Goal: Task Accomplishment & Management: Complete application form

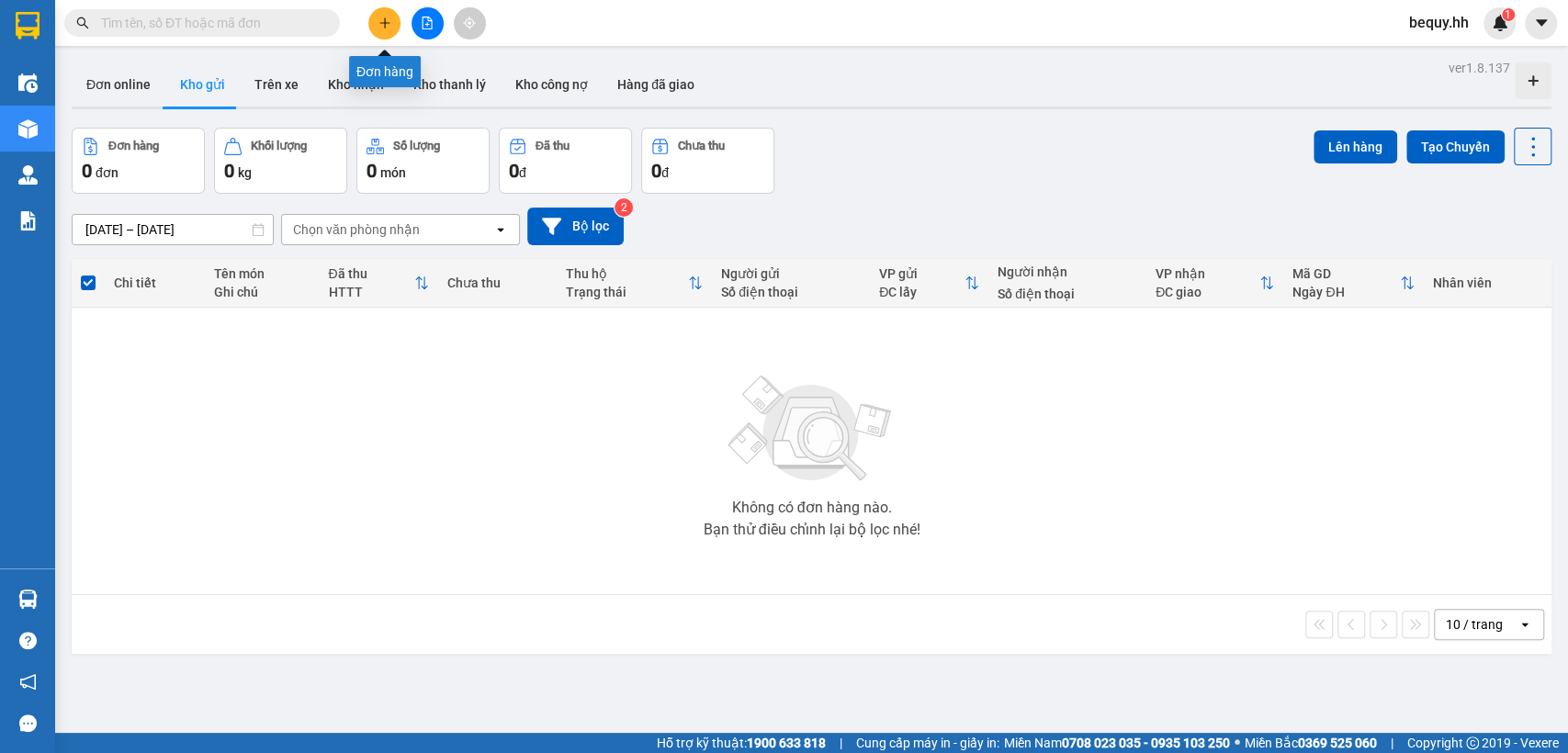
click at [385, 28] on icon "plus" at bounding box center [385, 23] width 13 height 13
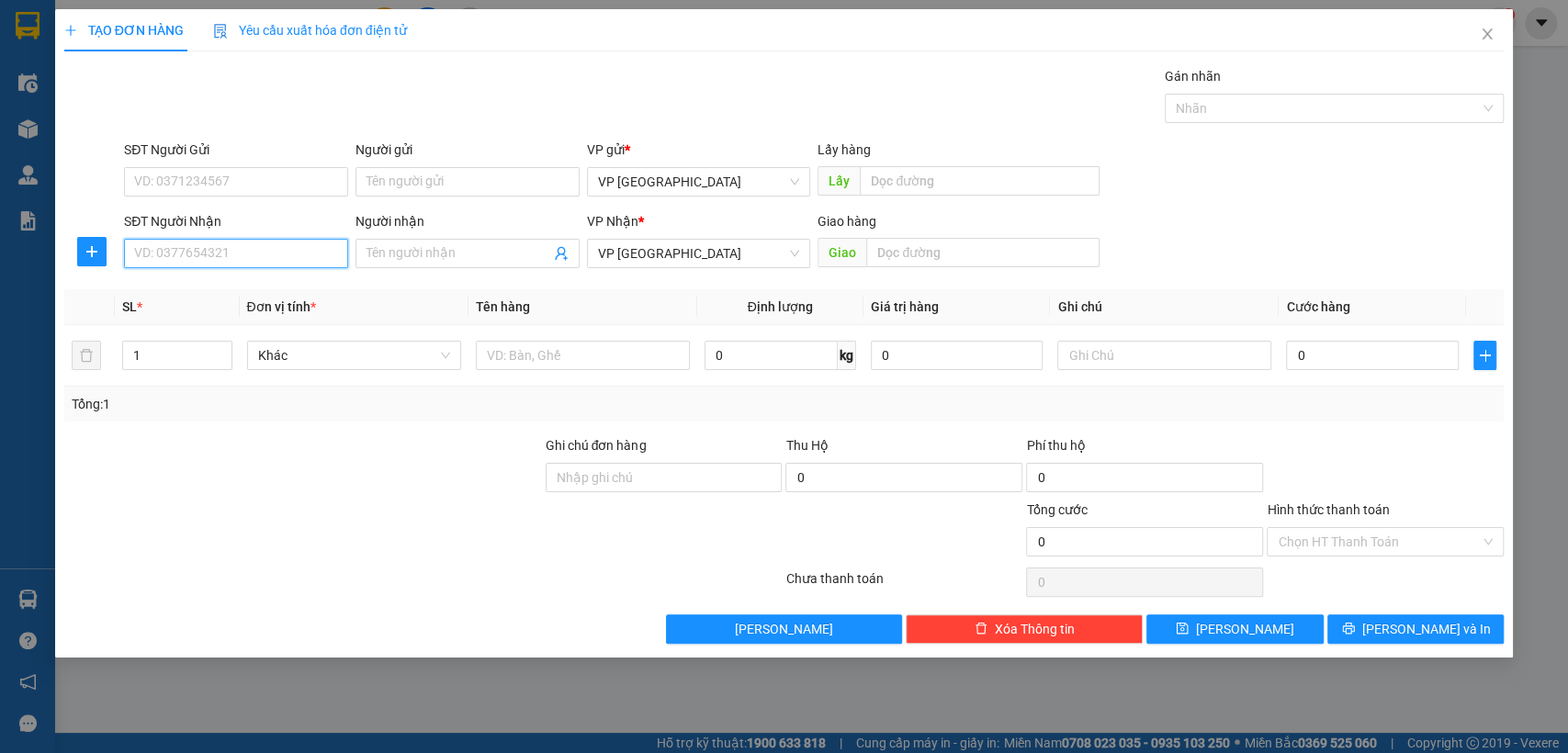
click at [281, 252] on input "SĐT Người Nhận" at bounding box center [236, 253] width 224 height 29
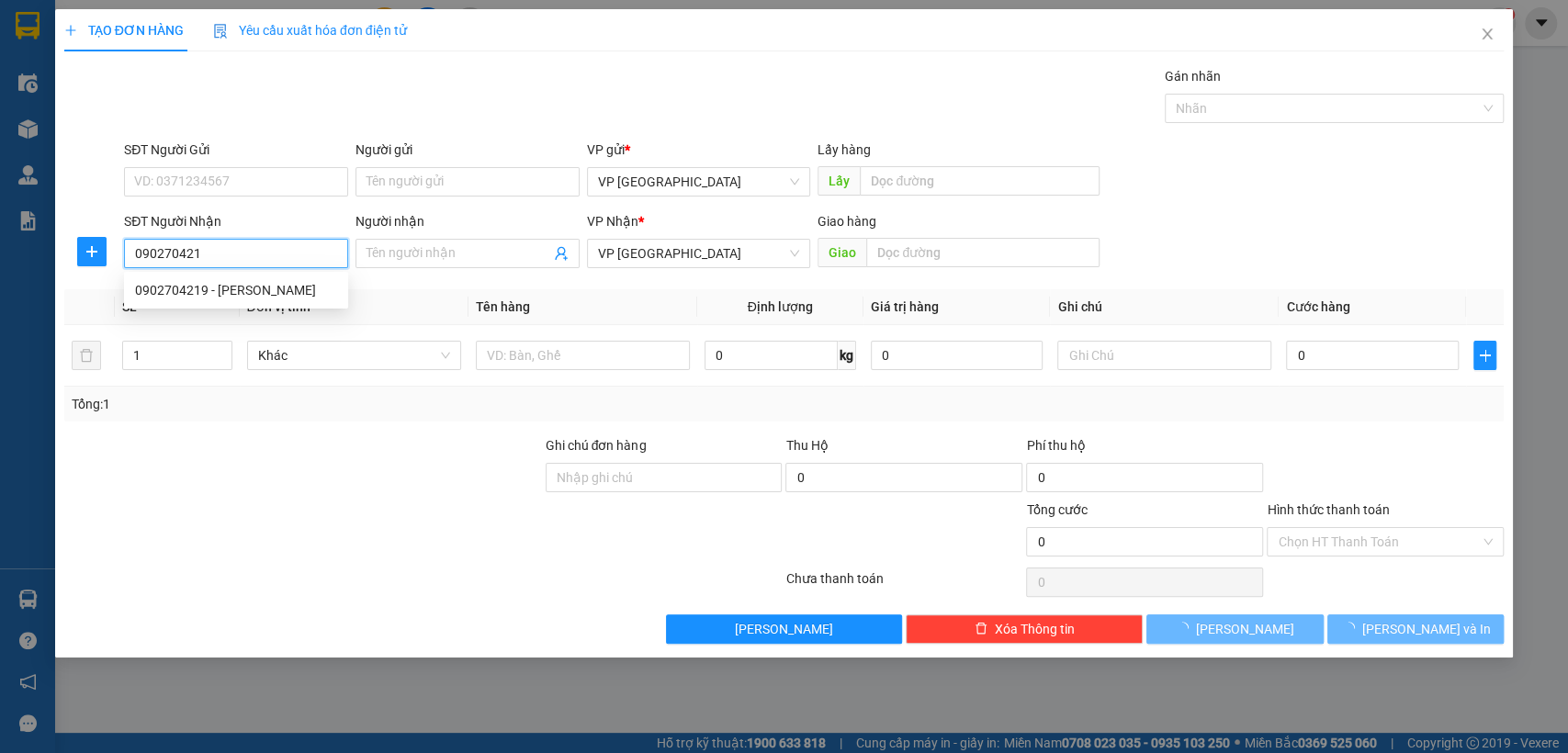
type input "0902704219"
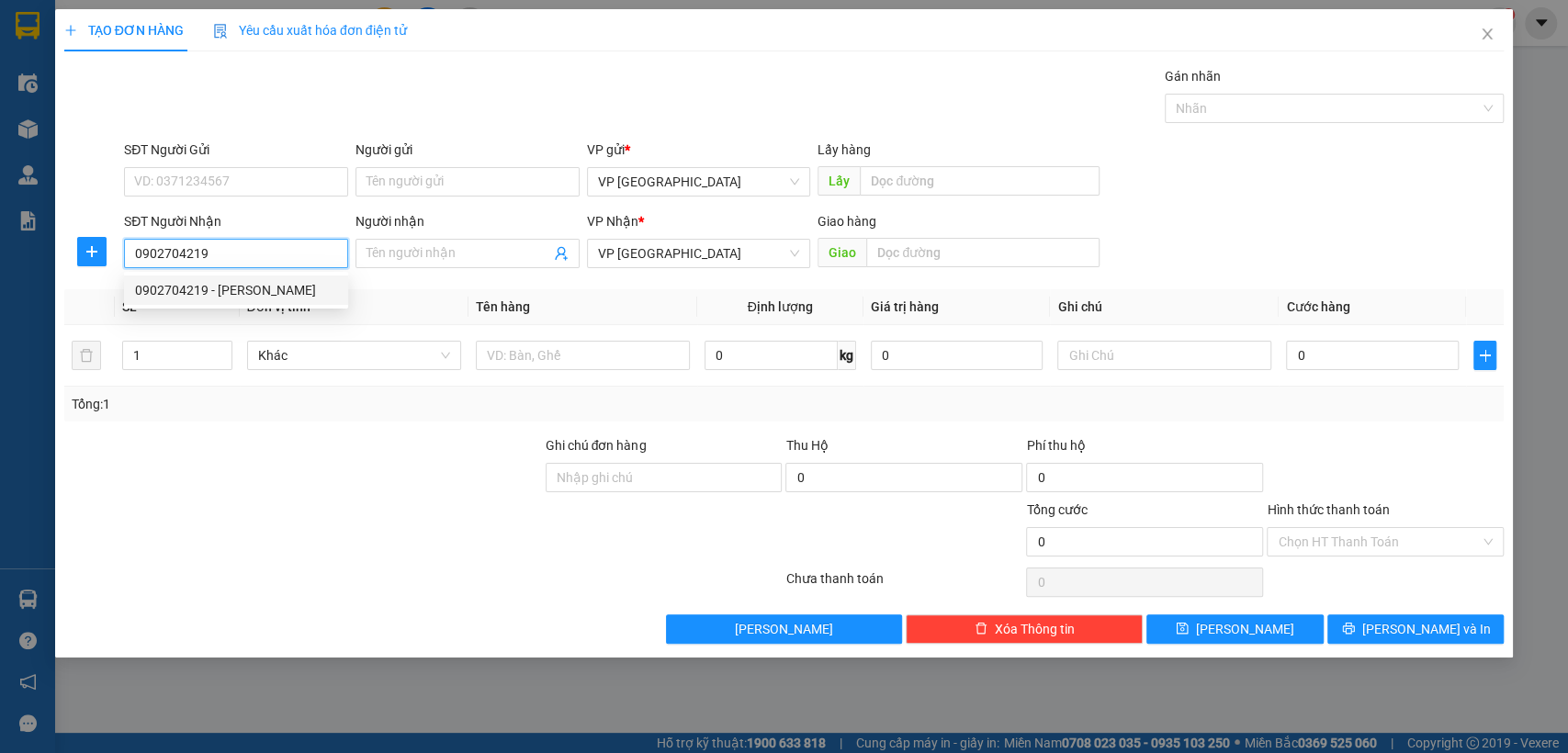
drag, startPoint x: 294, startPoint y: 289, endPoint x: 289, endPoint y: 281, distance: 9.4
click at [293, 286] on div "0902704219 - [PERSON_NAME]" at bounding box center [236, 290] width 202 height 20
type input "[PERSON_NAME]"
type input "[GEOGRAPHIC_DATA]"
type input "100.000"
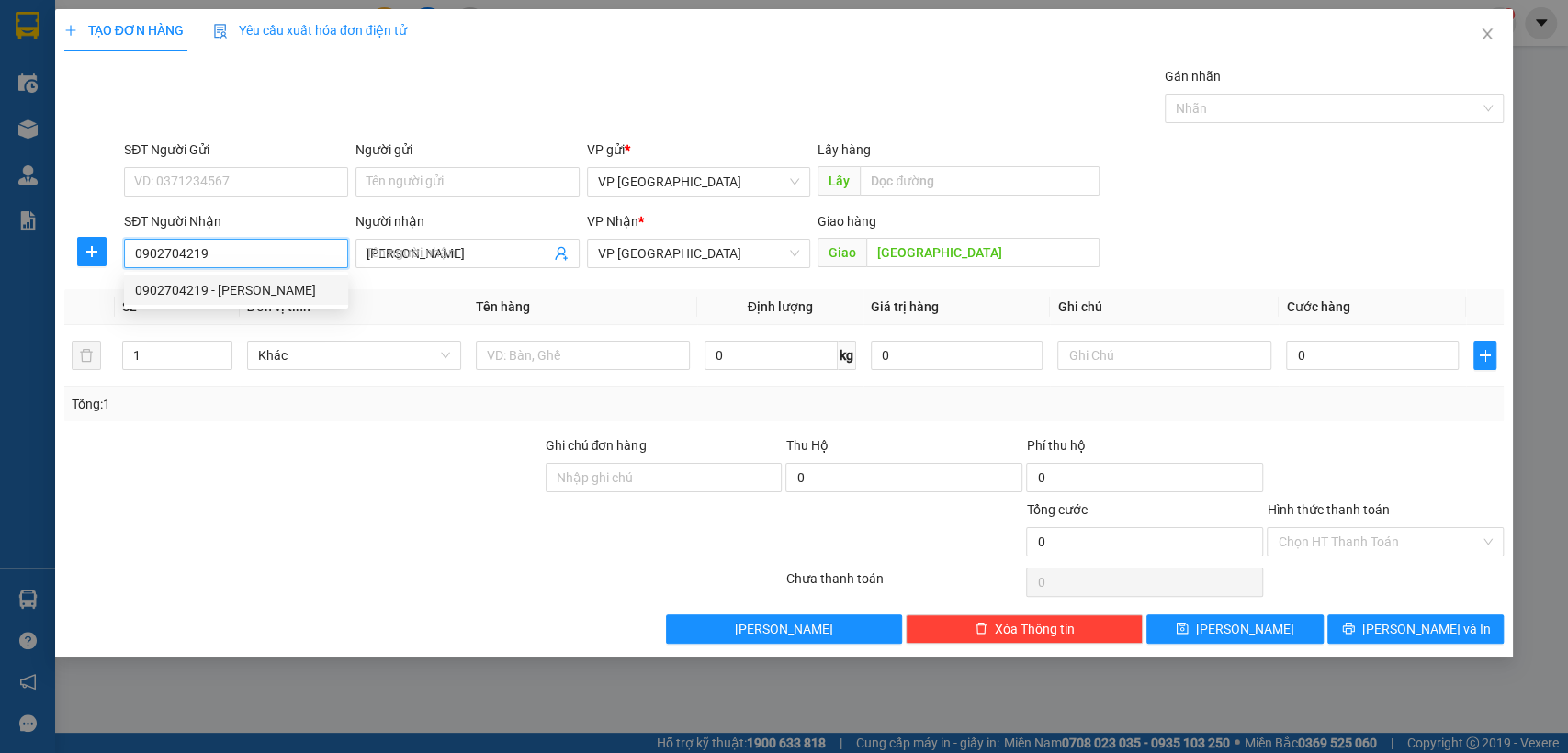
type input "100.000"
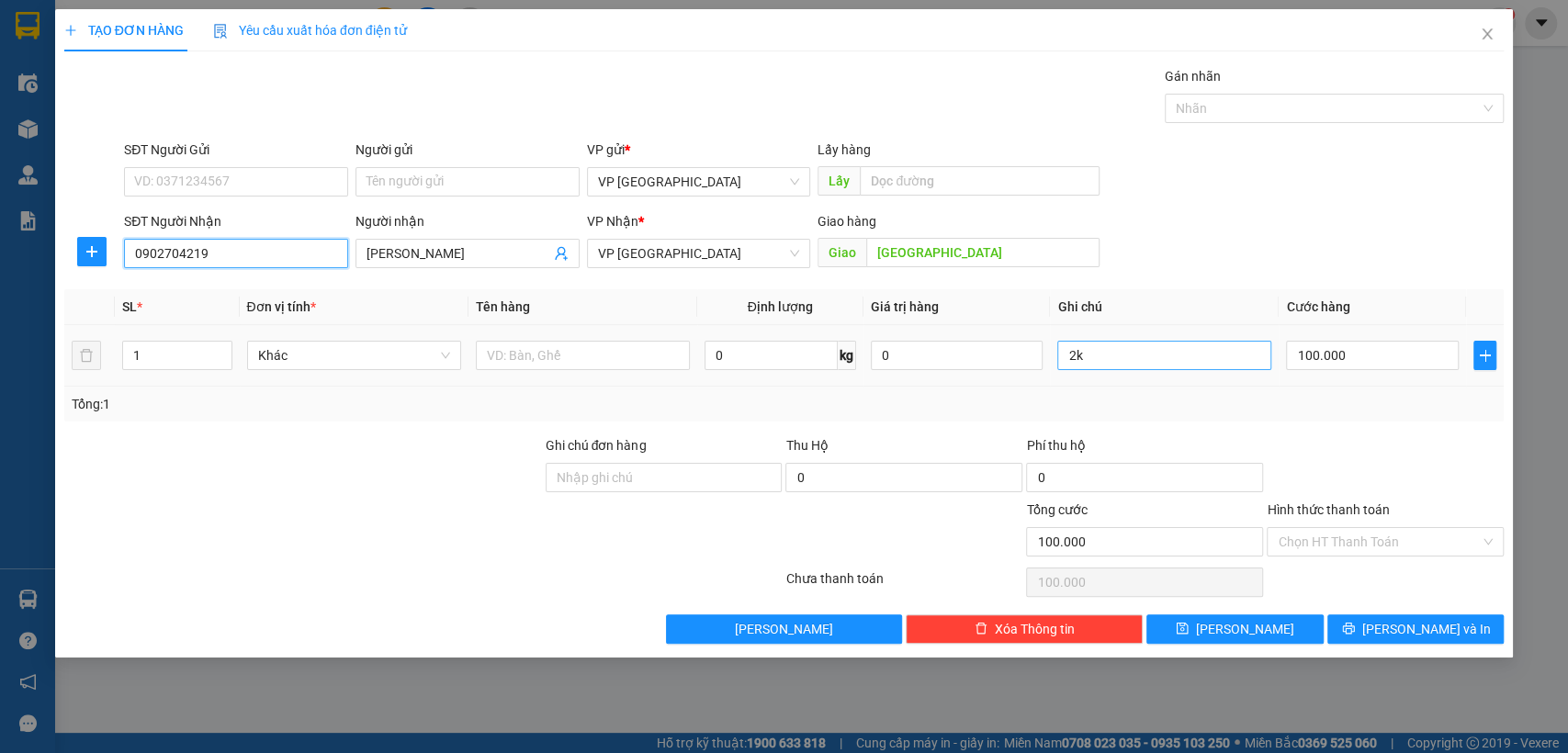
type input "0902704219"
click at [1163, 349] on input "2k" at bounding box center [1163, 355] width 214 height 29
type input "2"
type input "6k"
type input "2"
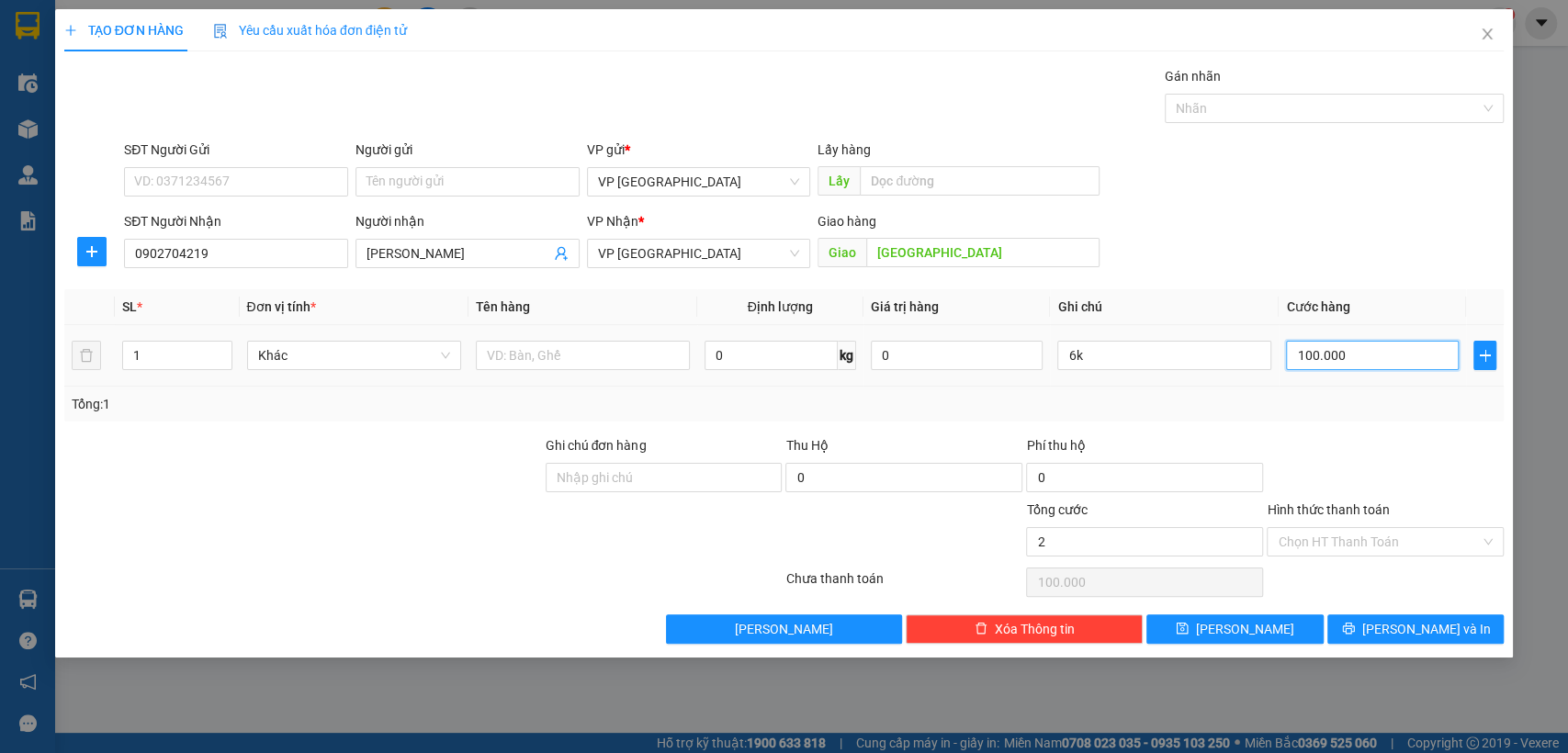
type input "2"
type input "26"
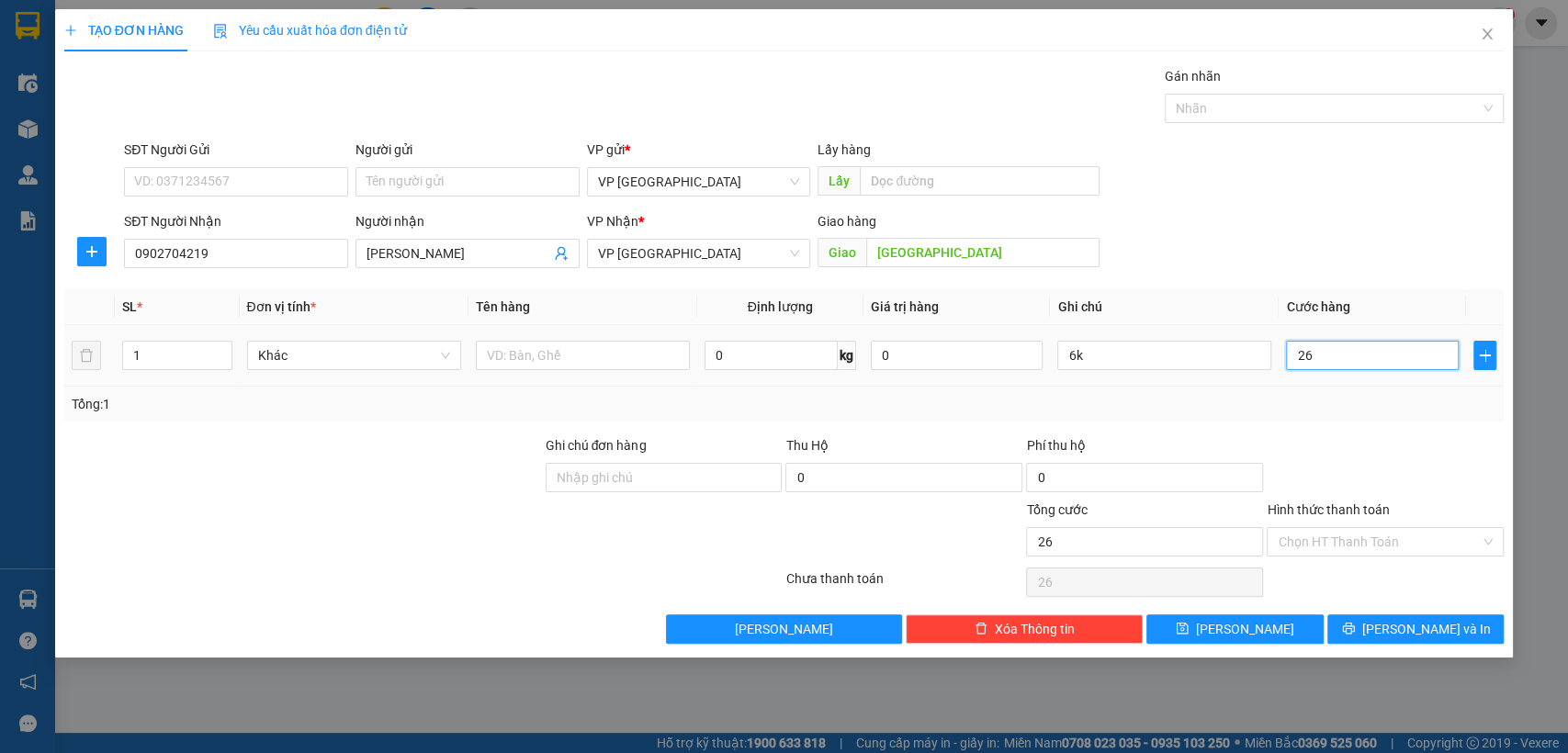
type input "2"
type input "25"
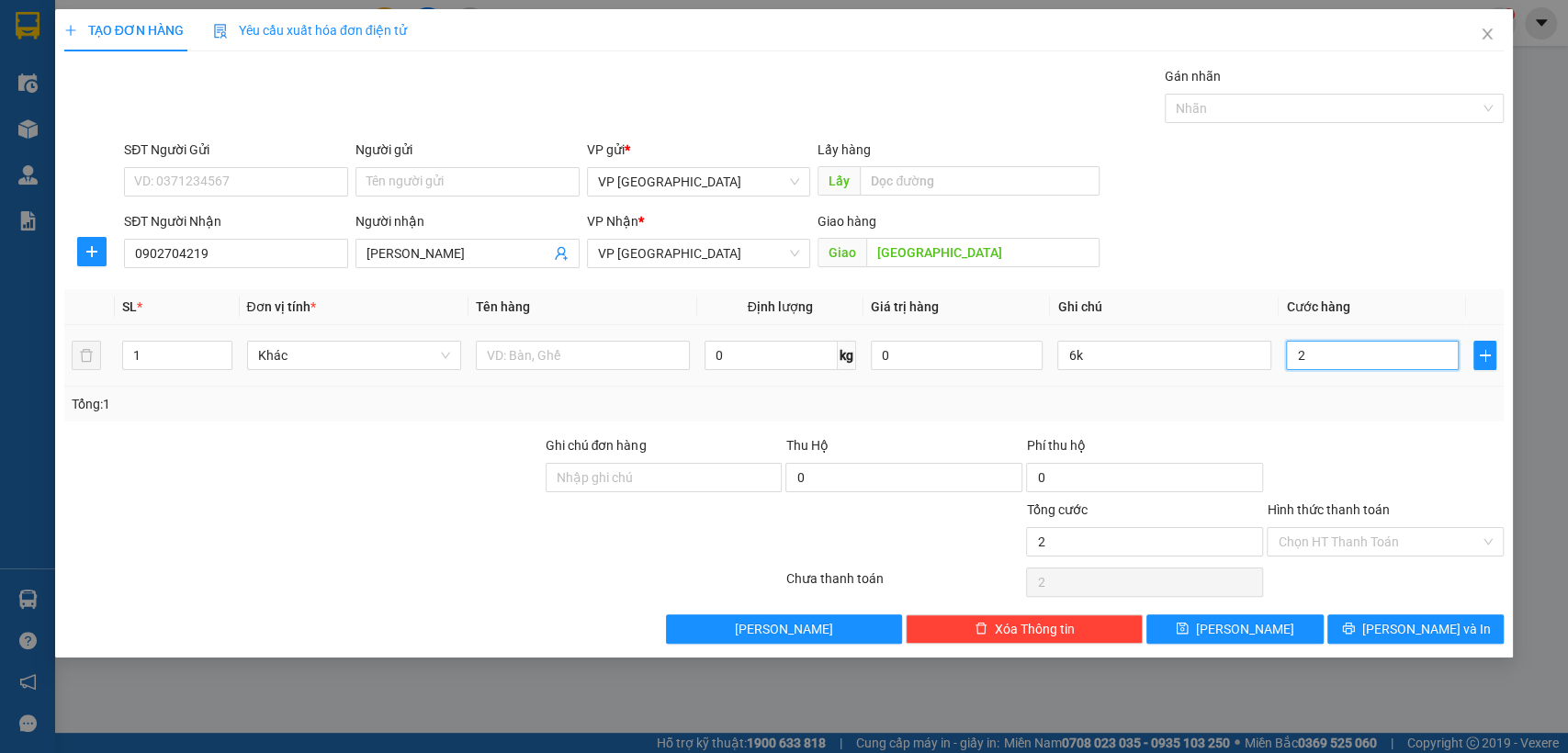
type input "25"
type input "250"
type input "2.500"
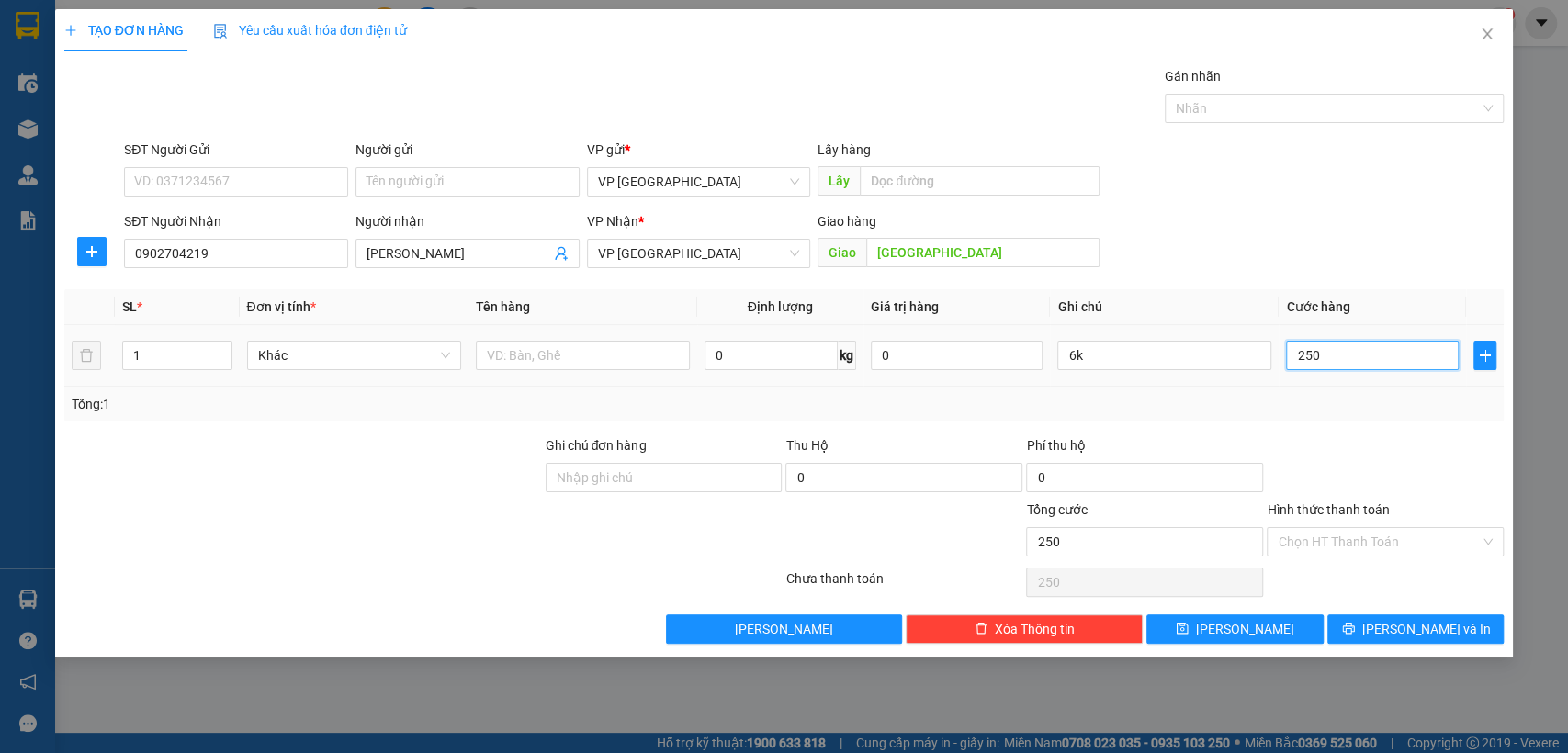
type input "2.500"
type input "25.000"
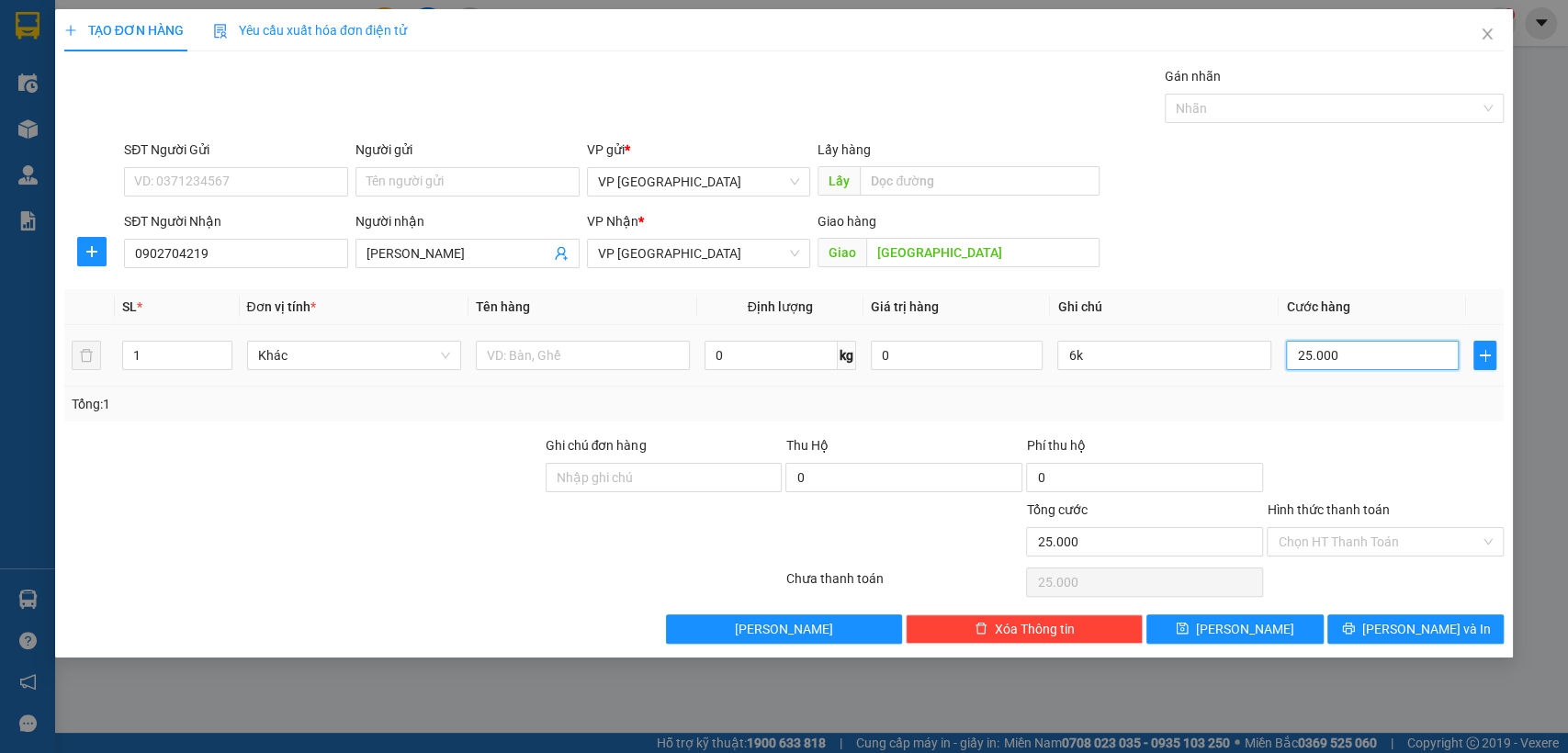
type input "250.000"
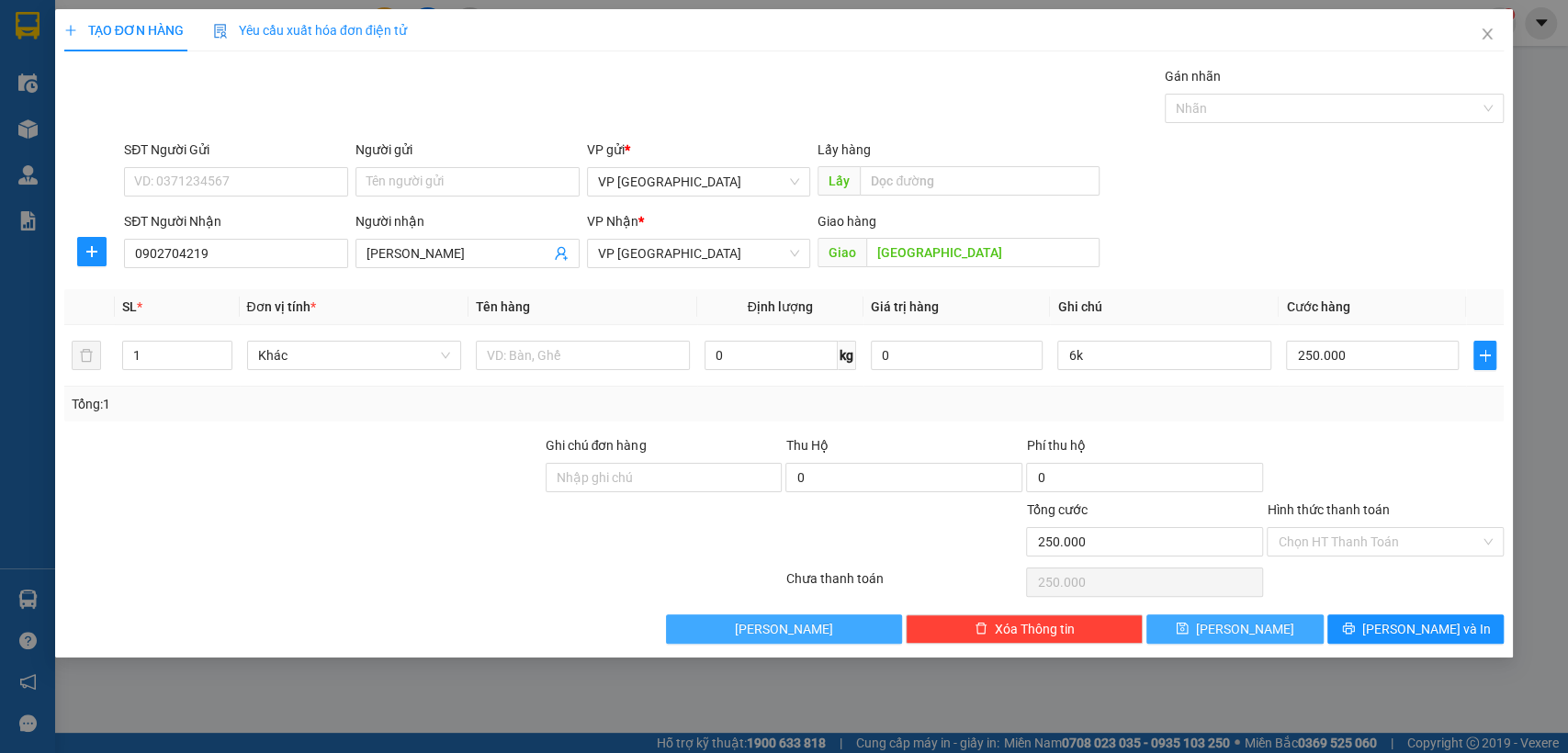
drag, startPoint x: 1256, startPoint y: 625, endPoint x: 684, endPoint y: 627, distance: 572.0
click at [1232, 630] on button "[PERSON_NAME]" at bounding box center [1235, 629] width 177 height 29
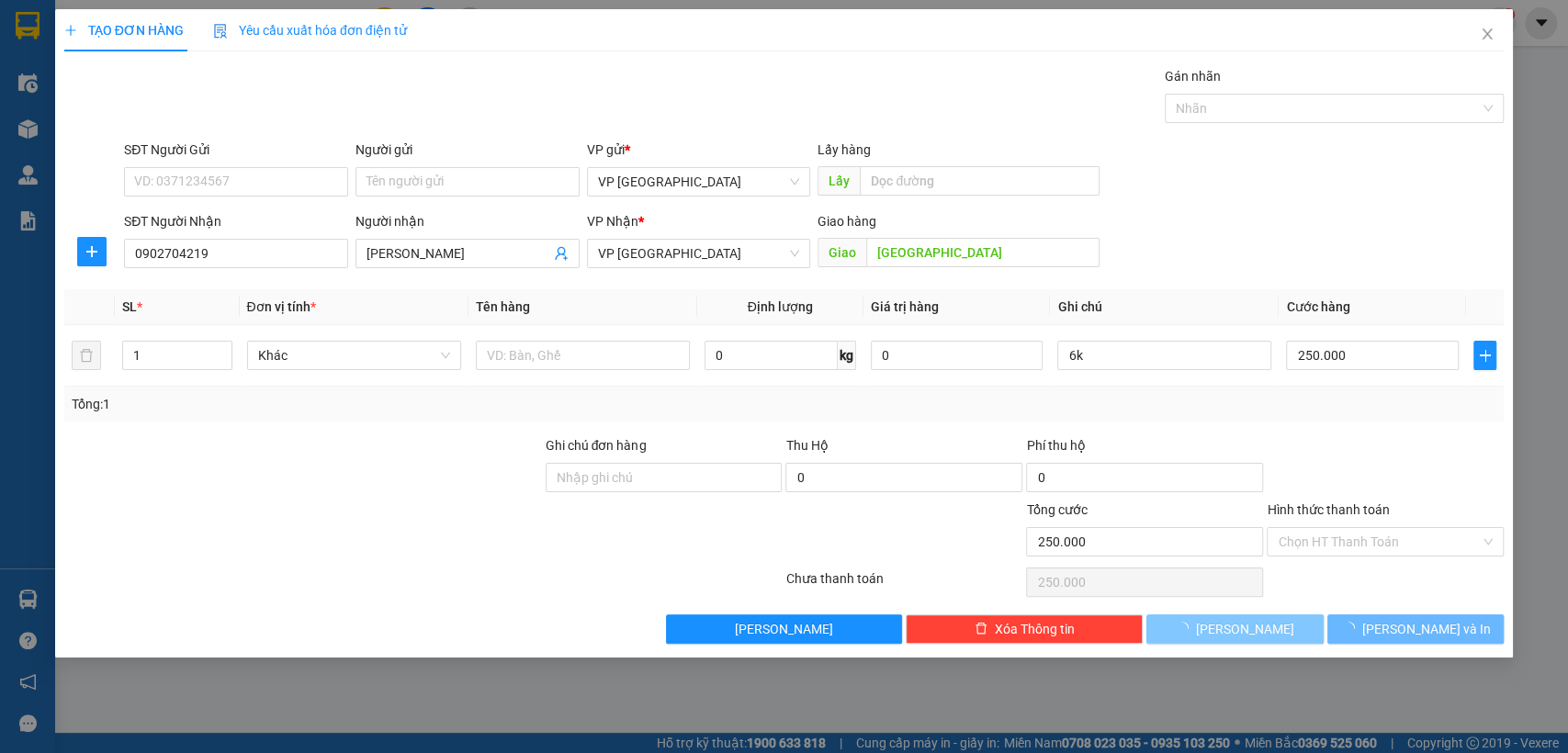
type input "0"
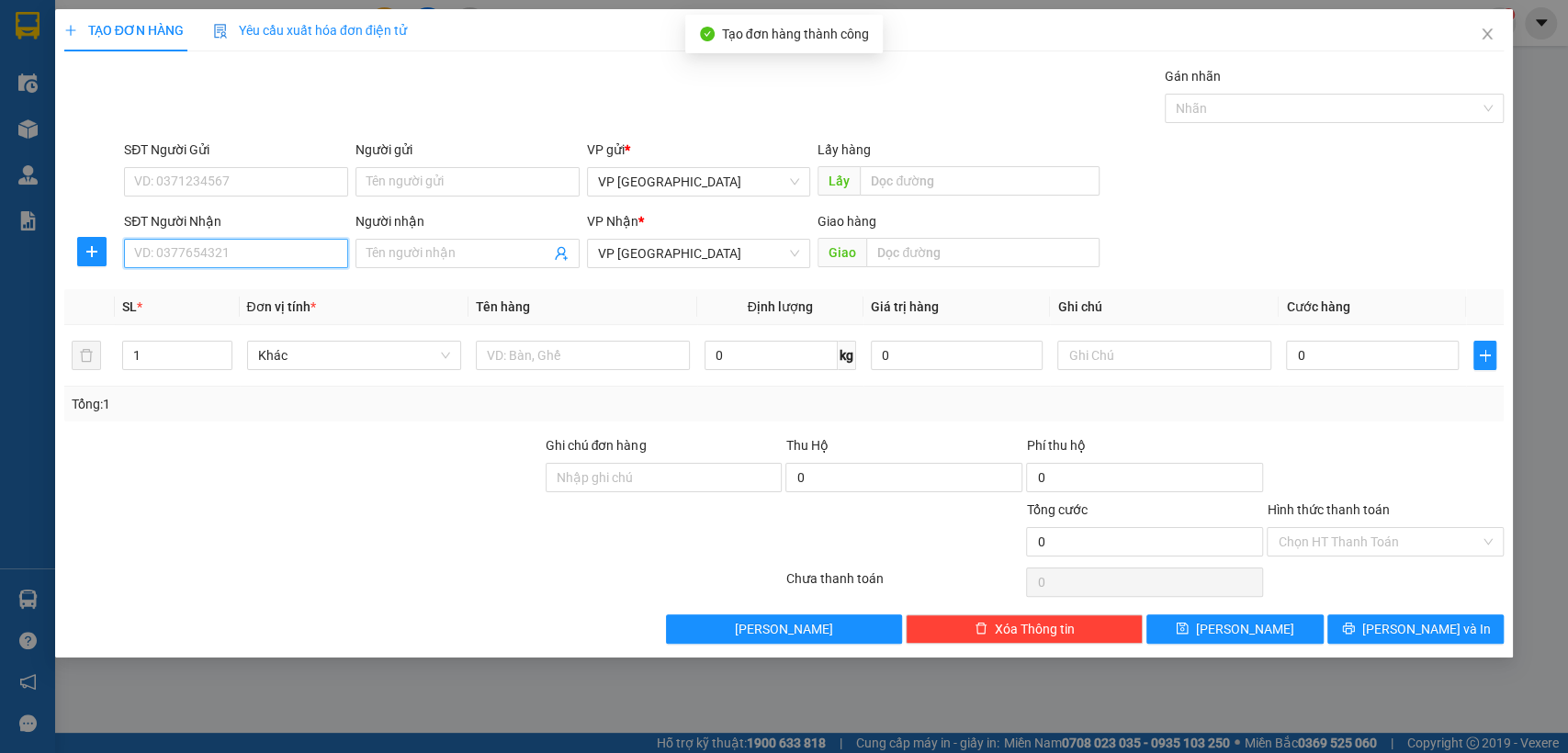
click at [267, 255] on input "SĐT Người Nhận" at bounding box center [236, 253] width 224 height 29
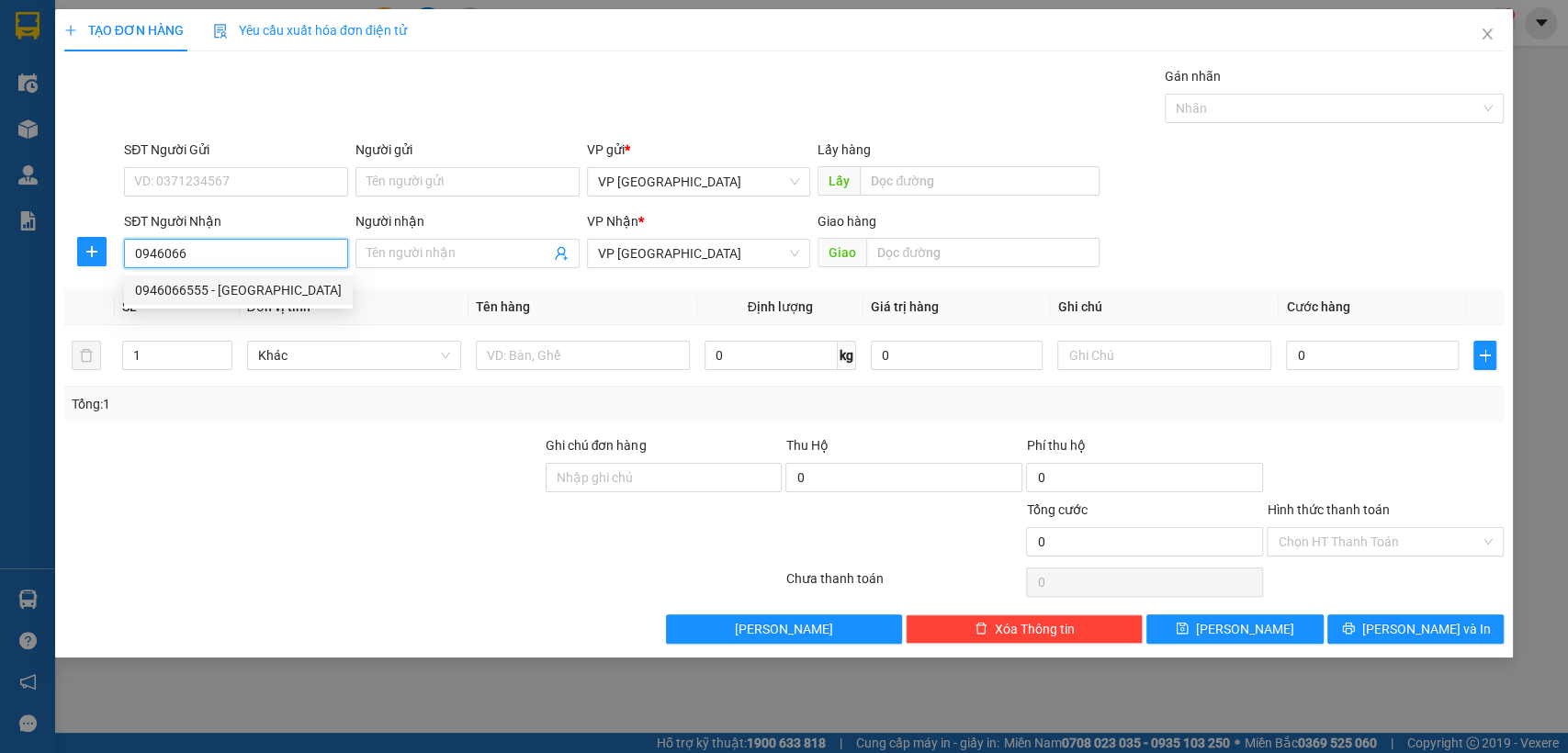
click at [240, 284] on div "0946066555 - [GEOGRAPHIC_DATA]" at bounding box center [238, 290] width 207 height 20
type input "0946066555"
type input "Chị Liên Shop Nam"
type input "shop lien loc ninh"
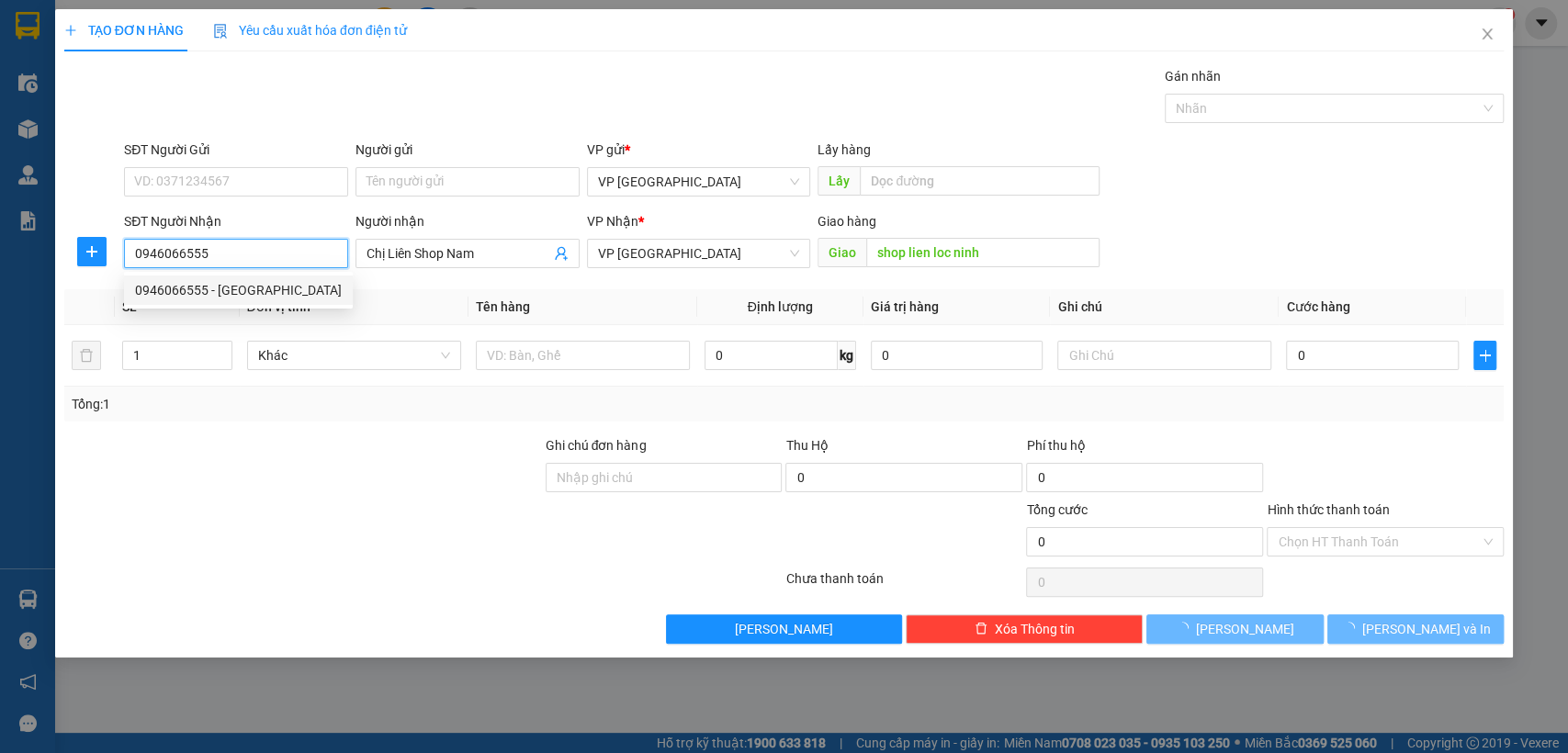
type input "30.000"
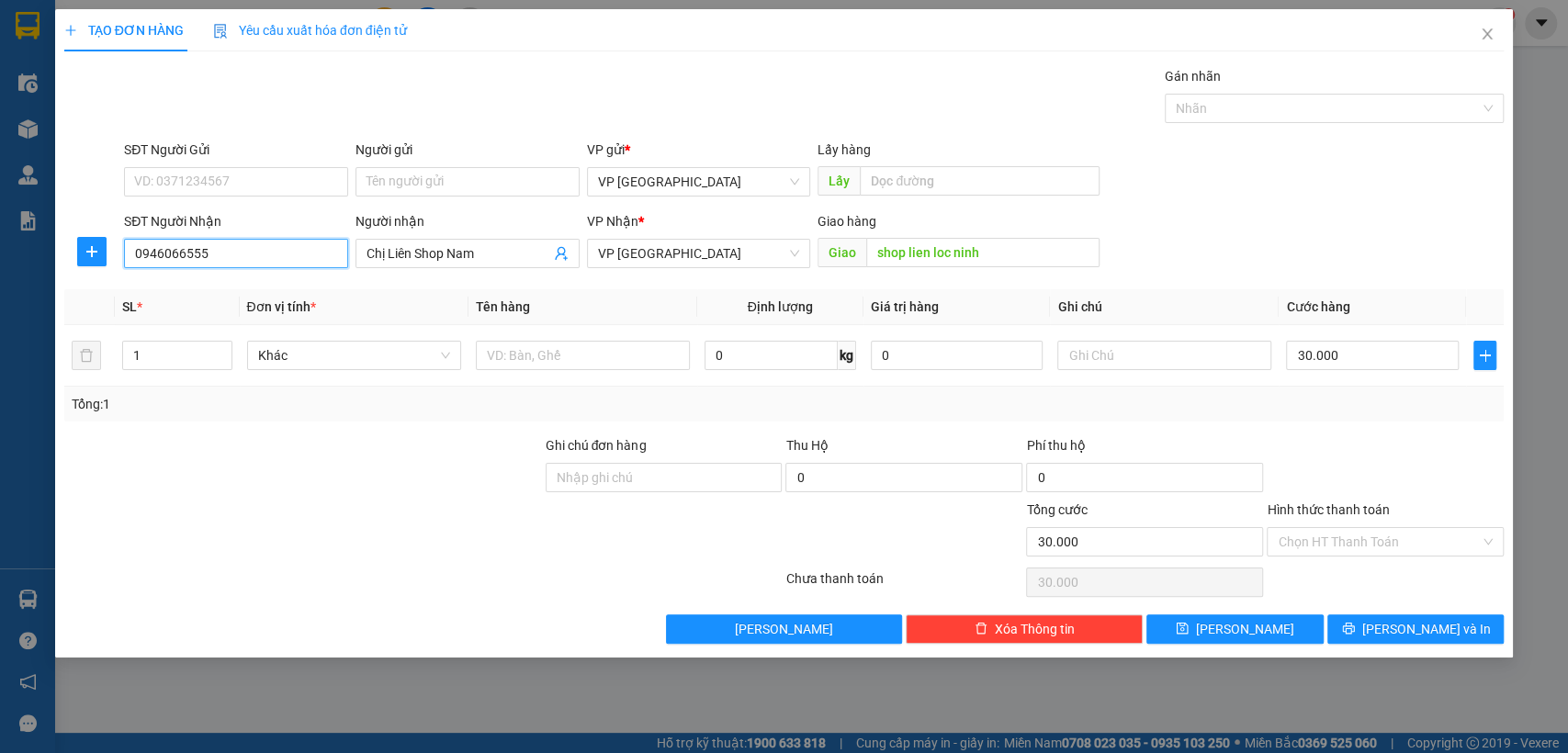
type input "0946066555"
click at [277, 264] on input "0946066555" at bounding box center [236, 253] width 224 height 29
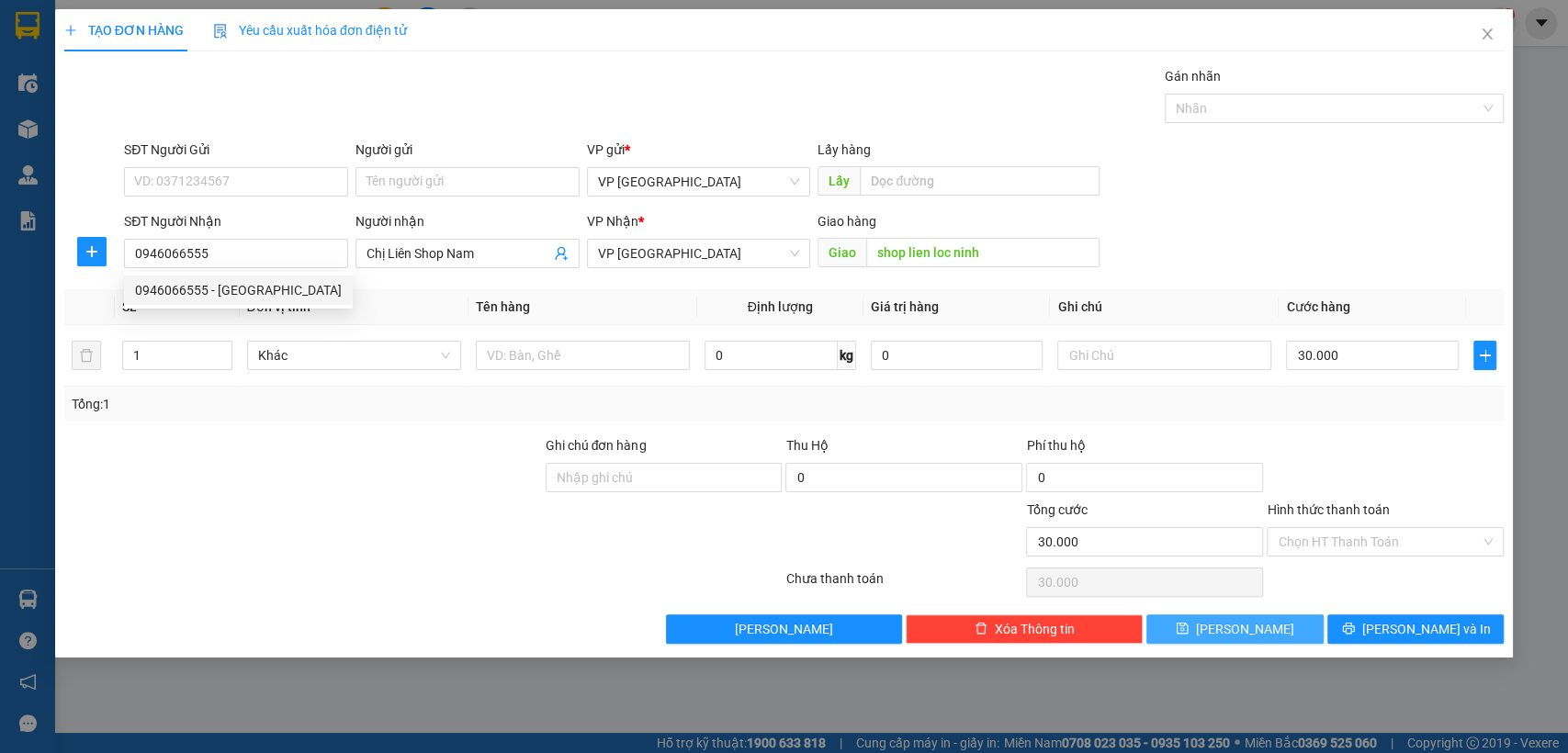
click at [1281, 620] on button "[PERSON_NAME]" at bounding box center [1235, 629] width 177 height 29
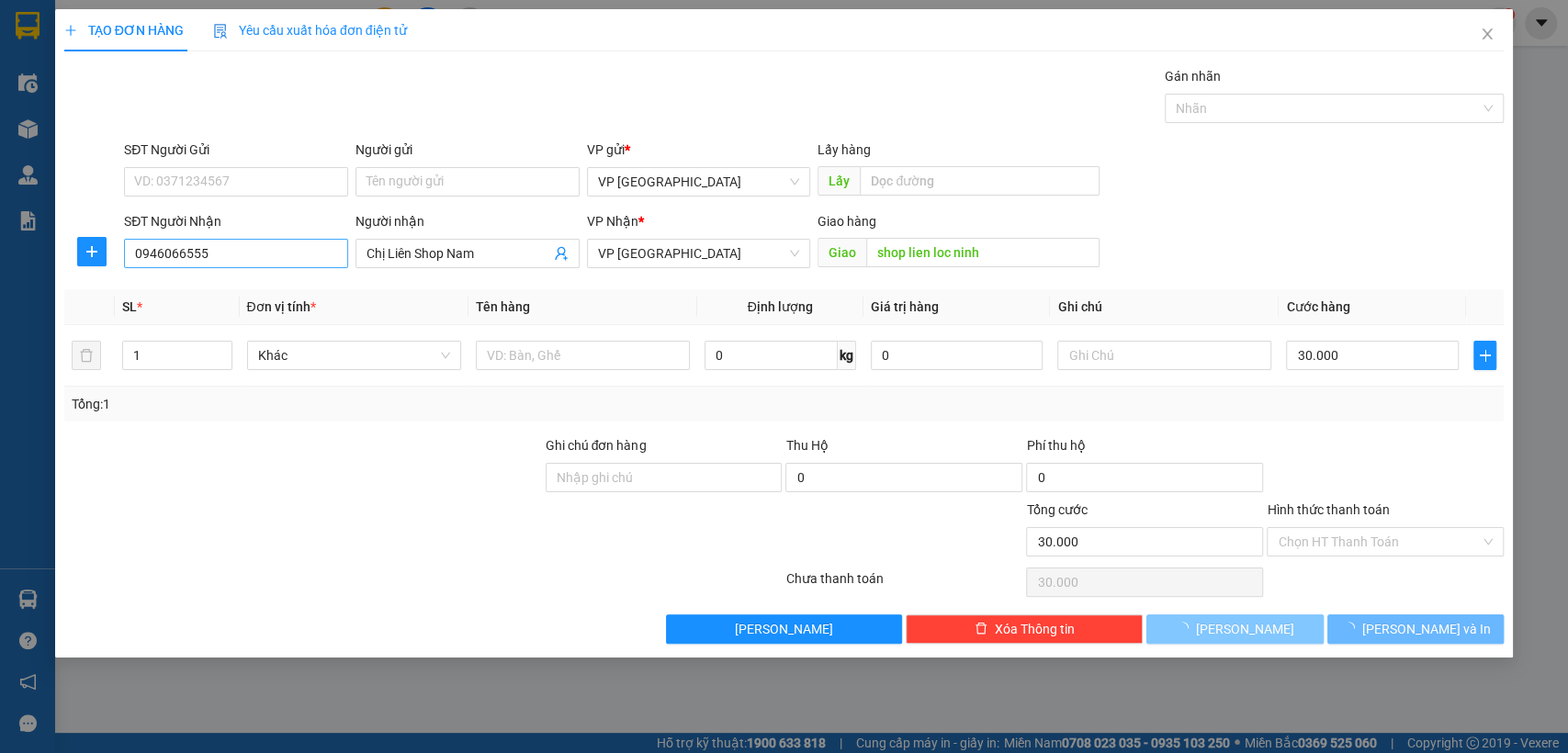
type input "0"
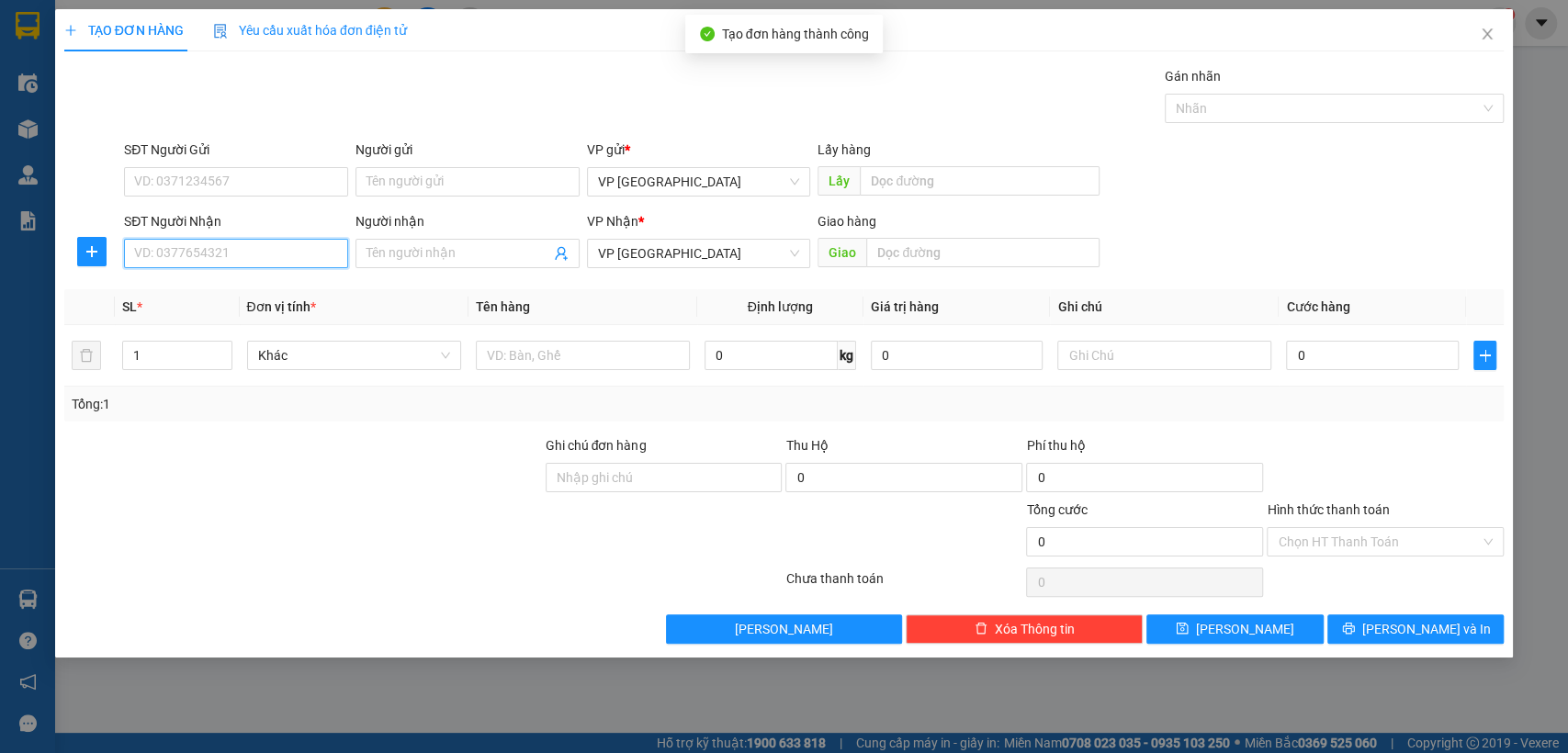
click at [198, 249] on input "SĐT Người Nhận" at bounding box center [236, 253] width 224 height 29
click at [198, 248] on input "SĐT Người Nhận" at bounding box center [236, 253] width 224 height 29
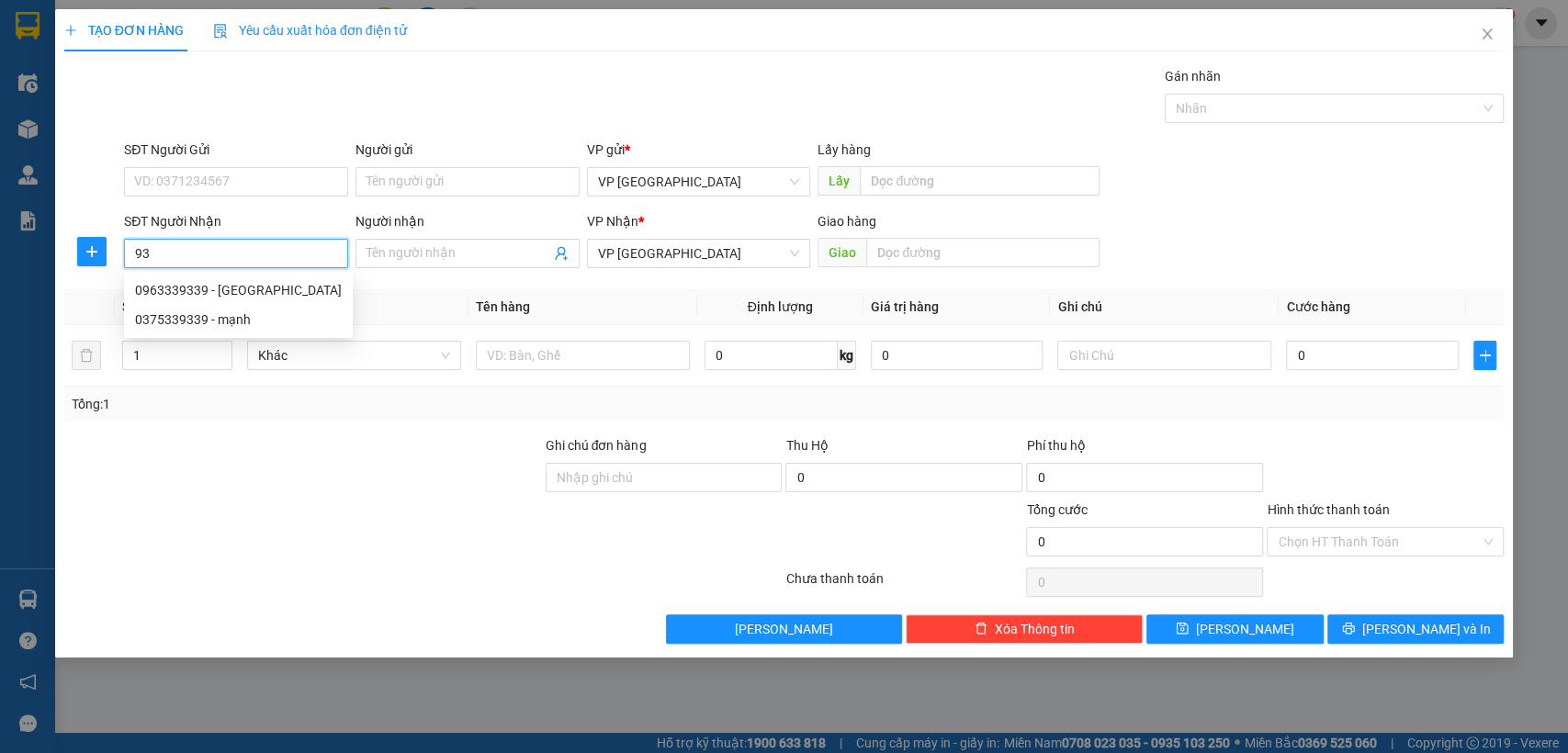
type input "9"
click at [217, 254] on input "333" at bounding box center [236, 253] width 224 height 29
click at [282, 244] on input "333" at bounding box center [236, 253] width 224 height 29
type input "3"
click at [287, 291] on div "0963339339 - [GEOGRAPHIC_DATA]" at bounding box center [238, 290] width 207 height 20
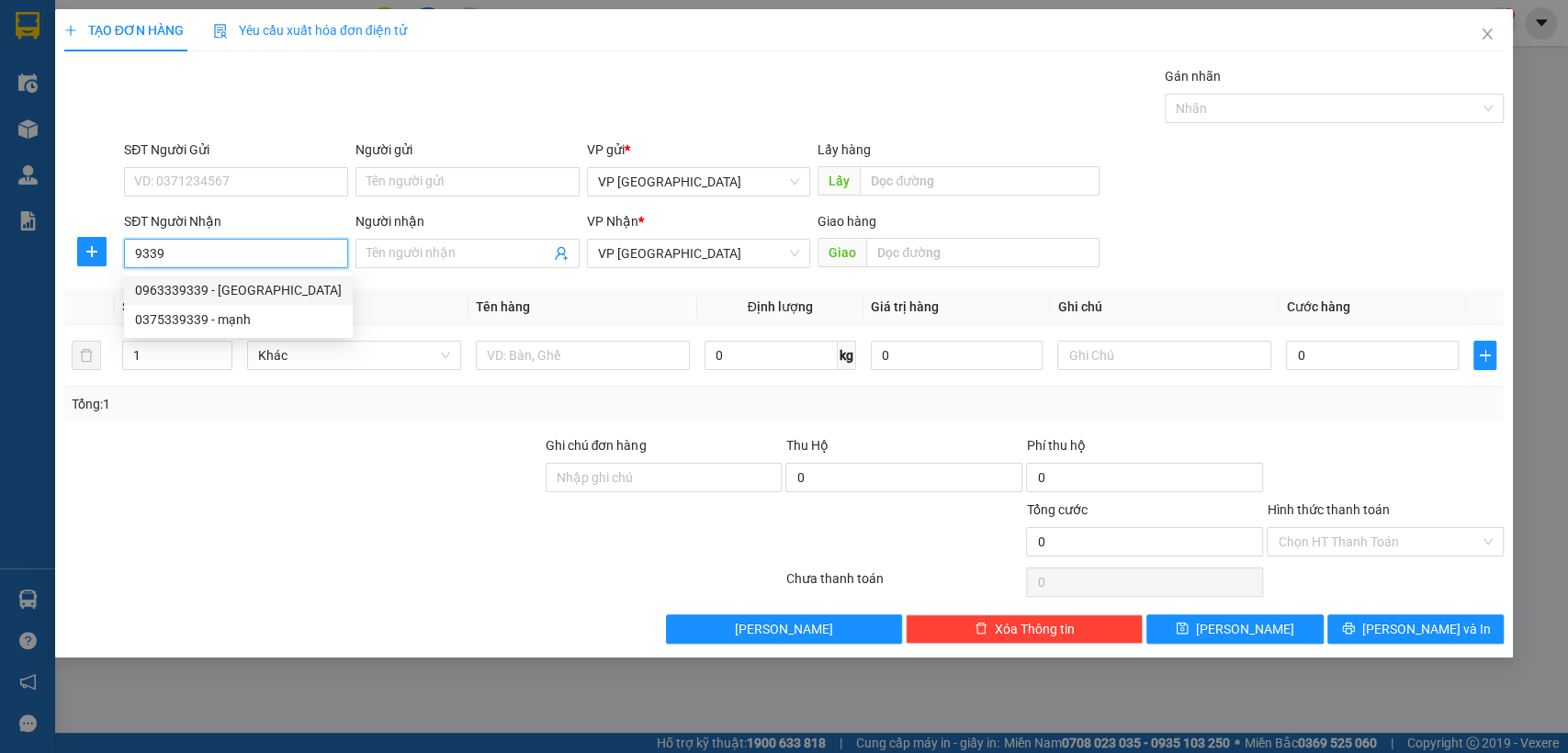
type input "0963339339"
type input "[PERSON_NAME]"
type input "Nhật Anh ch thành"
type input "30.000"
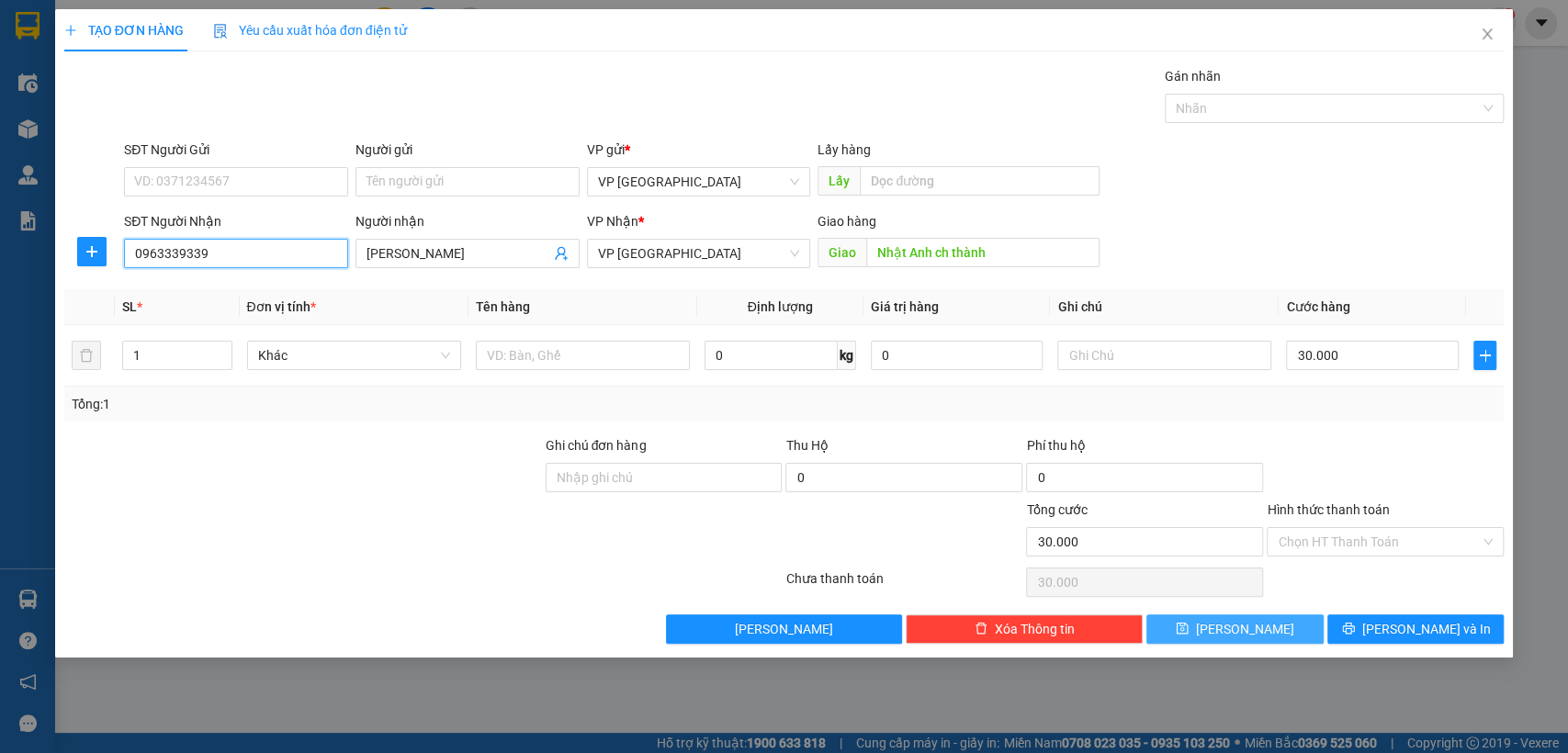
type input "0963339339"
drag, startPoint x: 1239, startPoint y: 628, endPoint x: 1147, endPoint y: 589, distance: 99.9
click at [1240, 628] on span "[PERSON_NAME]" at bounding box center [1244, 629] width 98 height 20
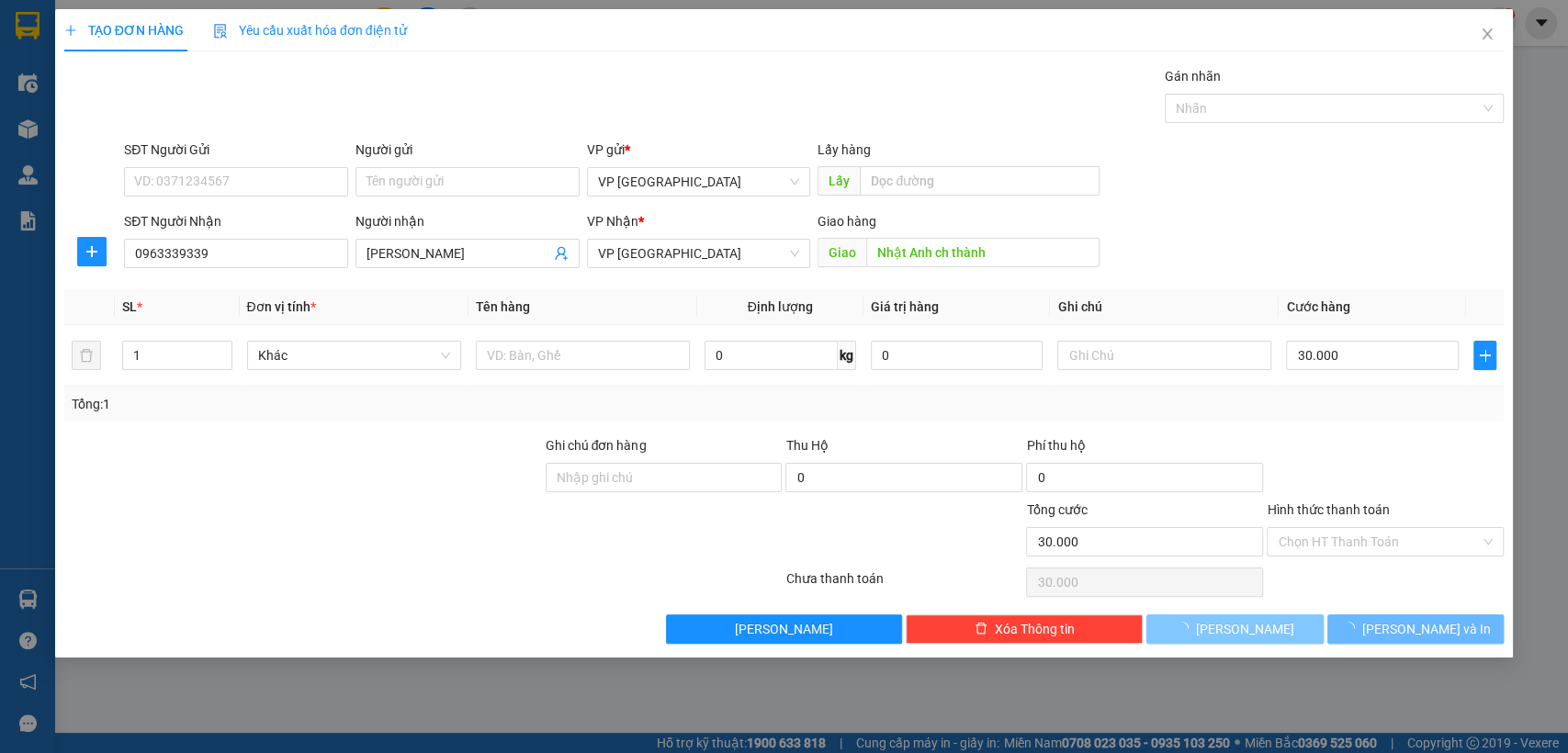
type input "0"
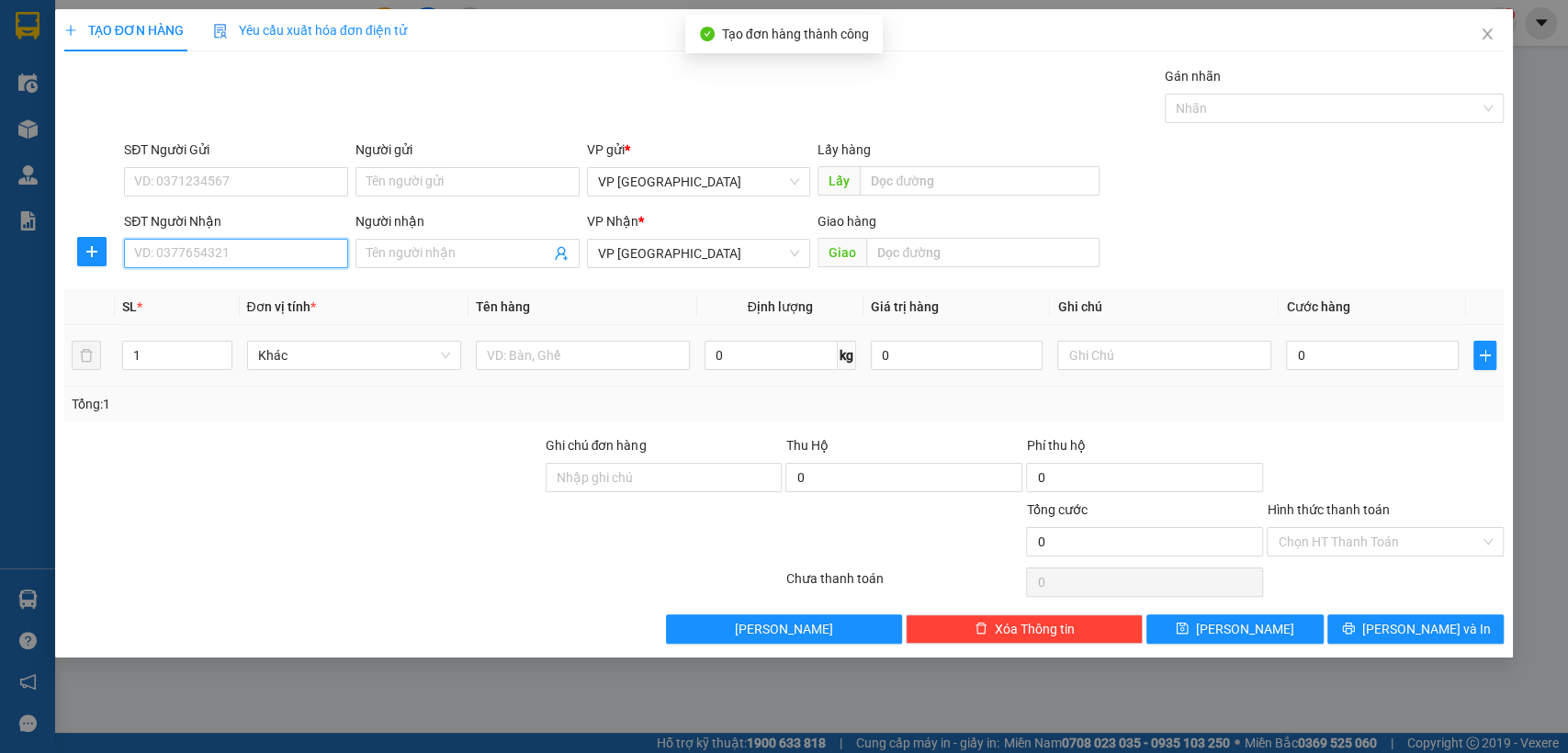
click at [287, 254] on input "SĐT Người Nhận" at bounding box center [236, 253] width 224 height 29
click at [293, 288] on div "0969770888" at bounding box center [236, 290] width 202 height 20
type input "0969770888"
type input "huu phat ben cat"
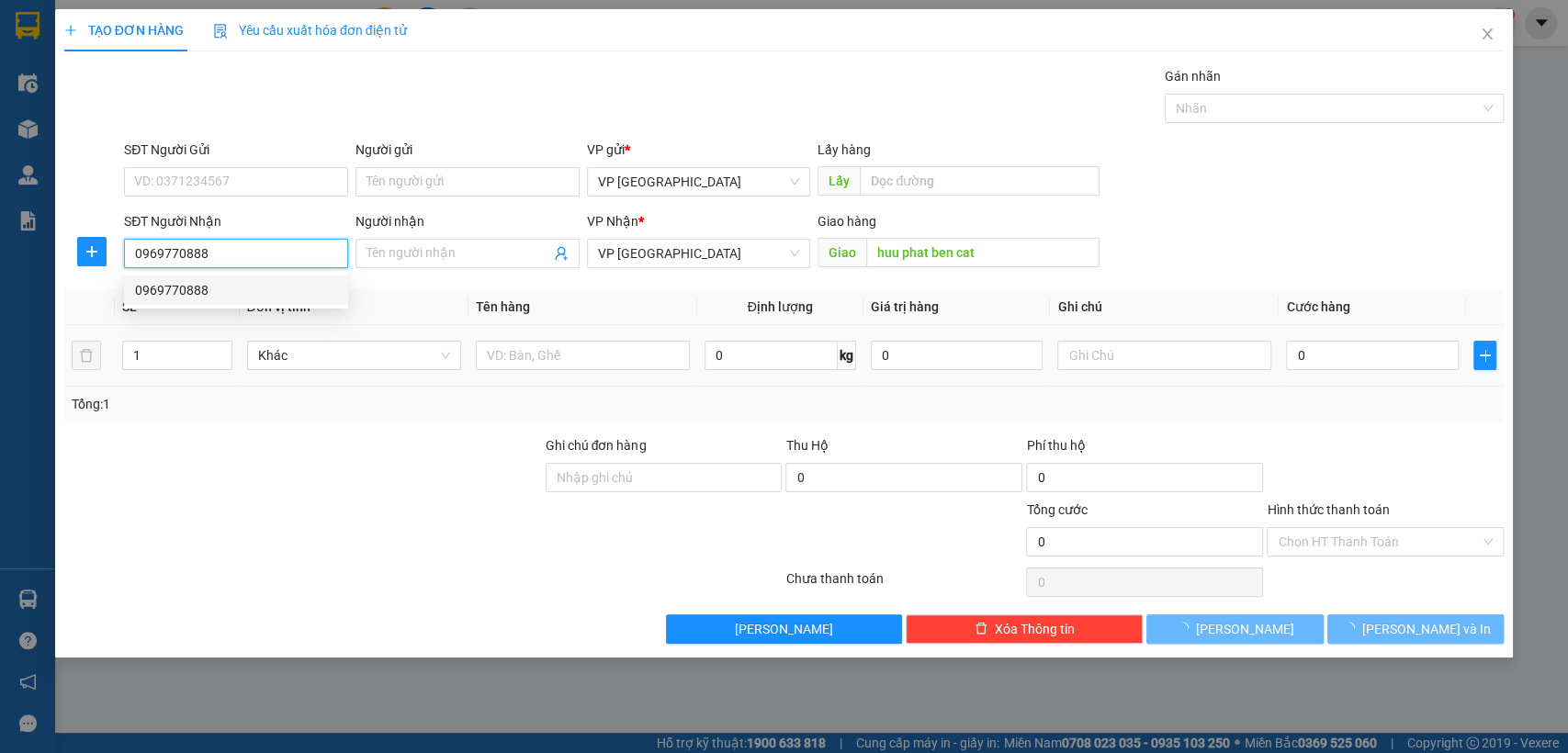
type input "30.000"
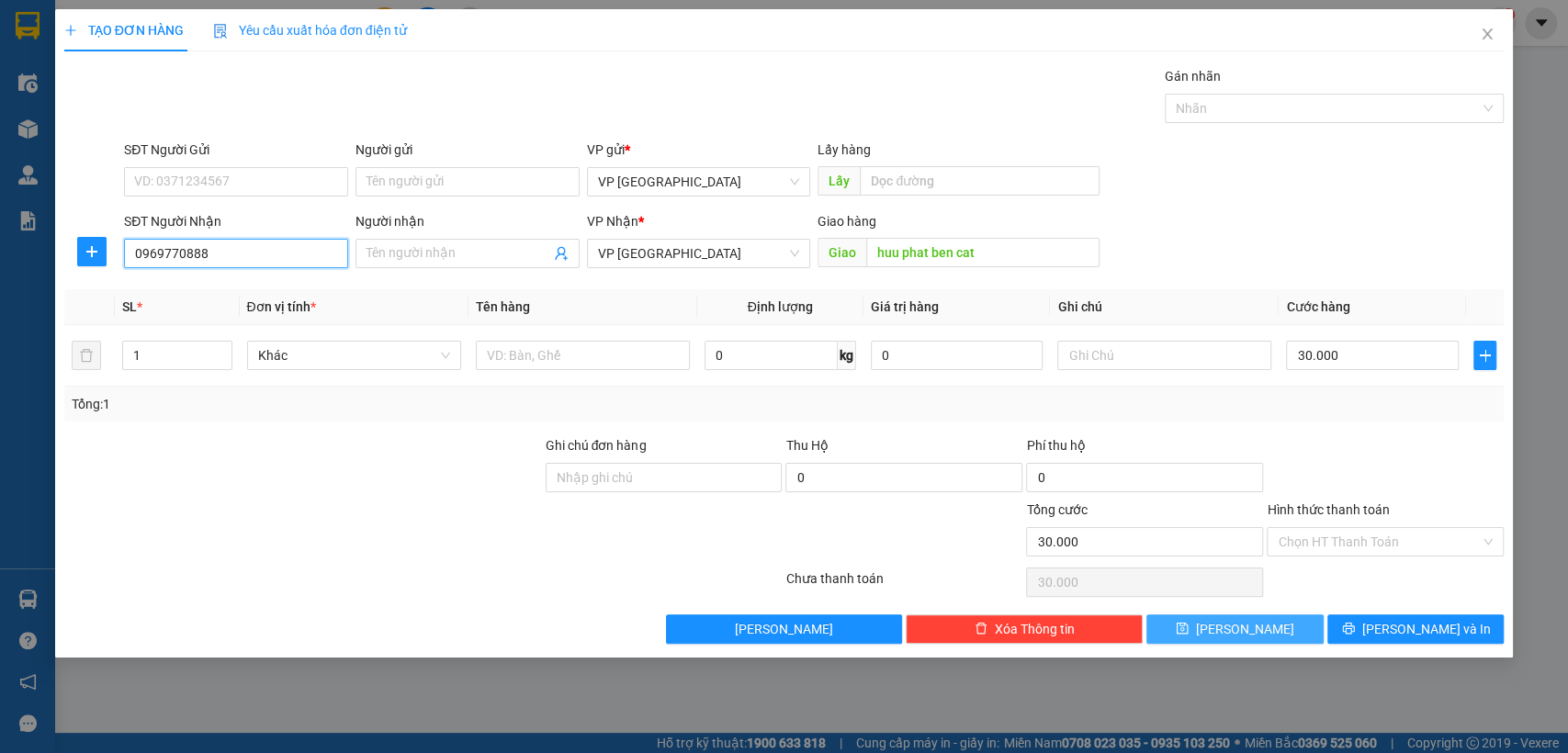
type input "0969770888"
drag, startPoint x: 1275, startPoint y: 631, endPoint x: 1175, endPoint y: 590, distance: 108.1
click at [1274, 631] on button "[PERSON_NAME]" at bounding box center [1235, 629] width 177 height 29
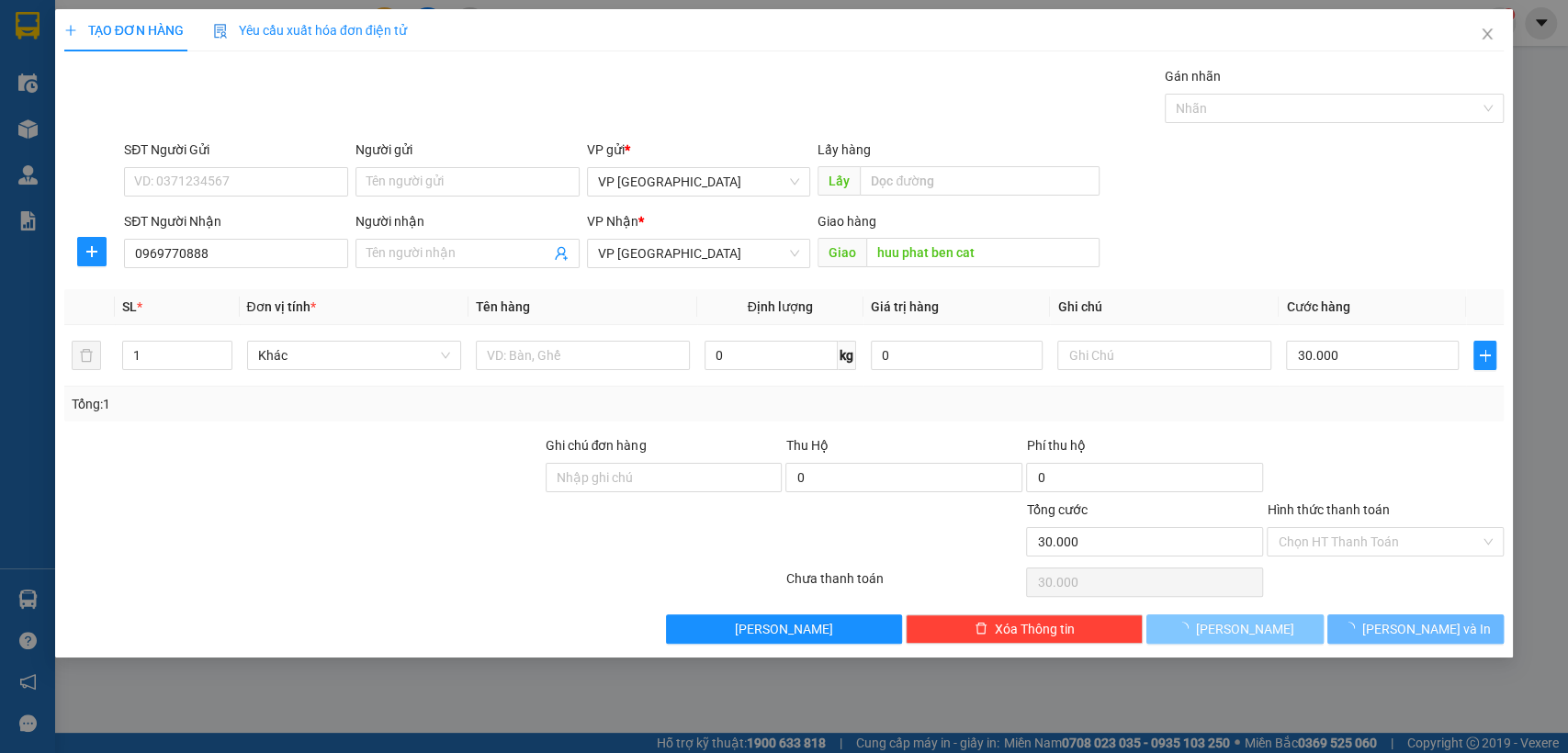
type input "0"
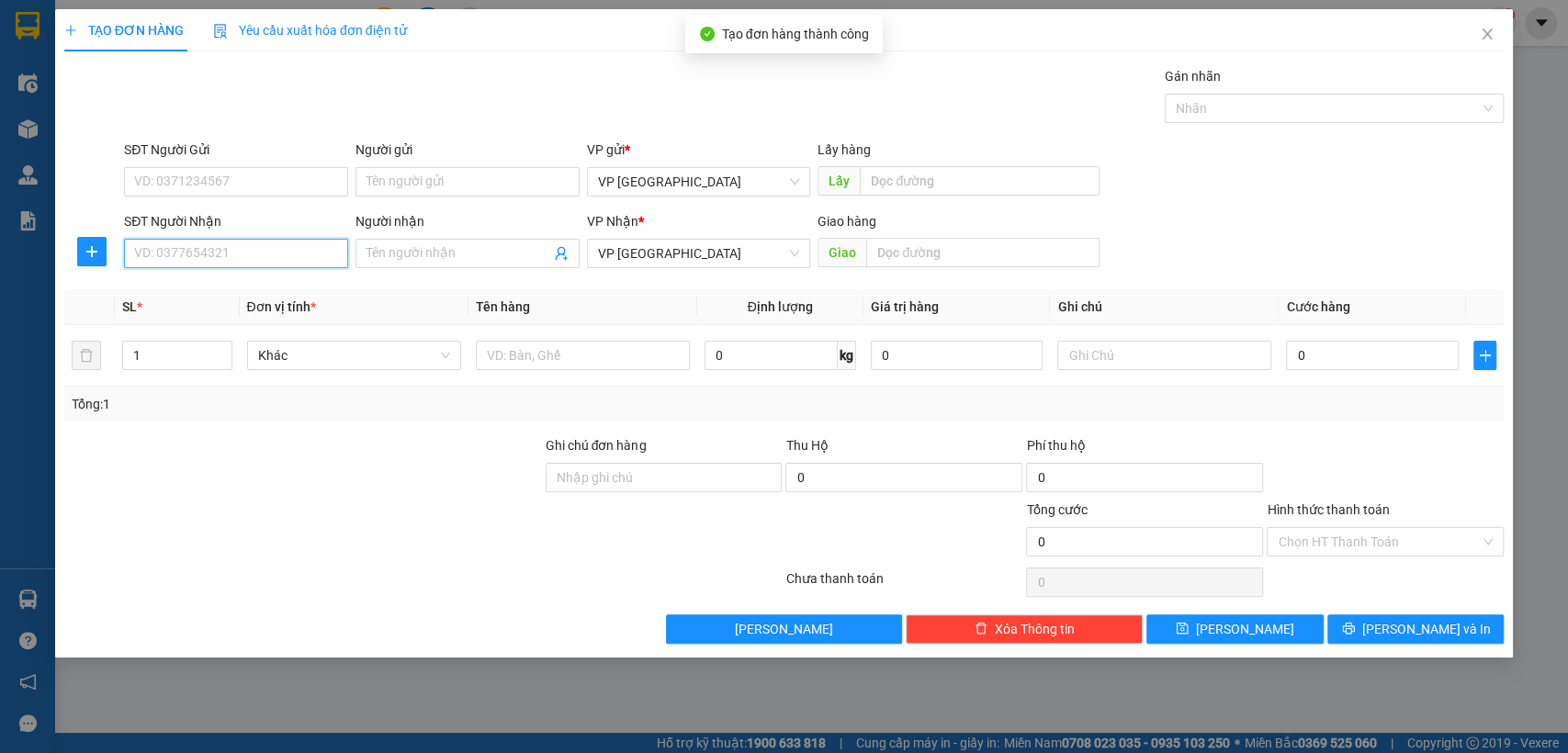
click at [251, 254] on input "SĐT Người Nhận" at bounding box center [236, 253] width 224 height 29
click at [254, 254] on input "SĐT Người Nhận" at bounding box center [236, 253] width 224 height 29
click at [221, 256] on input "SĐT Người Nhận" at bounding box center [236, 253] width 224 height 29
type input "0373777776"
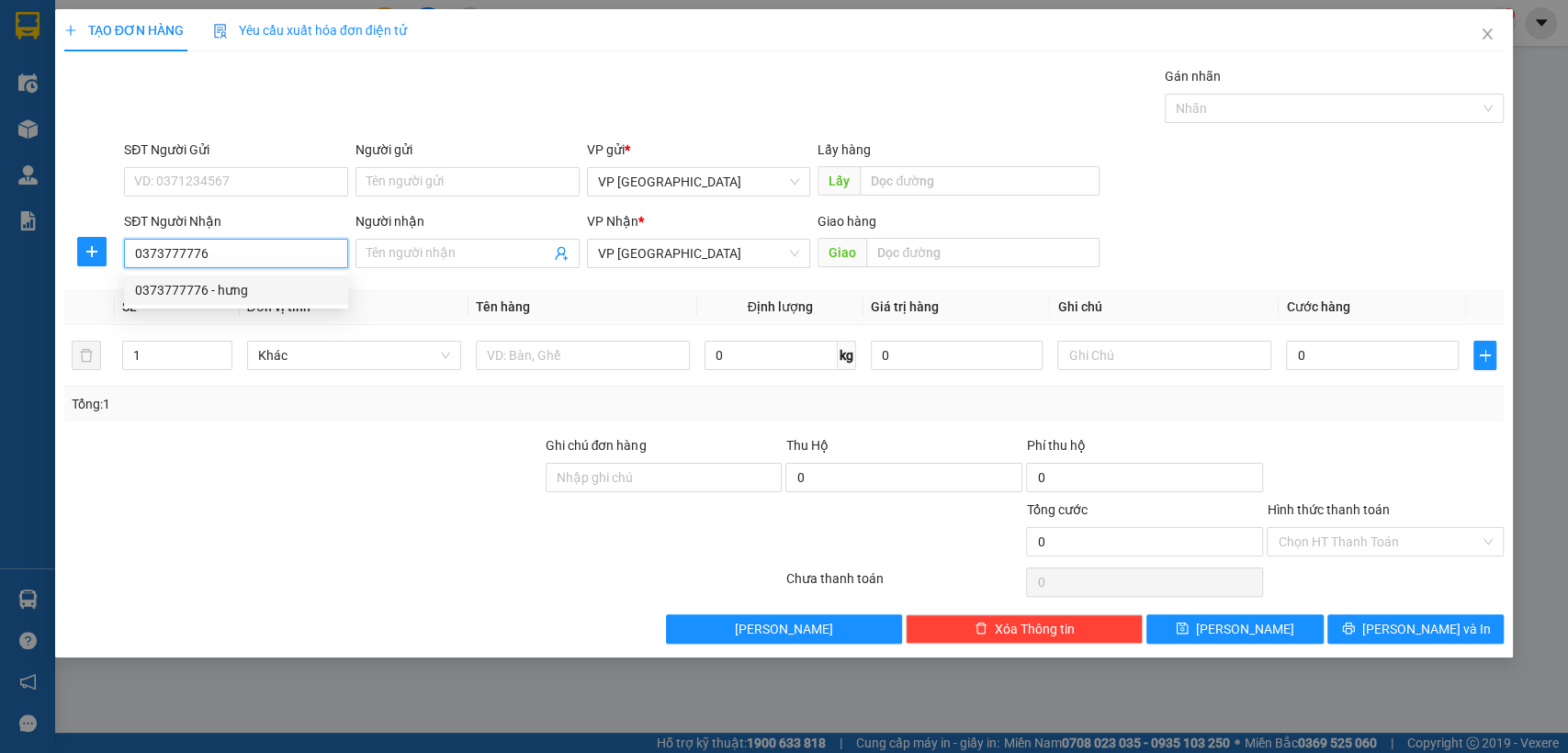
click at [244, 289] on div "0373777776 - hưng" at bounding box center [236, 290] width 202 height 20
type input "hưng"
type input "Cổng KCN Bàu Bàng"
type input "50.000"
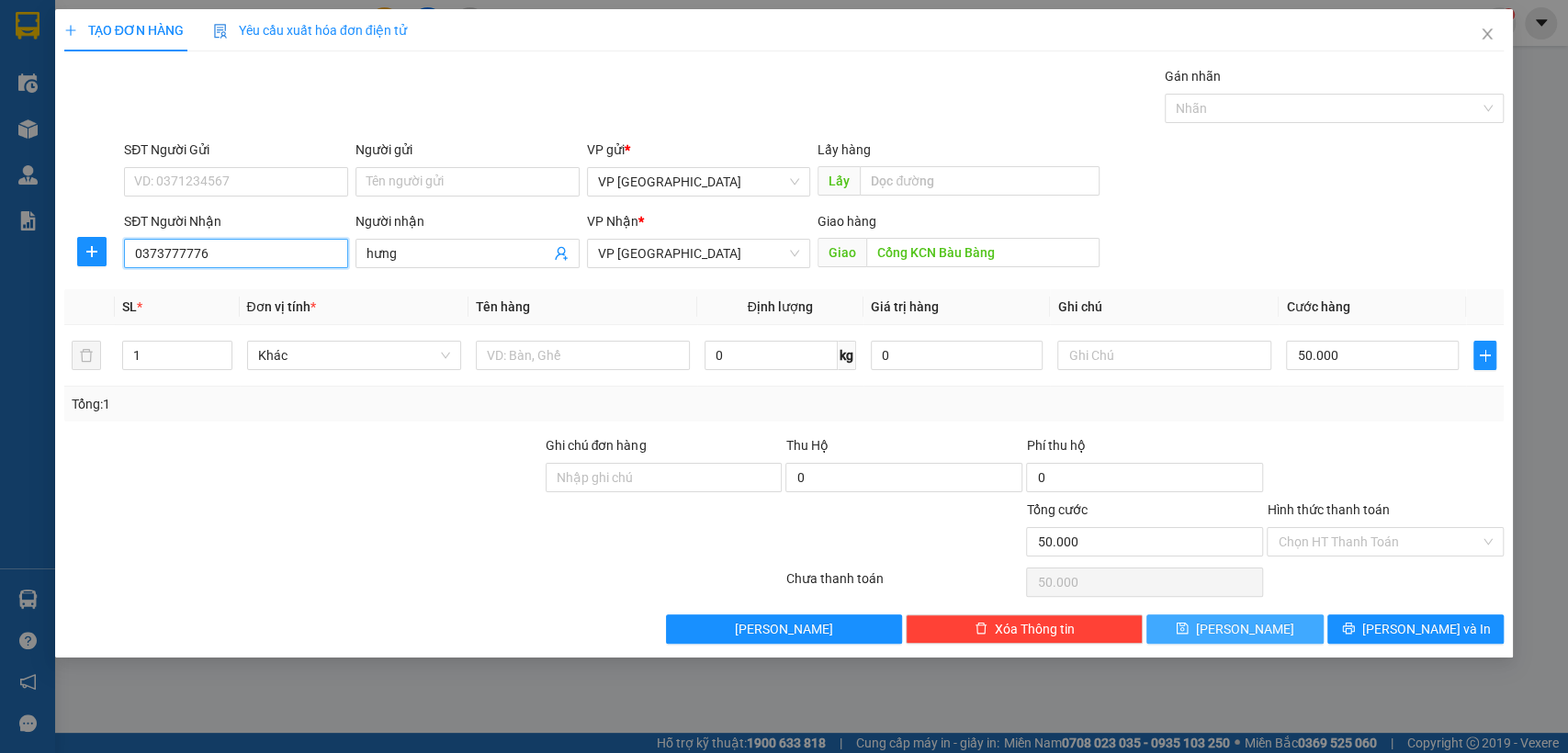
type input "0373777776"
click at [1266, 625] on button "[PERSON_NAME]" at bounding box center [1235, 629] width 177 height 29
type input "0"
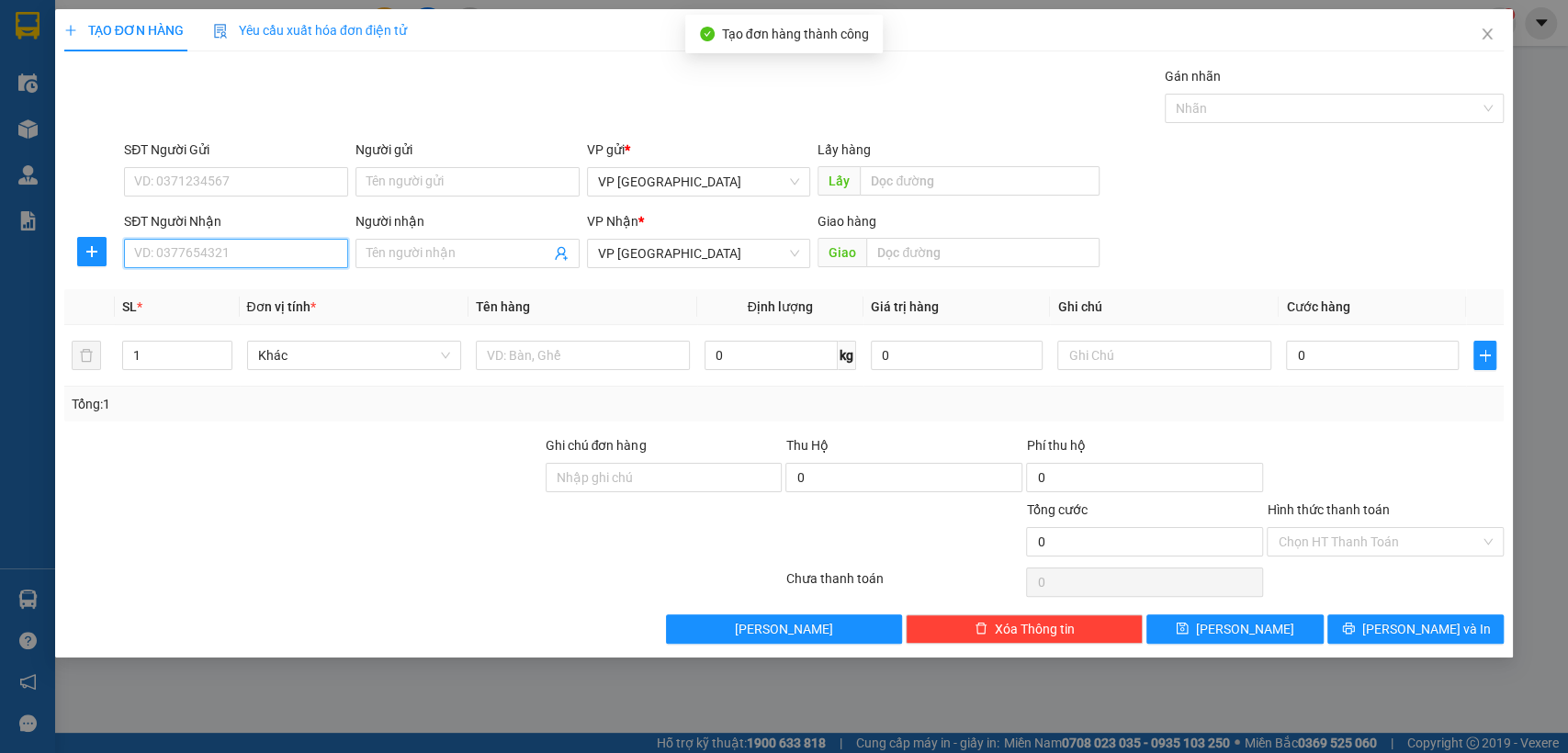
click at [297, 250] on input "SĐT Người Nhận" at bounding box center [236, 253] width 224 height 29
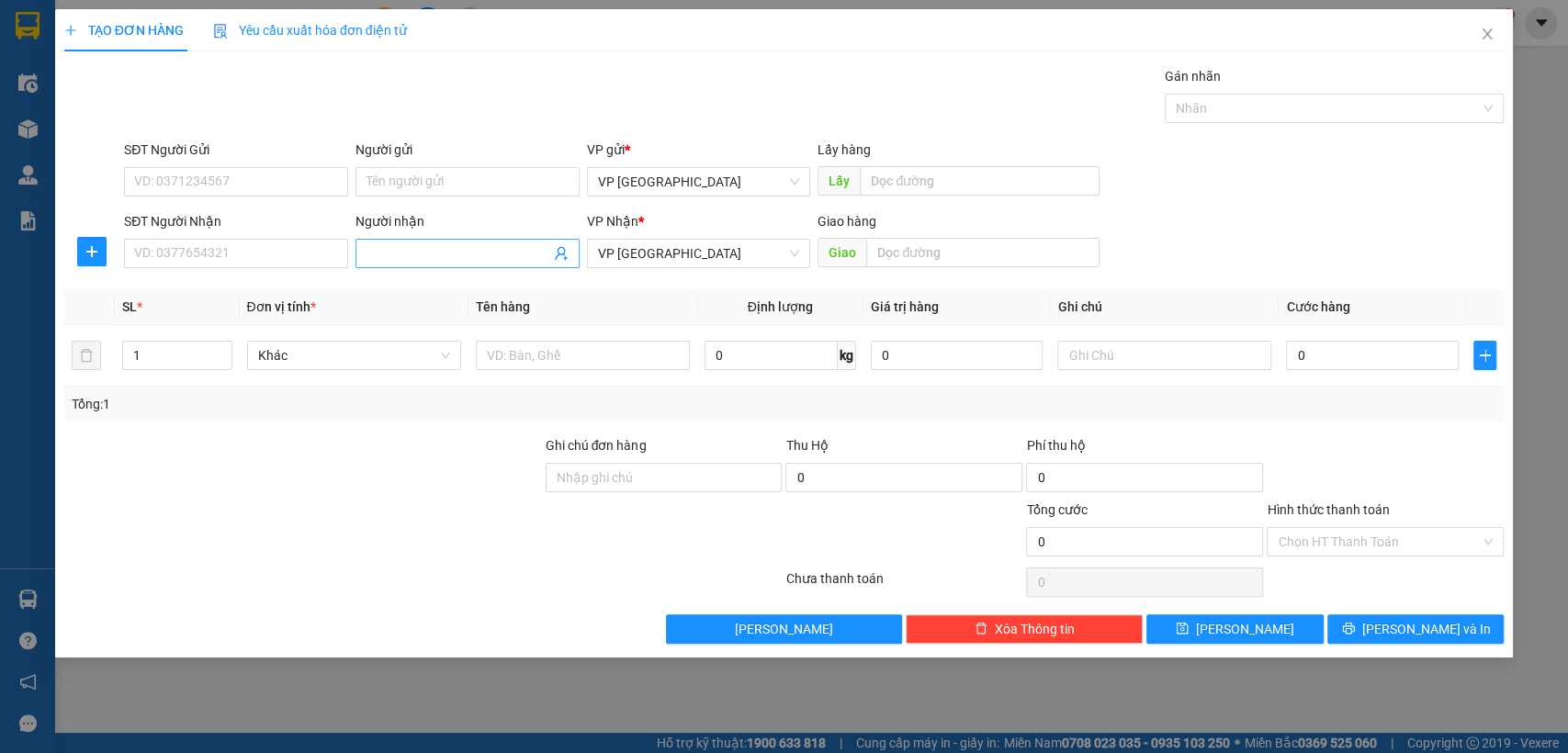
click at [401, 255] on input "Người nhận" at bounding box center [458, 253] width 183 height 20
type input "xuyen ben cat"
click at [952, 239] on input "text" at bounding box center [983, 252] width 234 height 29
click at [973, 286] on div "Transit Pickup Surcharge Ids Transit Deliver Surcharge Ids Transit Deliver Surc…" at bounding box center [784, 355] width 1440 height 577
click at [981, 251] on input "text" at bounding box center [983, 252] width 234 height 29
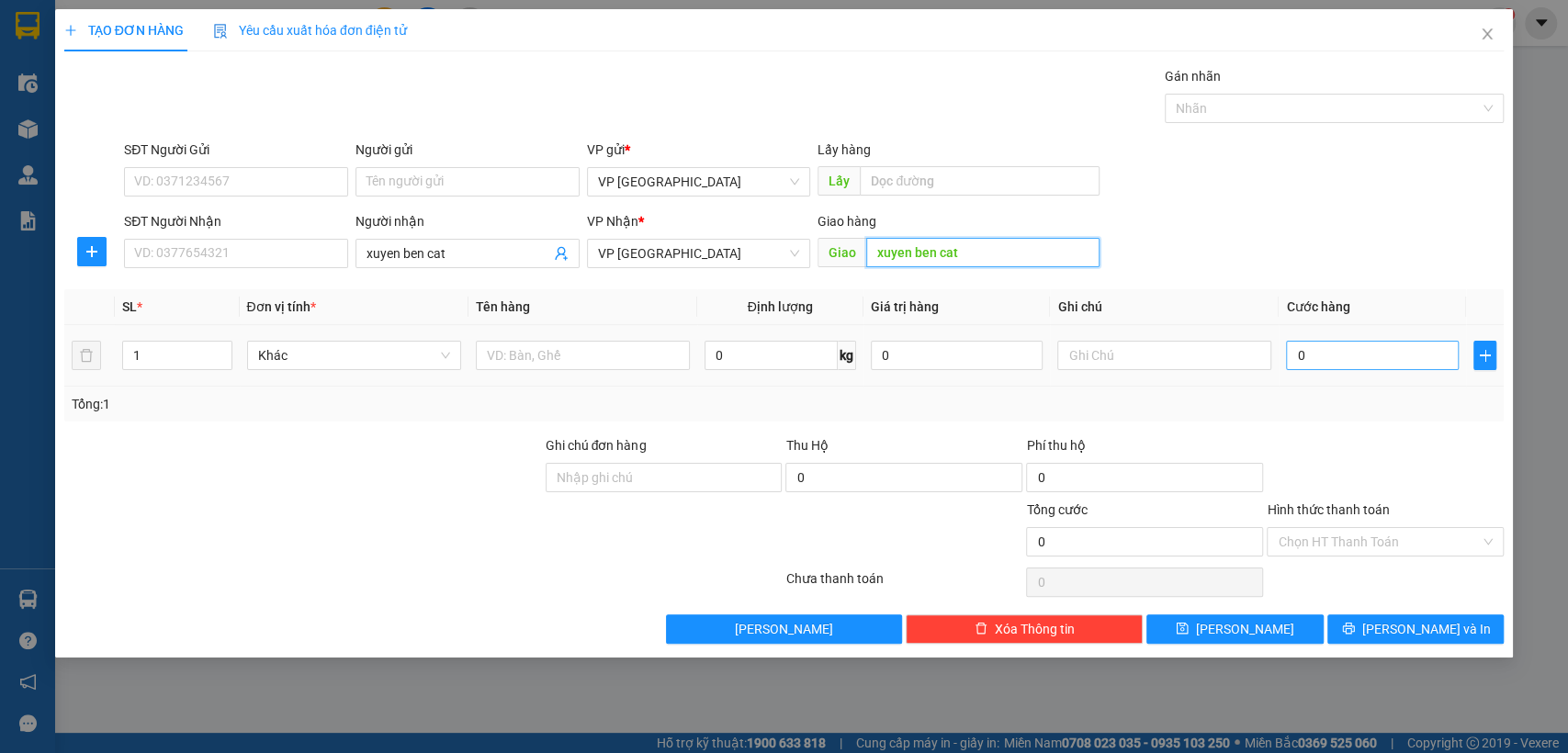
type input "xuyen ben cat"
click at [1338, 358] on input "0" at bounding box center [1372, 355] width 173 height 29
type input "3"
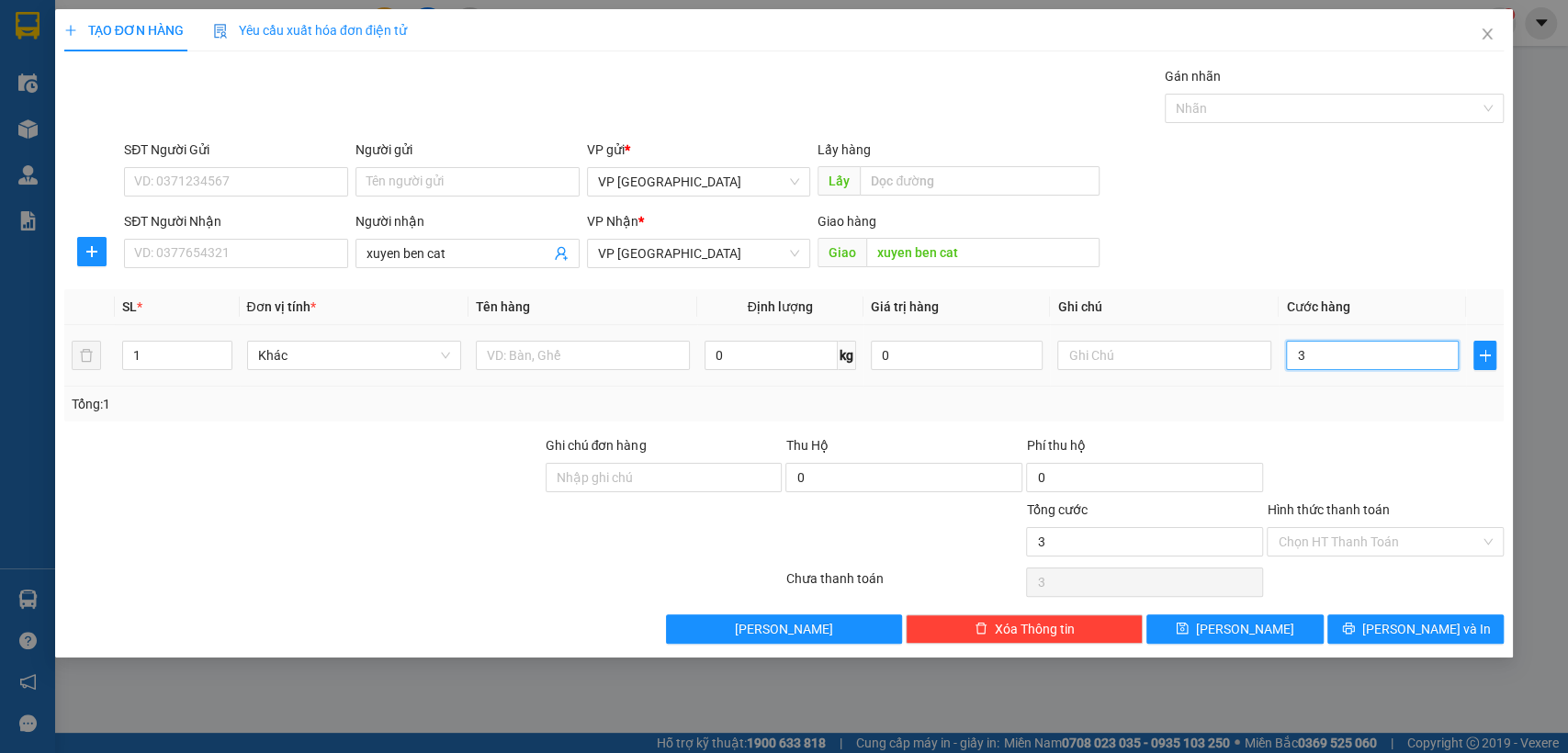
type input "30"
type input "300"
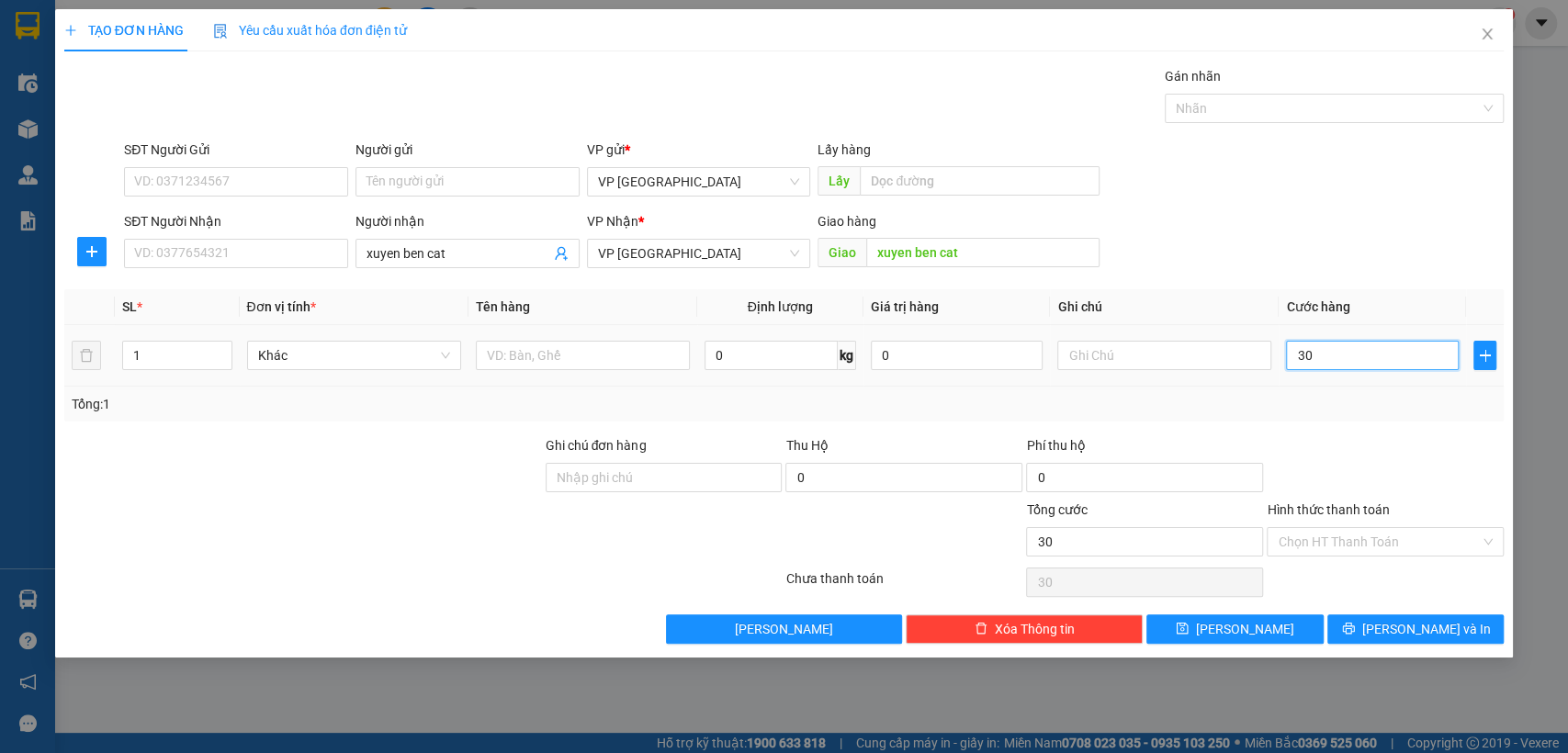
type input "300"
type input "3.000"
type input "30.000"
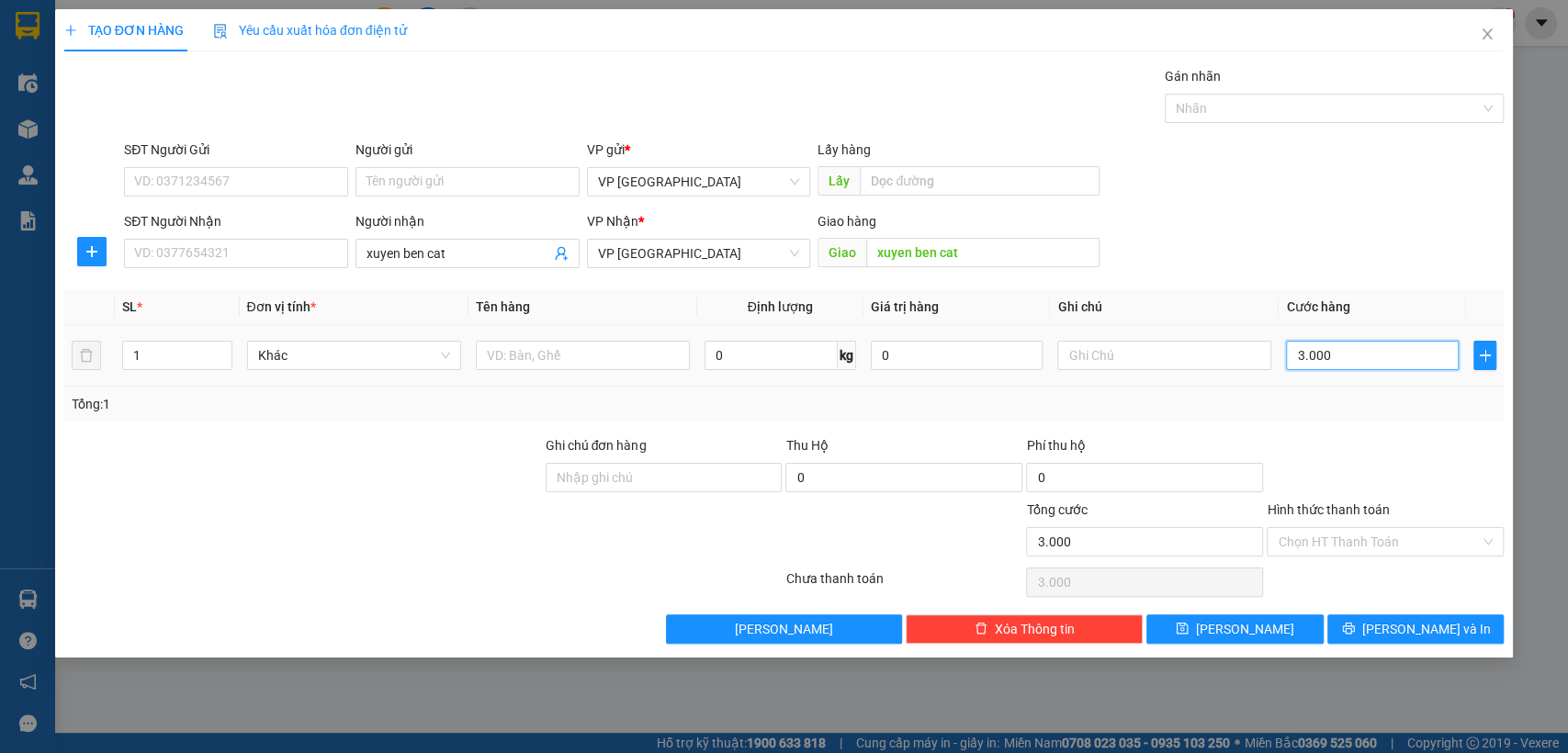
type input "30.000"
click at [1274, 627] on button "[PERSON_NAME]" at bounding box center [1235, 629] width 177 height 29
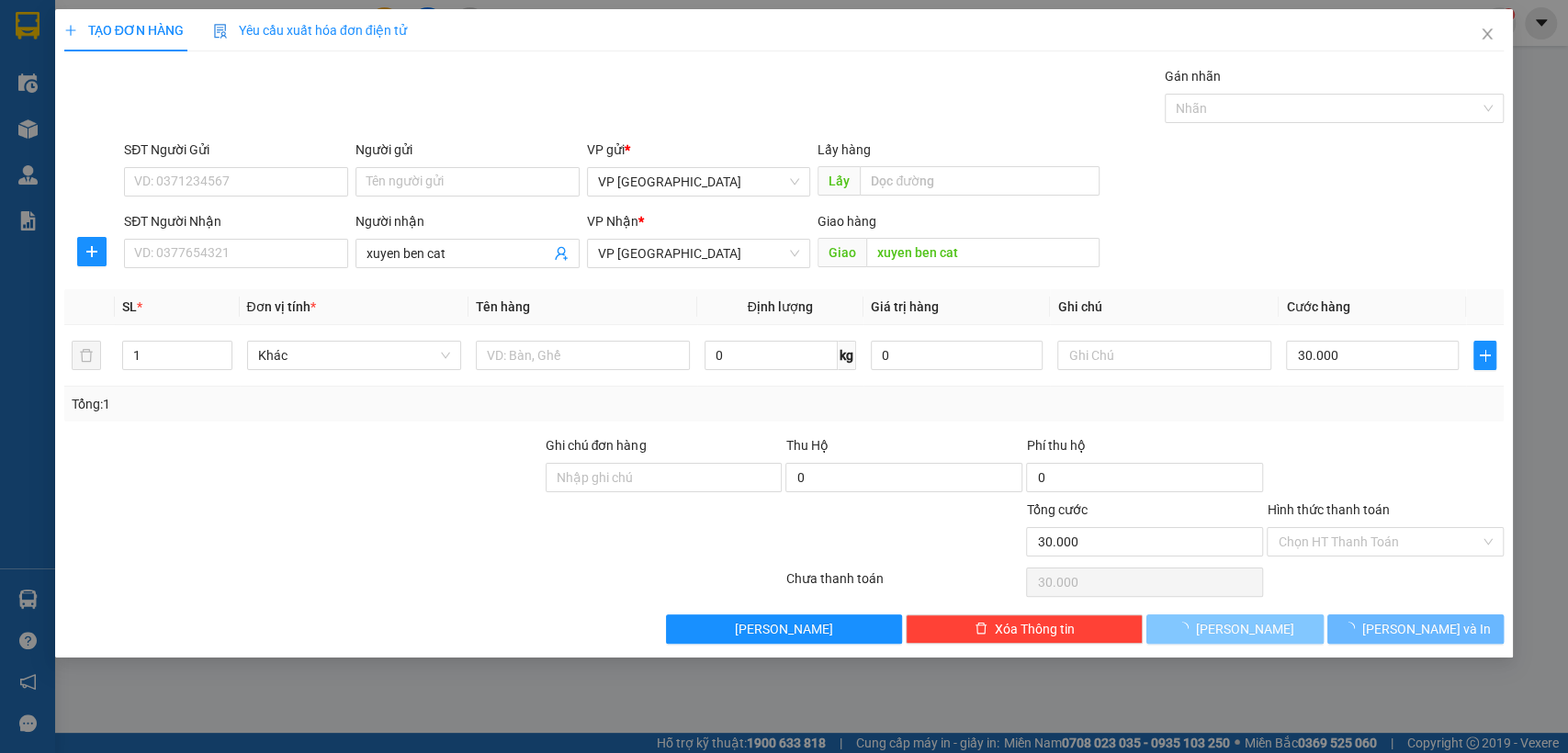
type input "0"
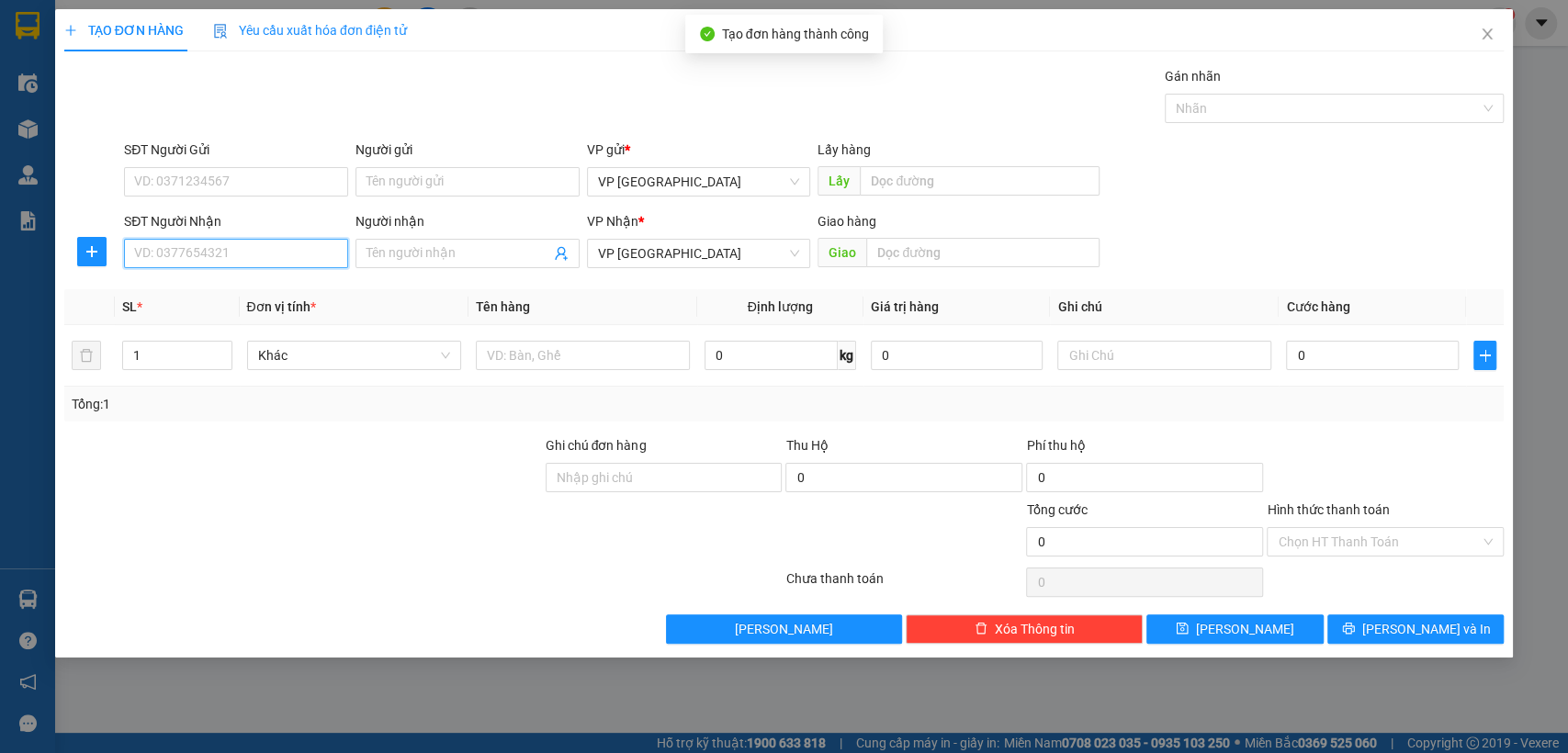
click at [210, 244] on input "SĐT Người Nhận" at bounding box center [236, 253] width 224 height 29
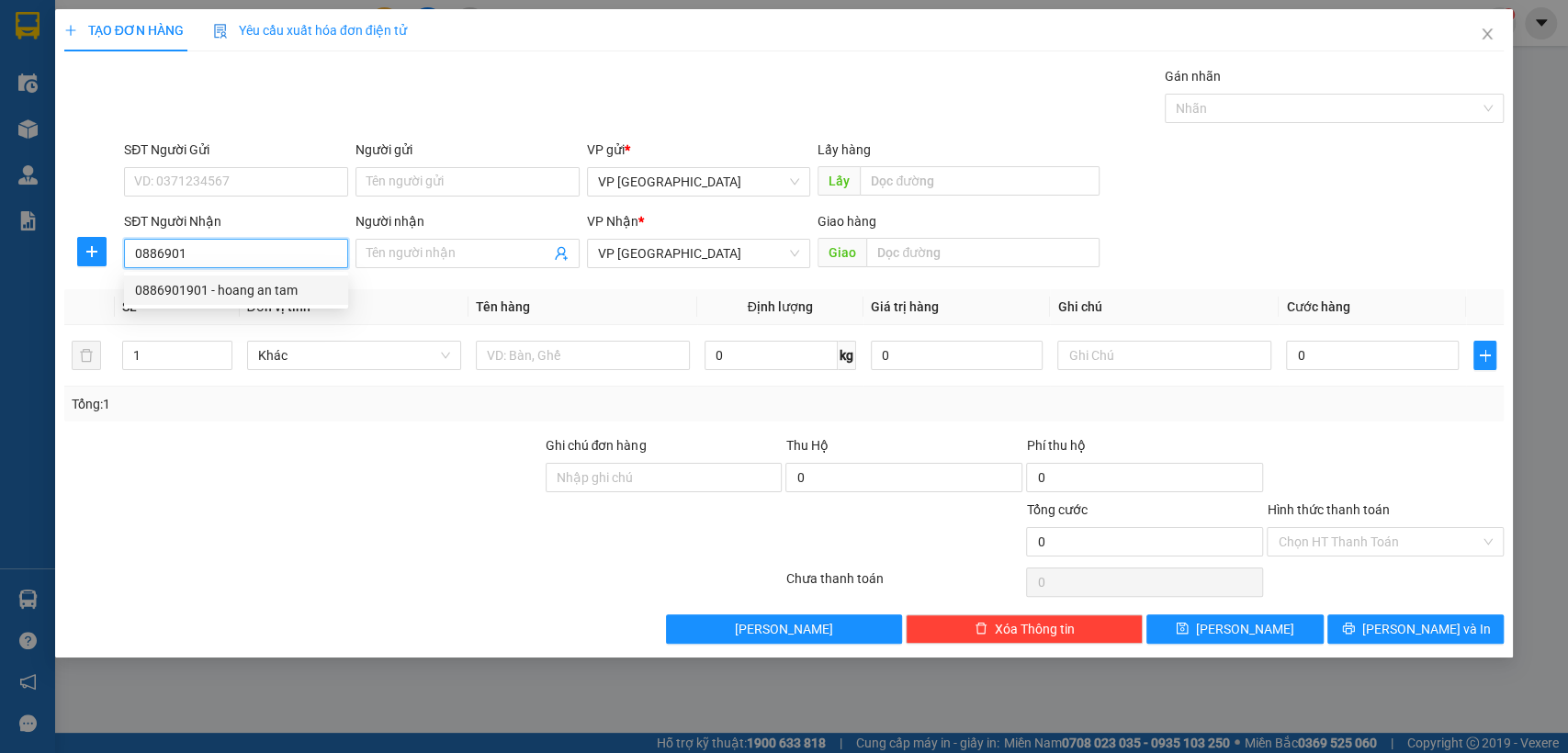
click at [297, 287] on div "0886901901 - hoang an tam" at bounding box center [236, 290] width 202 height 20
type input "0886901901"
type input "hoang an tam"
type input "[PERSON_NAME] An Tâm"
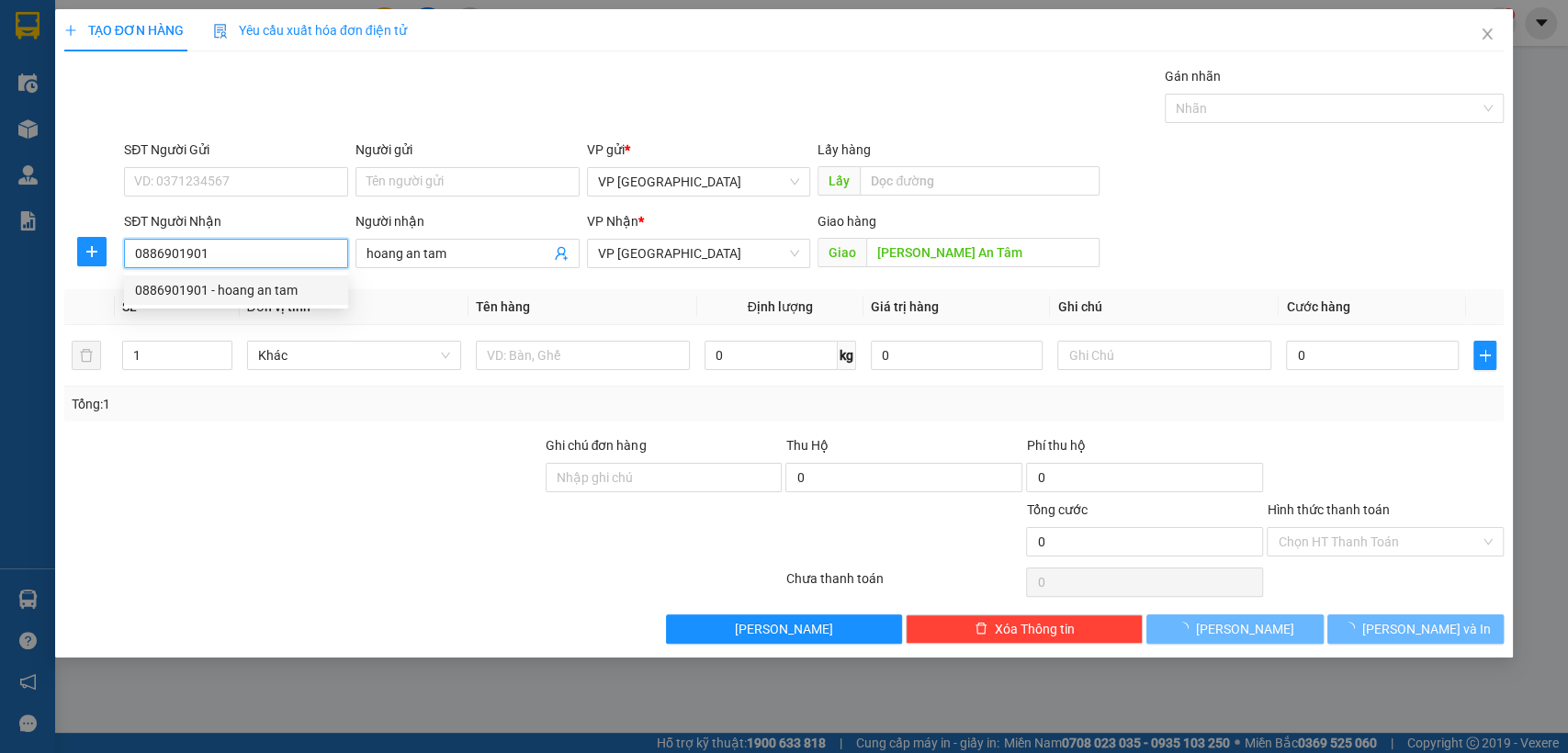
type input "50.000"
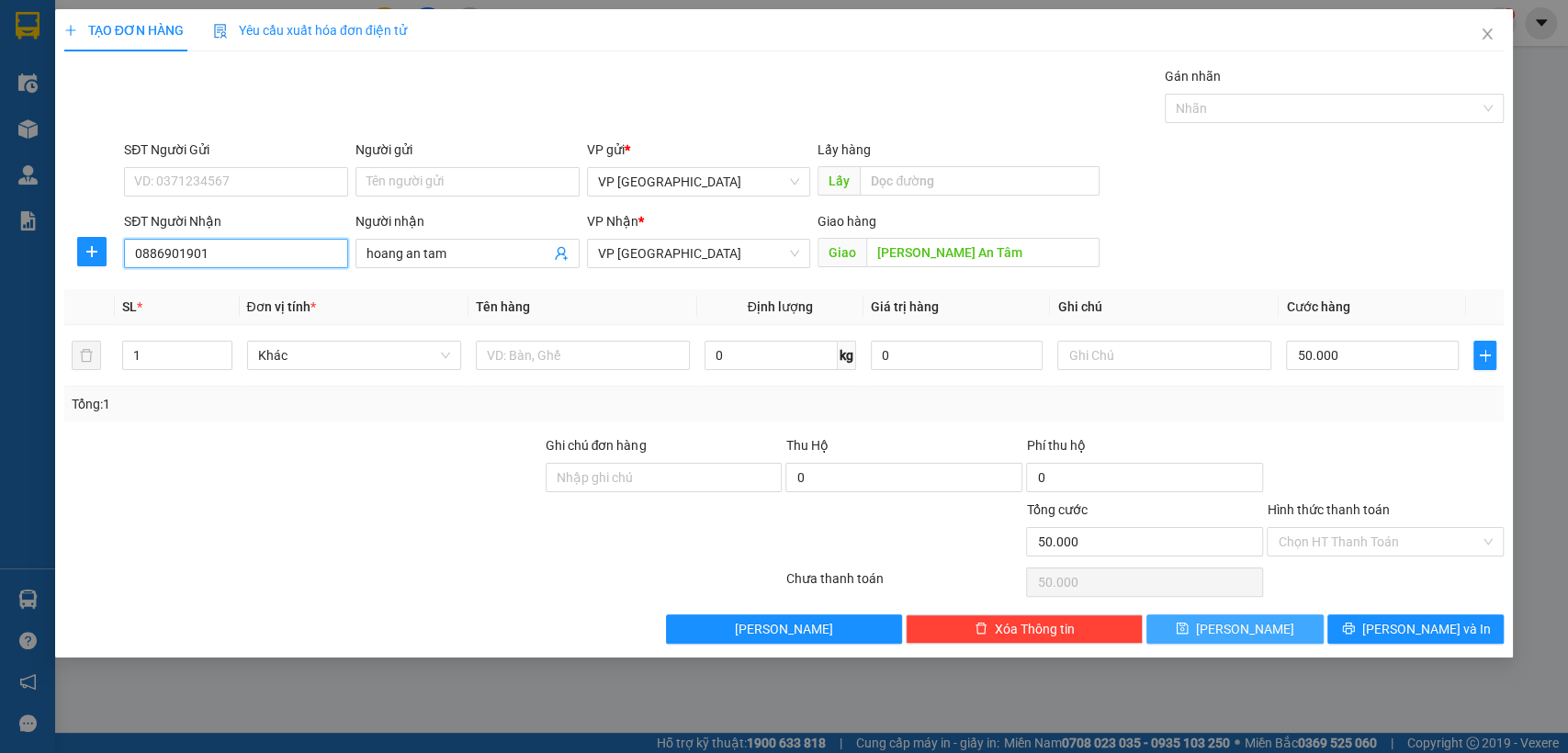
type input "0886901901"
drag, startPoint x: 1272, startPoint y: 626, endPoint x: 344, endPoint y: 311, distance: 980.0
click at [1272, 627] on button "[PERSON_NAME]" at bounding box center [1235, 629] width 177 height 29
type input "0"
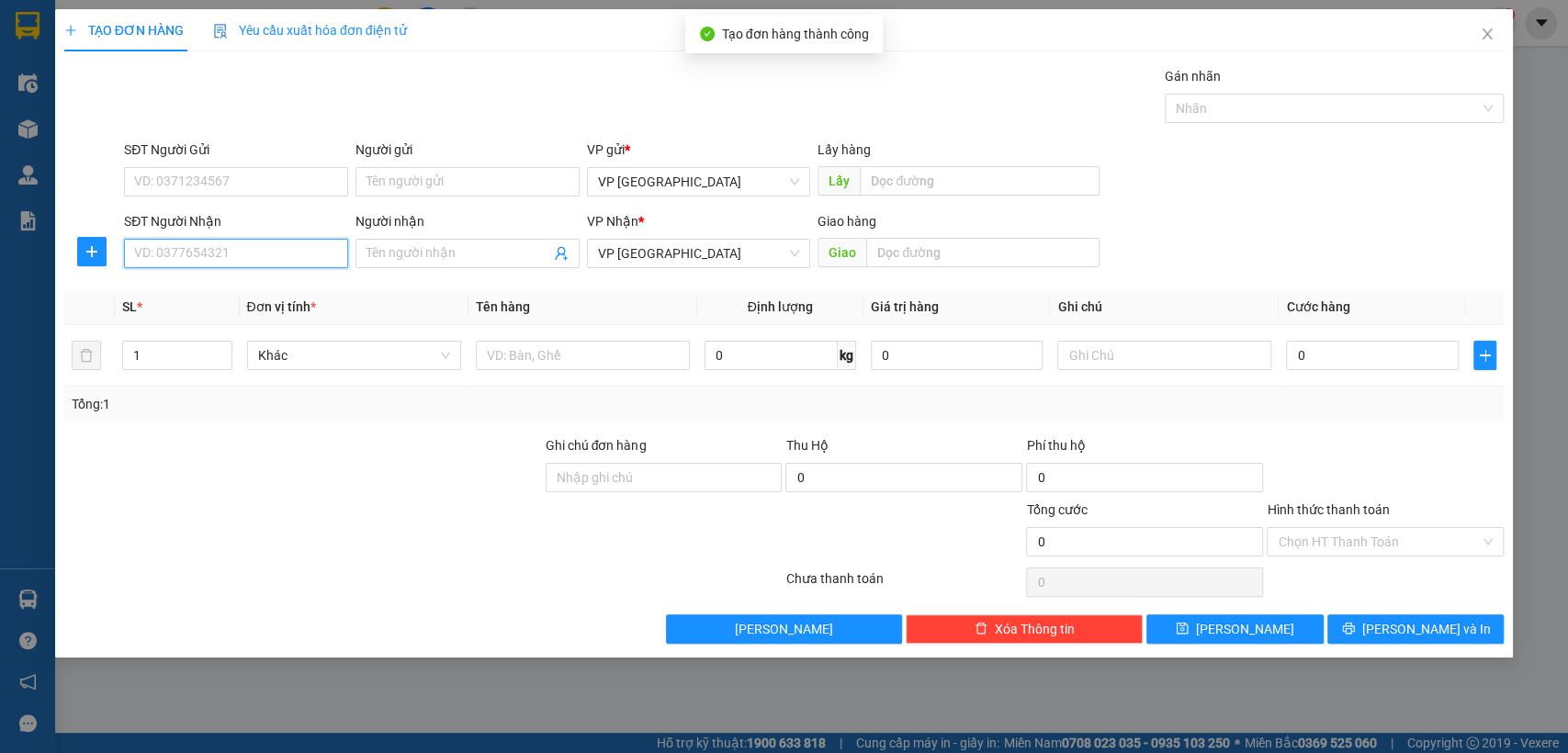
click at [292, 252] on input "SĐT Người Nhận" at bounding box center [236, 253] width 224 height 29
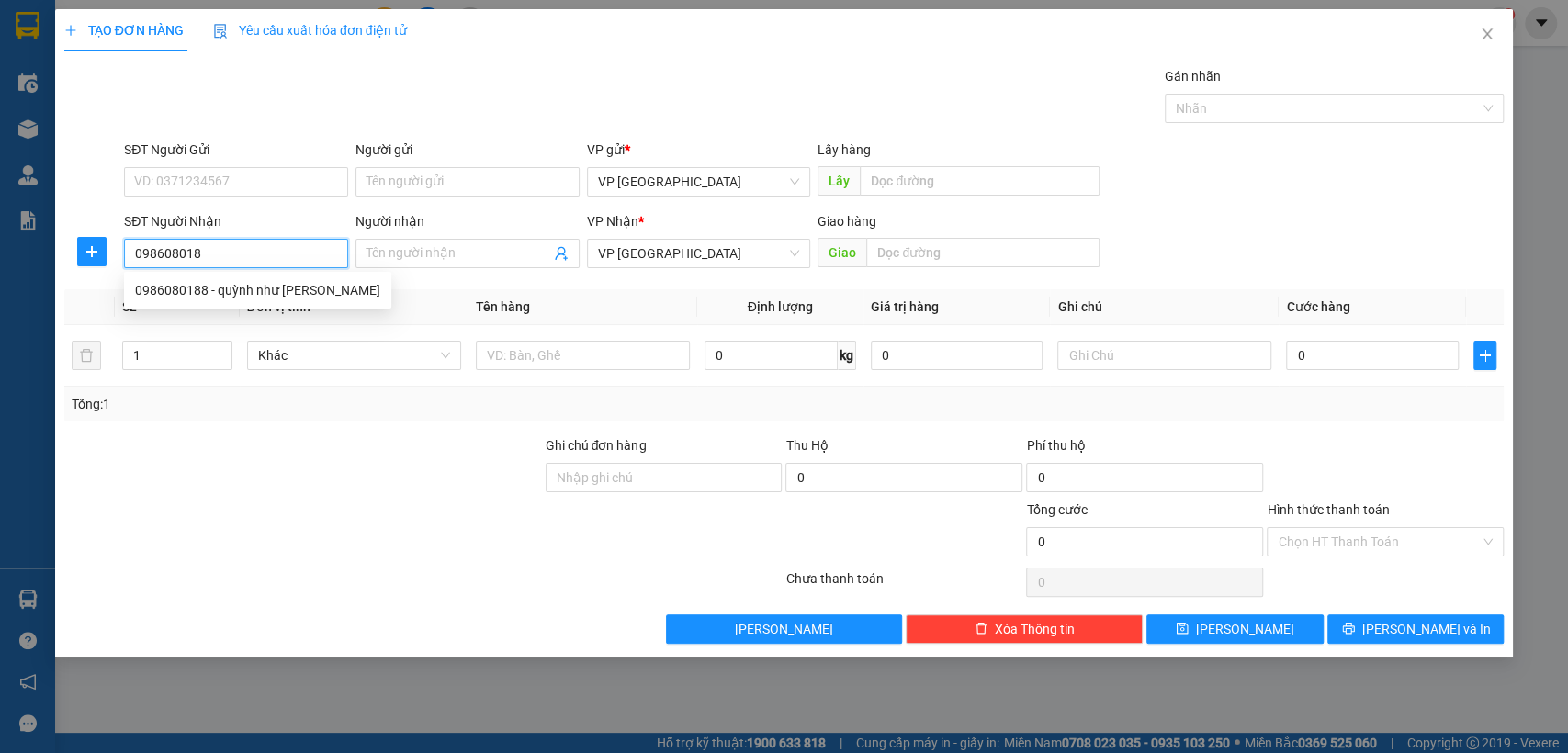
type input "0986080188"
click at [312, 283] on div "0986080188 - quỳnh như [PERSON_NAME]" at bounding box center [257, 290] width 245 height 20
type input "[PERSON_NAME]"
type input "n3 trừ văn thố bàu bàng"
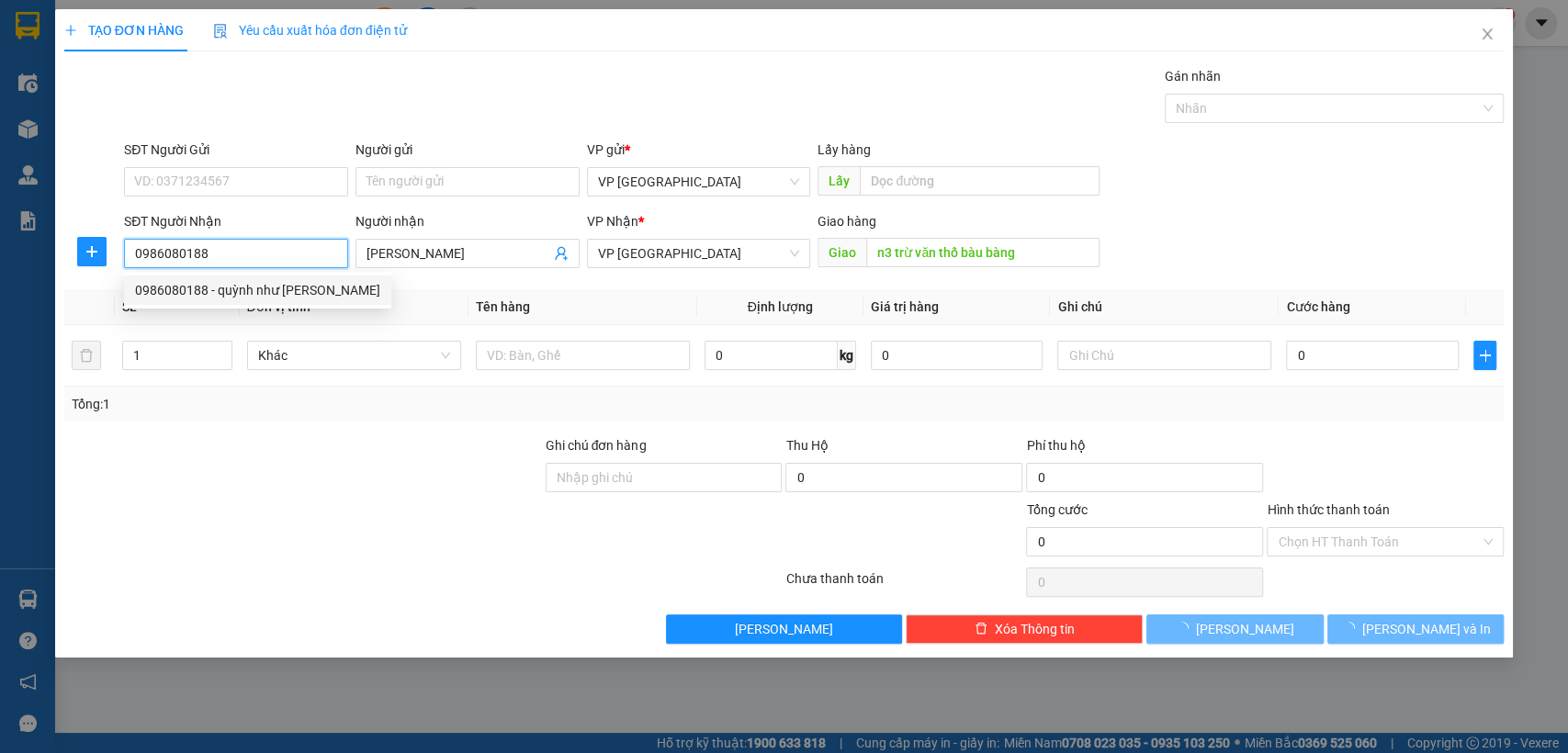
type input "50.000"
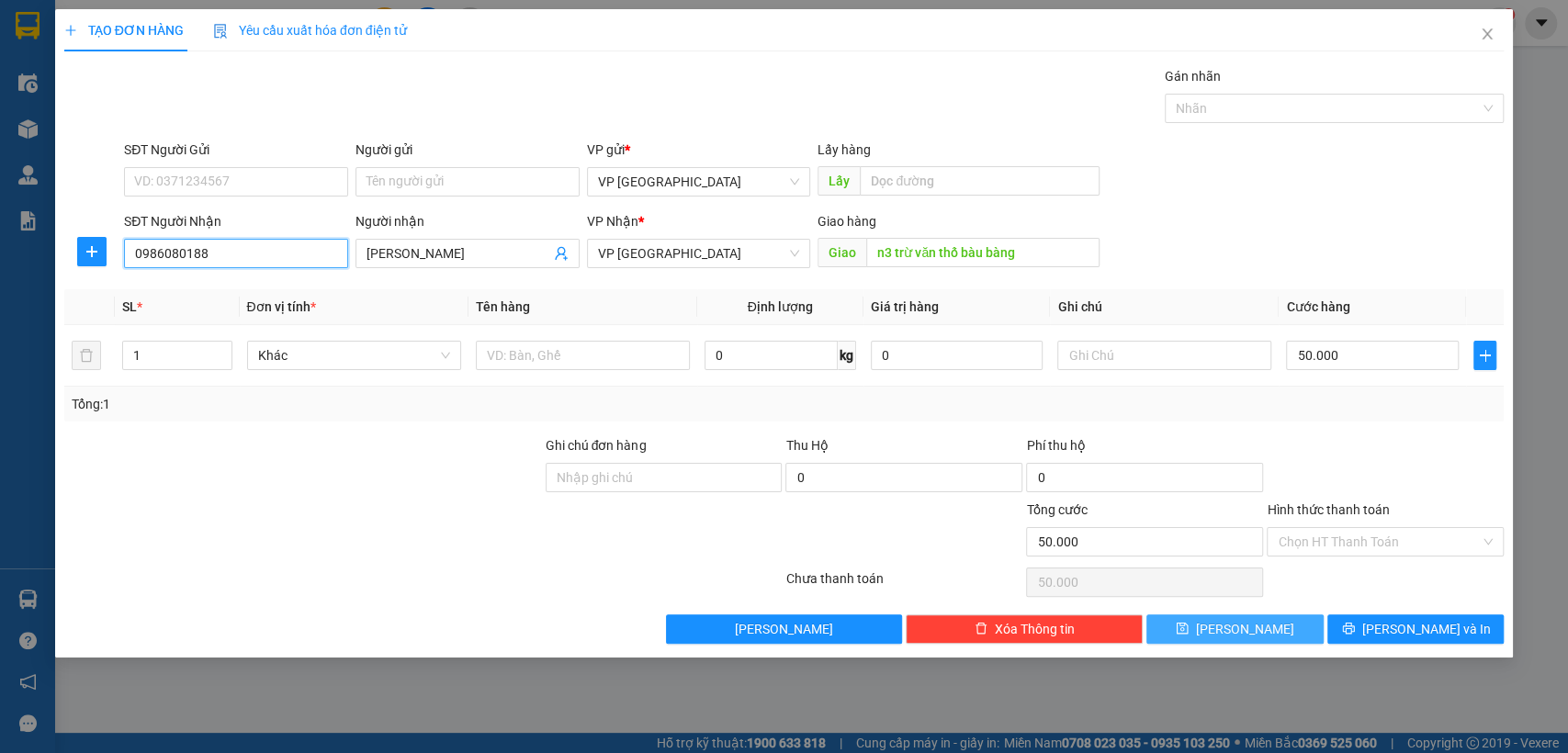
type input "0986080188"
drag, startPoint x: 1293, startPoint y: 625, endPoint x: 953, endPoint y: 479, distance: 370.0
click at [1292, 625] on button "[PERSON_NAME]" at bounding box center [1235, 629] width 177 height 29
type input "0"
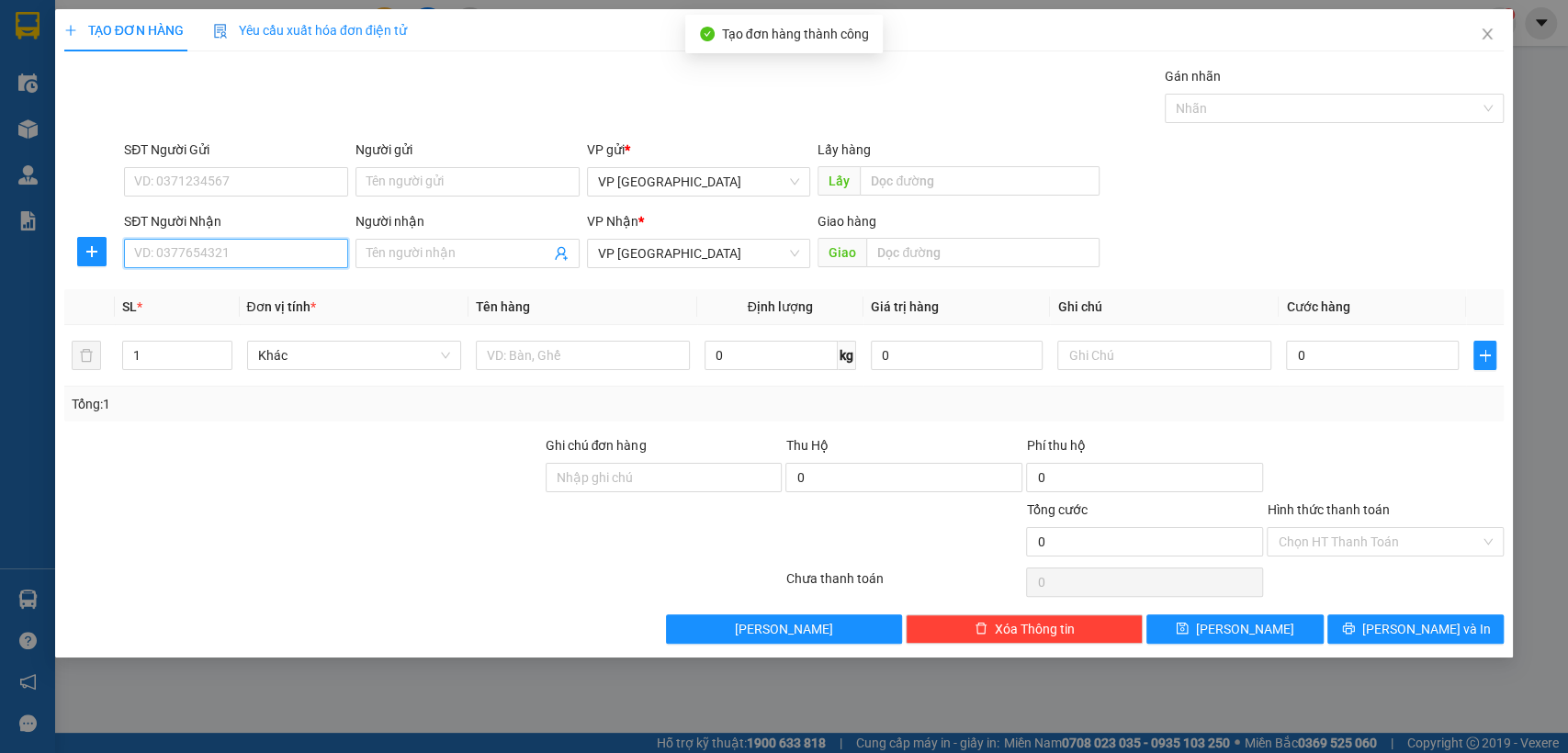
click at [315, 254] on input "SĐT Người Nhận" at bounding box center [236, 253] width 224 height 29
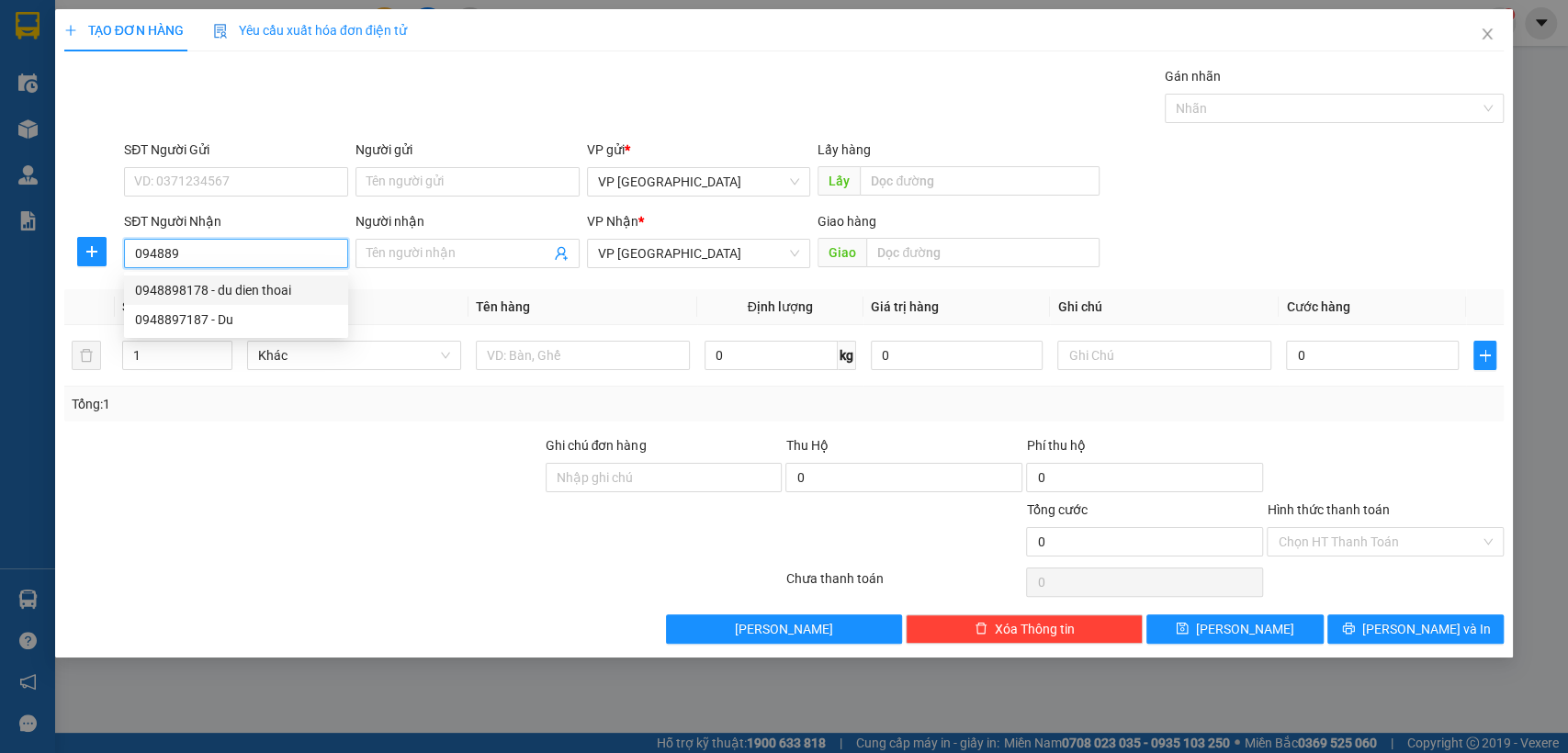
click at [198, 292] on div "0948898178 - du dien thoai" at bounding box center [236, 290] width 202 height 20
type input "0948898178"
type input "du dien thoai"
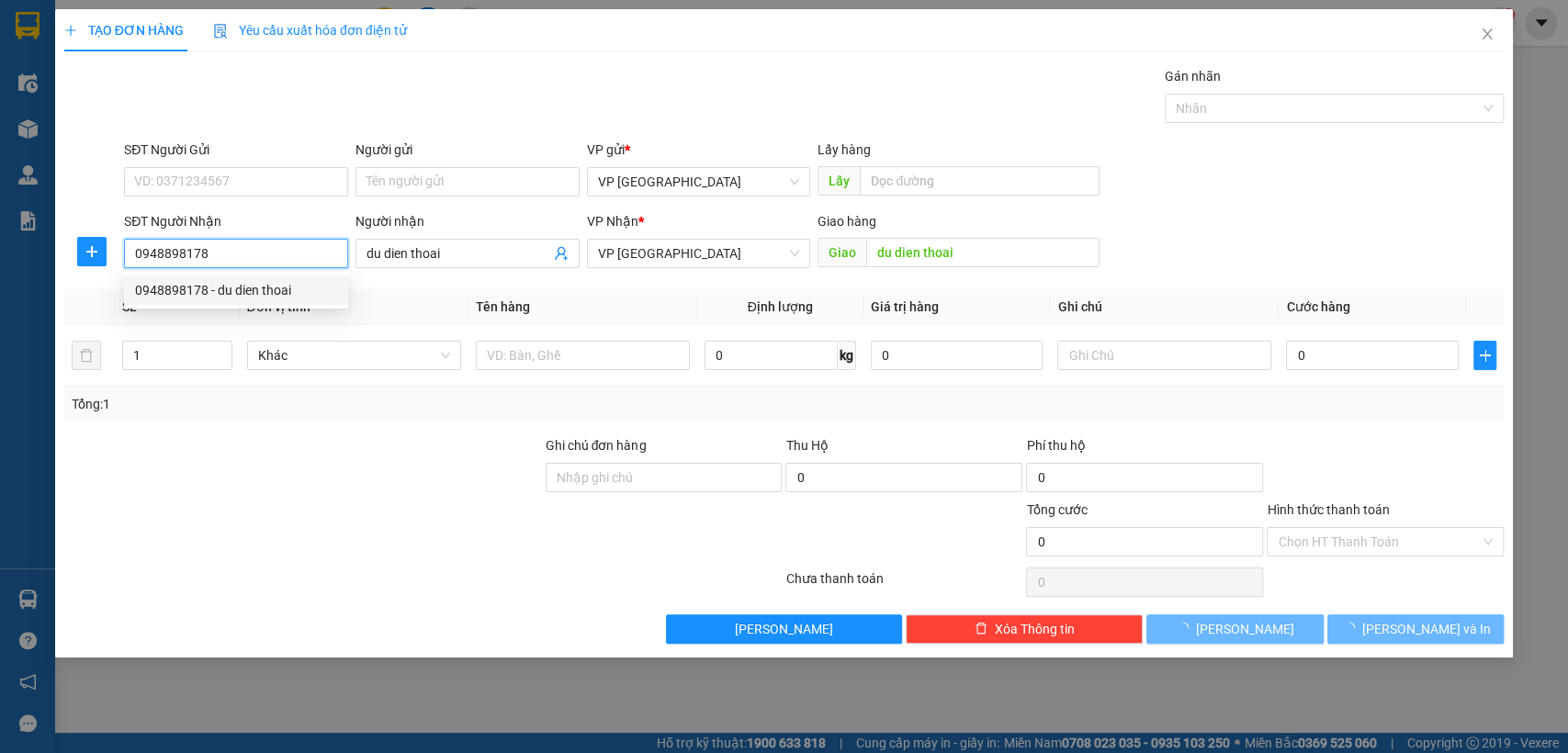
type input "50.000"
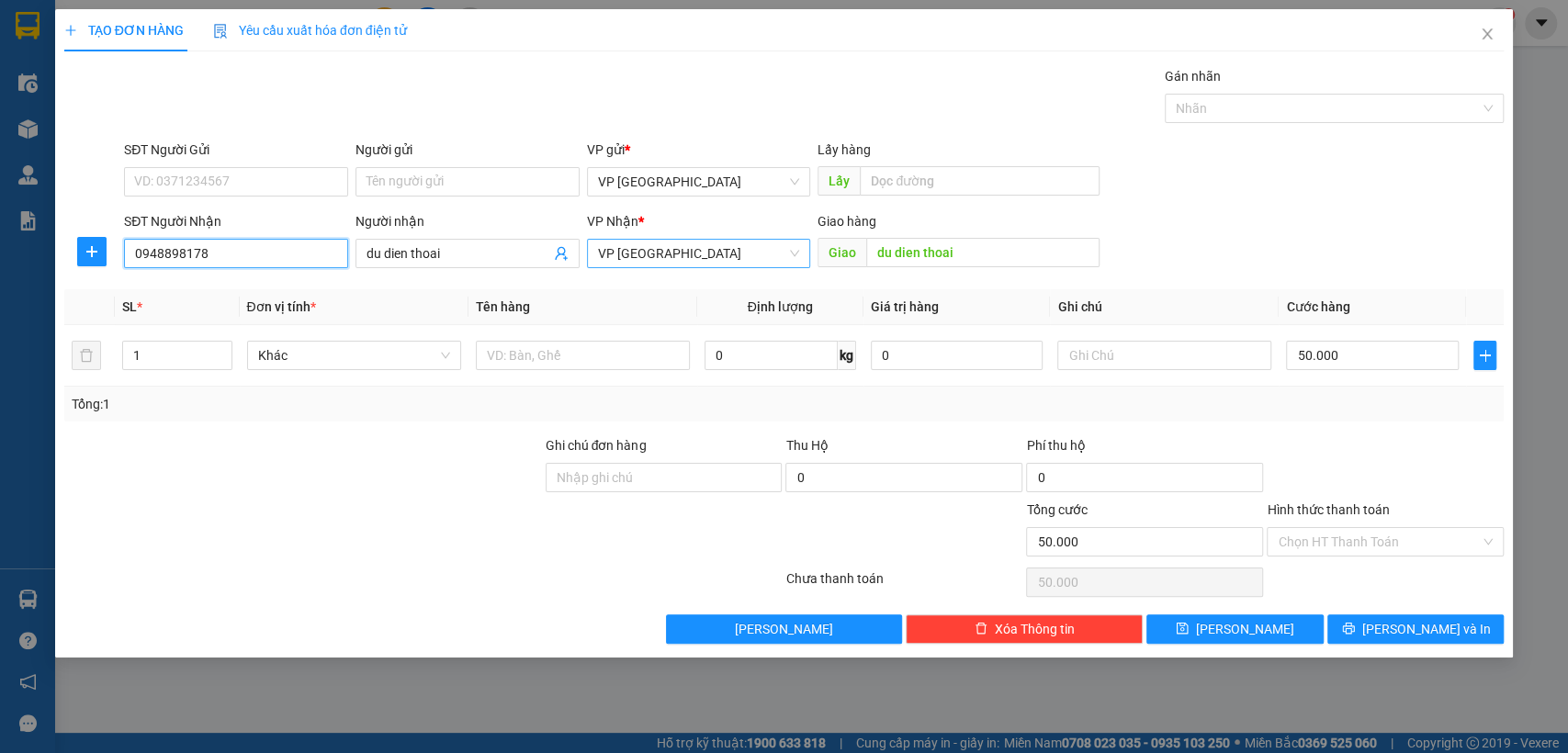
click at [692, 253] on span "VP [GEOGRAPHIC_DATA]" at bounding box center [698, 253] width 202 height 28
type input "0948898178"
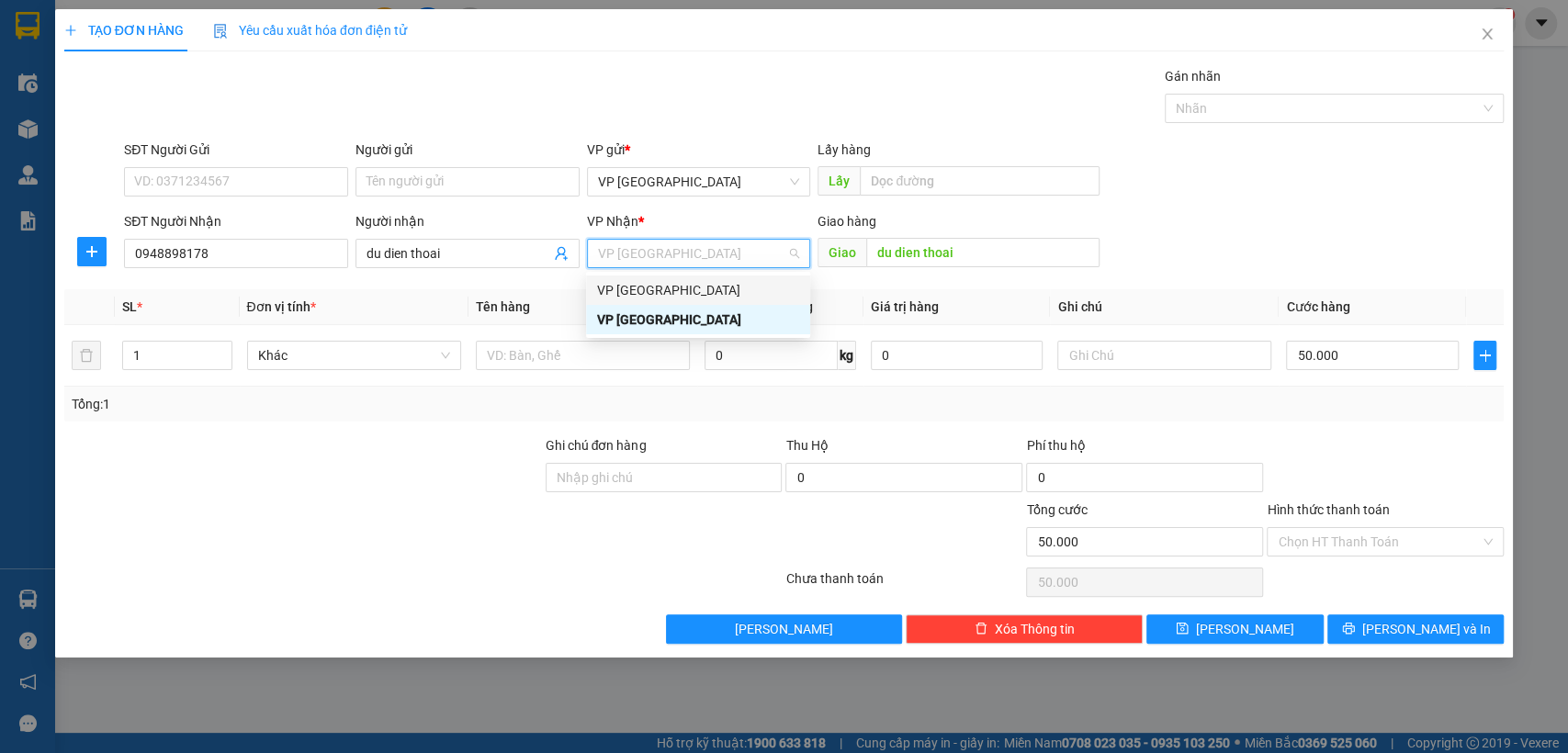
click at [671, 291] on div "VP [GEOGRAPHIC_DATA]" at bounding box center [698, 290] width 202 height 20
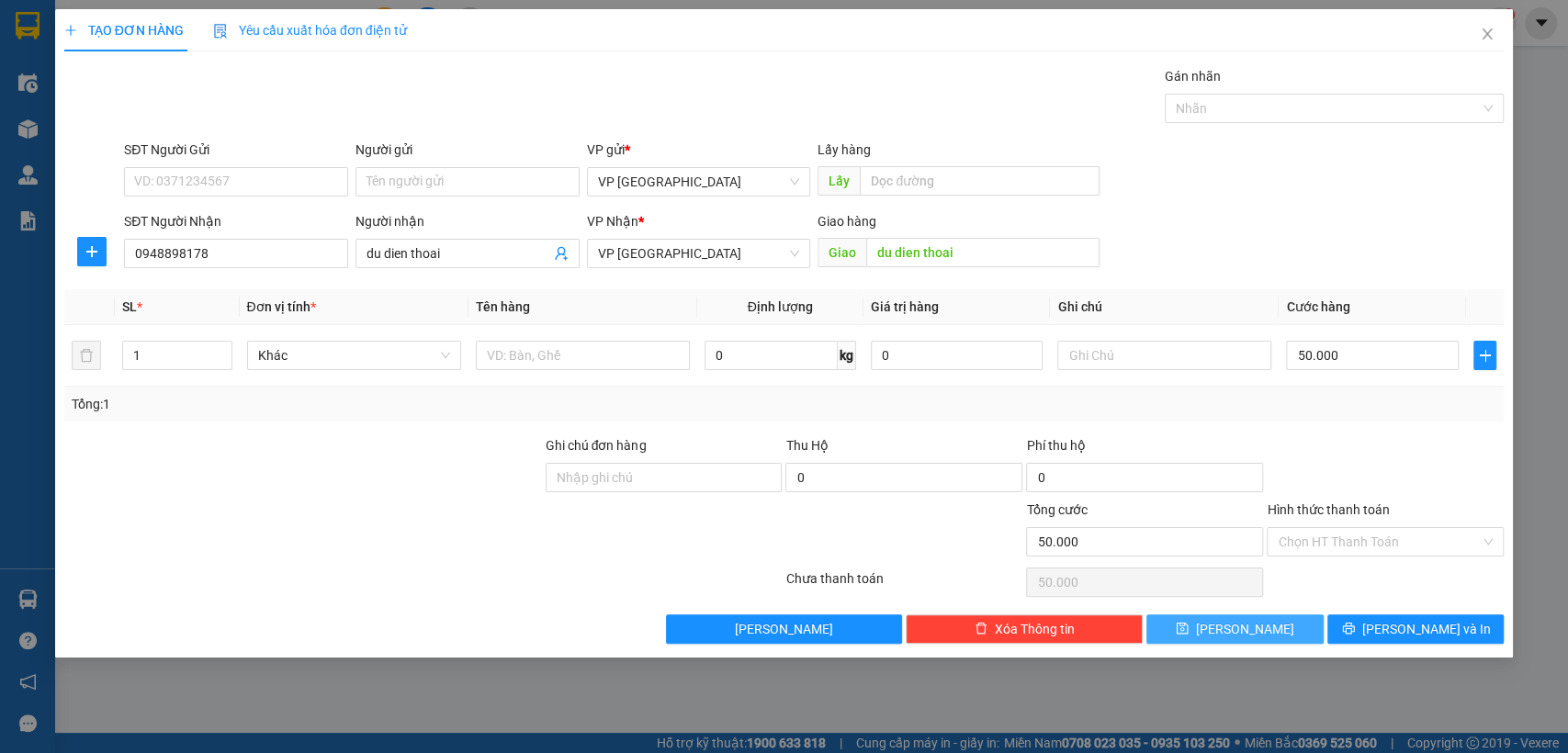
drag, startPoint x: 1294, startPoint y: 622, endPoint x: 1054, endPoint y: 568, distance: 246.0
click at [1292, 621] on button "[PERSON_NAME]" at bounding box center [1235, 629] width 177 height 29
type input "0"
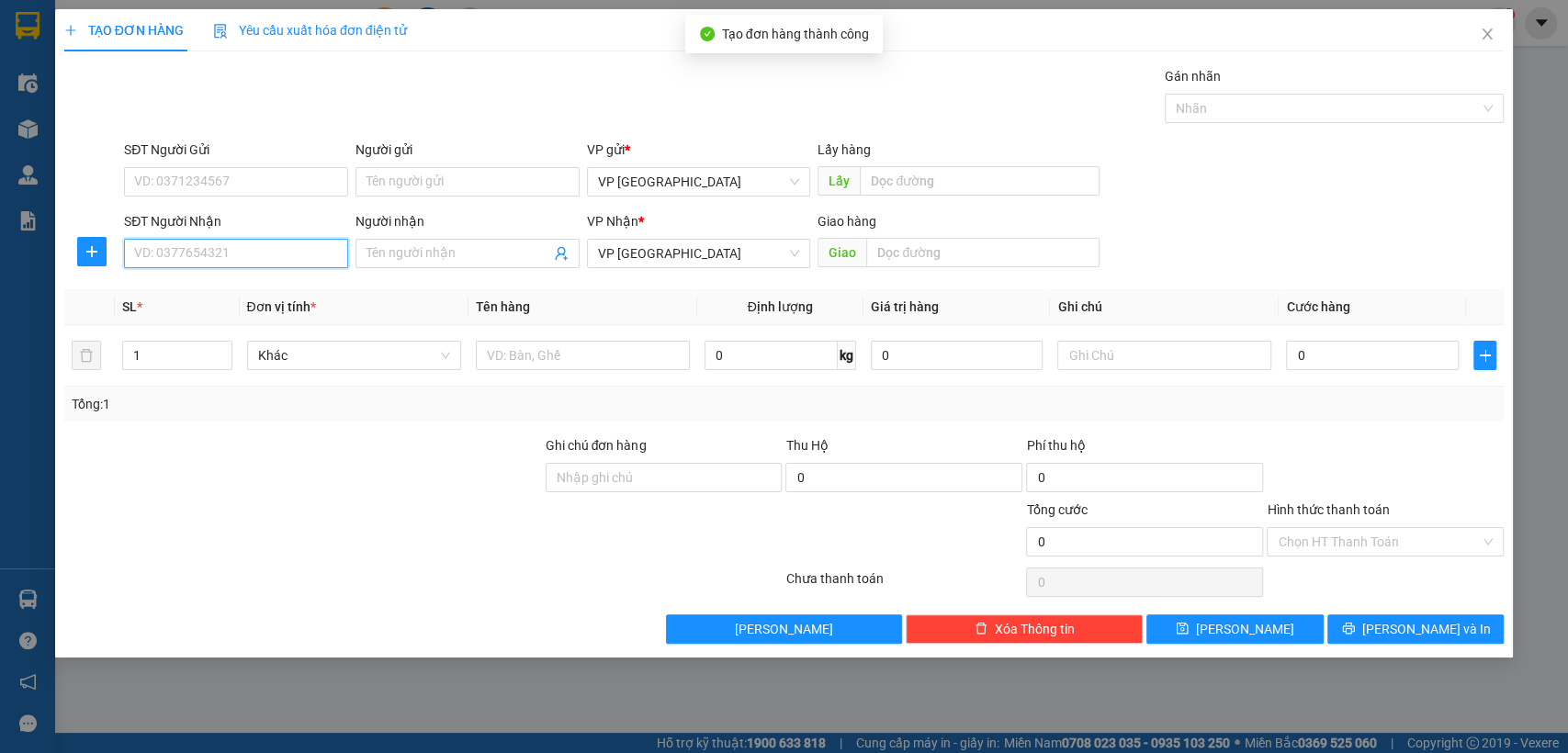
click at [320, 251] on input "SĐT Người Nhận" at bounding box center [236, 253] width 224 height 29
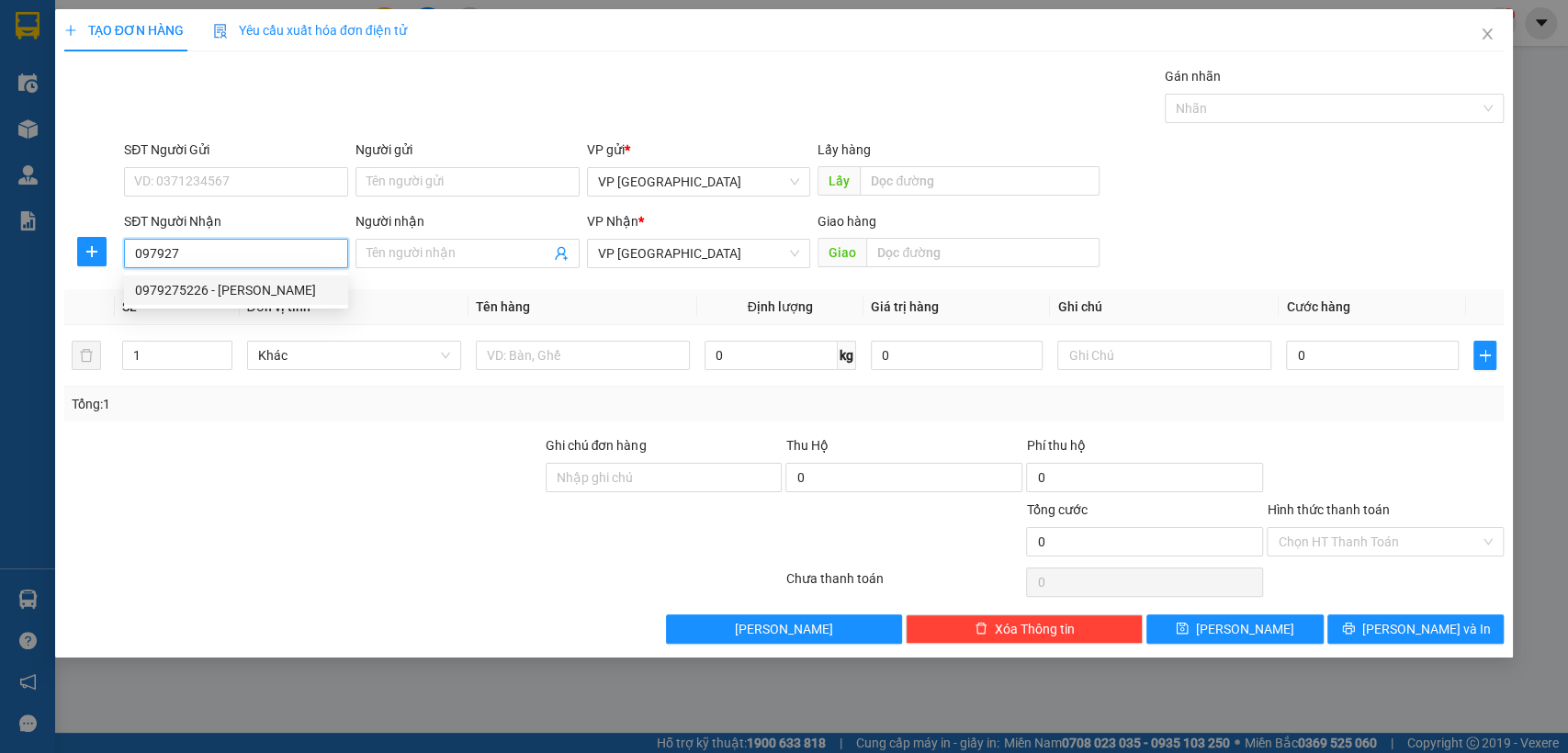
click at [272, 283] on div "0979275226 - [PERSON_NAME]" at bounding box center [236, 290] width 202 height 20
type input "0979275226"
type input "[PERSON_NAME]"
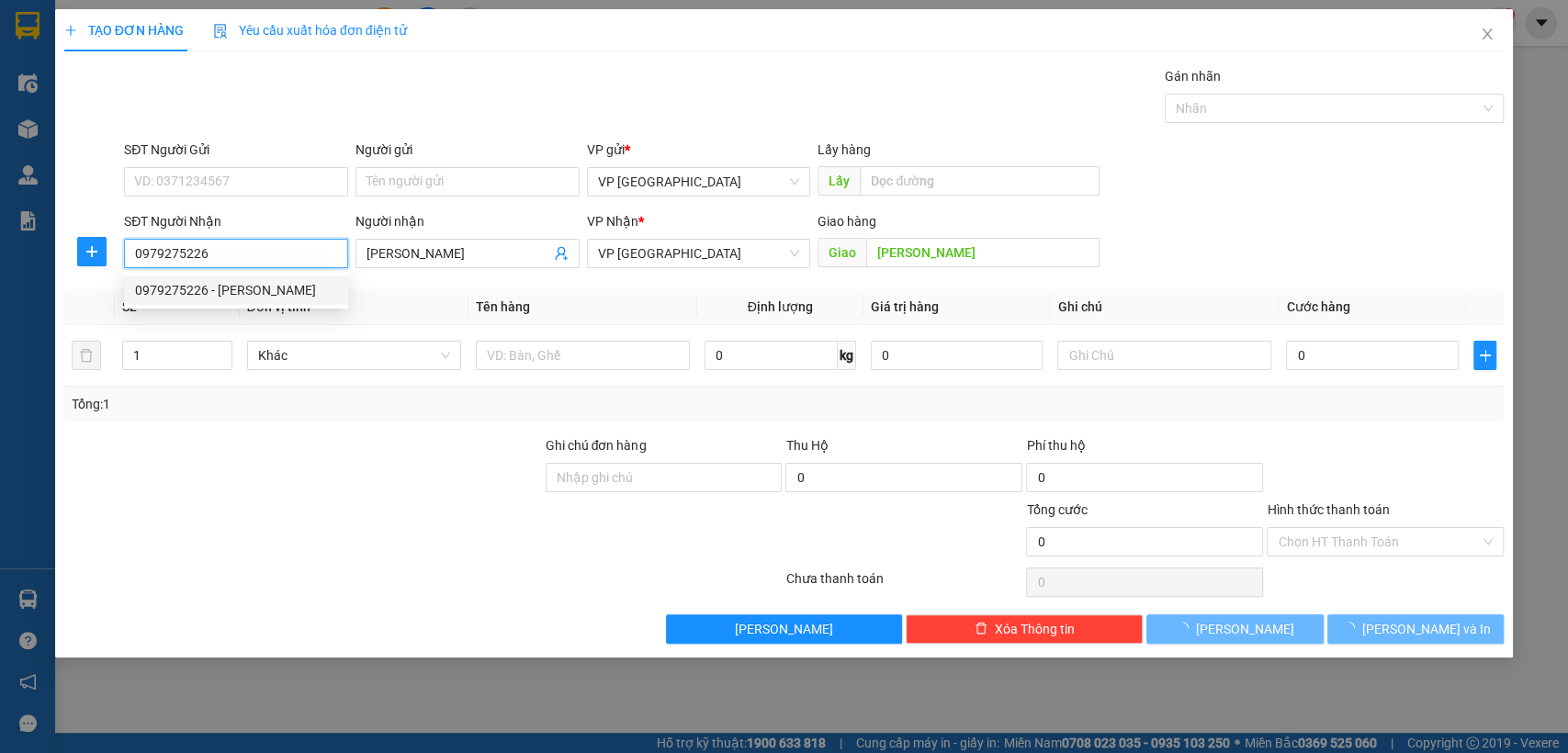
type input "50.000"
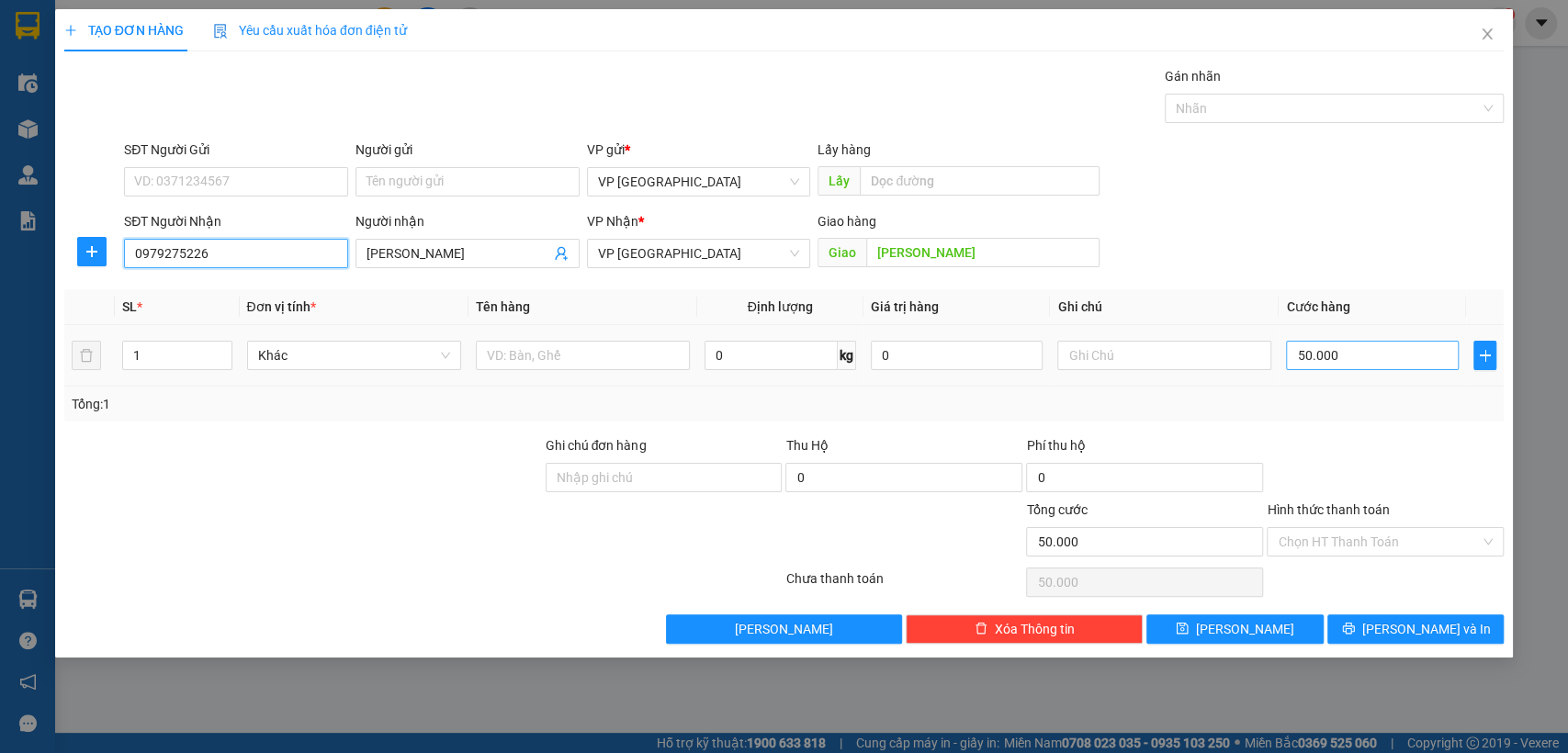
type input "0979275226"
click at [1370, 348] on input "50.000" at bounding box center [1372, 355] width 173 height 29
type input "3"
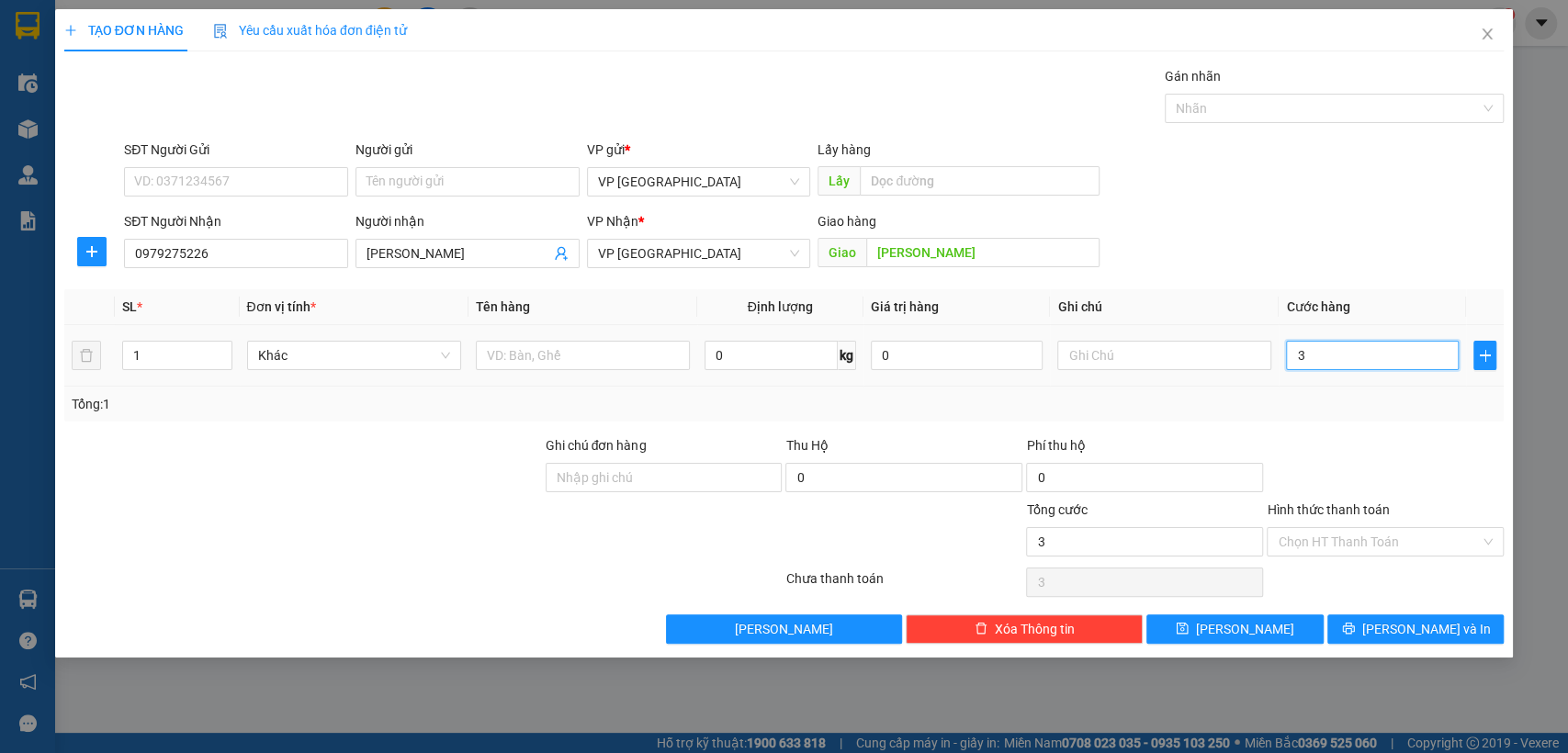
type input "30"
type input "300"
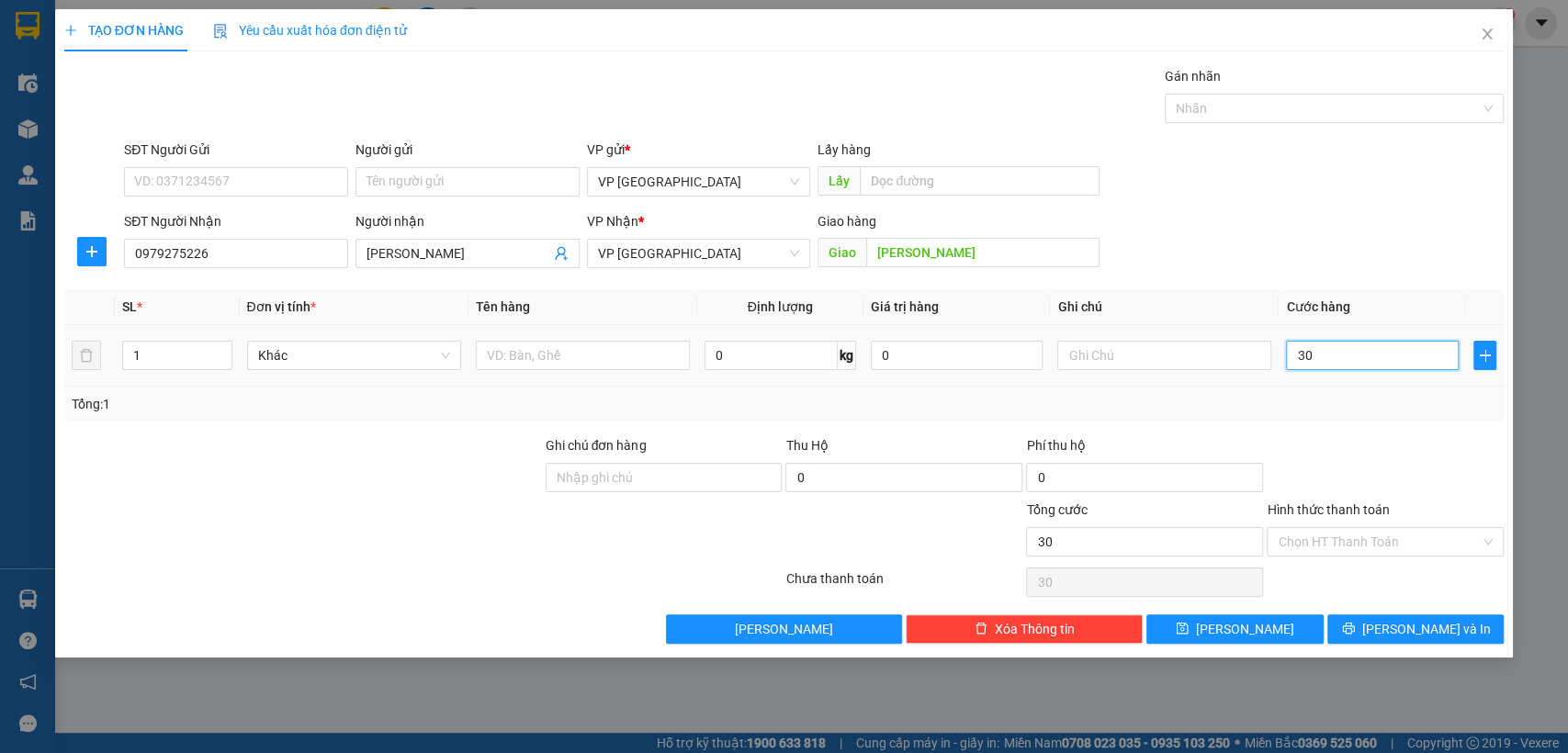
type input "300"
type input "3.000"
type input "30.000"
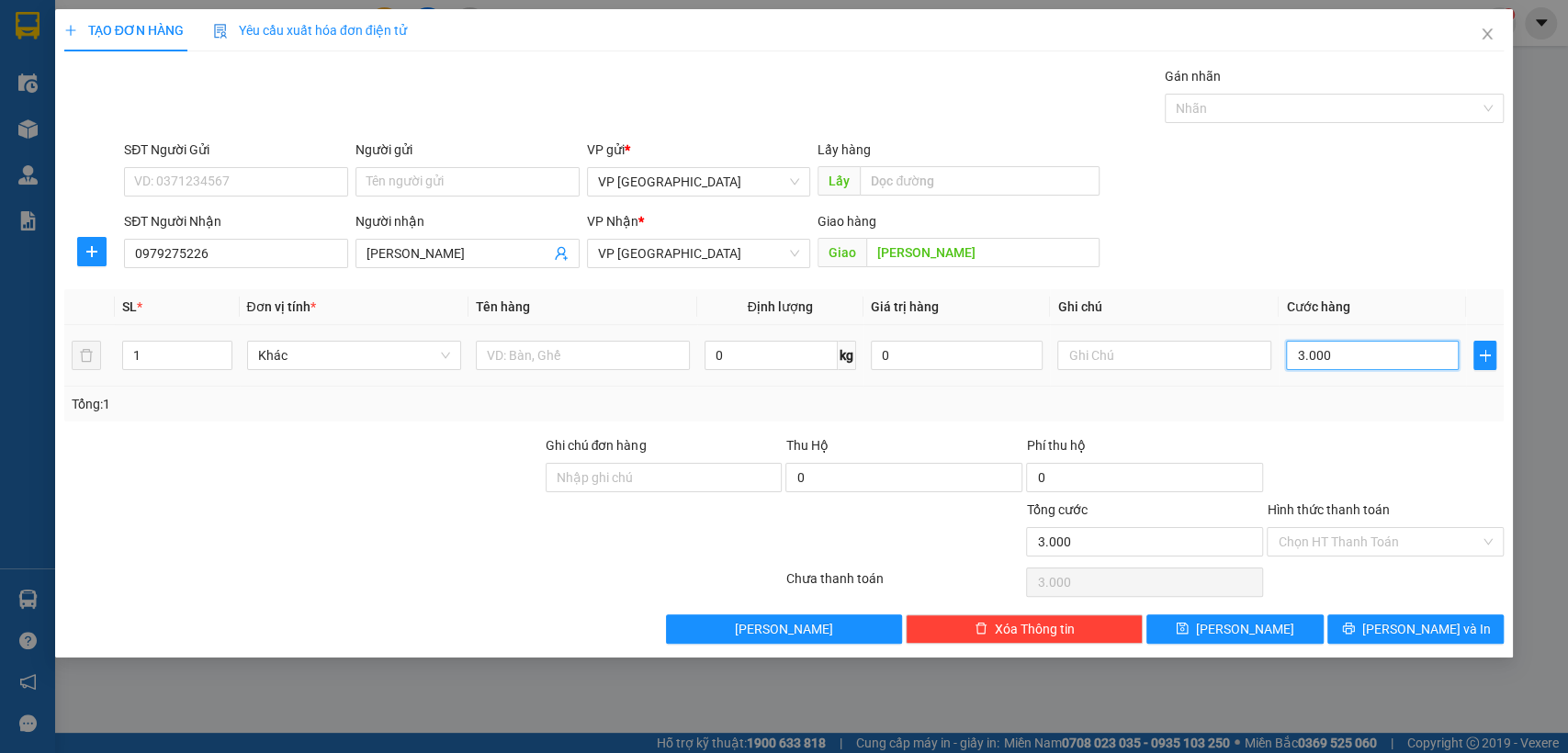
type input "30.000"
click at [1248, 630] on span "[PERSON_NAME]" at bounding box center [1244, 629] width 98 height 20
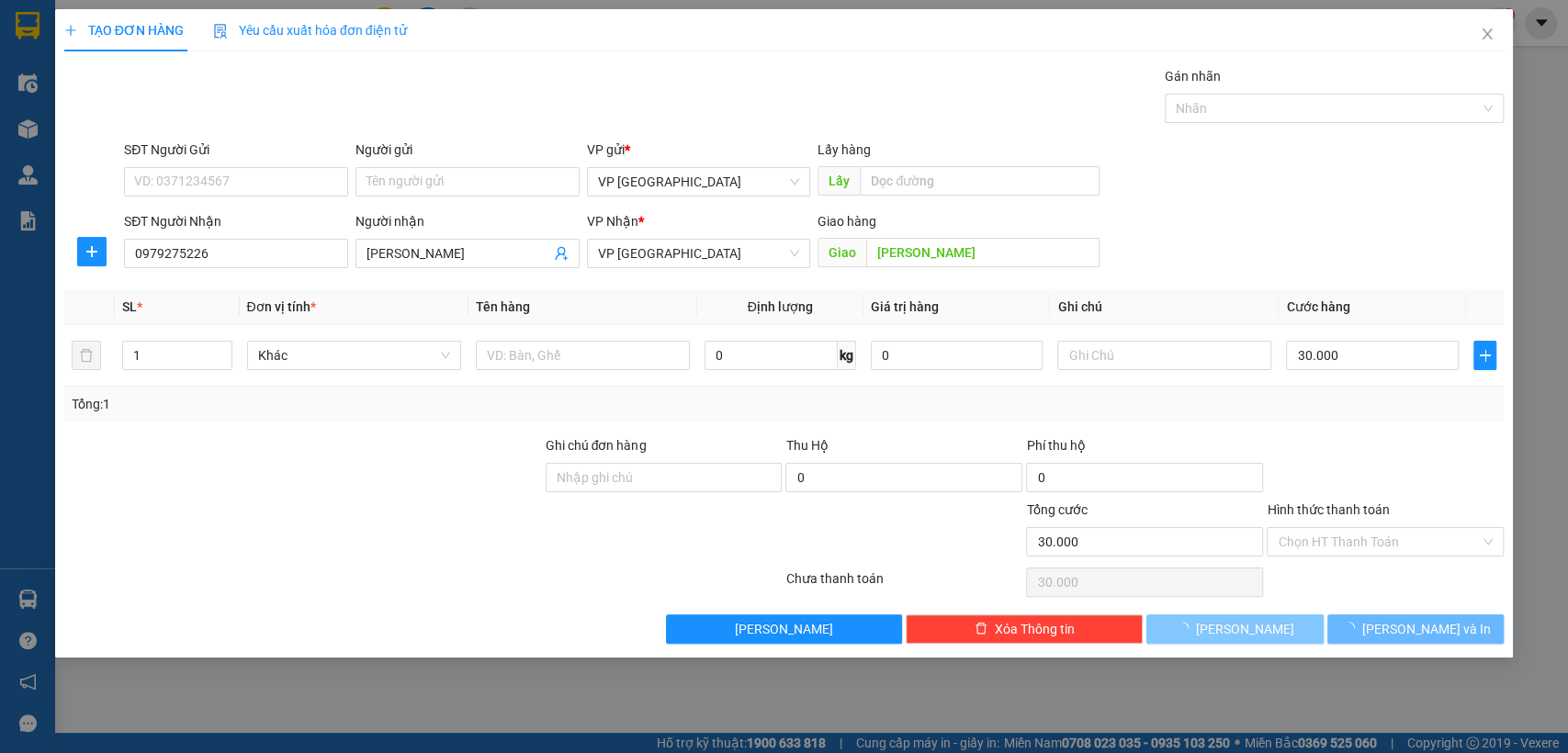
type input "0"
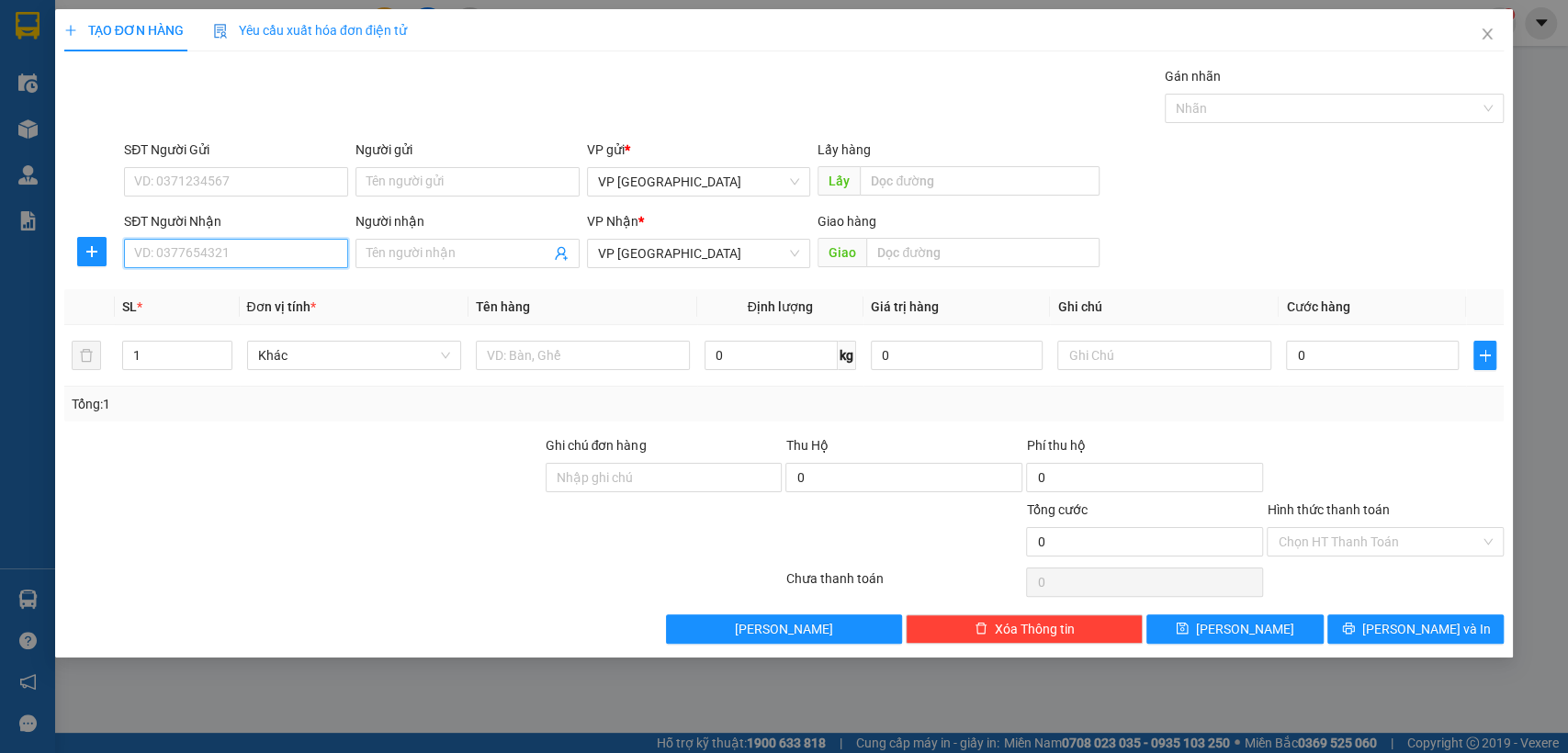
click at [252, 244] on input "SĐT Người Nhận" at bounding box center [236, 253] width 224 height 29
click at [253, 244] on input "SĐT Người Nhận" at bounding box center [236, 253] width 224 height 29
click at [283, 244] on input "348572" at bounding box center [236, 253] width 224 height 29
type input "3"
drag, startPoint x: 434, startPoint y: 256, endPoint x: 451, endPoint y: 259, distance: 17.3
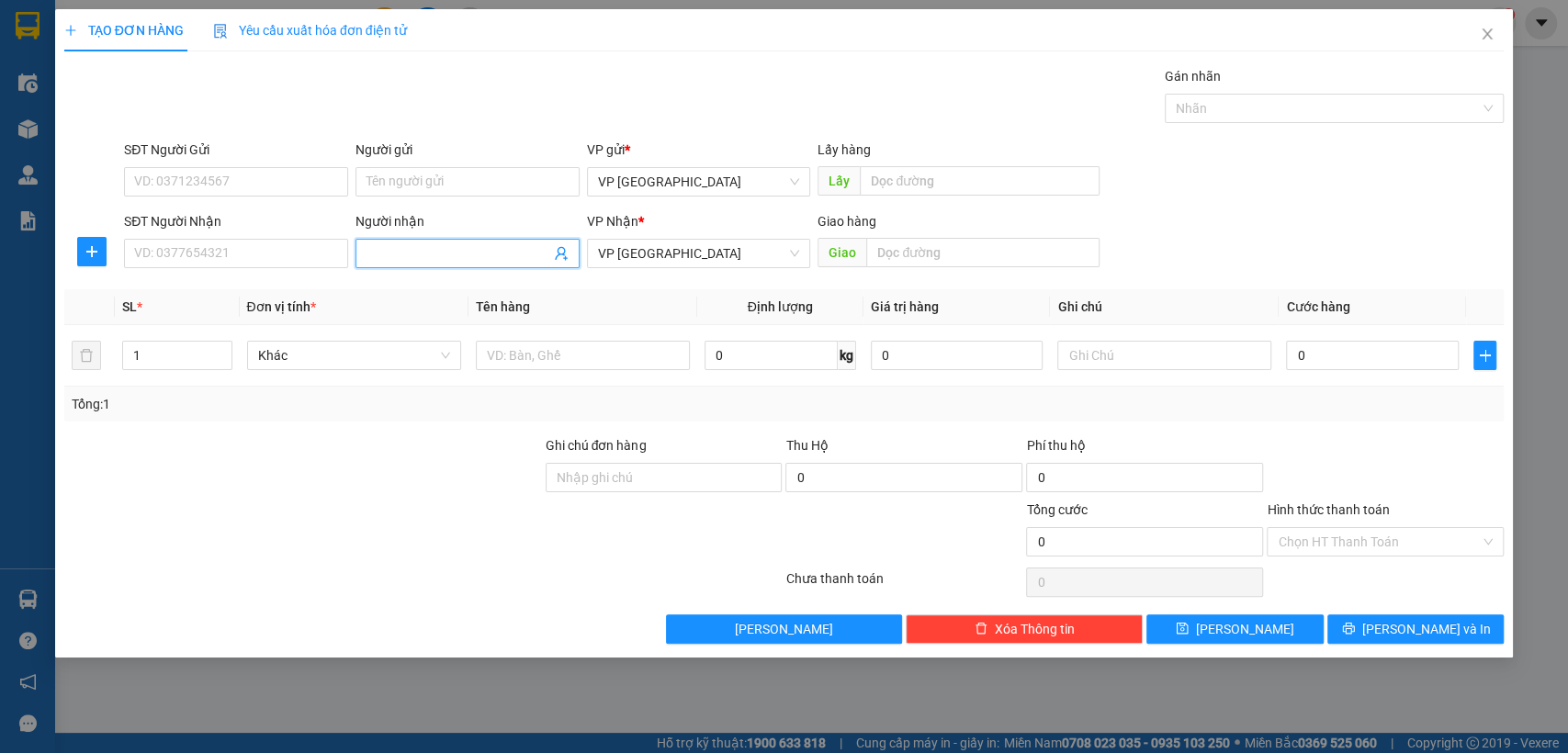
click at [441, 258] on input "Người nhận" at bounding box center [458, 253] width 183 height 20
click at [440, 245] on input "tan trình" at bounding box center [458, 253] width 183 height 20
click at [440, 260] on input "tan trình" at bounding box center [458, 253] width 183 height 20
click at [498, 249] on input "tan trình" at bounding box center [458, 253] width 183 height 20
type input "tan t"
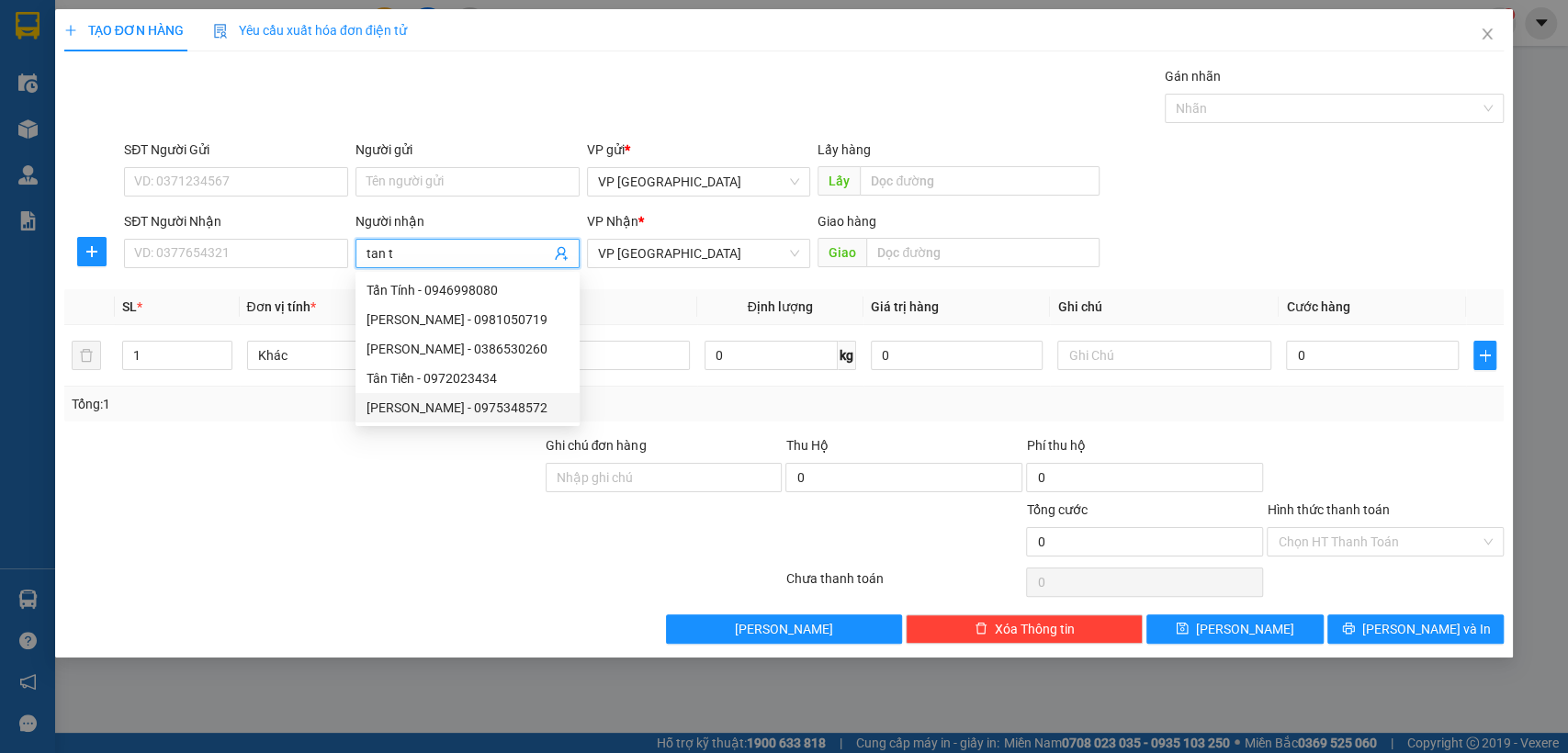
click at [508, 410] on div "[PERSON_NAME] - 0975348572" at bounding box center [467, 407] width 202 height 20
type input "0975348572"
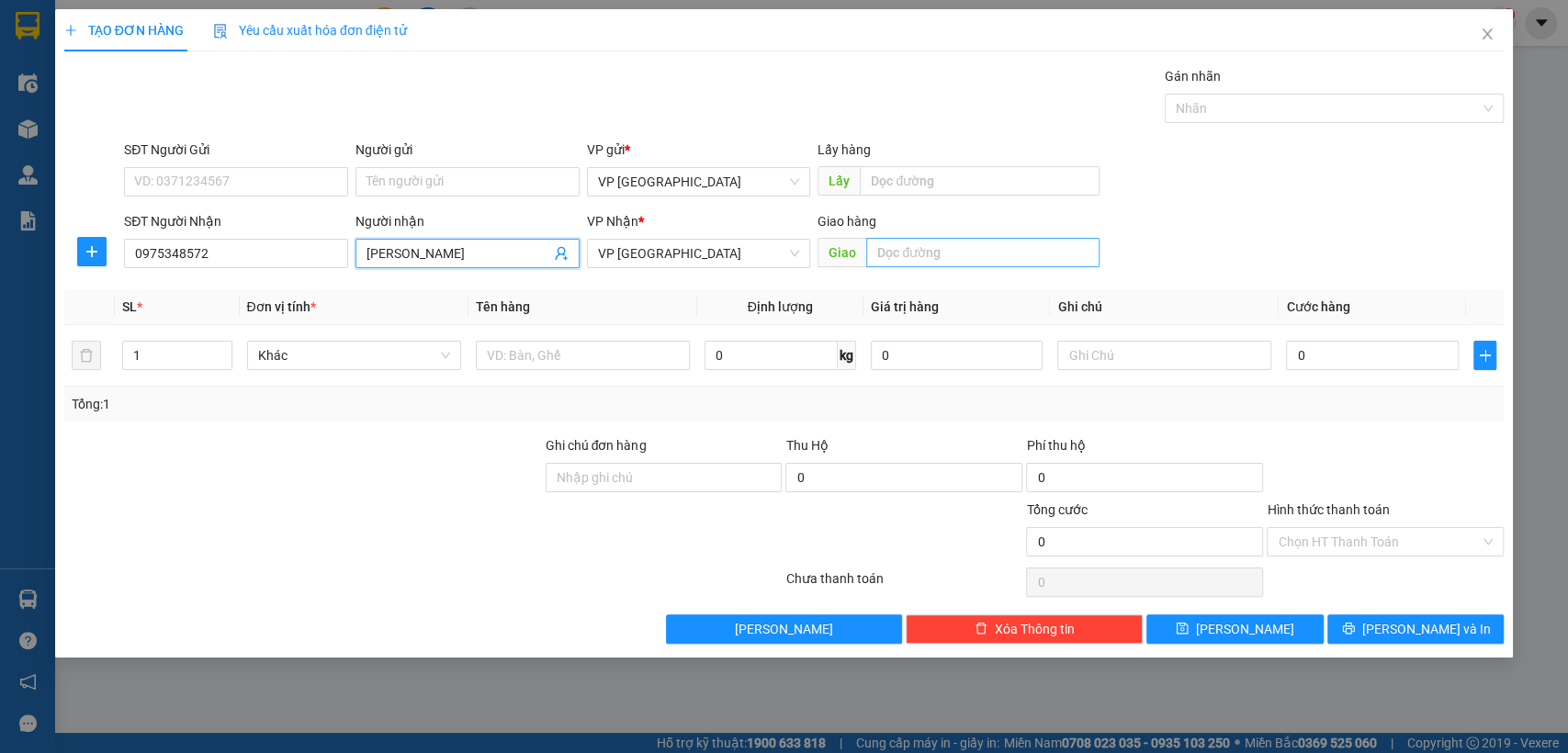
type input "[PERSON_NAME]"
click at [953, 251] on input "text" at bounding box center [983, 252] width 234 height 29
type input "[PERSON_NAME]"
click at [1361, 363] on input "0" at bounding box center [1372, 355] width 173 height 29
type input "5"
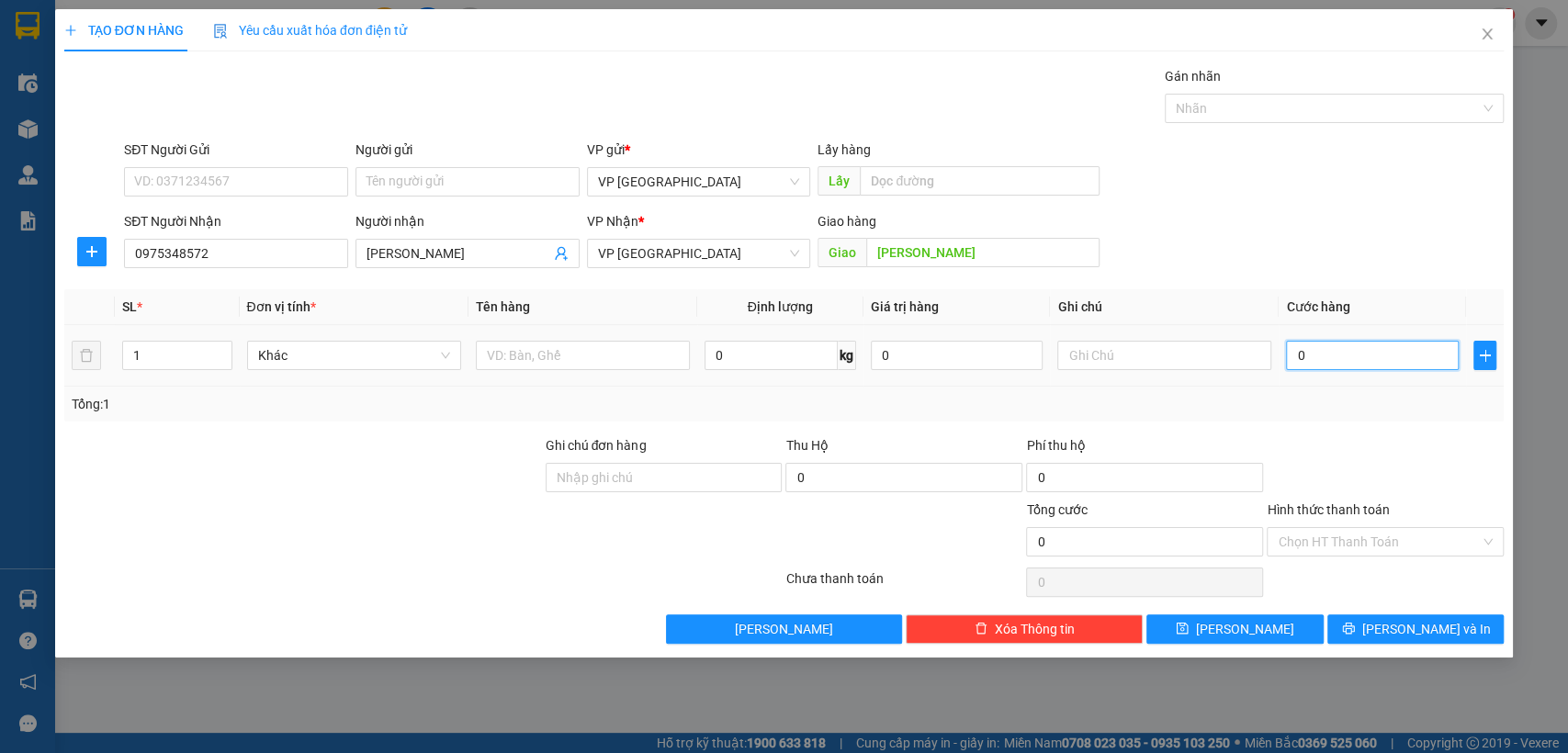
type input "5"
type input "50"
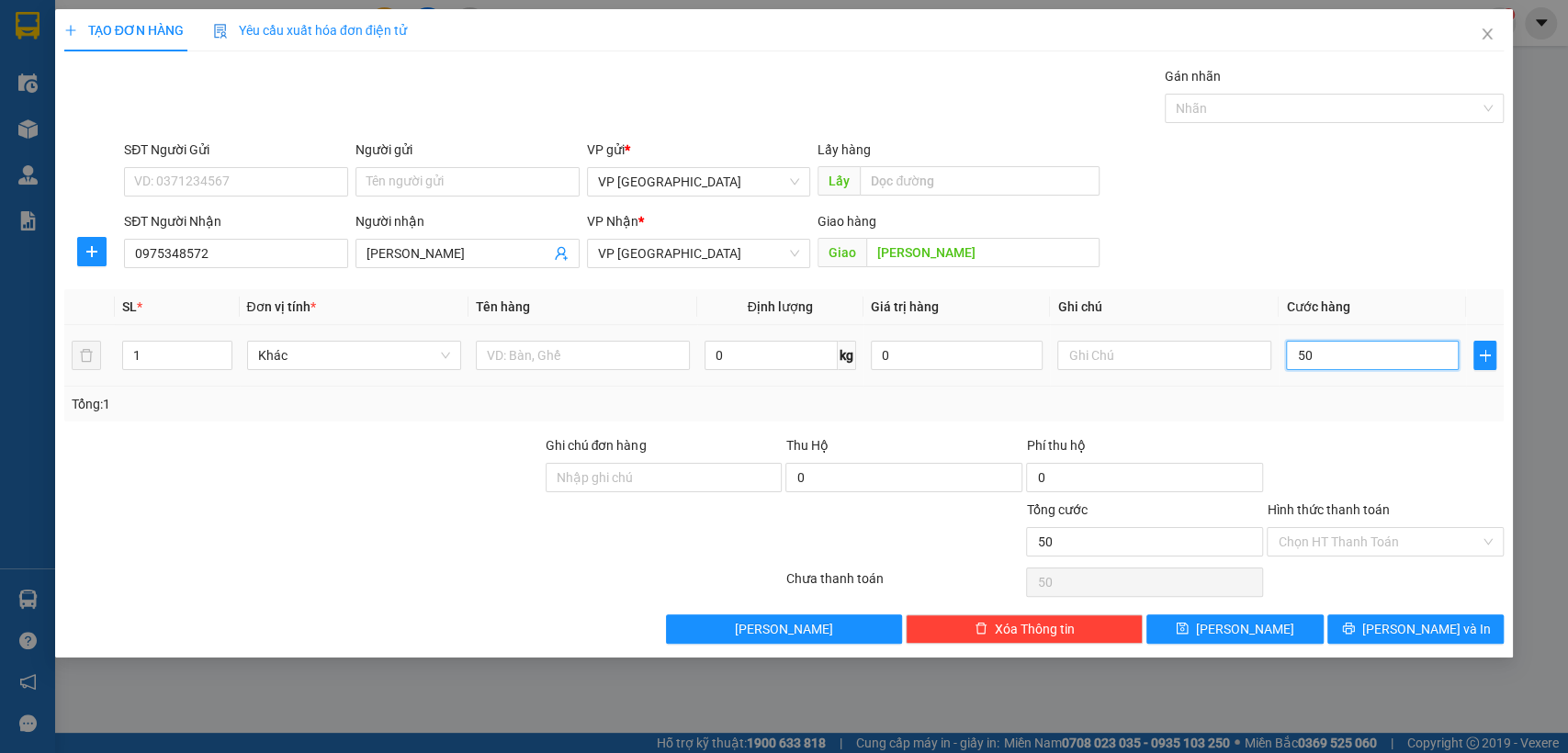
type input "500"
type input "5.000"
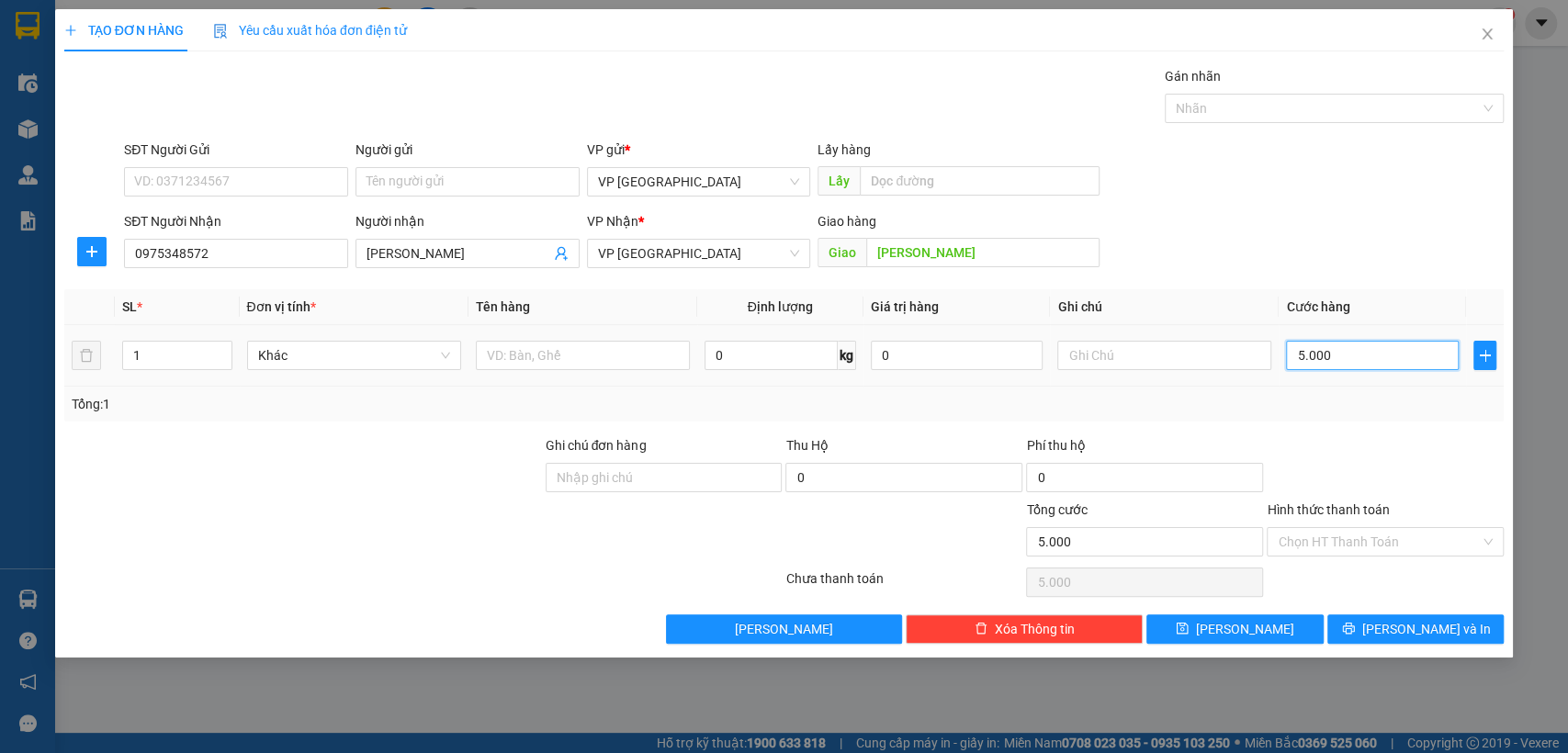
type input "50.000"
click at [1188, 622] on icon "save" at bounding box center [1182, 629] width 13 height 13
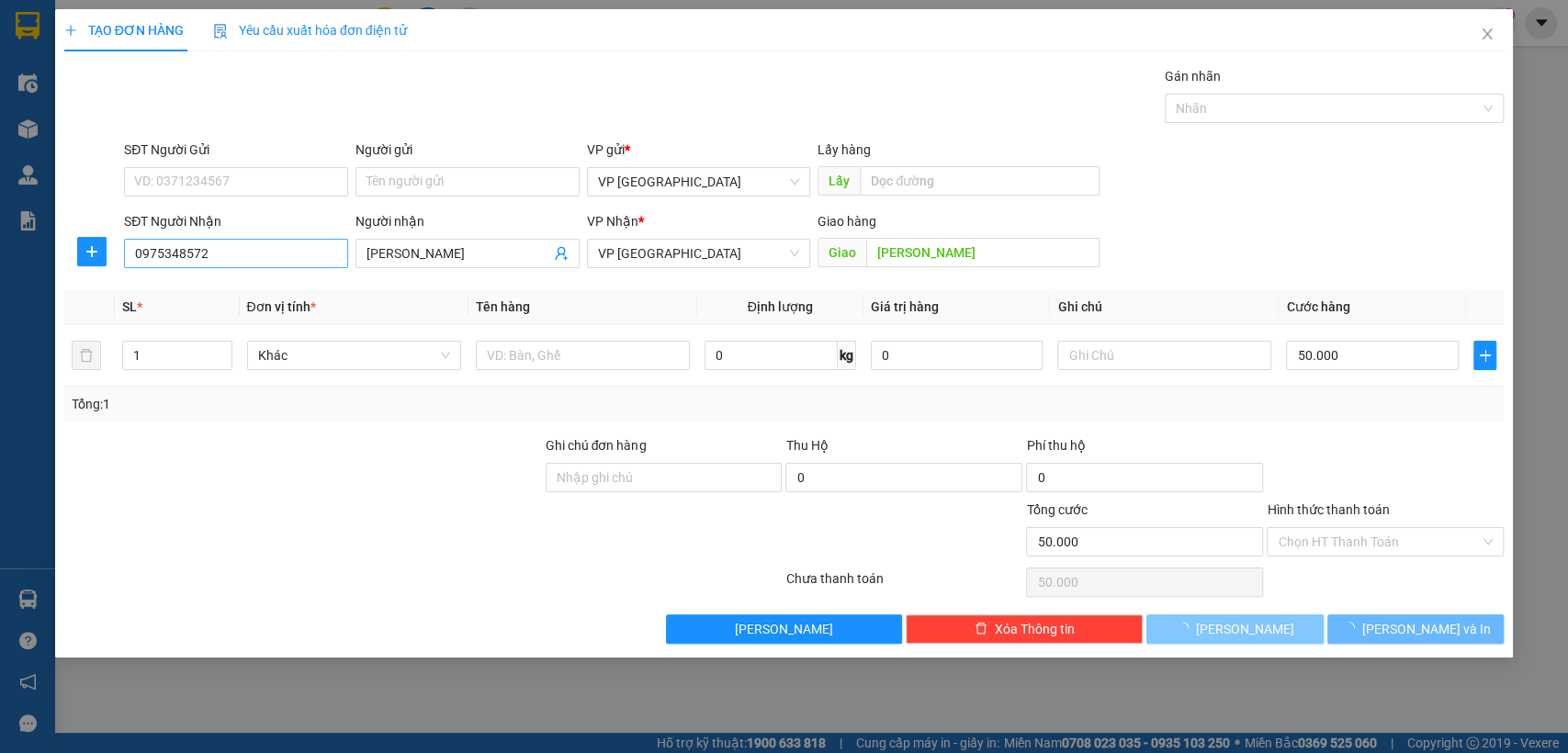
type input "0"
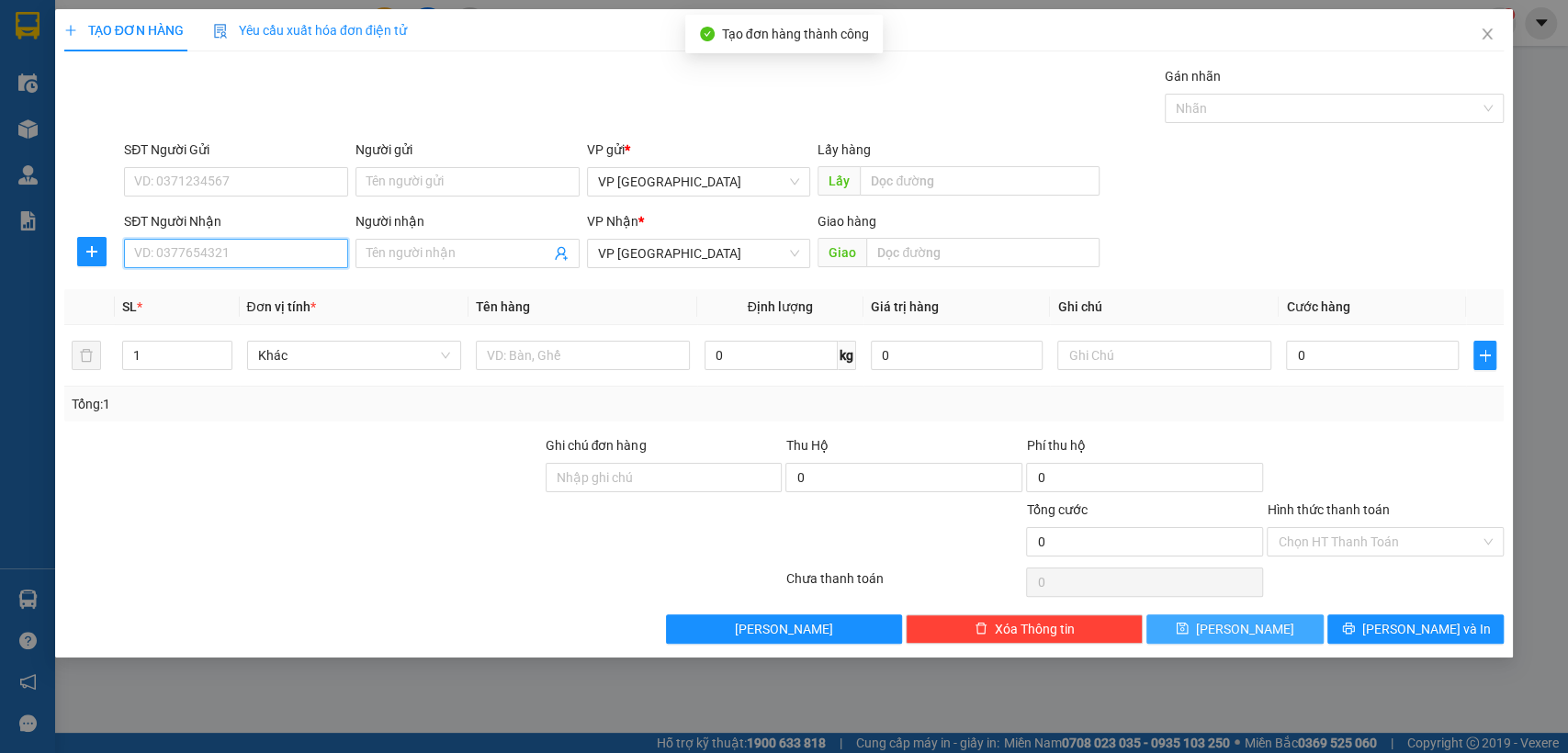
click at [225, 256] on input "SĐT Người Nhận" at bounding box center [236, 253] width 224 height 29
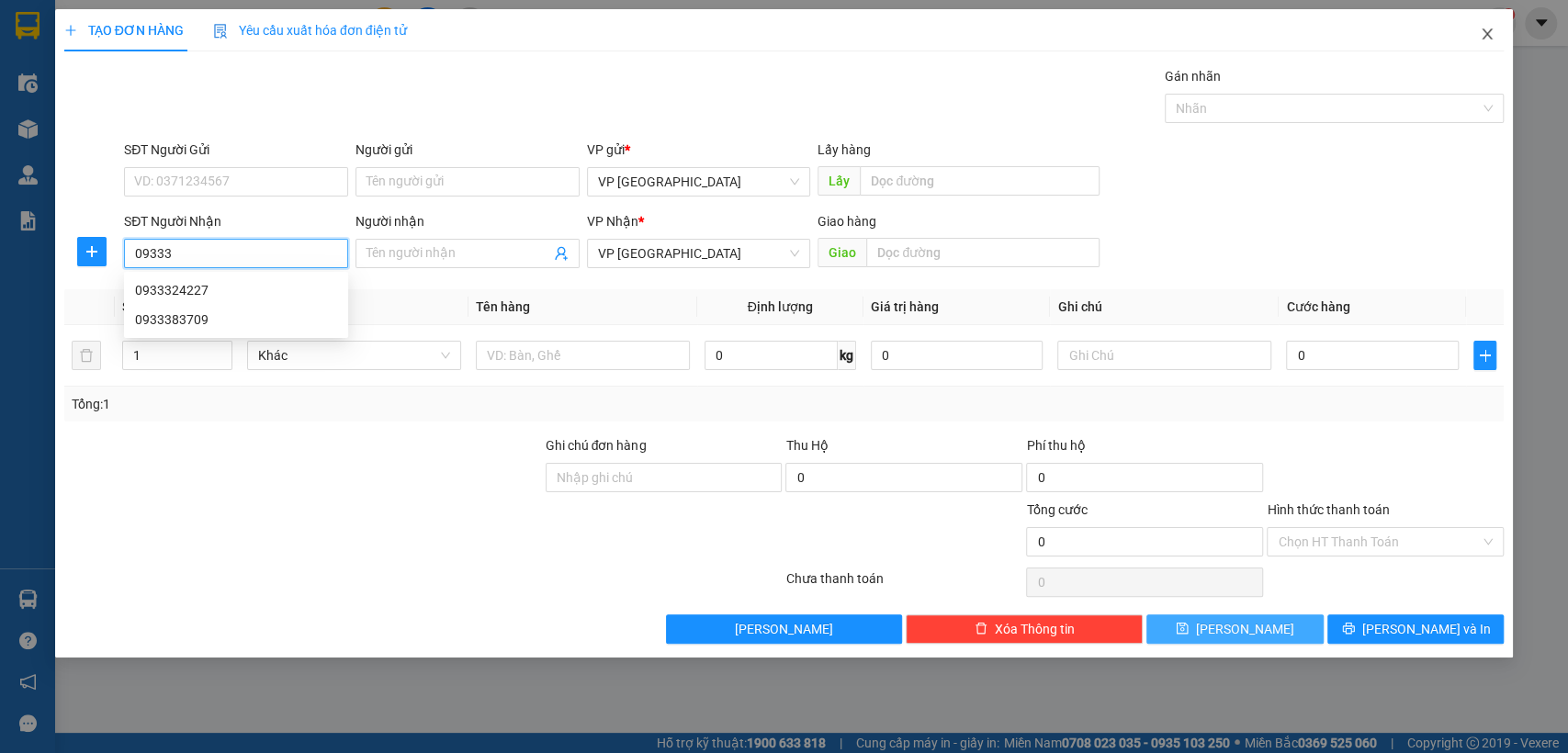
type input "09333"
click at [1493, 34] on icon "close" at bounding box center [1486, 33] width 14 height 14
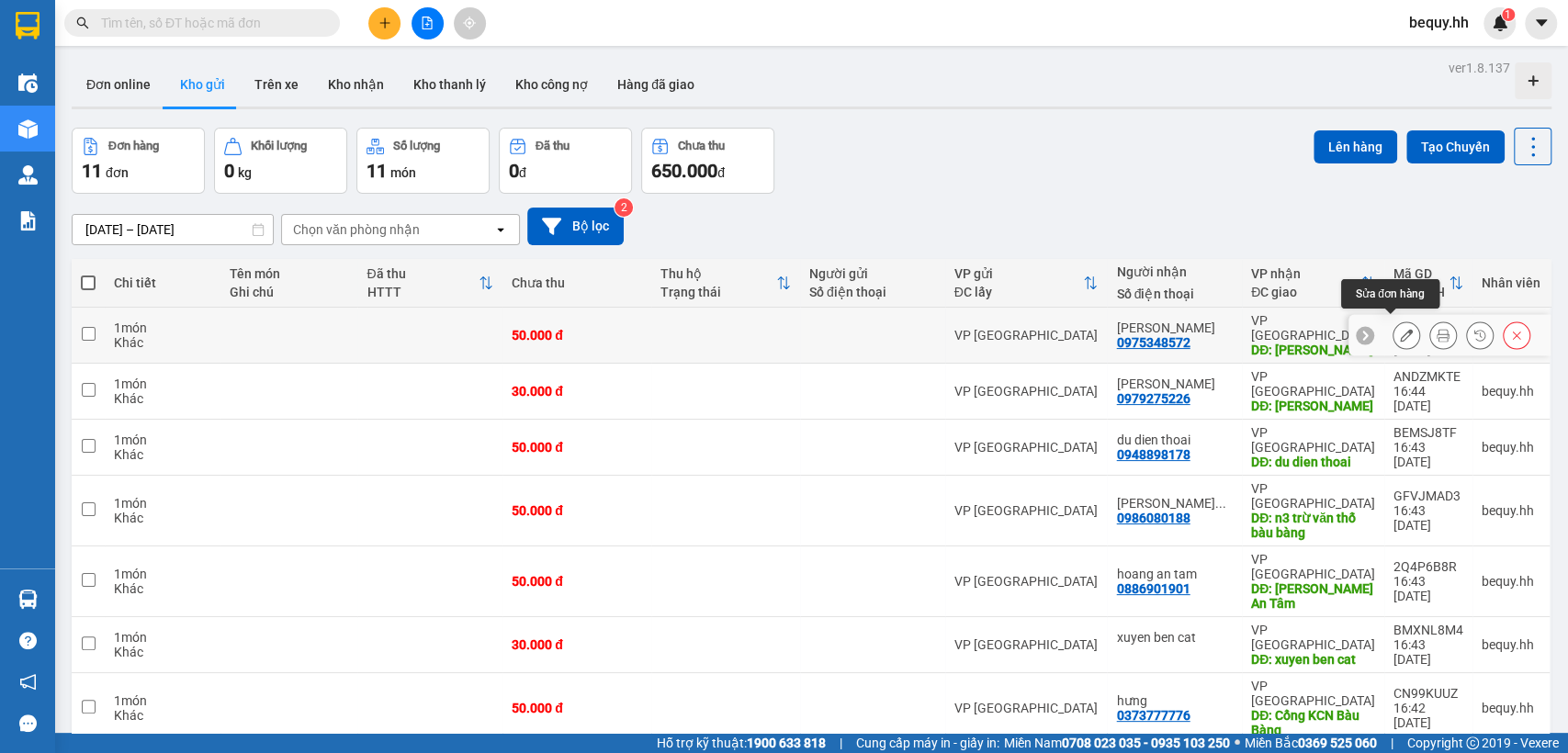
click at [1400, 331] on icon at bounding box center [1407, 335] width 13 height 13
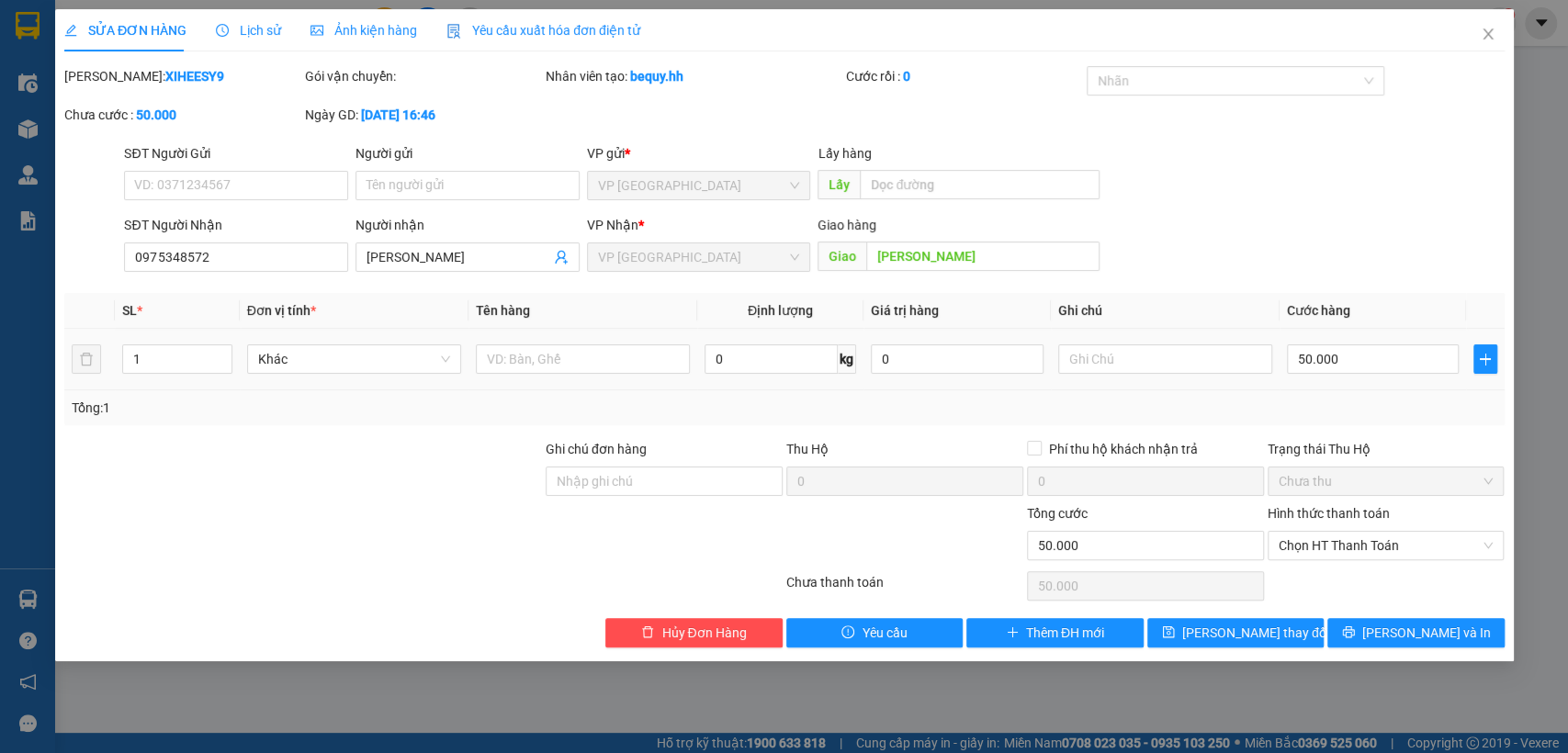
type input "0975348572"
type input "[PERSON_NAME]"
type input "50.000"
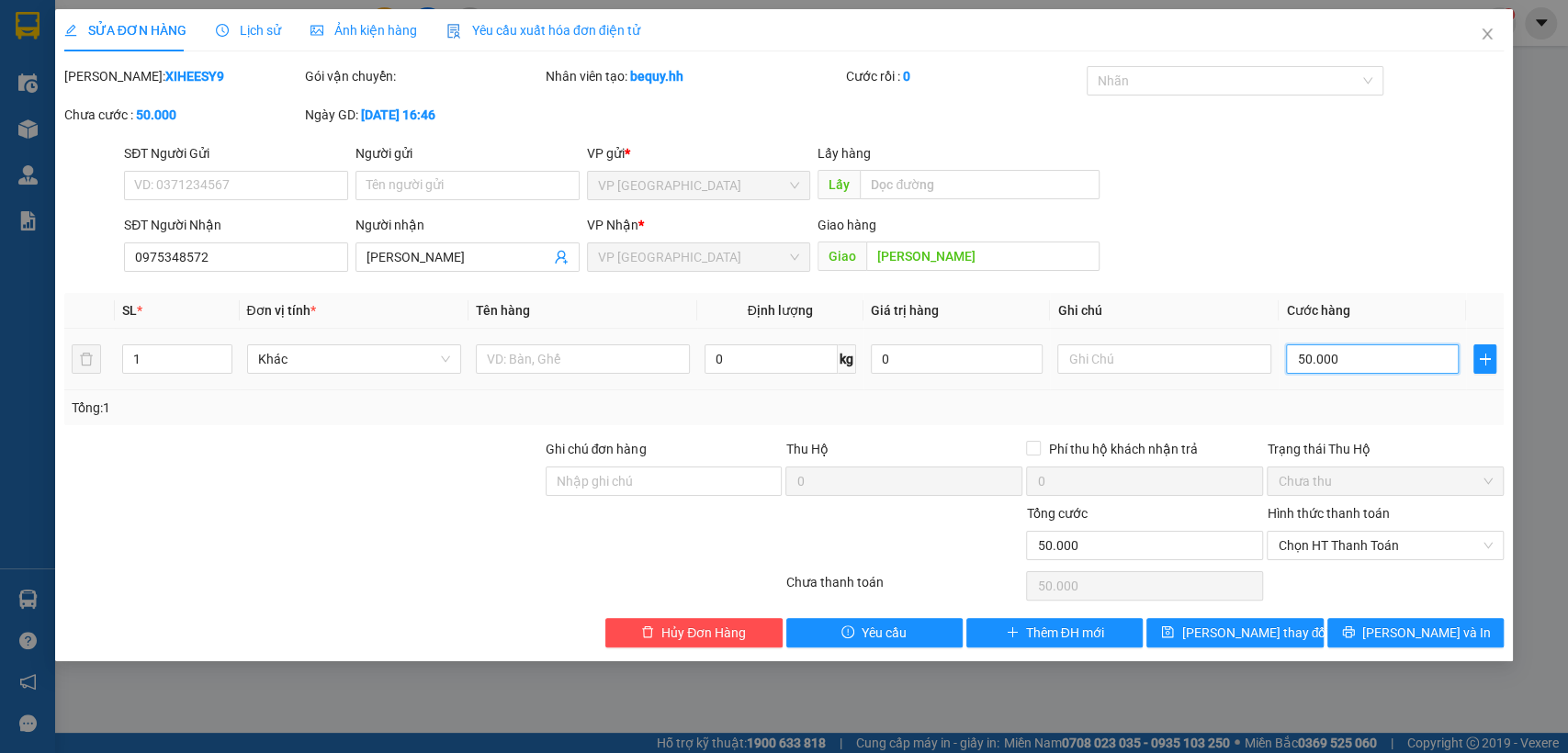
click at [1308, 358] on input "50.000" at bounding box center [1372, 359] width 173 height 29
type input "3"
type input "30"
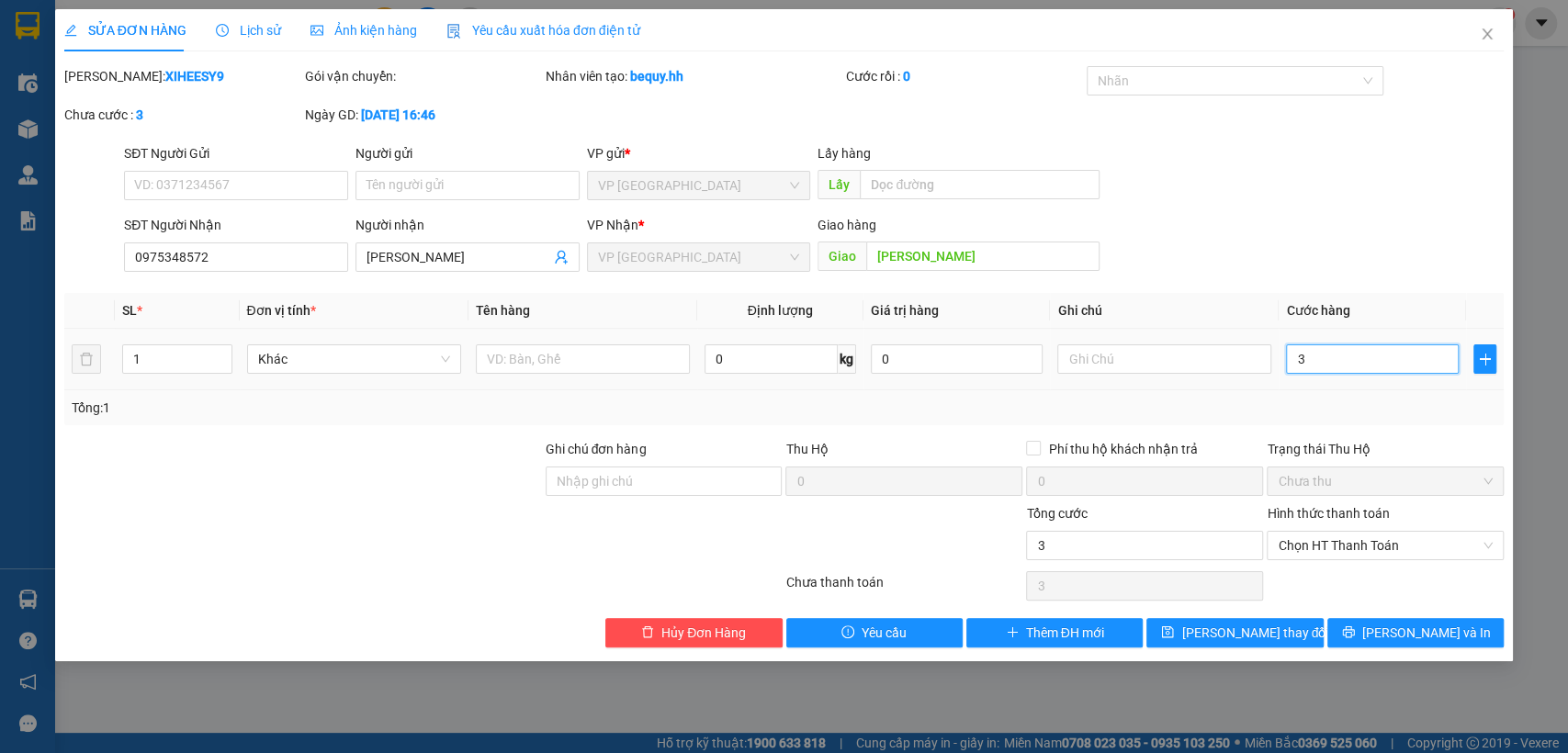
type input "30"
click at [1286, 633] on button "[PERSON_NAME] thay đổi" at bounding box center [1235, 632] width 177 height 29
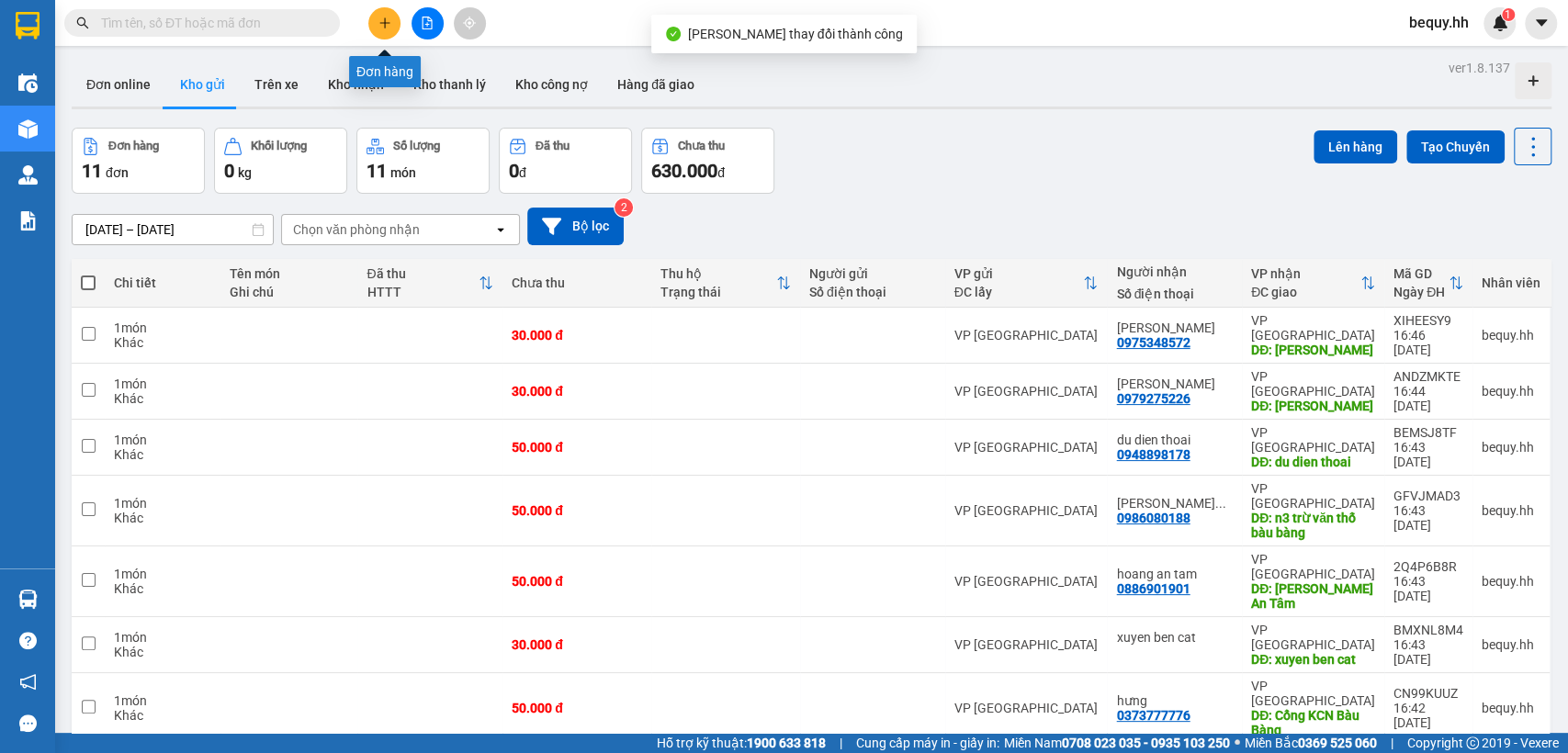
click at [380, 16] on icon "plus" at bounding box center [385, 23] width 13 height 13
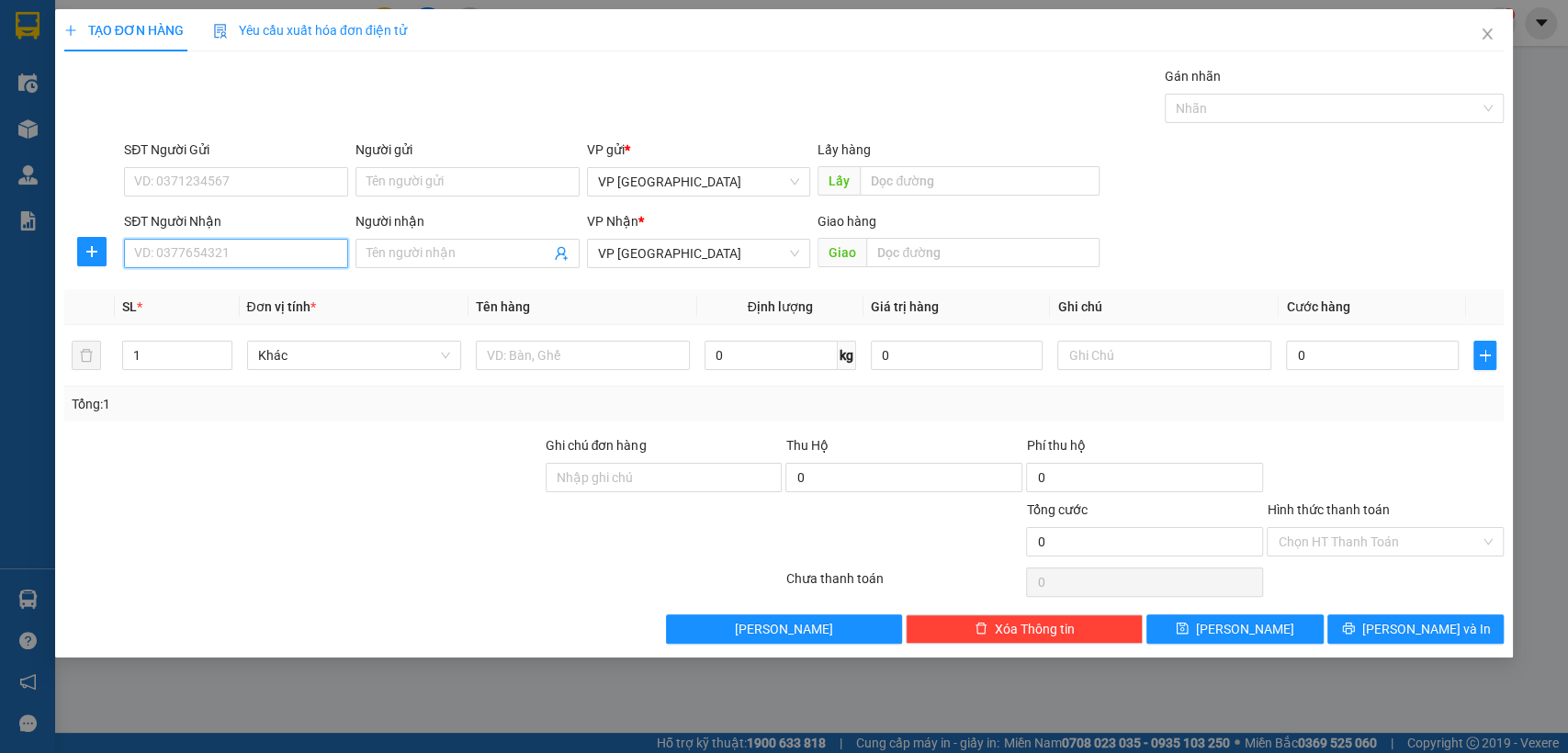
click at [265, 248] on input "SĐT Người Nhận" at bounding box center [236, 253] width 224 height 29
click at [257, 252] on input "SĐT Người Nhận" at bounding box center [236, 253] width 224 height 29
click at [287, 281] on div "0933384666 - [GEOGRAPHIC_DATA]" at bounding box center [238, 290] width 207 height 20
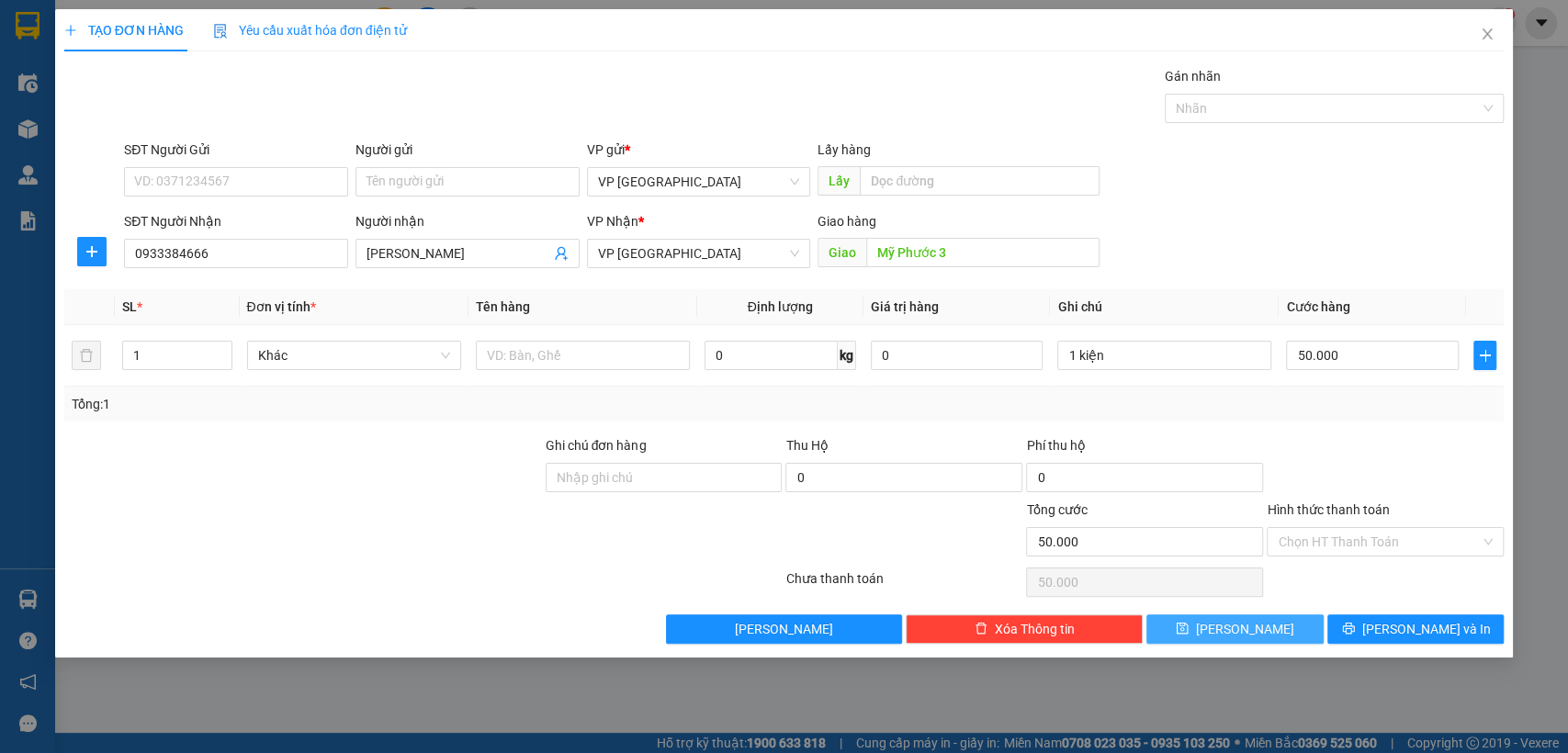
drag, startPoint x: 1278, startPoint y: 622, endPoint x: 265, endPoint y: 298, distance: 1063.6
click at [1271, 622] on button "[PERSON_NAME]" at bounding box center [1235, 629] width 177 height 29
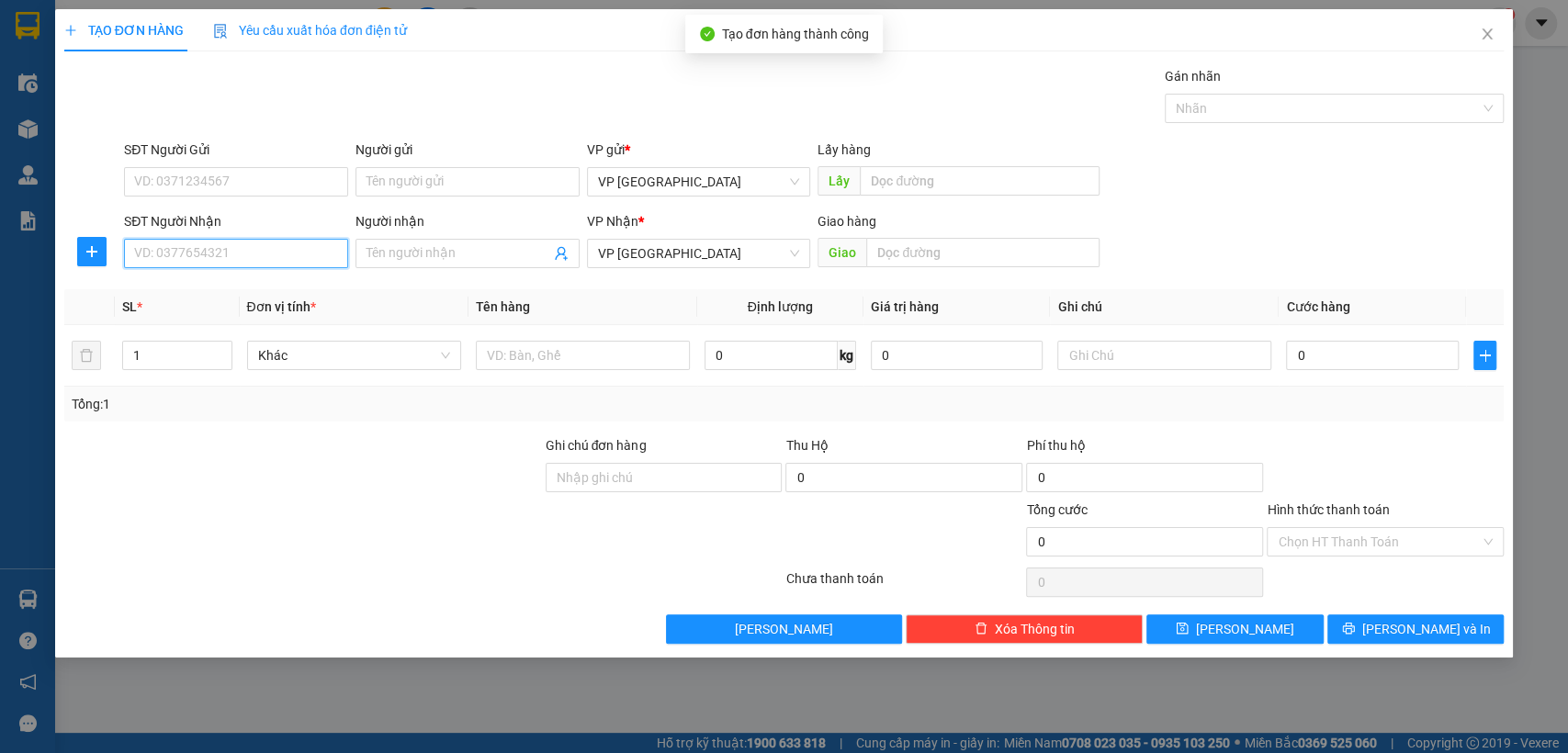
click at [226, 251] on input "SĐT Người Nhận" at bounding box center [236, 253] width 224 height 29
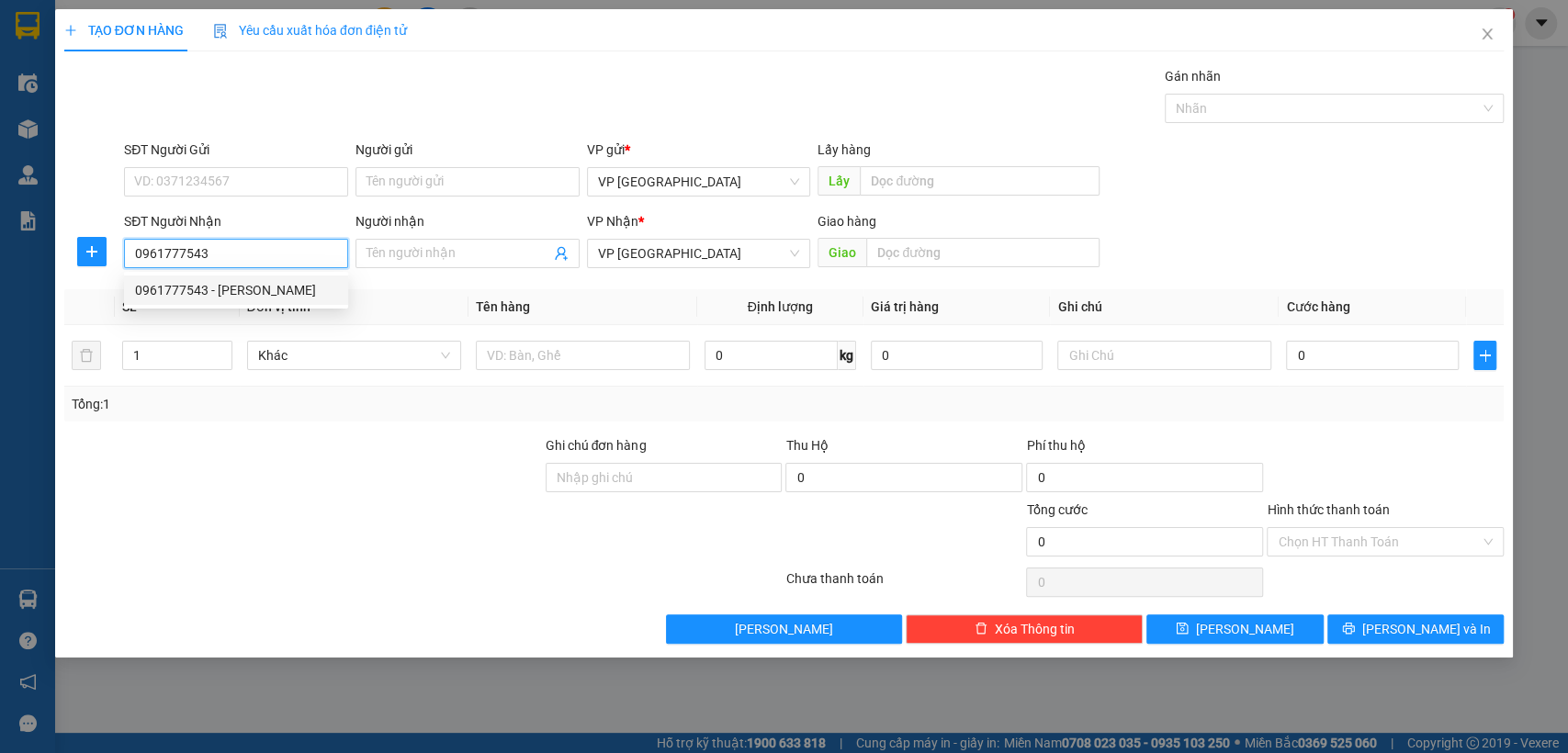
click at [245, 284] on div "0961777543 - [PERSON_NAME]" at bounding box center [236, 290] width 202 height 20
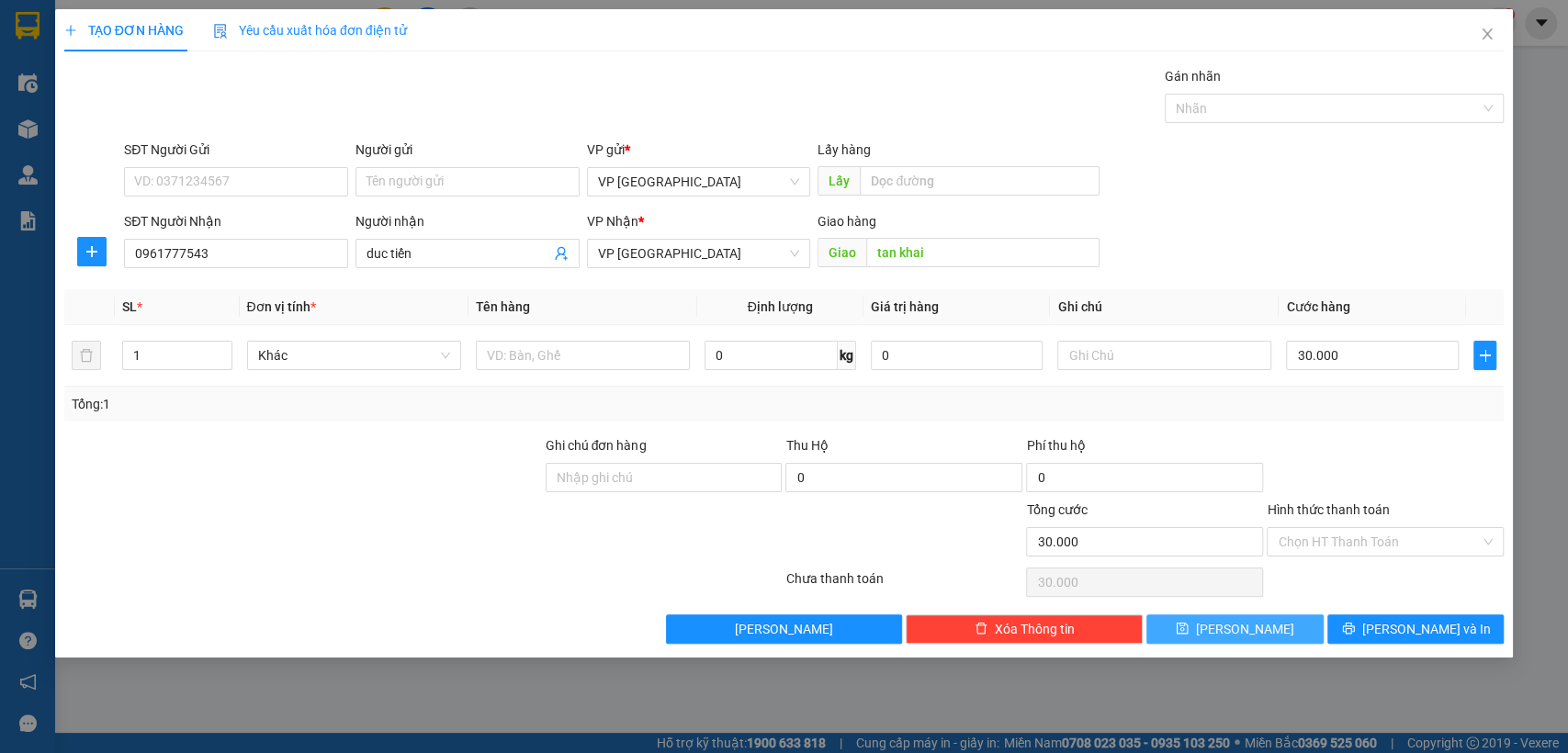
drag, startPoint x: 1271, startPoint y: 621, endPoint x: 742, endPoint y: 581, distance: 530.5
click at [1264, 622] on button "[PERSON_NAME]" at bounding box center [1235, 629] width 177 height 29
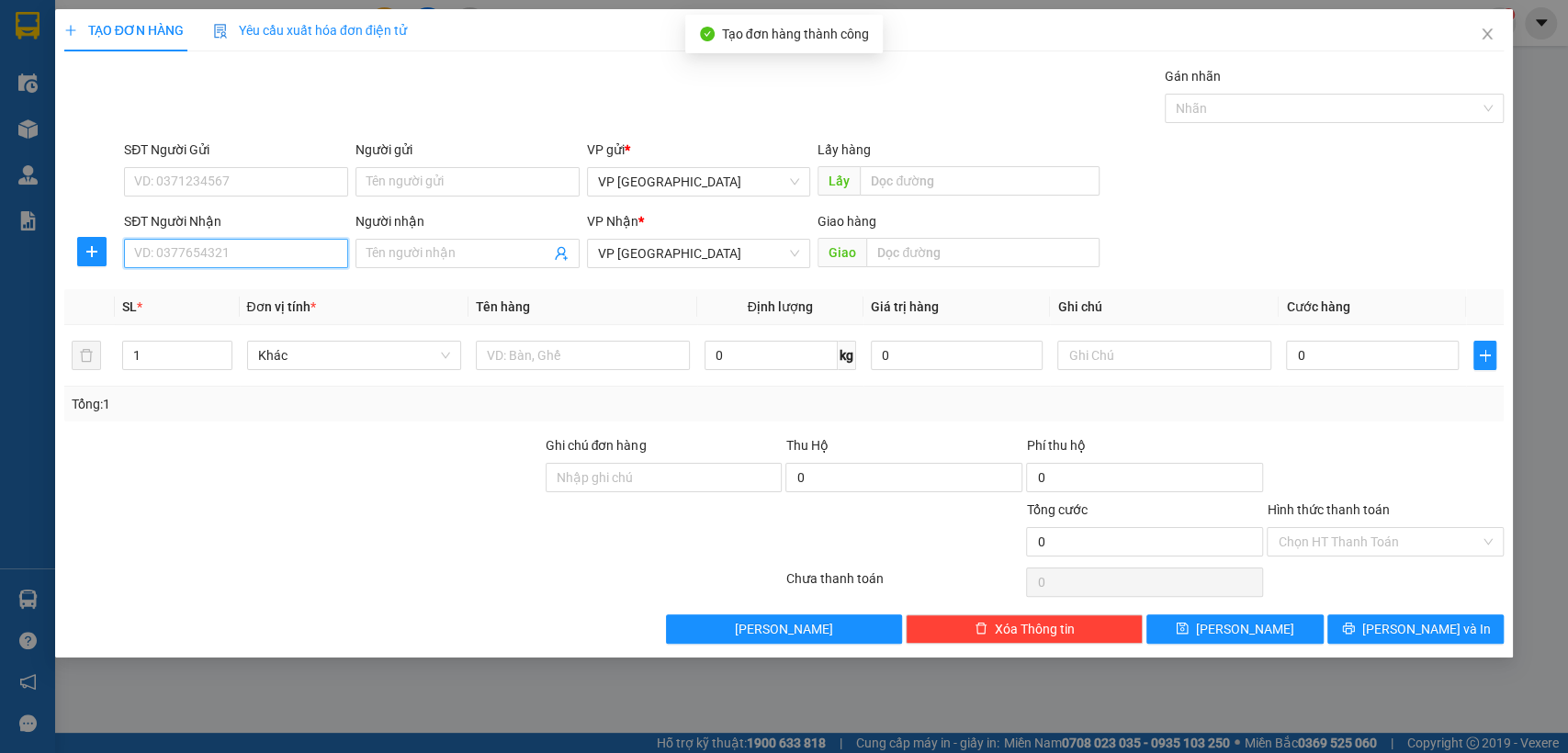
click at [174, 256] on input "SĐT Người Nhận" at bounding box center [236, 253] width 224 height 29
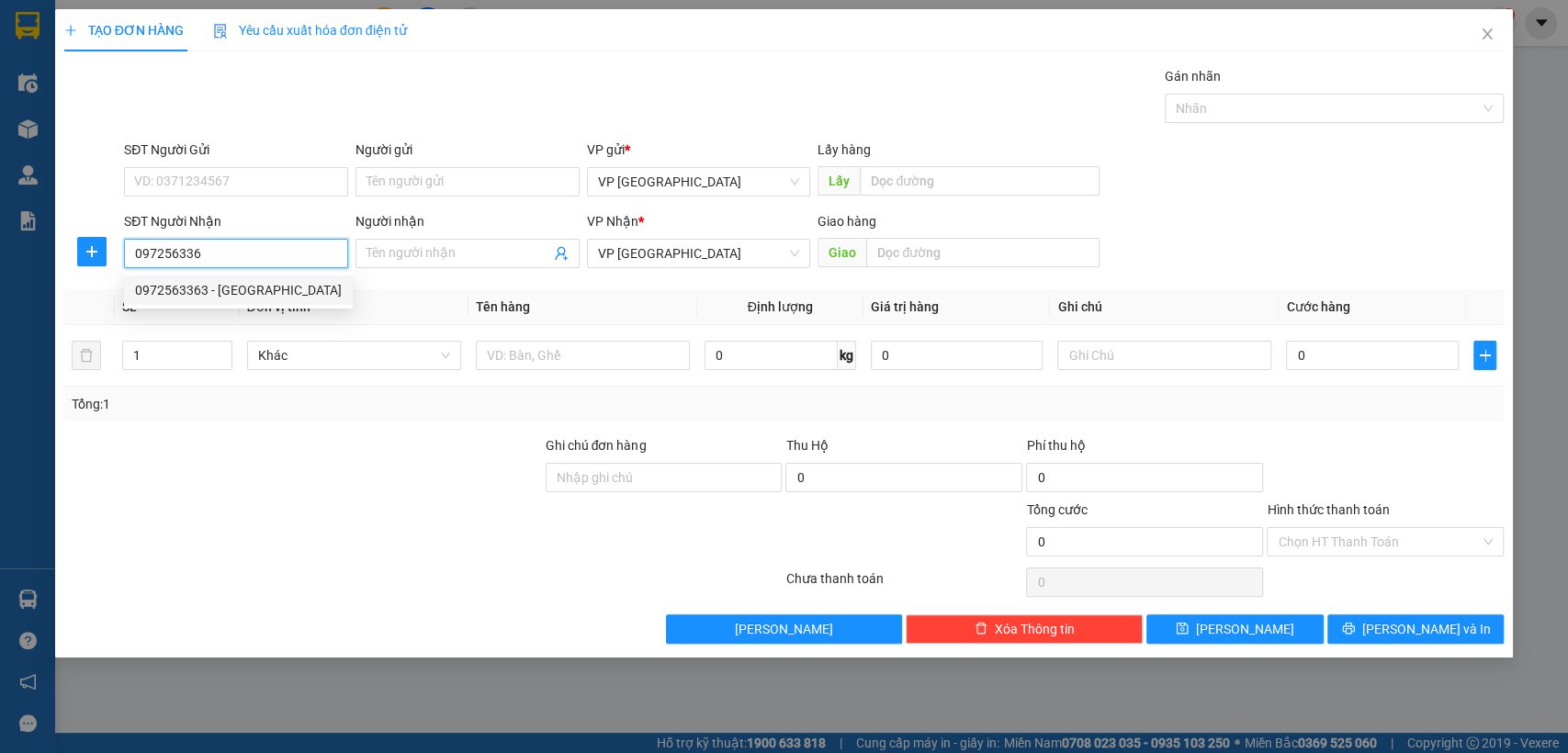
click at [212, 280] on div "0972563363 - [GEOGRAPHIC_DATA]" at bounding box center [238, 290] width 207 height 20
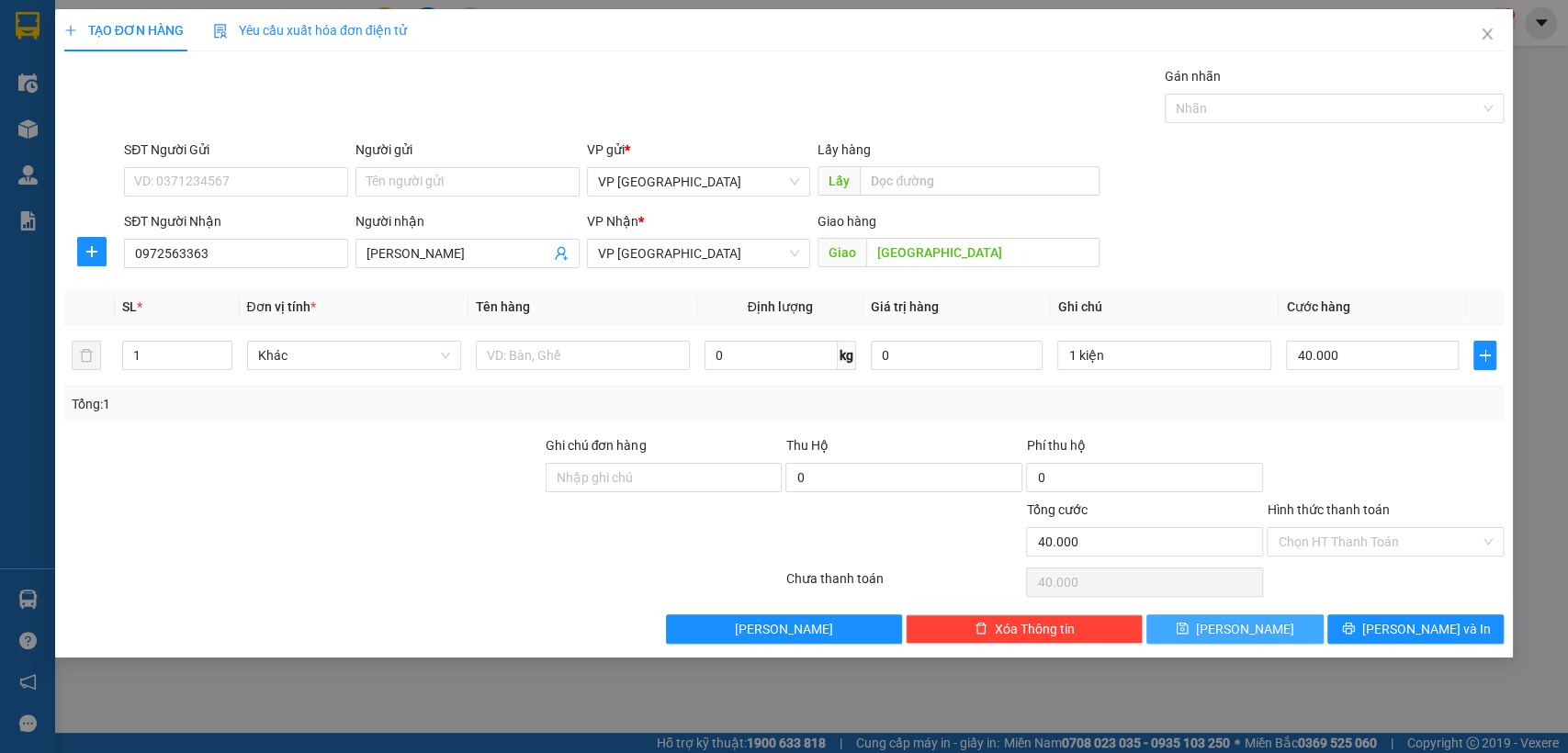
click at [1247, 630] on span "[PERSON_NAME]" at bounding box center [1244, 629] width 98 height 20
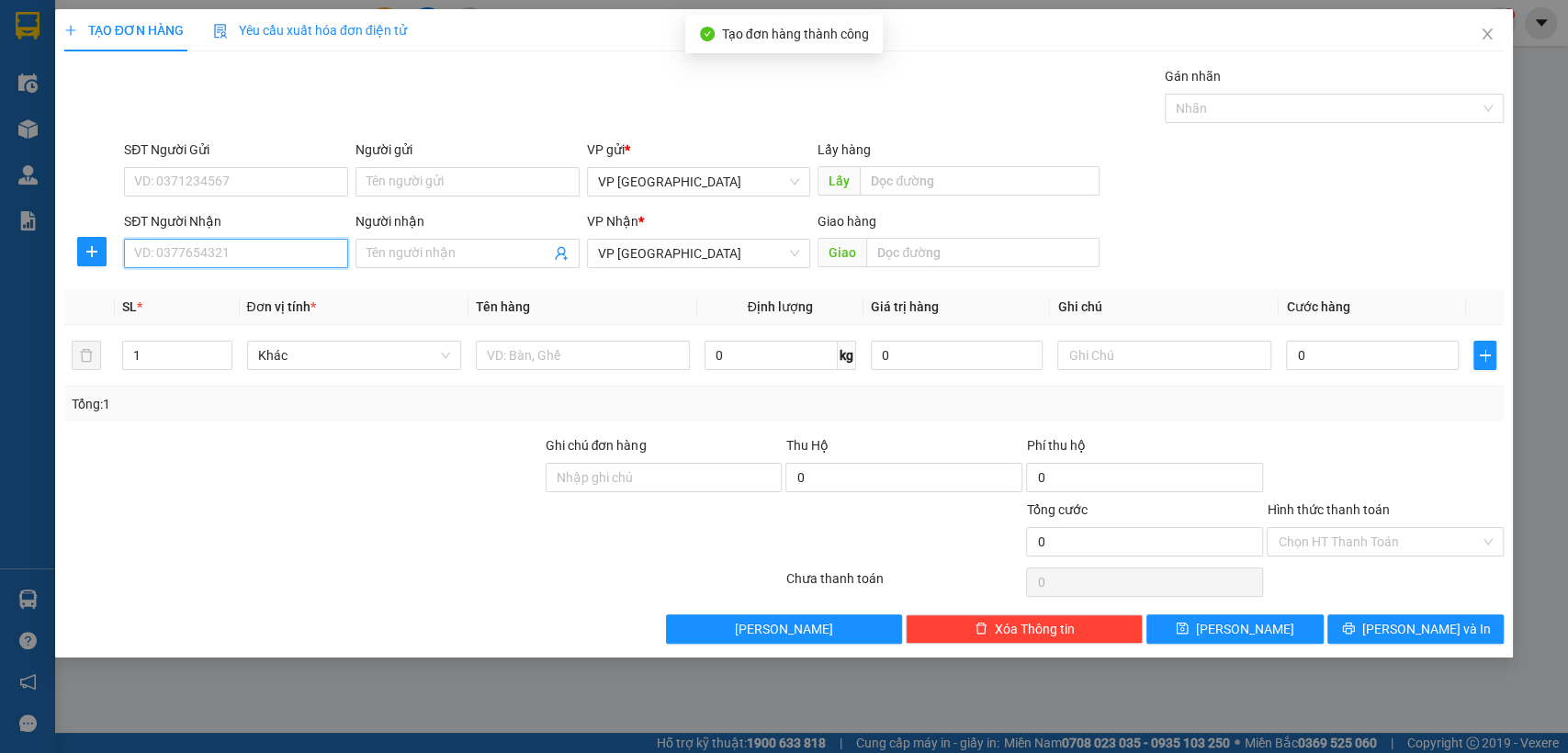
click at [219, 254] on input "SĐT Người Nhận" at bounding box center [236, 253] width 224 height 29
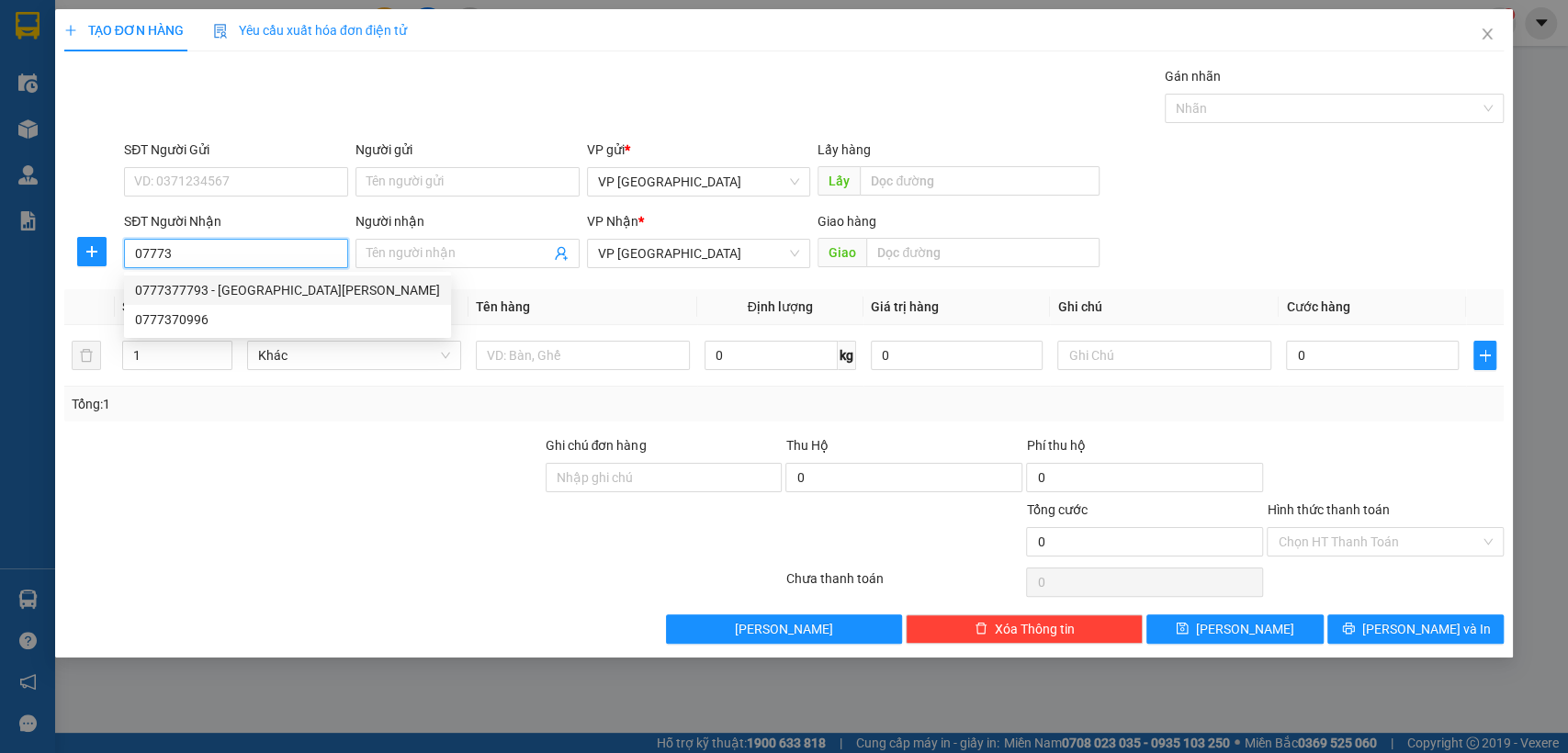
click at [265, 291] on div "0777377793 - [GEOGRAPHIC_DATA][PERSON_NAME]" at bounding box center [287, 290] width 305 height 20
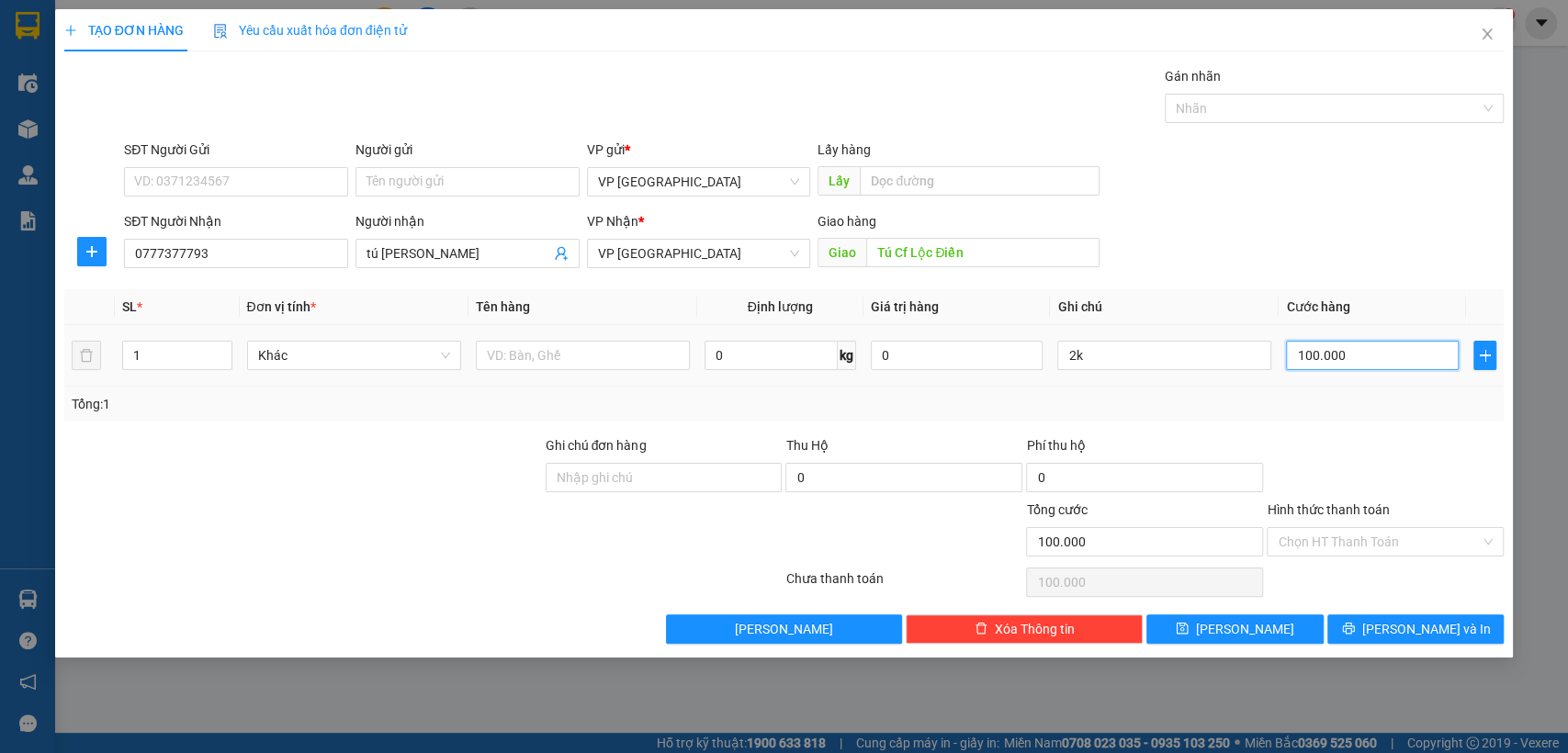
click at [1383, 362] on input "100.000" at bounding box center [1372, 355] width 173 height 29
click at [1176, 365] on input "2k" at bounding box center [1163, 355] width 214 height 29
click at [1257, 623] on button "[PERSON_NAME]" at bounding box center [1235, 629] width 177 height 29
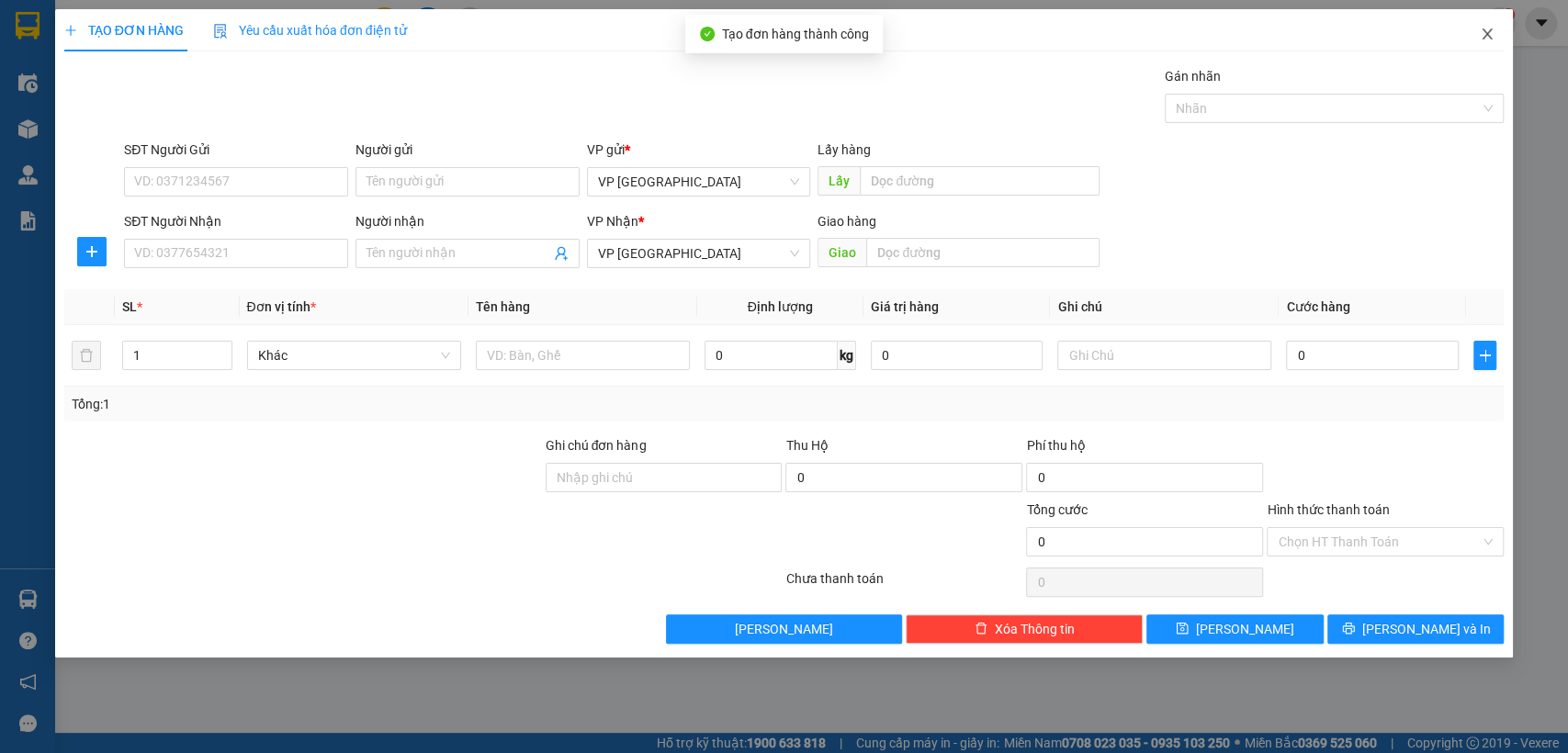
click at [1482, 27] on span "Close" at bounding box center [1486, 35] width 51 height 51
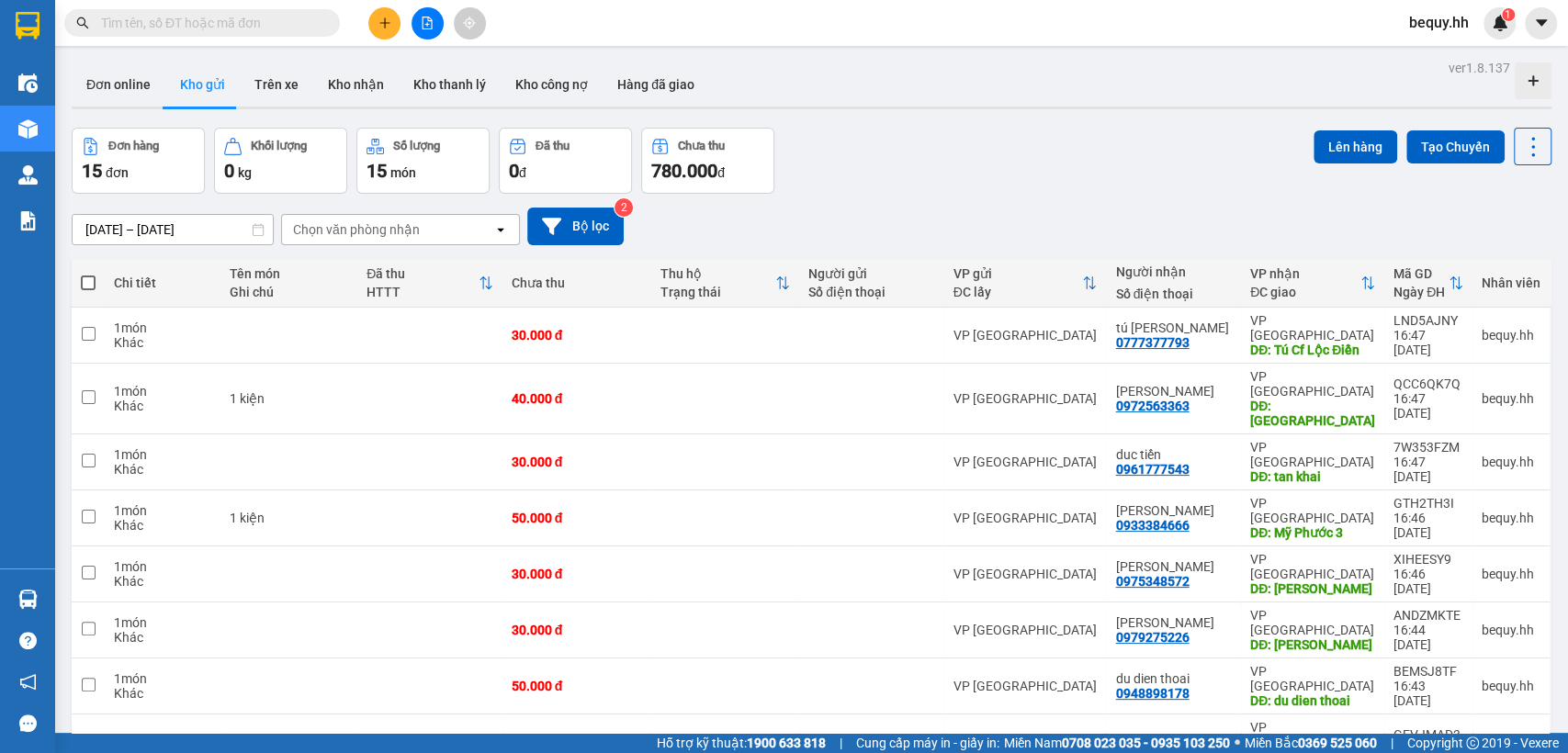
click at [85, 282] on span at bounding box center [87, 282] width 14 height 14
click at [88, 273] on input "checkbox" at bounding box center [88, 273] width 0 height 0
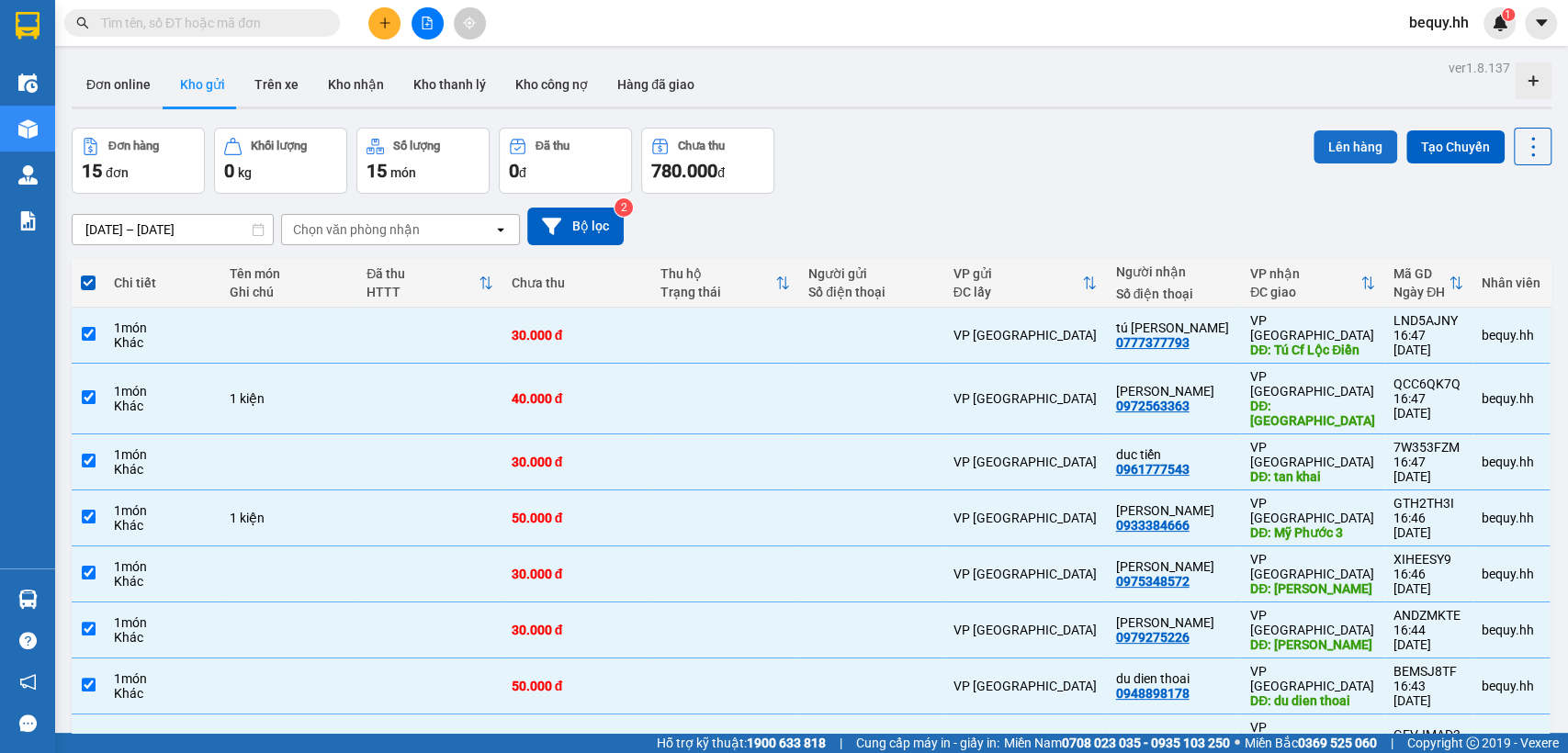
click at [1331, 147] on button "Lên hàng" at bounding box center [1355, 146] width 84 height 33
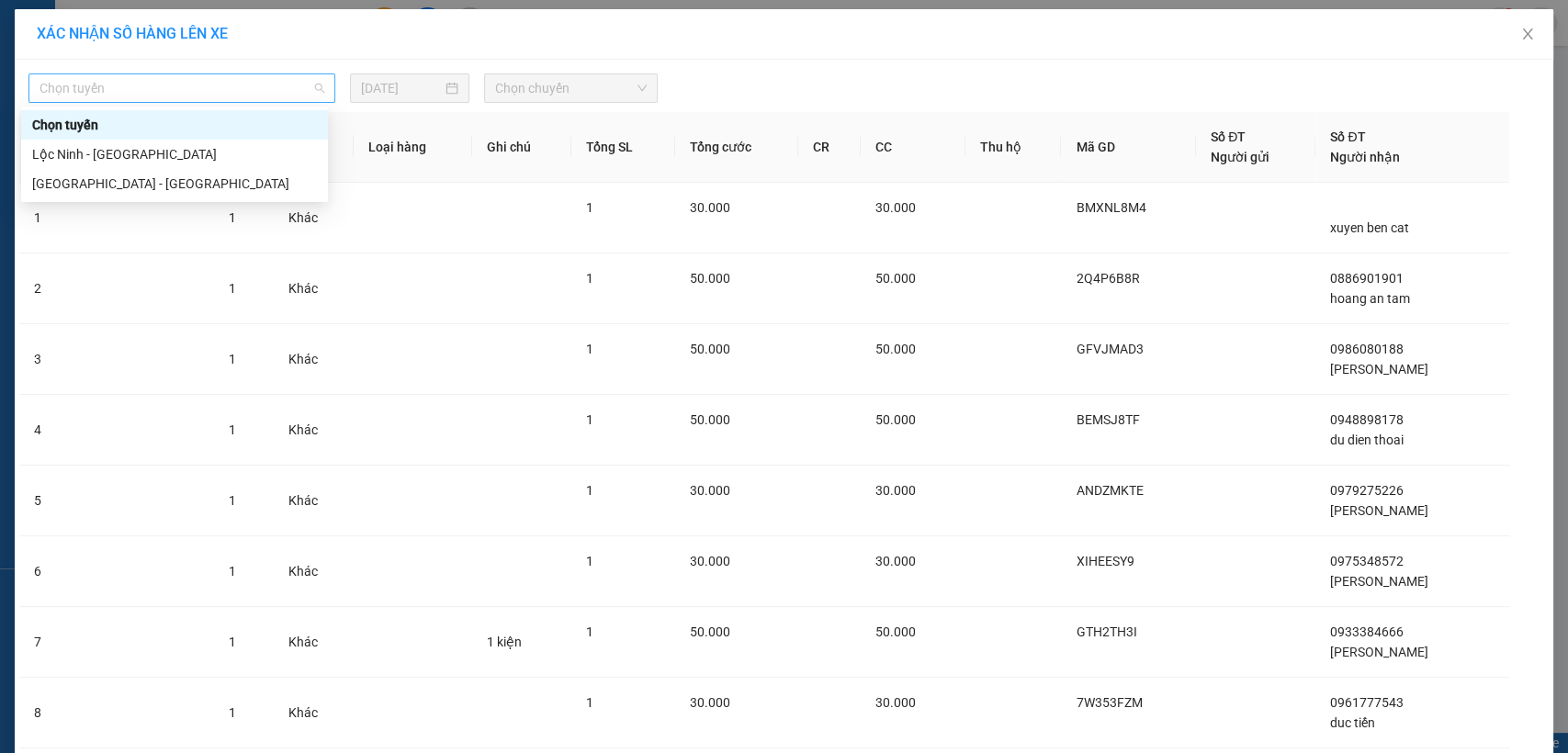
click at [264, 82] on span "Chọn tuyến" at bounding box center [182, 87] width 285 height 28
click at [138, 178] on div "[GEOGRAPHIC_DATA] - [GEOGRAPHIC_DATA]" at bounding box center [175, 183] width 285 height 20
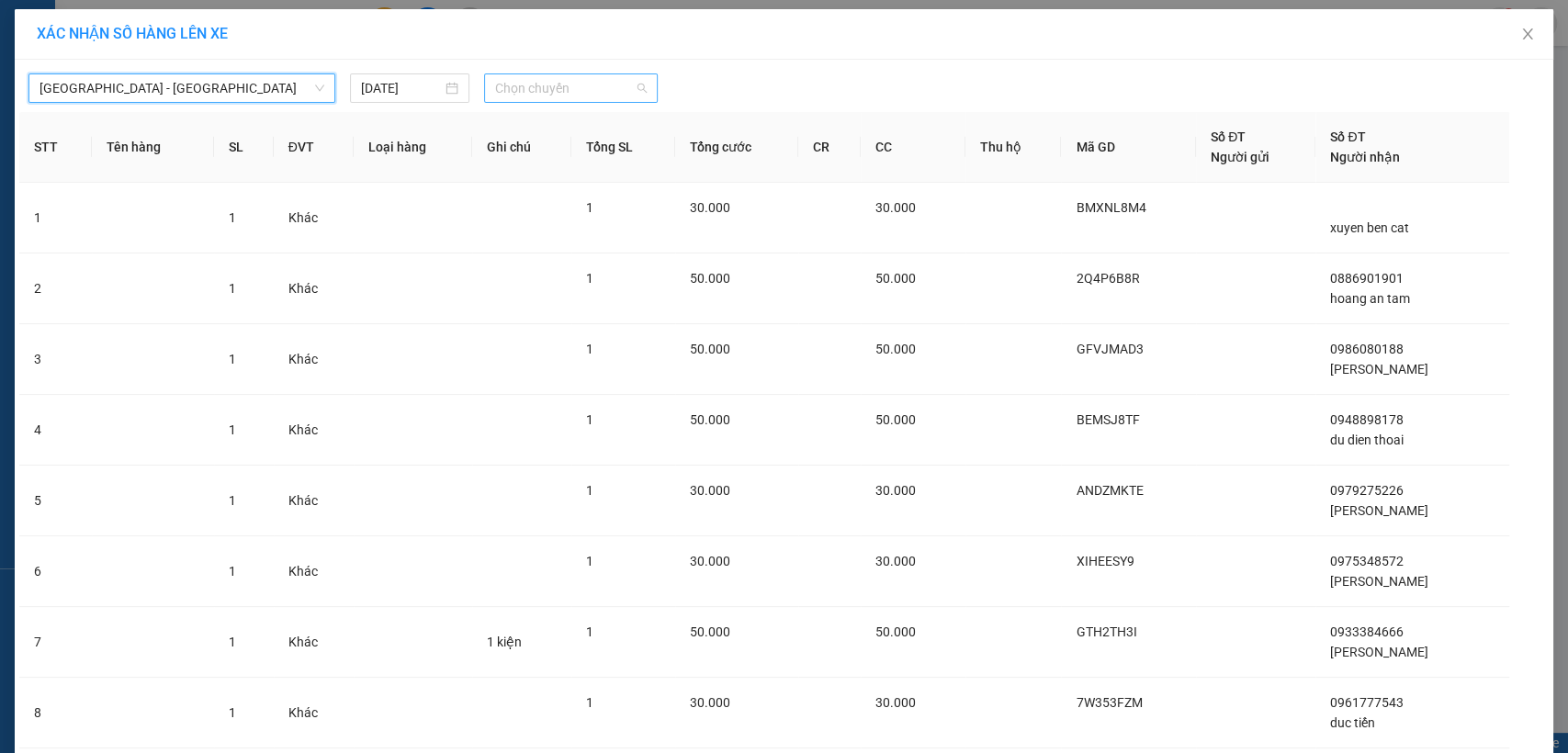
click at [568, 83] on span "Chọn chuyến" at bounding box center [570, 87] width 151 height 28
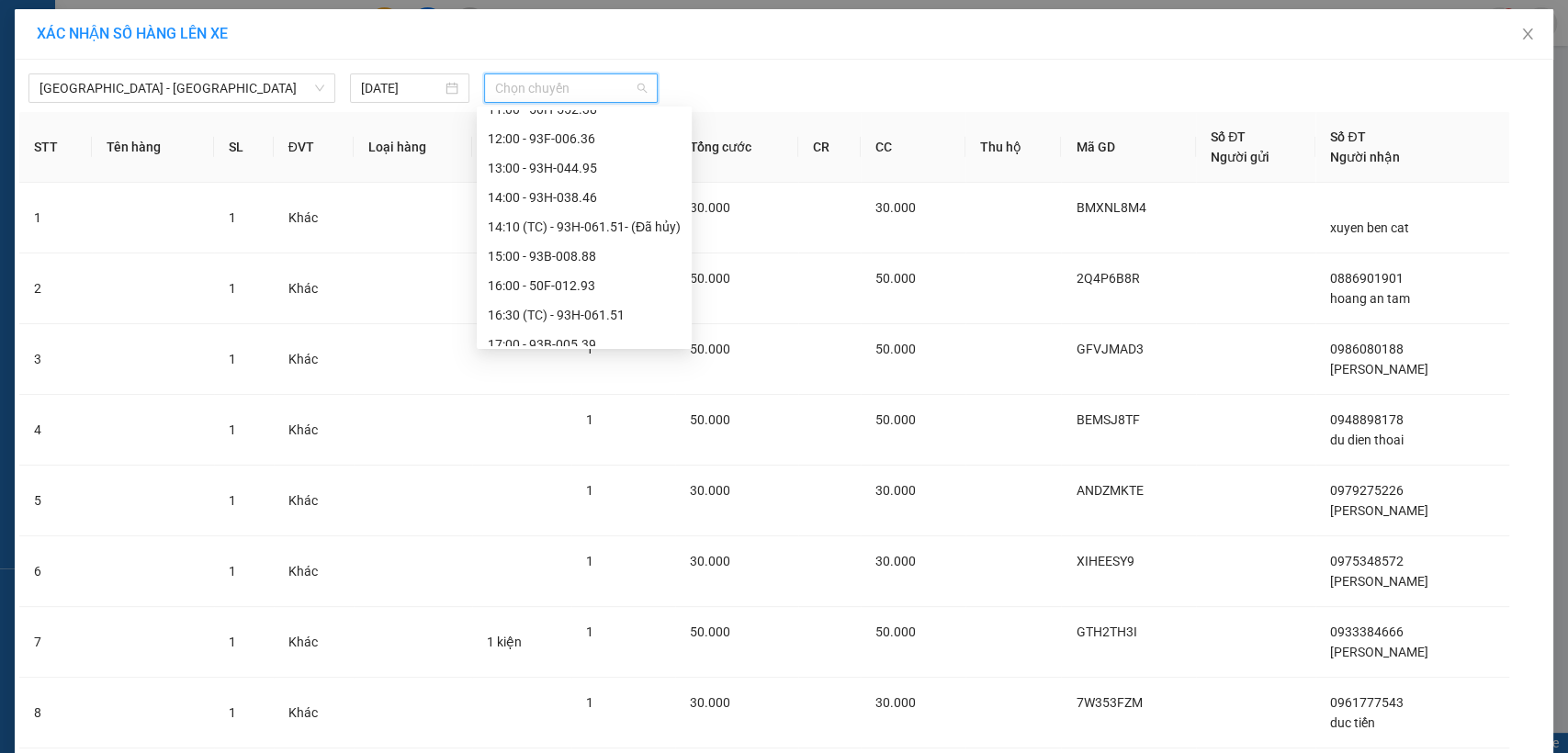
scroll to position [382, 0]
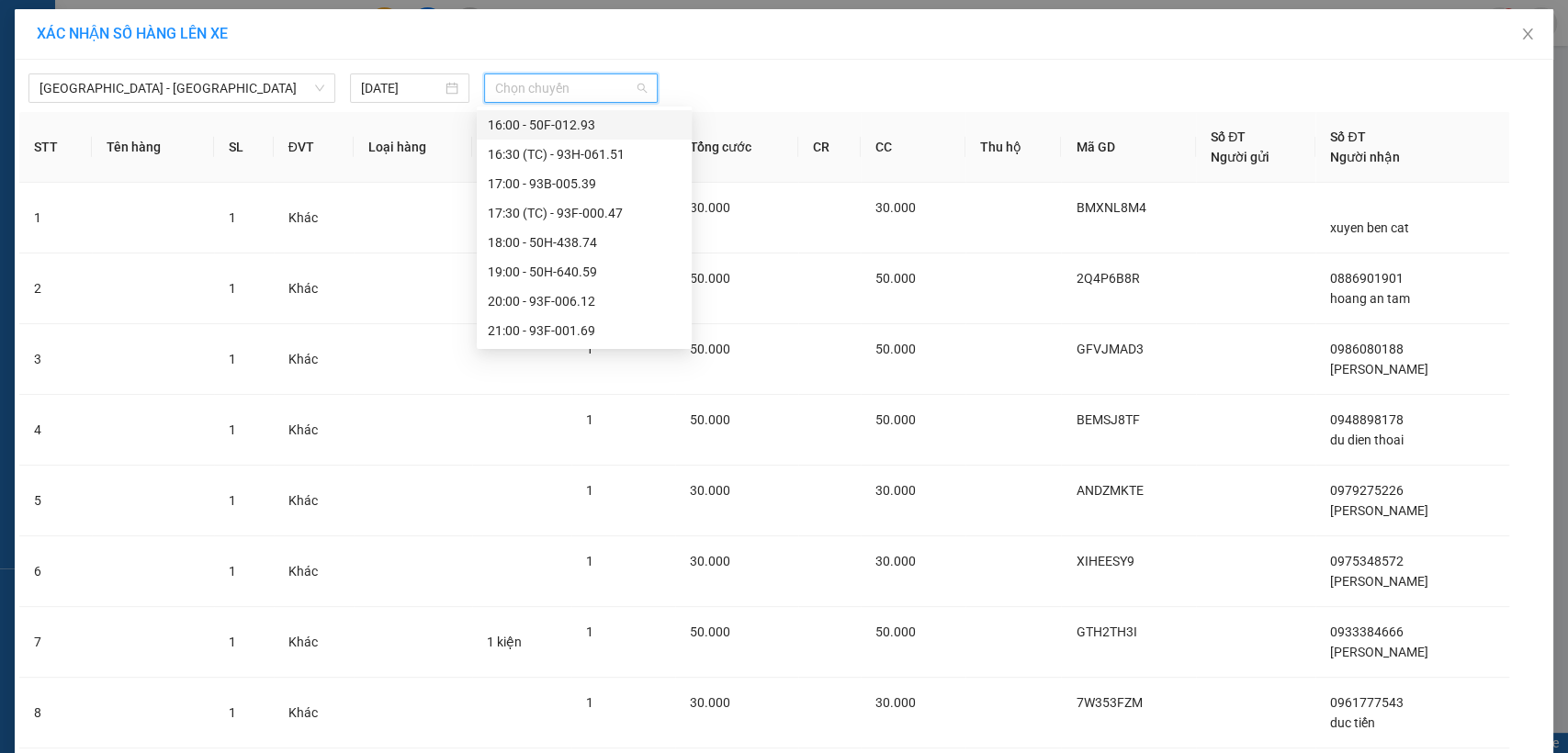
click at [543, 121] on div "16:00 - 50F-012.93" at bounding box center [583, 124] width 193 height 20
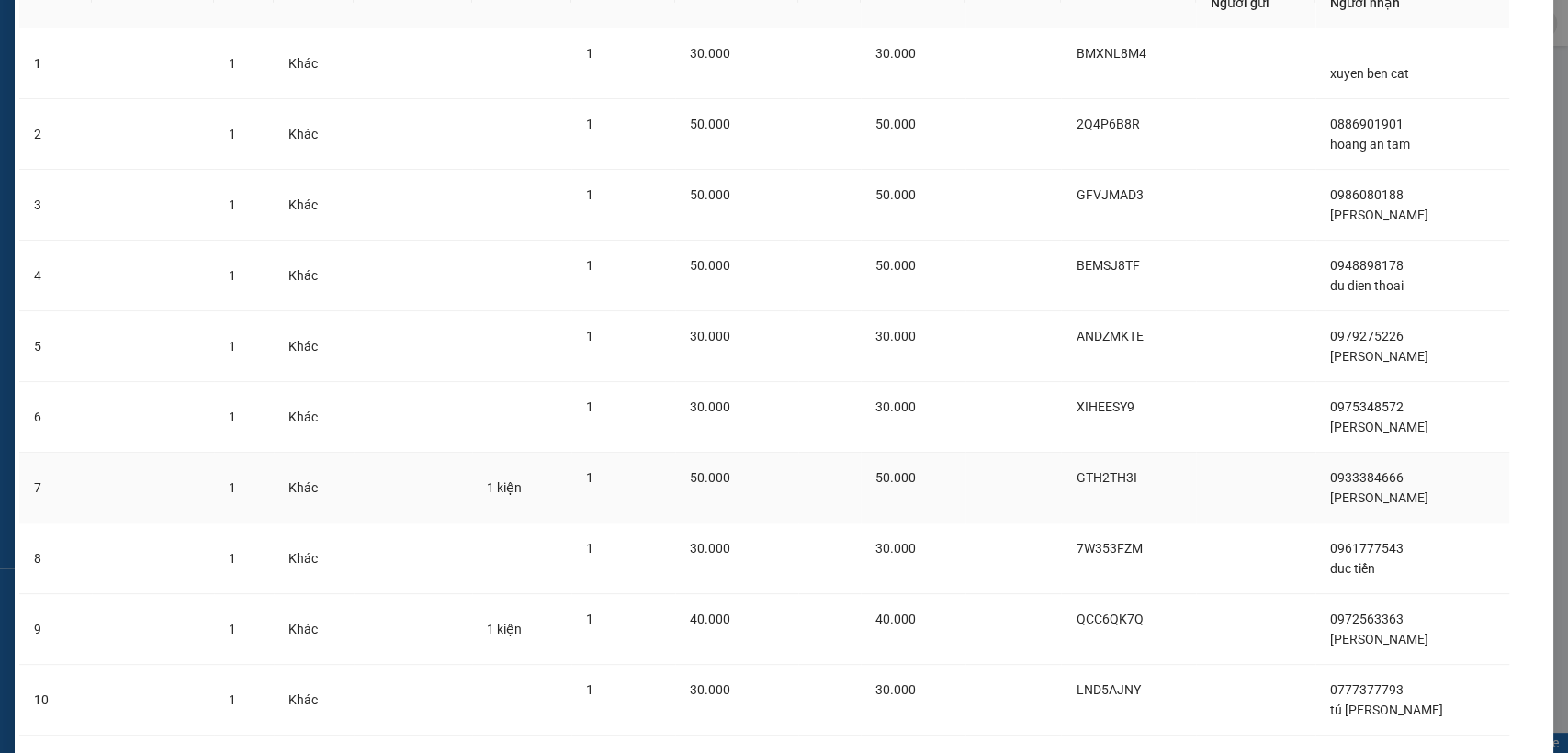
scroll to position [280, 0]
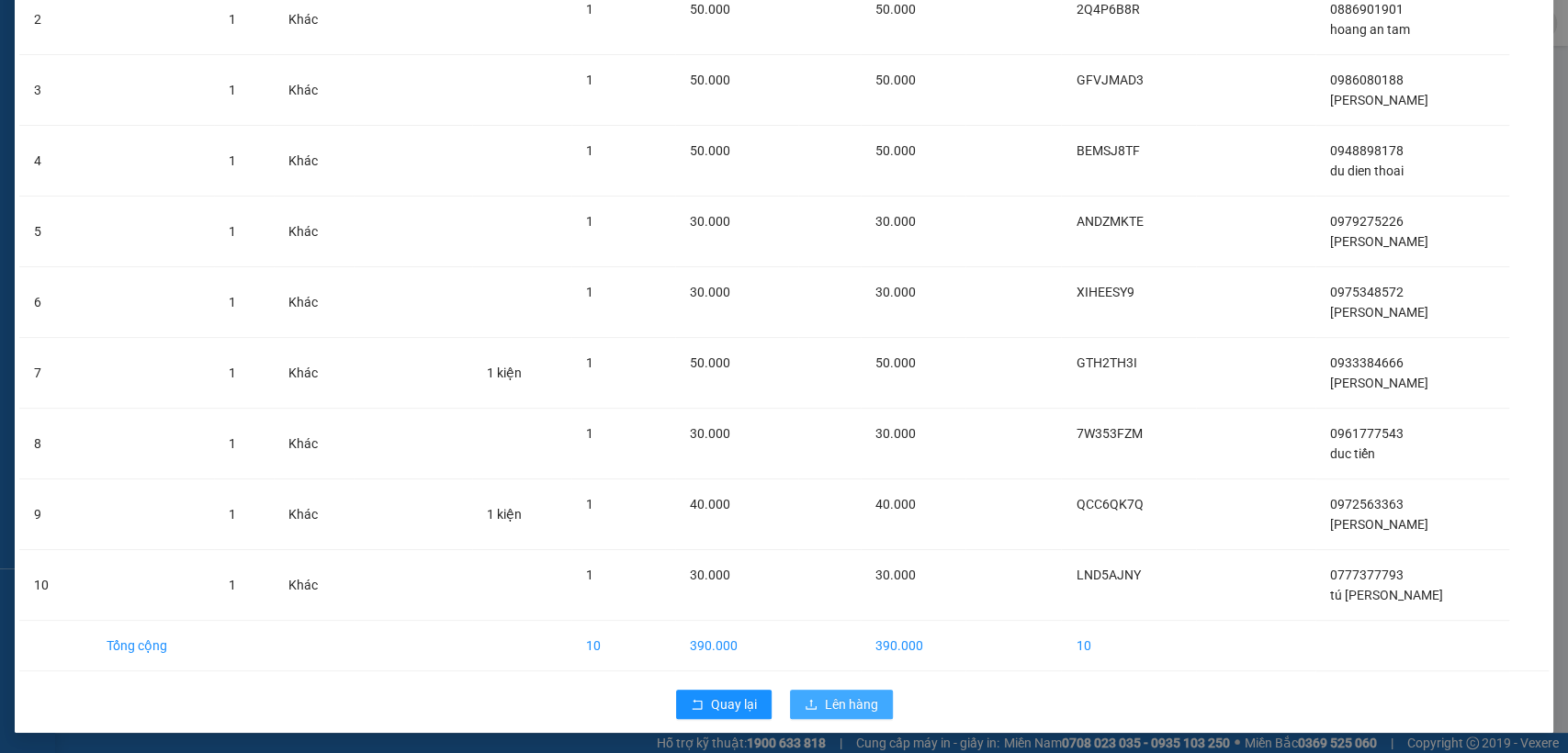
click at [832, 706] on span "Lên hàng" at bounding box center [851, 704] width 53 height 20
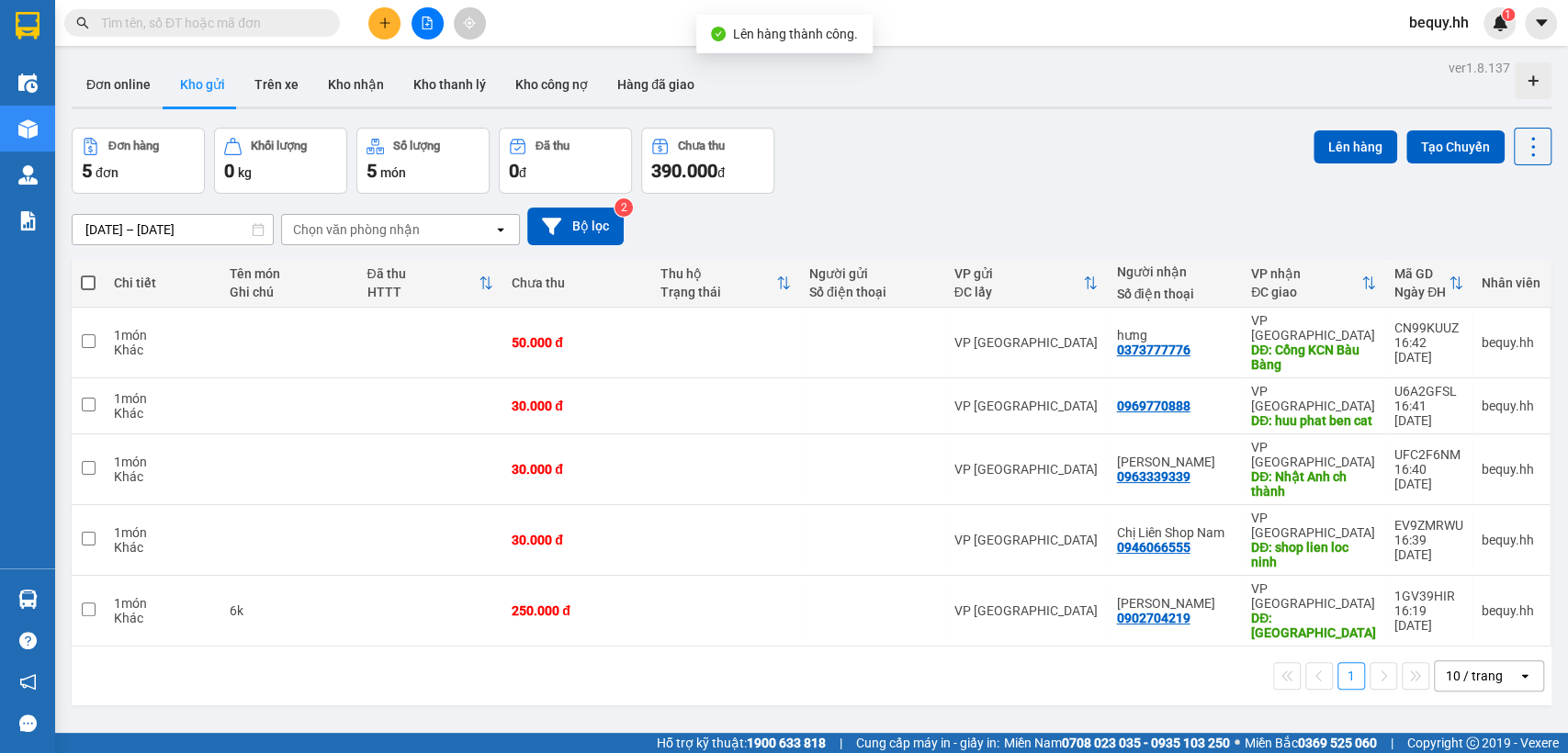
drag, startPoint x: 80, startPoint y: 273, endPoint x: 96, endPoint y: 281, distance: 17.9
click at [82, 274] on th at bounding box center [87, 283] width 33 height 48
click at [96, 281] on th at bounding box center [87, 283] width 33 height 48
click at [88, 273] on label at bounding box center [87, 282] width 14 height 18
click at [88, 273] on input "checkbox" at bounding box center [88, 273] width 0 height 0
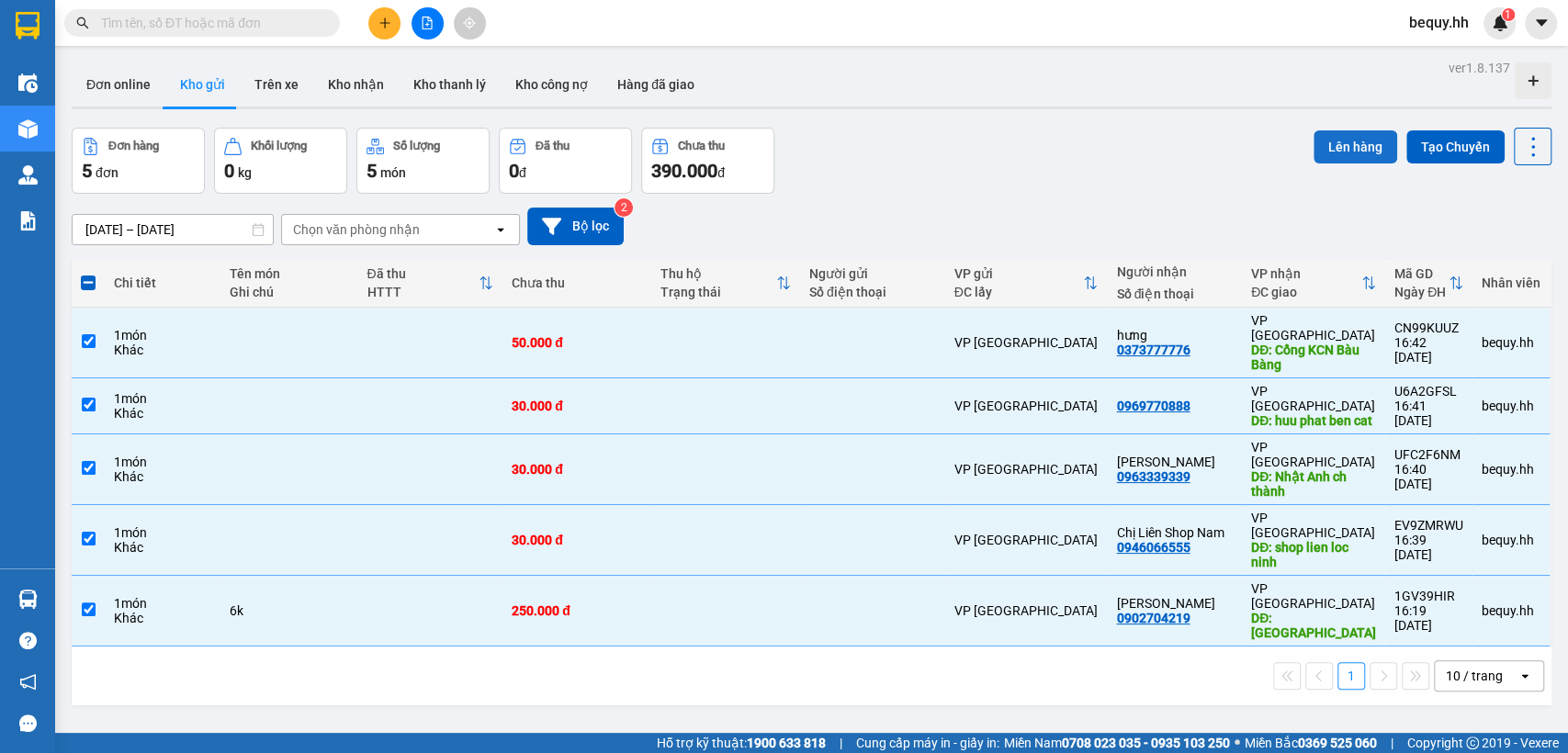
click at [1345, 138] on button "Lên hàng" at bounding box center [1355, 146] width 84 height 33
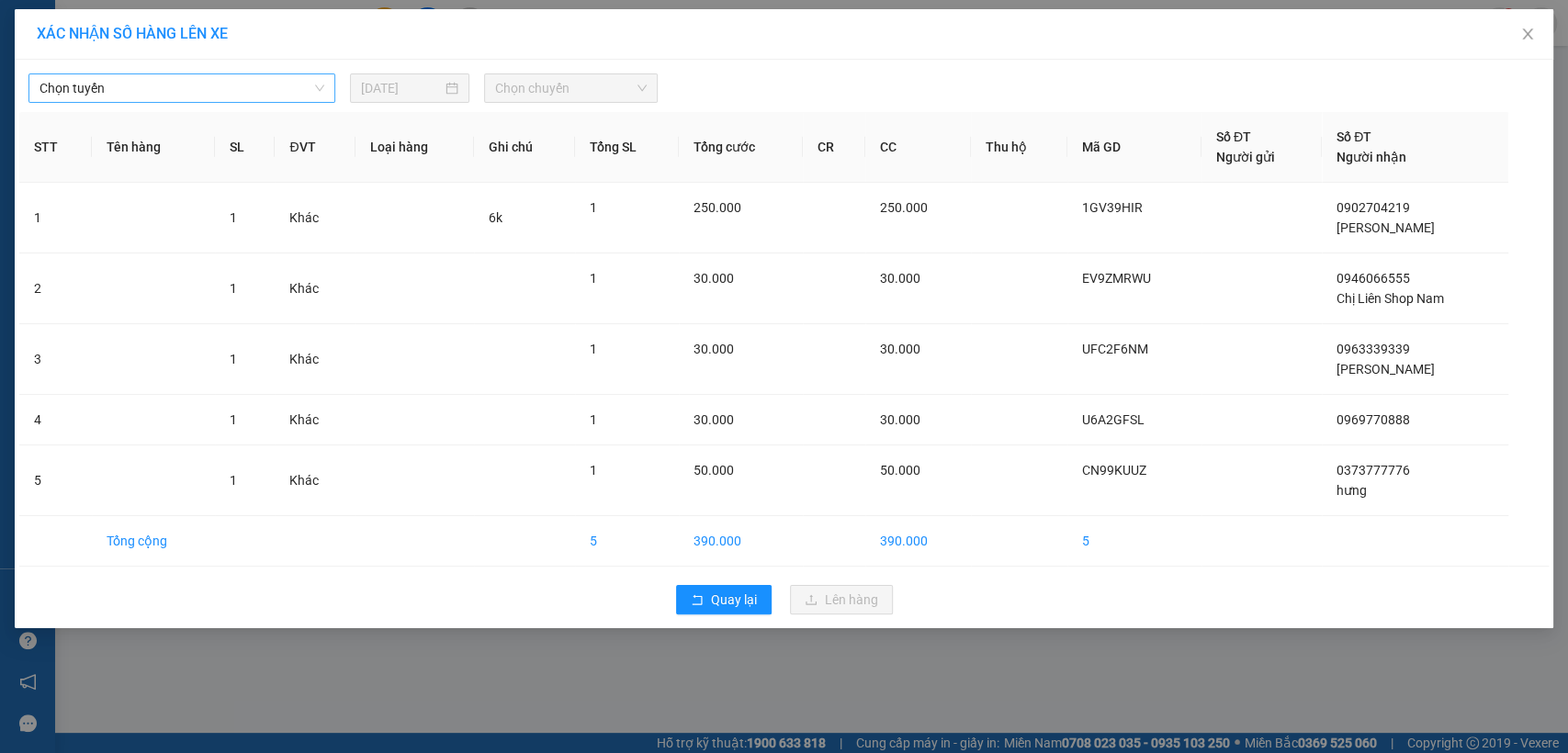
drag, startPoint x: 279, startPoint y: 89, endPoint x: 264, endPoint y: 93, distance: 15.5
click at [277, 88] on span "Chọn tuyến" at bounding box center [182, 87] width 285 height 28
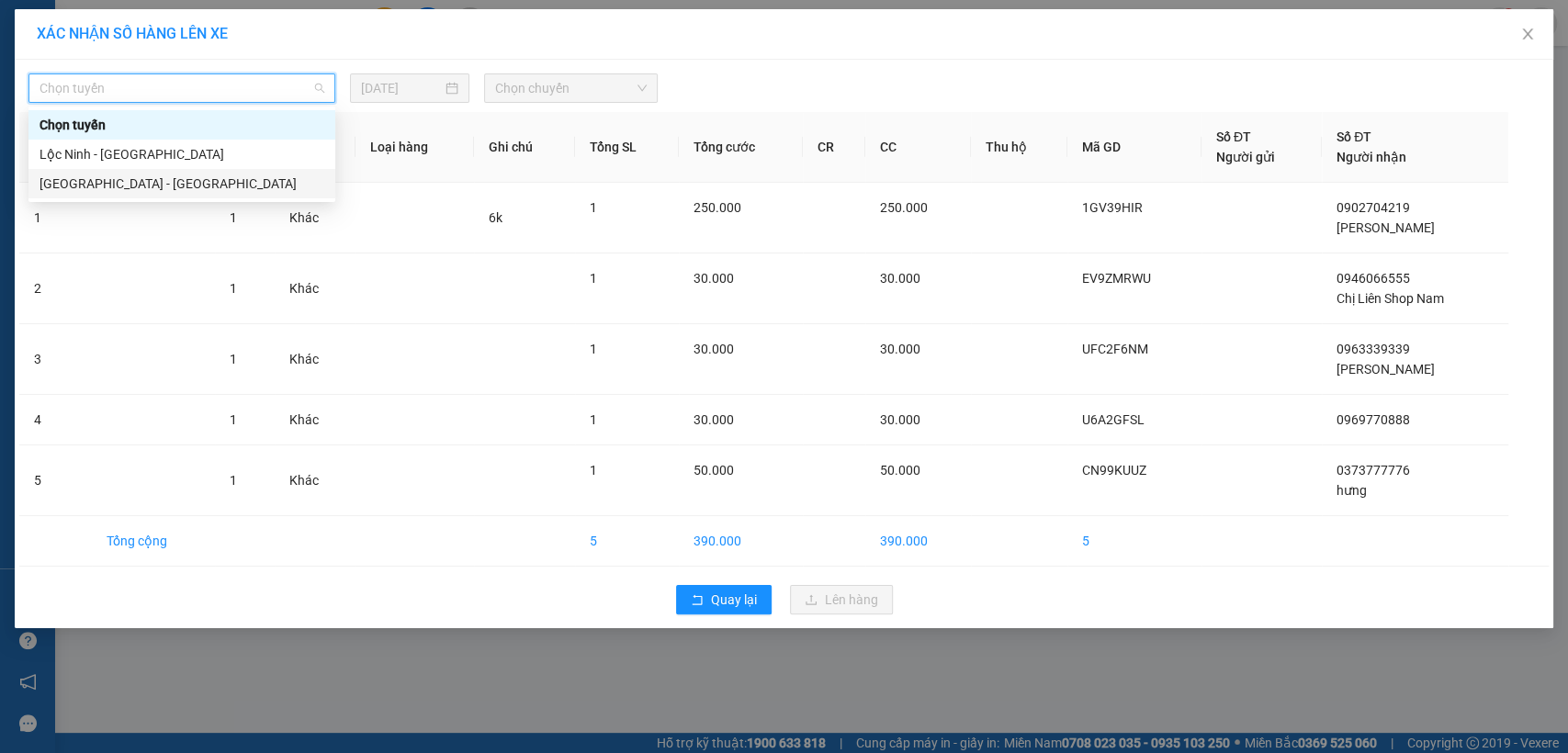
click at [208, 182] on div "[GEOGRAPHIC_DATA] - [GEOGRAPHIC_DATA]" at bounding box center [182, 183] width 285 height 20
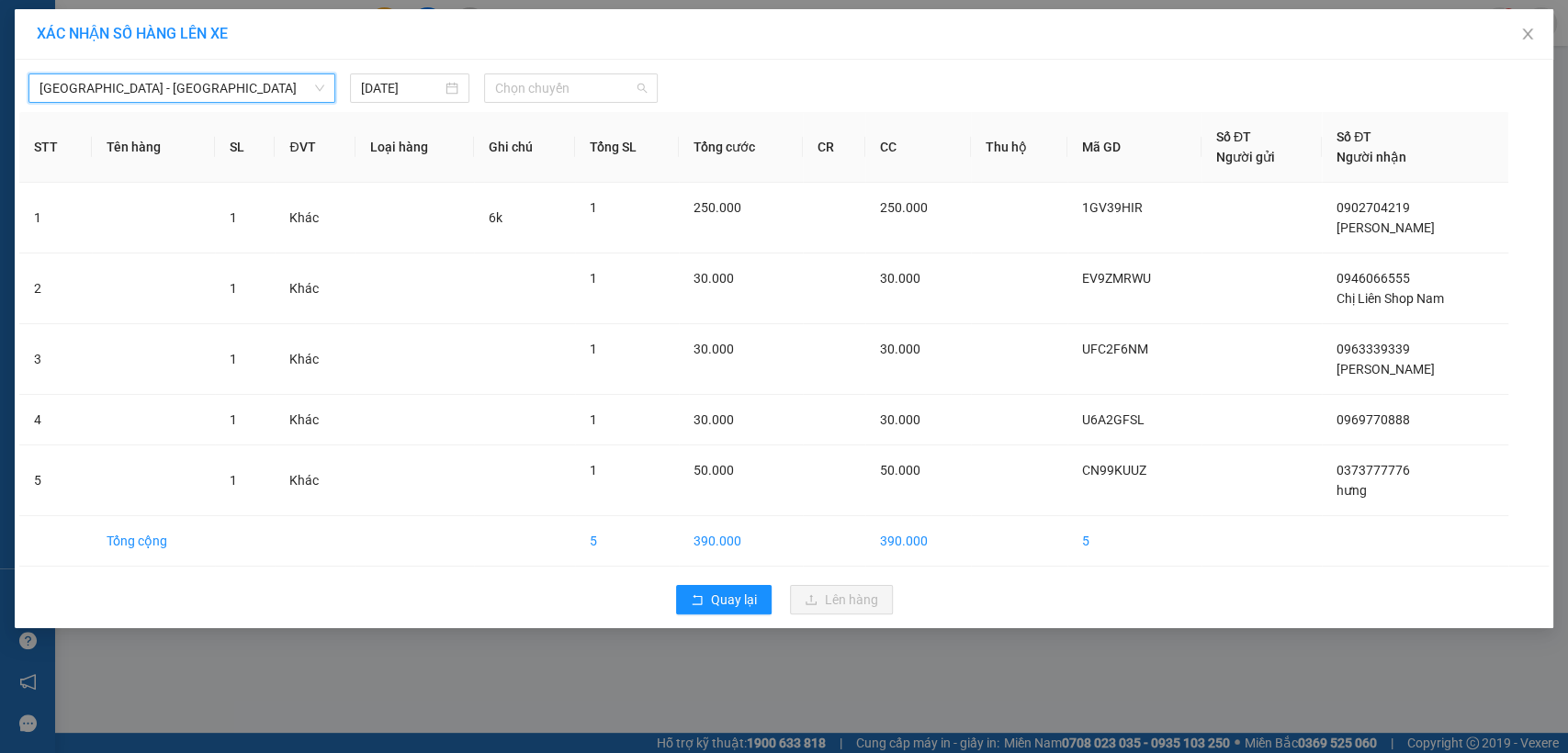
drag, startPoint x: 557, startPoint y: 79, endPoint x: 551, endPoint y: 122, distance: 43.4
click at [557, 86] on span "Chọn chuyến" at bounding box center [570, 87] width 151 height 28
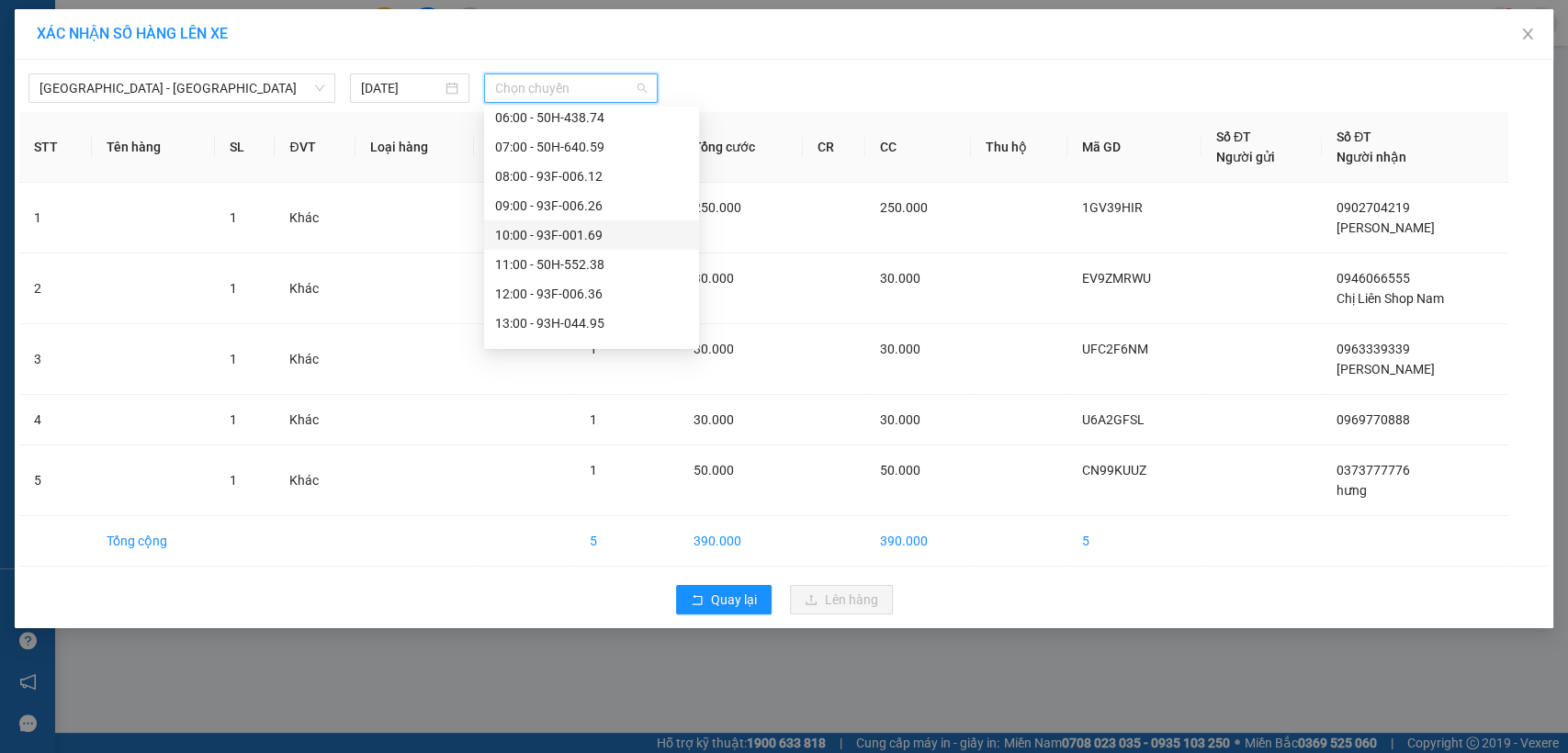
scroll to position [306, 0]
click at [525, 199] on div "16:00 - 50F-012.93" at bounding box center [591, 200] width 193 height 20
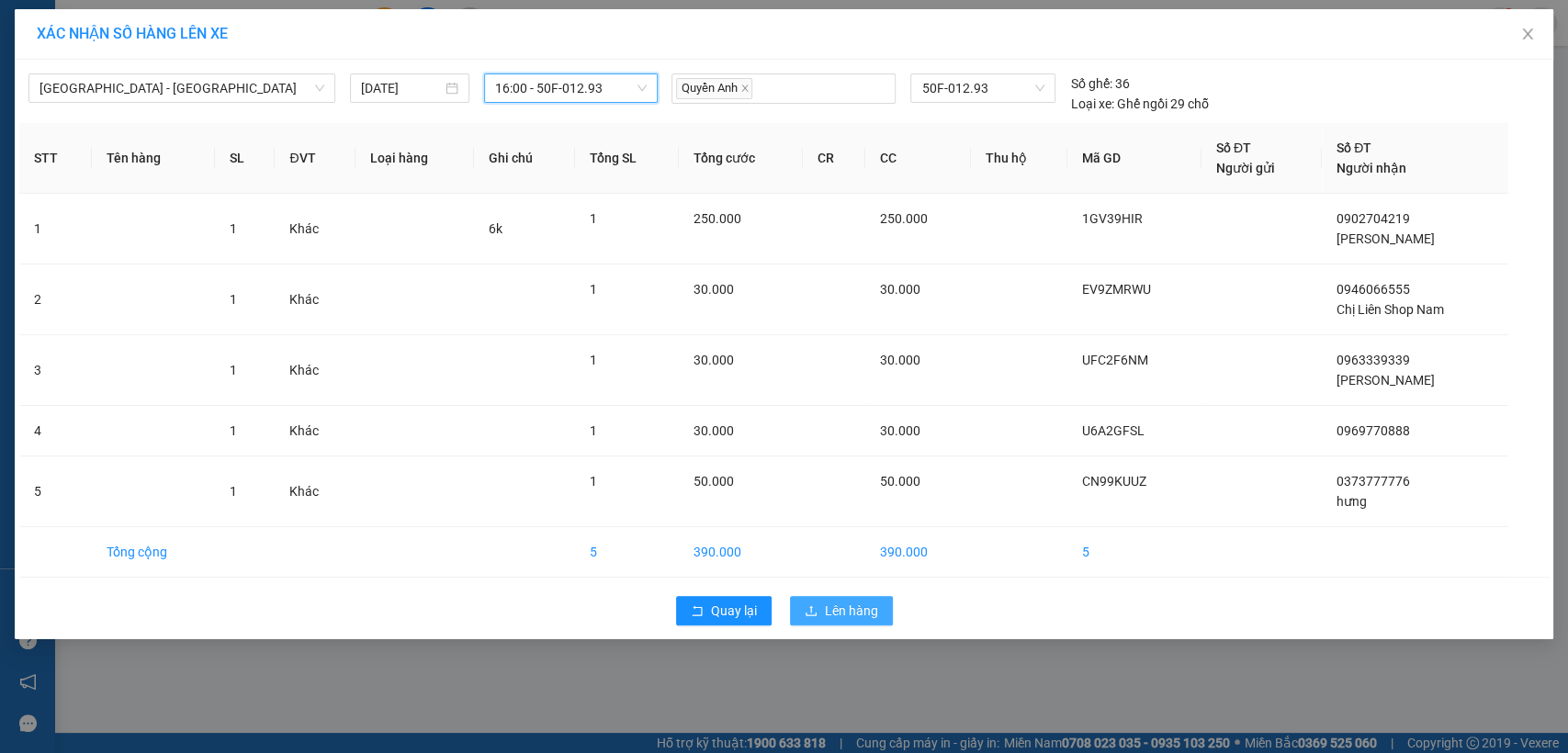
drag, startPoint x: 838, startPoint y: 602, endPoint x: 818, endPoint y: 584, distance: 26.9
click at [838, 603] on span "Lên hàng" at bounding box center [851, 610] width 53 height 20
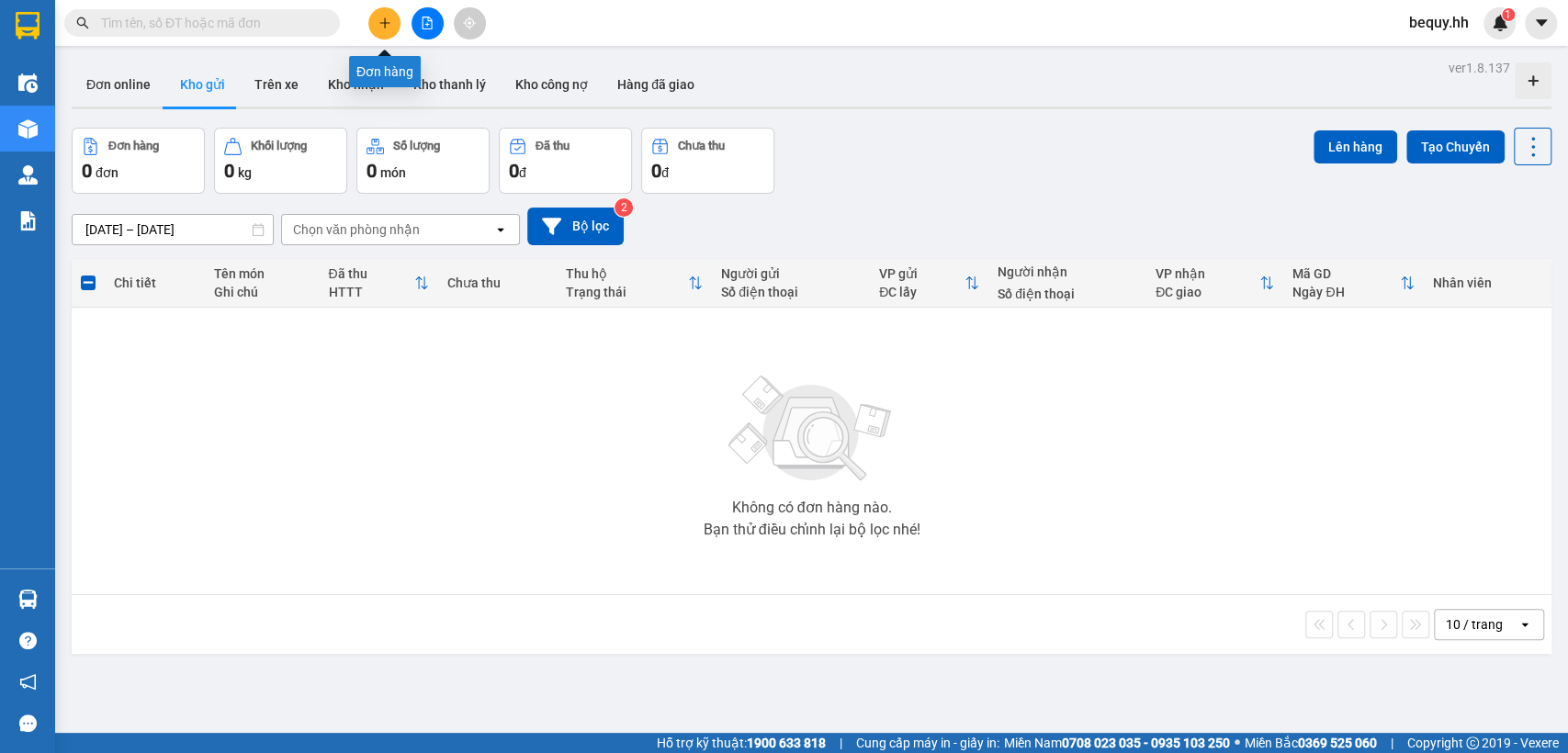
click at [378, 27] on icon "plus" at bounding box center [385, 23] width 13 height 13
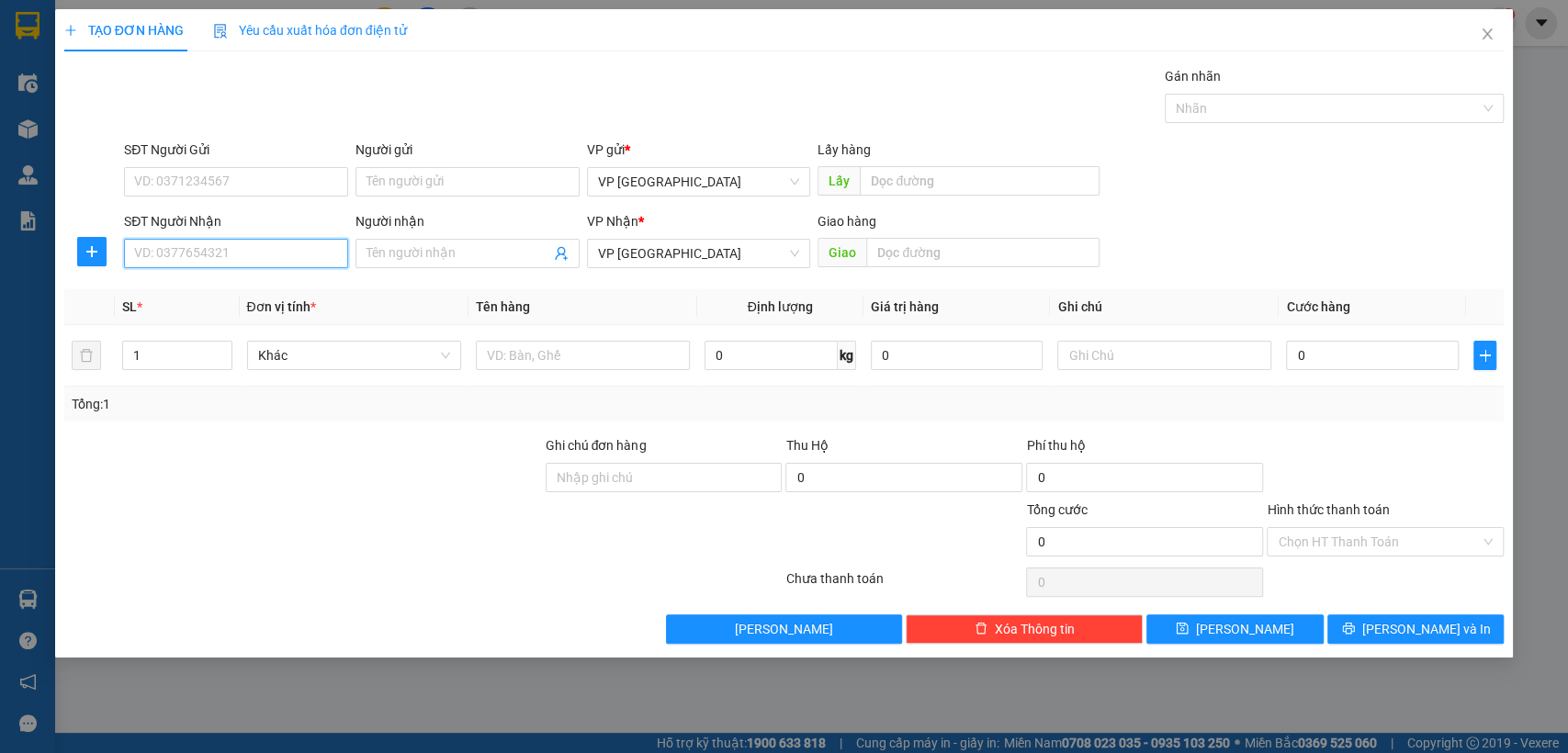
drag, startPoint x: 281, startPoint y: 262, endPoint x: 287, endPoint y: 254, distance: 10.0
click at [281, 260] on input "SĐT Người Nhận" at bounding box center [236, 253] width 224 height 29
click at [314, 247] on input "SĐT Người Nhận" at bounding box center [236, 253] width 224 height 29
click at [302, 287] on div "0968414897 - TÂM" at bounding box center [236, 290] width 202 height 20
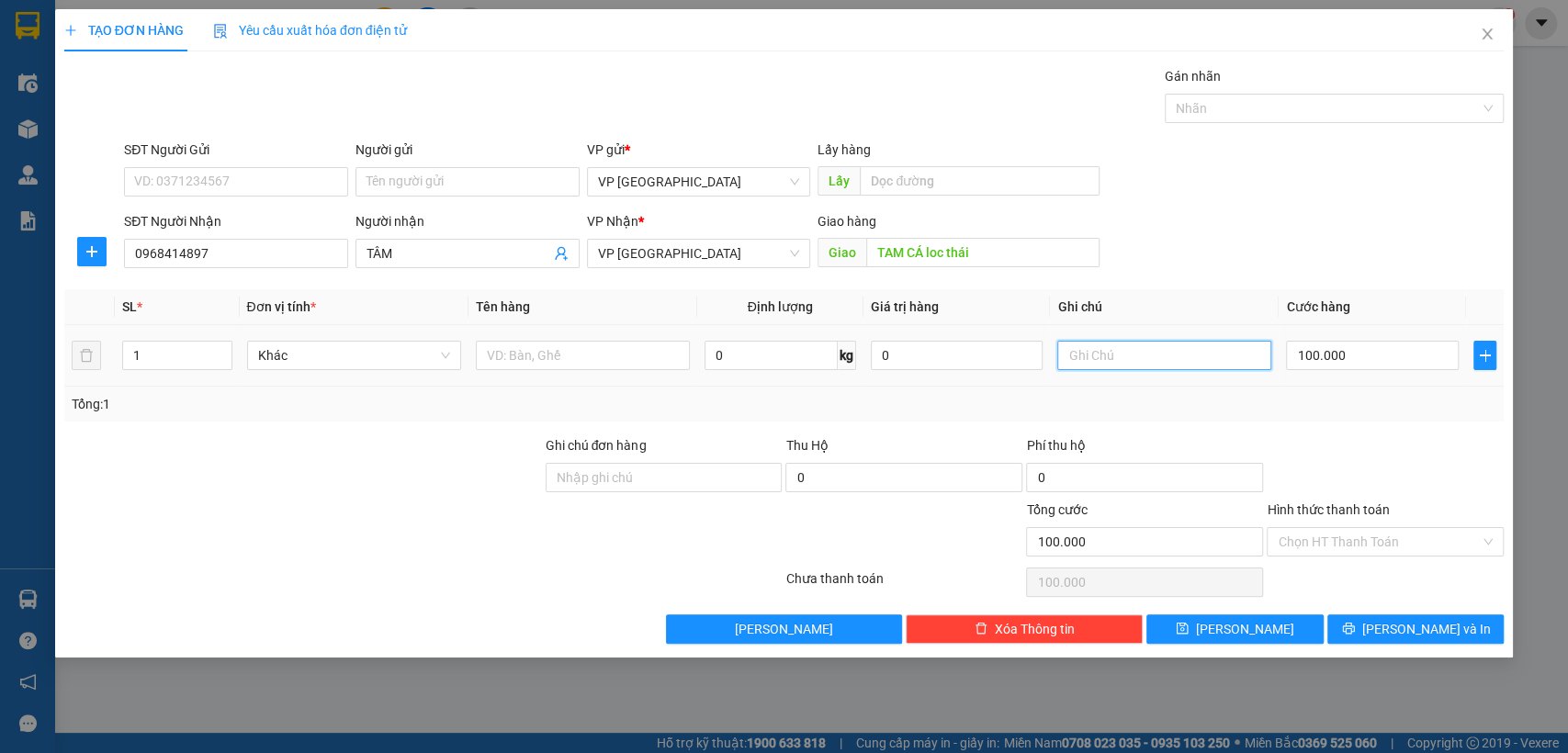
click at [1226, 348] on input "text" at bounding box center [1163, 355] width 214 height 29
click at [1318, 353] on input "100.000" at bounding box center [1372, 355] width 173 height 29
drag, startPoint x: 1264, startPoint y: 633, endPoint x: 1214, endPoint y: 616, distance: 52.8
click at [1264, 631] on button "[PERSON_NAME]" at bounding box center [1235, 629] width 177 height 29
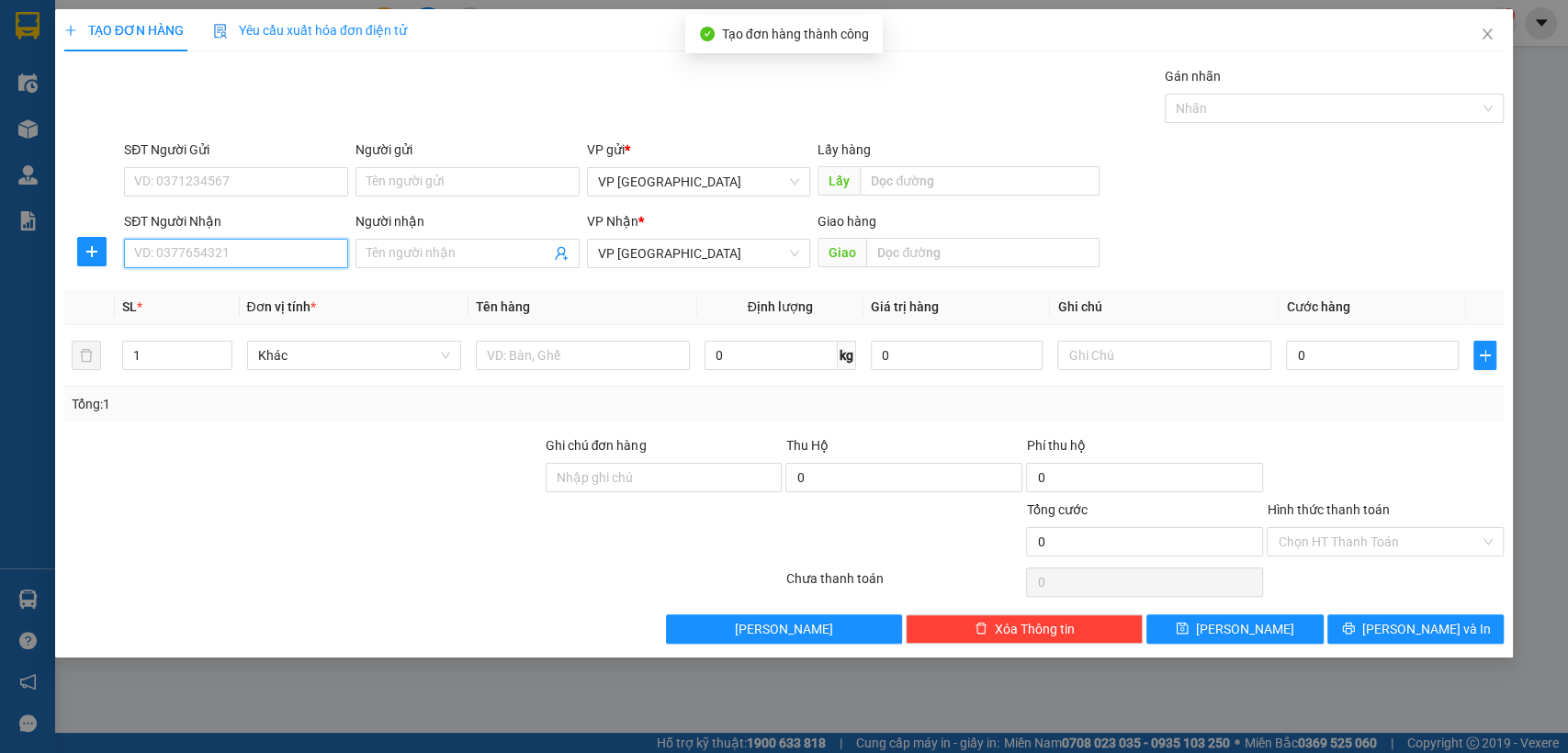
click at [278, 252] on input "SĐT Người Nhận" at bounding box center [236, 253] width 224 height 29
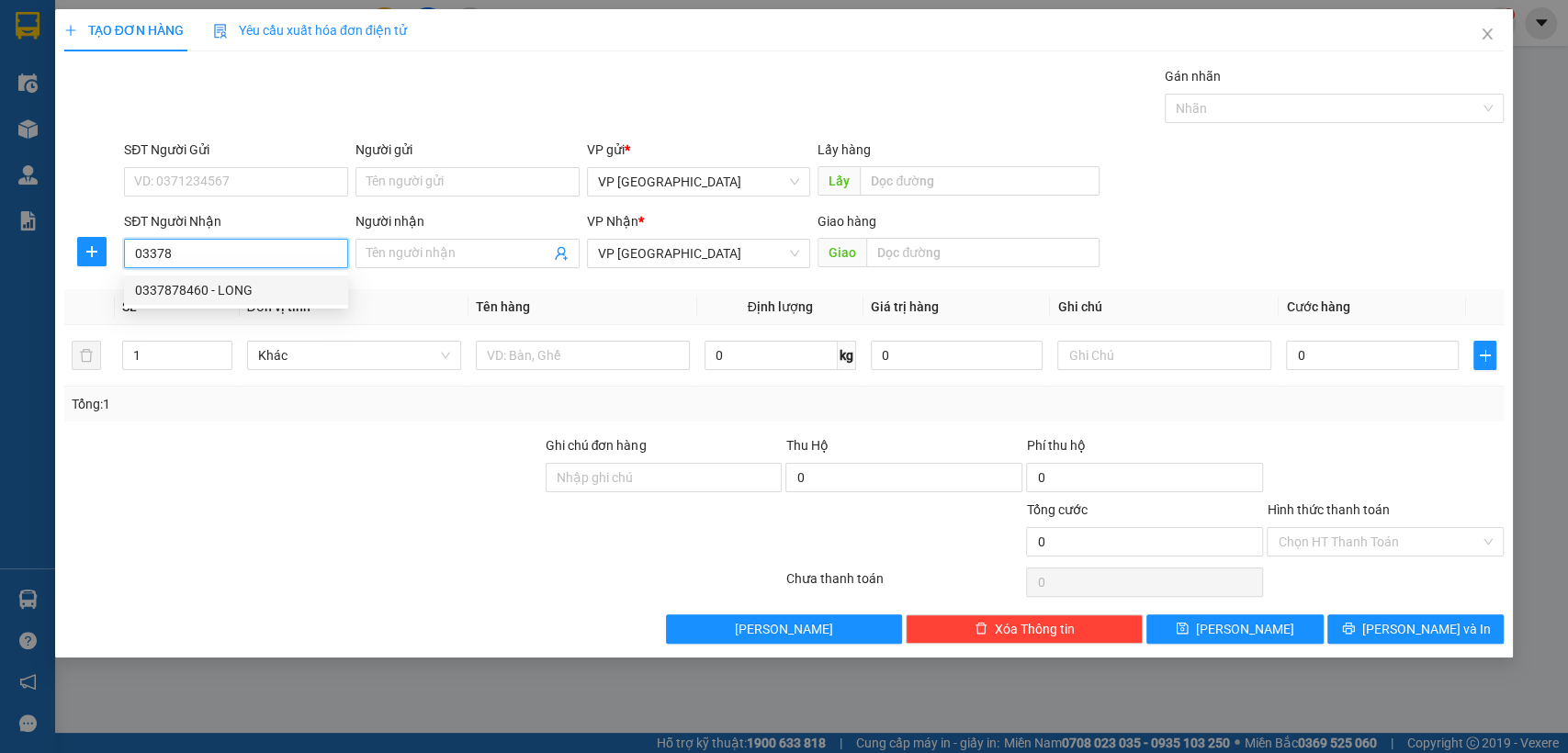
click at [281, 285] on div "0337878460 - LONG" at bounding box center [236, 290] width 202 height 20
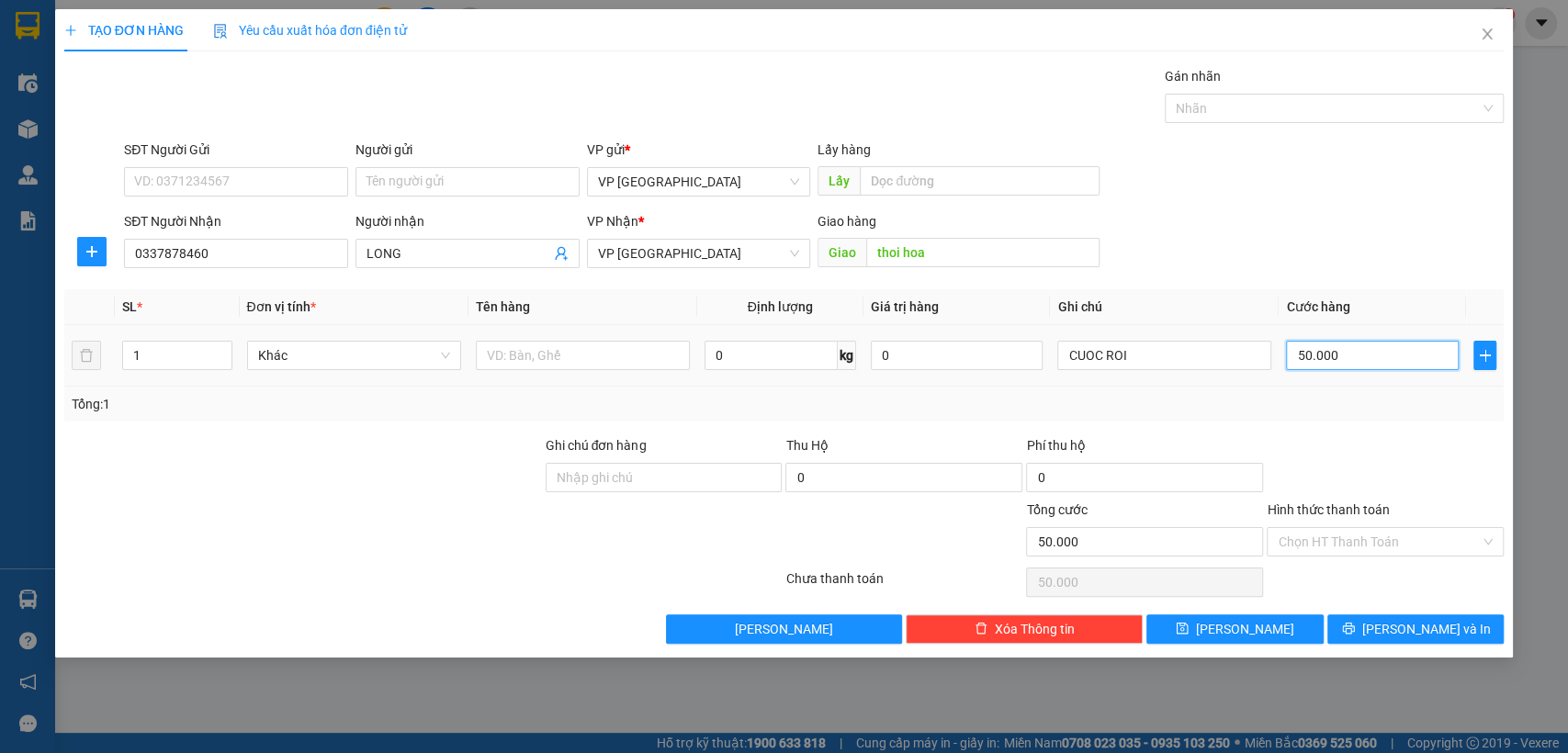
click at [1354, 351] on input "50.000" at bounding box center [1372, 355] width 173 height 29
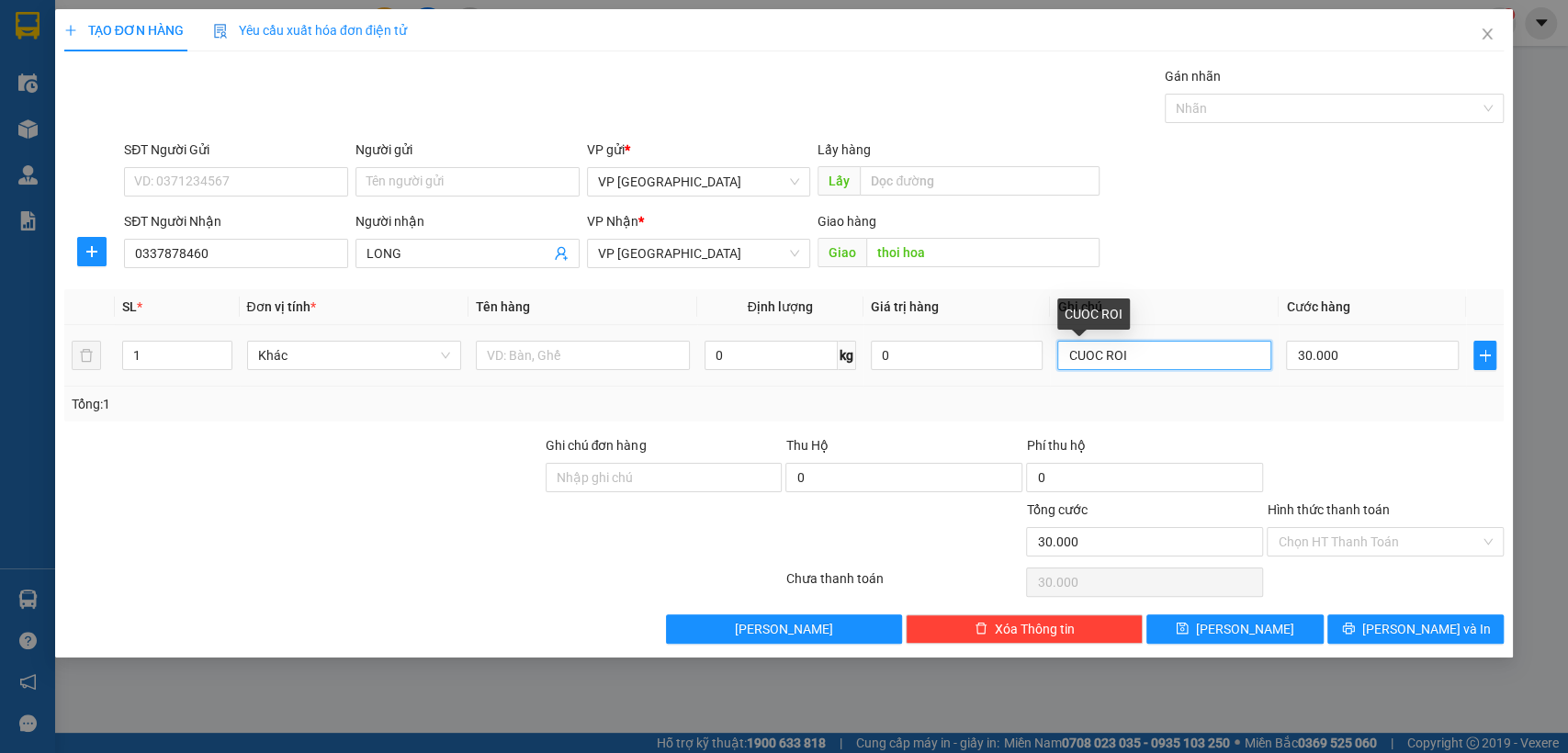
click at [1231, 355] on input "CUOC ROI" at bounding box center [1163, 355] width 214 height 29
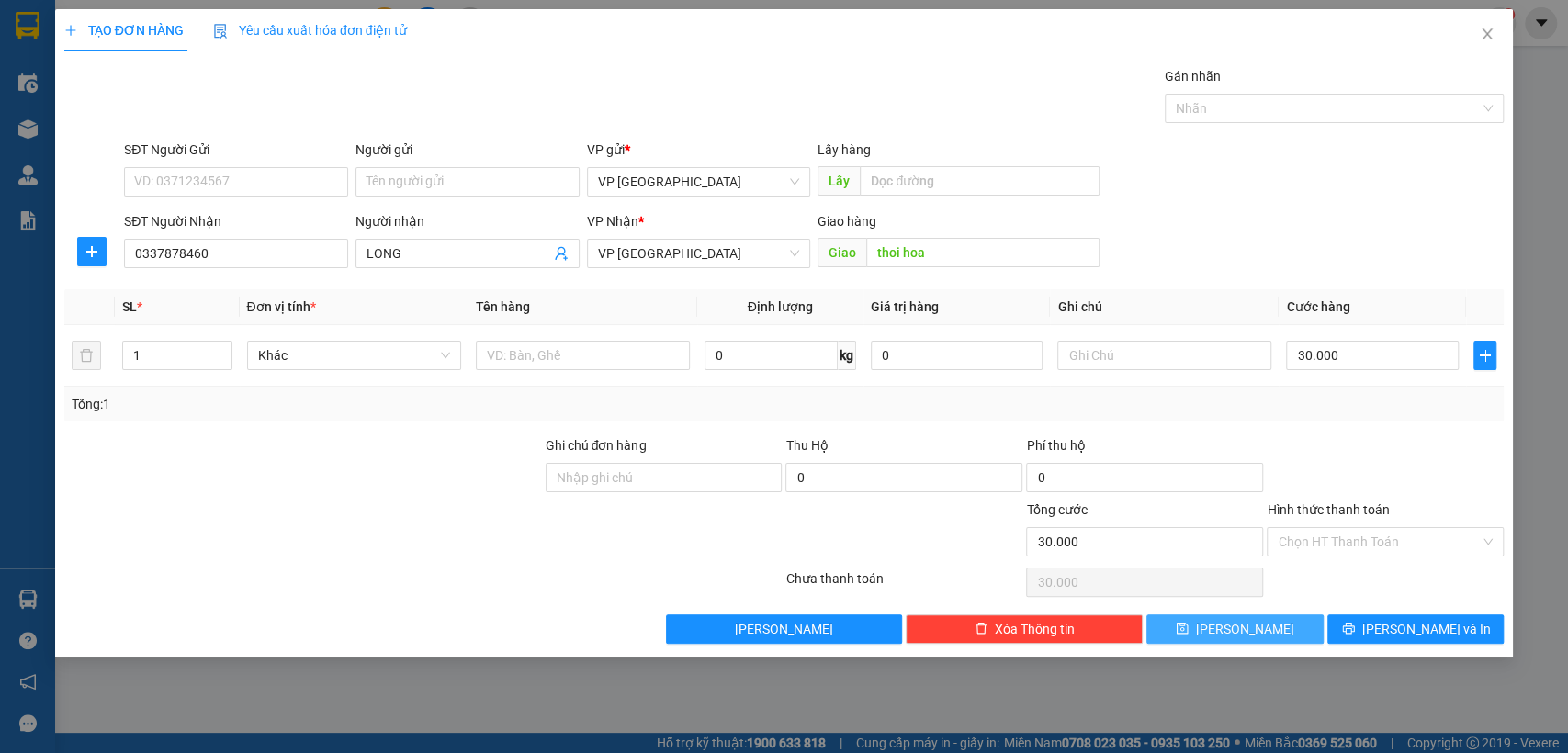
click at [1250, 634] on span "[PERSON_NAME]" at bounding box center [1244, 629] width 98 height 20
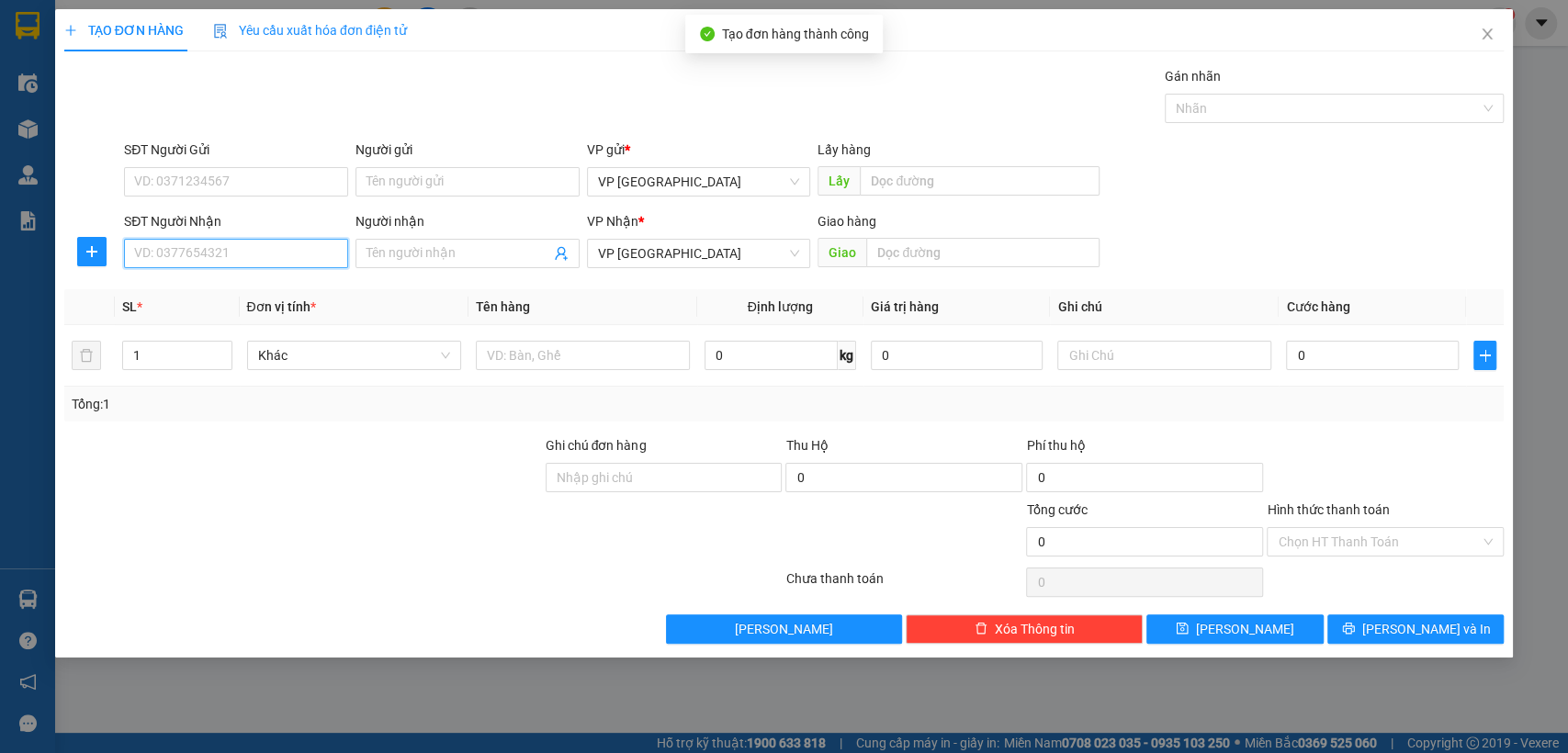
click at [250, 245] on input "SĐT Người Nhận" at bounding box center [236, 253] width 224 height 29
click at [268, 250] on input "0973673467" at bounding box center [236, 253] width 224 height 29
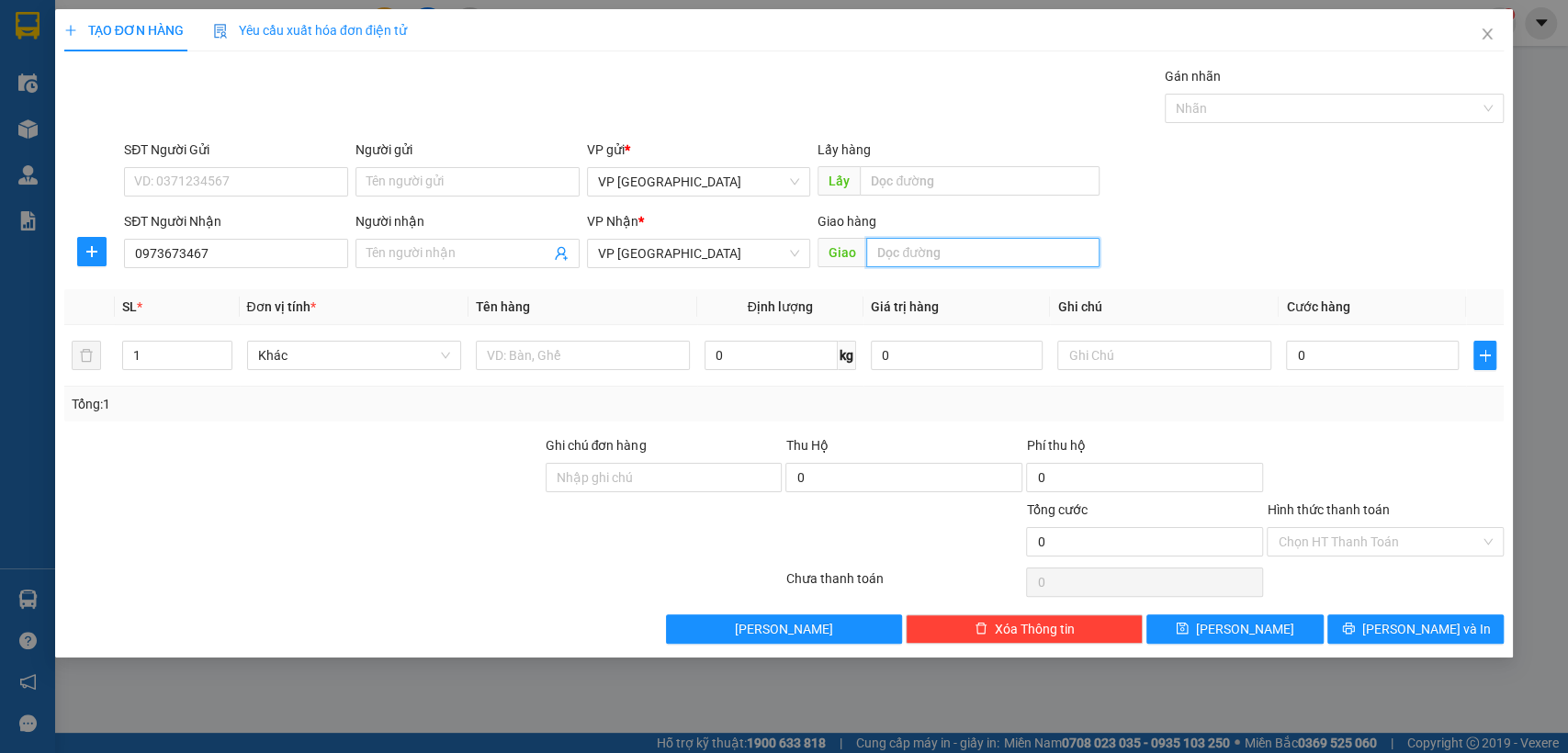
click at [931, 237] on input "text" at bounding box center [983, 252] width 234 height 29
click at [274, 258] on input "0973673467" at bounding box center [236, 253] width 224 height 29
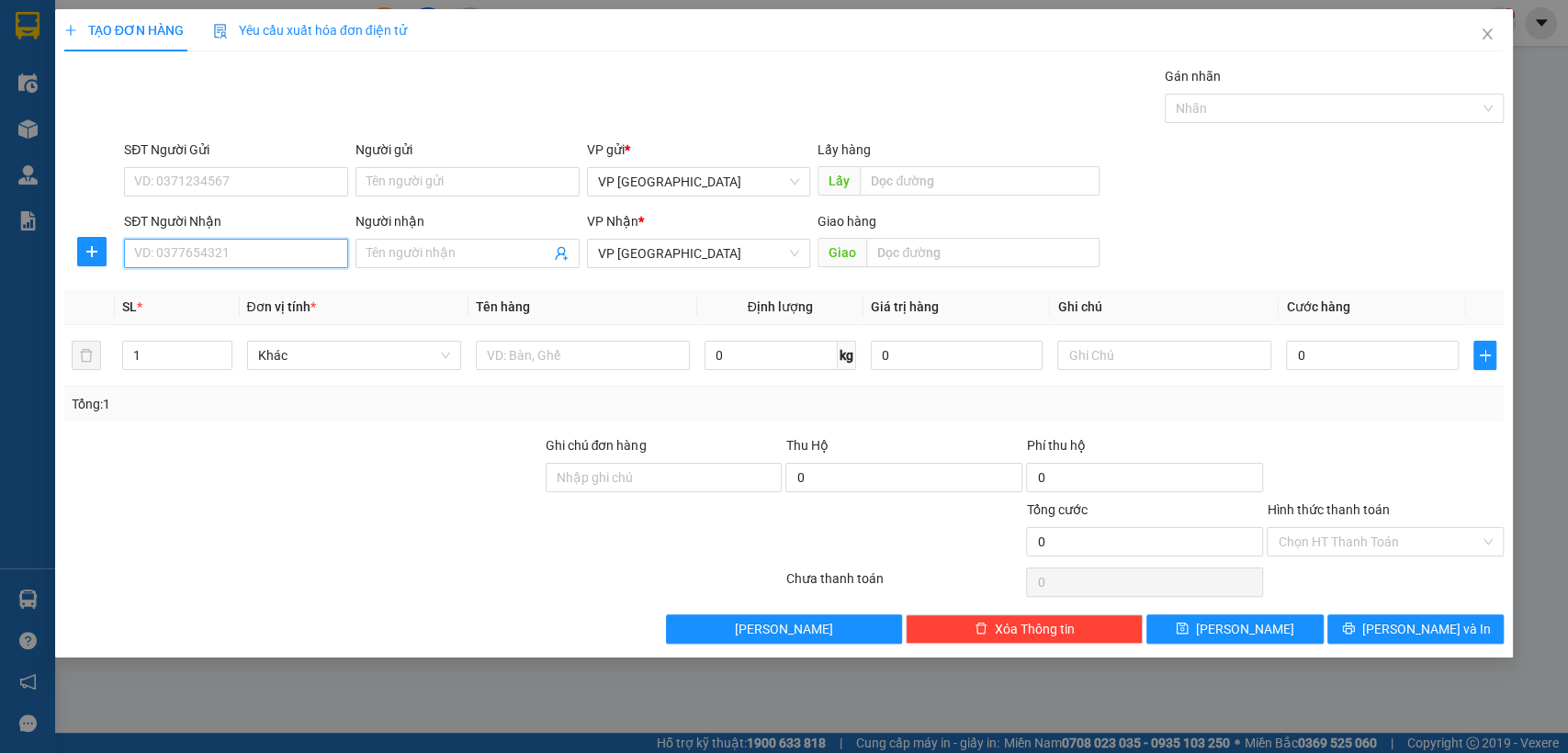
click at [289, 260] on input "SĐT Người Nhận" at bounding box center [236, 253] width 224 height 29
click at [1482, 39] on icon "close" at bounding box center [1486, 33] width 14 height 14
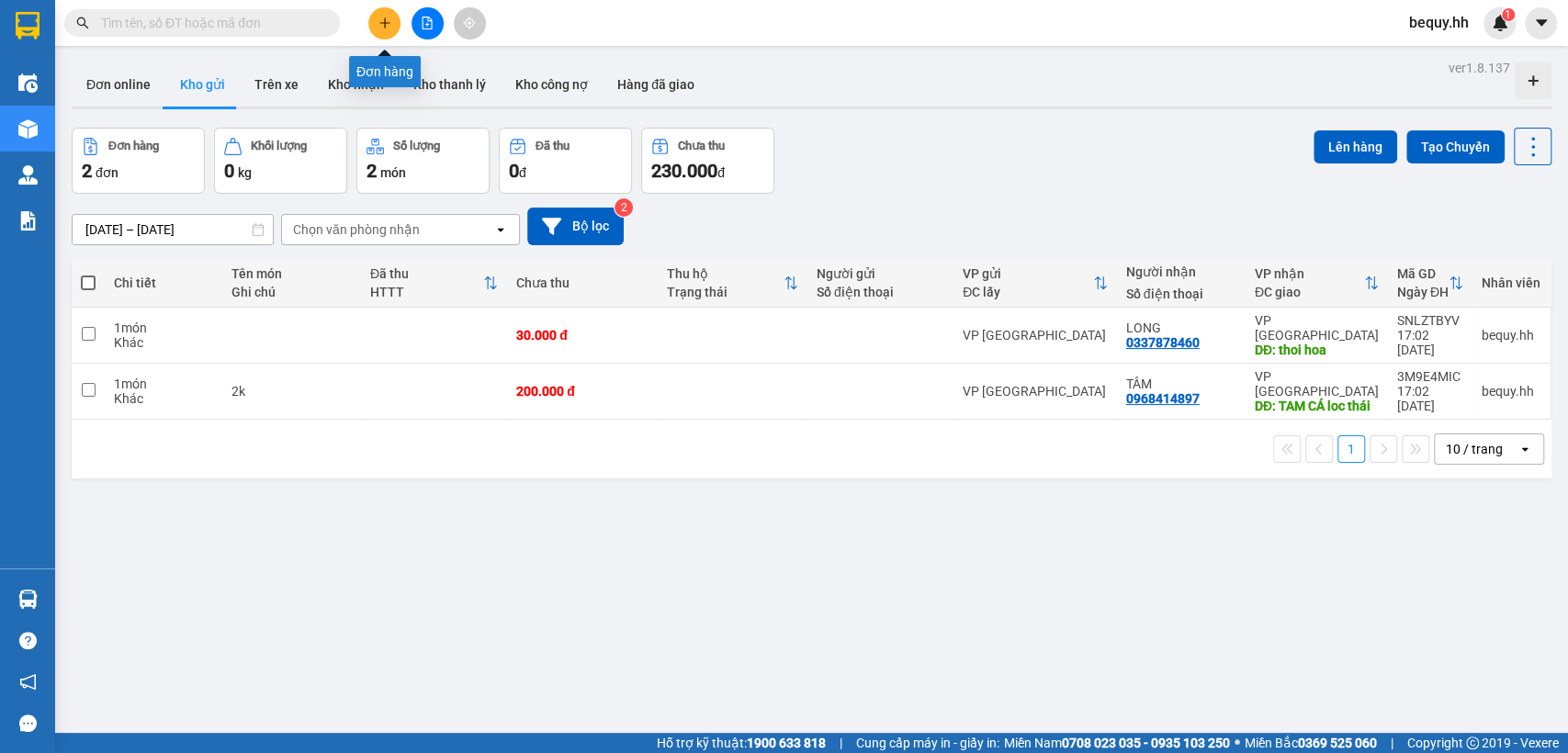
click at [383, 20] on icon "plus" at bounding box center [385, 23] width 13 height 13
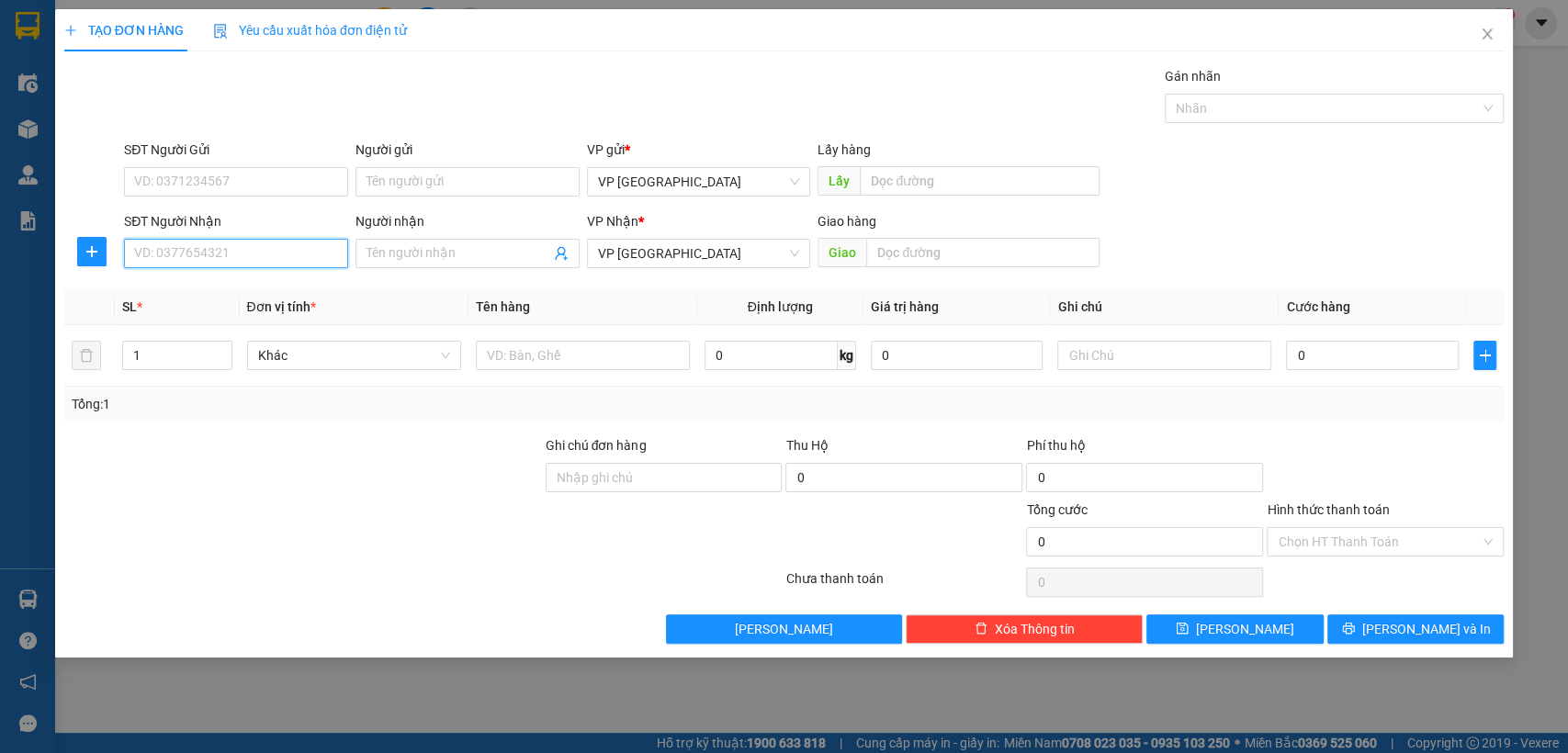
click at [184, 250] on input "SĐT Người Nhận" at bounding box center [236, 253] width 224 height 29
click at [224, 252] on input "SĐT Người Nhận" at bounding box center [236, 253] width 224 height 29
click at [259, 266] on input "SĐT Người Nhận" at bounding box center [236, 253] width 224 height 29
click at [294, 291] on div "0356116681" at bounding box center [236, 290] width 202 height 20
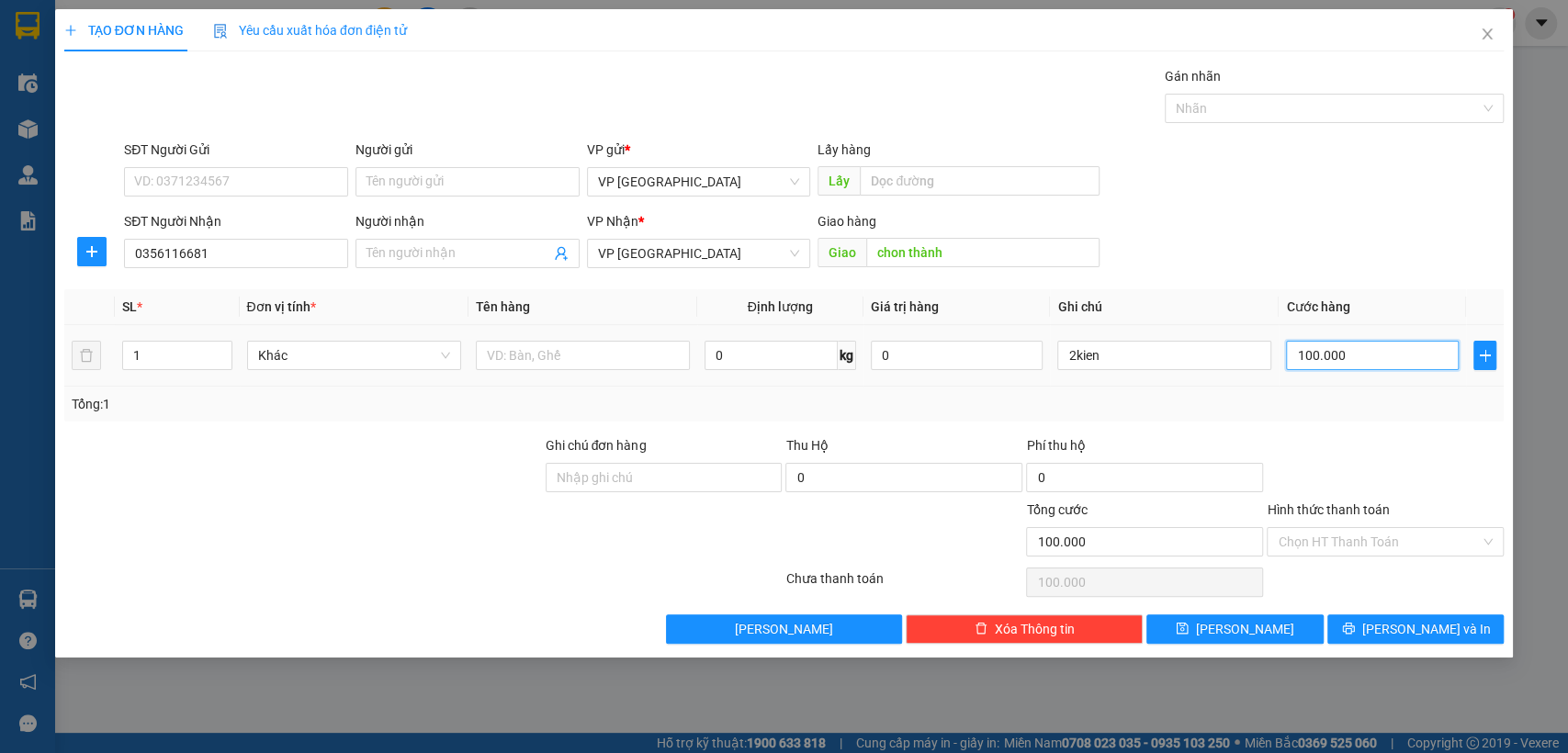
click at [1293, 357] on input "100.000" at bounding box center [1372, 355] width 173 height 29
drag, startPoint x: 1292, startPoint y: 629, endPoint x: 1190, endPoint y: 616, distance: 102.8
click at [1285, 629] on button "[PERSON_NAME]" at bounding box center [1235, 629] width 177 height 29
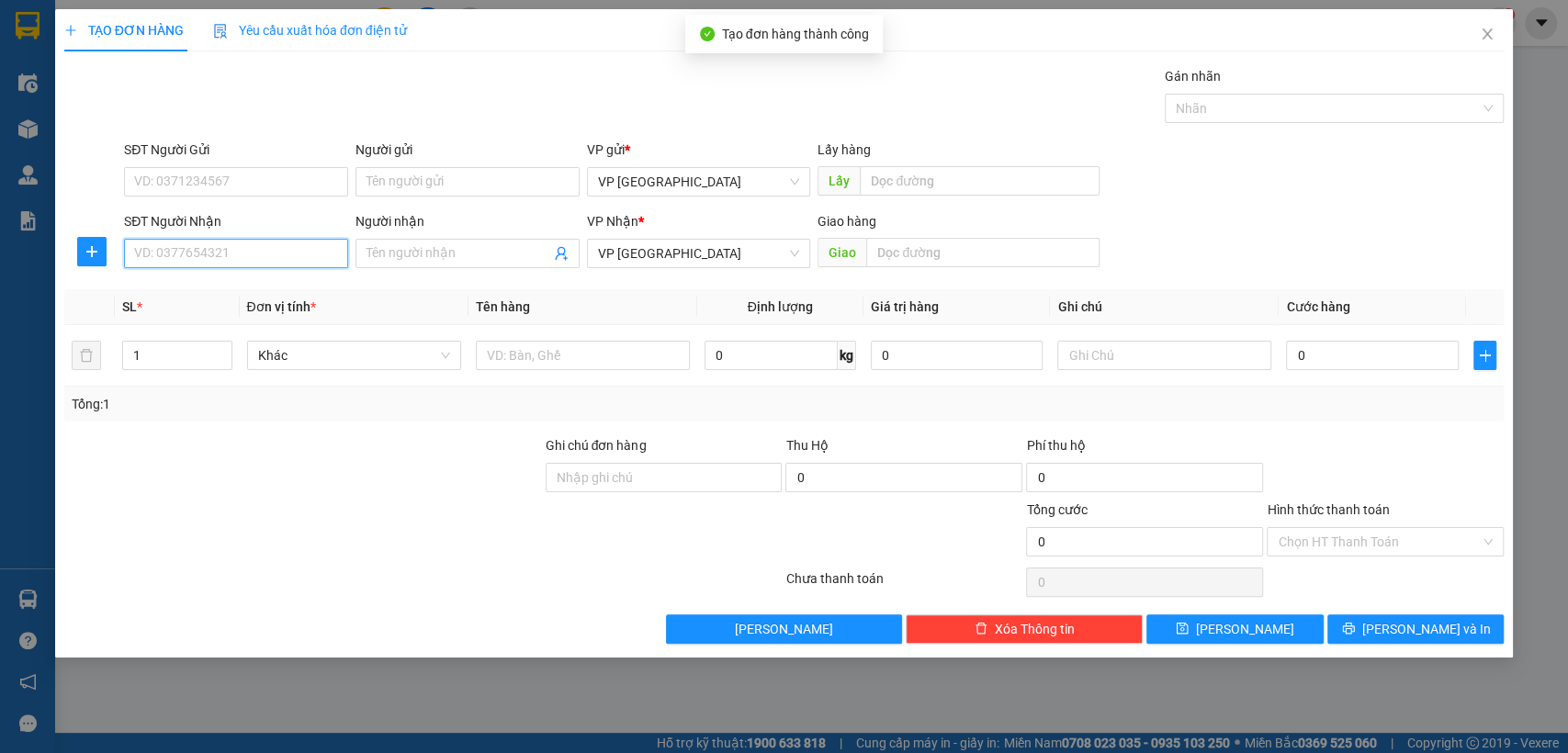
click at [260, 247] on input "SĐT Người Nhận" at bounding box center [236, 253] width 224 height 29
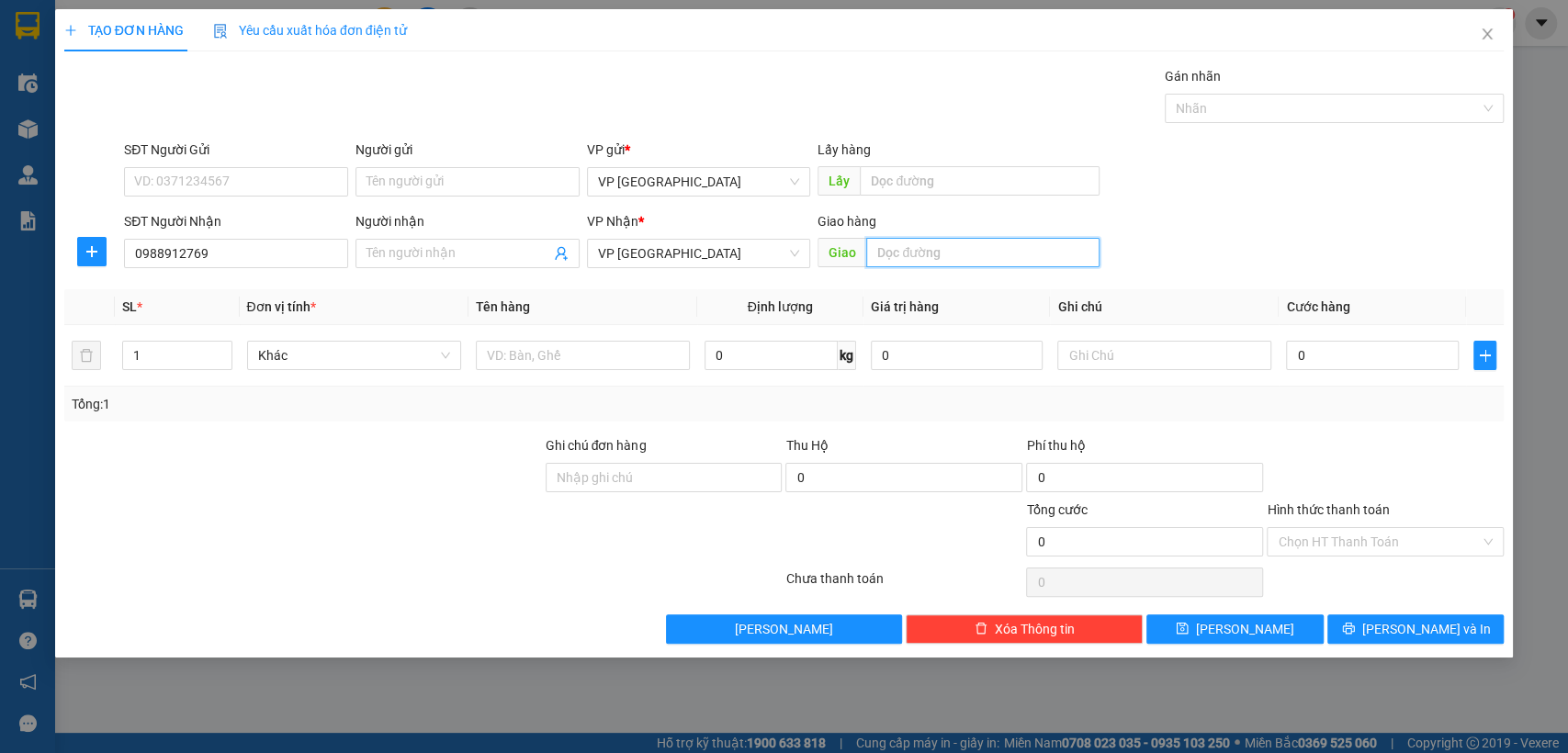
click at [903, 252] on input "text" at bounding box center [983, 252] width 234 height 29
click at [908, 254] on input "text" at bounding box center [983, 252] width 234 height 29
click at [1390, 340] on div "0" at bounding box center [1372, 355] width 173 height 37
click at [1389, 348] on input "0" at bounding box center [1372, 355] width 173 height 29
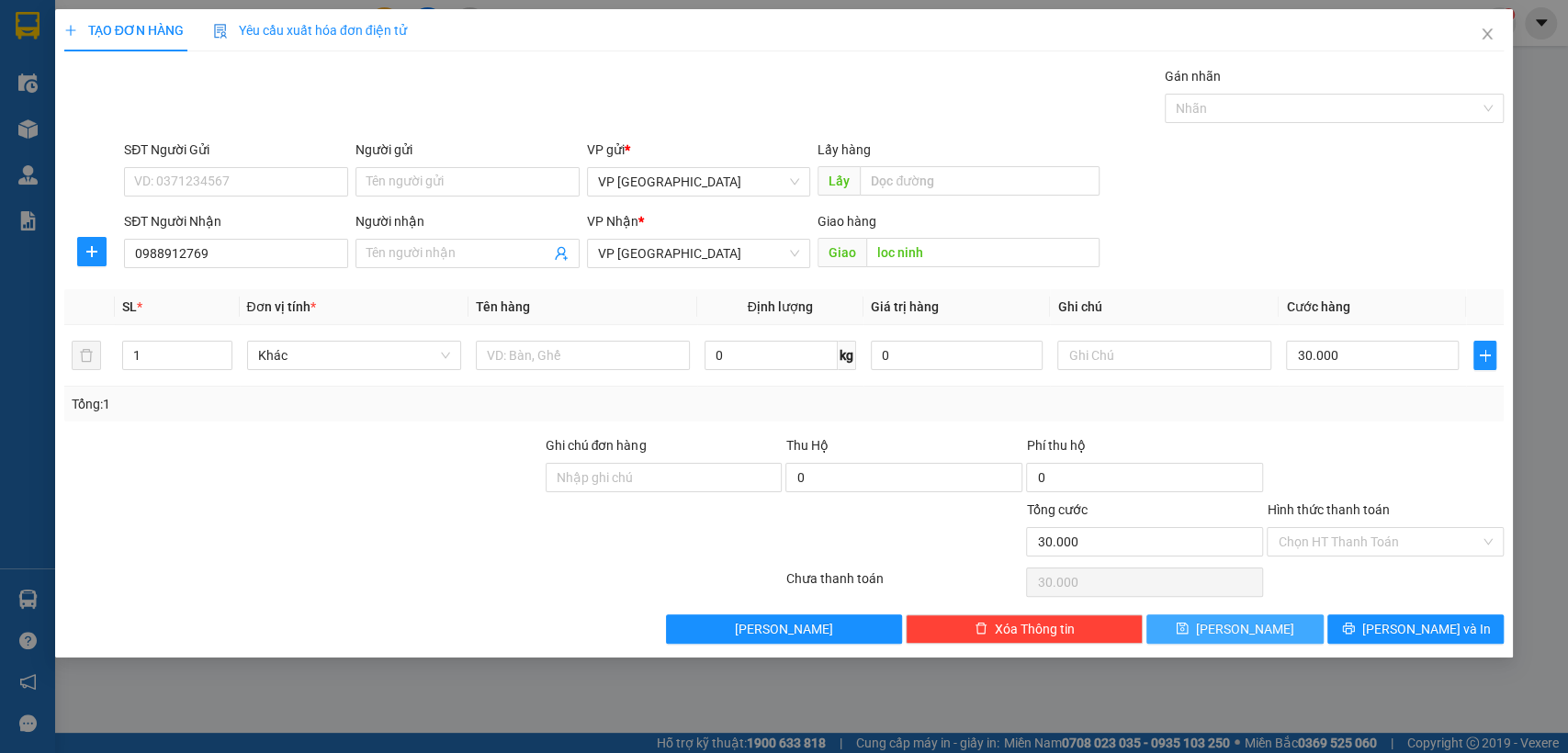
click at [1295, 625] on button "[PERSON_NAME]" at bounding box center [1235, 629] width 177 height 29
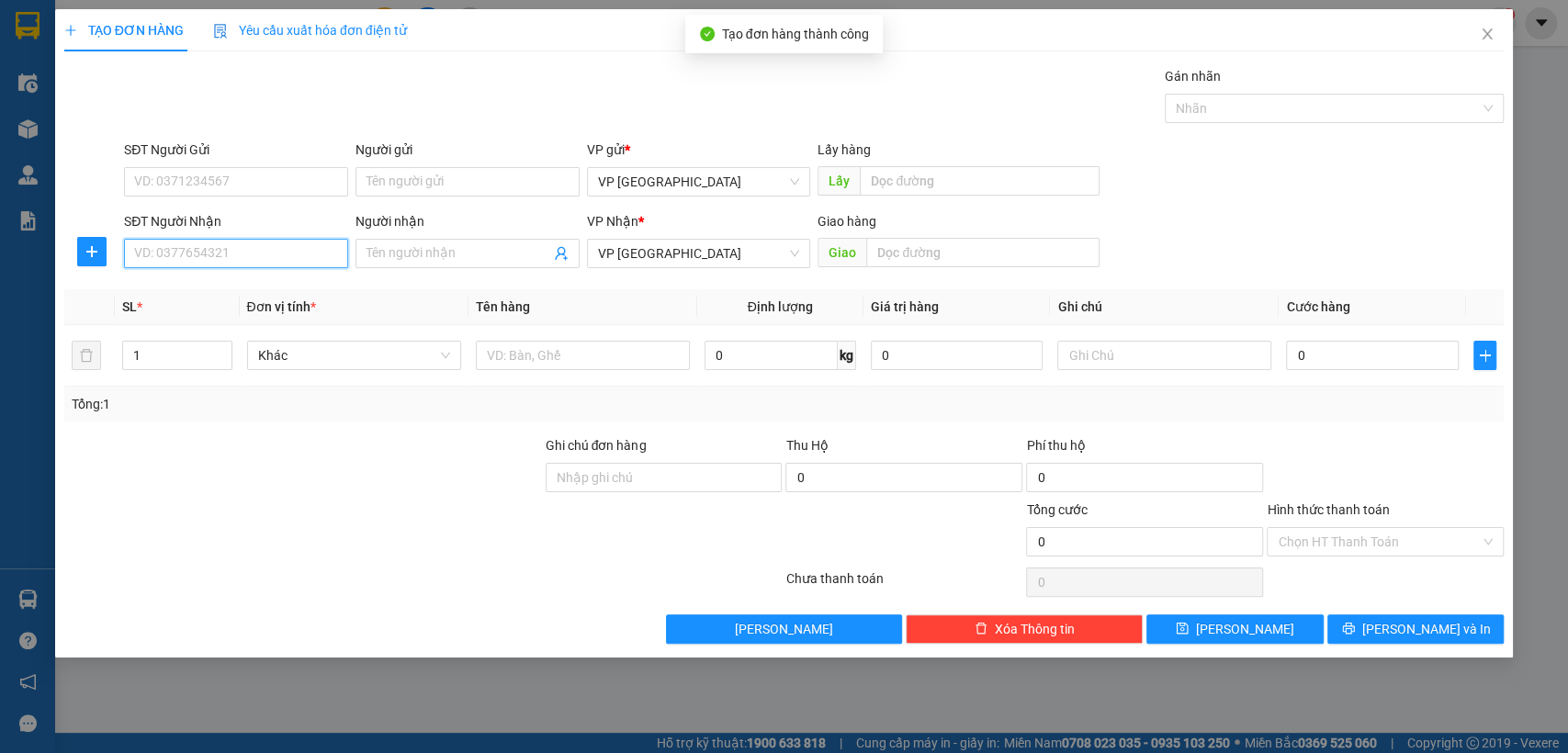
click at [261, 249] on input "SĐT Người Nhận" at bounding box center [236, 253] width 224 height 29
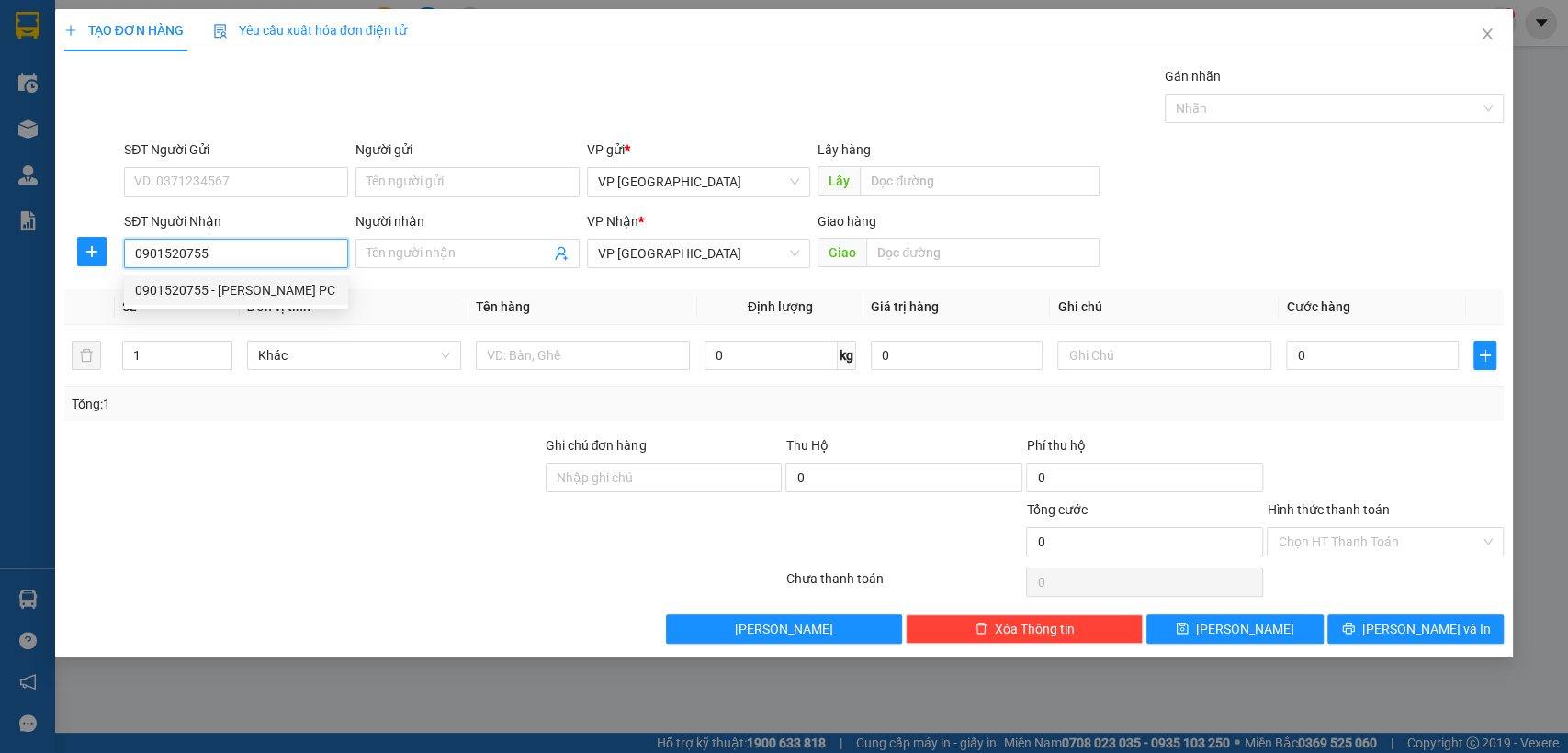
click at [272, 280] on div "0901520755 - [PERSON_NAME] PC" at bounding box center [236, 290] width 202 height 20
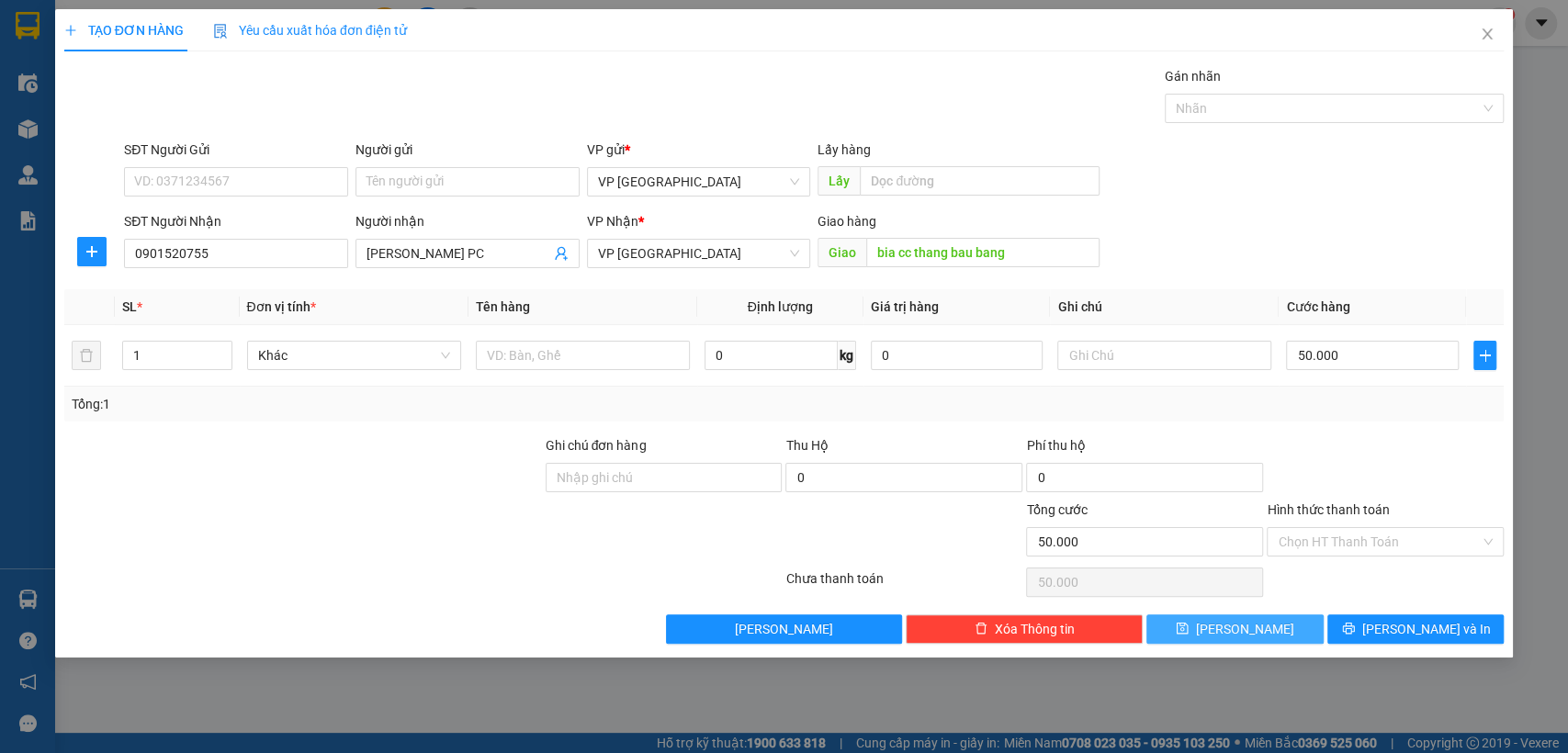
click at [1282, 628] on button "[PERSON_NAME]" at bounding box center [1235, 629] width 177 height 29
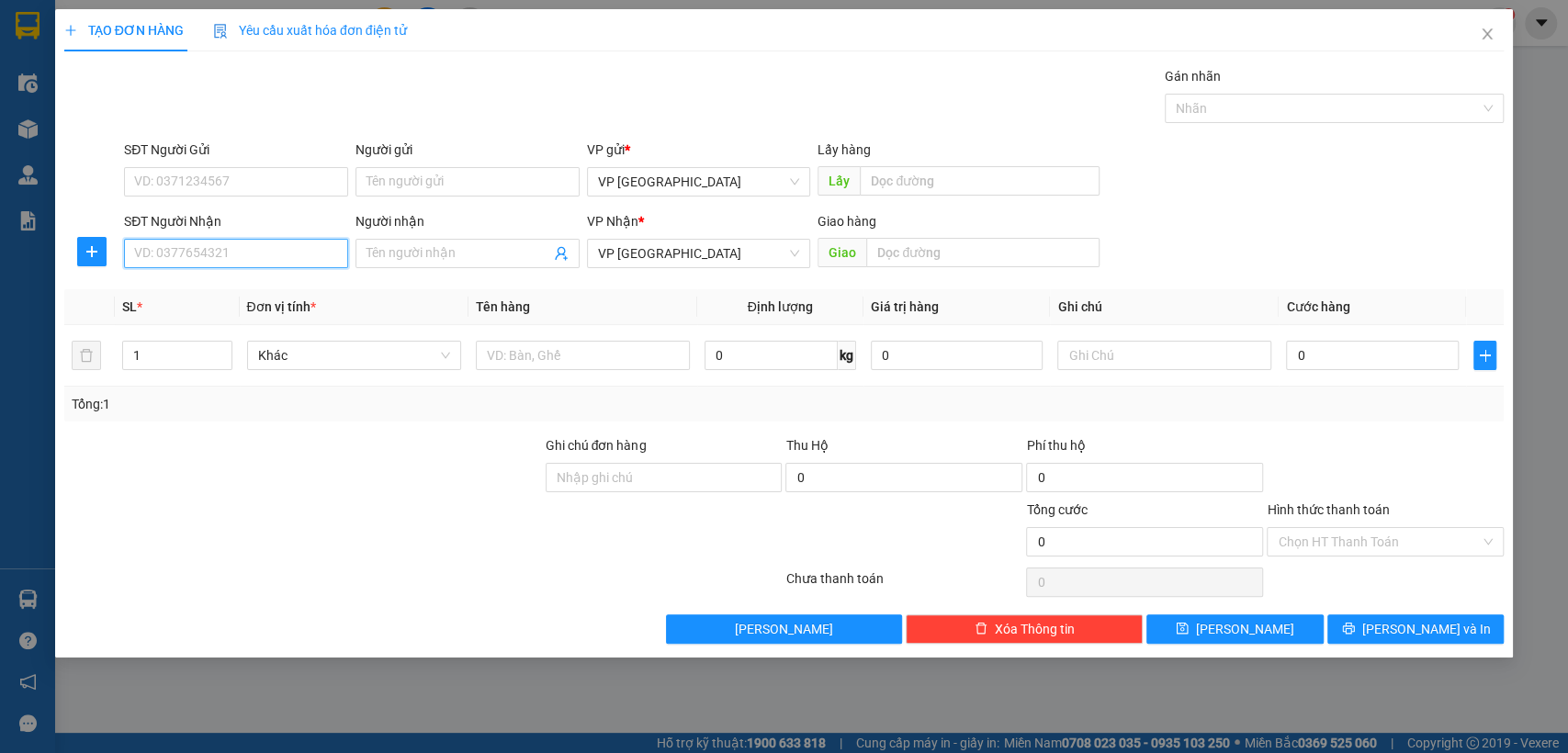
click at [233, 253] on input "SĐT Người Nhận" at bounding box center [236, 253] width 224 height 29
click at [294, 289] on div "0961777543 - [PERSON_NAME]" at bounding box center [236, 290] width 202 height 20
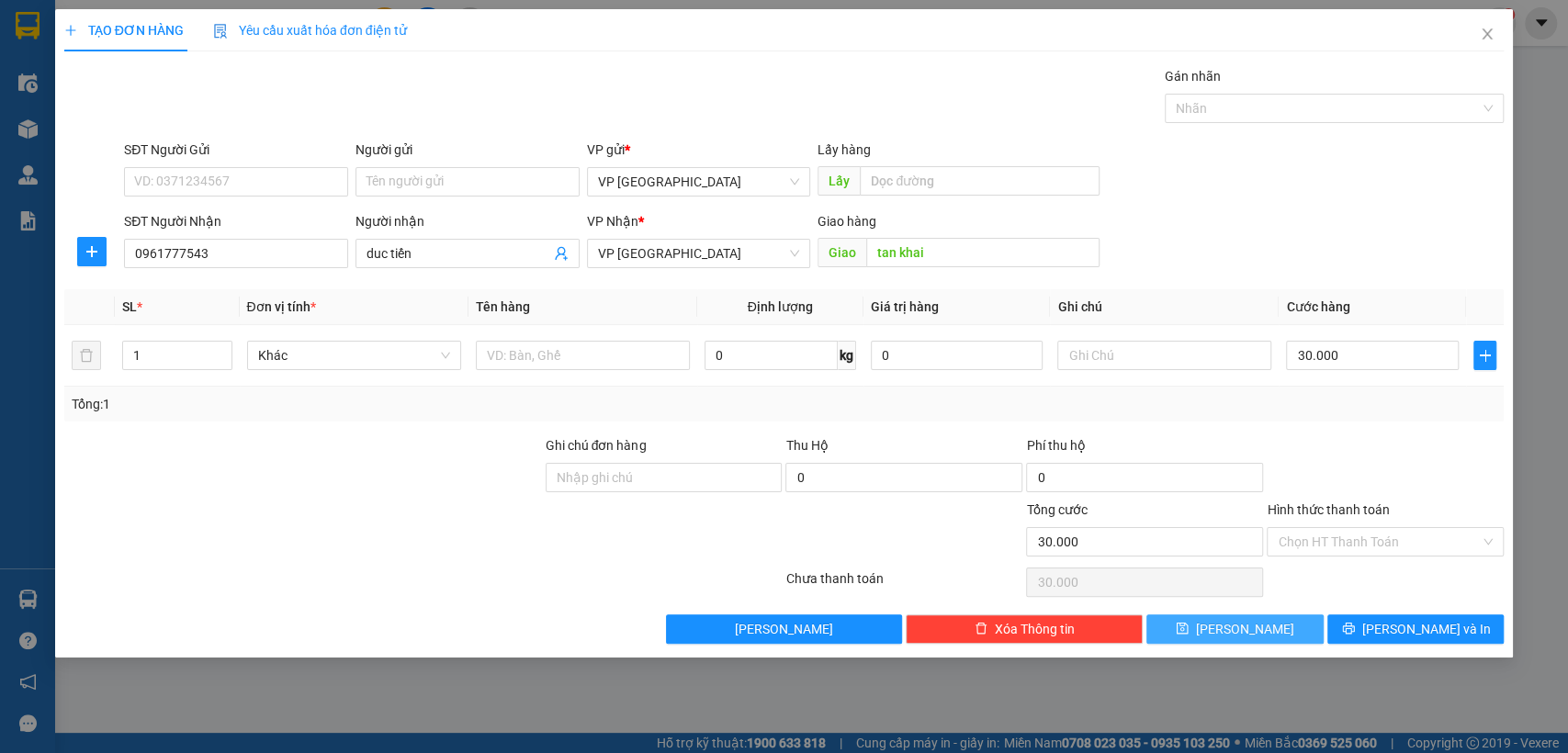
click at [1284, 637] on button "[PERSON_NAME]" at bounding box center [1235, 629] width 177 height 29
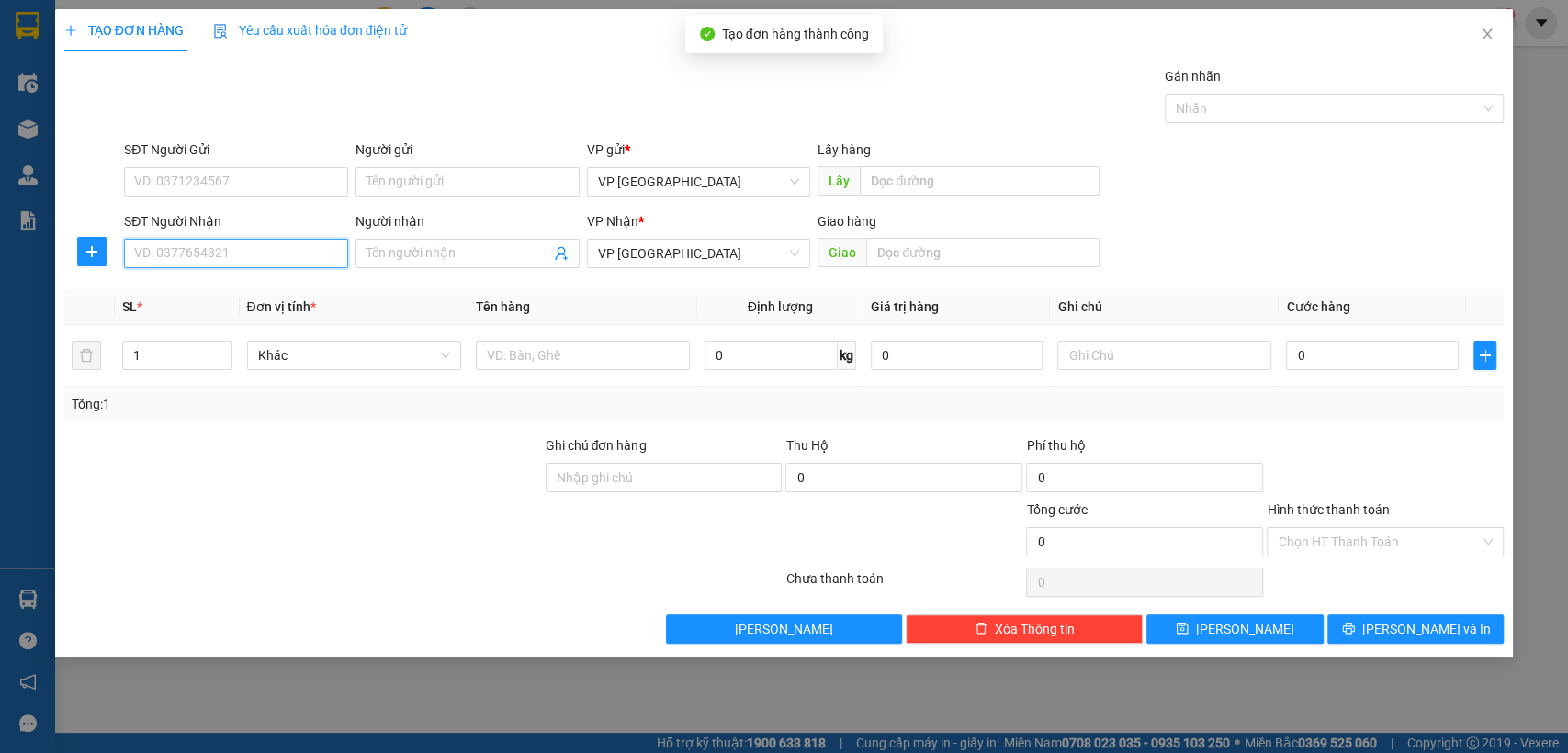
click at [266, 253] on input "SĐT Người Nhận" at bounding box center [236, 253] width 224 height 29
click at [265, 238] on input "SĐT Người Nhận" at bounding box center [236, 253] width 224 height 29
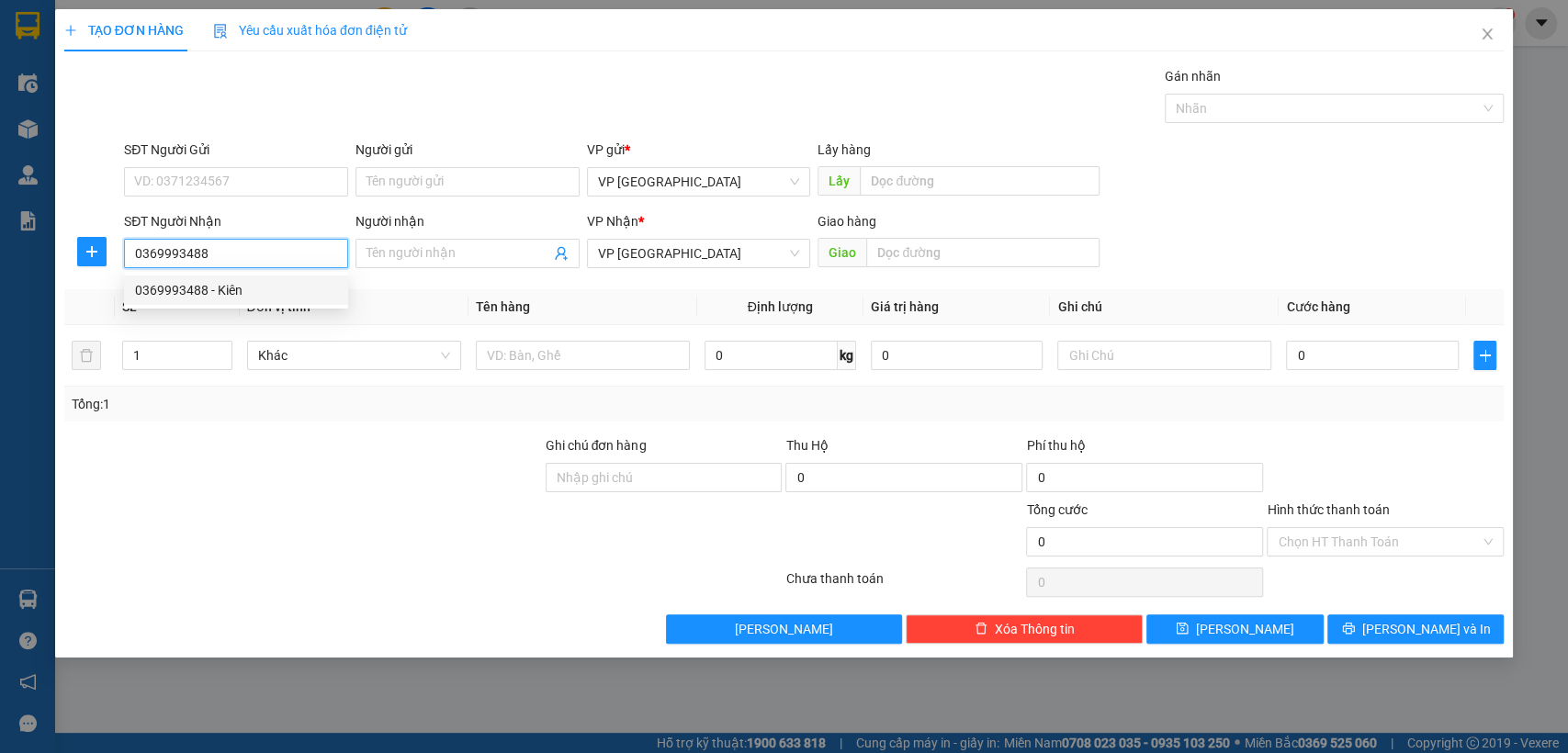
click at [276, 296] on div "0369993488 - Kiên" at bounding box center [236, 290] width 202 height 20
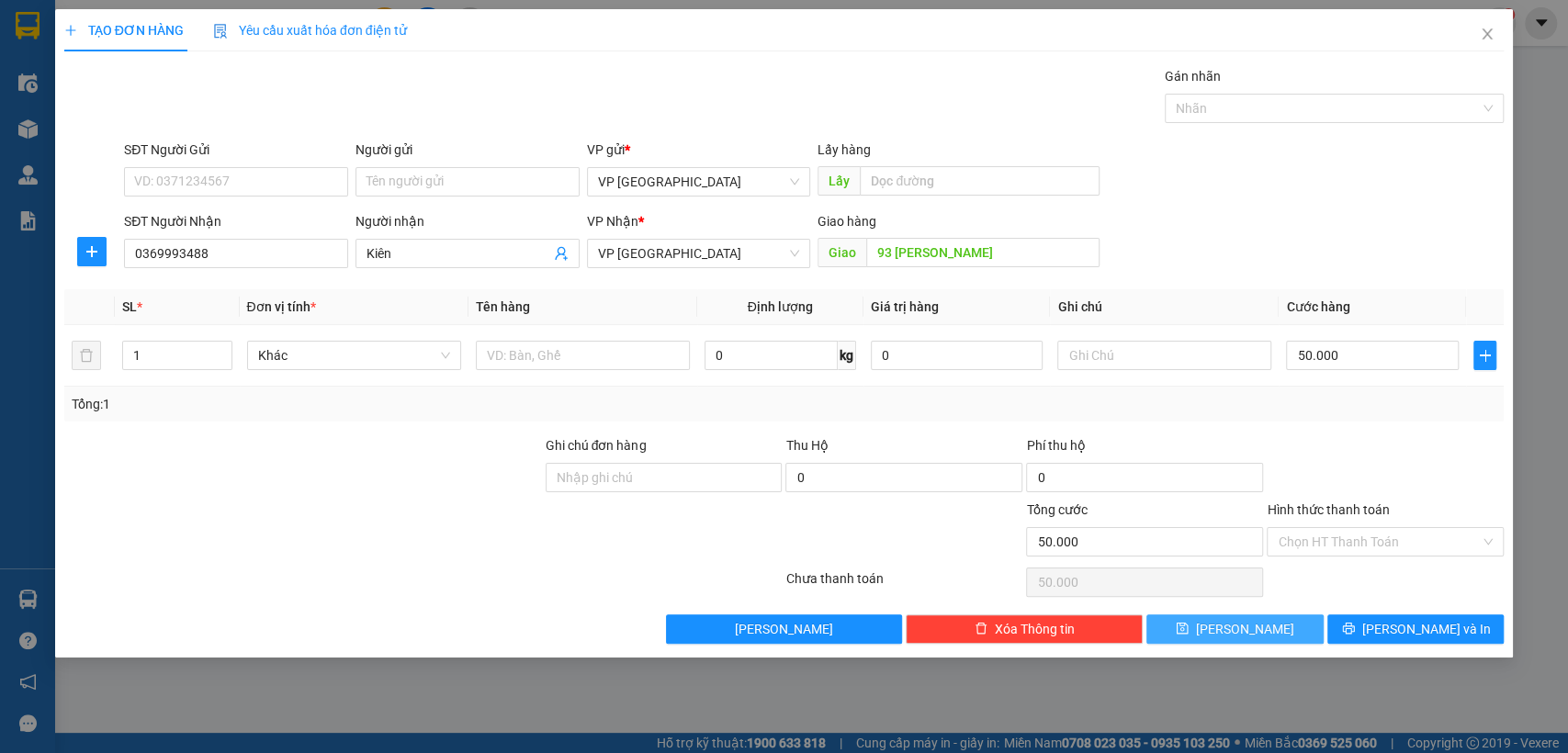
click at [1278, 626] on button "[PERSON_NAME]" at bounding box center [1235, 629] width 177 height 29
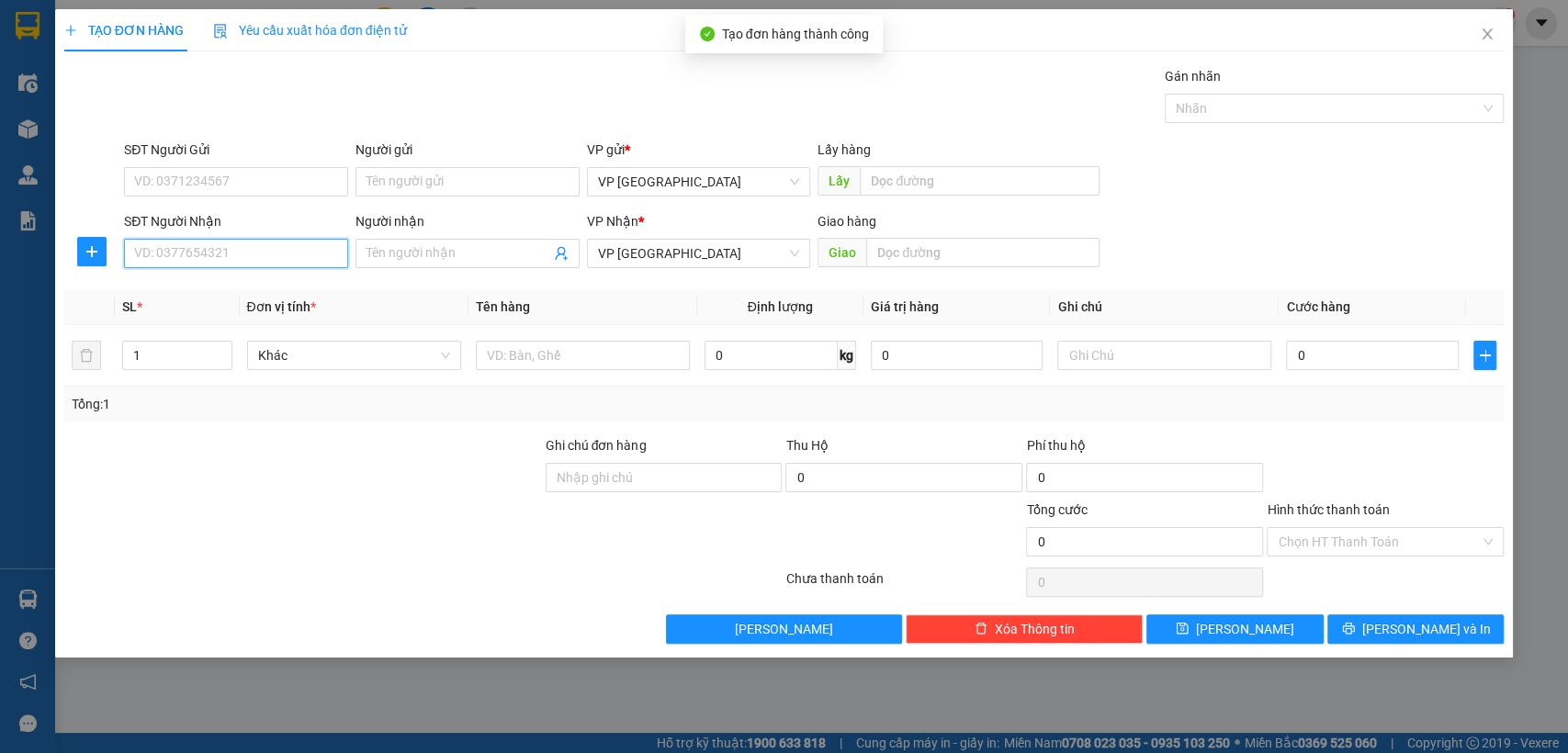
click at [315, 240] on input "SĐT Người Nhận" at bounding box center [236, 253] width 224 height 29
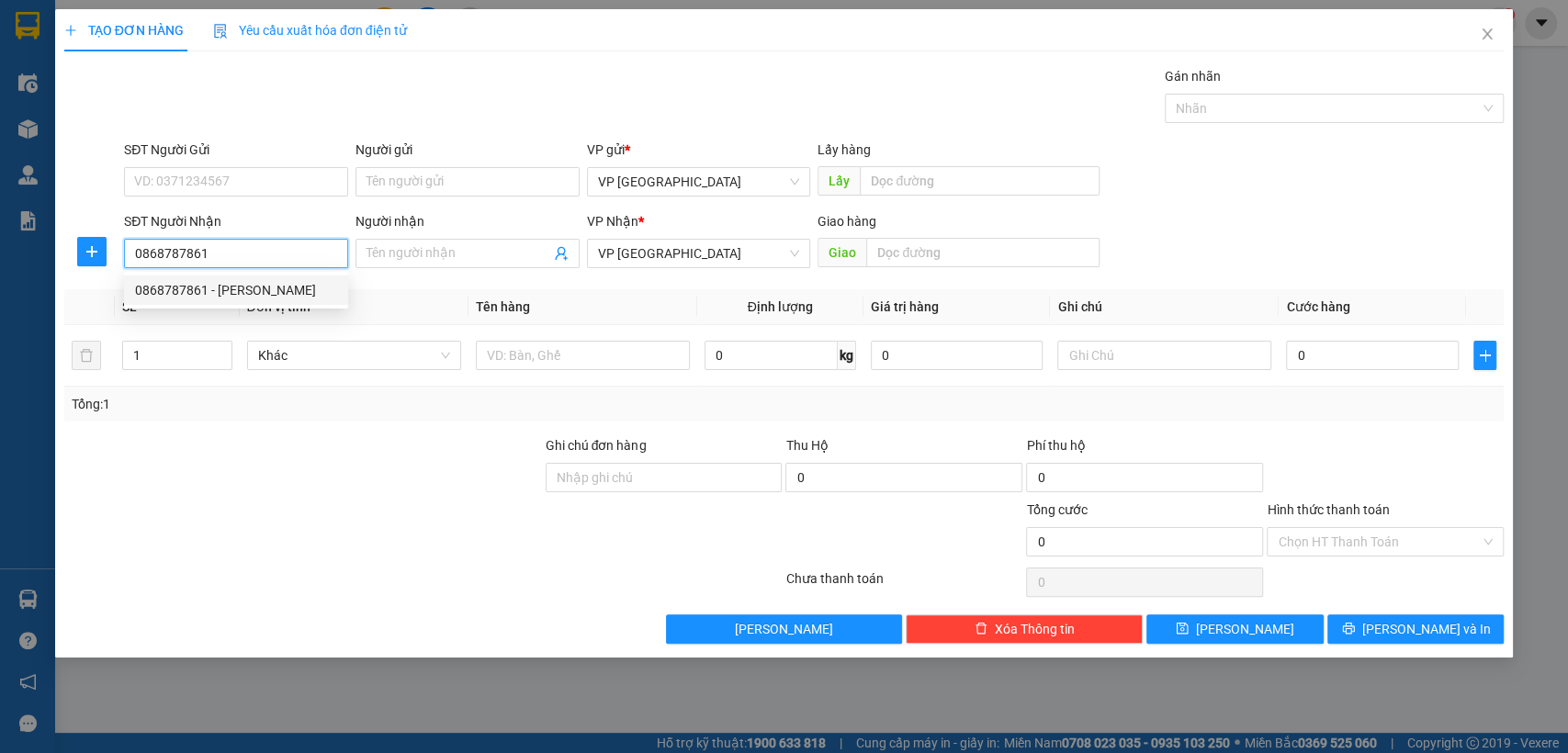
drag, startPoint x: 299, startPoint y: 292, endPoint x: 1173, endPoint y: 219, distance: 877.0
click at [330, 289] on div "0868787861 - [PERSON_NAME]" at bounding box center [236, 290] width 202 height 20
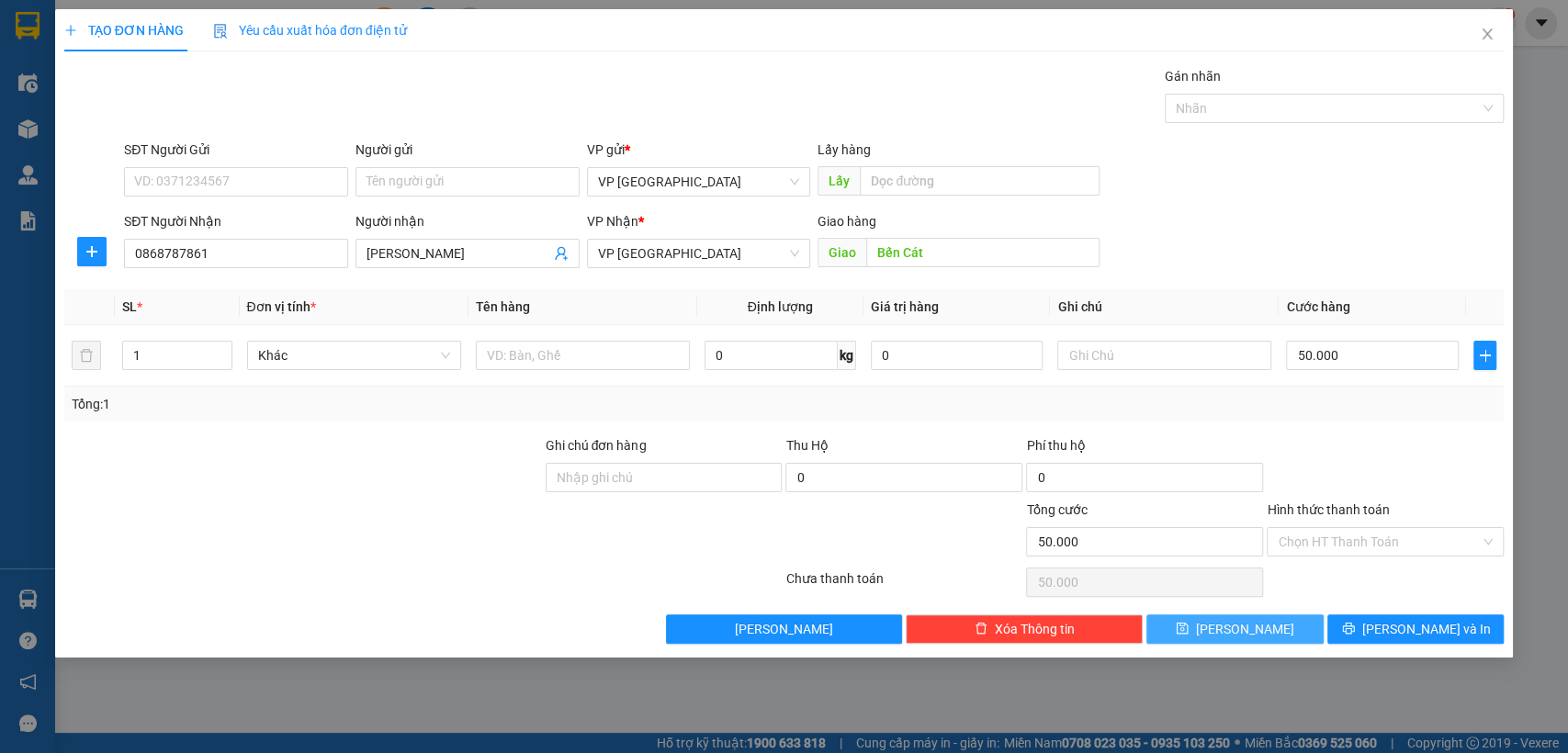
click at [1263, 629] on button "[PERSON_NAME]" at bounding box center [1235, 629] width 177 height 29
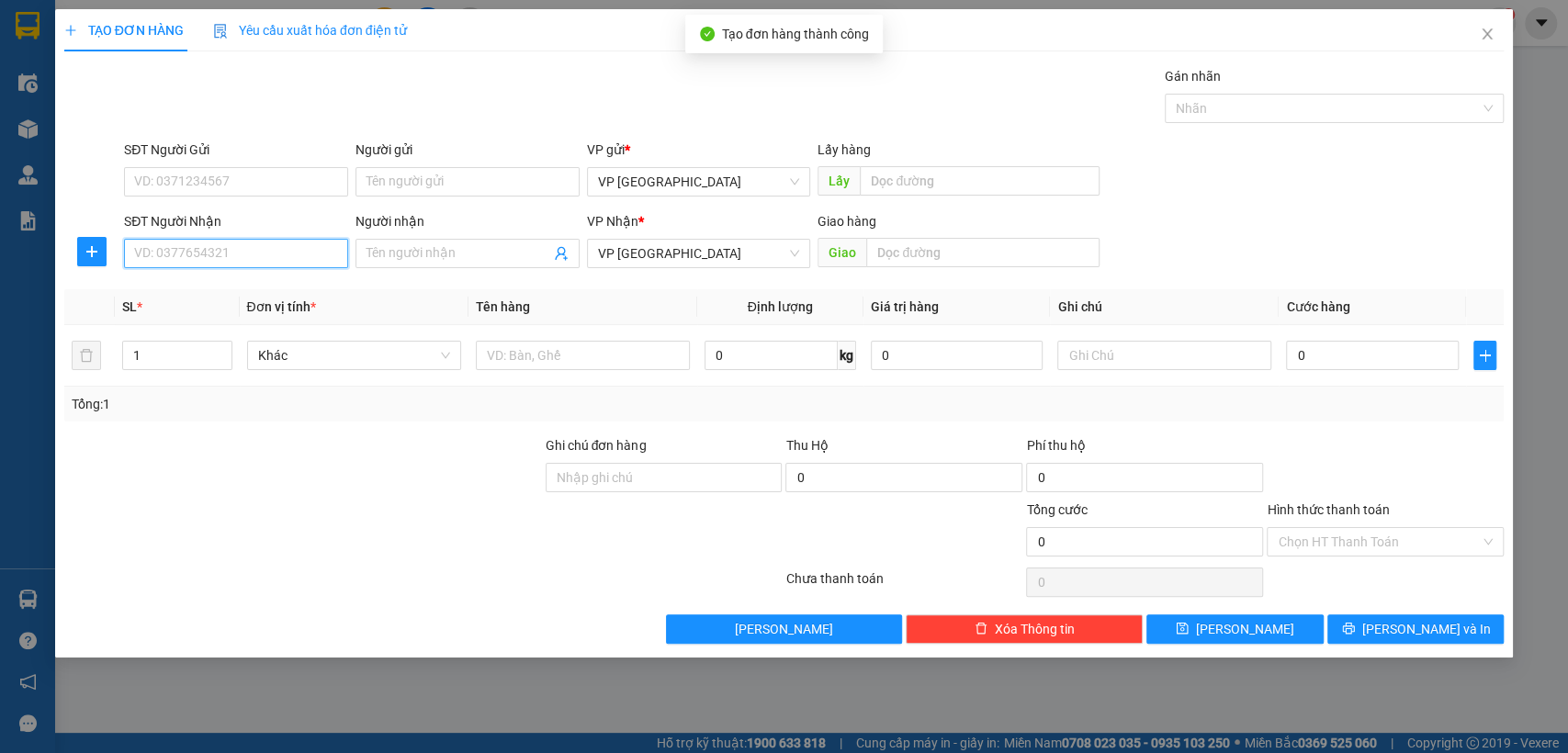
click at [261, 249] on input "SĐT Người Nhận" at bounding box center [236, 253] width 224 height 29
click at [245, 253] on input "0903965115" at bounding box center [236, 253] width 224 height 29
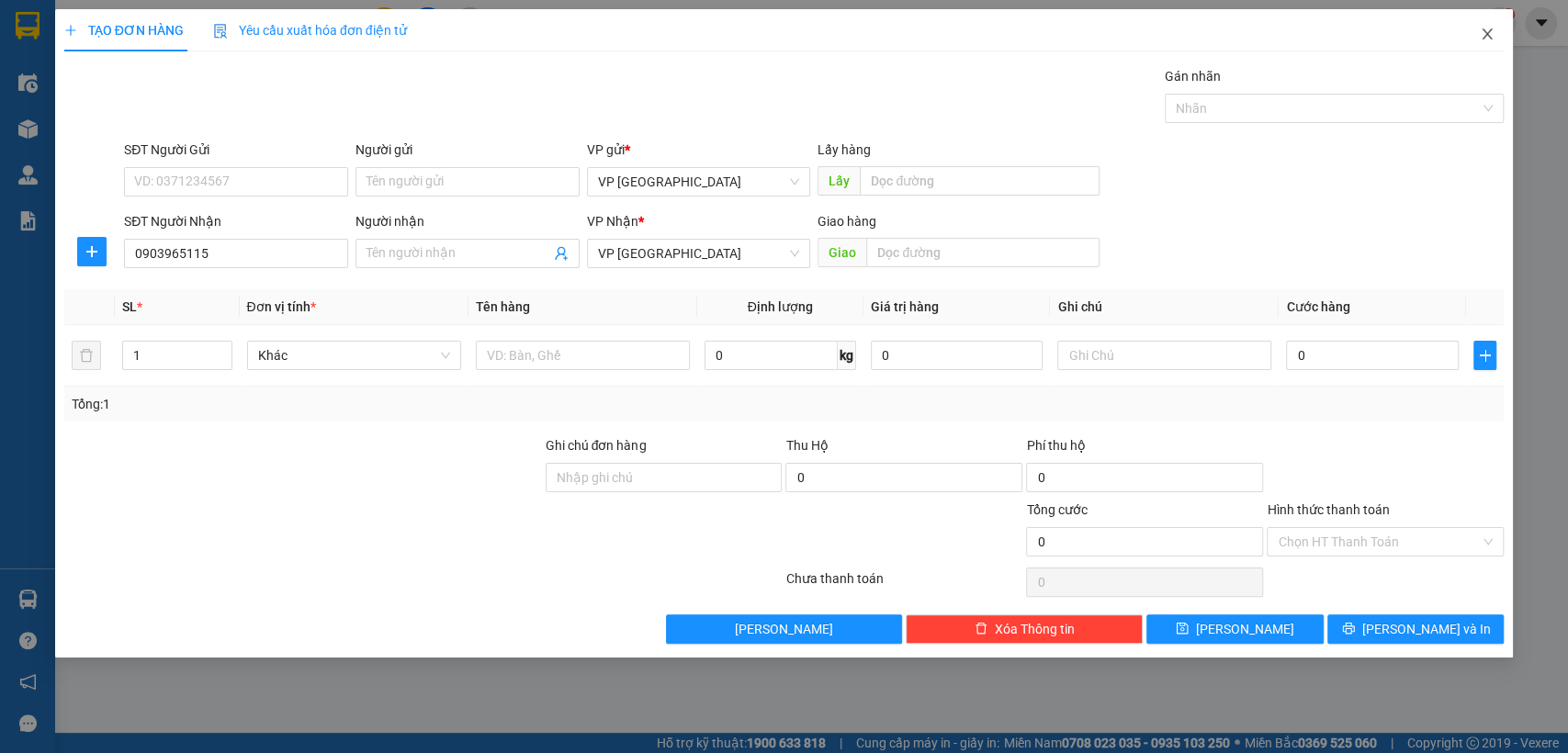
click at [1482, 31] on icon "close" at bounding box center [1486, 33] width 14 height 14
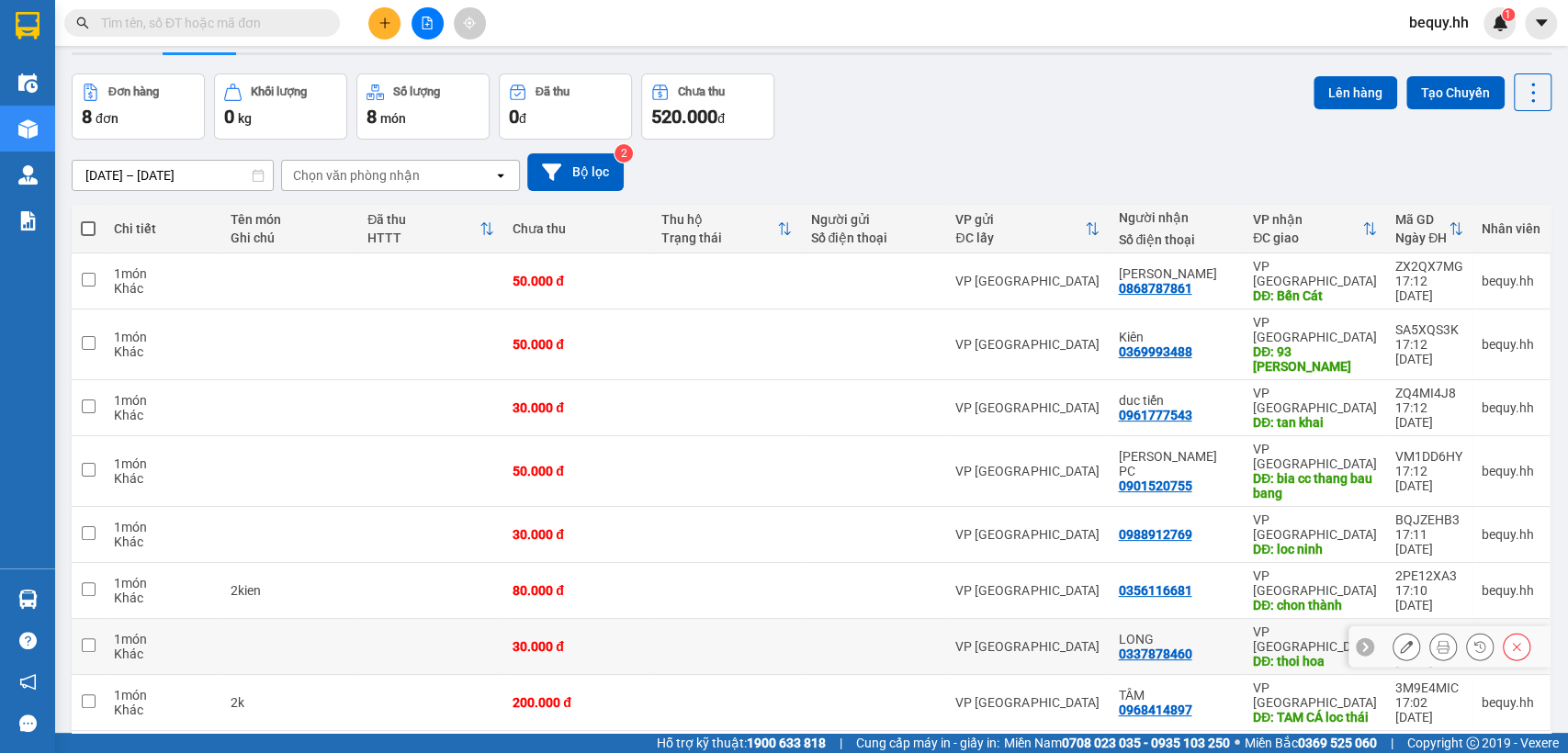
scroll to position [85, 0]
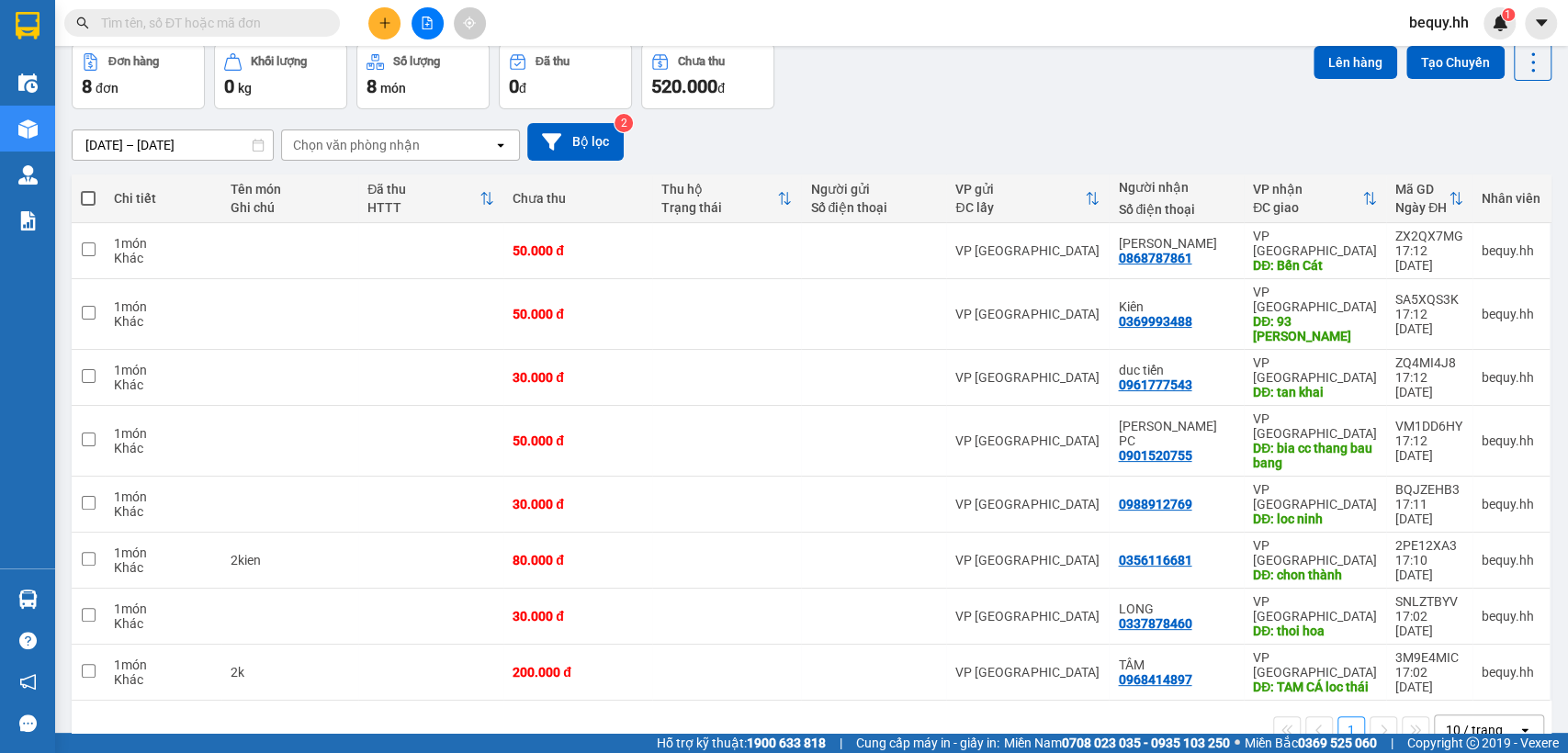
click at [1458, 721] on div "10 / trang" at bounding box center [1474, 729] width 57 height 18
drag, startPoint x: 1455, startPoint y: 593, endPoint x: 1160, endPoint y: 464, distance: 322.0
click at [1449, 584] on span "100 / trang" at bounding box center [1464, 585] width 66 height 18
click at [89, 196] on span at bounding box center [87, 198] width 14 height 14
click at [88, 189] on input "checkbox" at bounding box center [88, 189] width 0 height 0
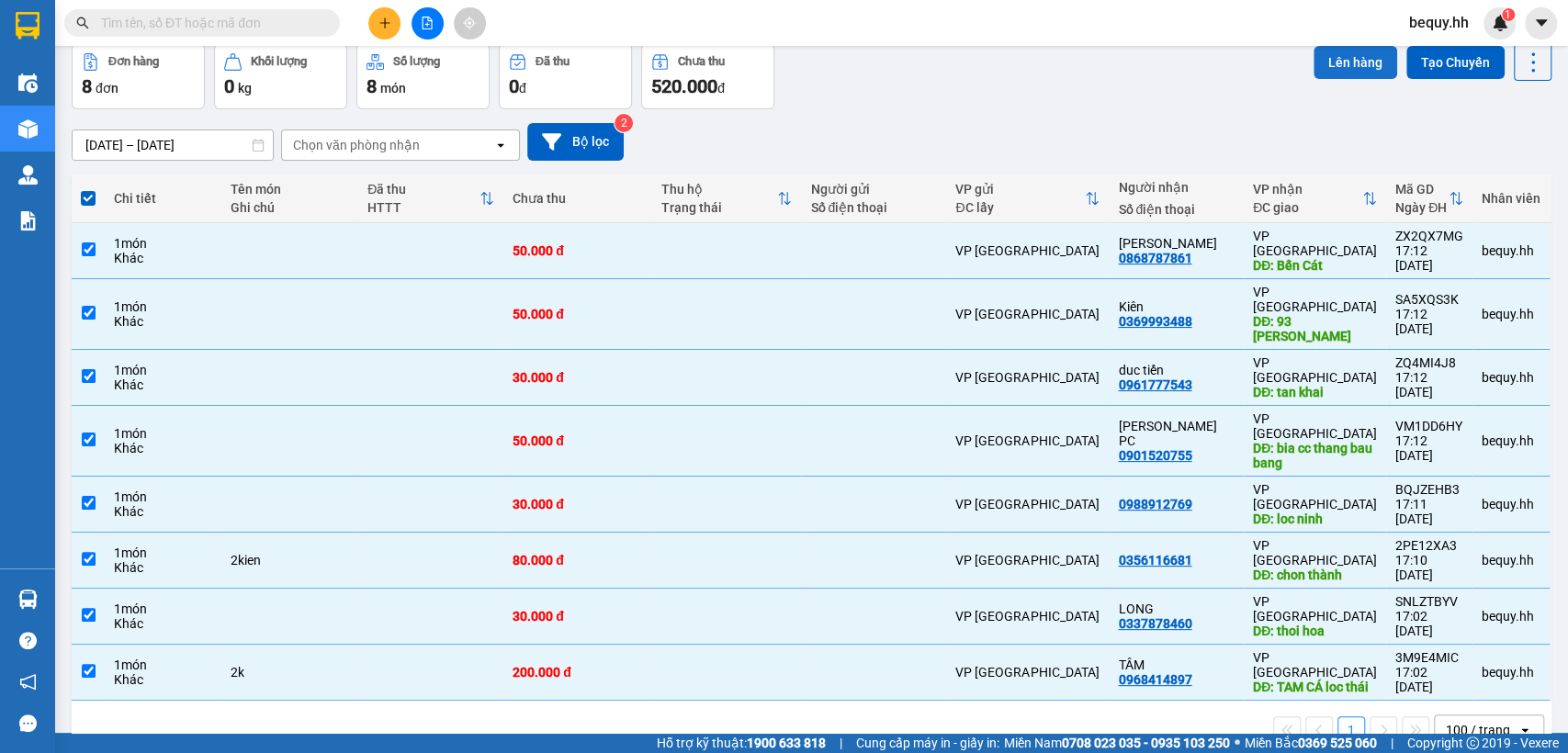
click at [1332, 54] on button "Lên hàng" at bounding box center [1355, 62] width 84 height 33
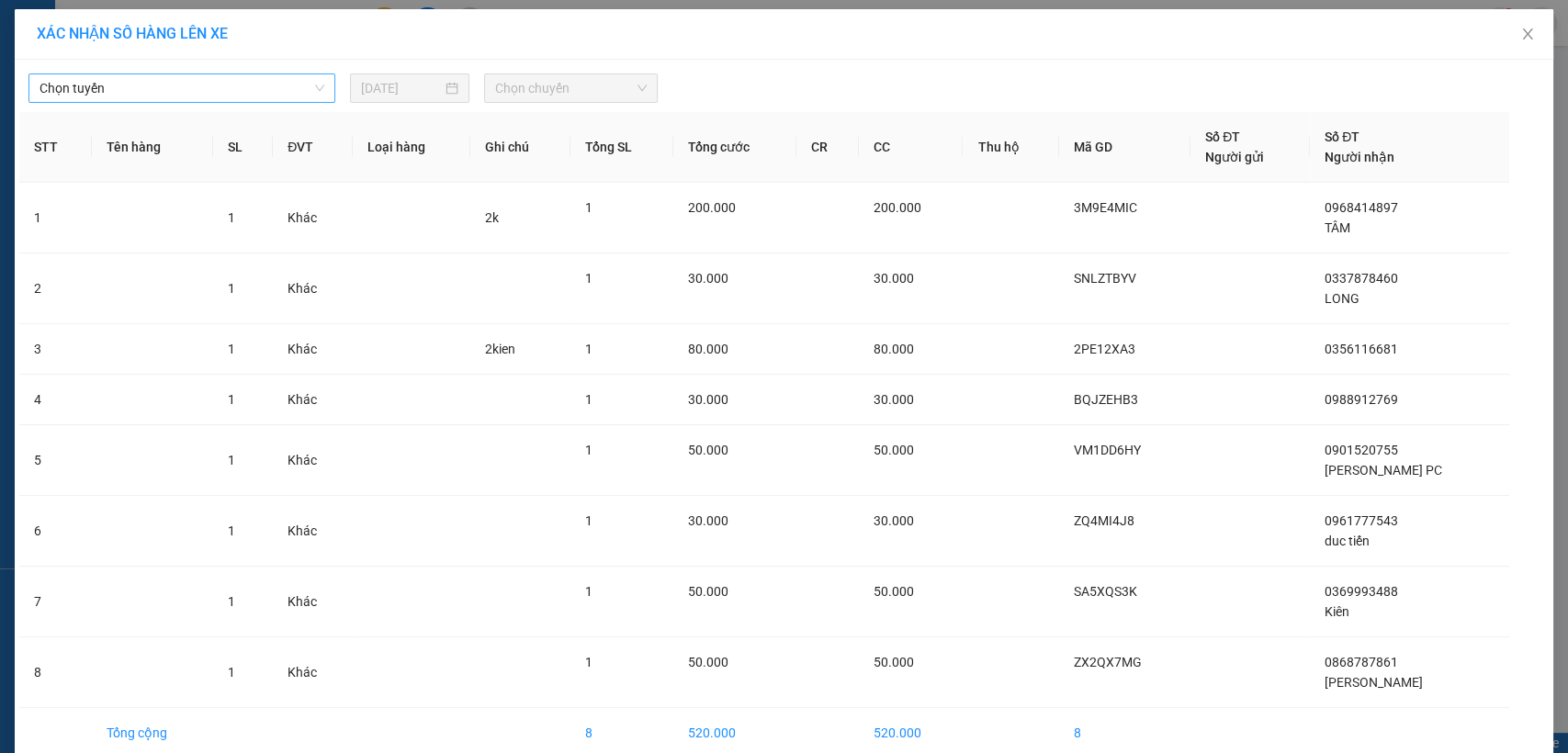
click at [125, 84] on span "Chọn tuyến" at bounding box center [182, 87] width 285 height 28
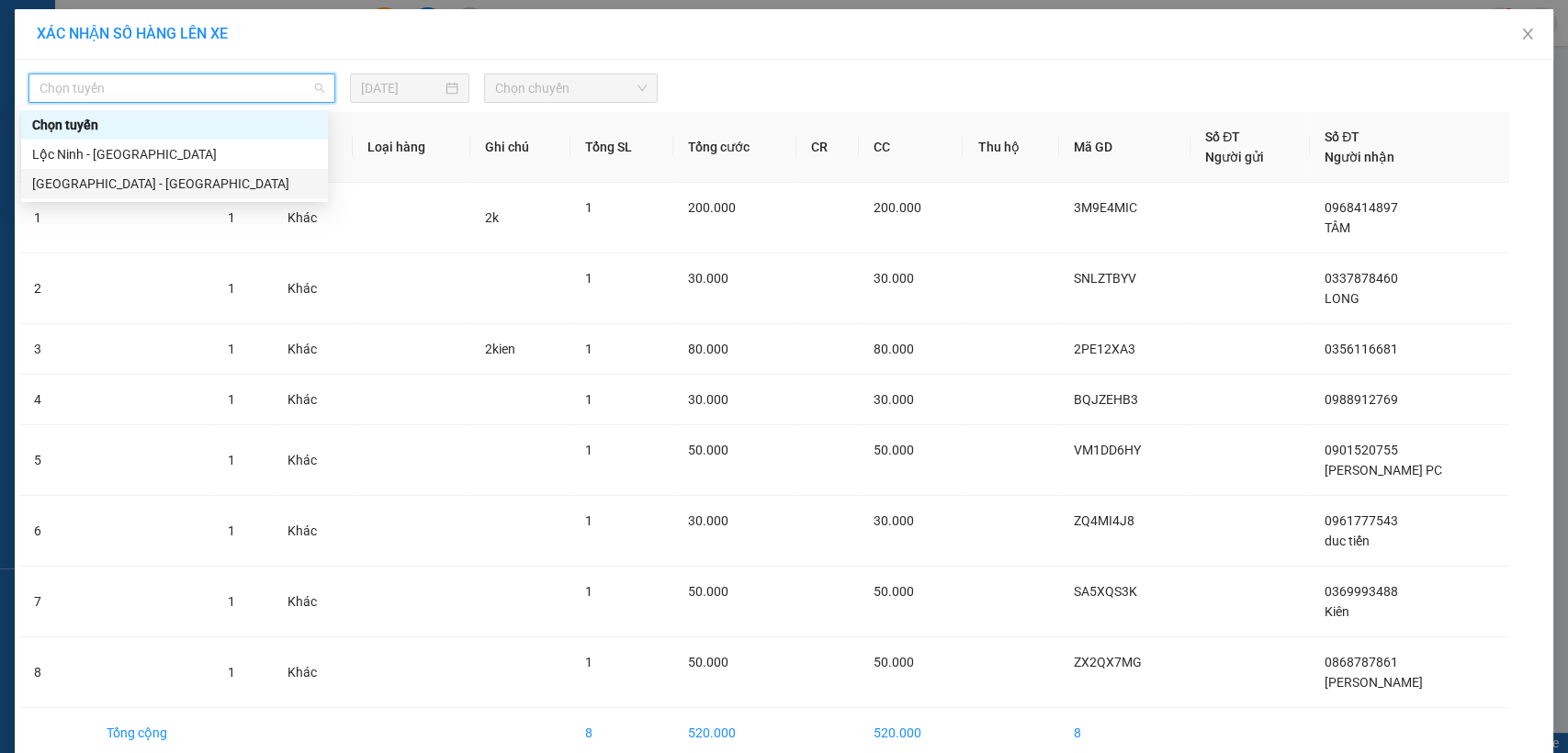
click at [147, 182] on div "[GEOGRAPHIC_DATA] - [GEOGRAPHIC_DATA]" at bounding box center [175, 183] width 285 height 20
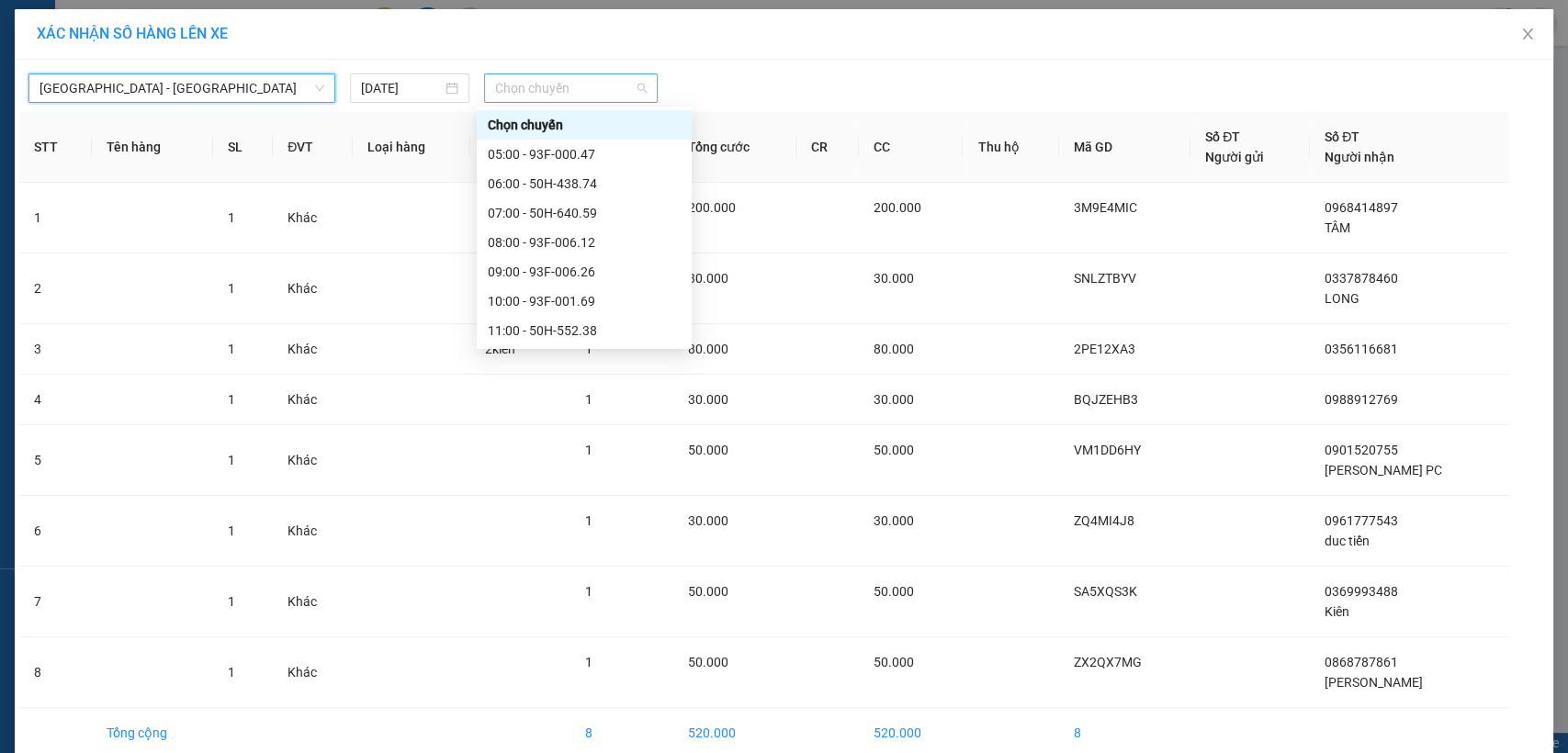
click at [591, 88] on span "Chọn chuyến" at bounding box center [570, 87] width 151 height 28
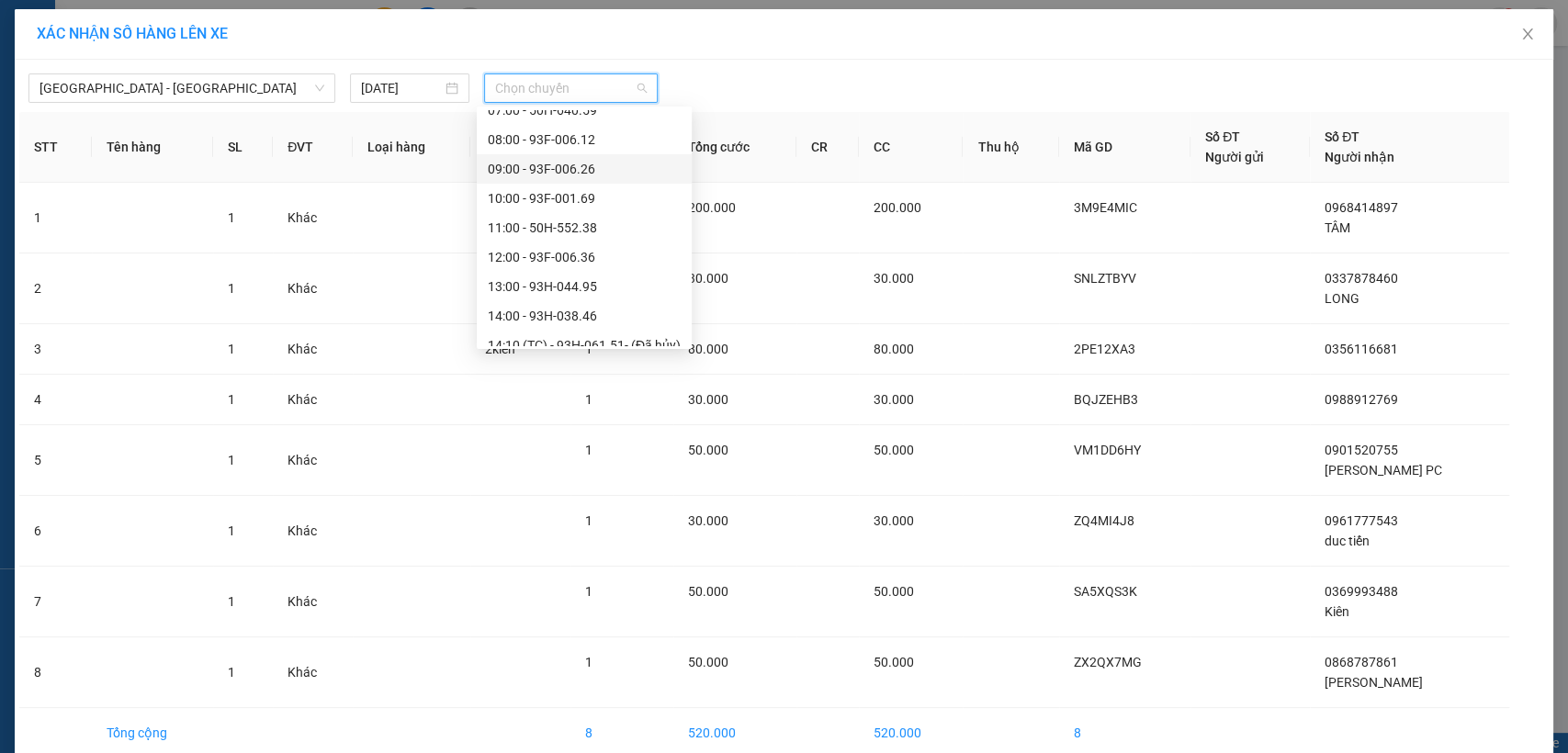
scroll to position [204, 0]
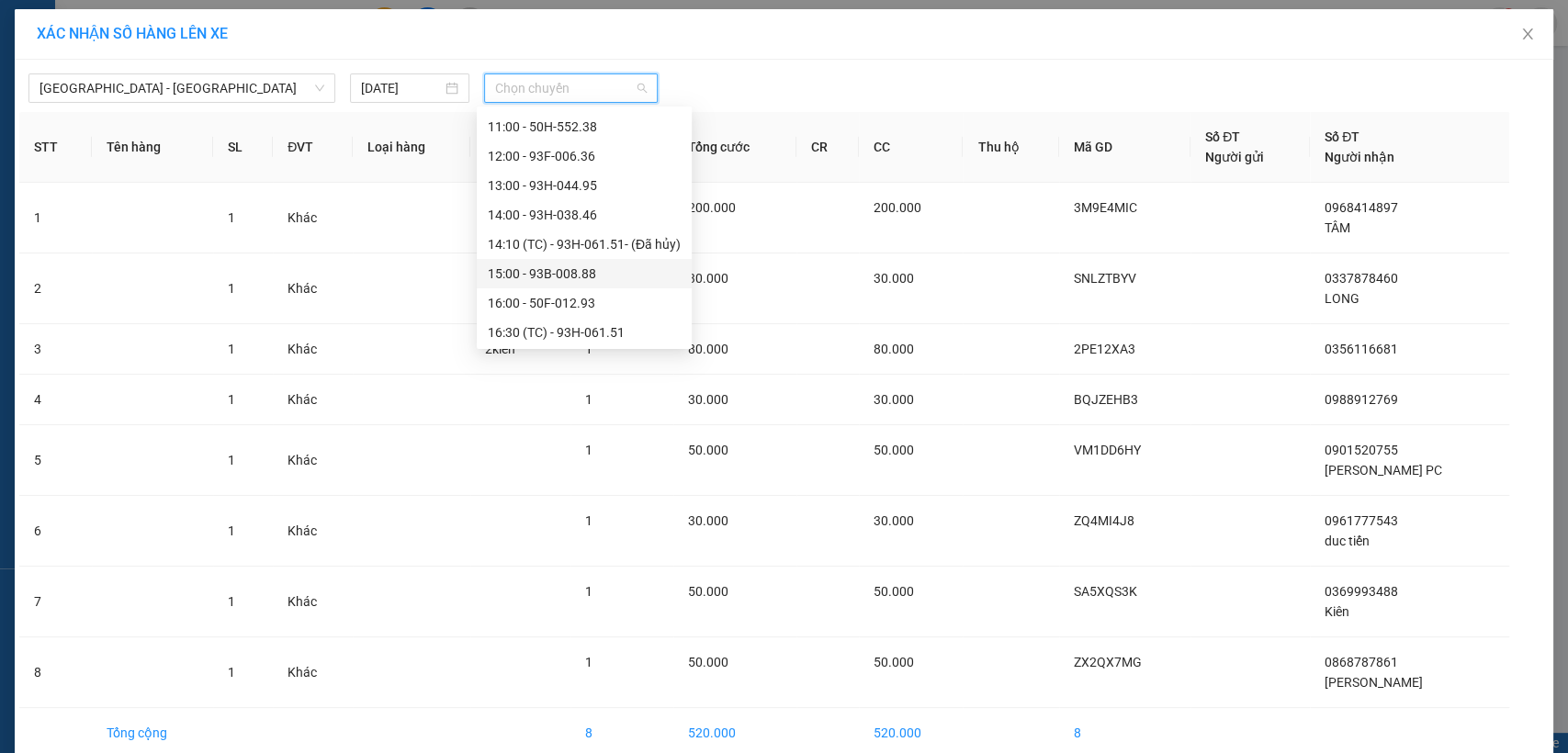
click at [539, 281] on div "15:00 - 93B-008.88" at bounding box center [583, 273] width 193 height 20
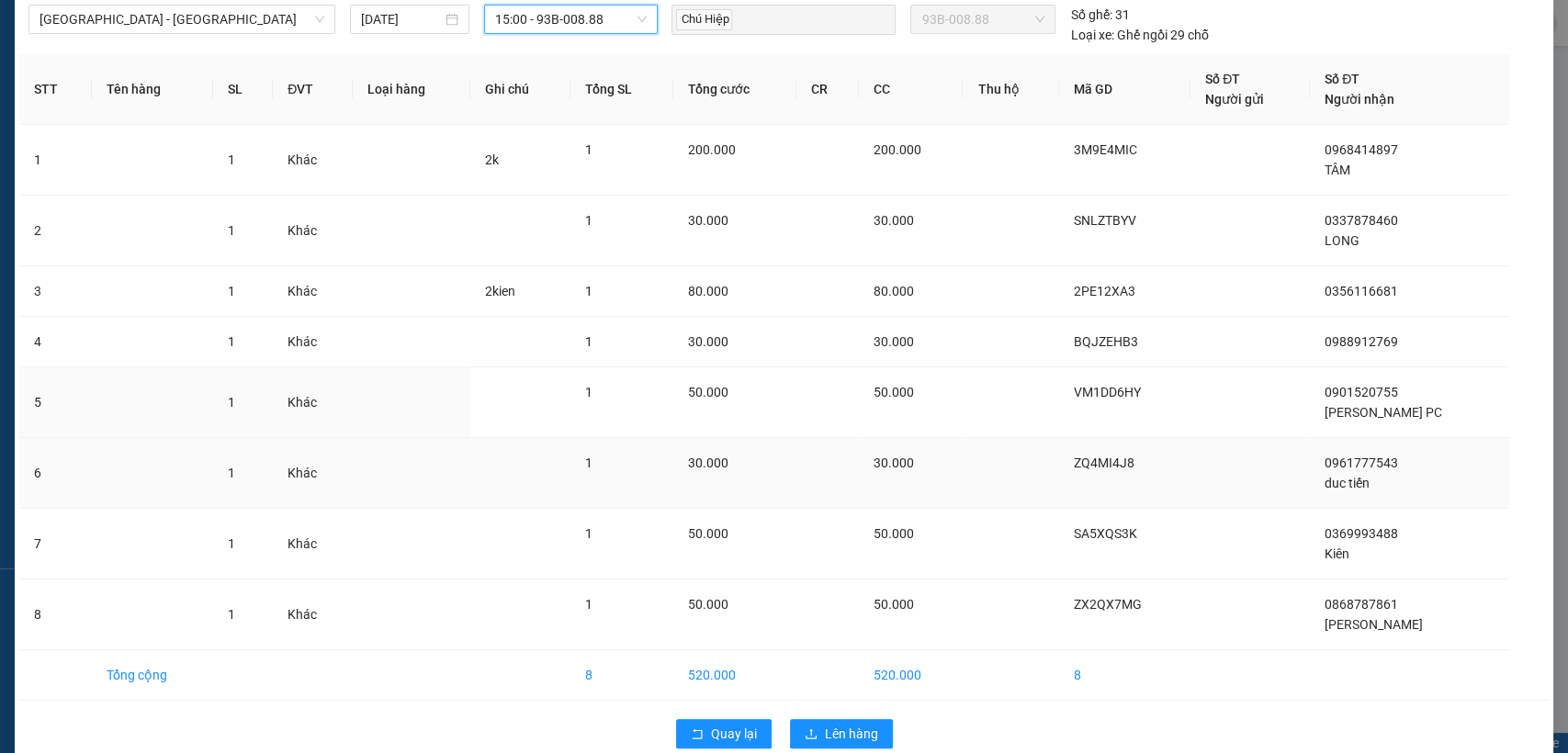
scroll to position [99, 0]
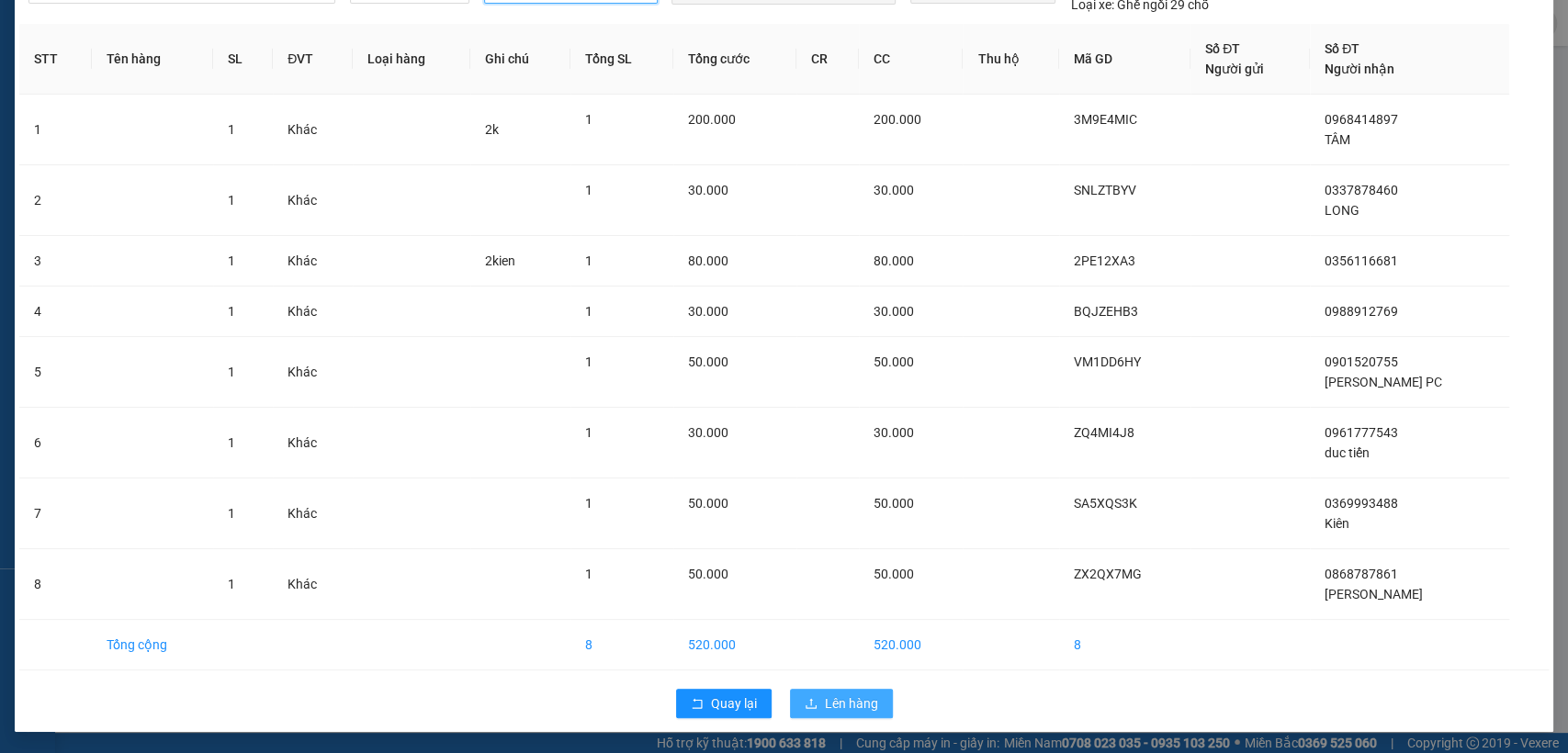
click at [842, 700] on span "Lên hàng" at bounding box center [851, 703] width 53 height 20
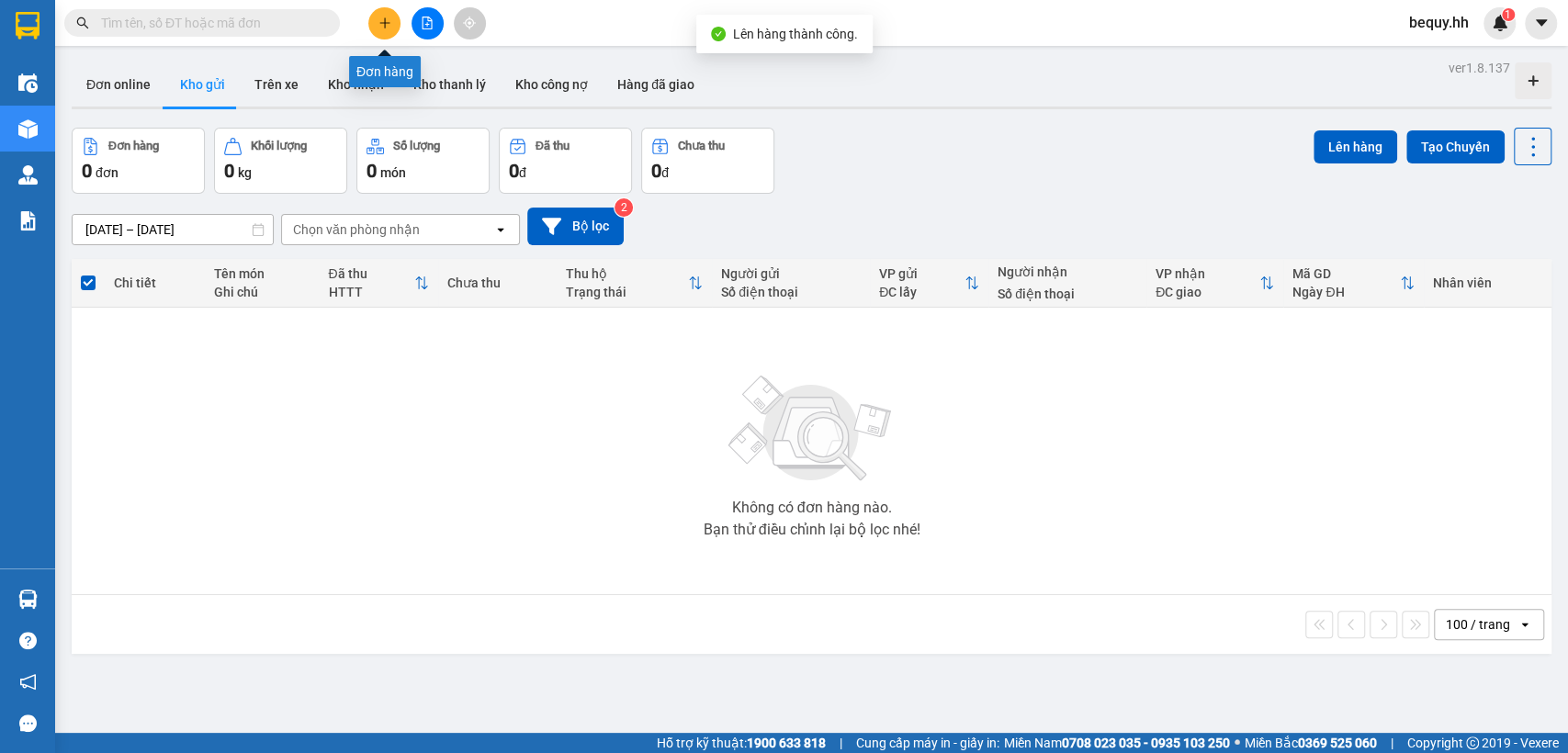
click at [388, 22] on icon "plus" at bounding box center [385, 23] width 13 height 13
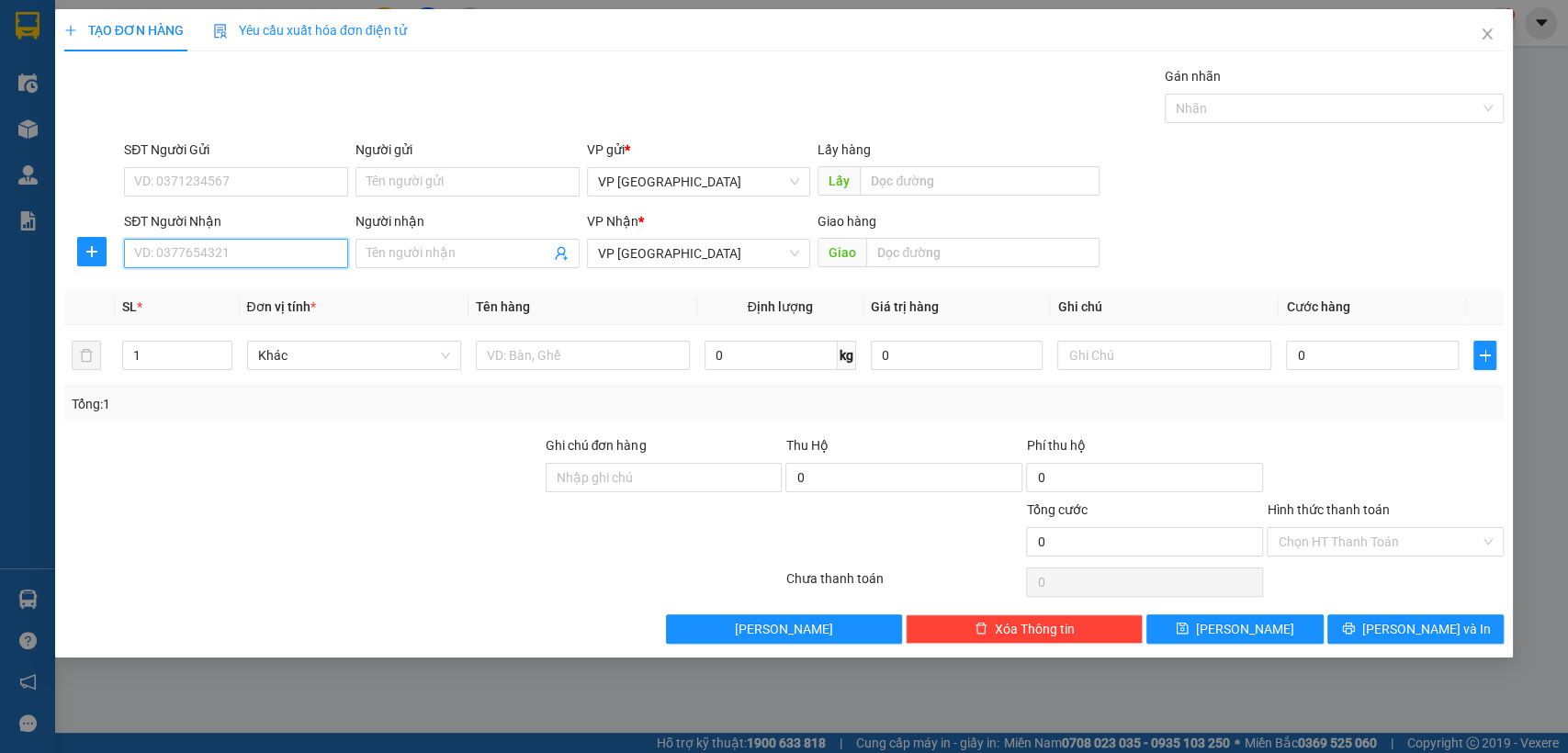
click at [264, 256] on input "SĐT Người Nhận" at bounding box center [236, 253] width 224 height 29
click at [270, 296] on div "0901787614 - [PERSON_NAME]" at bounding box center [236, 290] width 202 height 20
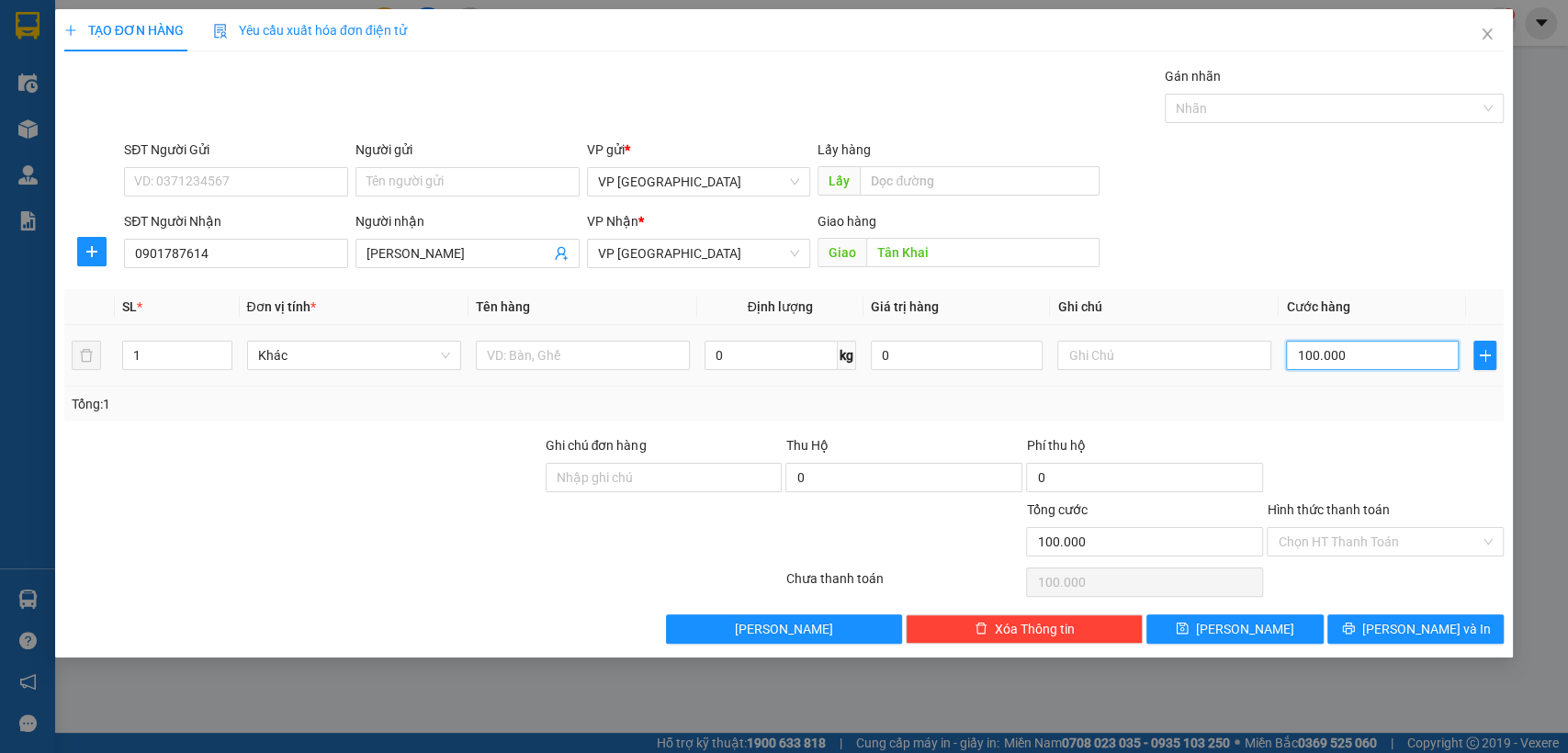
click at [1351, 355] on input "100.000" at bounding box center [1372, 355] width 173 height 29
click at [1251, 627] on span "[PERSON_NAME]" at bounding box center [1244, 629] width 98 height 20
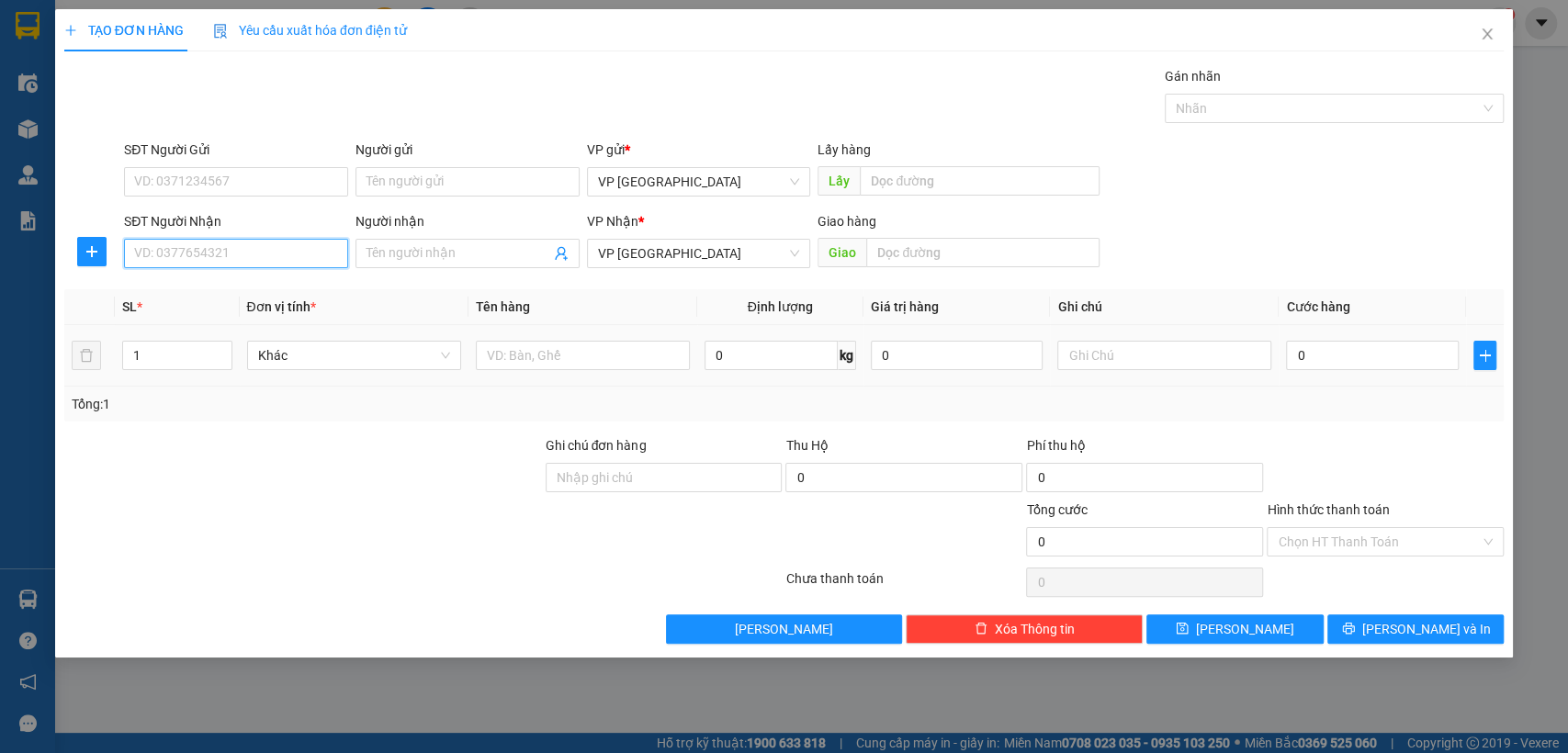
click at [253, 250] on input "SĐT Người Nhận" at bounding box center [236, 253] width 224 height 29
click at [255, 251] on input "SĐT Người Nhận" at bounding box center [236, 253] width 224 height 29
drag, startPoint x: 232, startPoint y: 256, endPoint x: 240, endPoint y: 260, distance: 8.9
click at [234, 257] on input "0969300079" at bounding box center [236, 253] width 224 height 29
click at [463, 263] on input "Người nhận" at bounding box center [458, 253] width 183 height 20
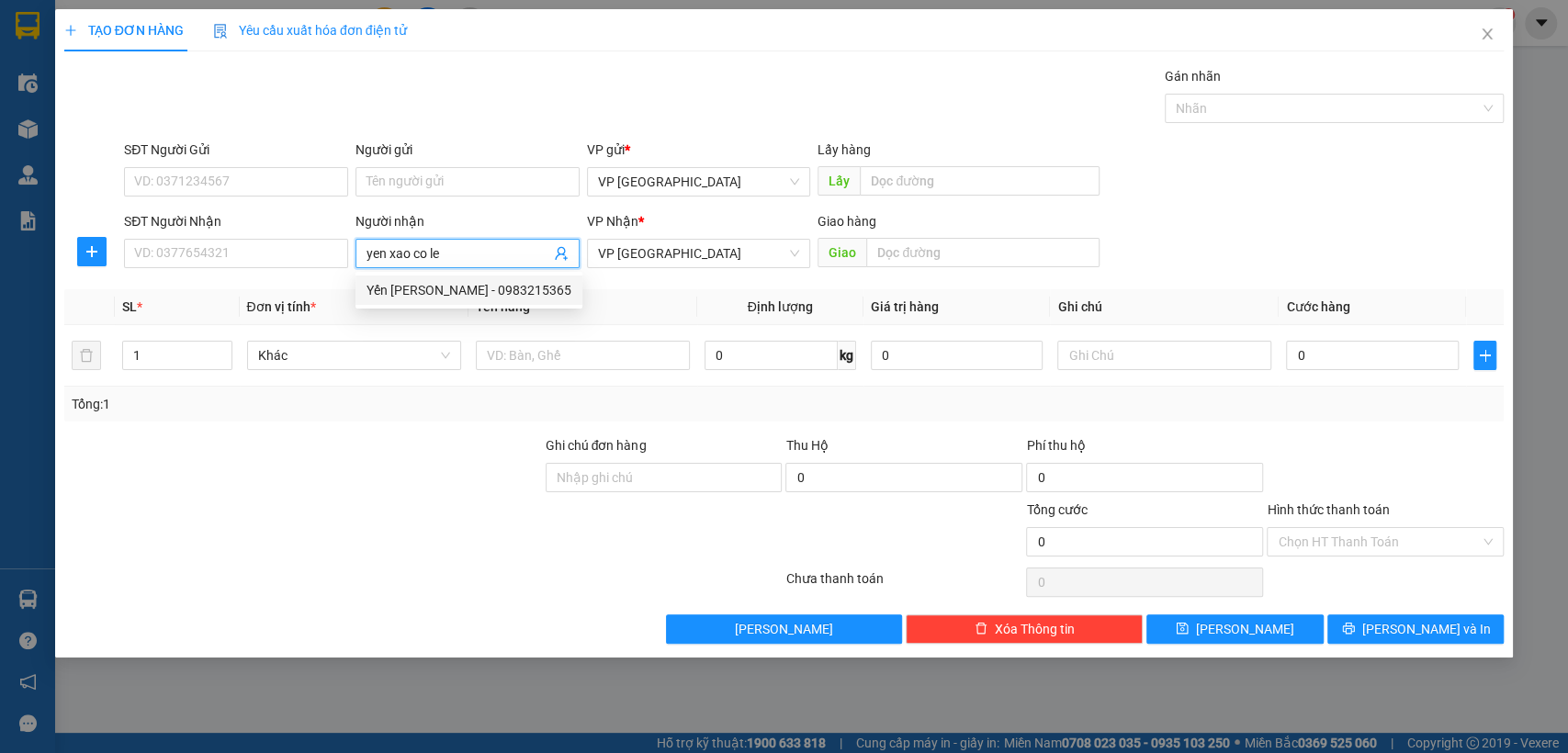
click at [542, 286] on div "Yến [PERSON_NAME] - 0983215365" at bounding box center [469, 290] width 205 height 20
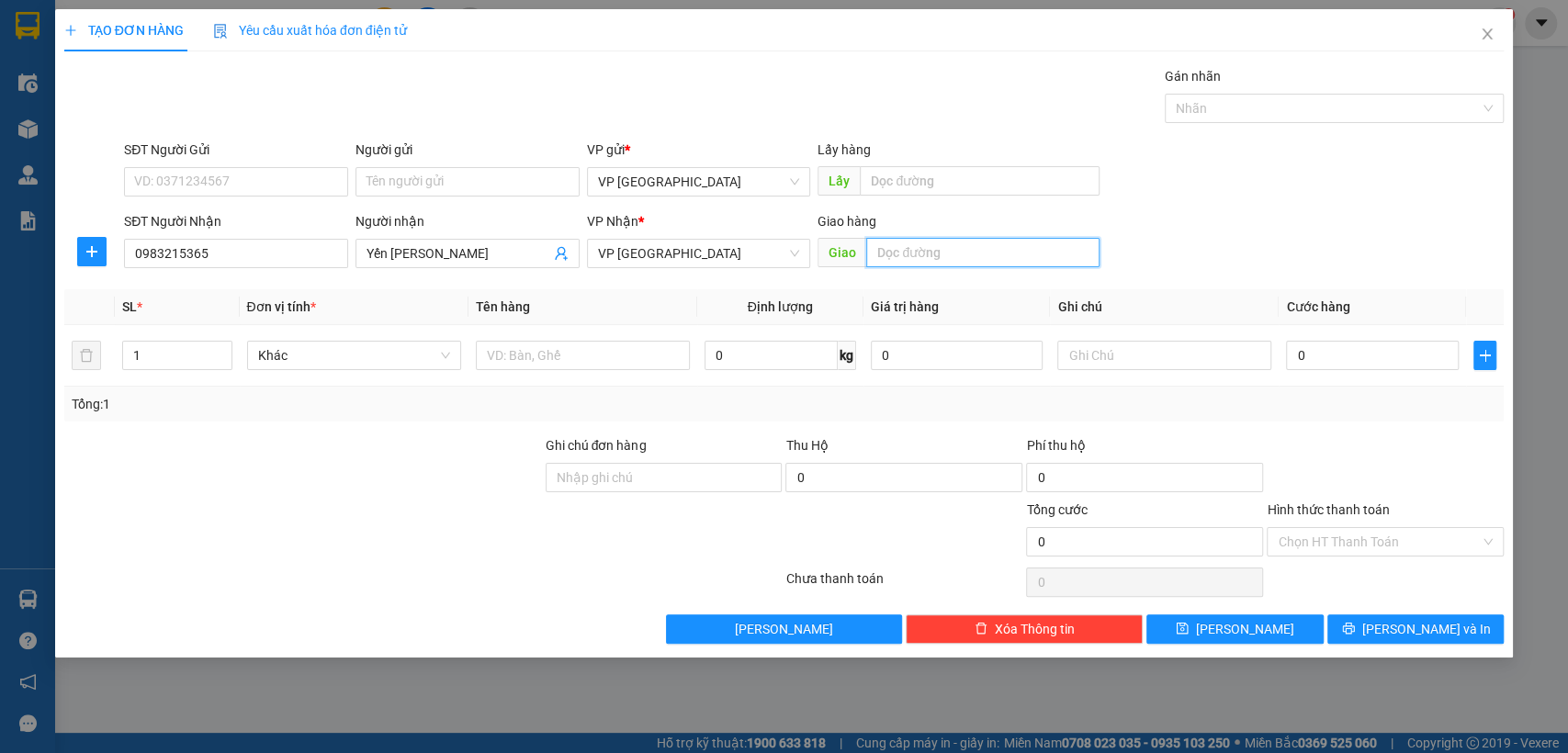
click at [924, 252] on input "text" at bounding box center [983, 252] width 234 height 29
click at [1340, 355] on input "0" at bounding box center [1372, 355] width 173 height 29
click at [1302, 360] on input "0" at bounding box center [1372, 355] width 173 height 29
click at [1305, 359] on input "0" at bounding box center [1372, 355] width 173 height 29
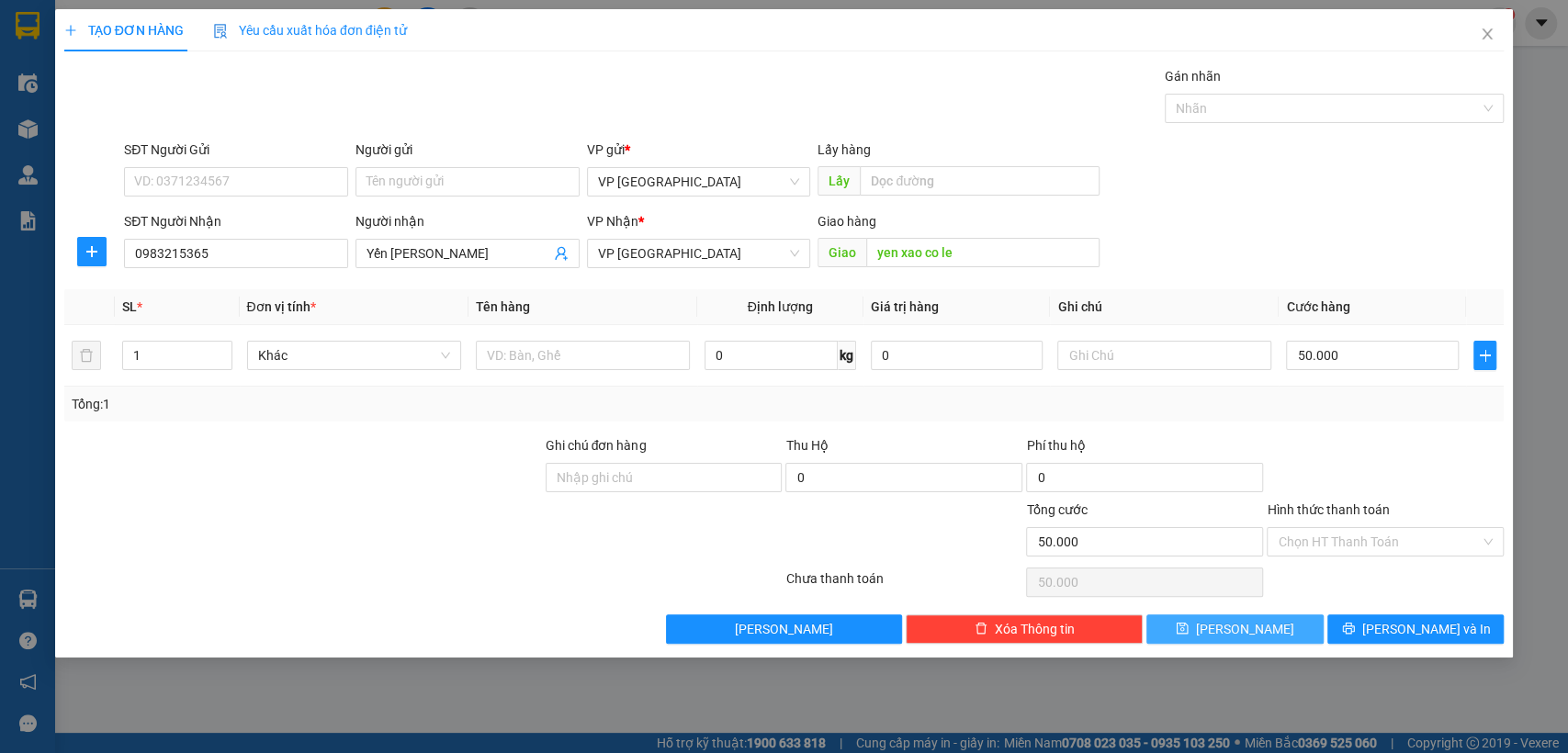
click at [1264, 623] on button "[PERSON_NAME]" at bounding box center [1235, 629] width 177 height 29
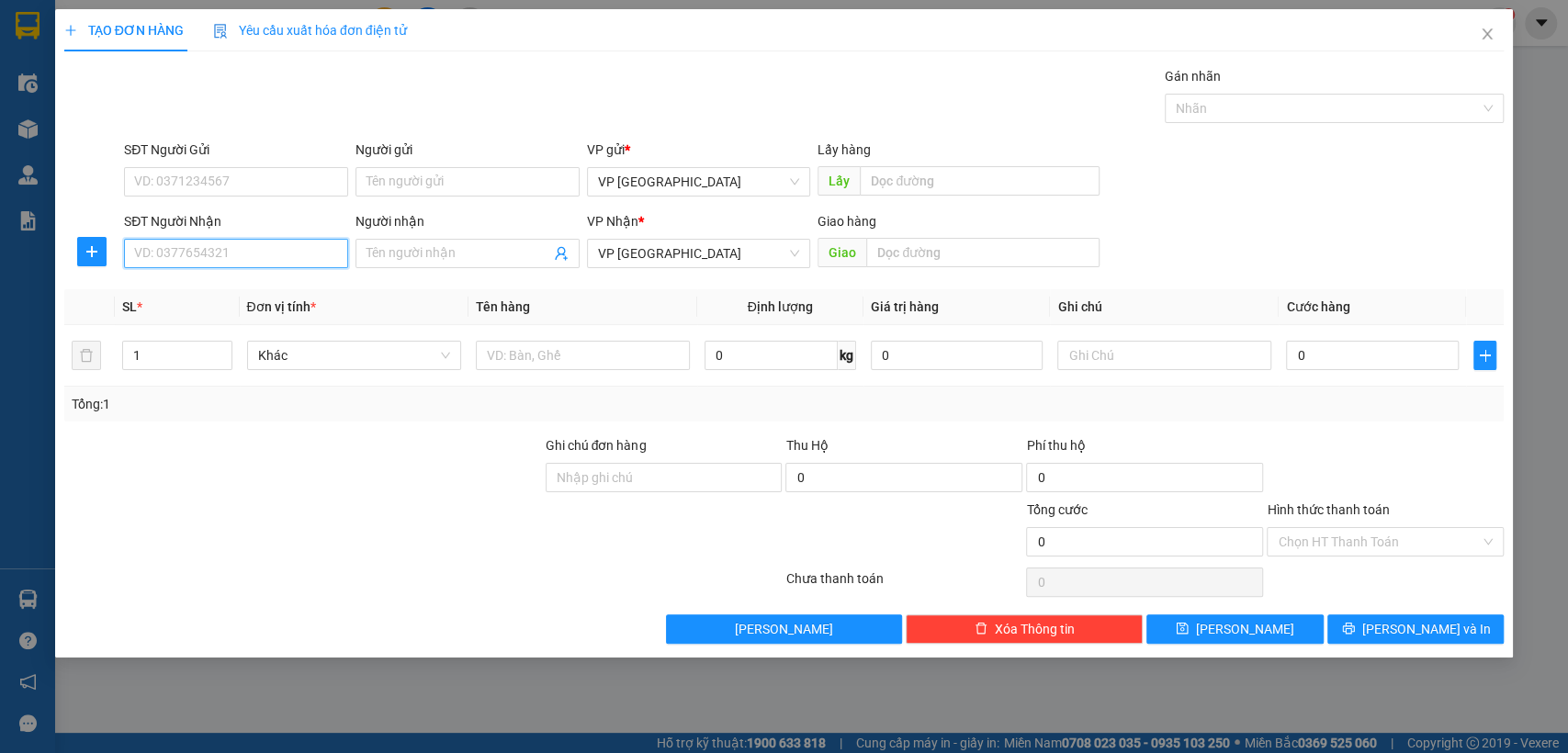
click at [297, 250] on input "SĐT Người Nhận" at bounding box center [236, 253] width 224 height 29
click at [281, 281] on div "0988904977 - Thầy Oanh" at bounding box center [236, 290] width 202 height 20
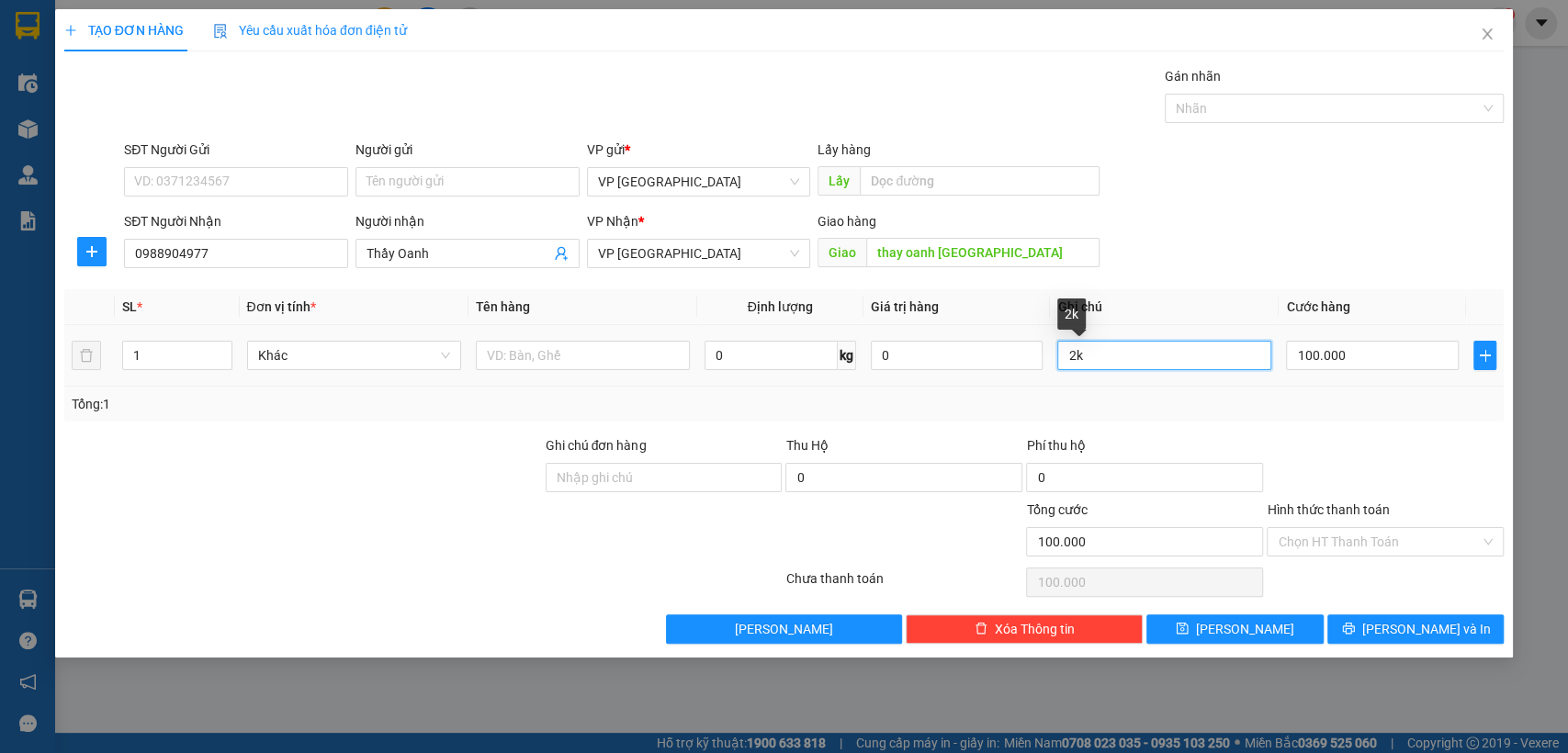
click at [1125, 355] on input "2k" at bounding box center [1163, 355] width 214 height 29
click at [1303, 359] on input "100.000" at bounding box center [1372, 355] width 173 height 29
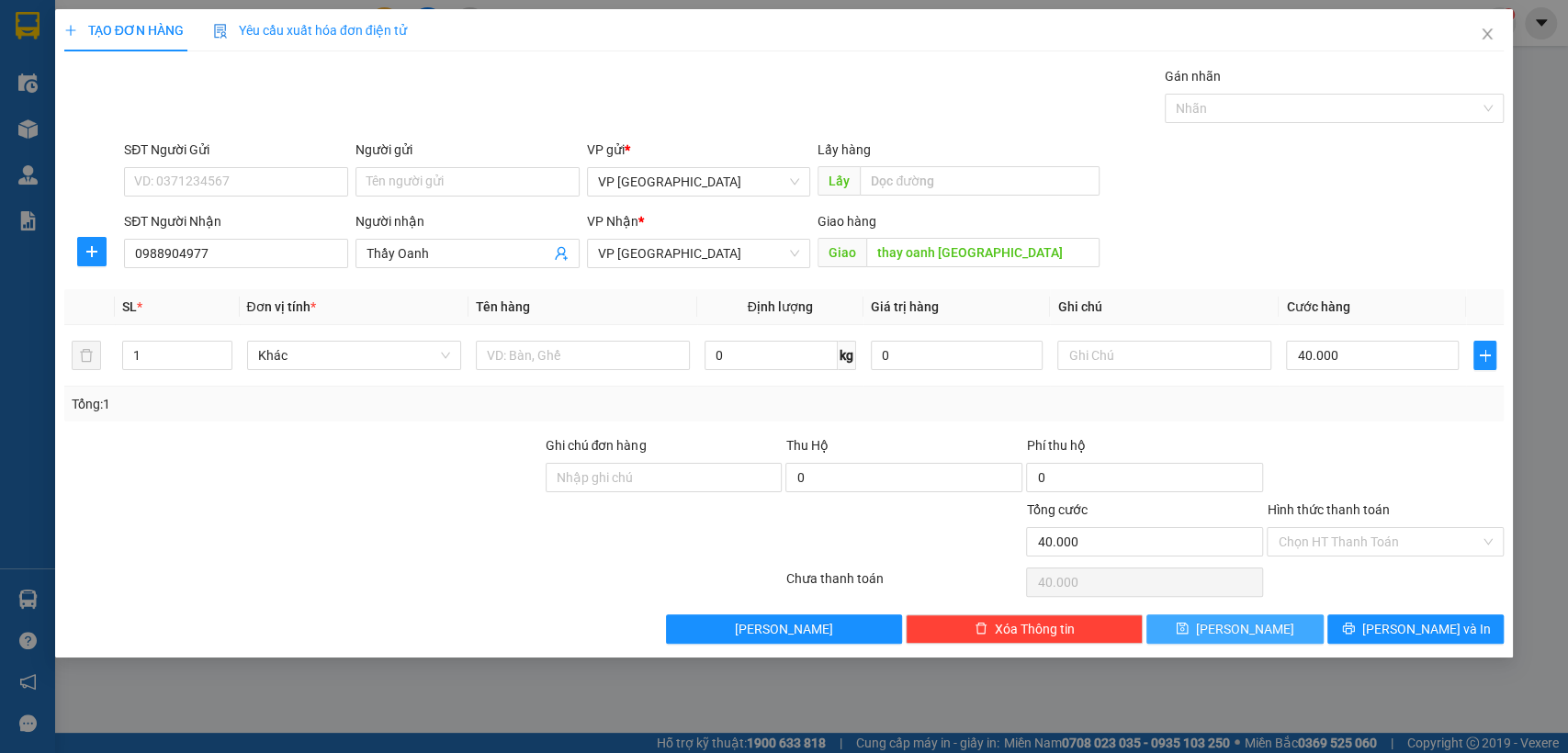
click at [1280, 621] on button "[PERSON_NAME]" at bounding box center [1235, 629] width 177 height 29
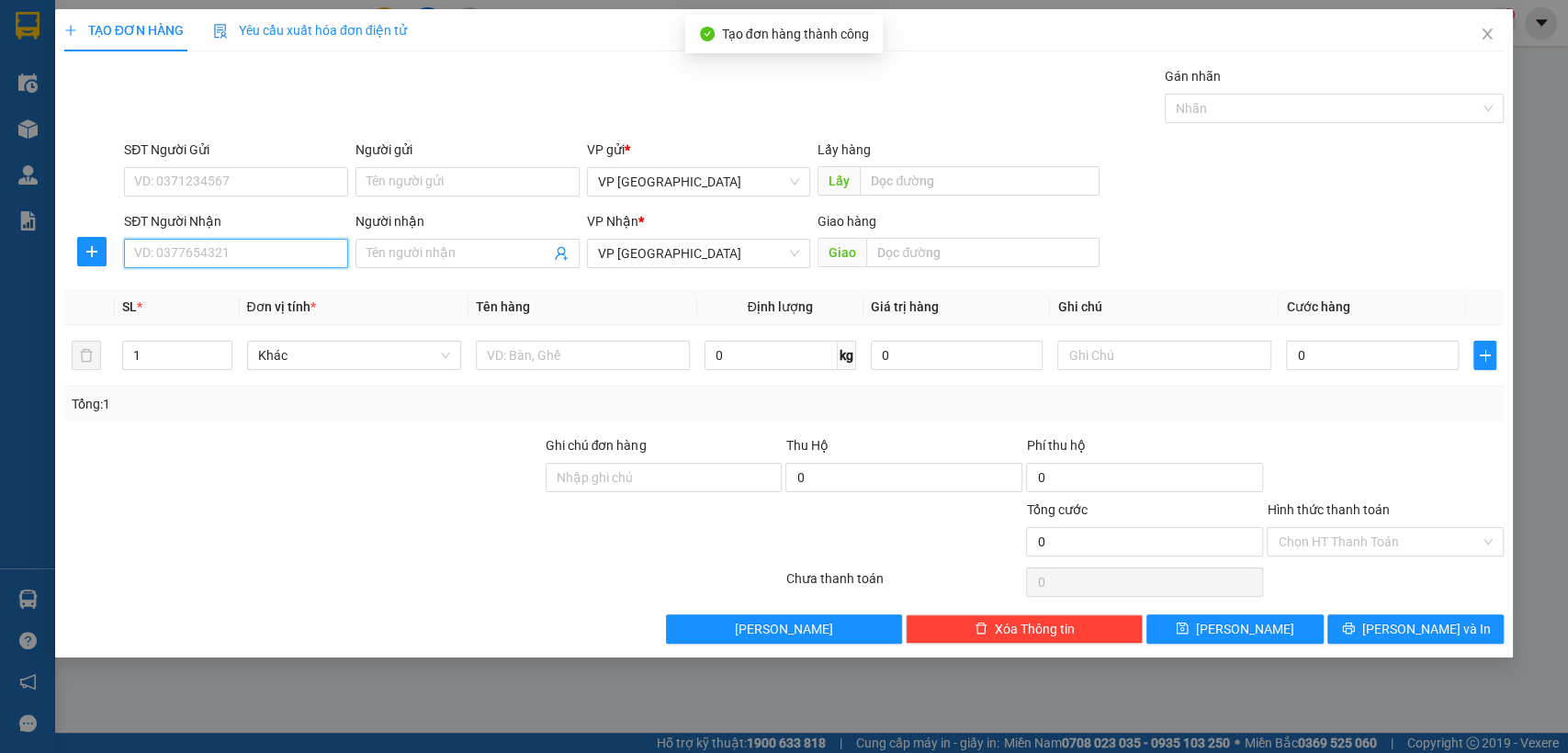
click at [306, 263] on input "SĐT Người Nhận" at bounding box center [236, 253] width 224 height 29
click at [288, 247] on input "SĐT Người Nhận" at bounding box center [236, 253] width 224 height 29
click at [187, 254] on input "0326" at bounding box center [236, 253] width 224 height 29
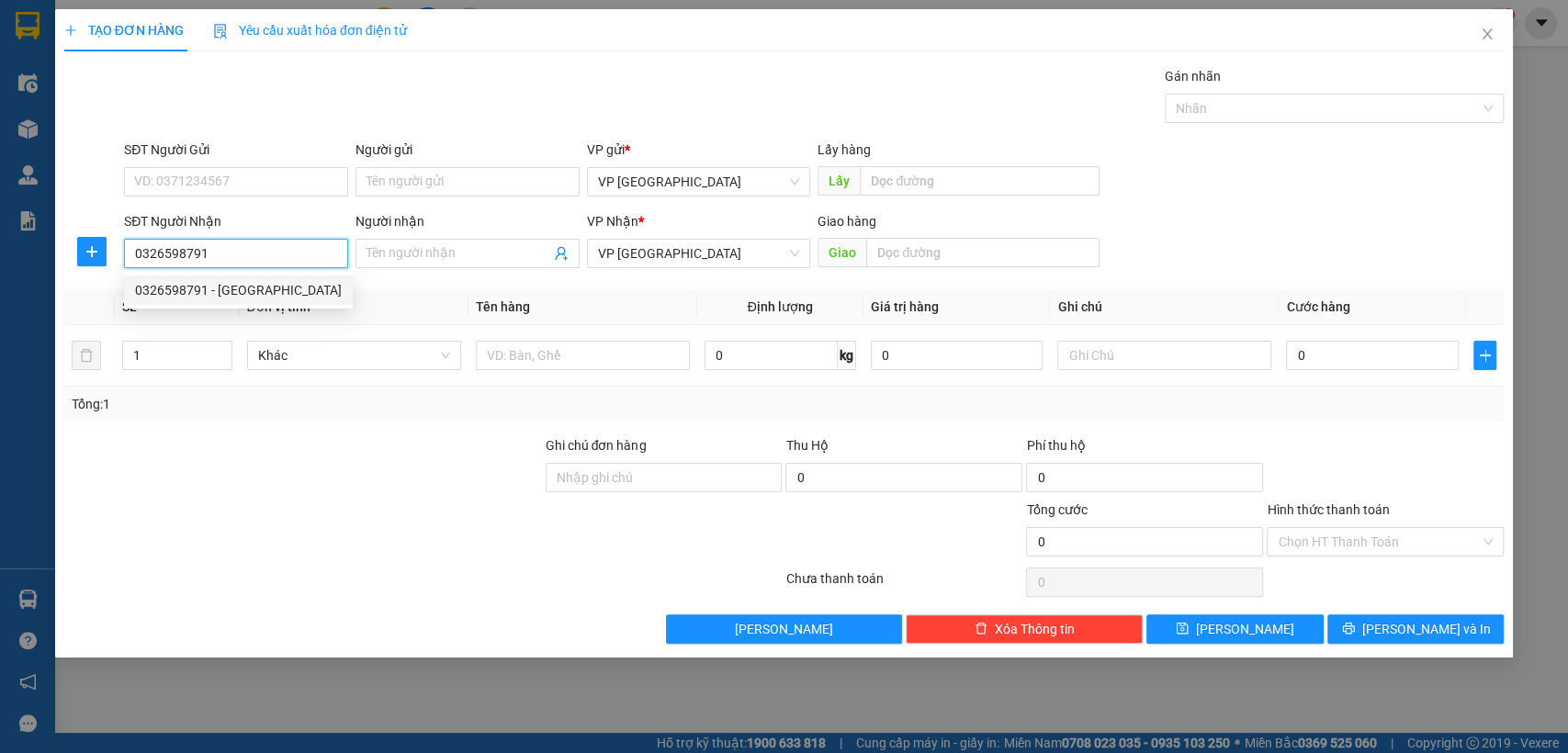
click at [219, 282] on div "0326598791 - [GEOGRAPHIC_DATA]" at bounding box center [238, 290] width 207 height 20
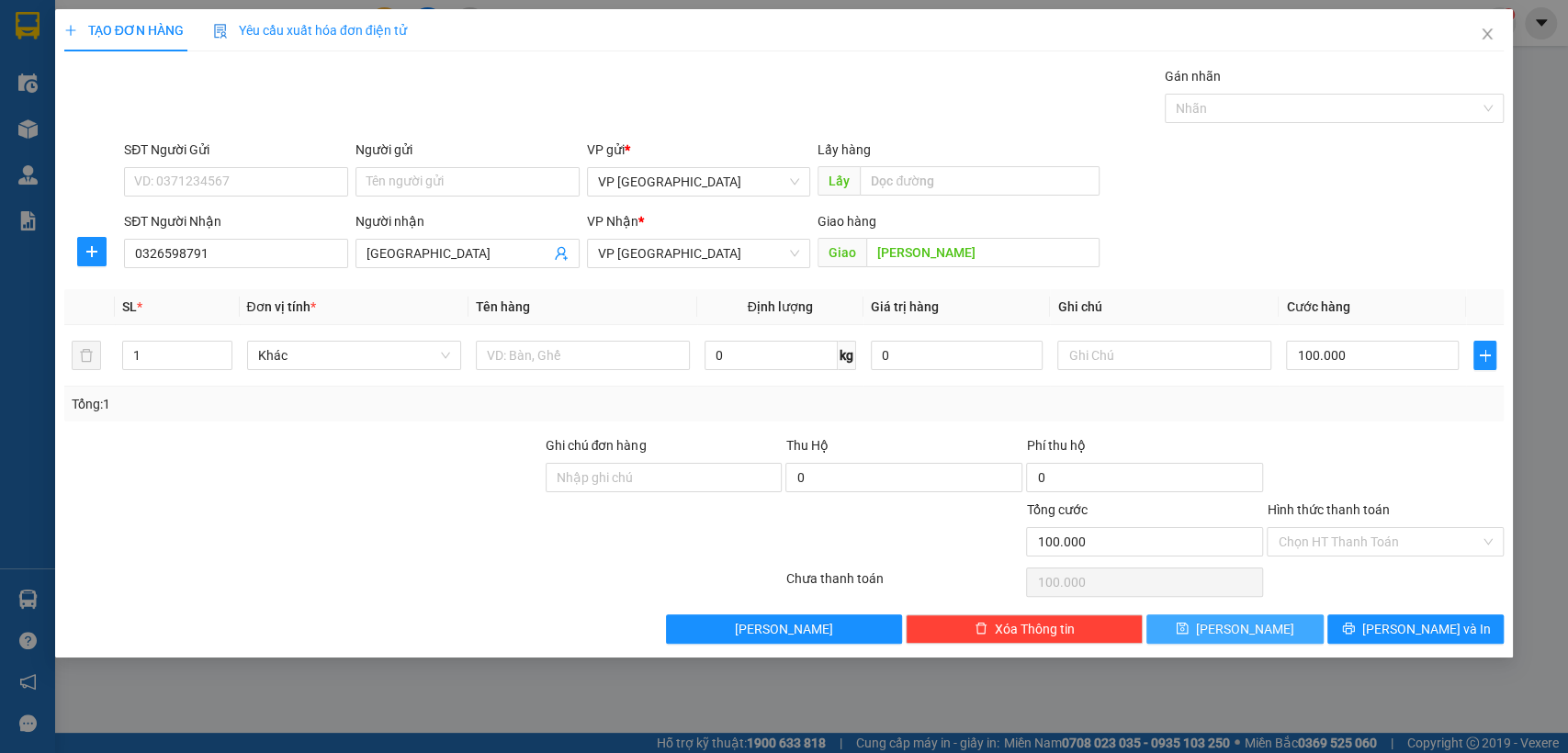
click at [1296, 623] on button "[PERSON_NAME]" at bounding box center [1235, 629] width 177 height 29
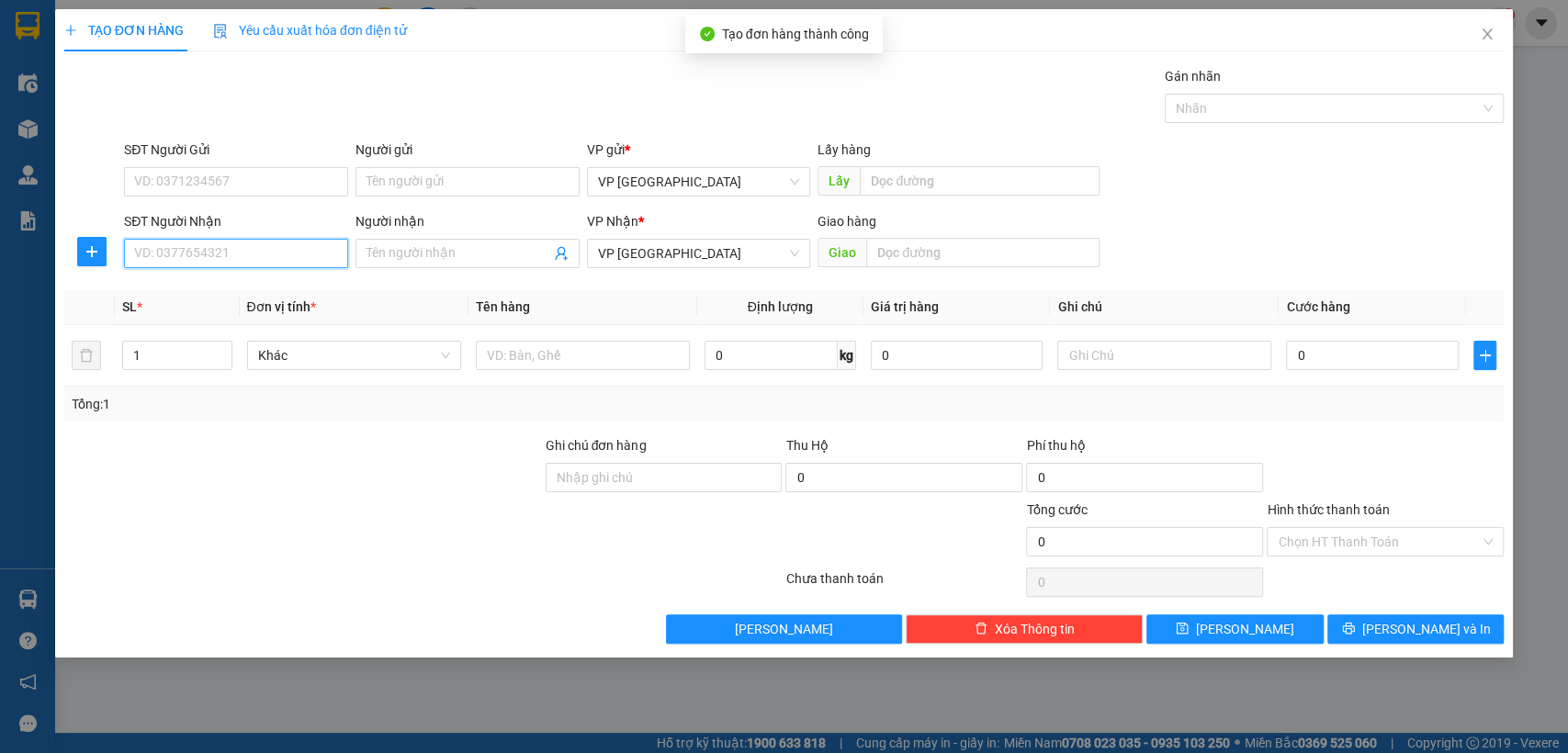
drag, startPoint x: 304, startPoint y: 259, endPoint x: 287, endPoint y: 243, distance: 23.3
click at [293, 250] on input "SĐT Người Nhận" at bounding box center [236, 253] width 224 height 29
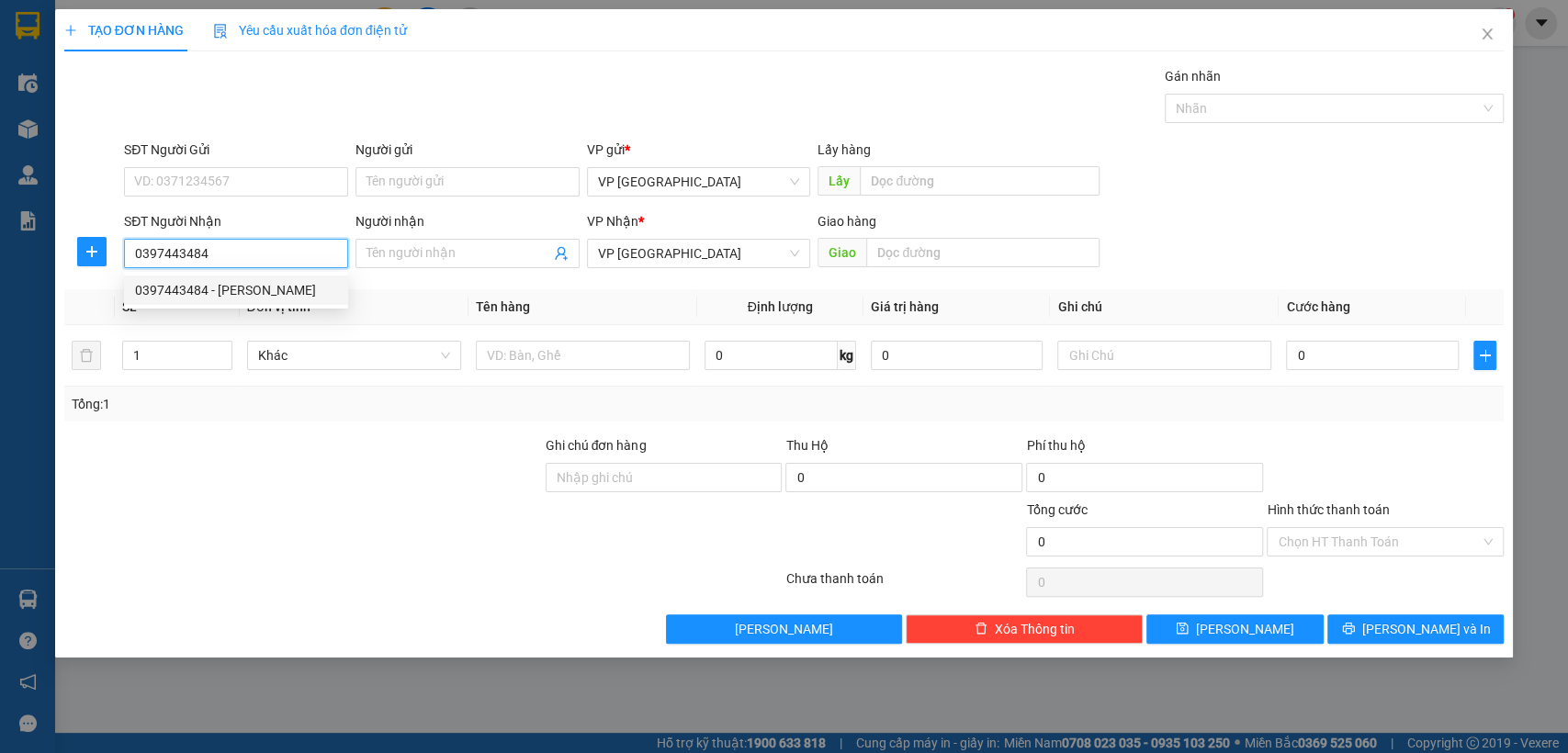
click at [286, 280] on div "0397443484 - [PERSON_NAME]" at bounding box center [236, 290] width 202 height 20
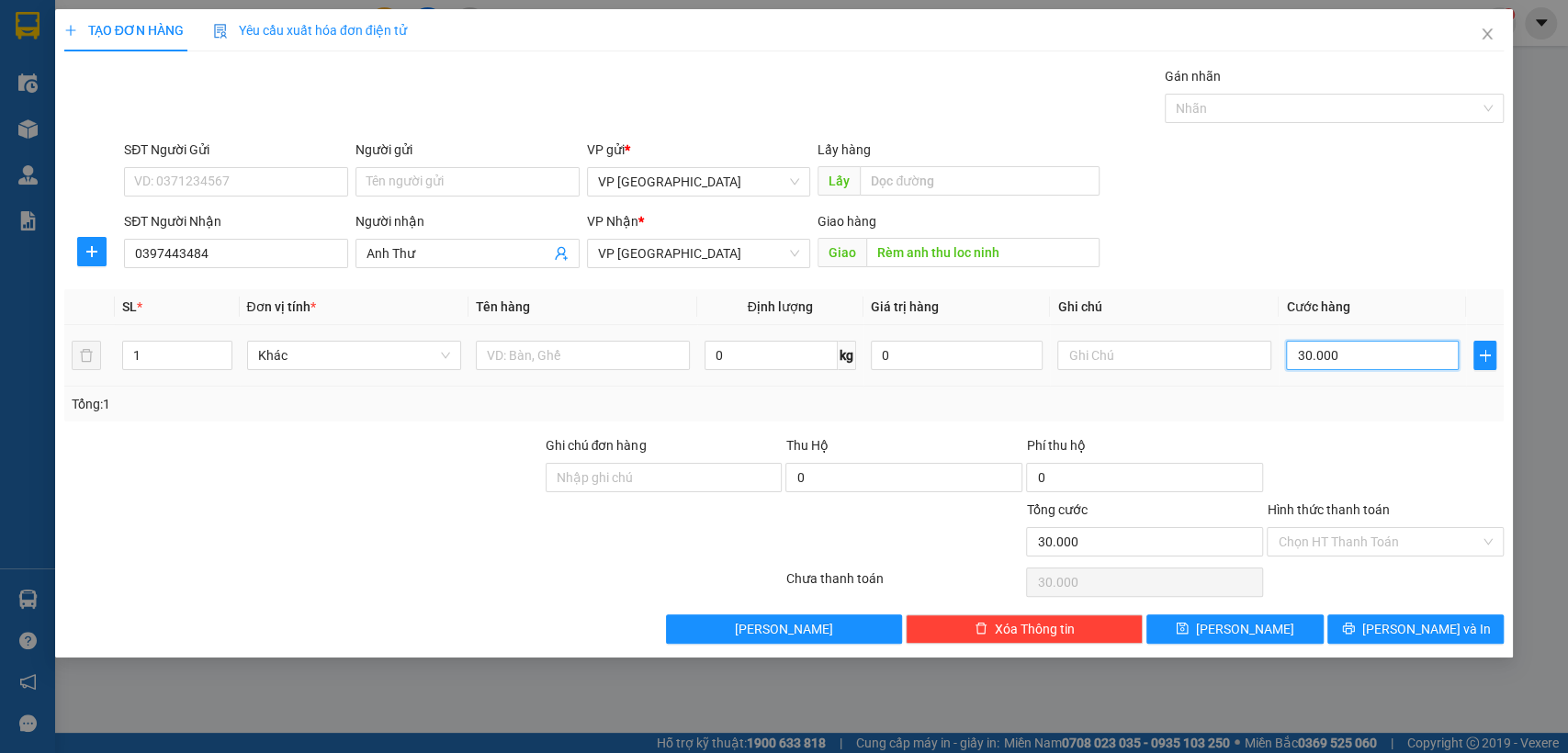
click at [1333, 347] on input "30.000" at bounding box center [1372, 355] width 173 height 29
click at [1279, 620] on button "[PERSON_NAME]" at bounding box center [1235, 629] width 177 height 29
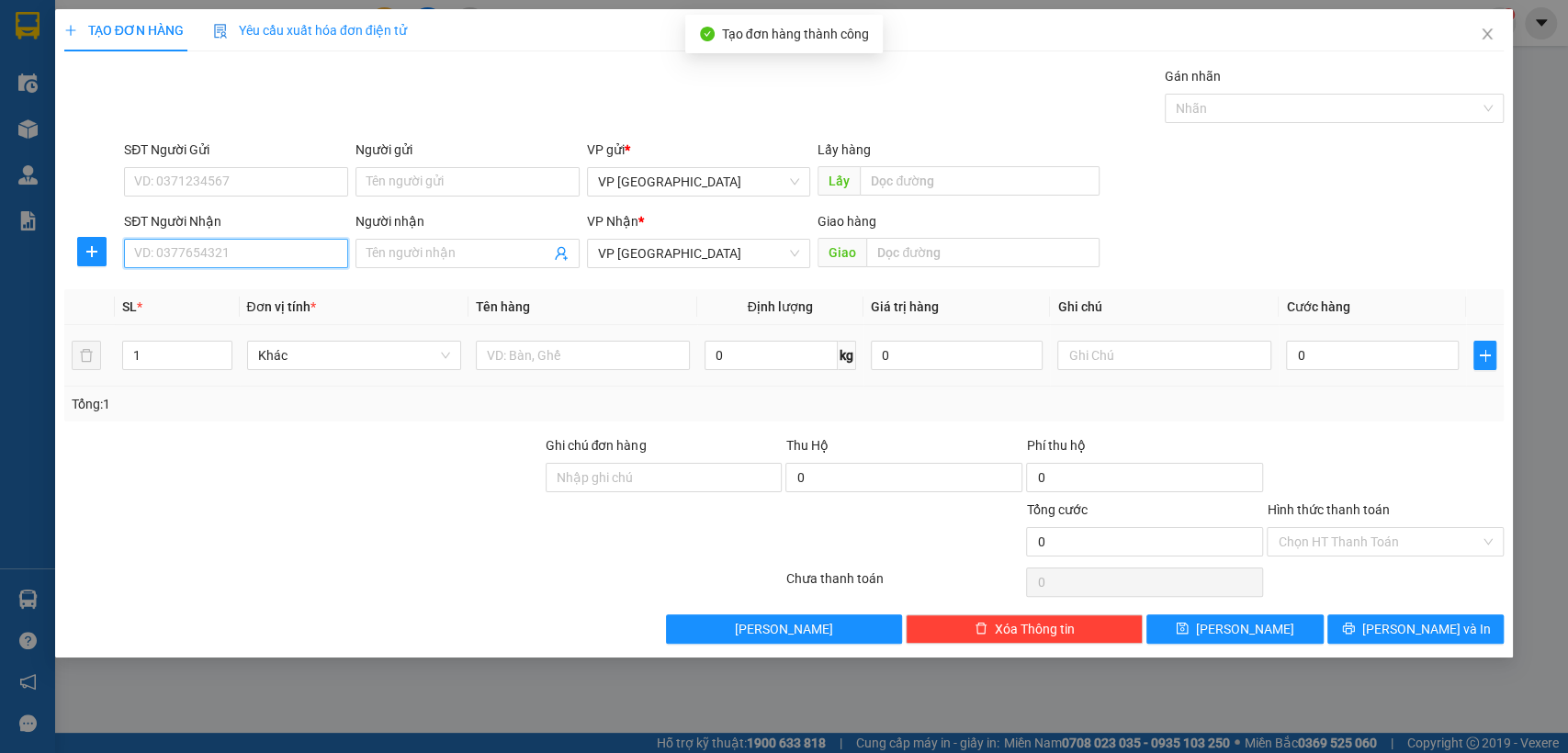
click at [261, 254] on input "SĐT Người Nhận" at bounding box center [236, 253] width 224 height 29
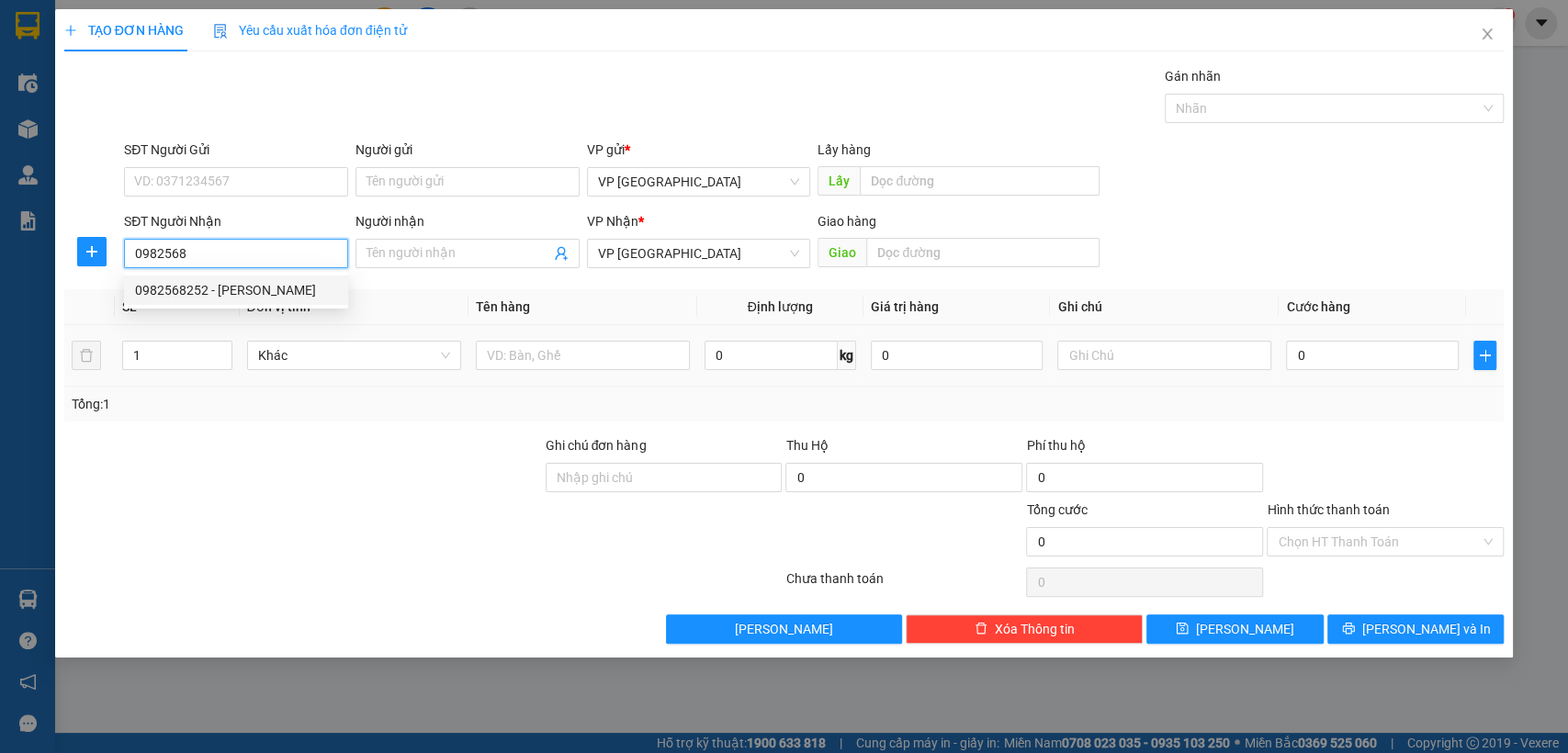
click at [258, 284] on div "0982568252 - [PERSON_NAME]" at bounding box center [236, 290] width 202 height 20
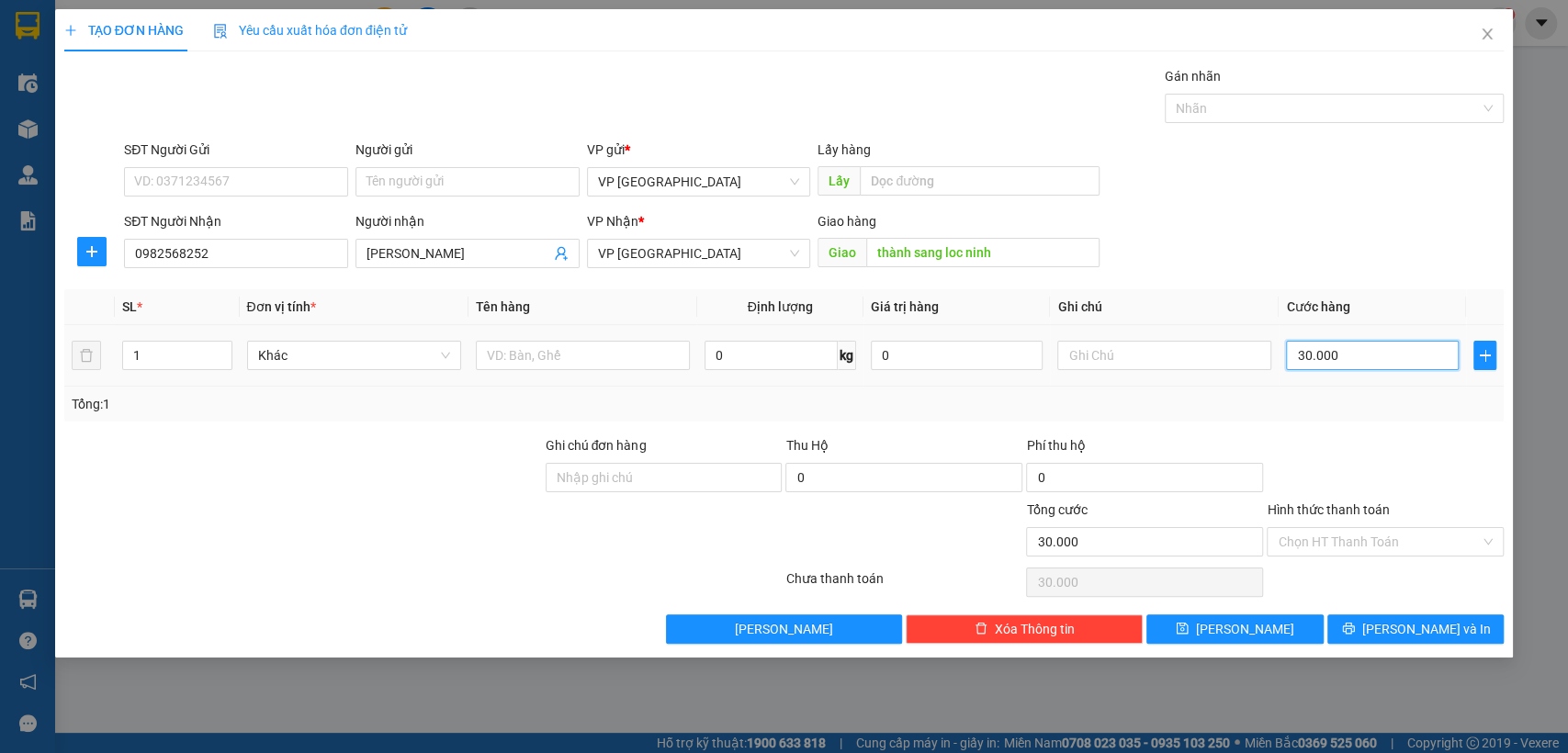
drag, startPoint x: 1312, startPoint y: 346, endPoint x: 1275, endPoint y: 354, distance: 37.9
click at [1309, 348] on input "30.000" at bounding box center [1372, 355] width 173 height 29
drag, startPoint x: 1256, startPoint y: 625, endPoint x: 1194, endPoint y: 611, distance: 63.6
click at [1253, 625] on button "[PERSON_NAME]" at bounding box center [1235, 629] width 177 height 29
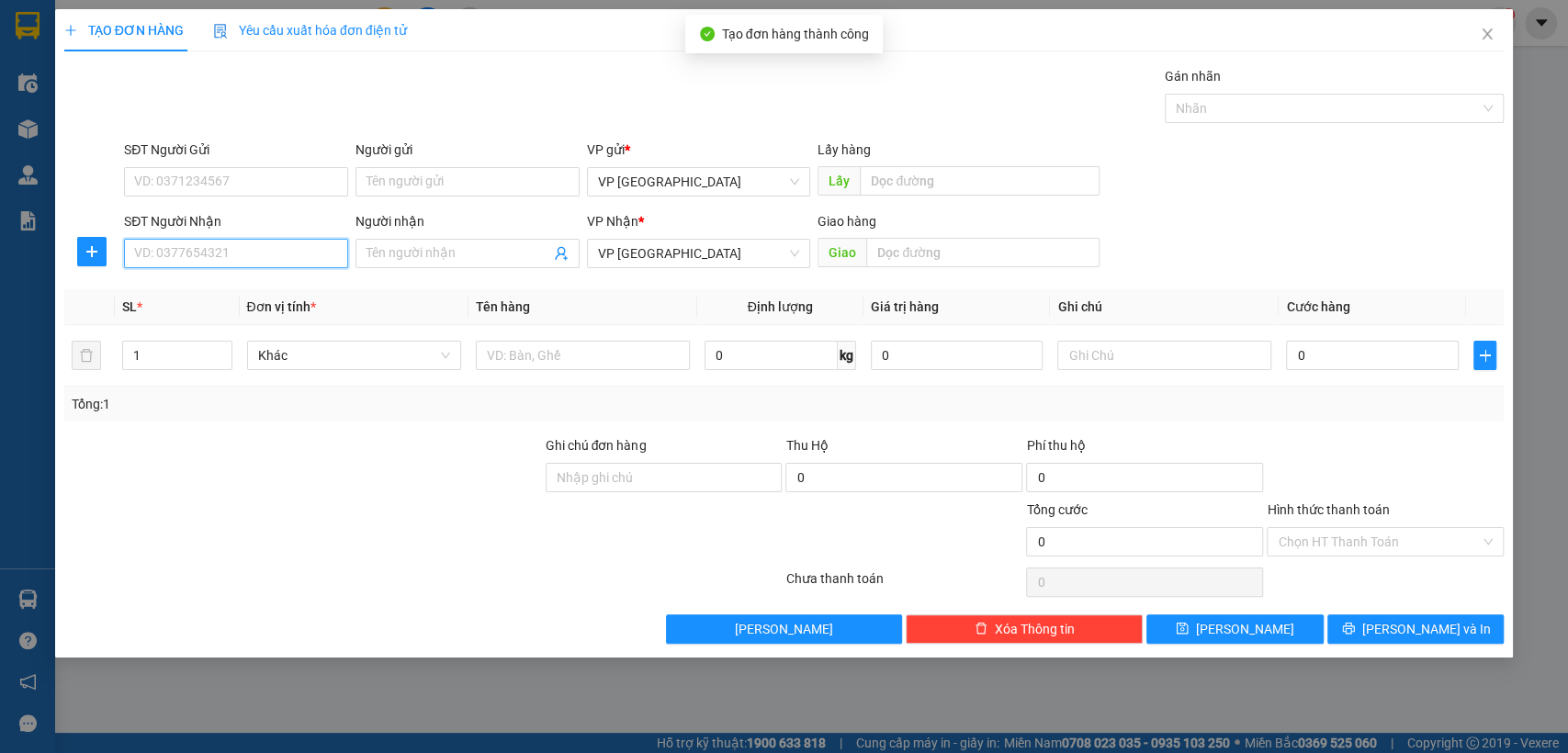
click at [216, 255] on input "SĐT Người Nhận" at bounding box center [236, 253] width 224 height 29
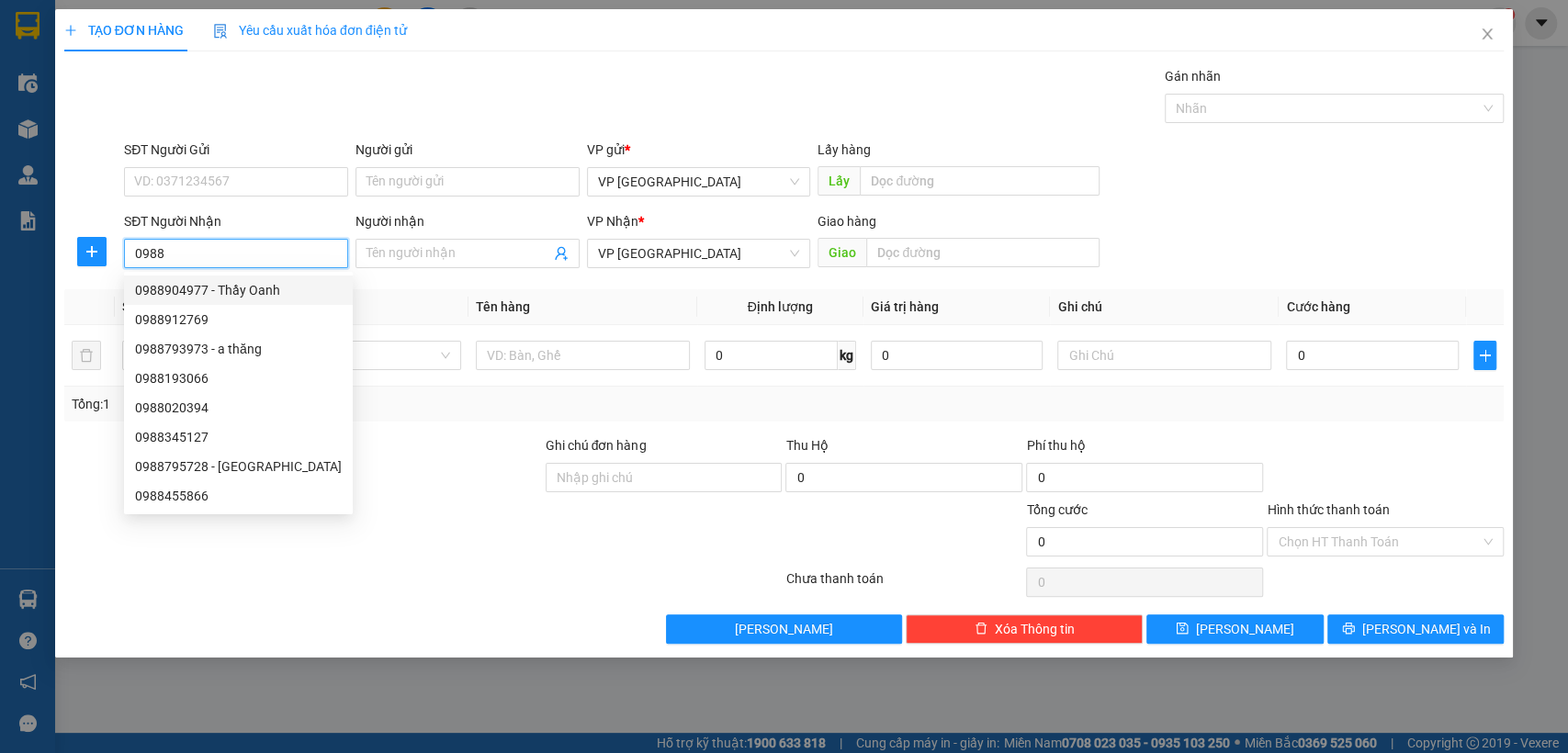
click at [237, 286] on div "0988904977 - Thầy Oanh" at bounding box center [238, 290] width 207 height 20
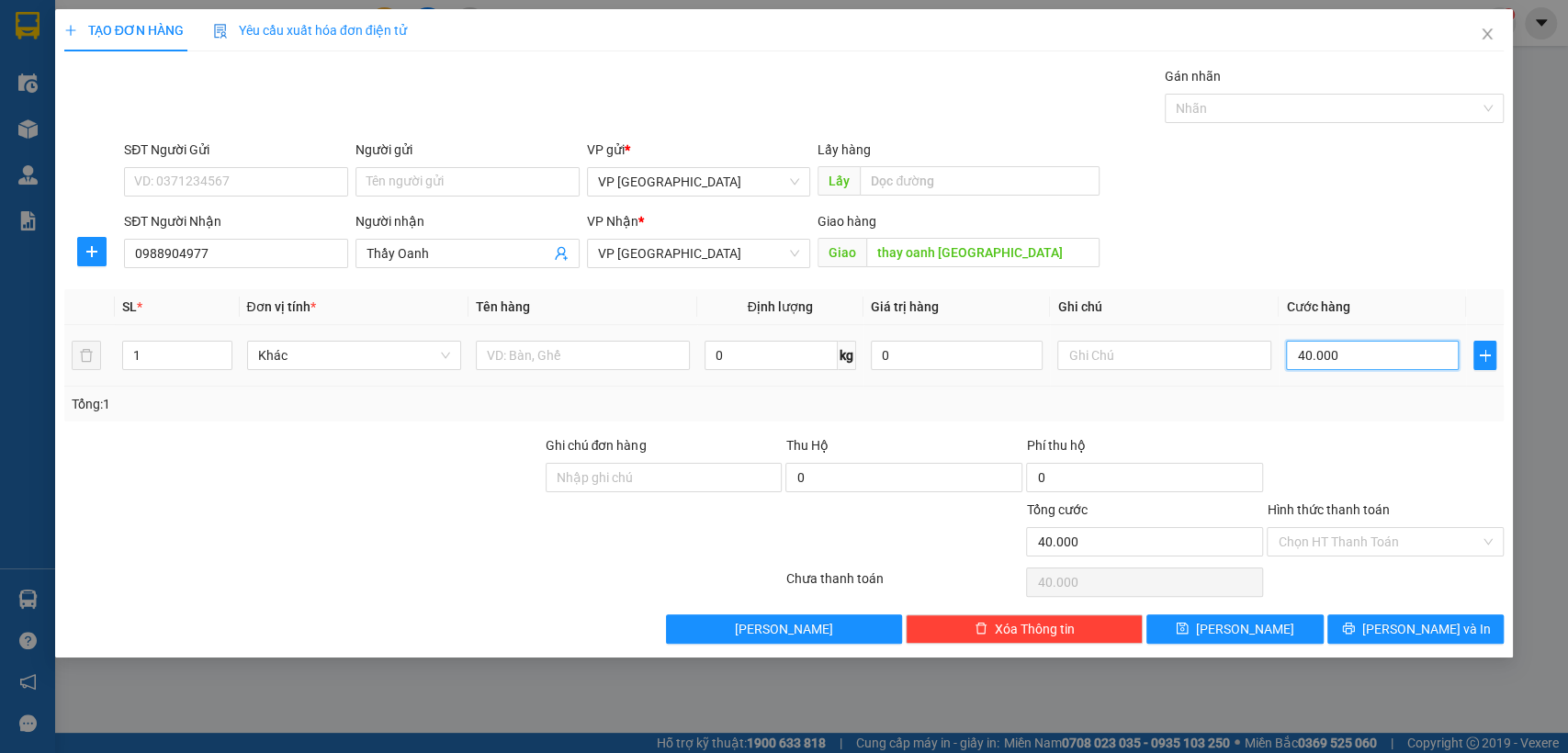
click at [1403, 351] on input "40.000" at bounding box center [1372, 355] width 173 height 29
drag, startPoint x: 1288, startPoint y: 625, endPoint x: 969, endPoint y: 497, distance: 343.7
click at [1286, 623] on button "[PERSON_NAME]" at bounding box center [1235, 629] width 177 height 29
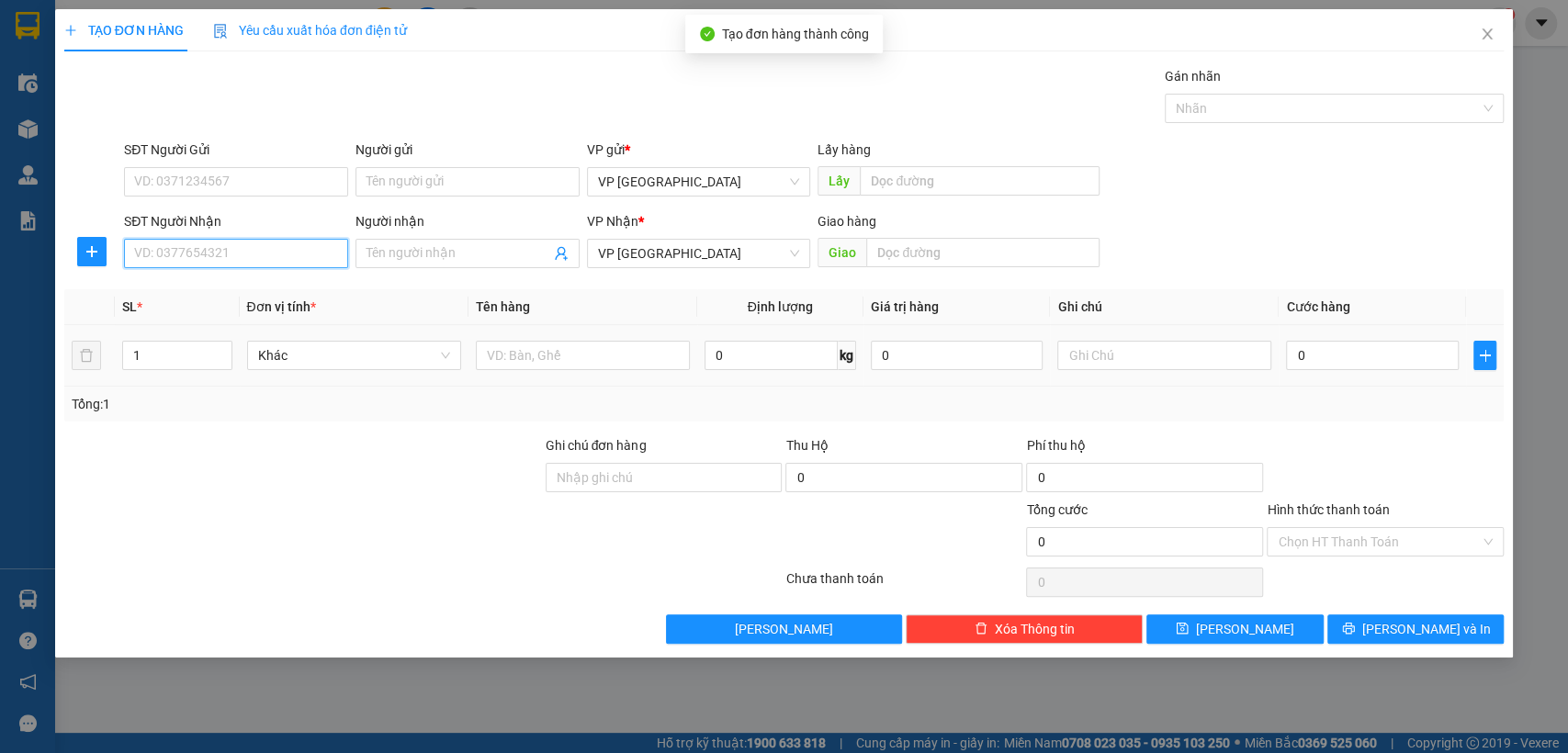
click at [249, 252] on input "SĐT Người Nhận" at bounding box center [236, 253] width 224 height 29
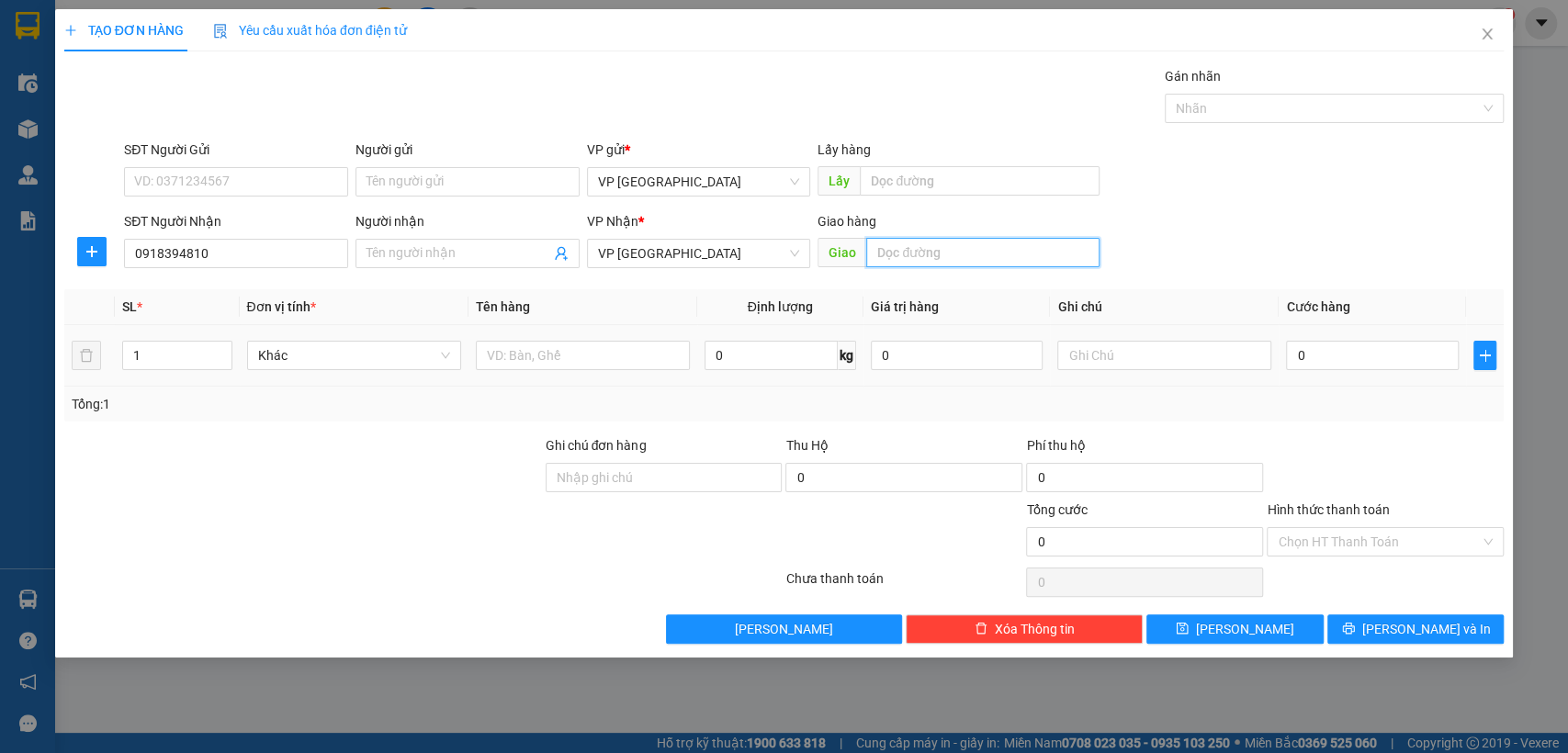
click at [934, 248] on input "text" at bounding box center [983, 252] width 234 height 29
click at [1373, 355] on input "0" at bounding box center [1372, 355] width 173 height 29
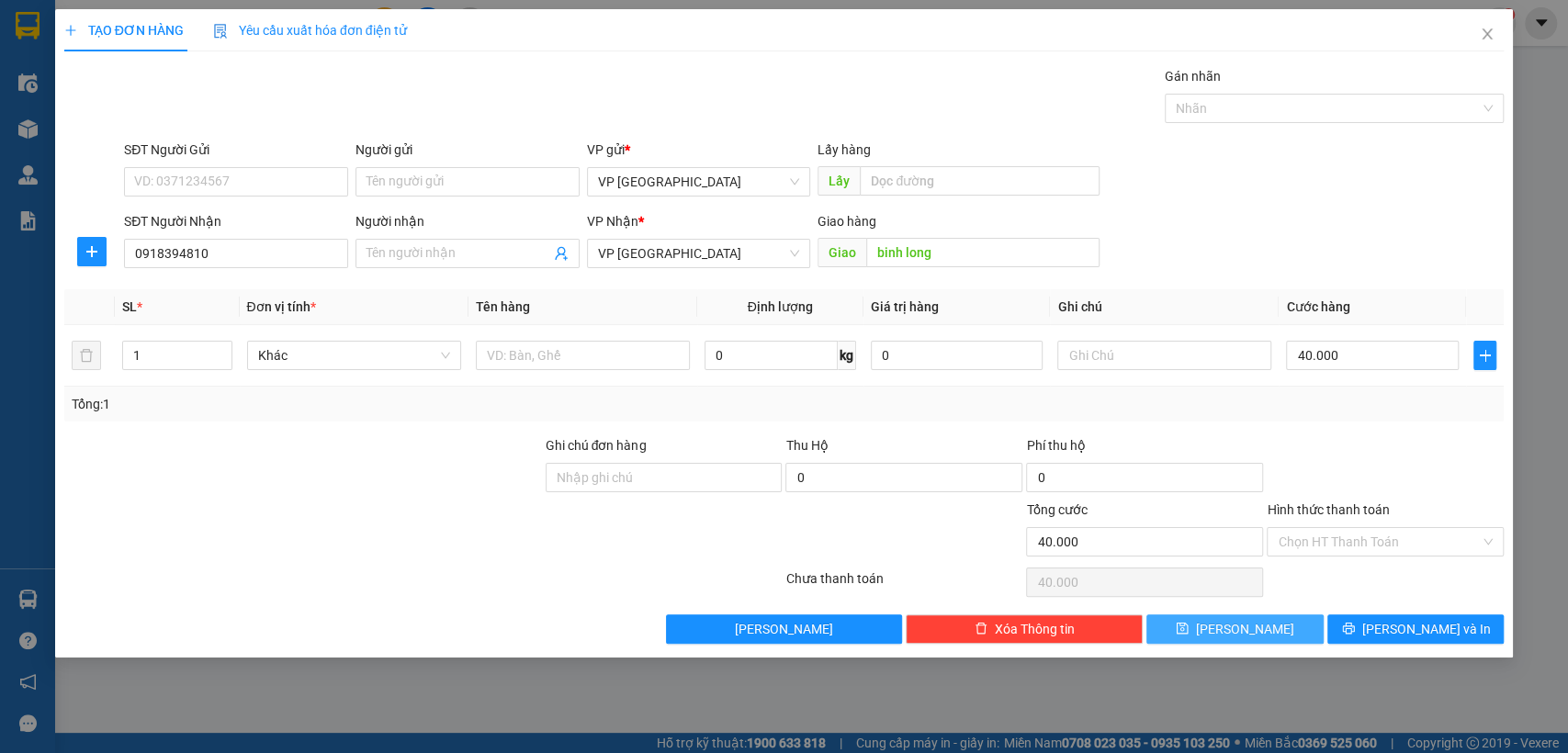
click at [1281, 619] on button "[PERSON_NAME]" at bounding box center [1235, 629] width 177 height 29
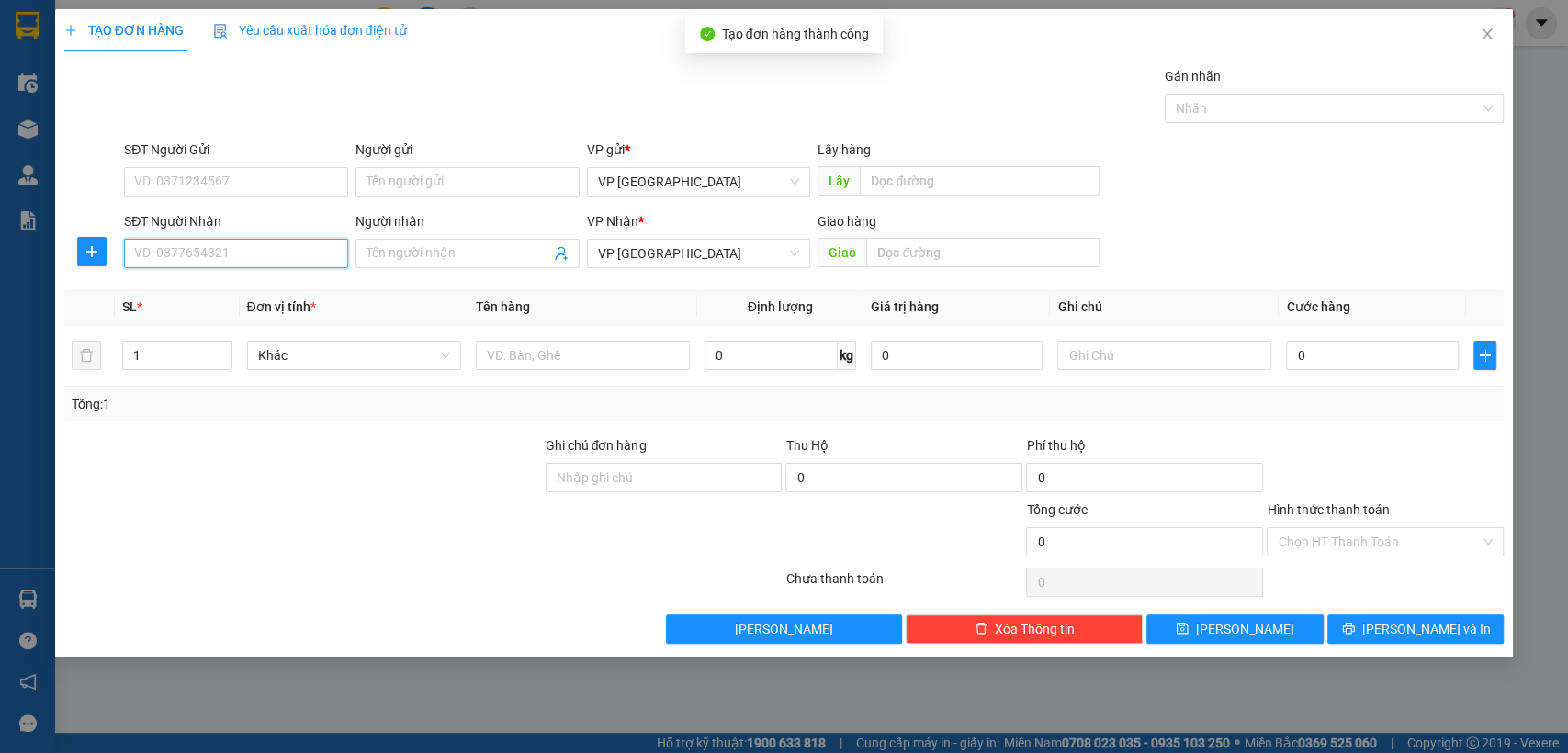
click at [257, 261] on input "SĐT Người Nhận" at bounding box center [236, 253] width 224 height 29
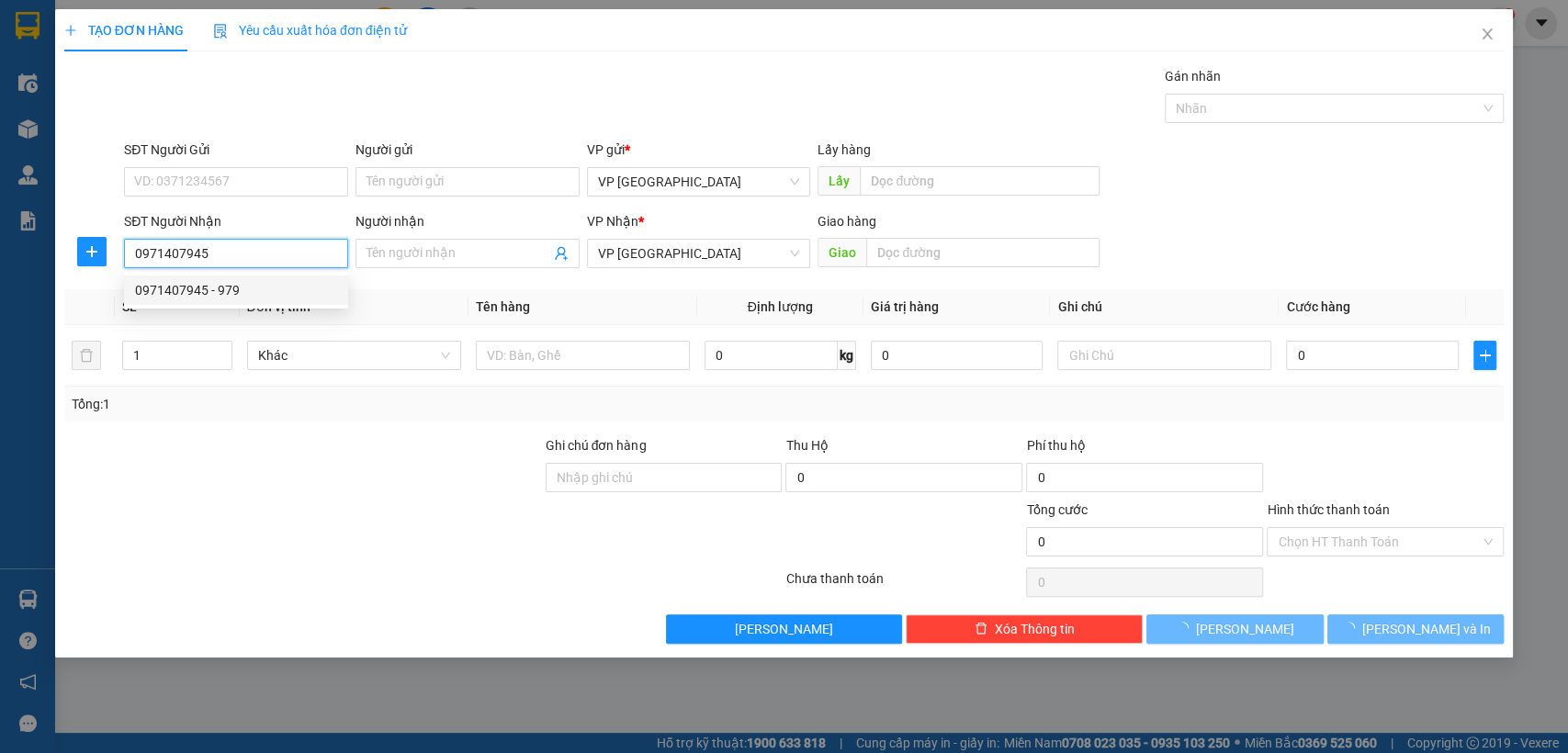
click at [262, 294] on div "0971407945 - 979" at bounding box center [236, 290] width 202 height 20
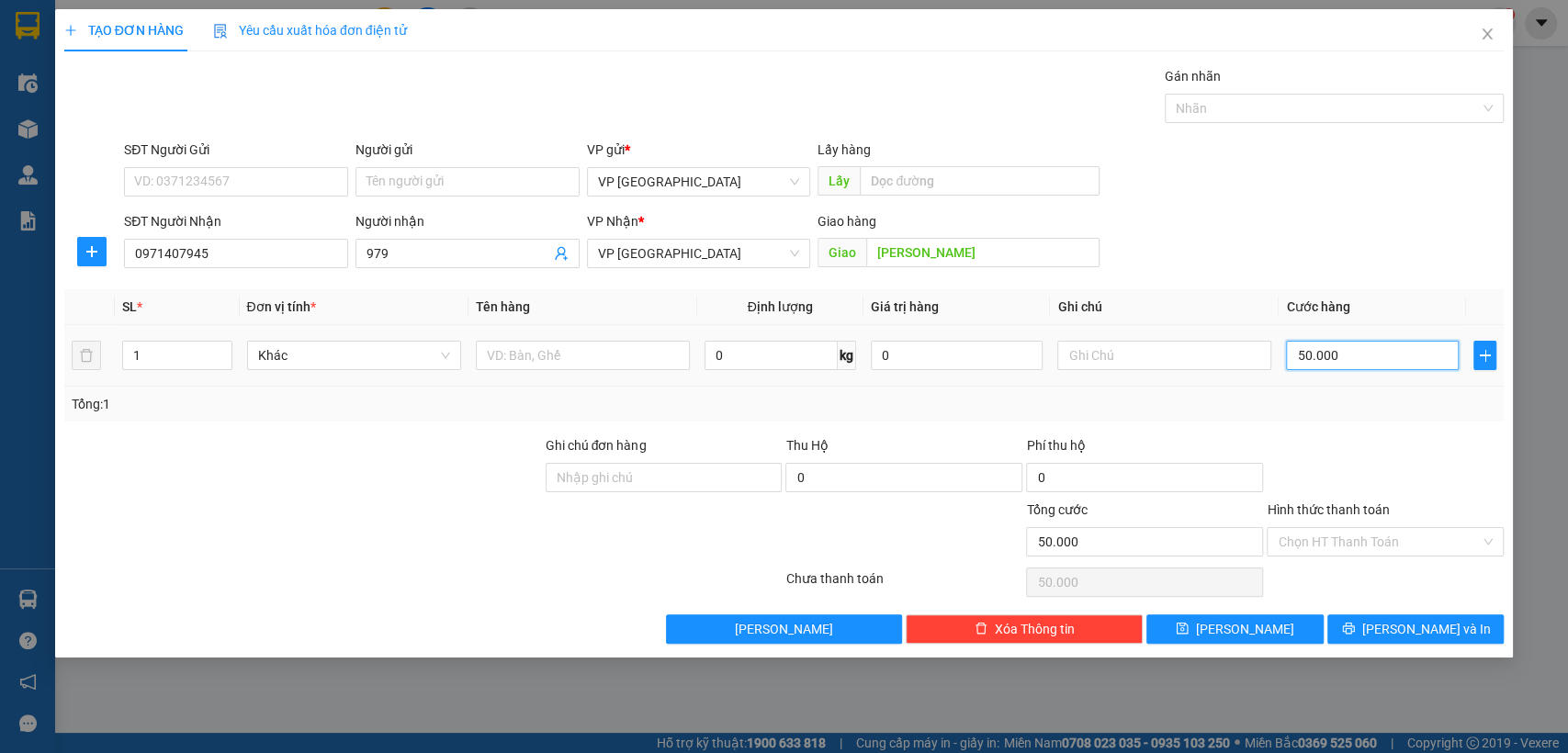
click at [1416, 350] on input "50.000" at bounding box center [1372, 355] width 173 height 29
drag, startPoint x: 1286, startPoint y: 629, endPoint x: 582, endPoint y: 340, distance: 761.0
click at [1285, 630] on button "[PERSON_NAME]" at bounding box center [1235, 629] width 177 height 29
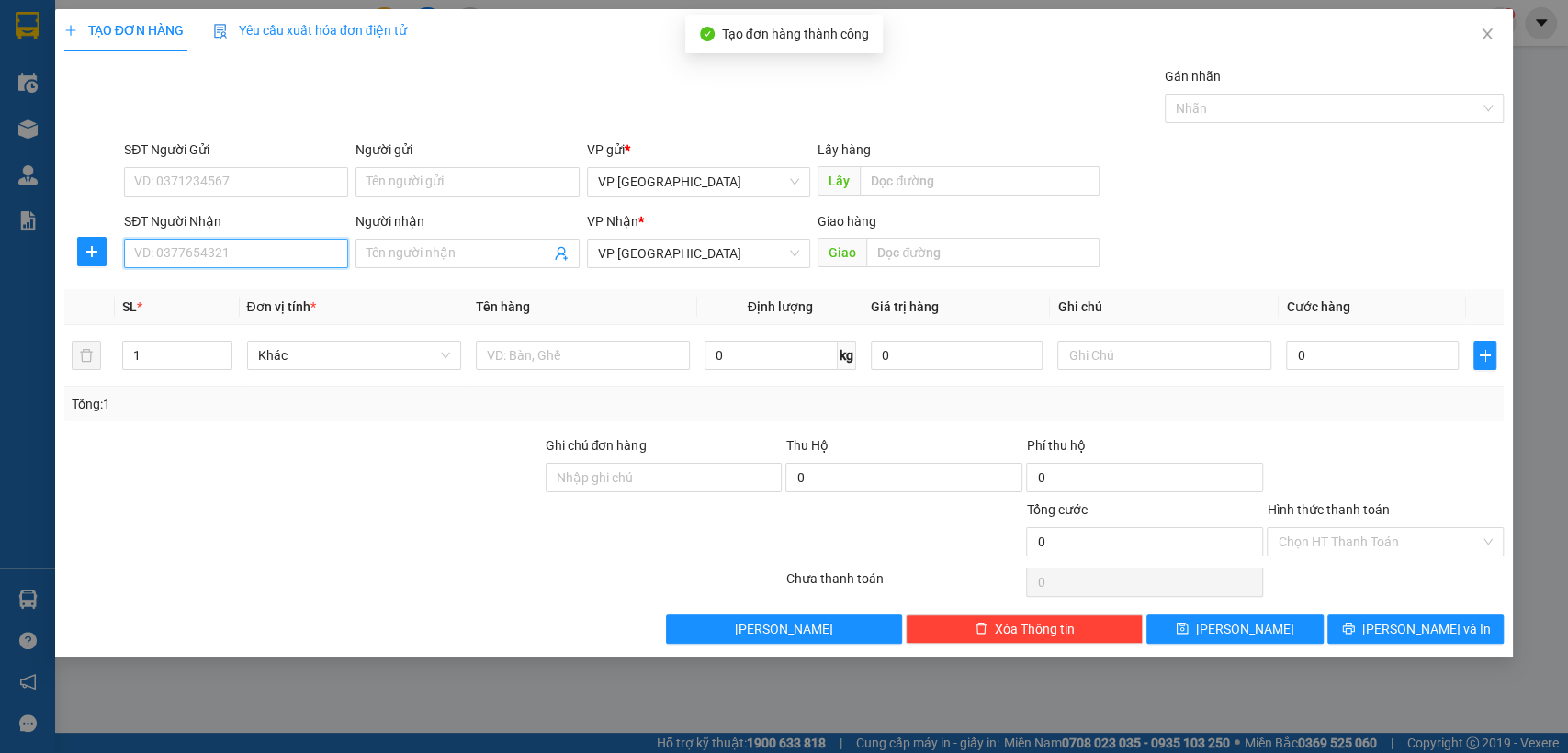
click at [236, 254] on input "SĐT Người Nhận" at bounding box center [236, 253] width 224 height 29
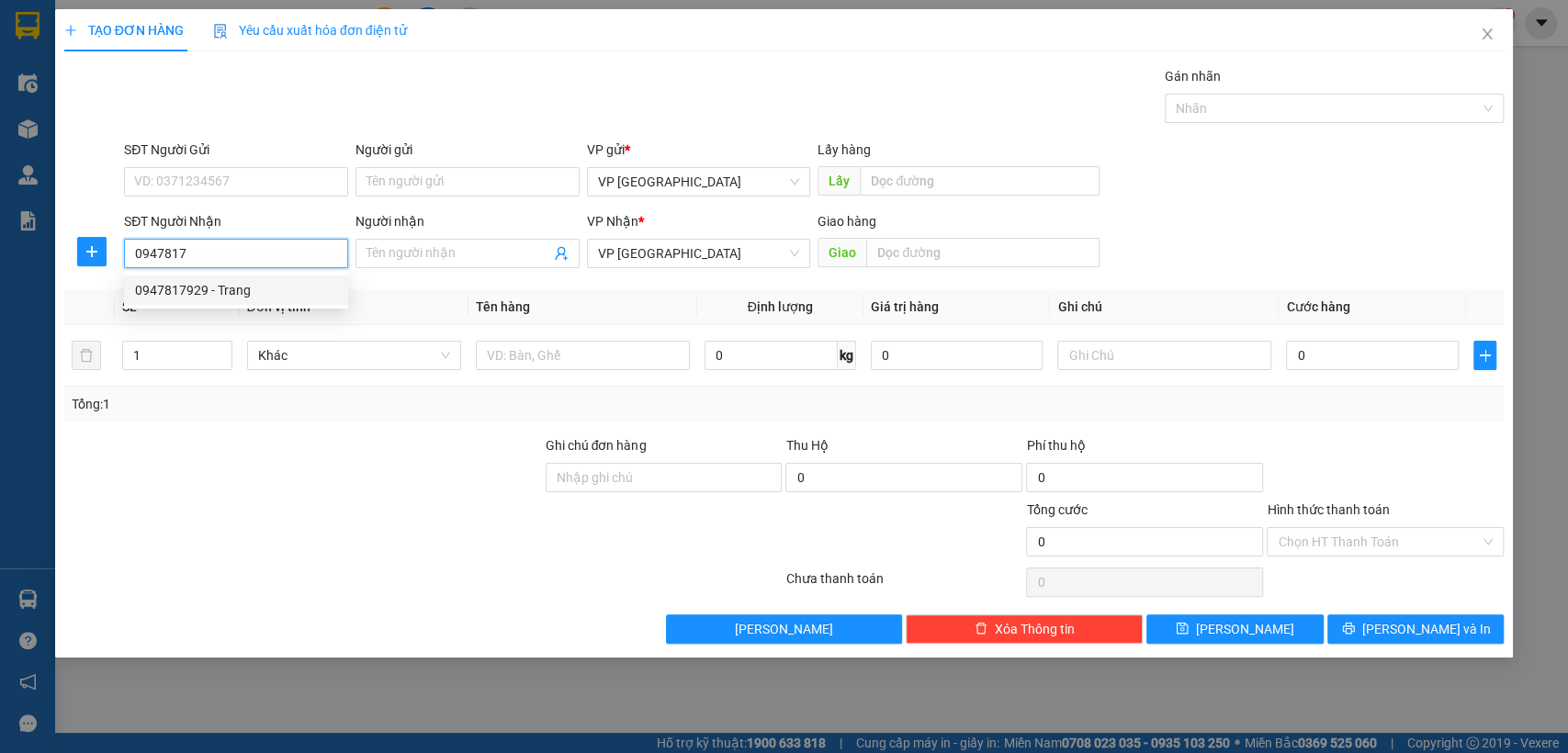
click at [275, 289] on div "0947817929 - Trang" at bounding box center [236, 290] width 202 height 20
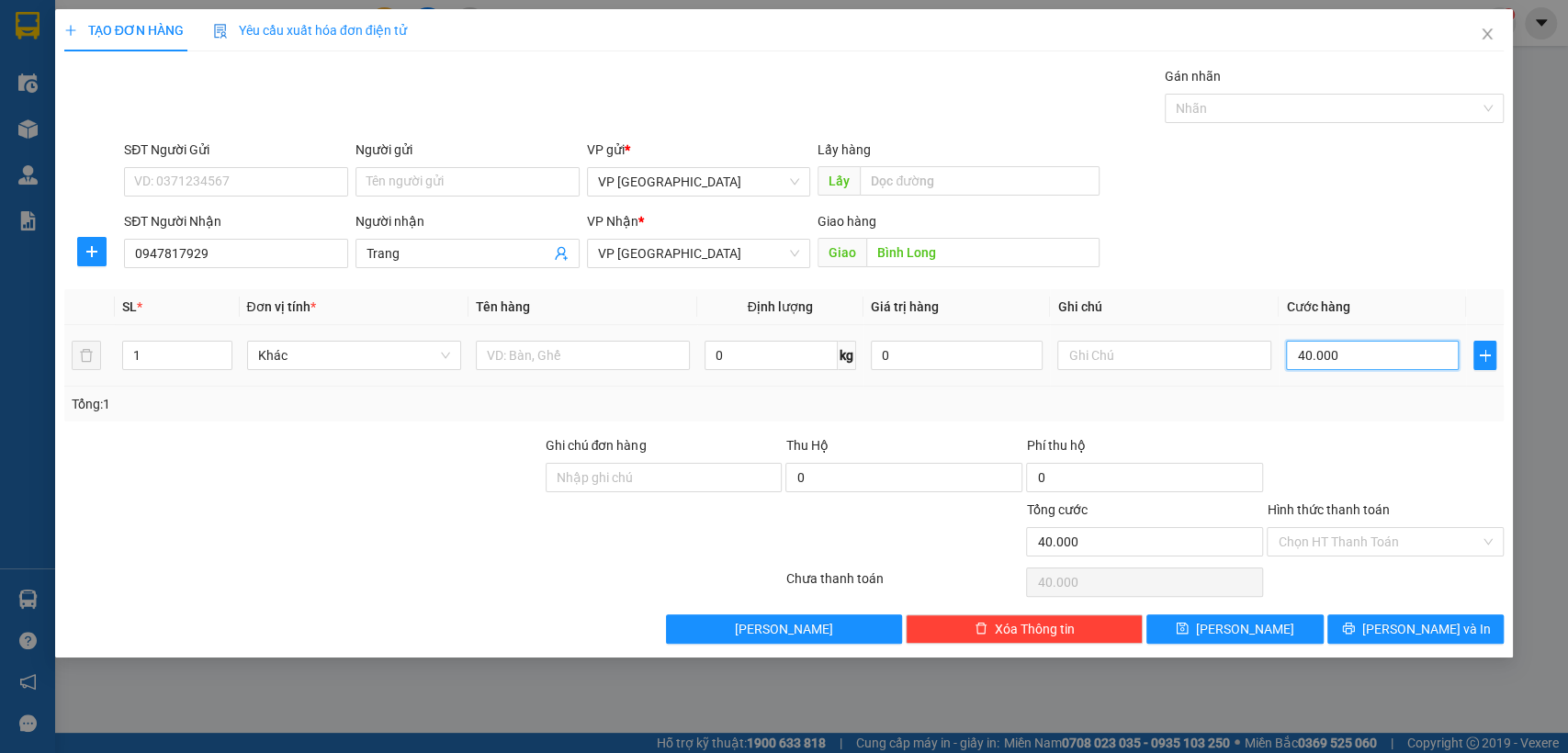
click at [1364, 364] on input "40.000" at bounding box center [1372, 355] width 173 height 29
click at [1219, 350] on input "text" at bounding box center [1163, 355] width 214 height 29
drag, startPoint x: 1242, startPoint y: 625, endPoint x: 195, endPoint y: 348, distance: 1083.0
click at [1238, 625] on span "[PERSON_NAME]" at bounding box center [1244, 629] width 98 height 20
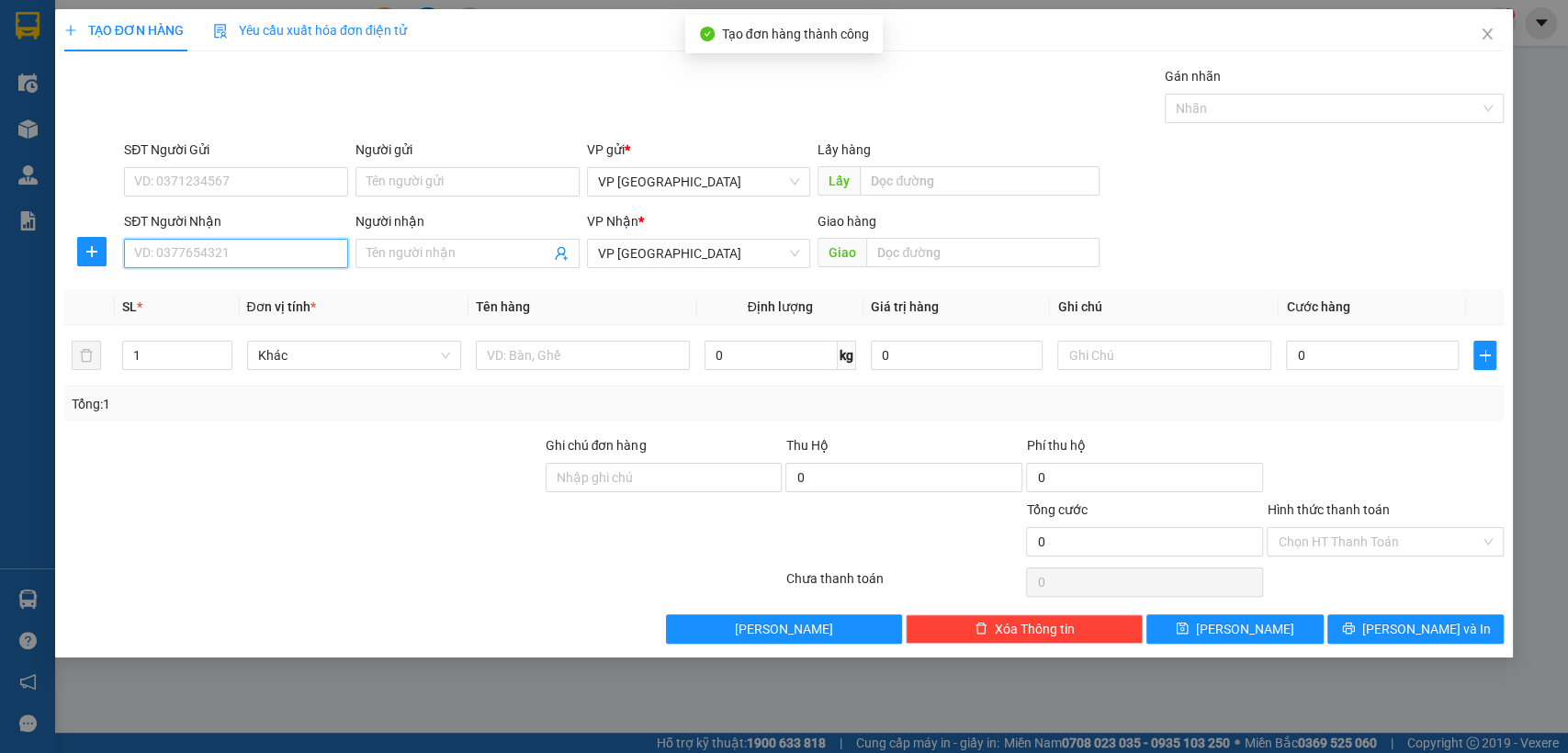
click at [228, 249] on input "SĐT Người Nhận" at bounding box center [236, 253] width 224 height 29
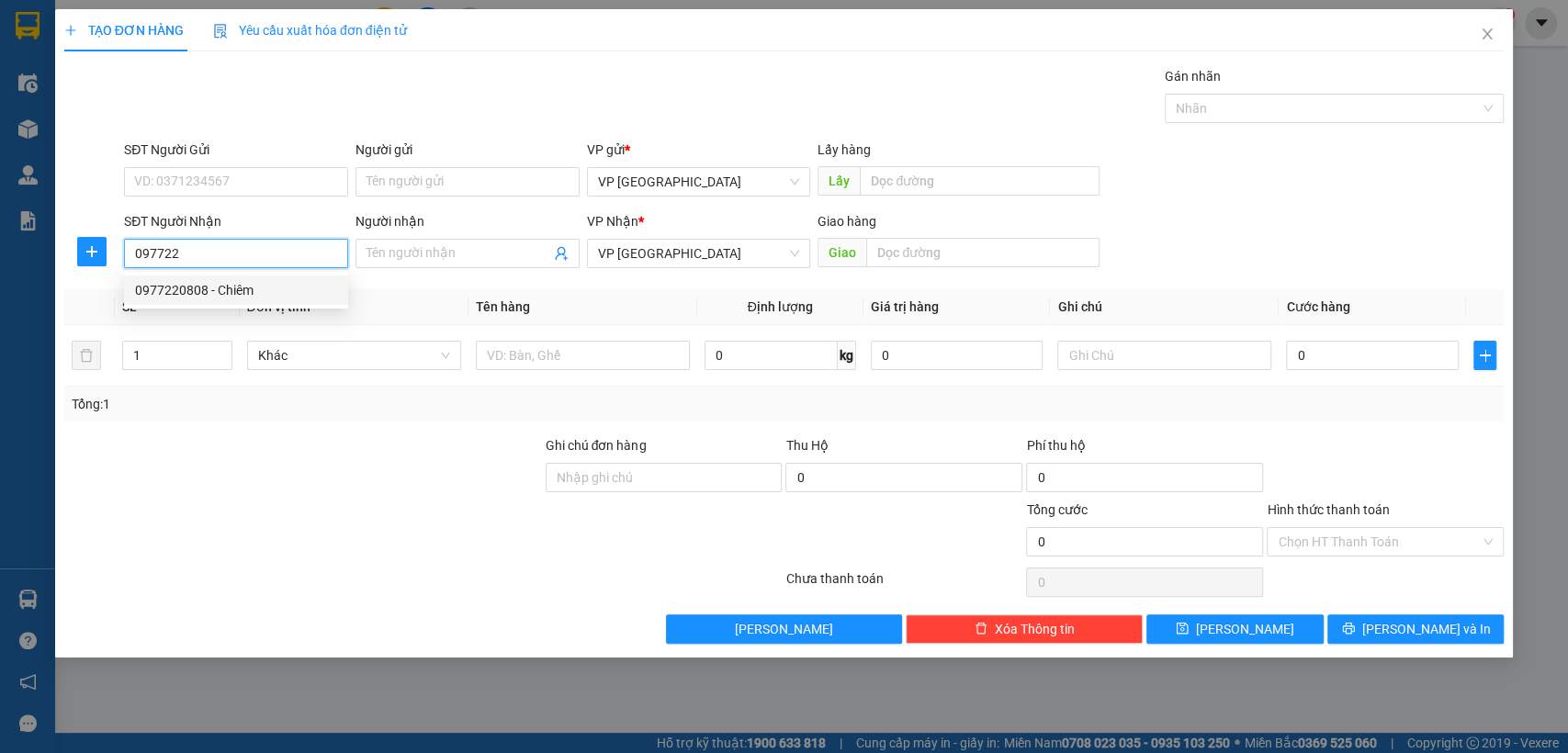
click at [242, 290] on div "0977220808 - Chiêm" at bounding box center [236, 290] width 202 height 20
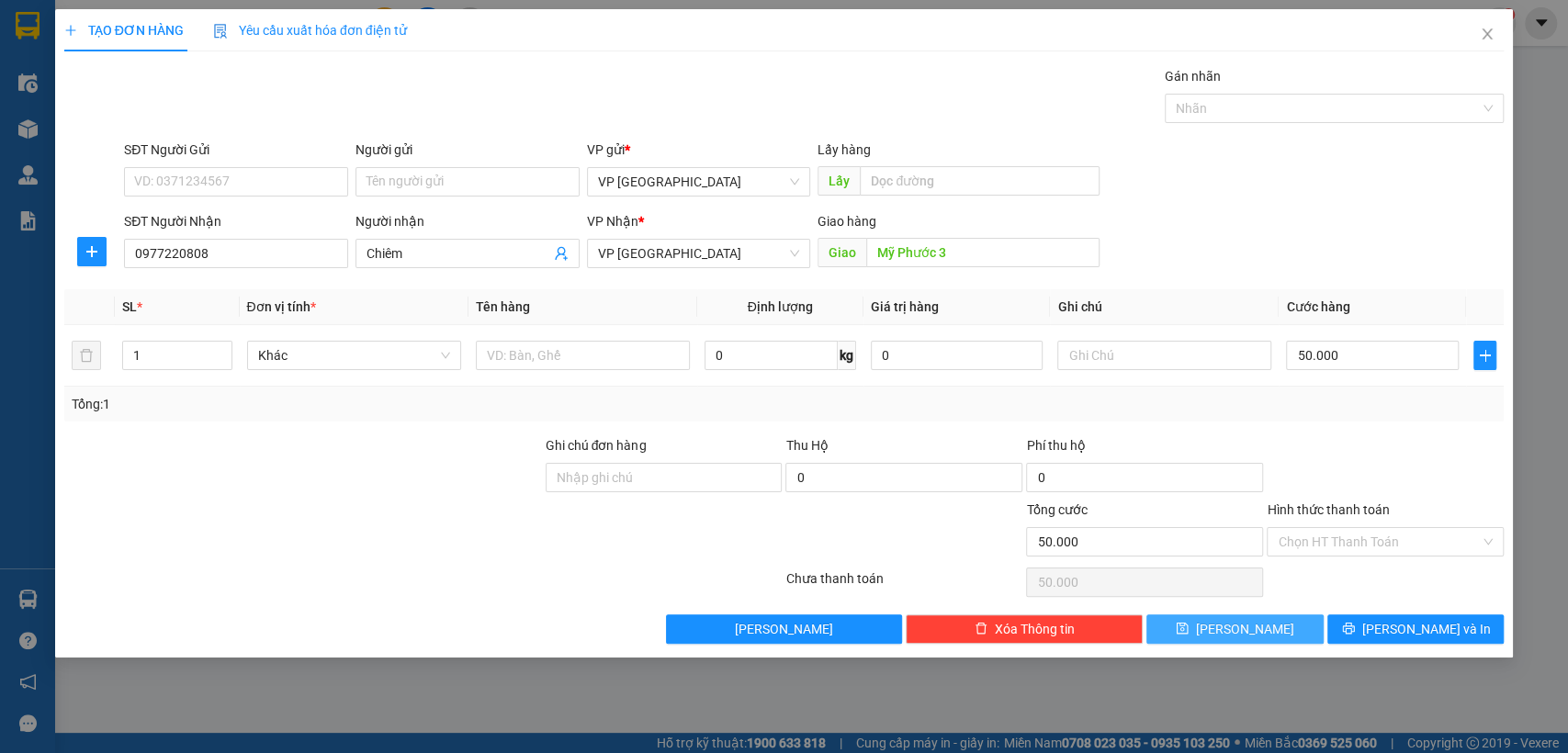
drag, startPoint x: 1249, startPoint y: 616, endPoint x: 1172, endPoint y: 600, distance: 78.6
click at [1250, 617] on button "[PERSON_NAME]" at bounding box center [1235, 629] width 177 height 29
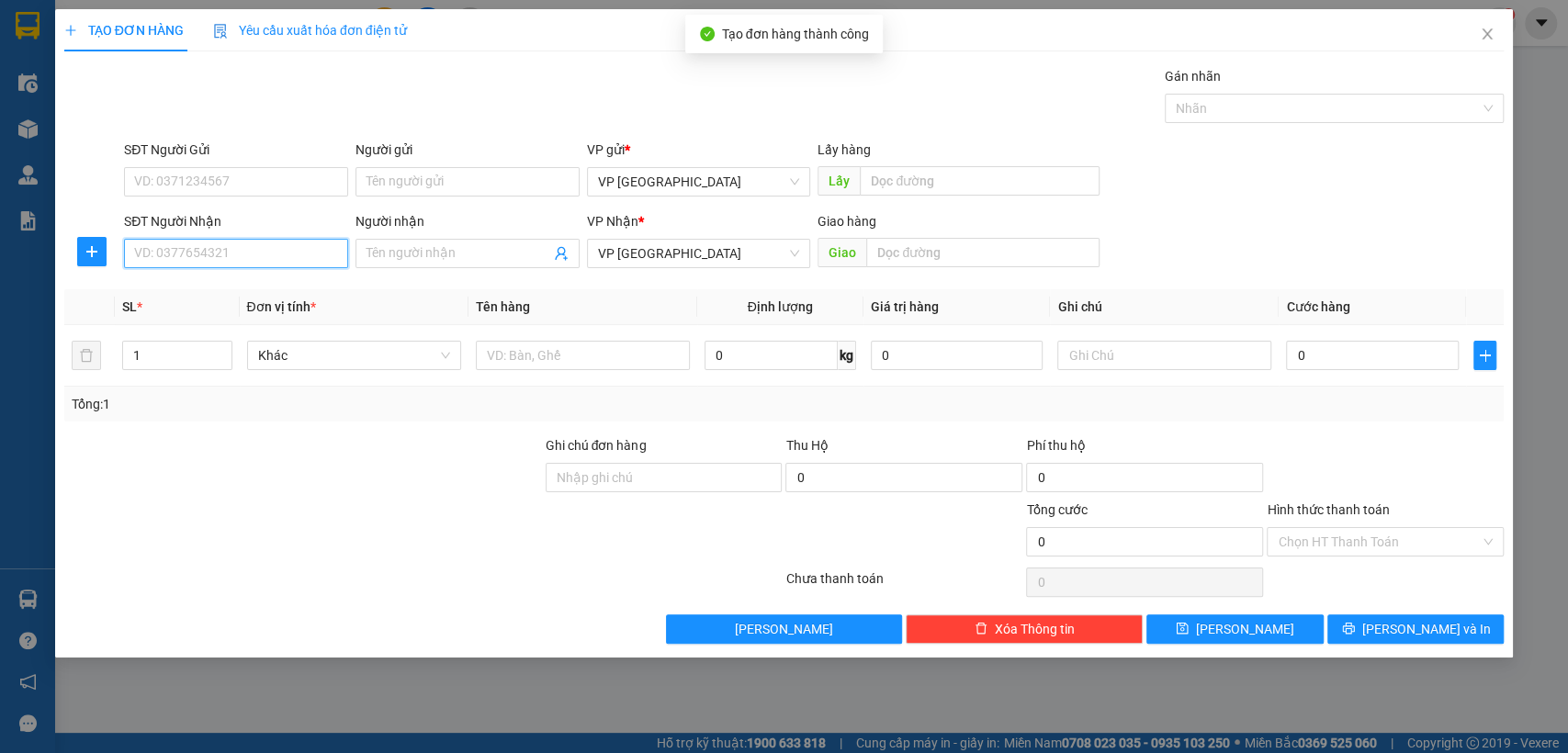
click at [238, 252] on input "SĐT Người Nhận" at bounding box center [236, 253] width 224 height 29
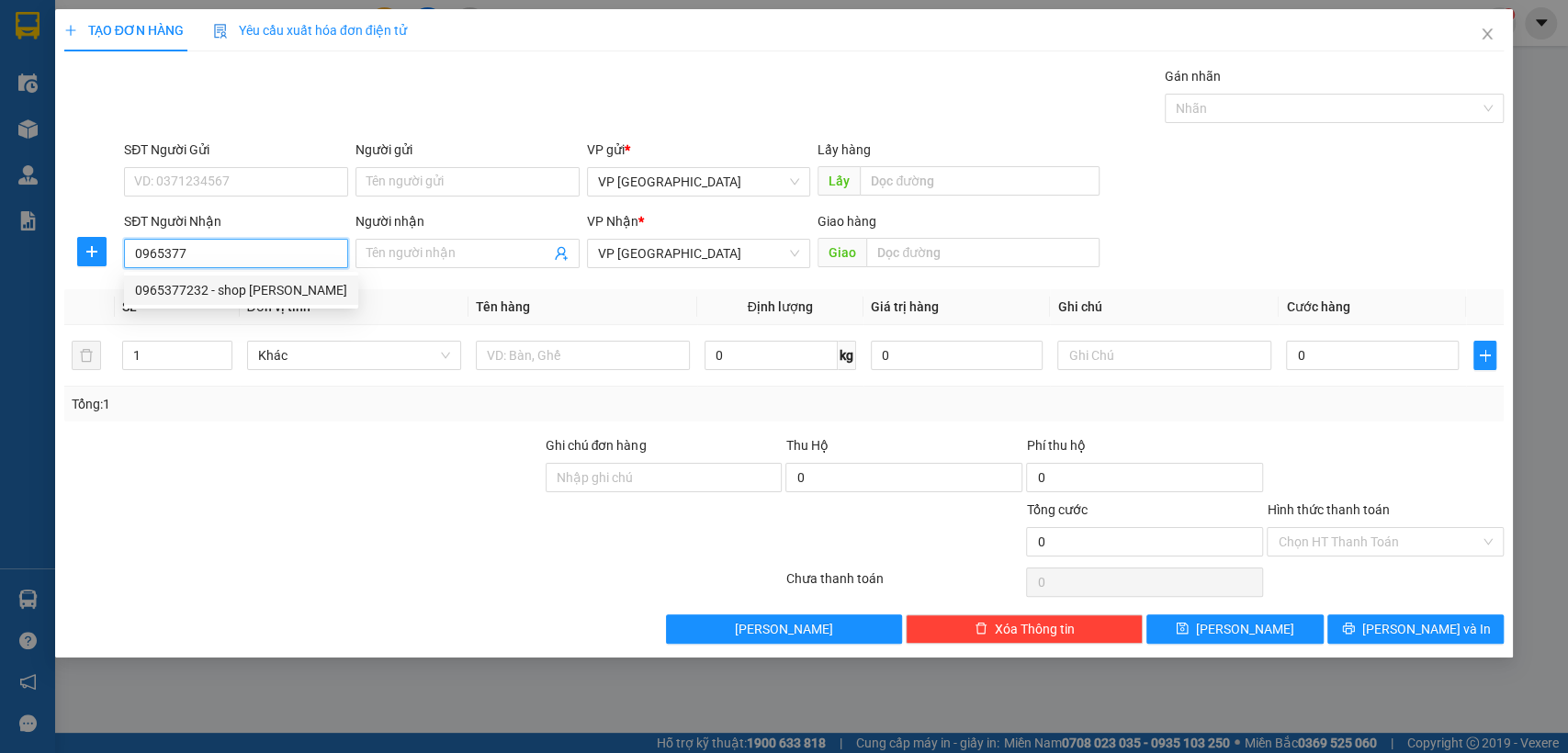
click at [271, 288] on div "0965377232 - shop [PERSON_NAME]" at bounding box center [240, 290] width 212 height 20
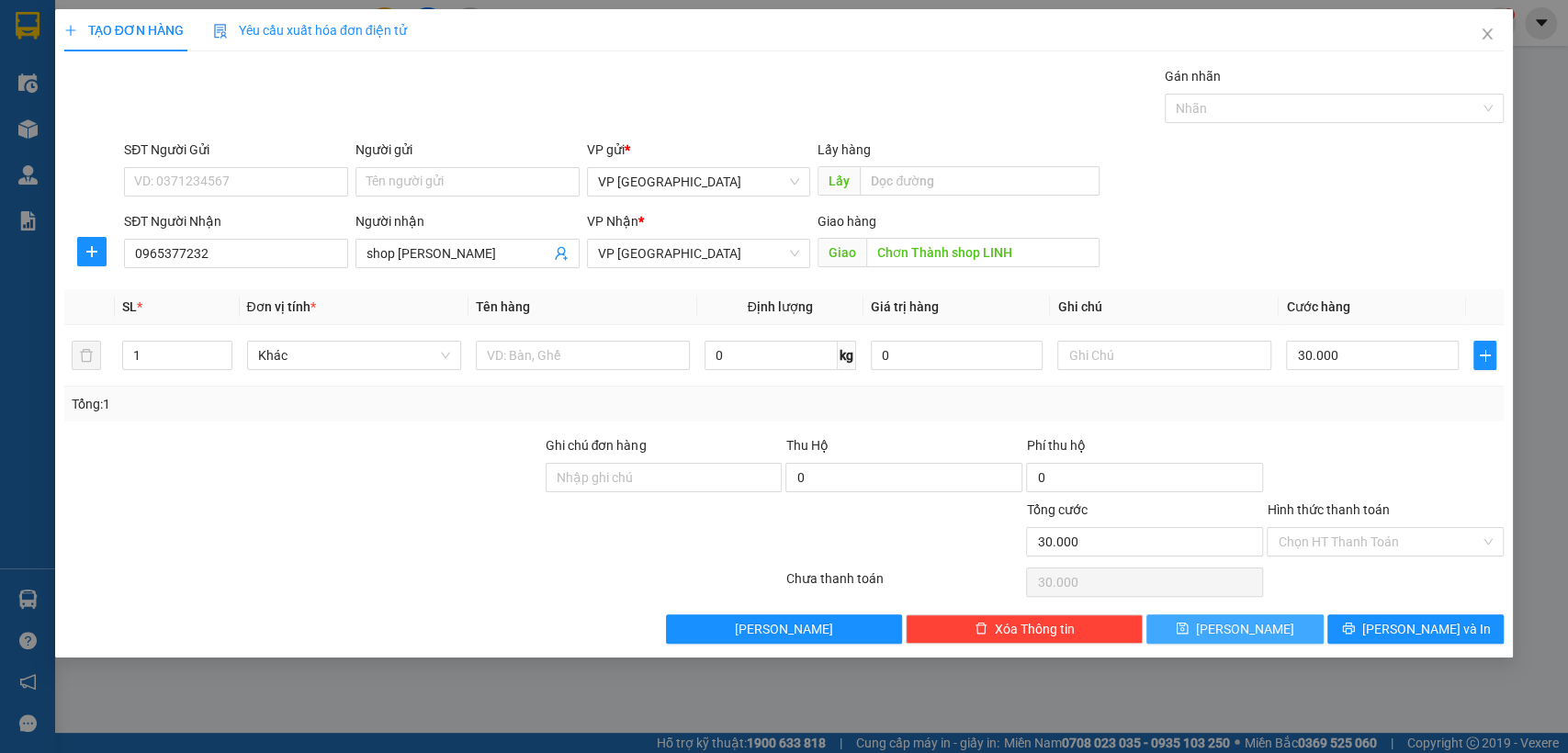
click at [1250, 634] on span "[PERSON_NAME]" at bounding box center [1244, 629] width 98 height 20
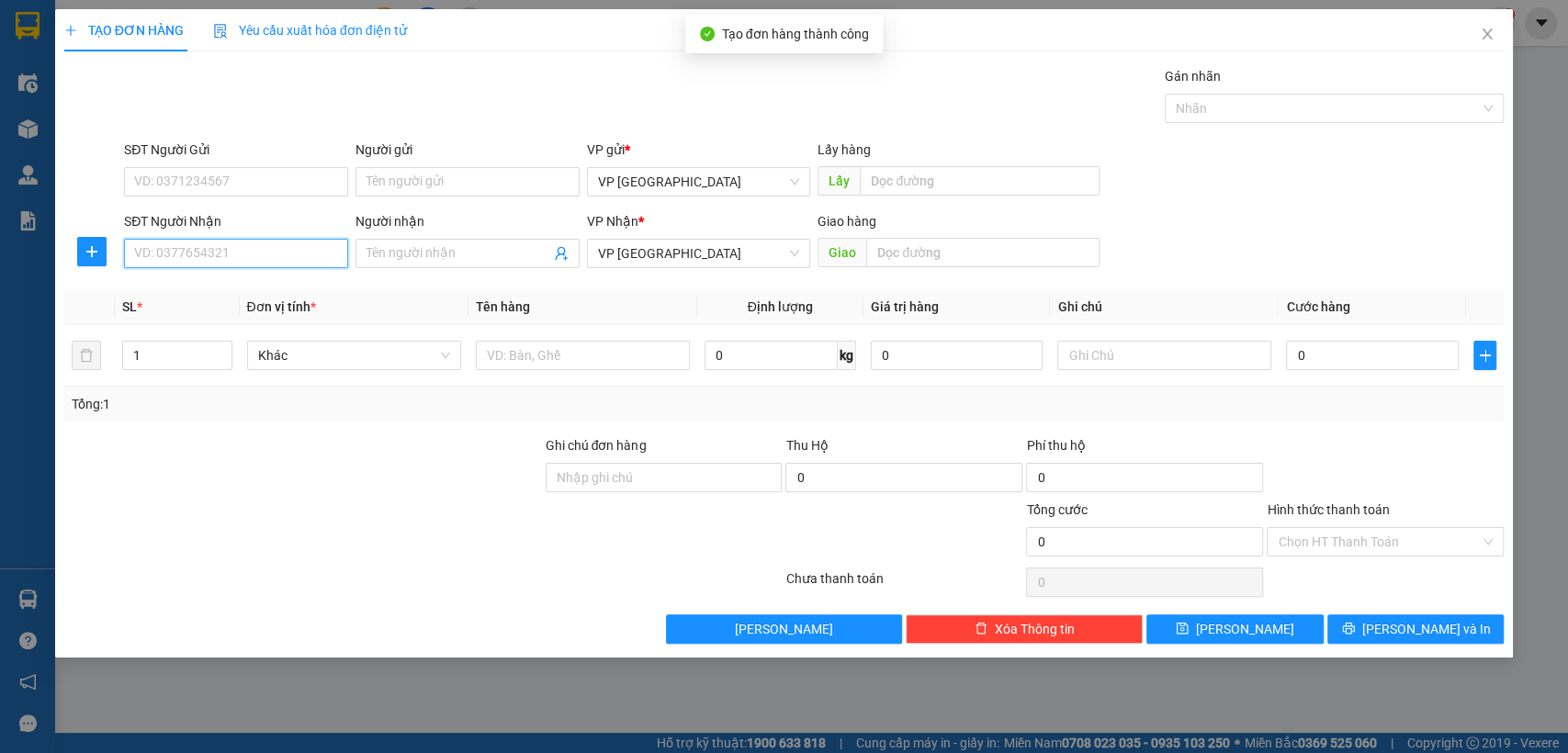
click at [273, 251] on input "SĐT Người Nhận" at bounding box center [236, 253] width 224 height 29
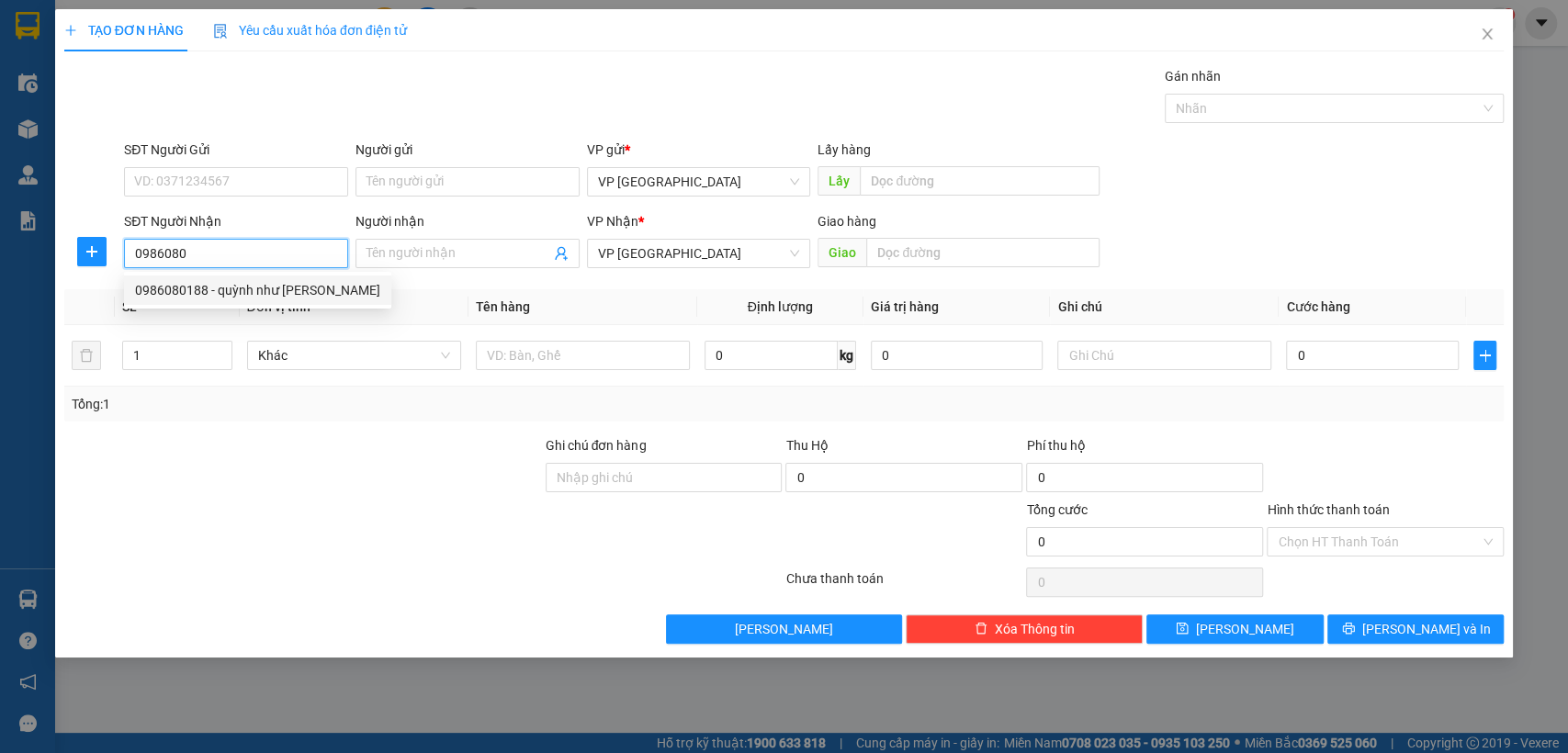
click at [242, 291] on div "0986080188 - quỳnh như [PERSON_NAME]" at bounding box center [257, 290] width 245 height 20
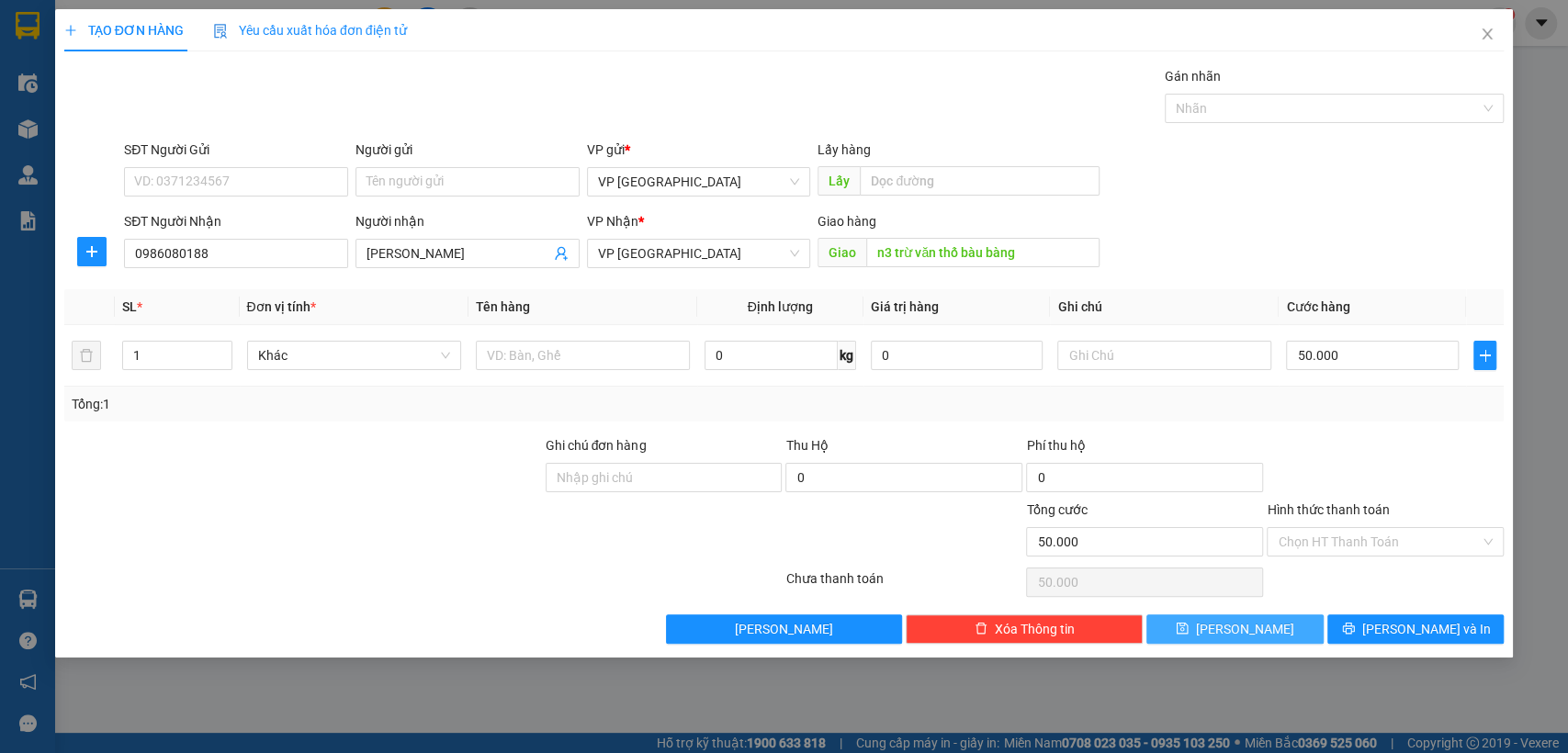
click at [1202, 618] on button "[PERSON_NAME]" at bounding box center [1235, 629] width 177 height 29
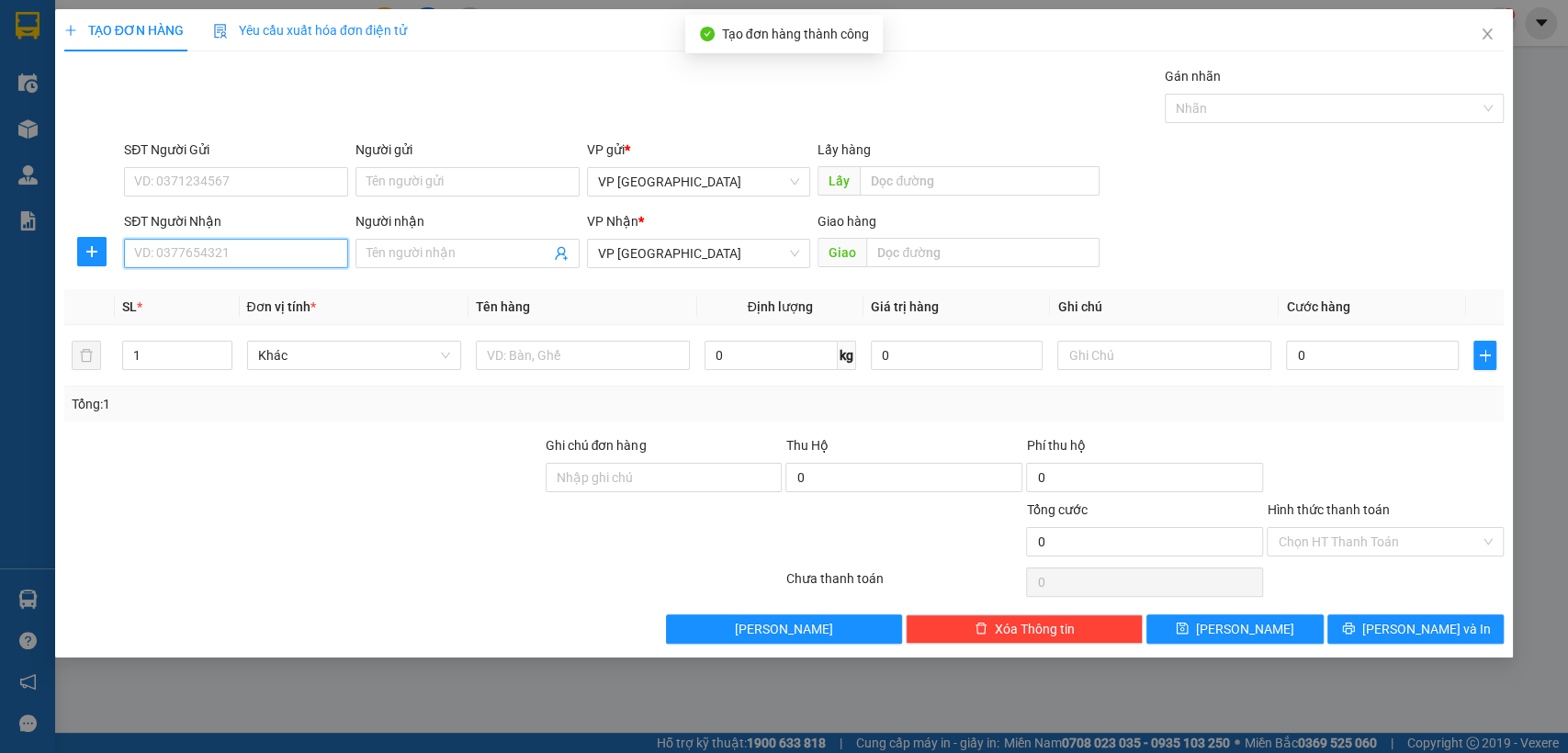
click at [320, 254] on input "SĐT Người Nhận" at bounding box center [236, 253] width 224 height 29
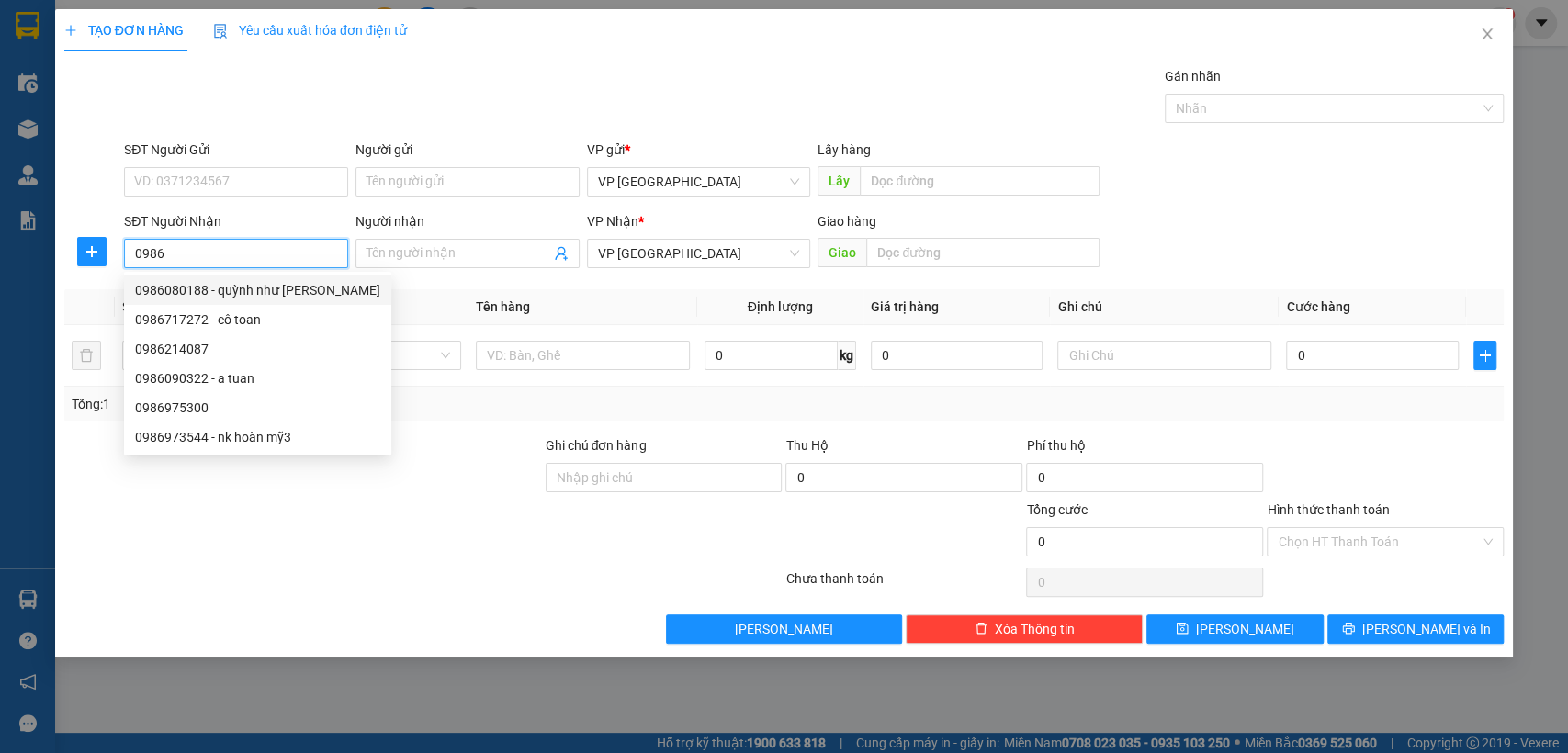
drag, startPoint x: 320, startPoint y: 254, endPoint x: 227, endPoint y: 273, distance: 94.9
drag, startPoint x: 227, startPoint y: 273, endPoint x: 186, endPoint y: 253, distance: 45.6
click at [186, 253] on input "0986" at bounding box center [236, 253] width 224 height 29
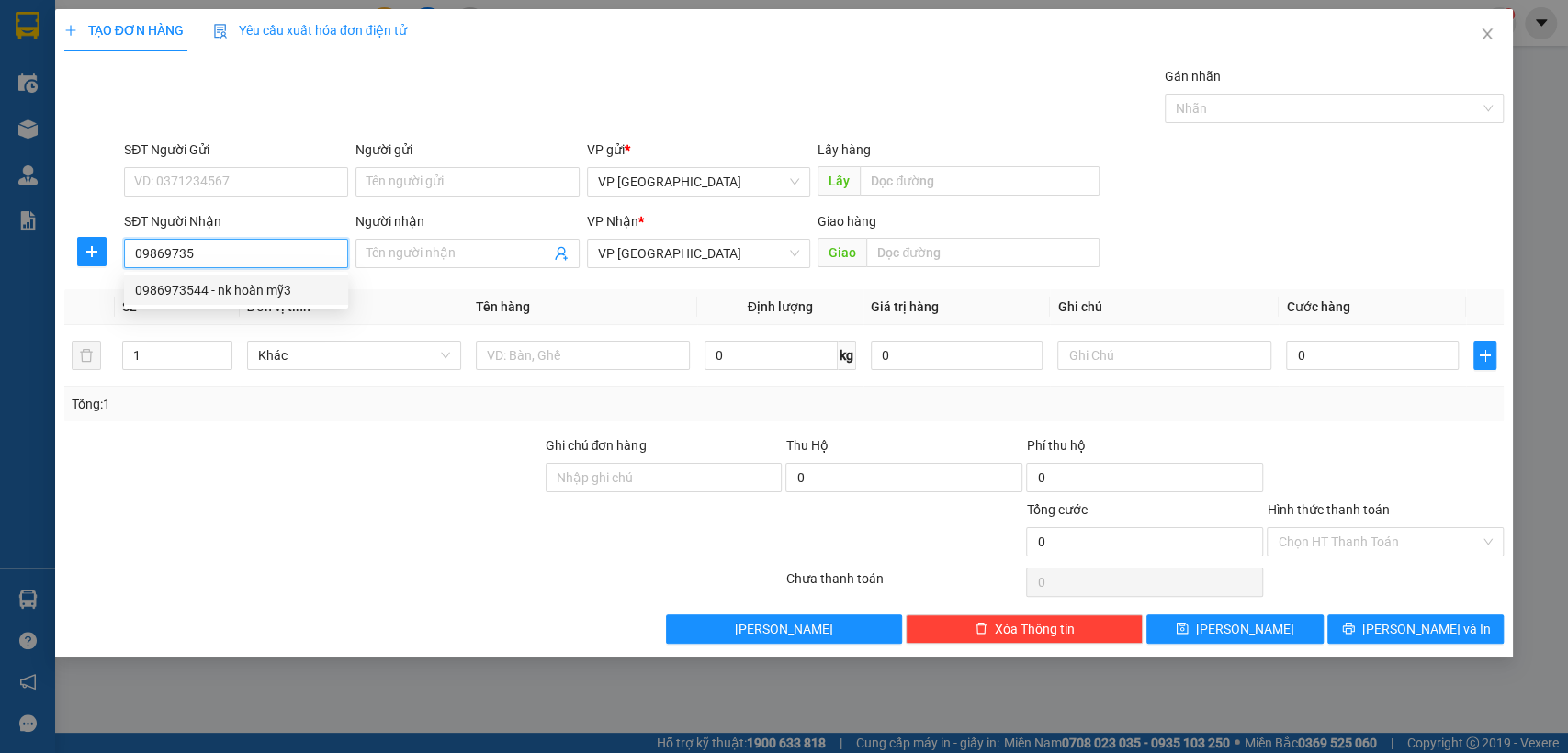
click at [235, 283] on div "0986973544 - nk hoàn mỹ3" at bounding box center [236, 290] width 202 height 20
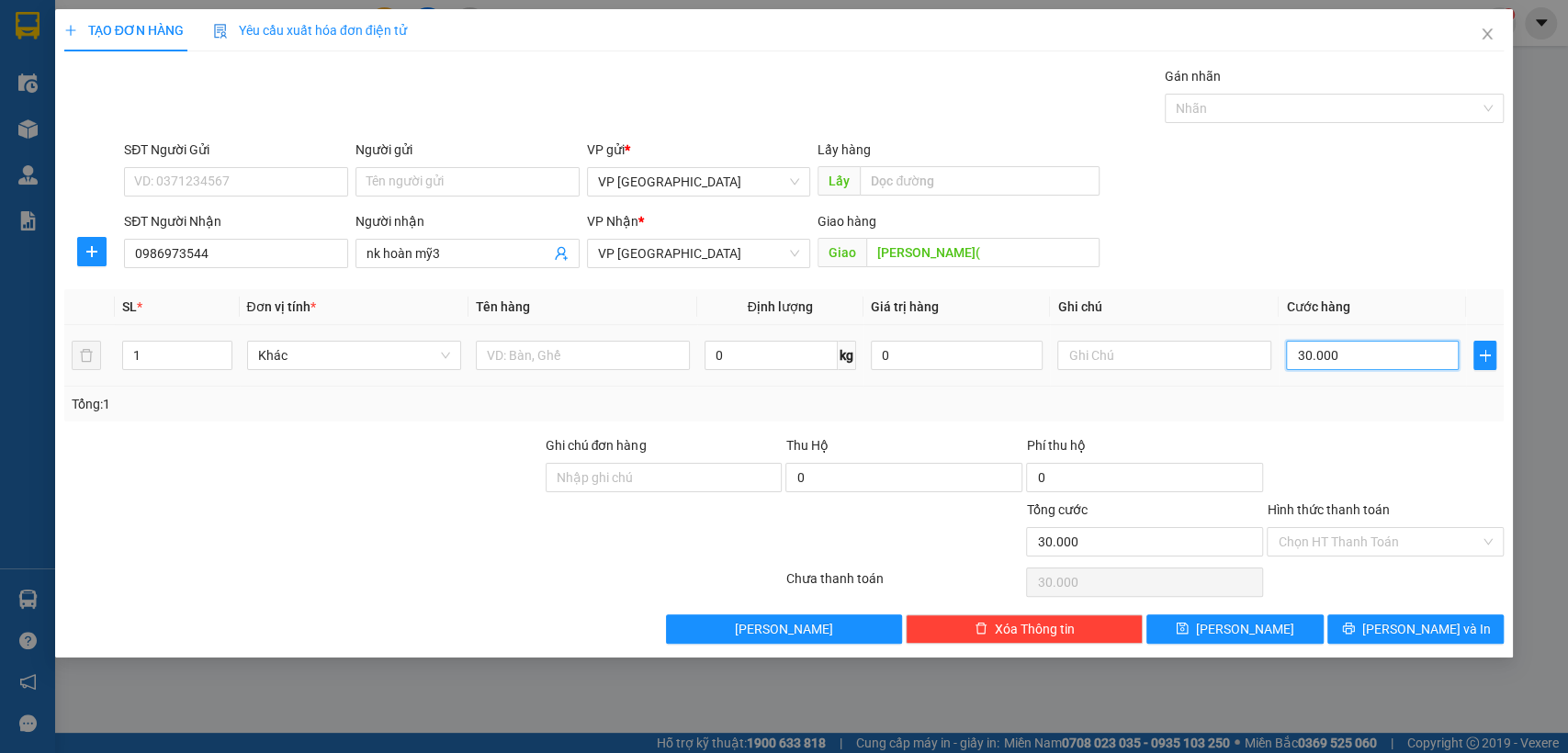
click at [1341, 360] on input "30.000" at bounding box center [1372, 355] width 173 height 29
drag, startPoint x: 1254, startPoint y: 625, endPoint x: 998, endPoint y: 554, distance: 265.7
click at [1236, 625] on span "[PERSON_NAME]" at bounding box center [1244, 629] width 98 height 20
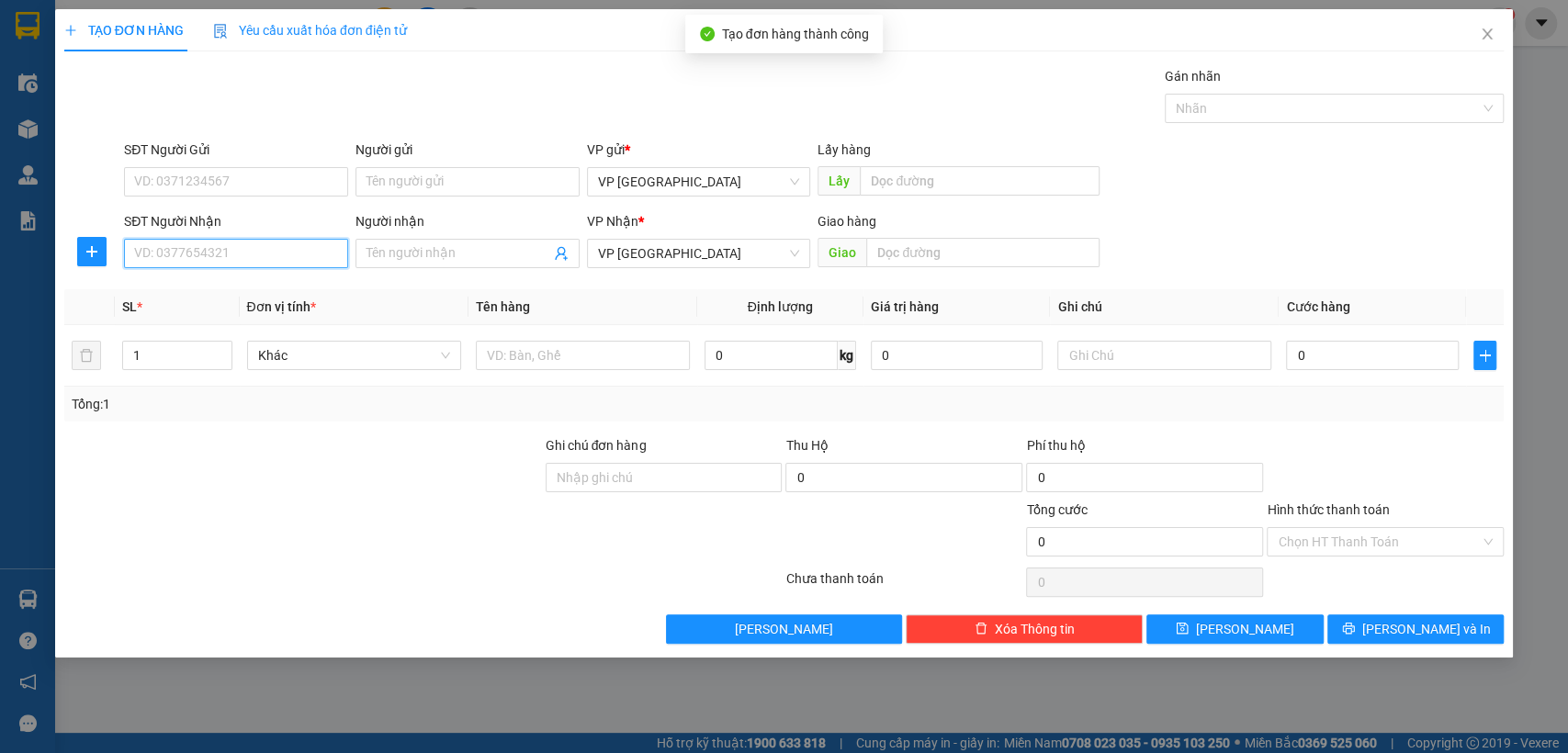
click at [256, 254] on input "SĐT Người Nhận" at bounding box center [236, 253] width 224 height 29
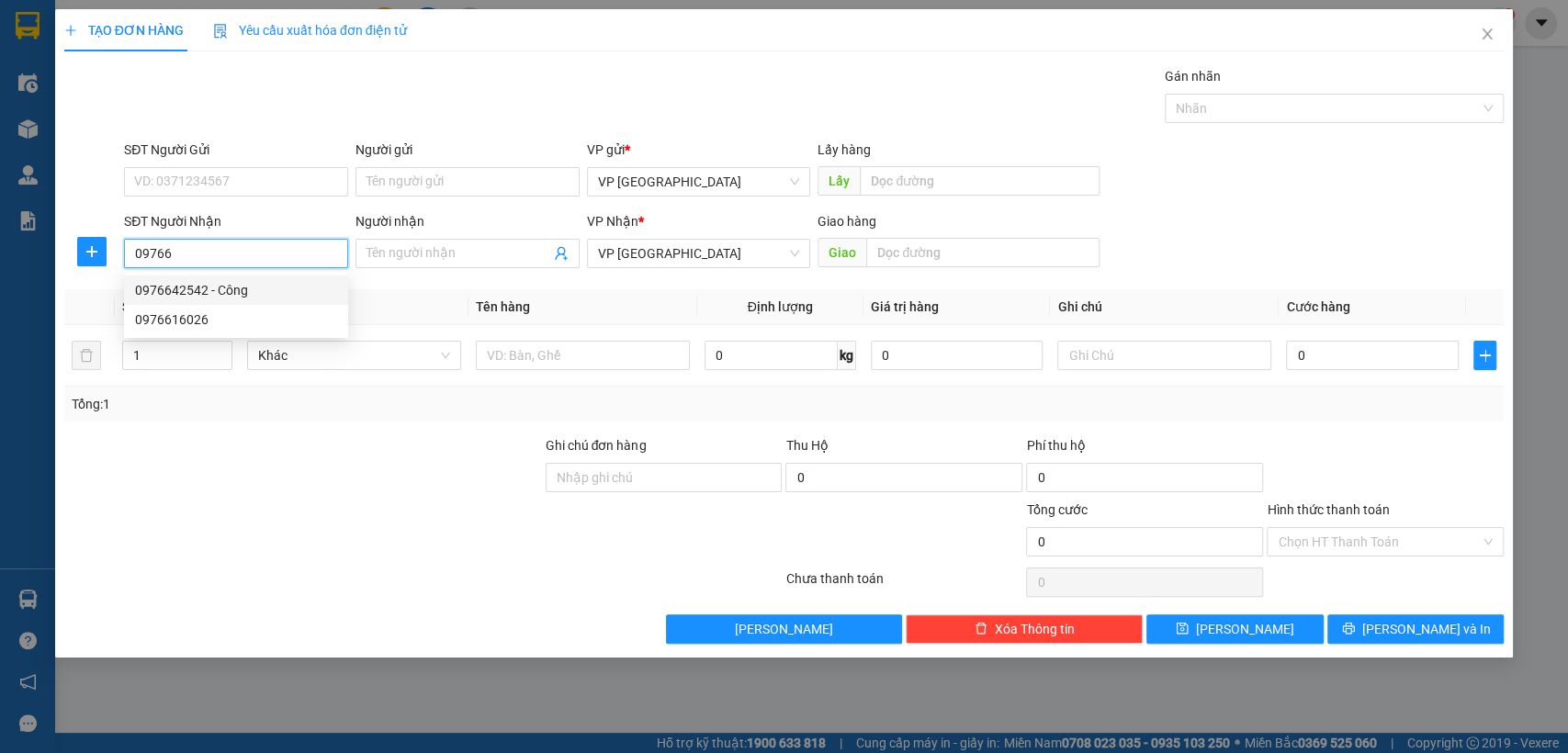
click at [269, 252] on input "09766" at bounding box center [236, 253] width 224 height 29
click at [293, 287] on div "0976616026" at bounding box center [236, 290] width 202 height 20
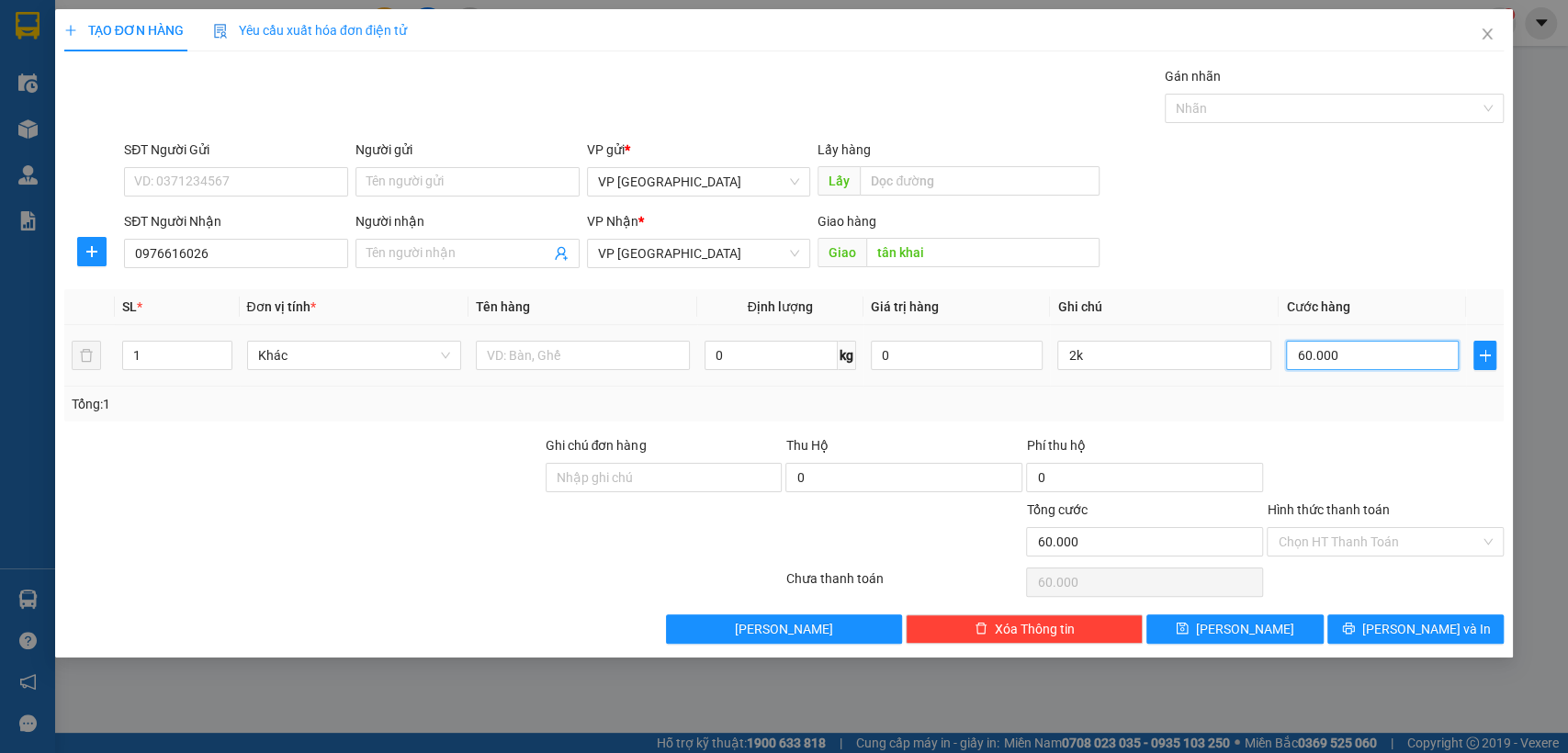
click at [1356, 349] on input "60.000" at bounding box center [1372, 355] width 173 height 29
click at [1205, 354] on input "2k" at bounding box center [1163, 355] width 214 height 29
click at [1246, 633] on span "[PERSON_NAME]" at bounding box center [1244, 629] width 98 height 20
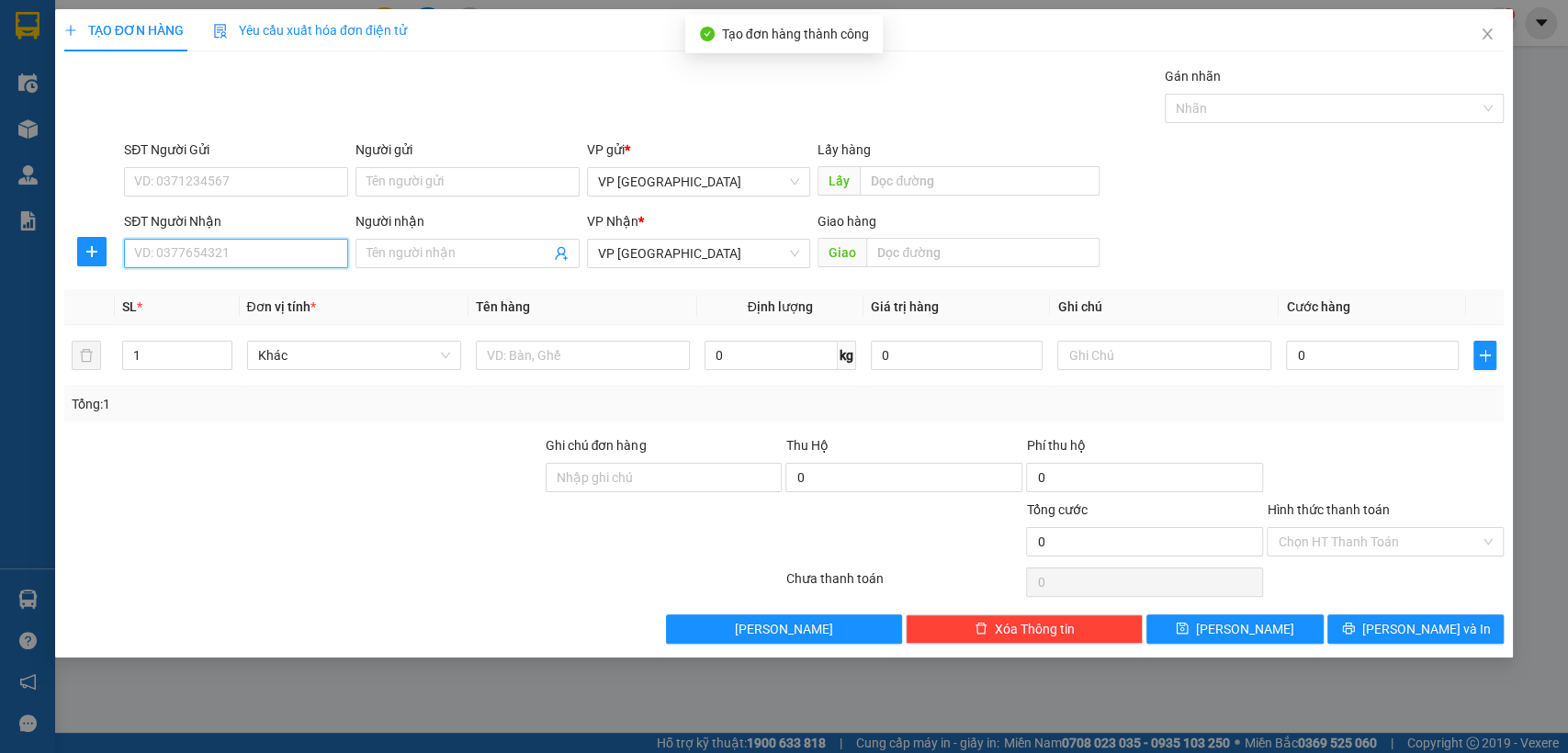
click at [277, 256] on input "SĐT Người Nhận" at bounding box center [236, 253] width 224 height 29
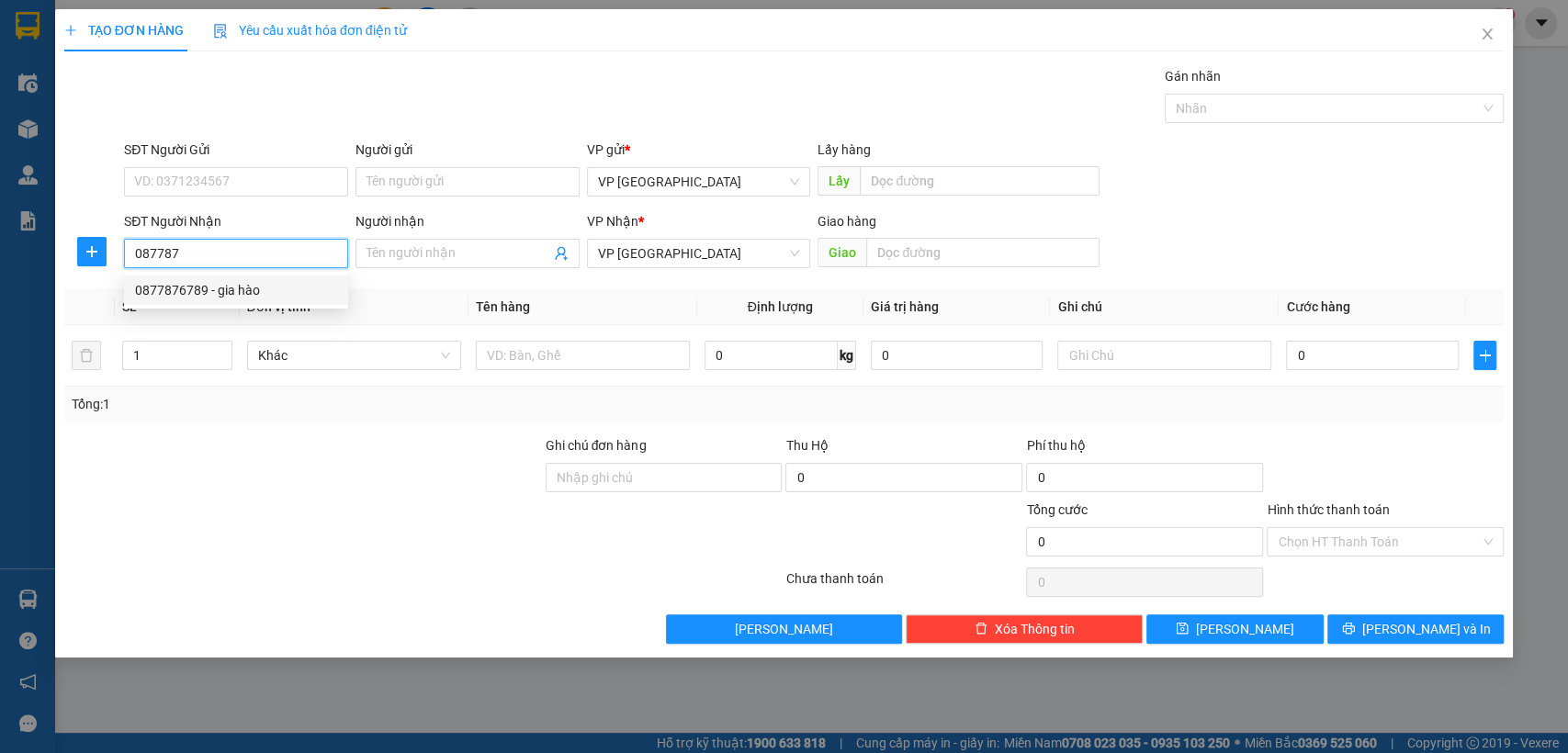
click at [277, 282] on div "0877876789 - gia hào" at bounding box center [236, 290] width 202 height 20
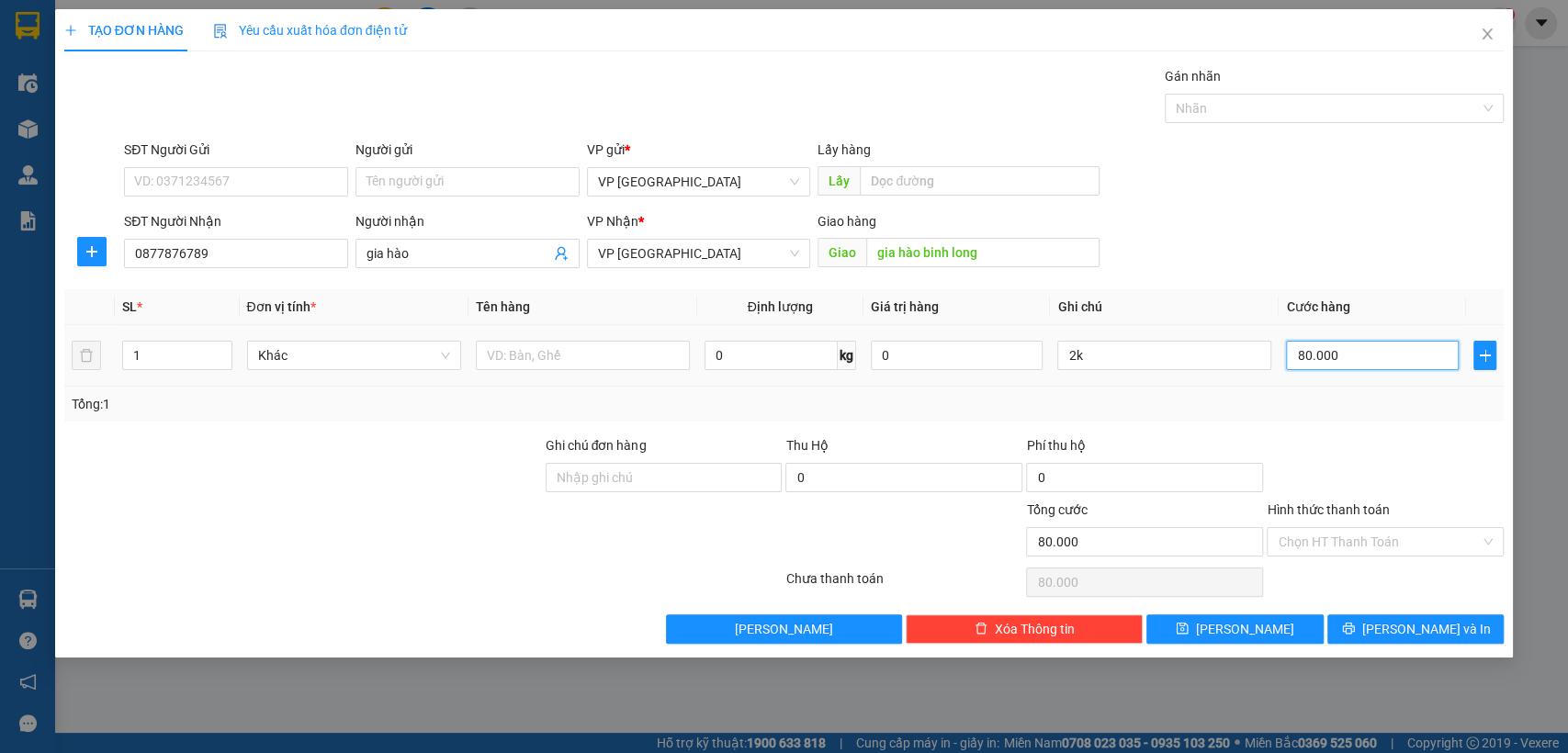
click at [1346, 343] on input "80.000" at bounding box center [1372, 355] width 173 height 29
click at [1198, 367] on input "2k" at bounding box center [1163, 355] width 214 height 29
drag, startPoint x: 1238, startPoint y: 625, endPoint x: 1166, endPoint y: 584, distance: 82.9
click at [1238, 620] on span "[PERSON_NAME]" at bounding box center [1244, 629] width 98 height 20
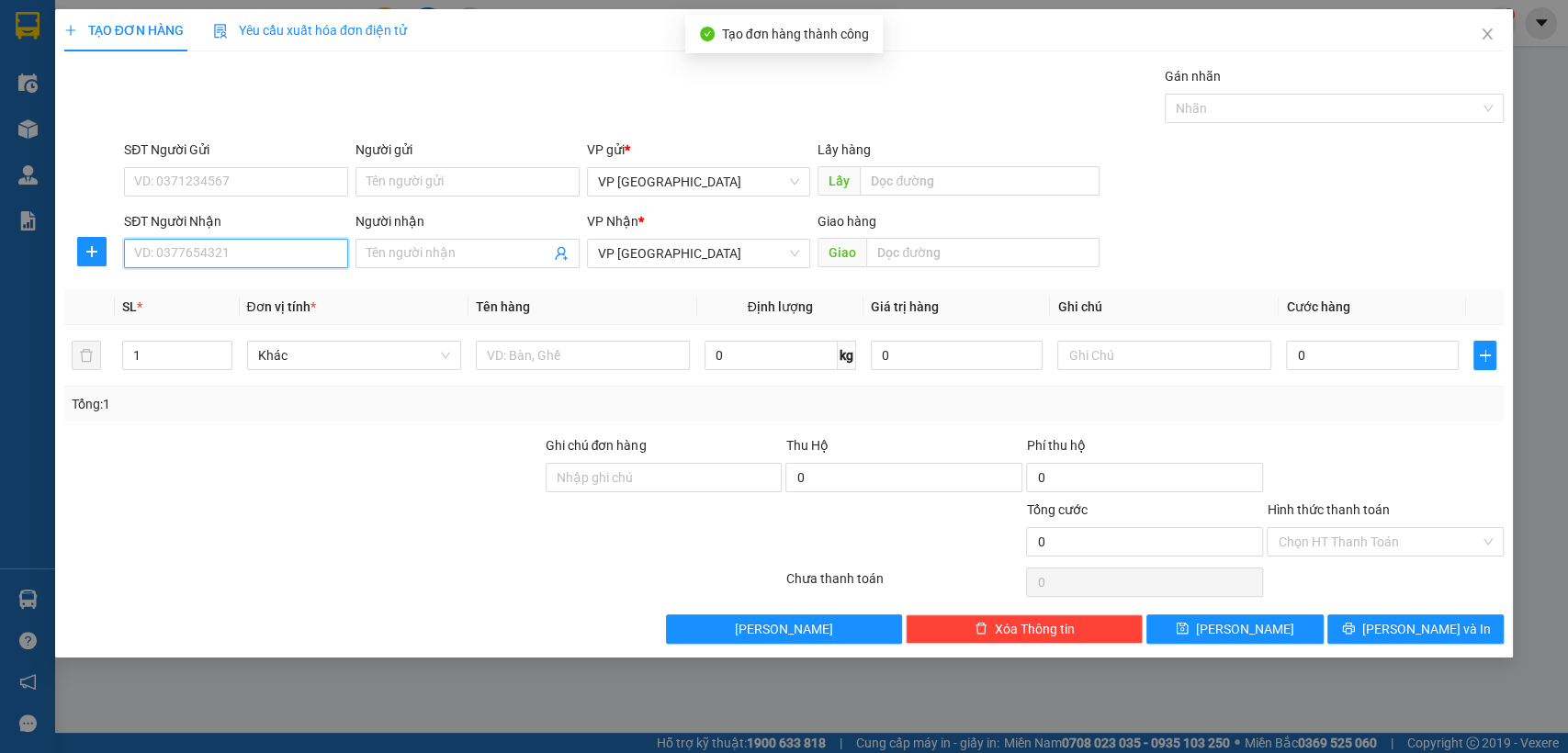
click at [209, 250] on input "SĐT Người Nhận" at bounding box center [236, 253] width 224 height 29
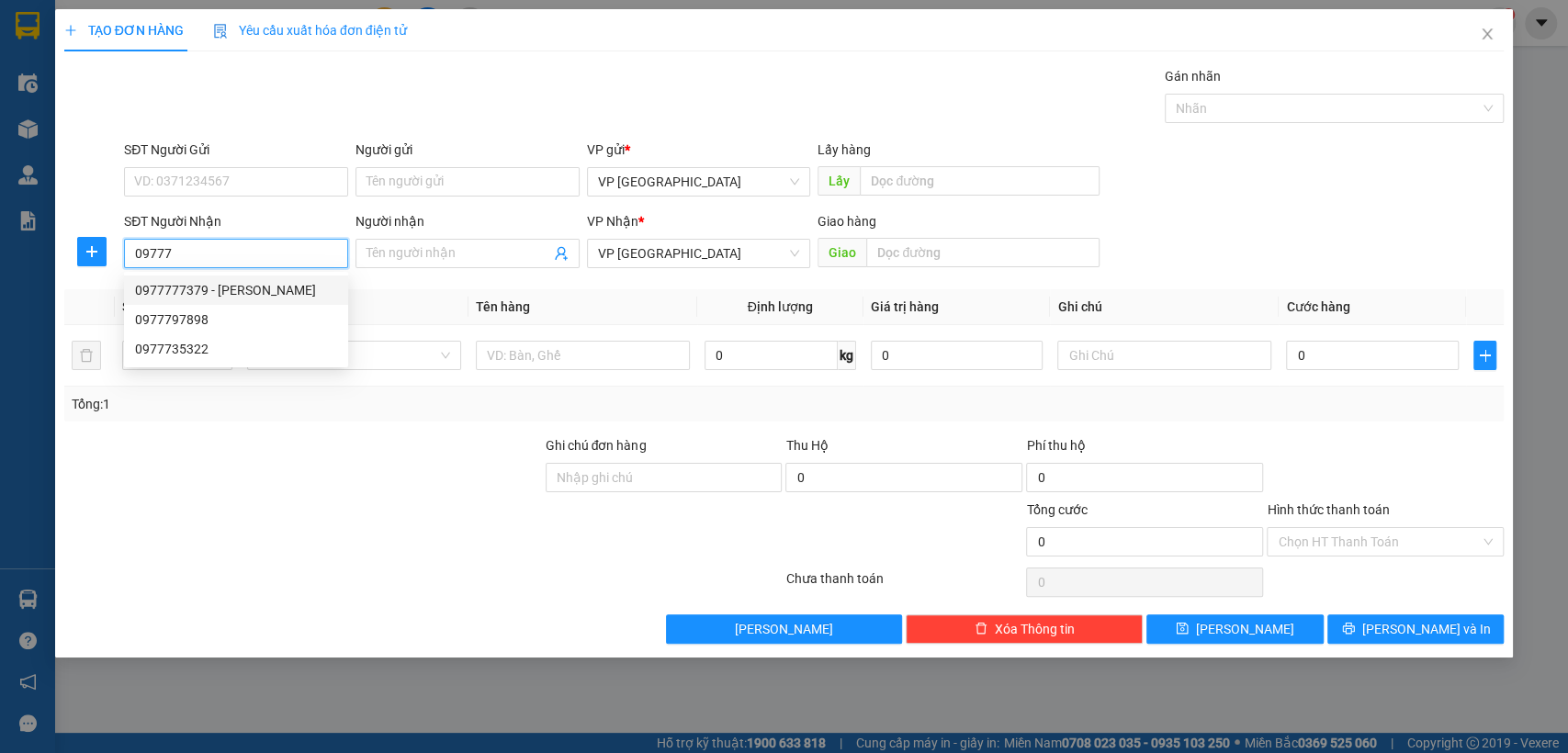
click at [229, 254] on input "09777" at bounding box center [236, 253] width 224 height 29
click at [226, 292] on div "0977757967" at bounding box center [236, 290] width 202 height 20
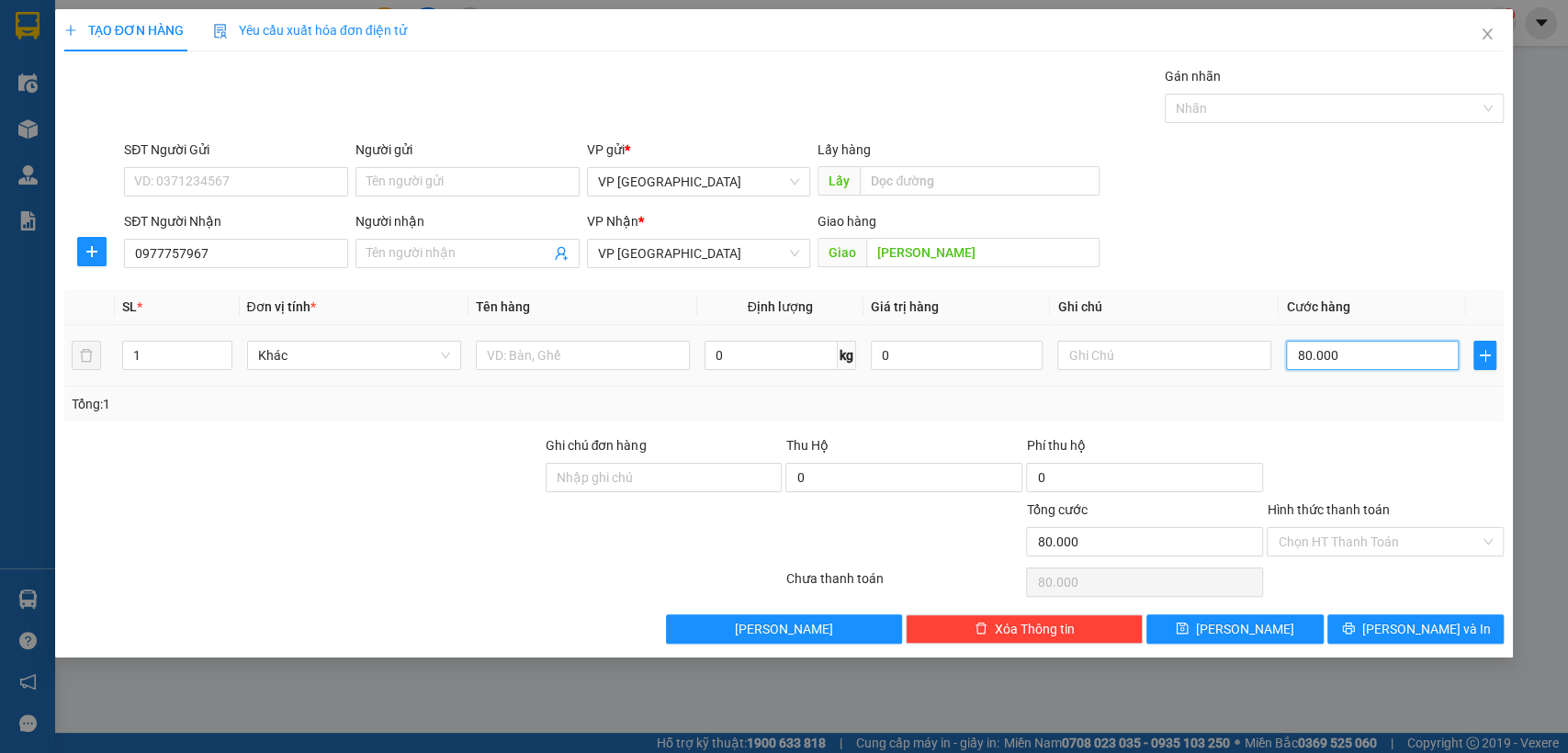
click at [1334, 356] on input "80.000" at bounding box center [1372, 355] width 173 height 29
drag, startPoint x: 1266, startPoint y: 626, endPoint x: 666, endPoint y: 372, distance: 651.5
click at [1263, 626] on button "[PERSON_NAME]" at bounding box center [1235, 629] width 177 height 29
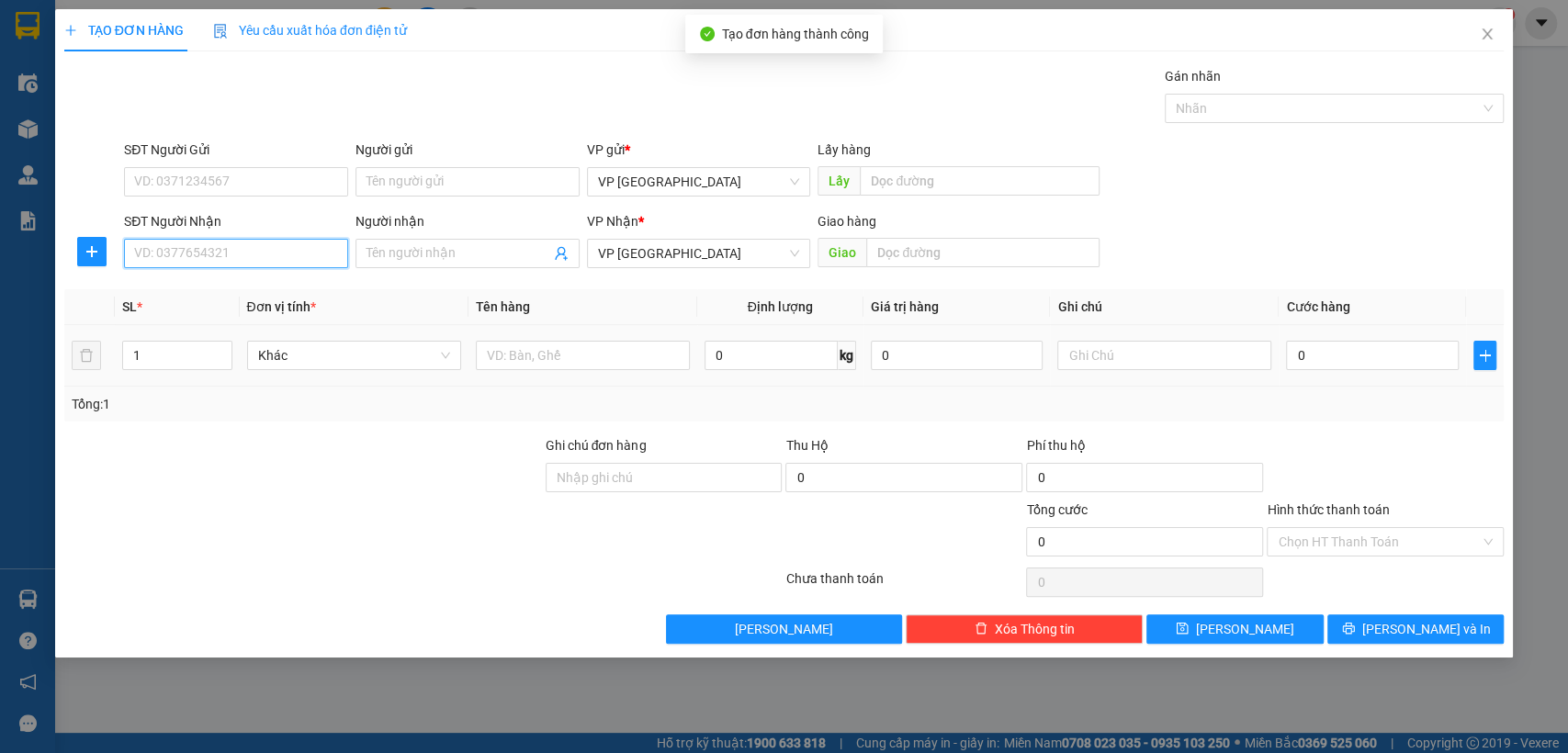
click at [282, 247] on input "SĐT Người Nhận" at bounding box center [236, 253] width 224 height 29
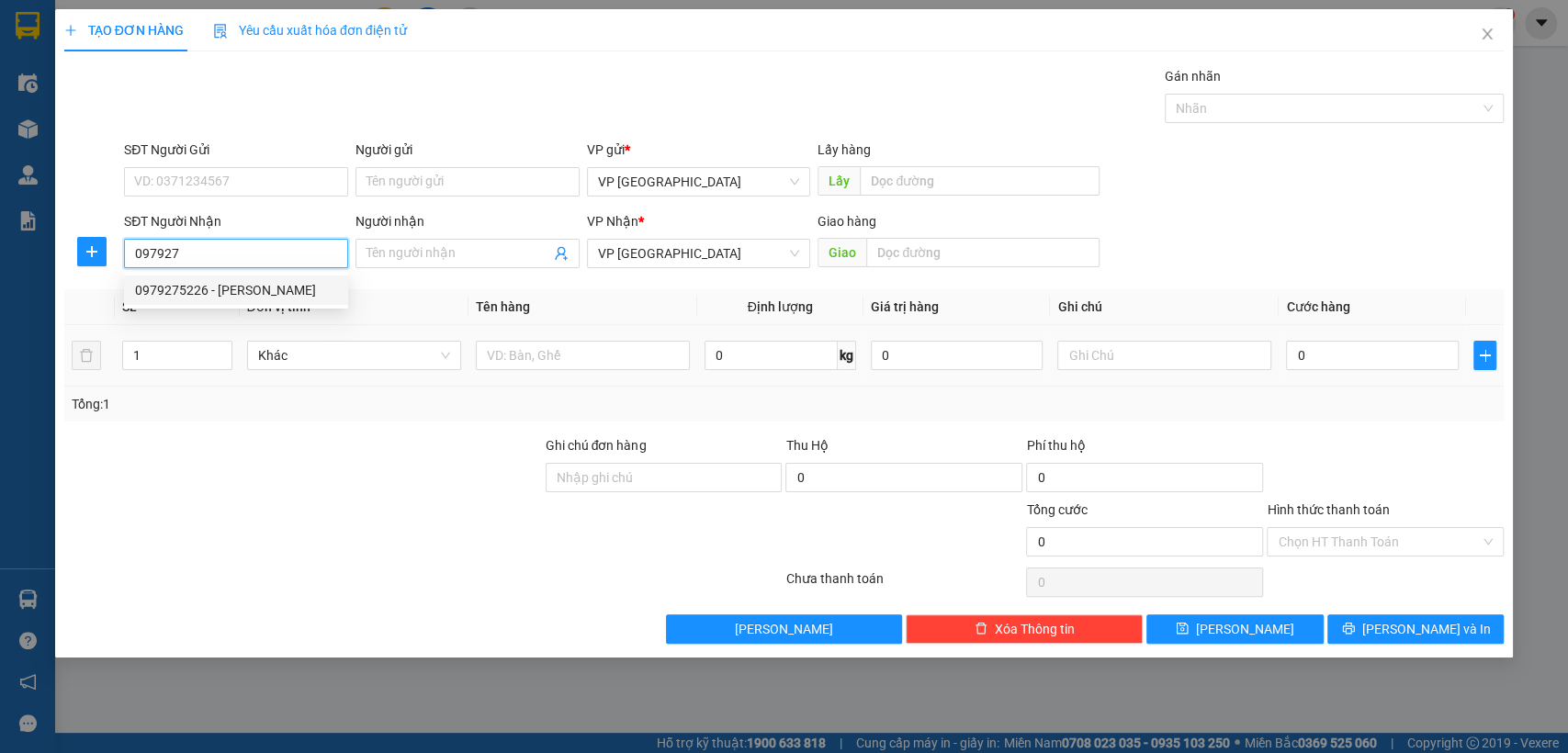
click at [309, 280] on div "0979275226 - [PERSON_NAME]" at bounding box center [236, 290] width 202 height 20
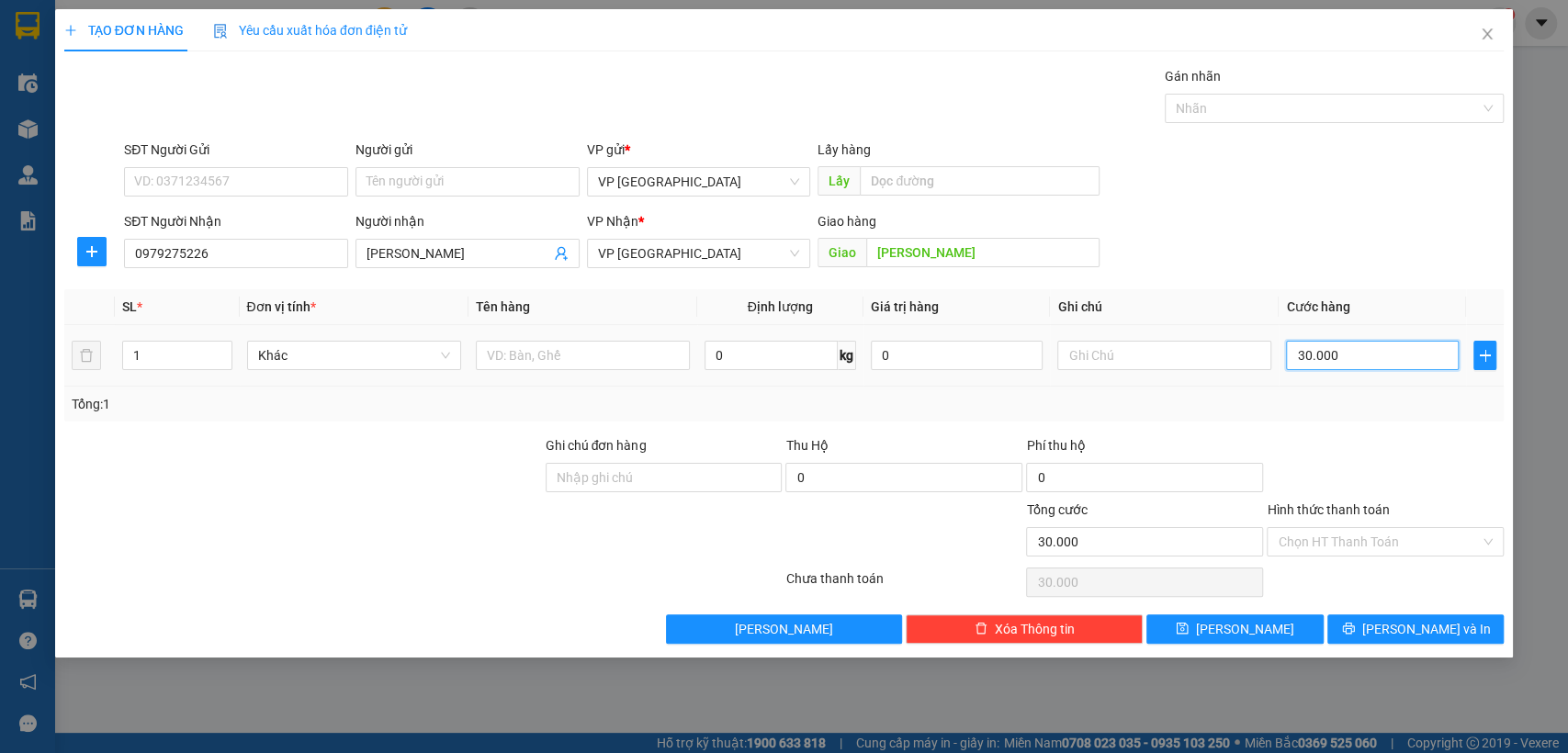
click at [1313, 356] on input "30.000" at bounding box center [1372, 355] width 173 height 29
click at [1301, 622] on button "[PERSON_NAME]" at bounding box center [1235, 629] width 177 height 29
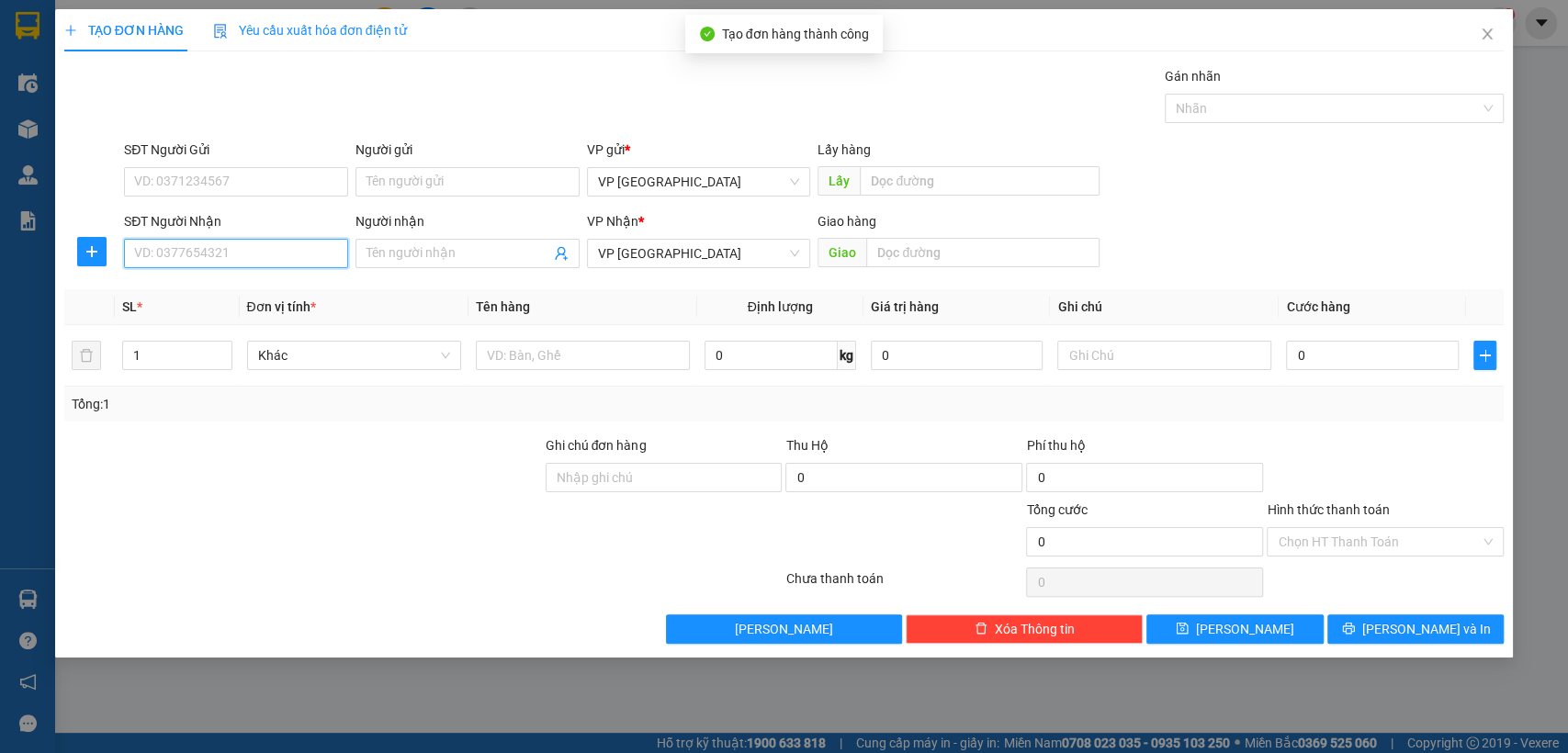
click at [226, 243] on input "SĐT Người Nhận" at bounding box center [236, 253] width 224 height 29
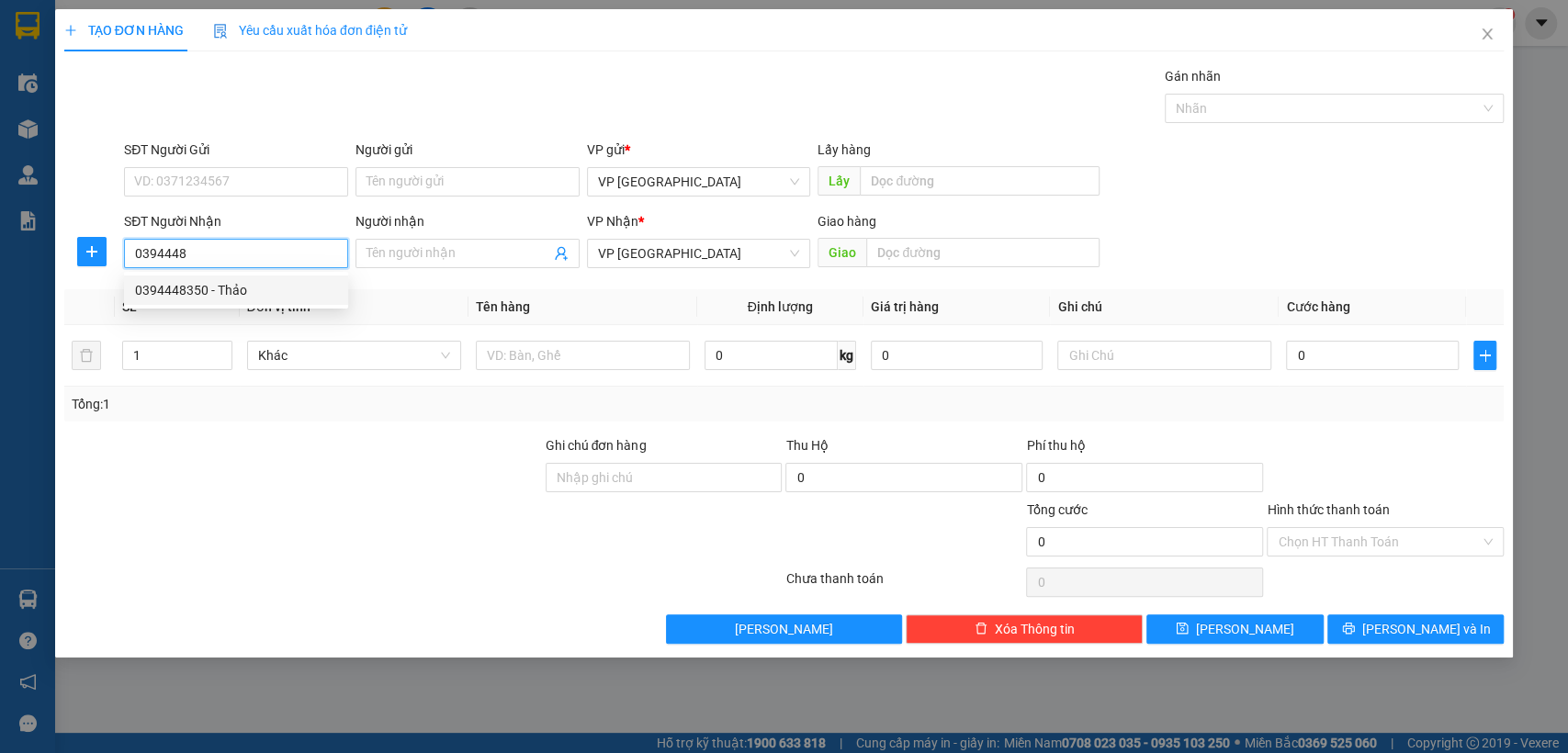
click at [281, 284] on div "0394448350 - Thảo" at bounding box center [236, 290] width 202 height 20
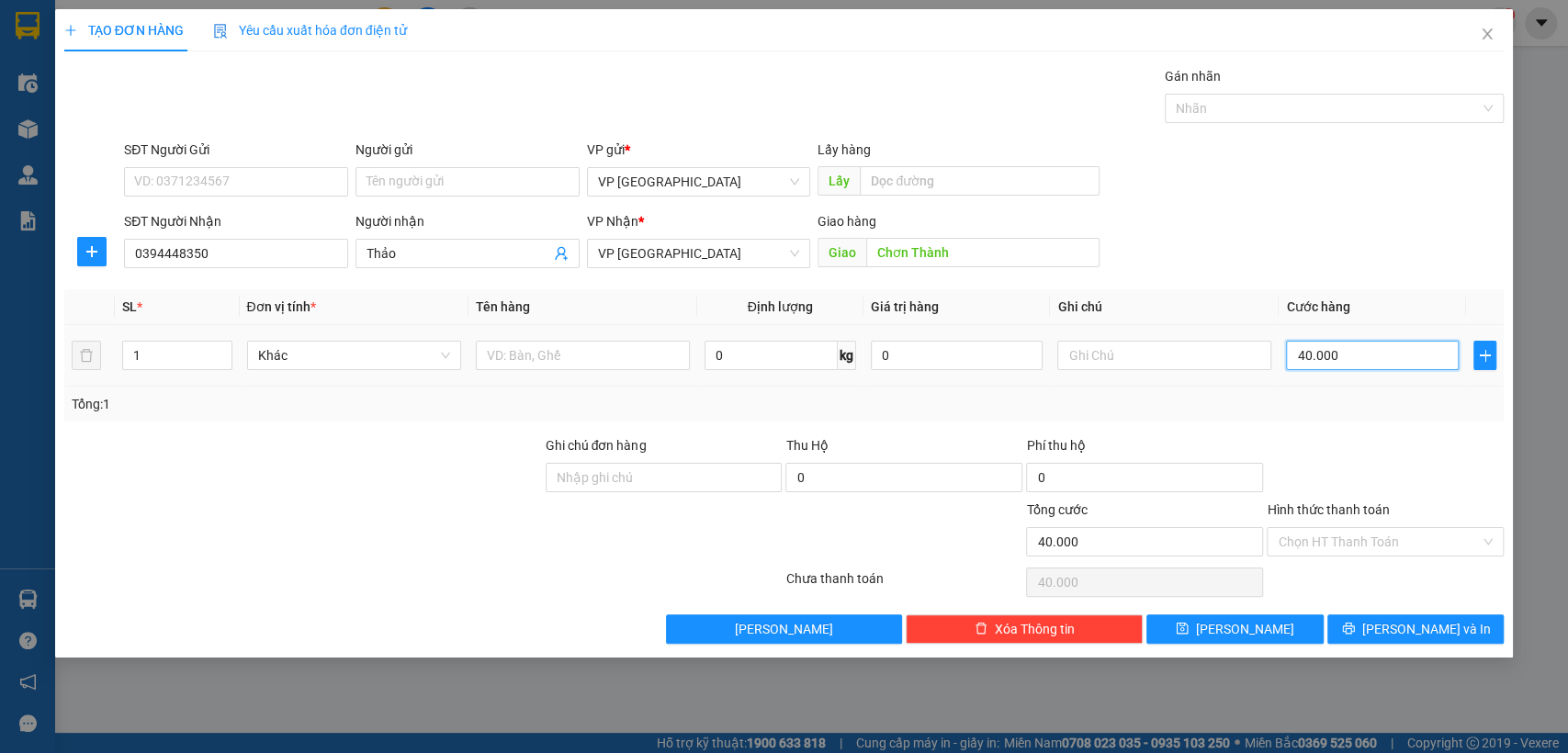
click at [1319, 343] on input "40.000" at bounding box center [1372, 355] width 173 height 29
click at [1259, 628] on button "[PERSON_NAME]" at bounding box center [1235, 629] width 177 height 29
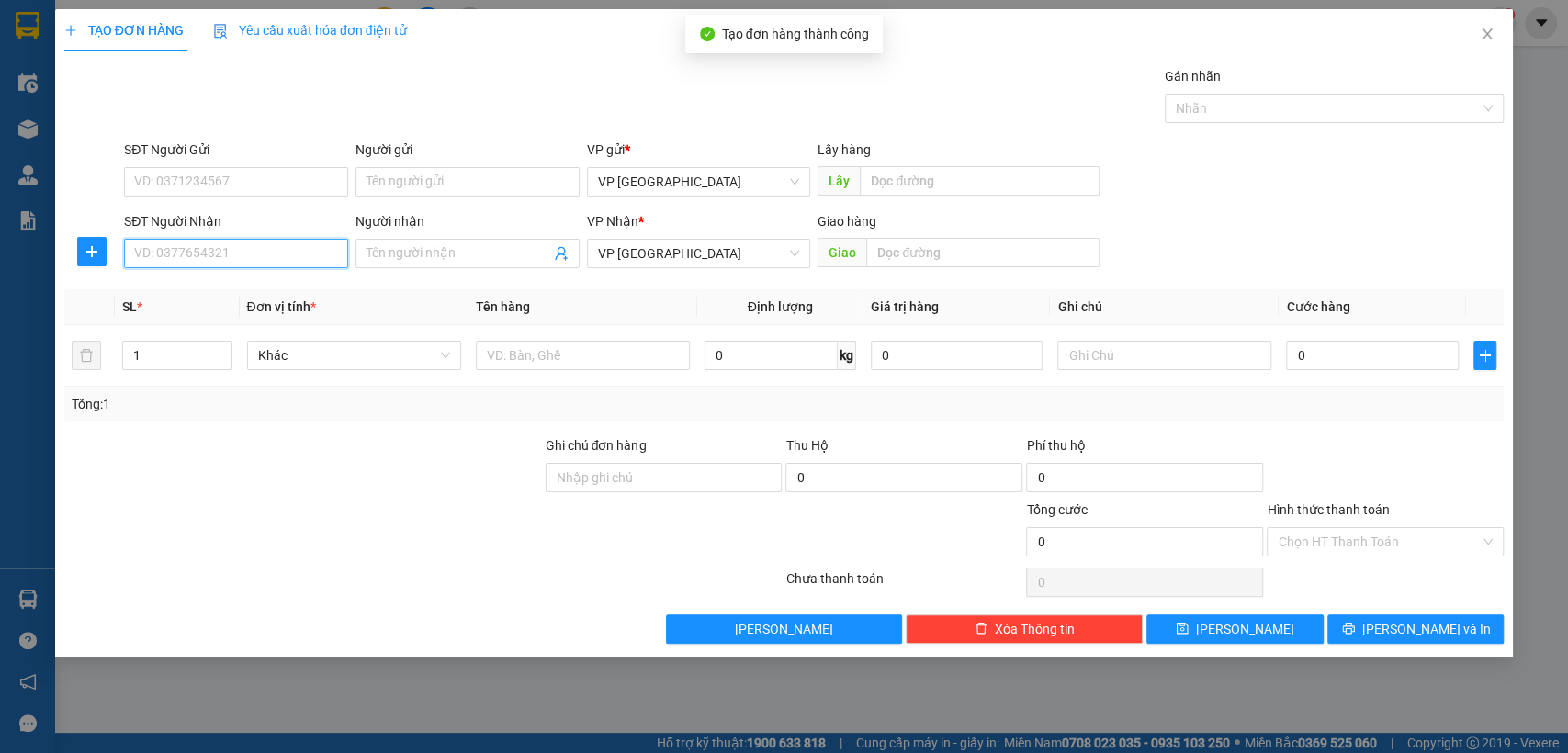
click at [295, 251] on input "SĐT Người Nhận" at bounding box center [236, 253] width 224 height 29
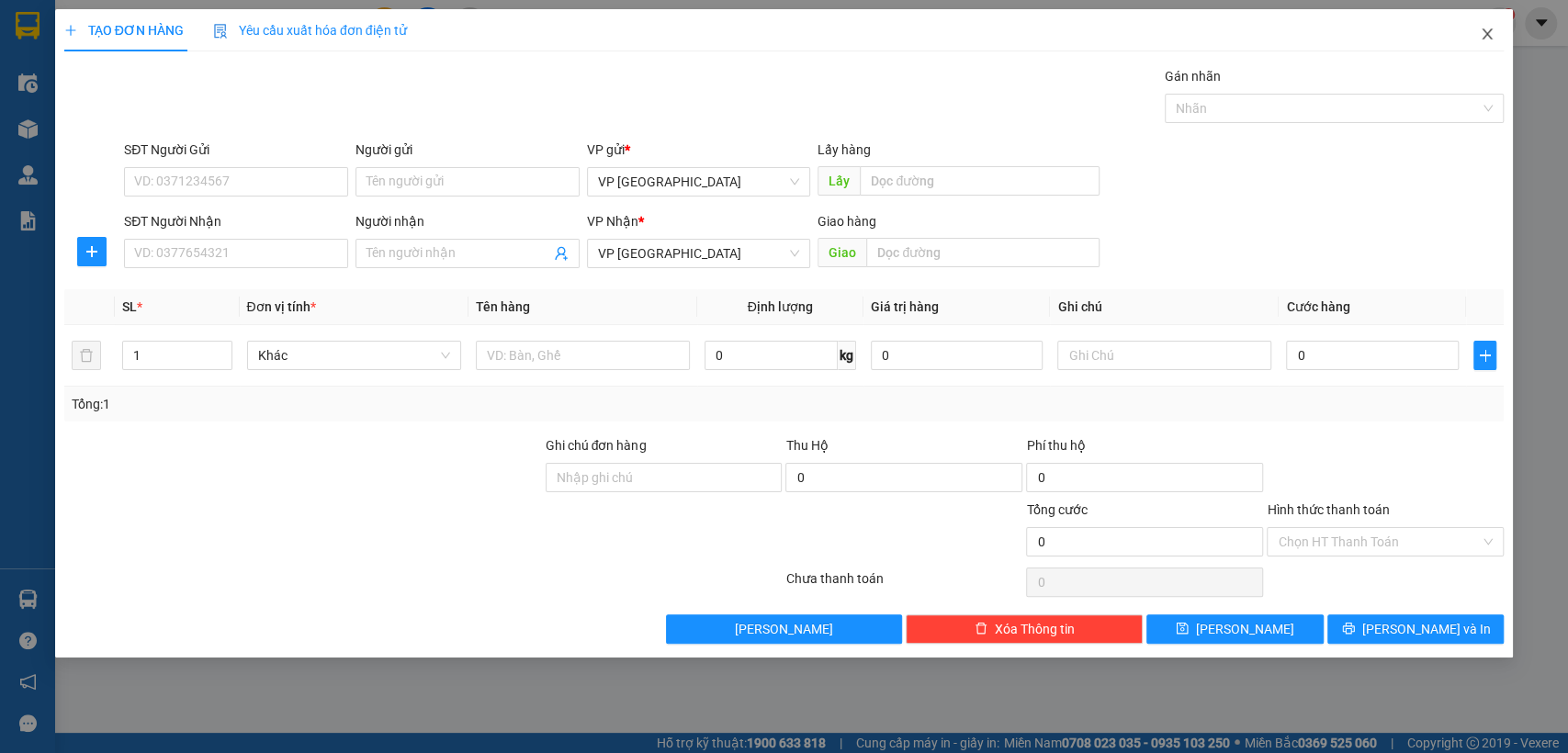
click at [1487, 34] on icon "close" at bounding box center [1486, 33] width 14 height 14
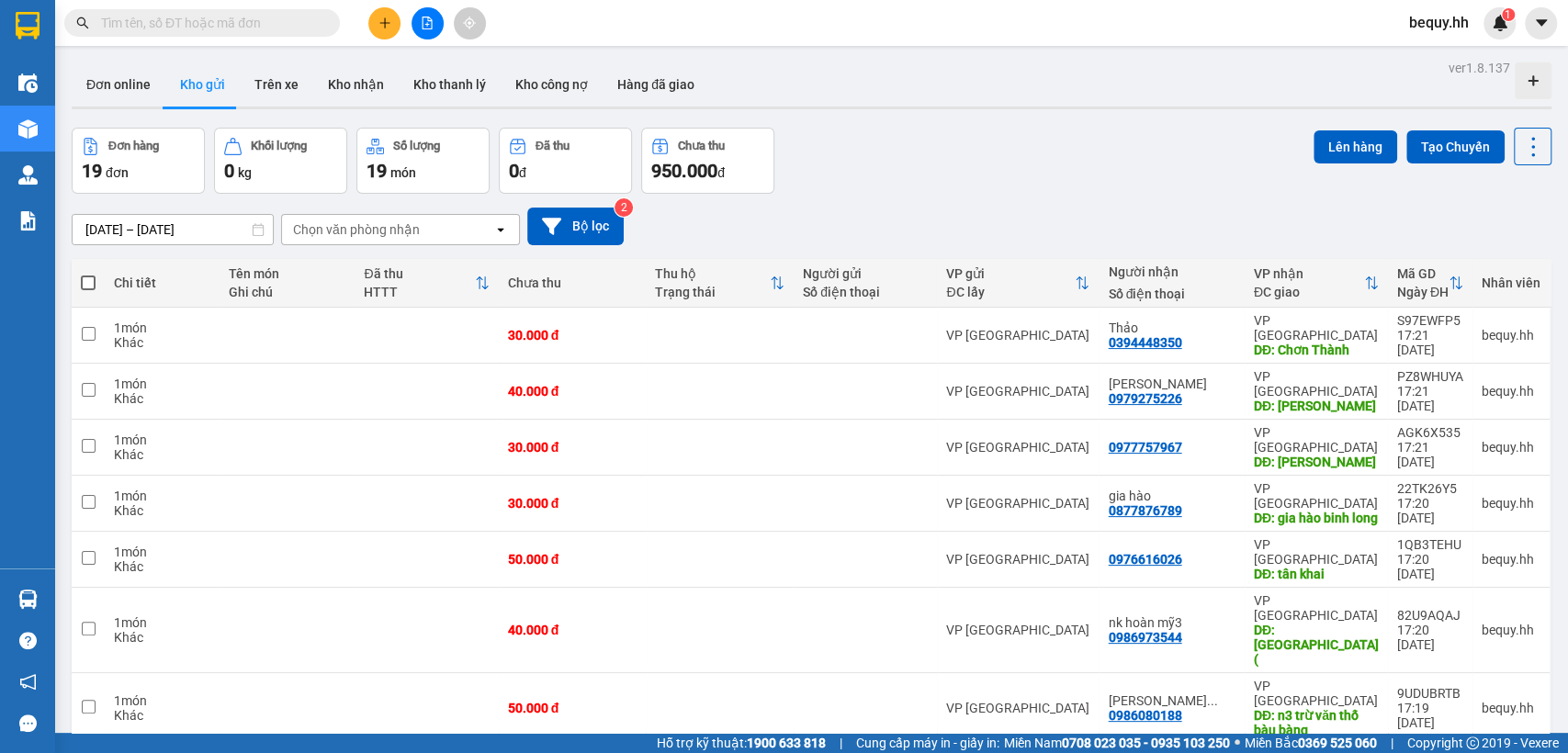
click at [85, 287] on span at bounding box center [87, 282] width 14 height 14
click at [88, 273] on input "checkbox" at bounding box center [88, 273] width 0 height 0
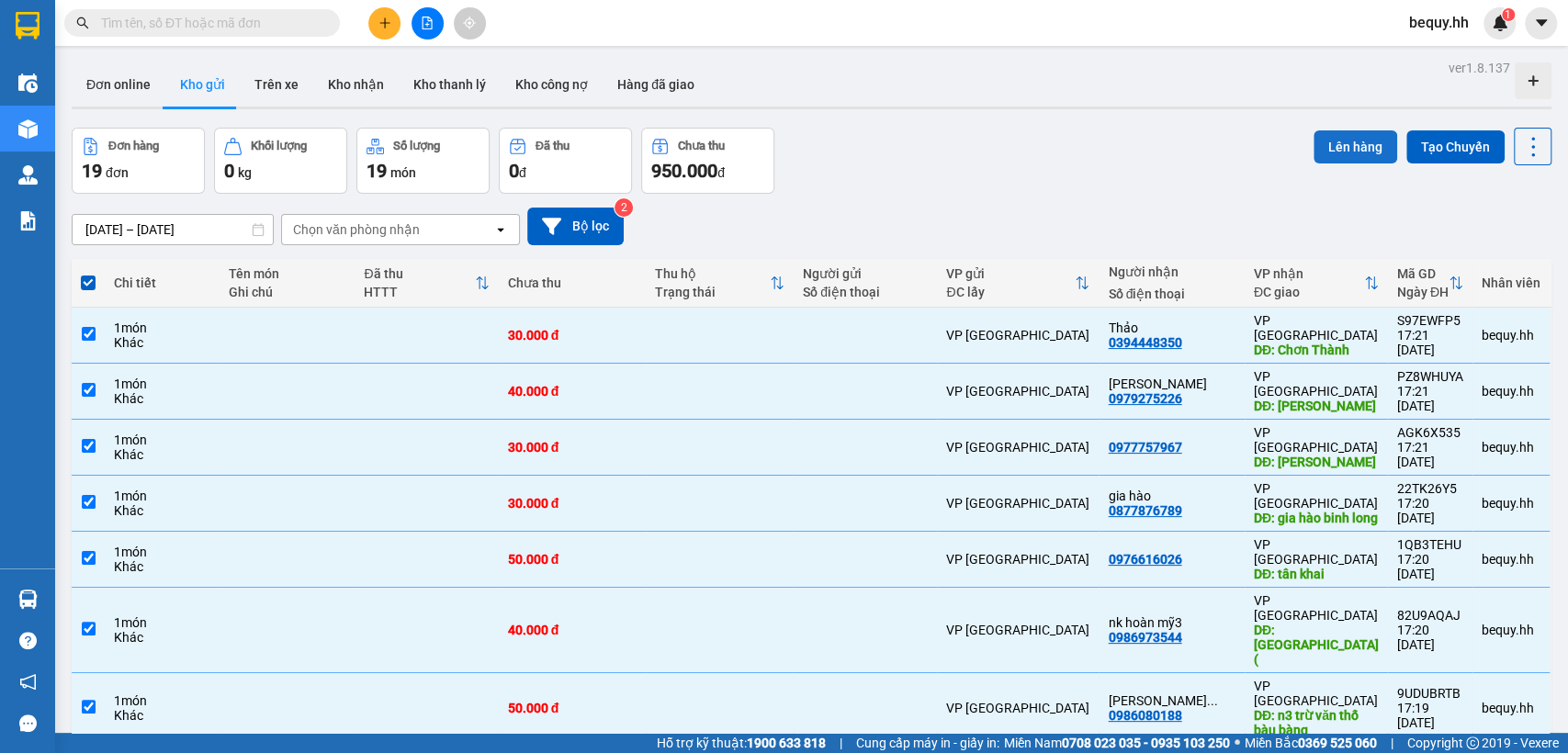
click at [1331, 141] on button "Lên hàng" at bounding box center [1355, 146] width 84 height 33
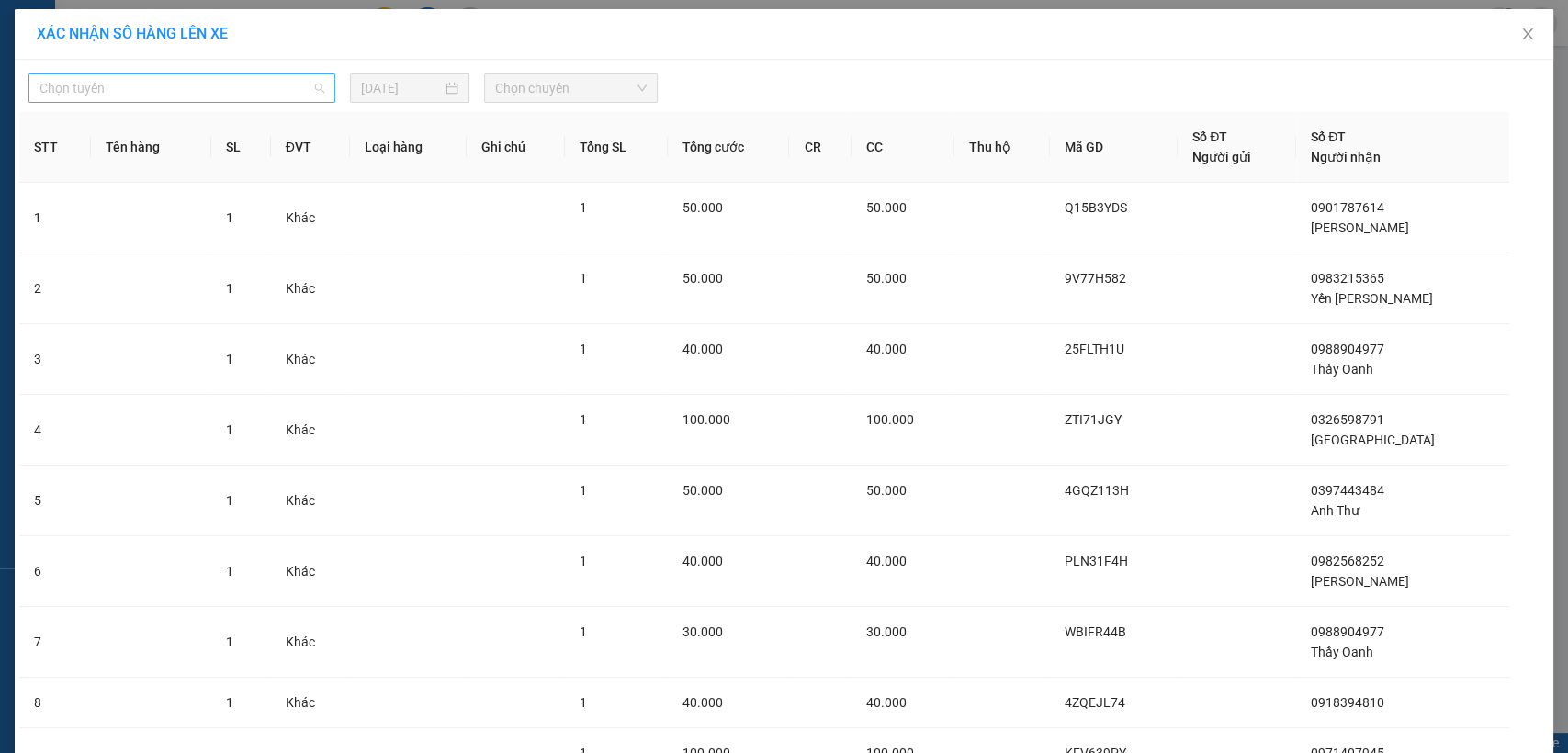
click at [276, 83] on span "Chọn tuyến" at bounding box center [182, 87] width 285 height 28
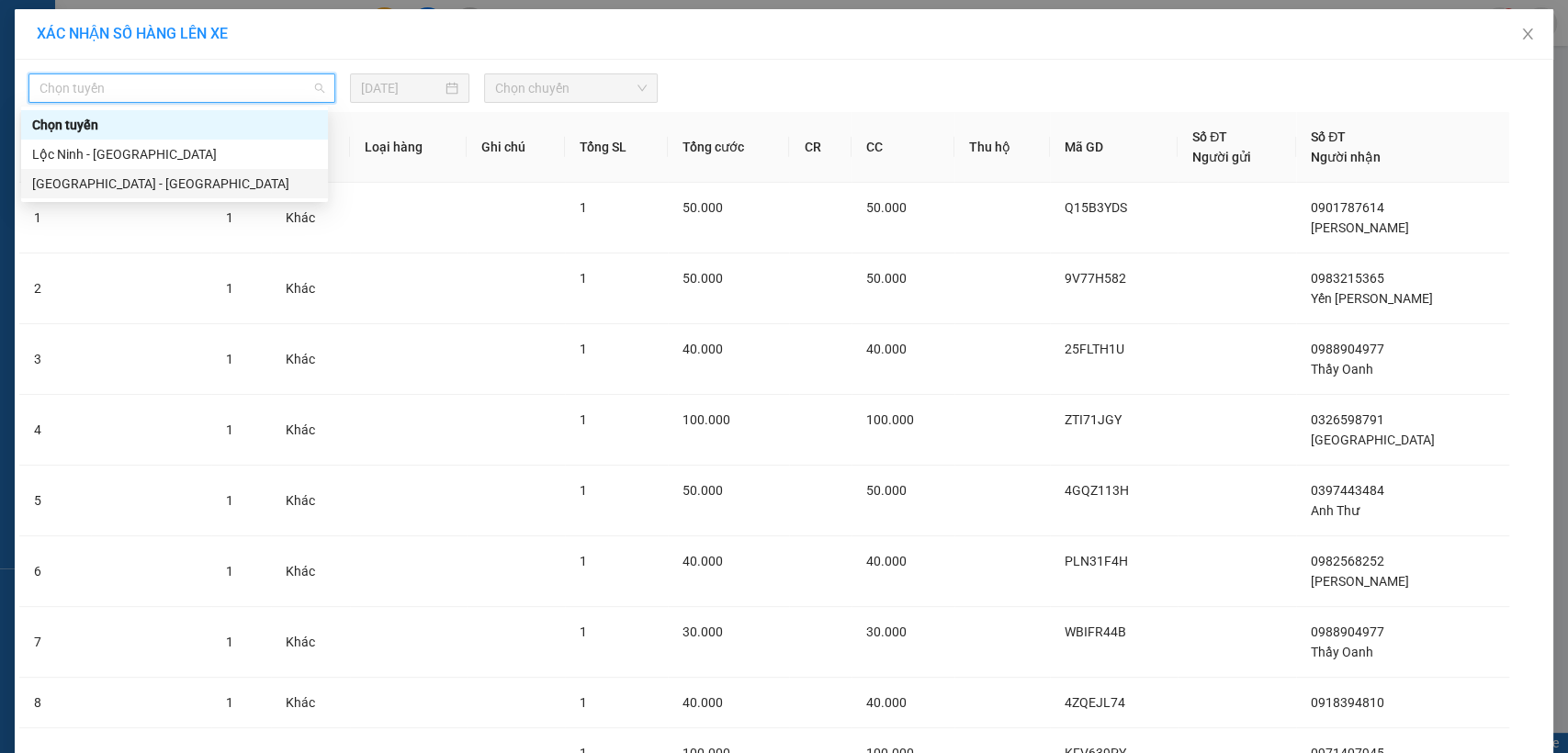
click at [220, 187] on div "[GEOGRAPHIC_DATA] - [GEOGRAPHIC_DATA]" at bounding box center [175, 183] width 285 height 20
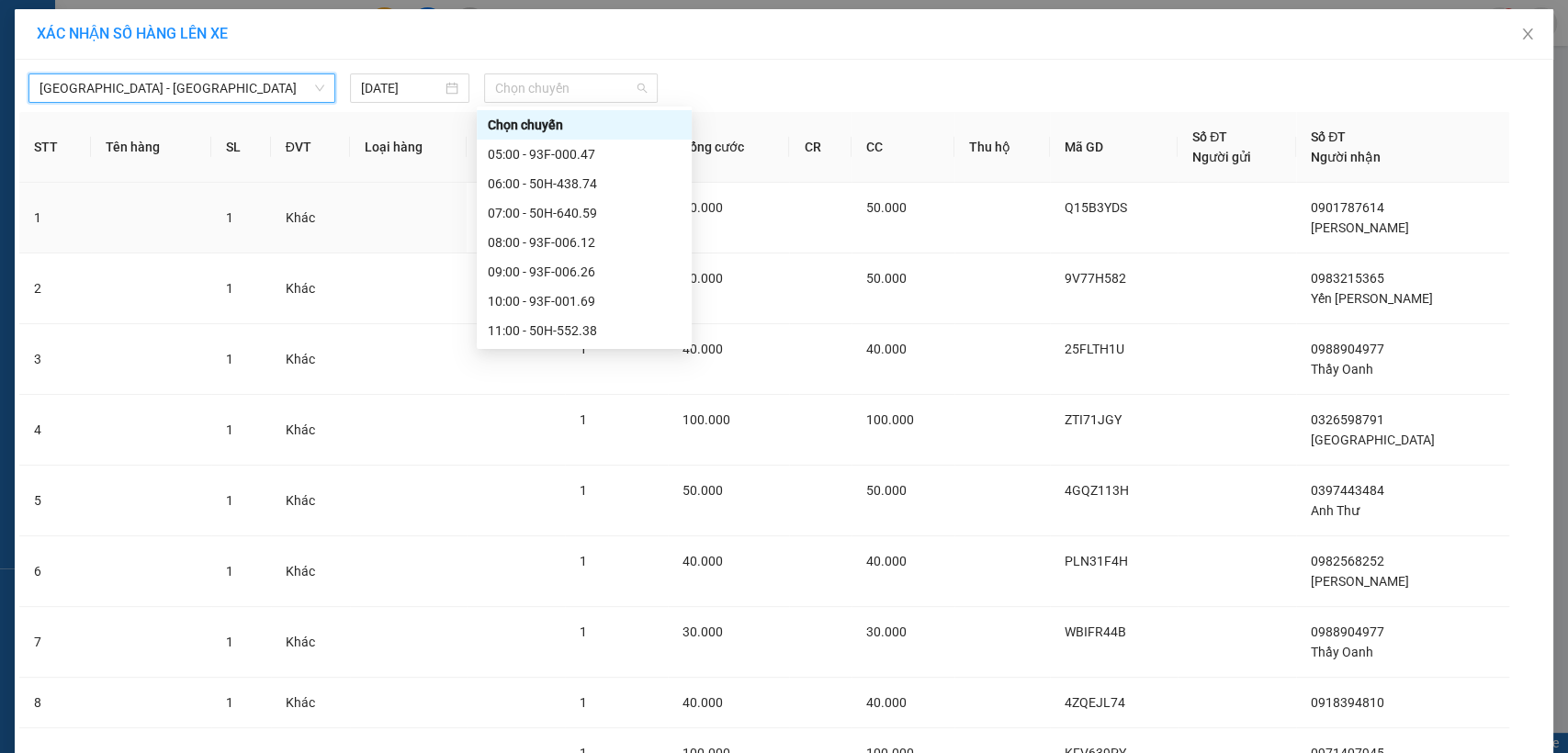
drag, startPoint x: 597, startPoint y: 85, endPoint x: 548, endPoint y: 168, distance: 96.4
click at [593, 94] on span "Chọn chuyến" at bounding box center [570, 87] width 151 height 28
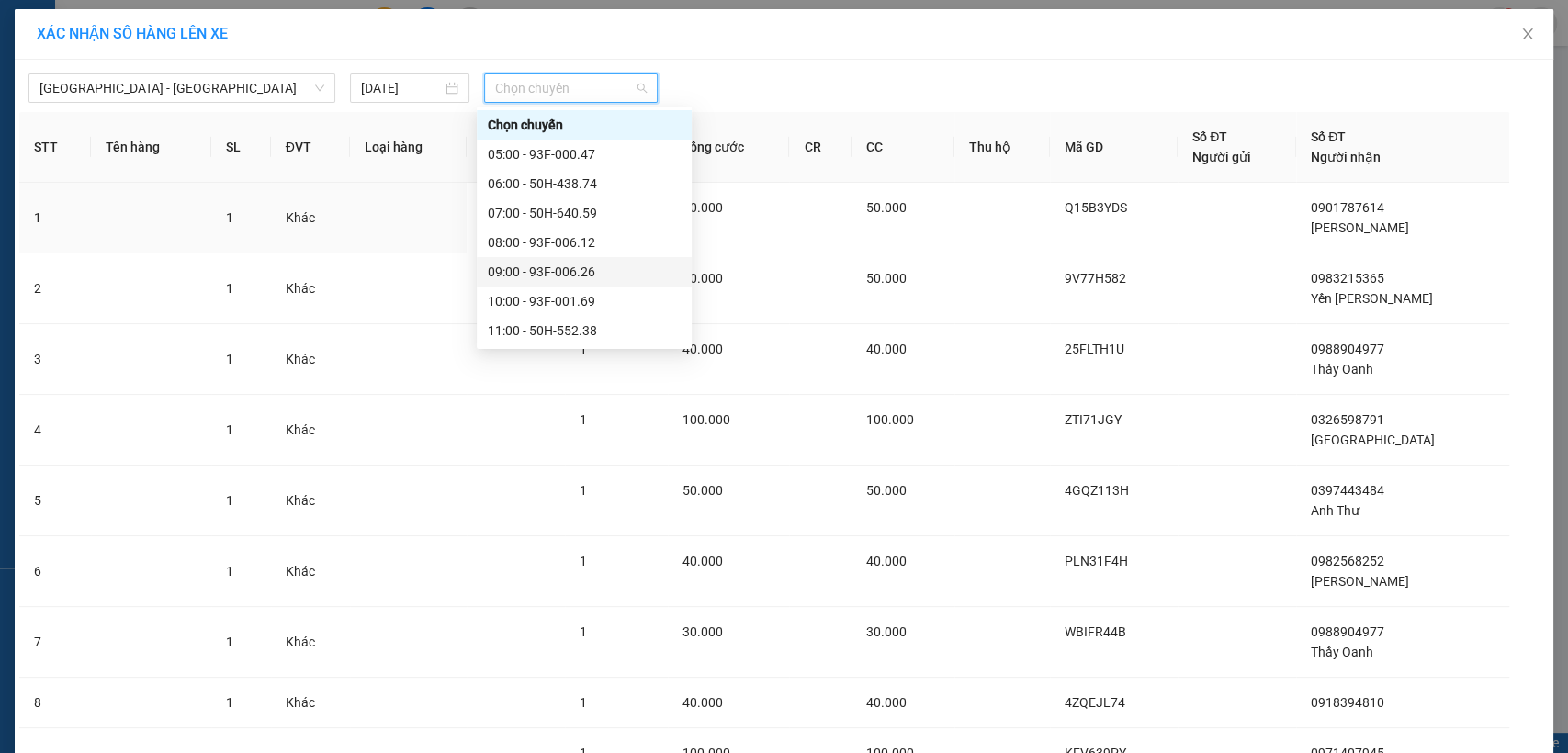
scroll to position [306, 0]
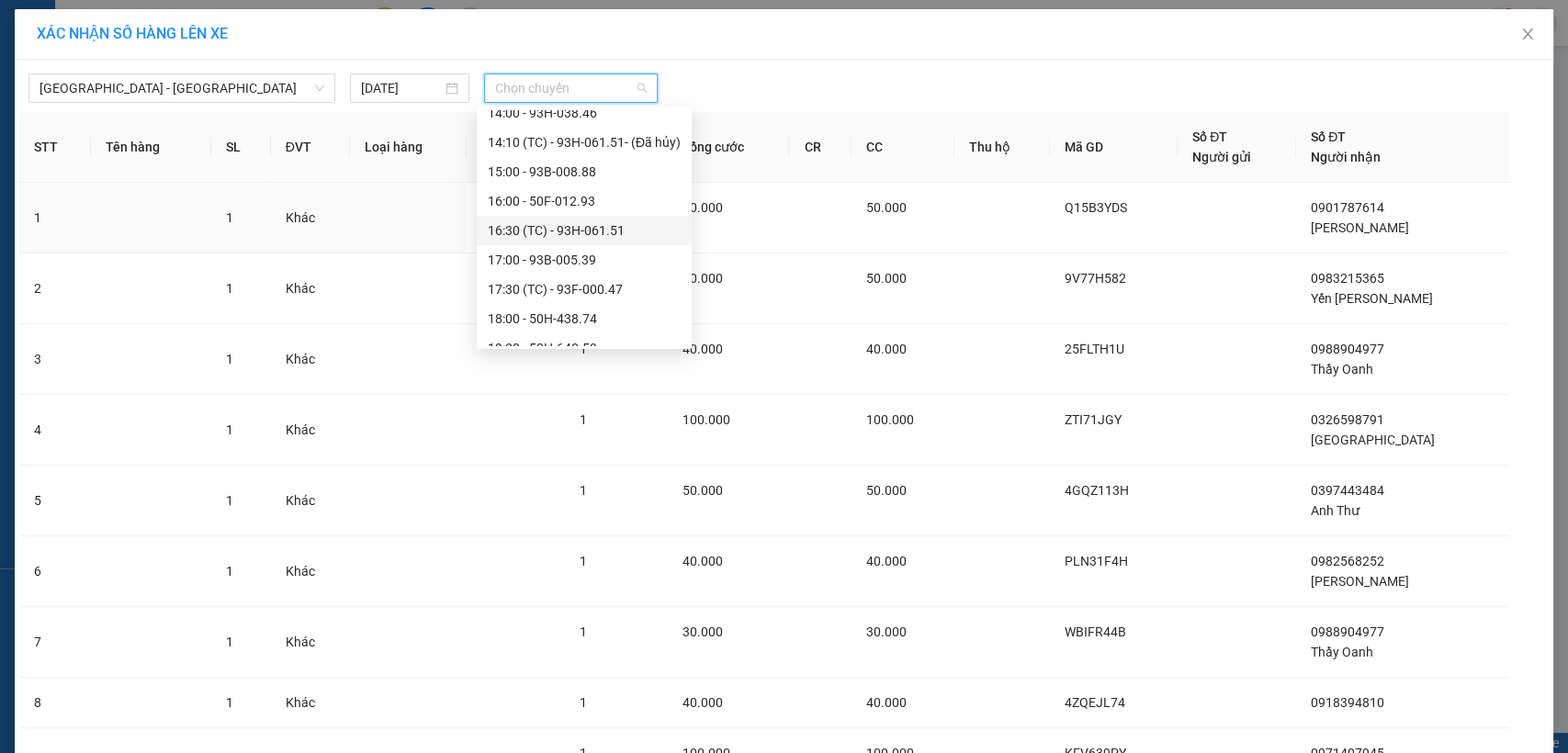
click at [544, 227] on div "16:30 (TC) - 93H-061.51" at bounding box center [583, 230] width 193 height 20
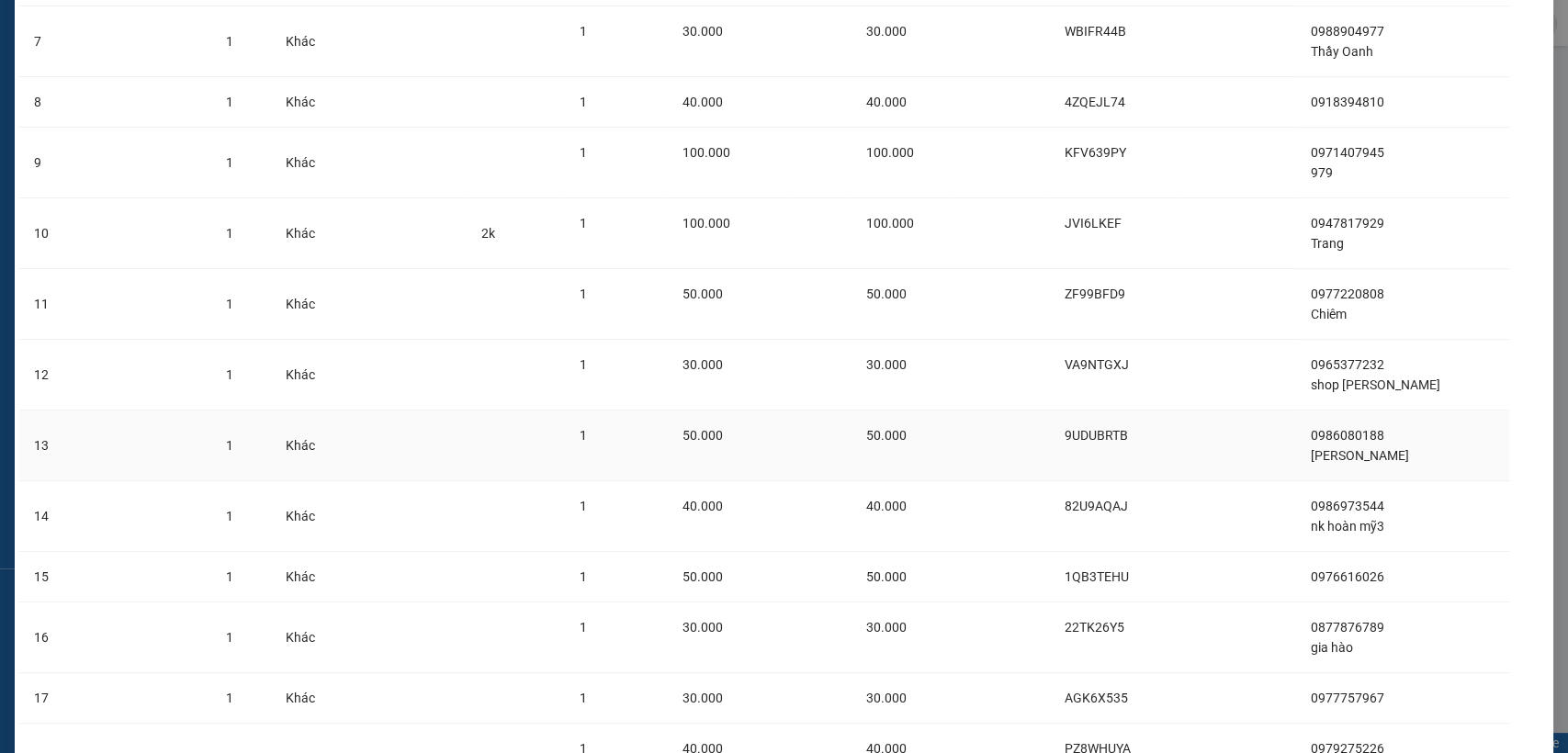
scroll to position [856, 0]
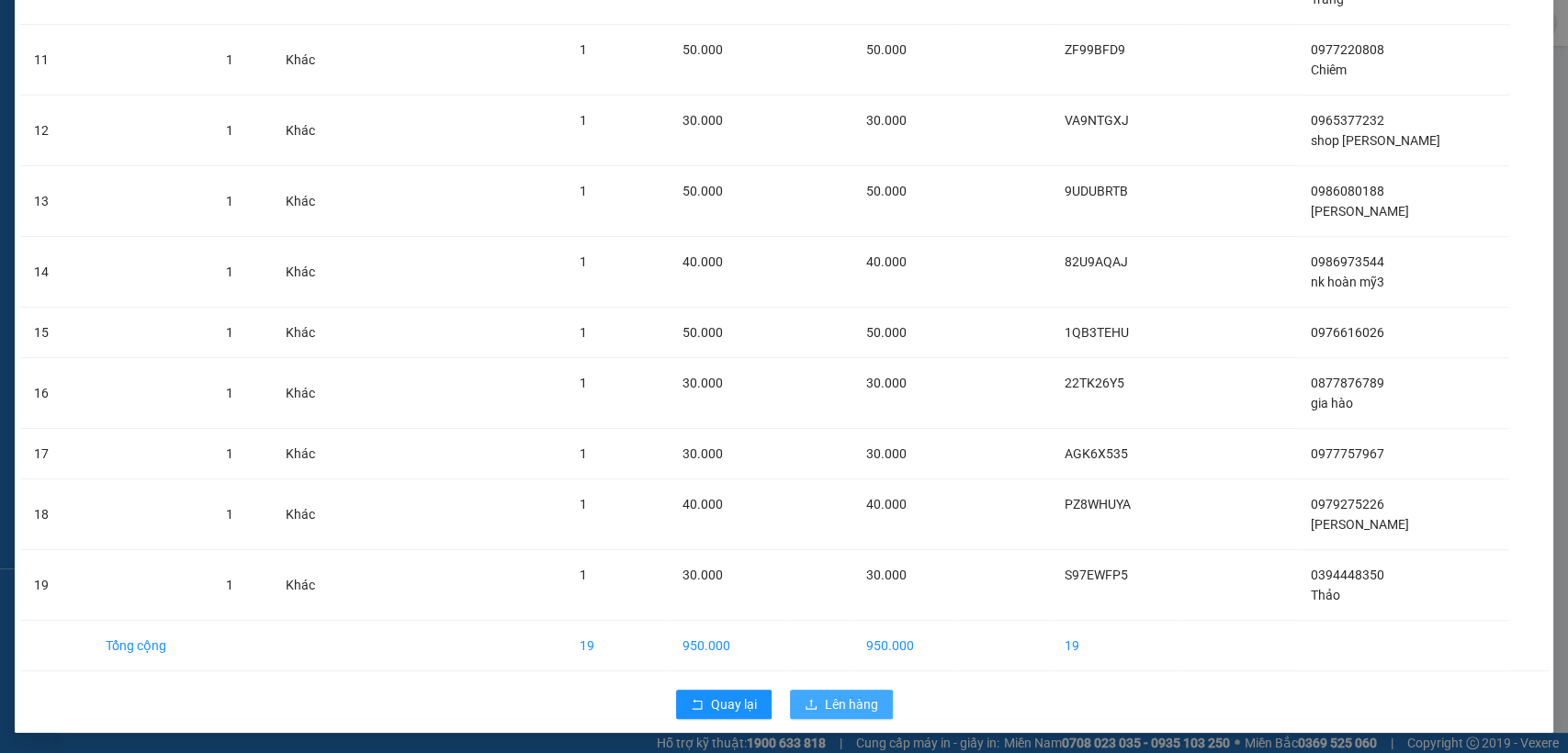
click at [847, 701] on span "Lên hàng" at bounding box center [851, 704] width 53 height 20
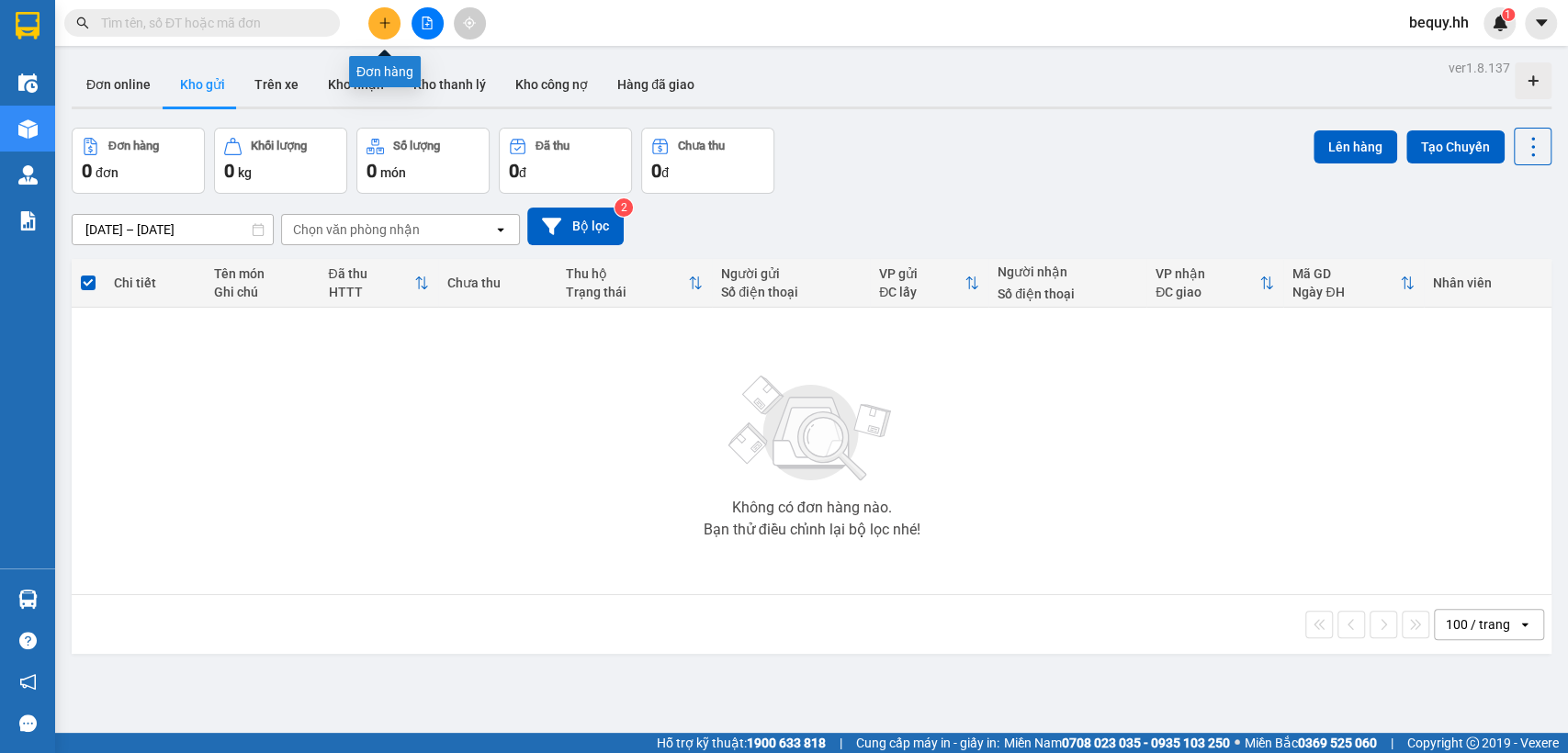
click at [380, 27] on icon "plus" at bounding box center [385, 23] width 13 height 13
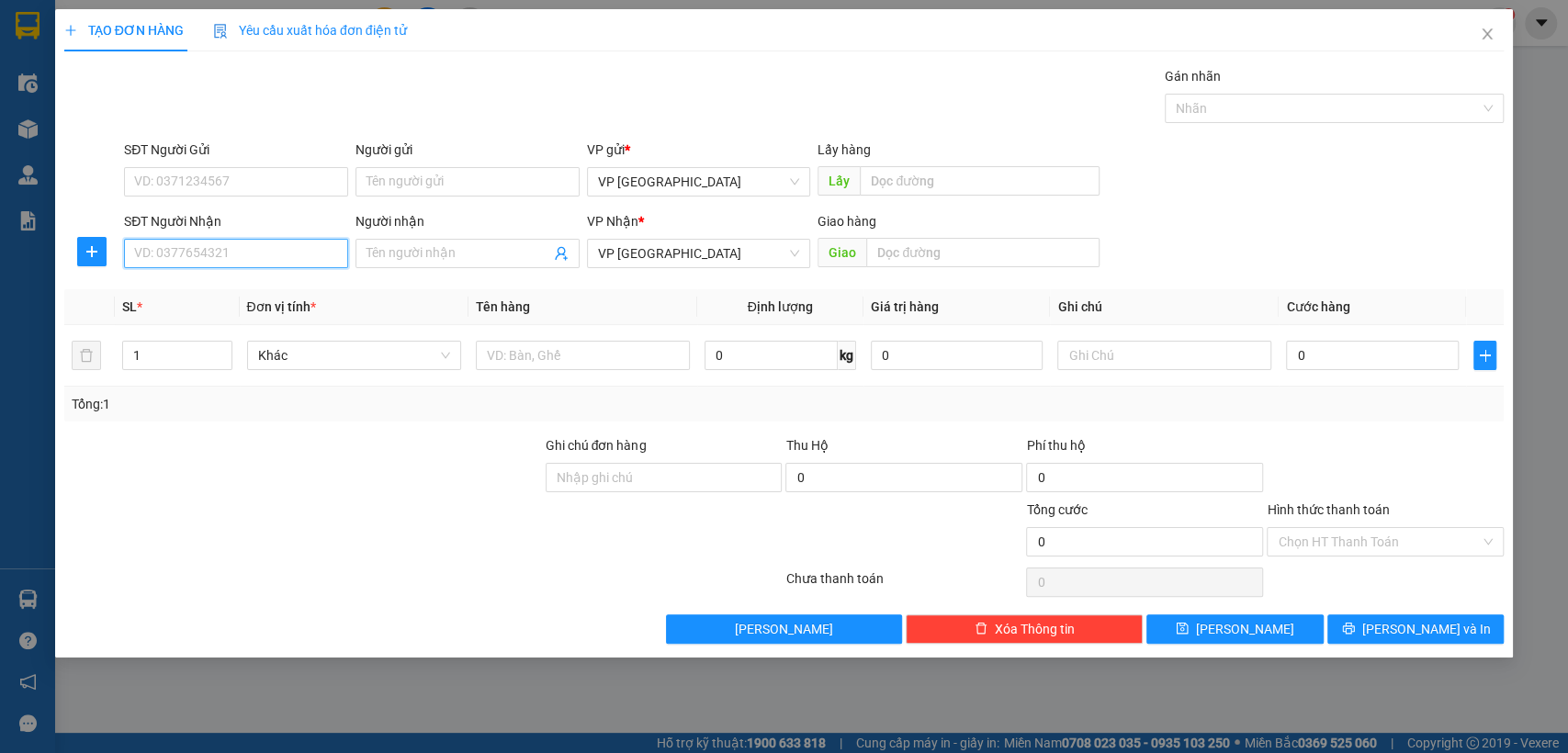
click at [288, 259] on input "SĐT Người Nhận" at bounding box center [236, 253] width 224 height 29
click at [270, 287] on div "0917010619 - [GEOGRAPHIC_DATA]" at bounding box center [238, 290] width 207 height 20
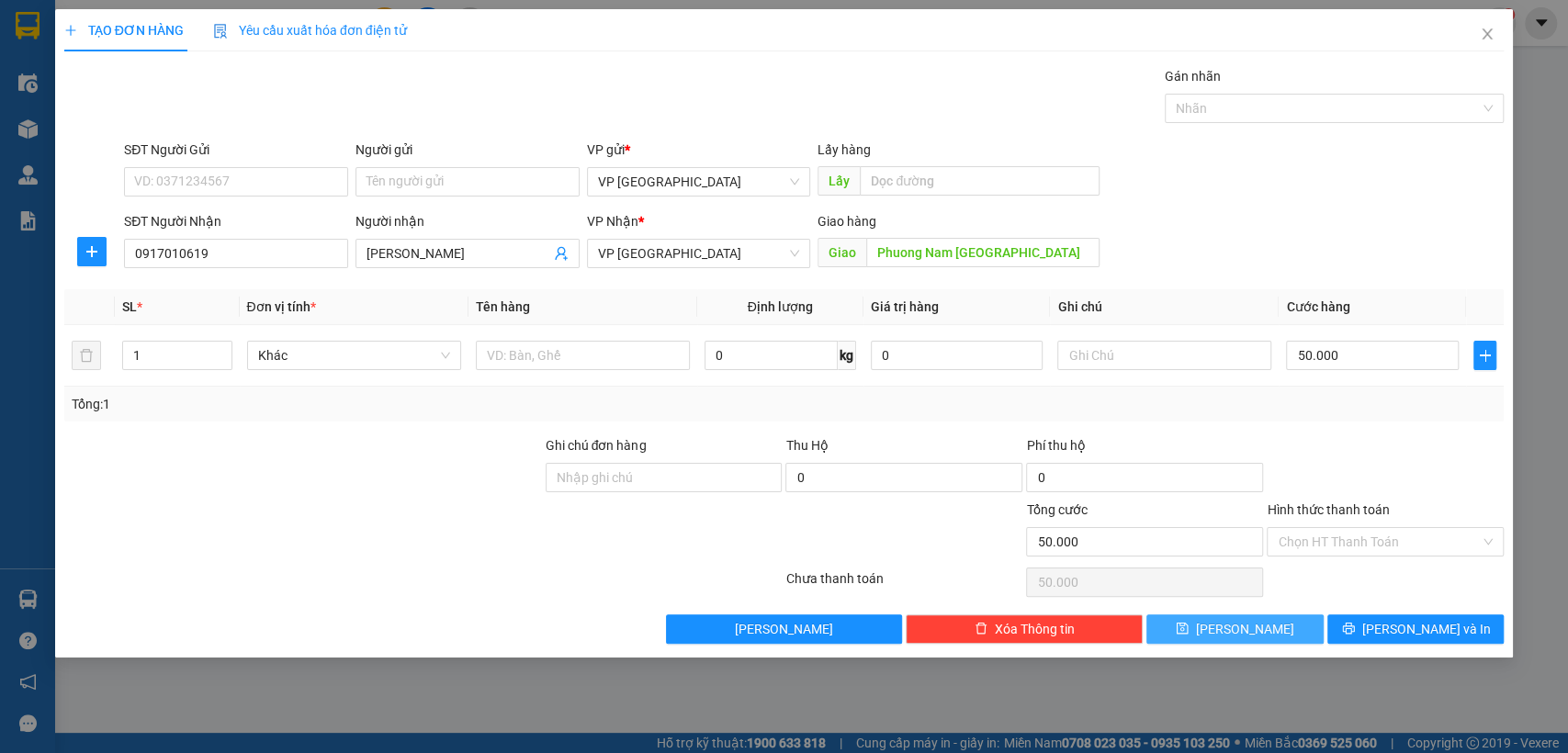
click at [1209, 634] on button "[PERSON_NAME]" at bounding box center [1235, 629] width 177 height 29
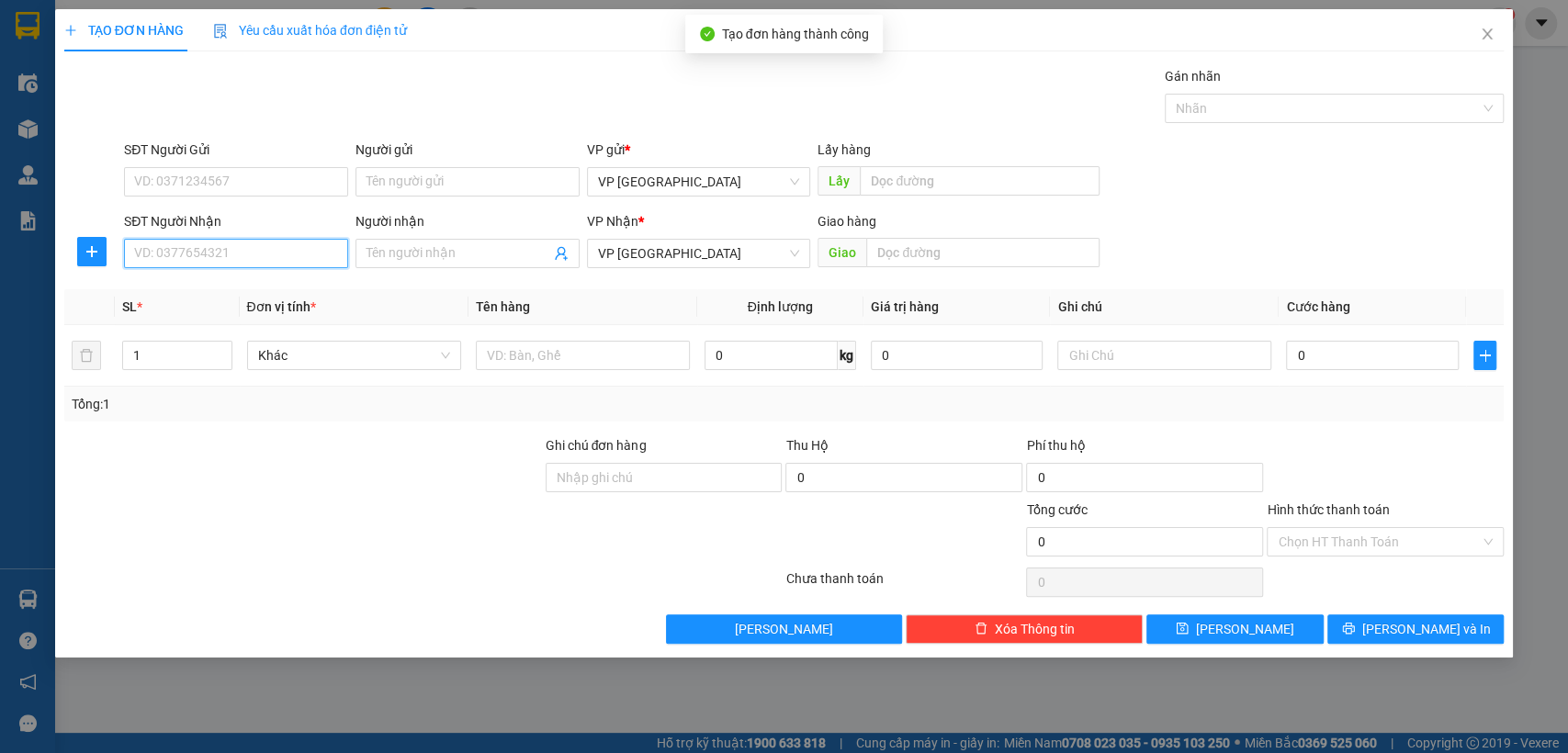
click at [301, 256] on input "SĐT Người Nhận" at bounding box center [236, 253] width 224 height 29
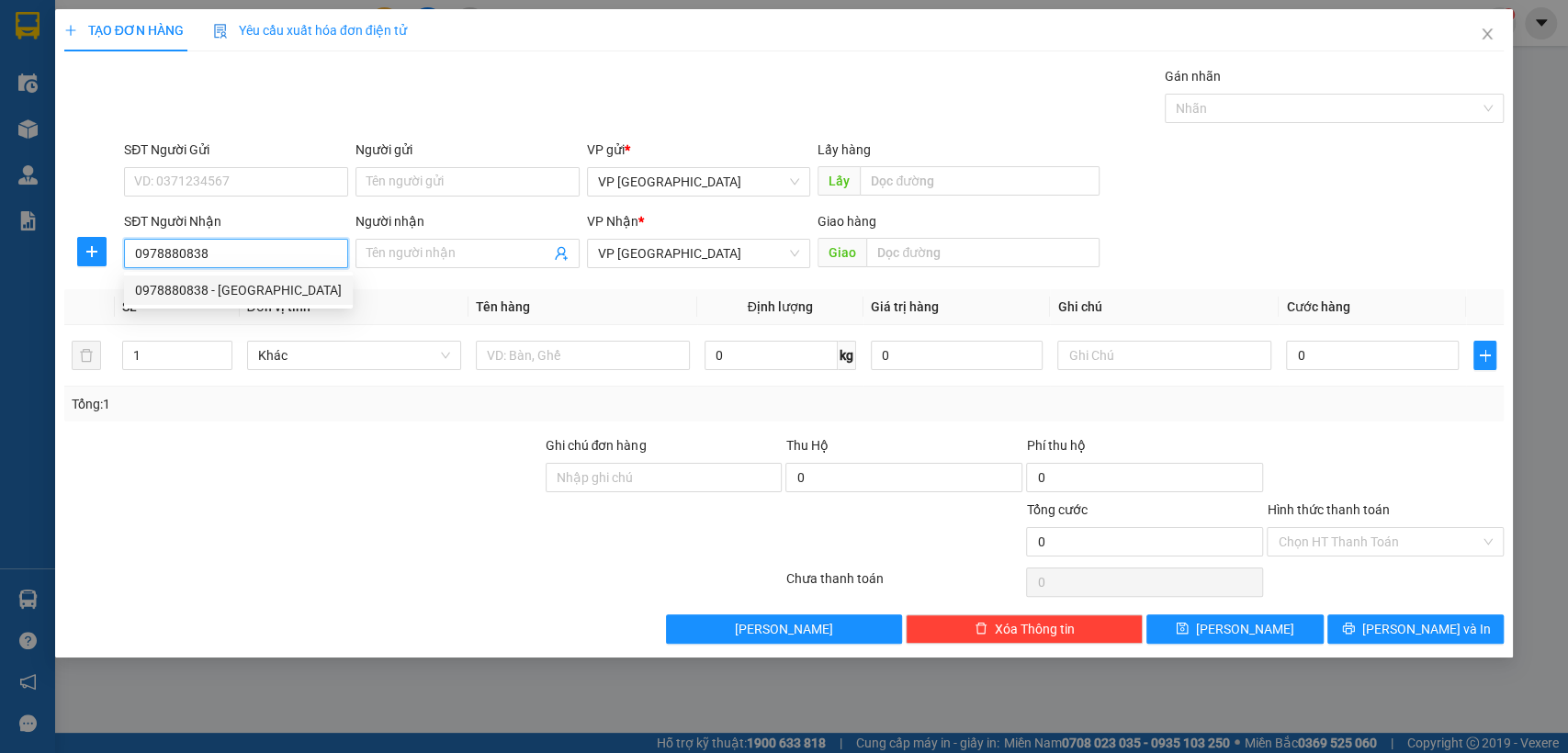
click at [294, 291] on div "0978880838 - [GEOGRAPHIC_DATA]" at bounding box center [238, 290] width 207 height 20
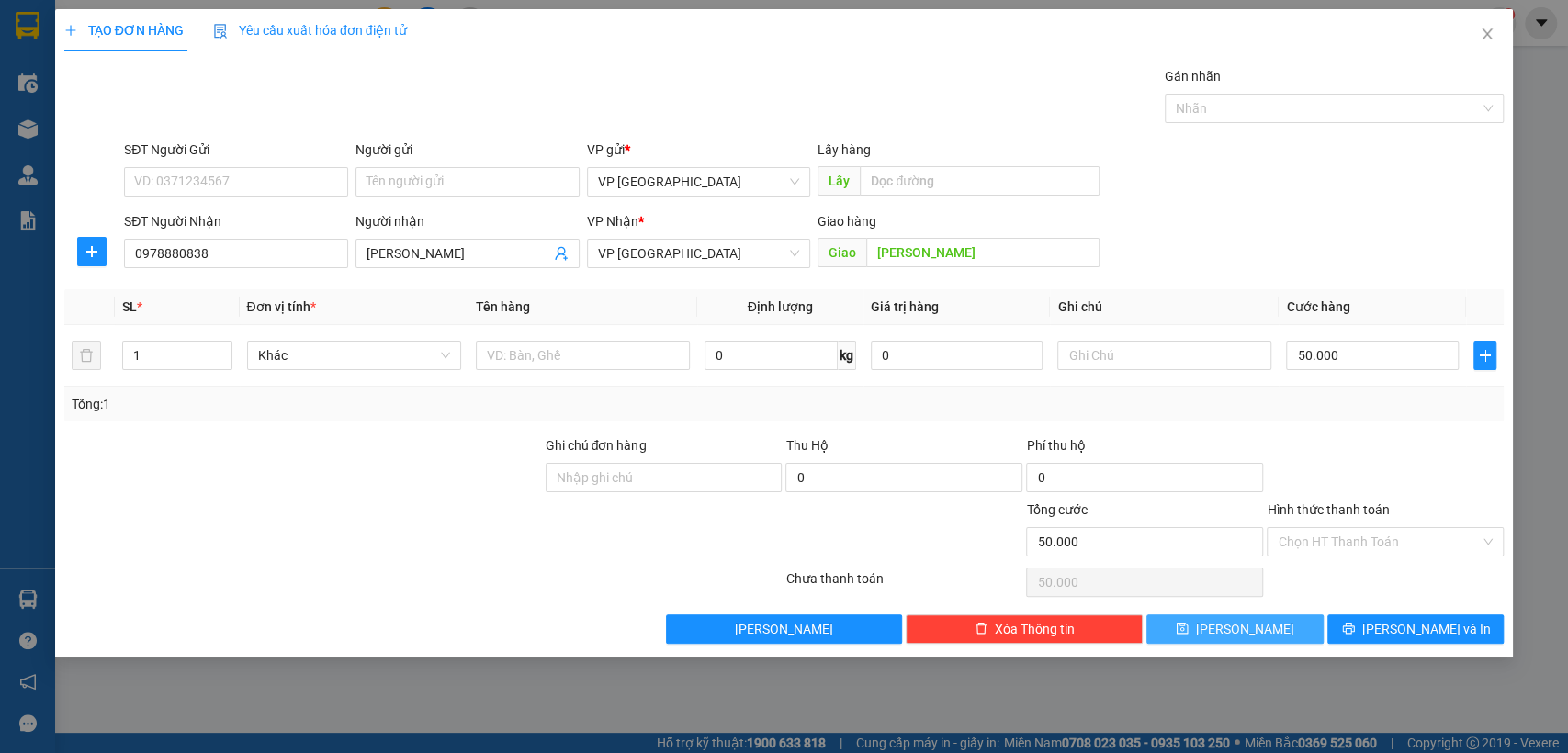
click at [1240, 619] on span "[PERSON_NAME]" at bounding box center [1244, 629] width 98 height 20
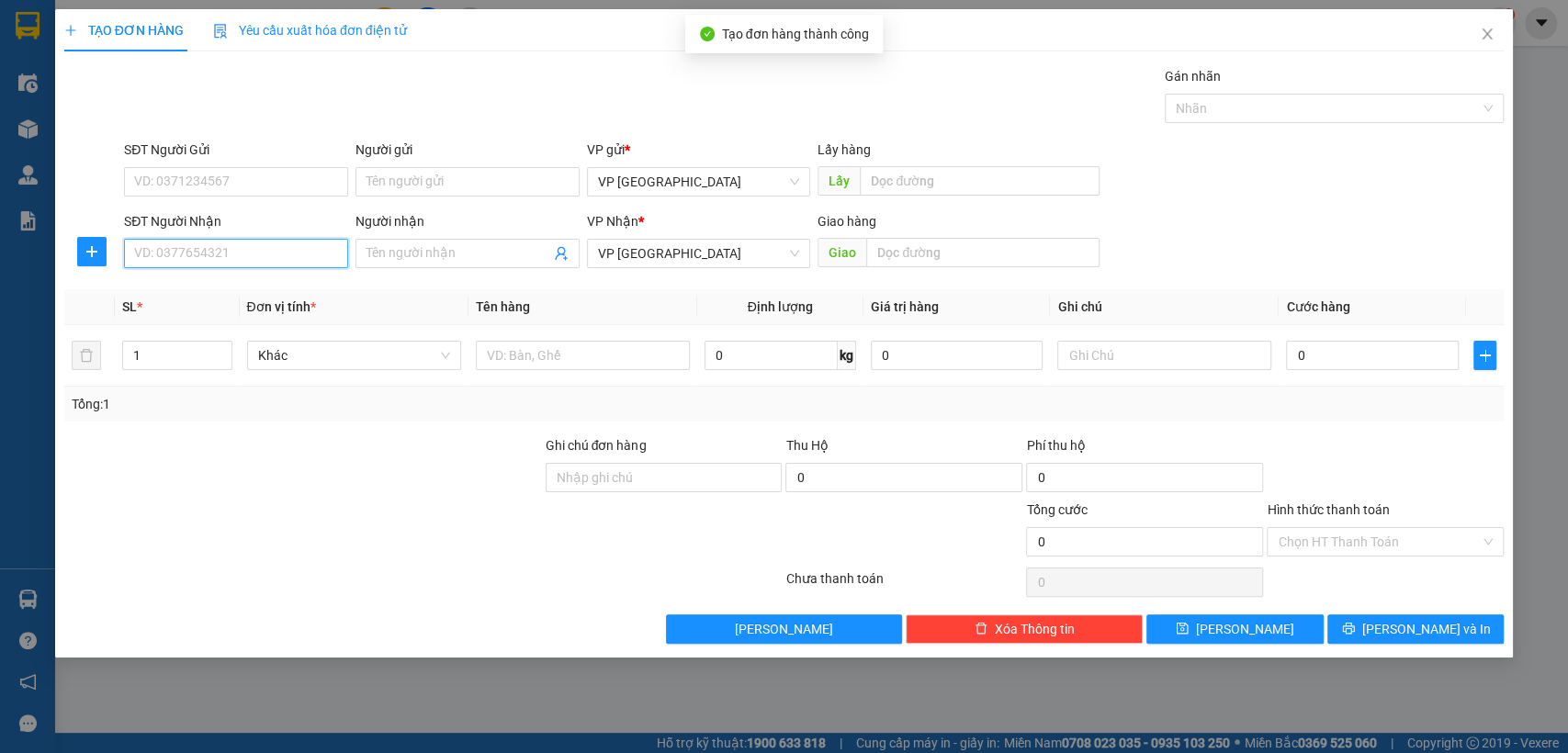
click at [222, 260] on input "SĐT Người Nhận" at bounding box center [236, 253] width 224 height 29
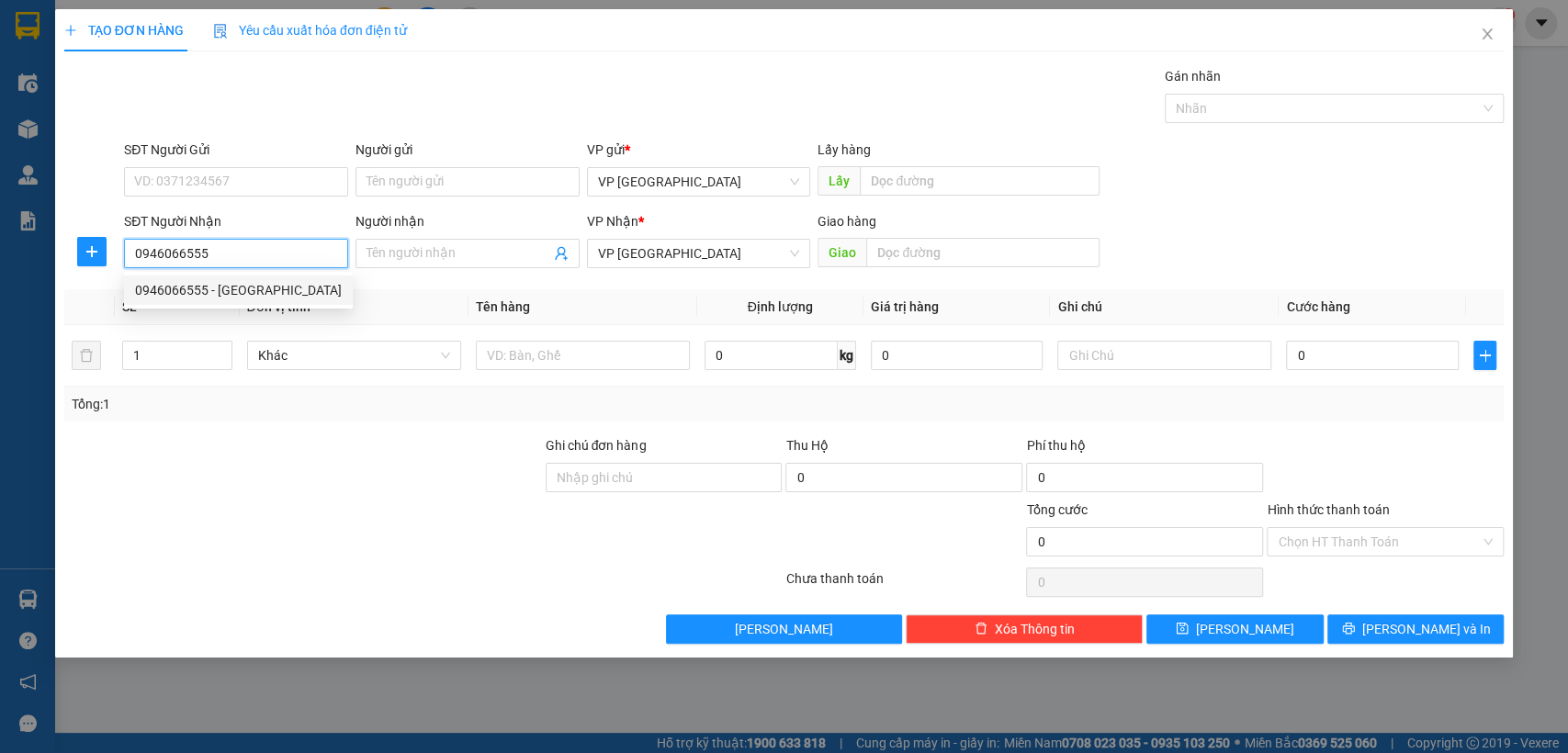
click at [266, 292] on div "0946066555 - [GEOGRAPHIC_DATA]" at bounding box center [238, 290] width 207 height 20
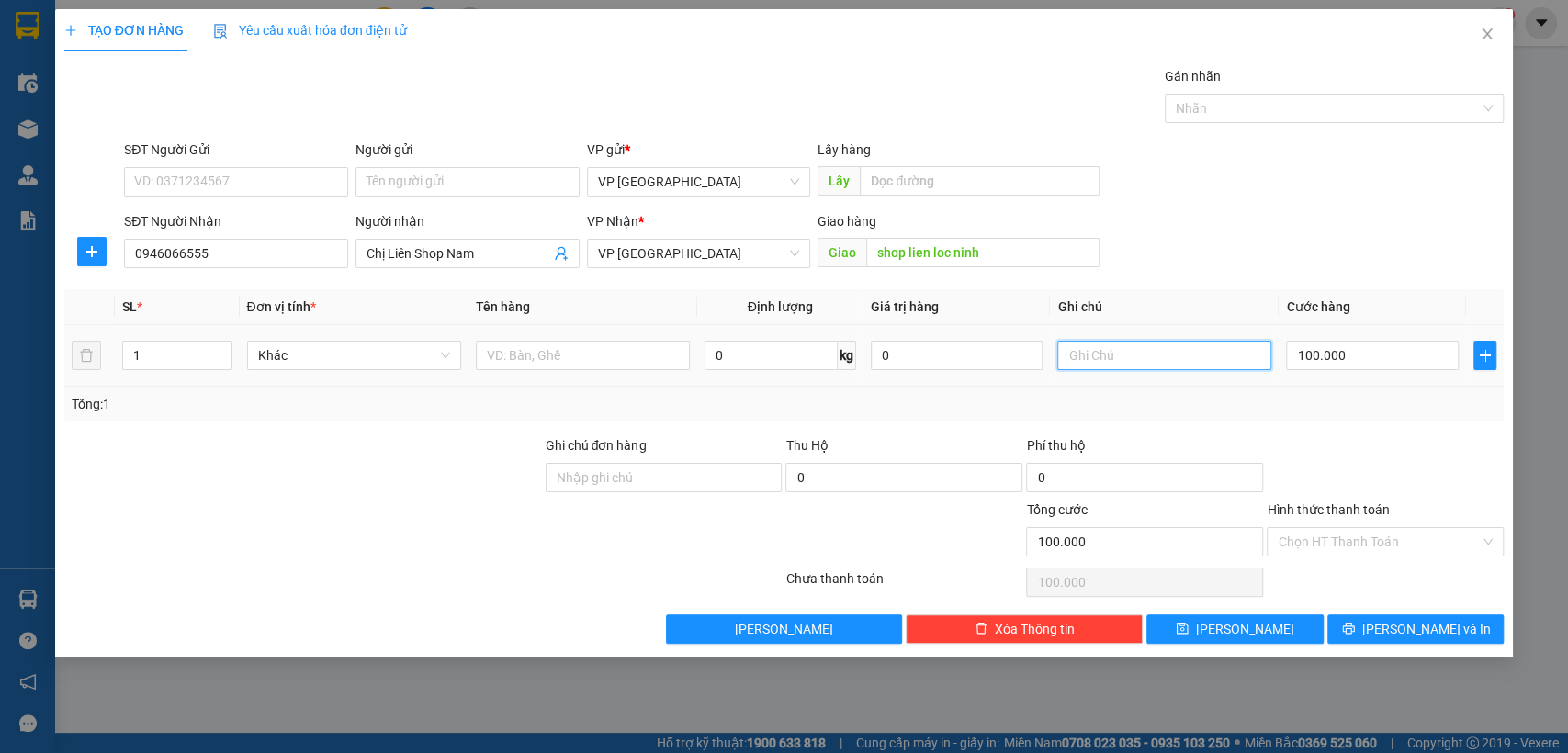
click at [1248, 347] on input "text" at bounding box center [1163, 355] width 214 height 29
drag, startPoint x: 1264, startPoint y: 625, endPoint x: 862, endPoint y: 483, distance: 426.3
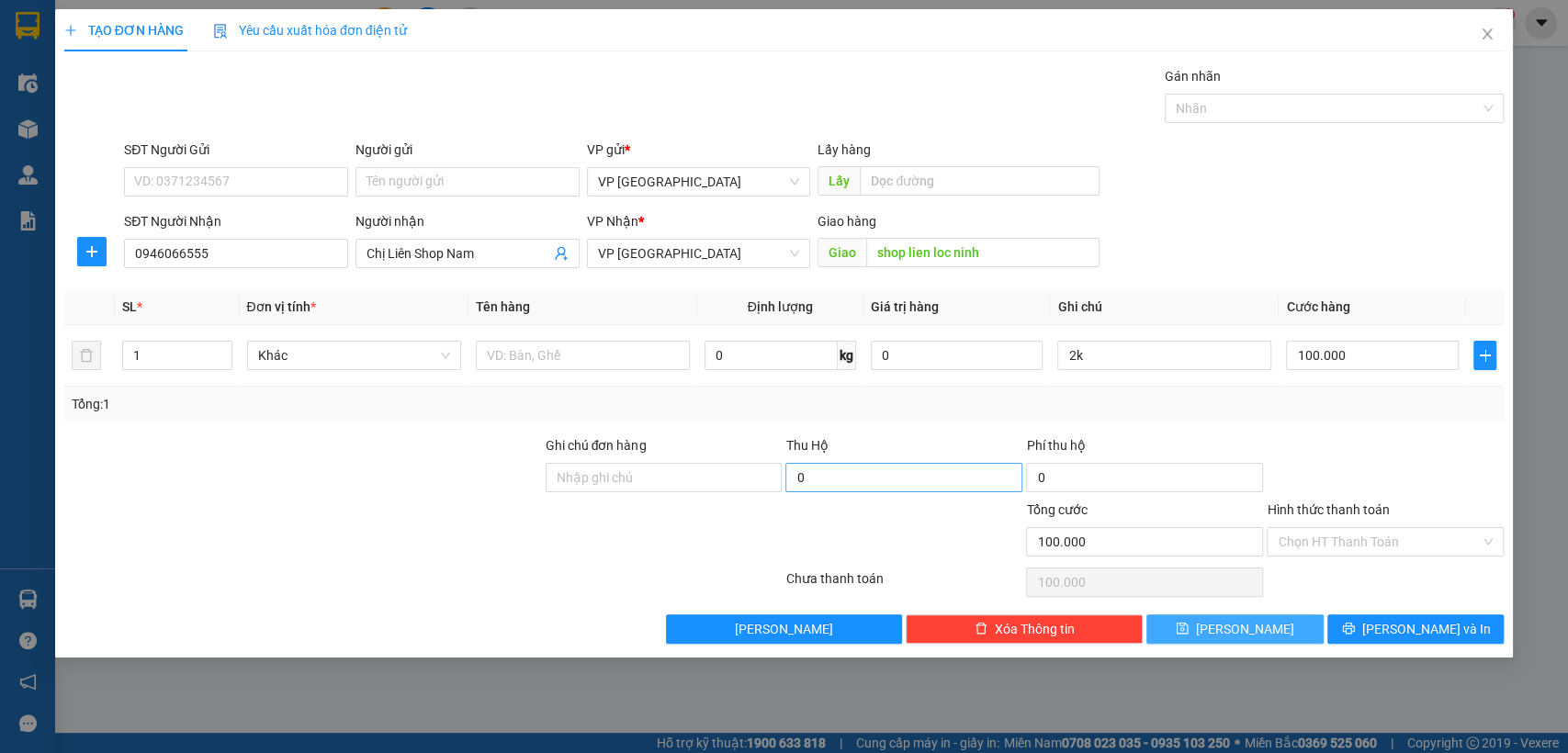
click at [1264, 626] on button "[PERSON_NAME]" at bounding box center [1235, 629] width 177 height 29
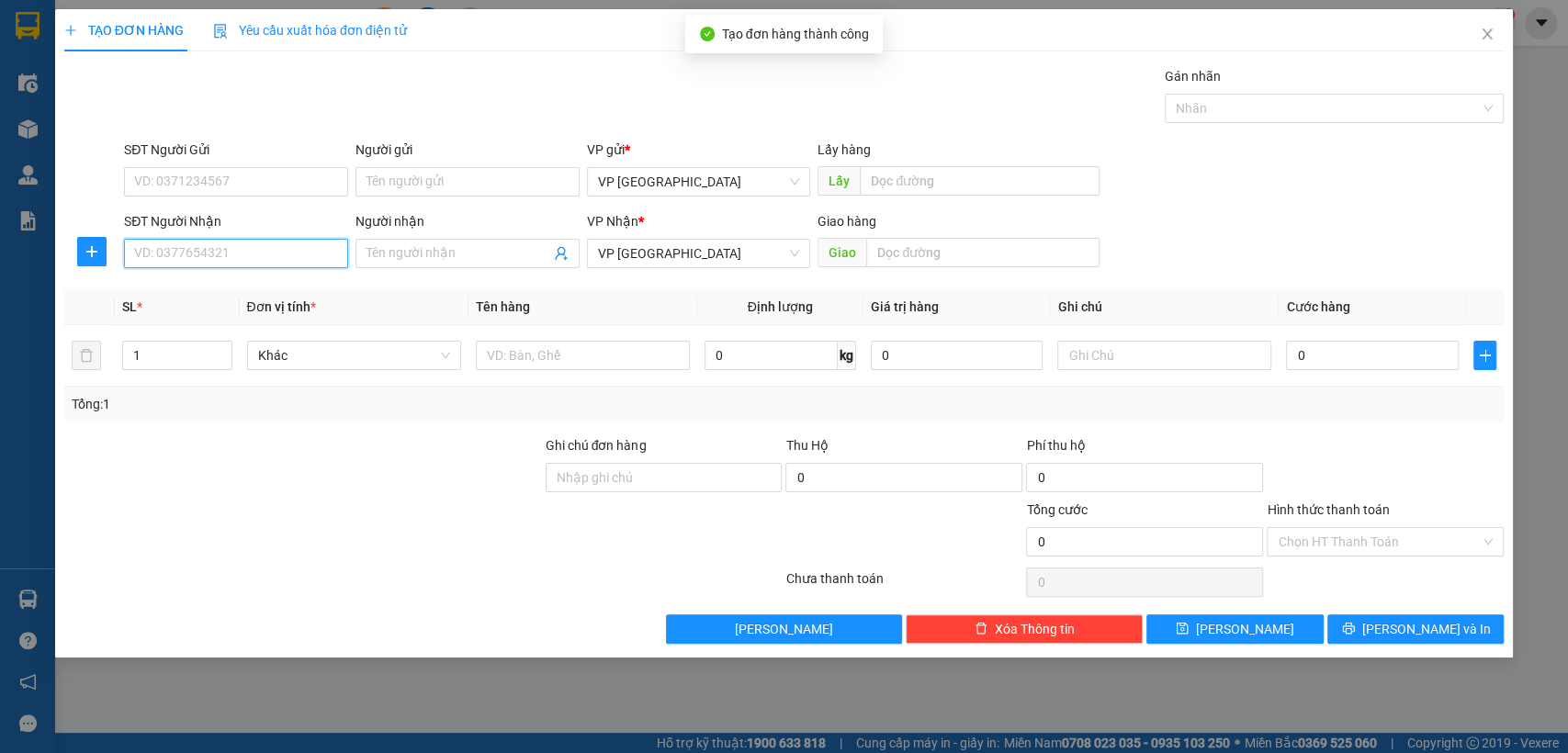
click at [265, 254] on input "SĐT Người Nhận" at bounding box center [236, 253] width 224 height 29
click at [226, 252] on input "SĐT Người Nhận" at bounding box center [236, 253] width 224 height 29
click at [192, 252] on input "SĐT Người Nhận" at bounding box center [236, 253] width 224 height 29
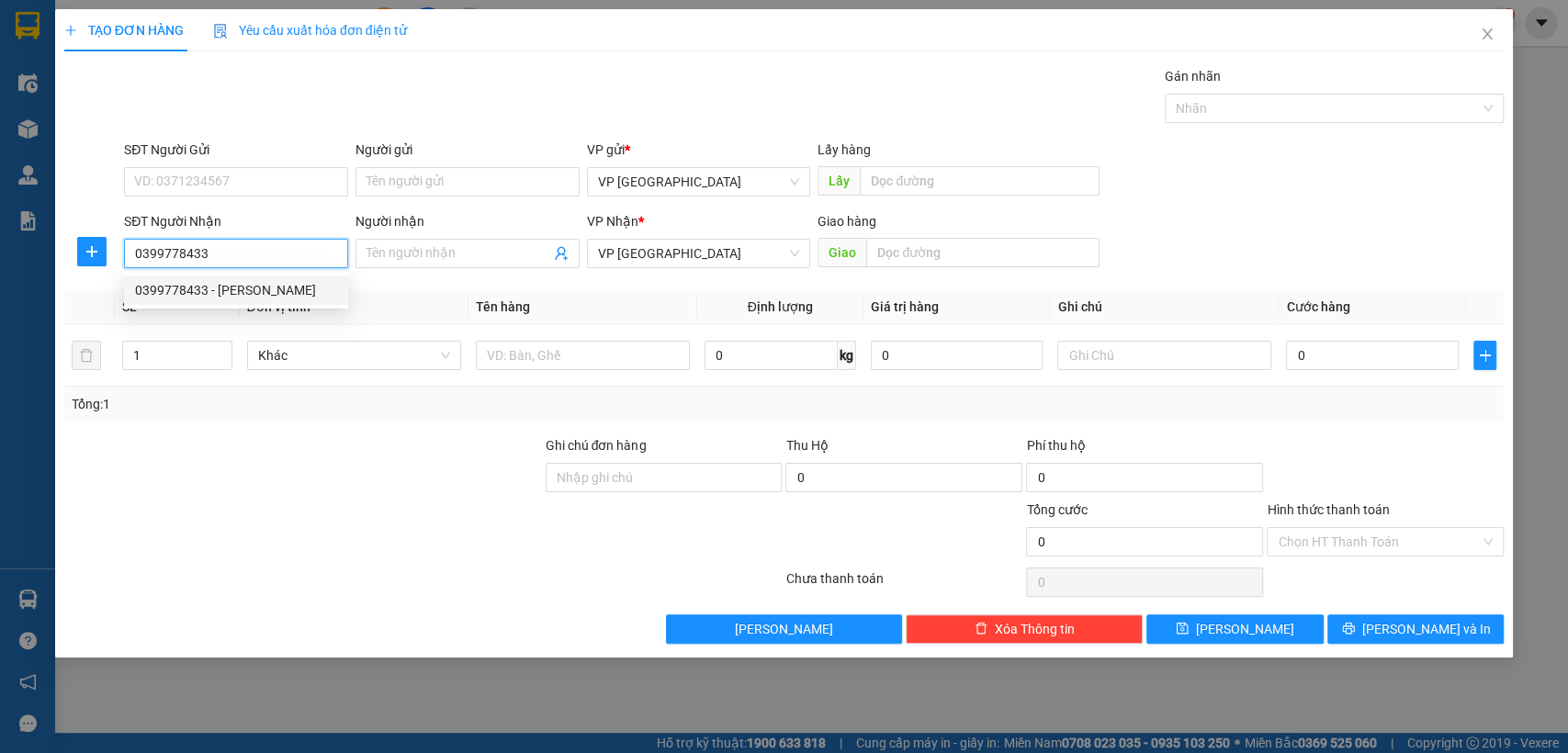
click at [197, 272] on div "0399778433 0399778433 - [PERSON_NAME]" at bounding box center [236, 290] width 224 height 37
drag, startPoint x: 201, startPoint y: 277, endPoint x: 468, endPoint y: 276, distance: 267.0
click at [206, 280] on div "0399778433 - [PERSON_NAME]" at bounding box center [236, 290] width 224 height 29
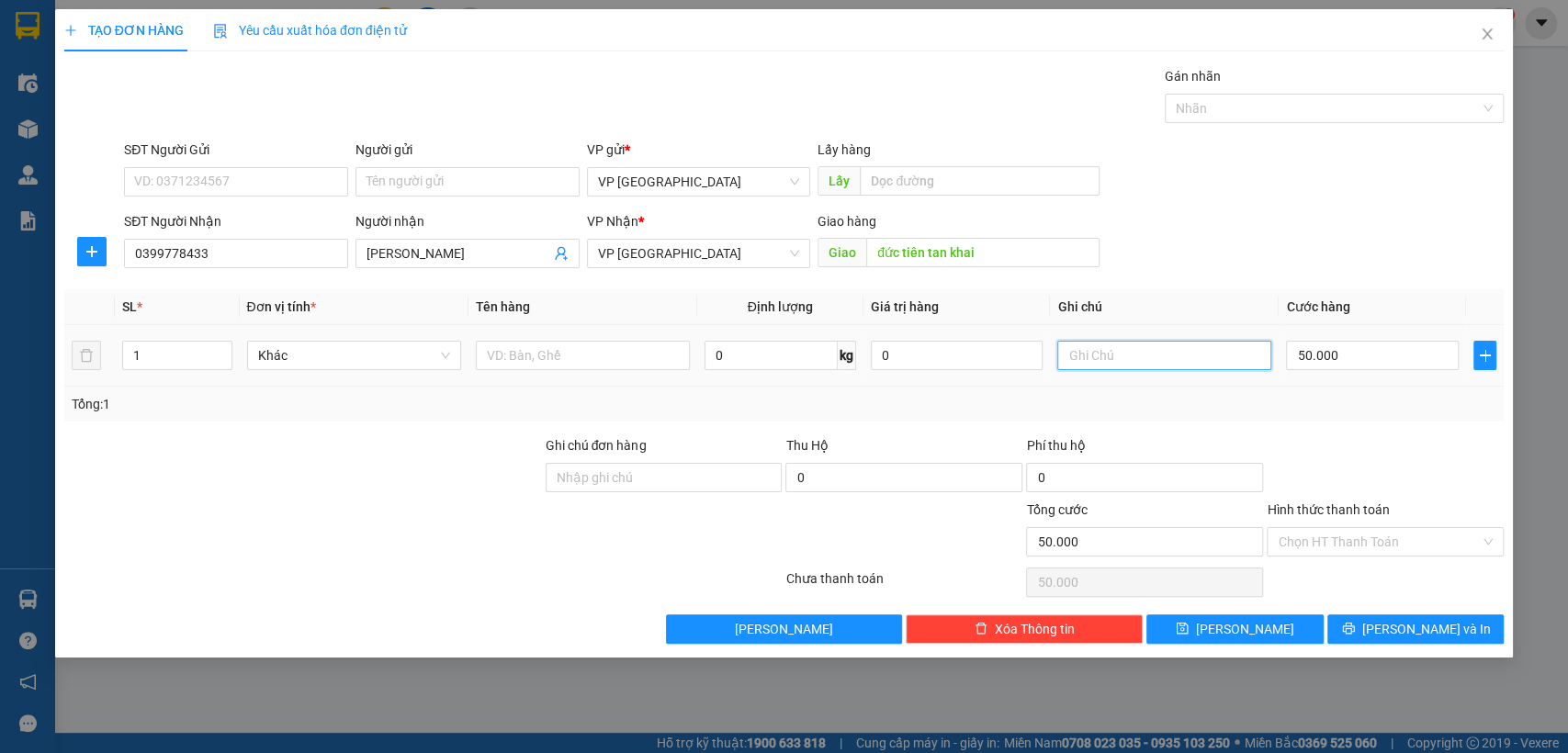
click at [1139, 357] on input "text" at bounding box center [1163, 355] width 214 height 29
click at [1344, 358] on input "50.000" at bounding box center [1372, 355] width 173 height 29
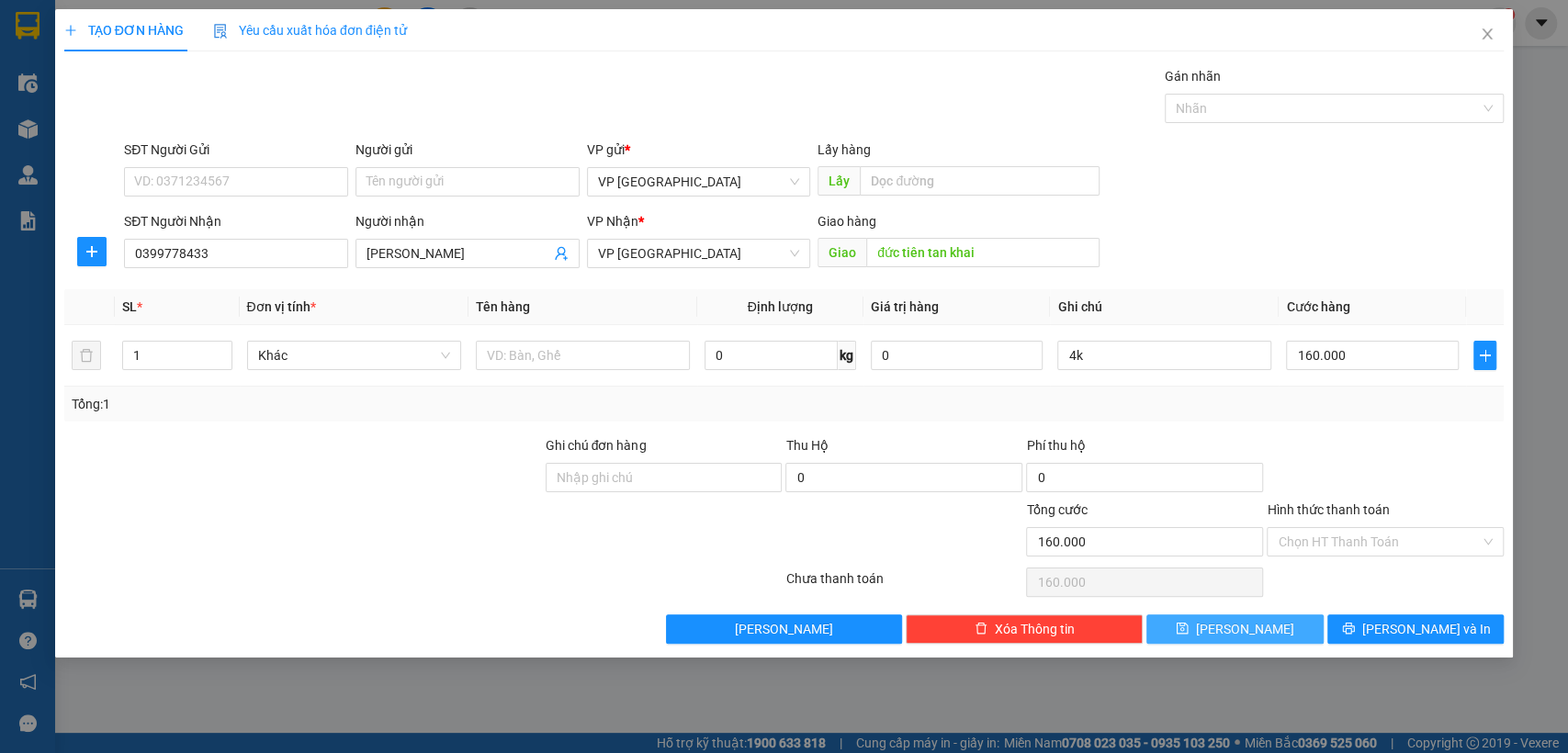
click at [1275, 625] on button "[PERSON_NAME]" at bounding box center [1235, 629] width 177 height 29
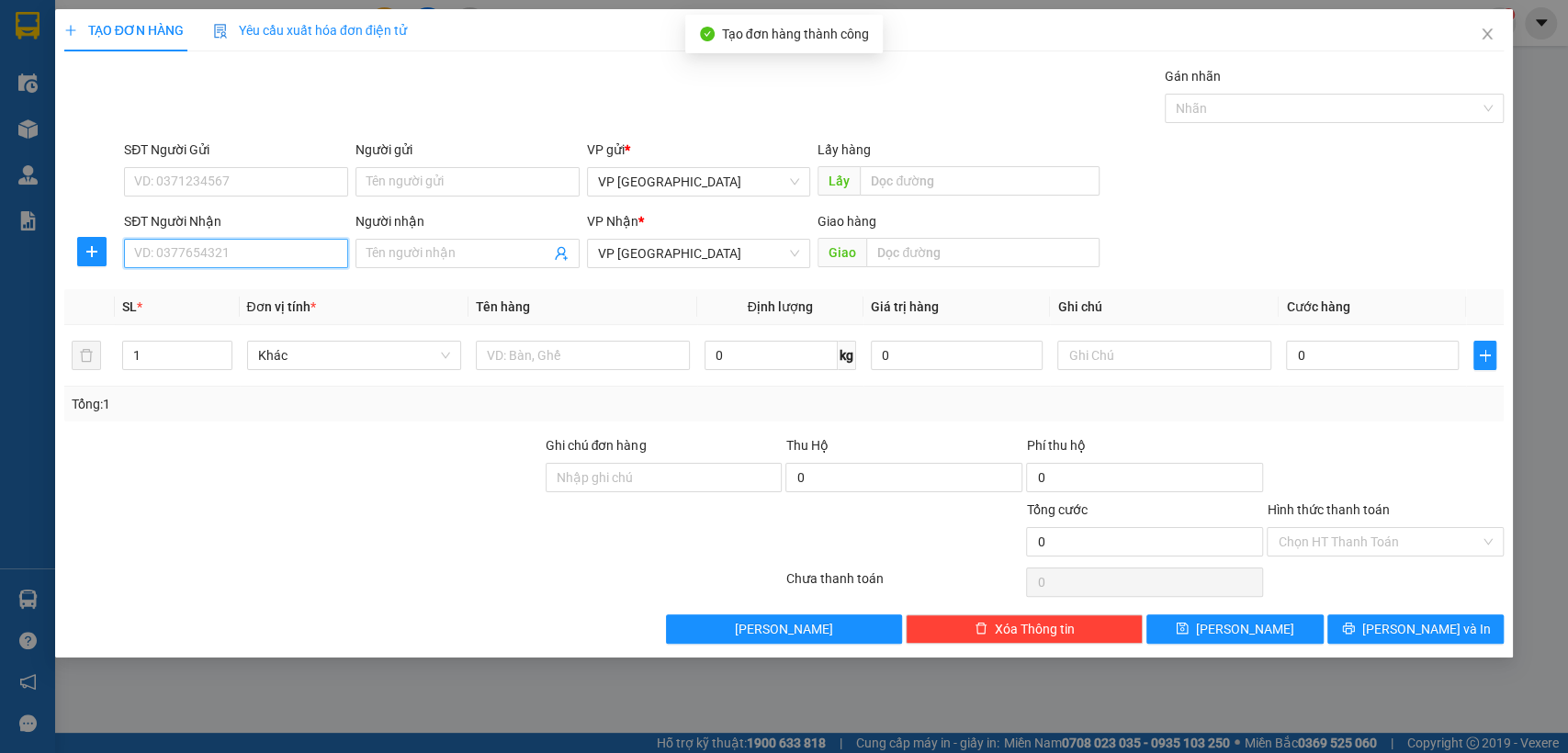
click at [272, 257] on input "SĐT Người Nhận" at bounding box center [236, 253] width 224 height 29
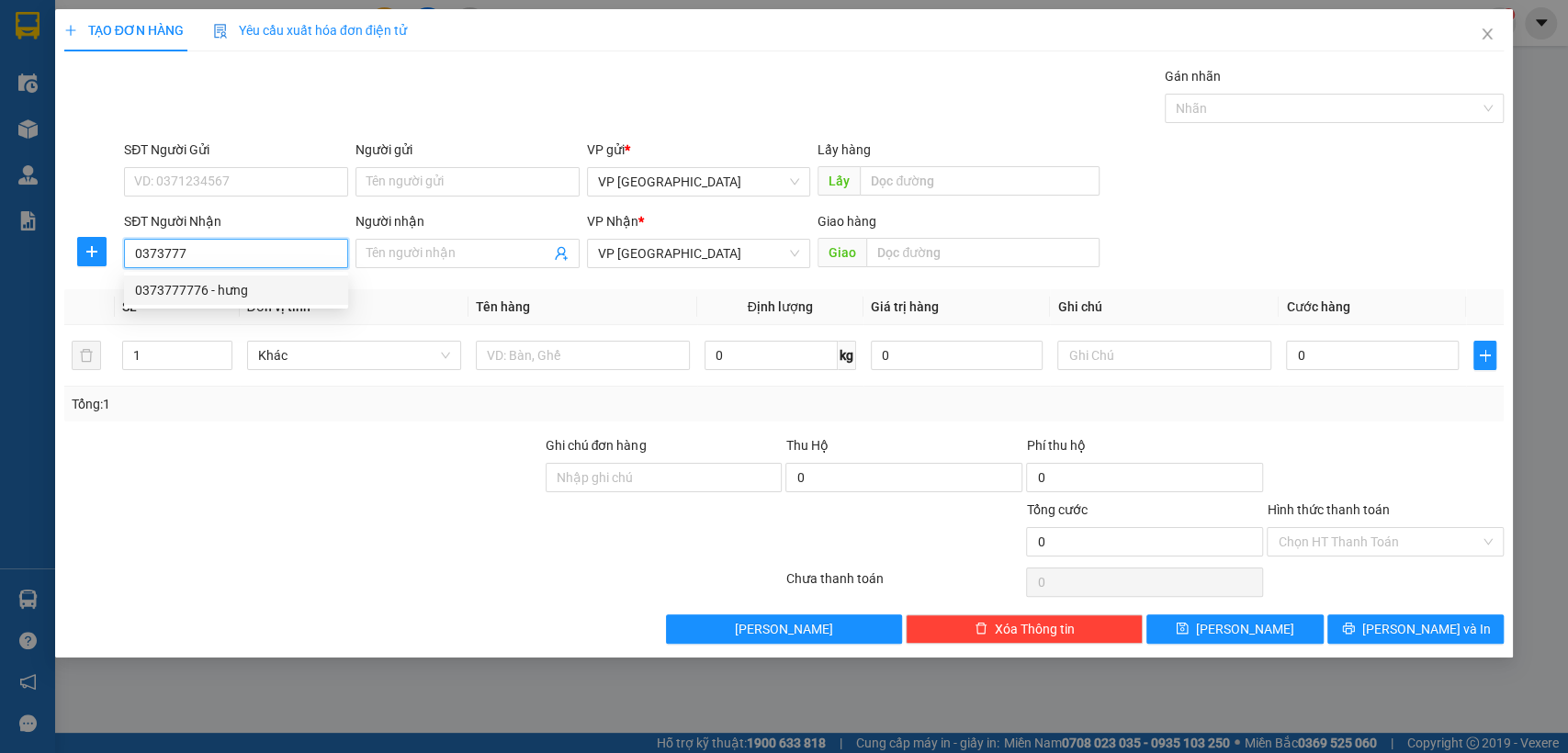
click at [296, 284] on div "0373777776 - hưng" at bounding box center [236, 290] width 202 height 20
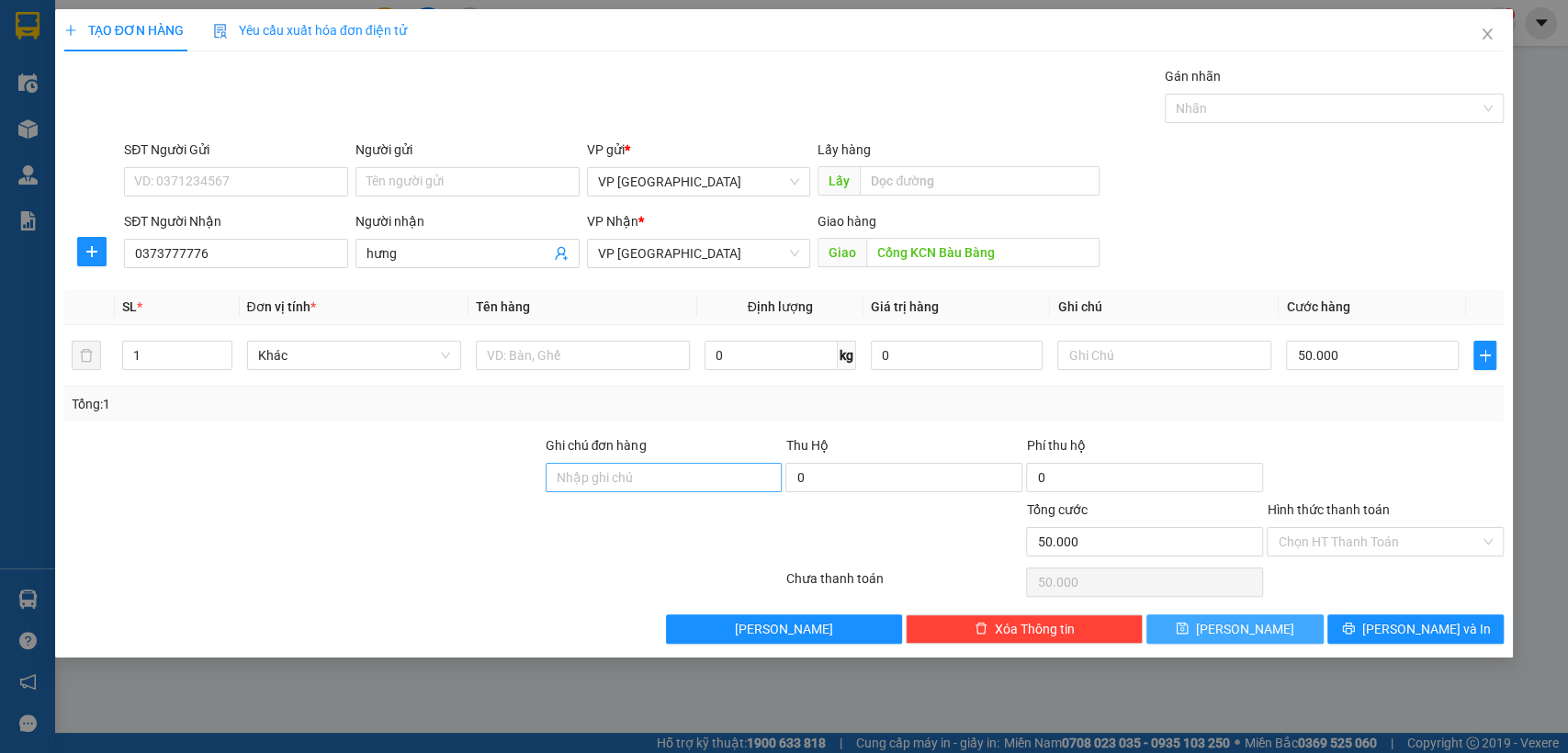
drag, startPoint x: 1236, startPoint y: 626, endPoint x: 707, endPoint y: 483, distance: 548.0
click at [1235, 626] on span "[PERSON_NAME]" at bounding box center [1244, 629] width 98 height 20
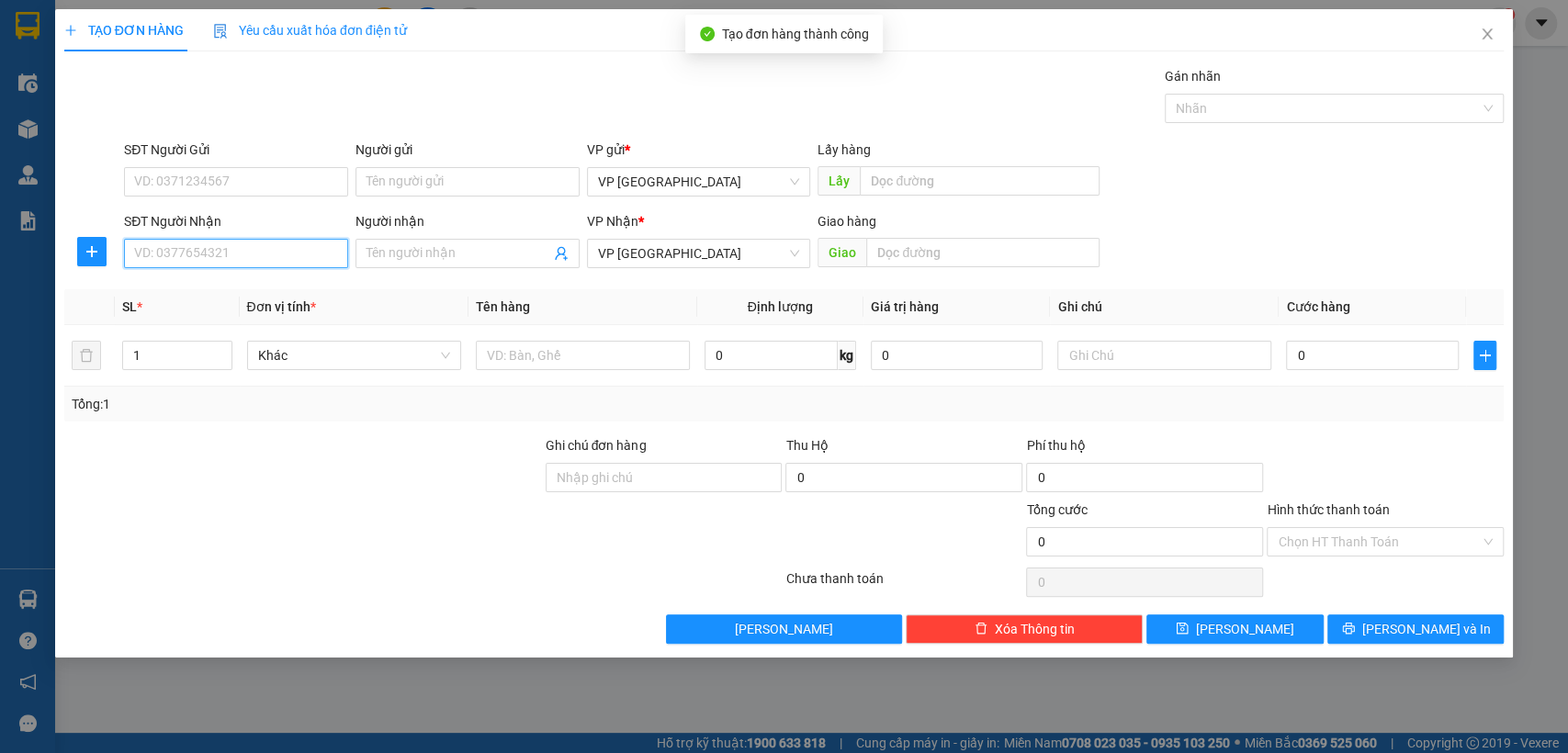
click at [237, 254] on input "SĐT Người Nhận" at bounding box center [236, 253] width 224 height 29
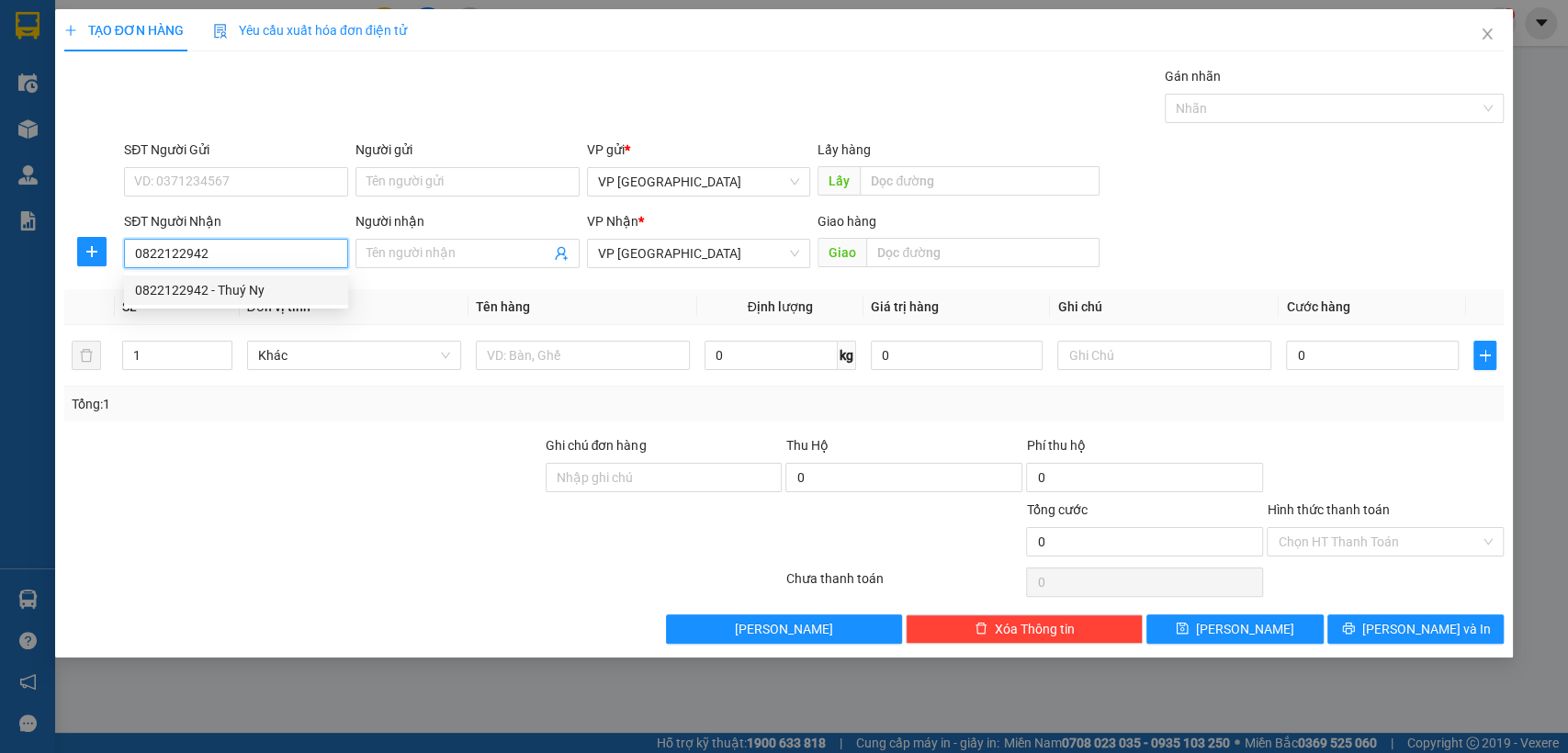
click at [268, 286] on div "0822122942 - Thuý Ny" at bounding box center [236, 290] width 202 height 20
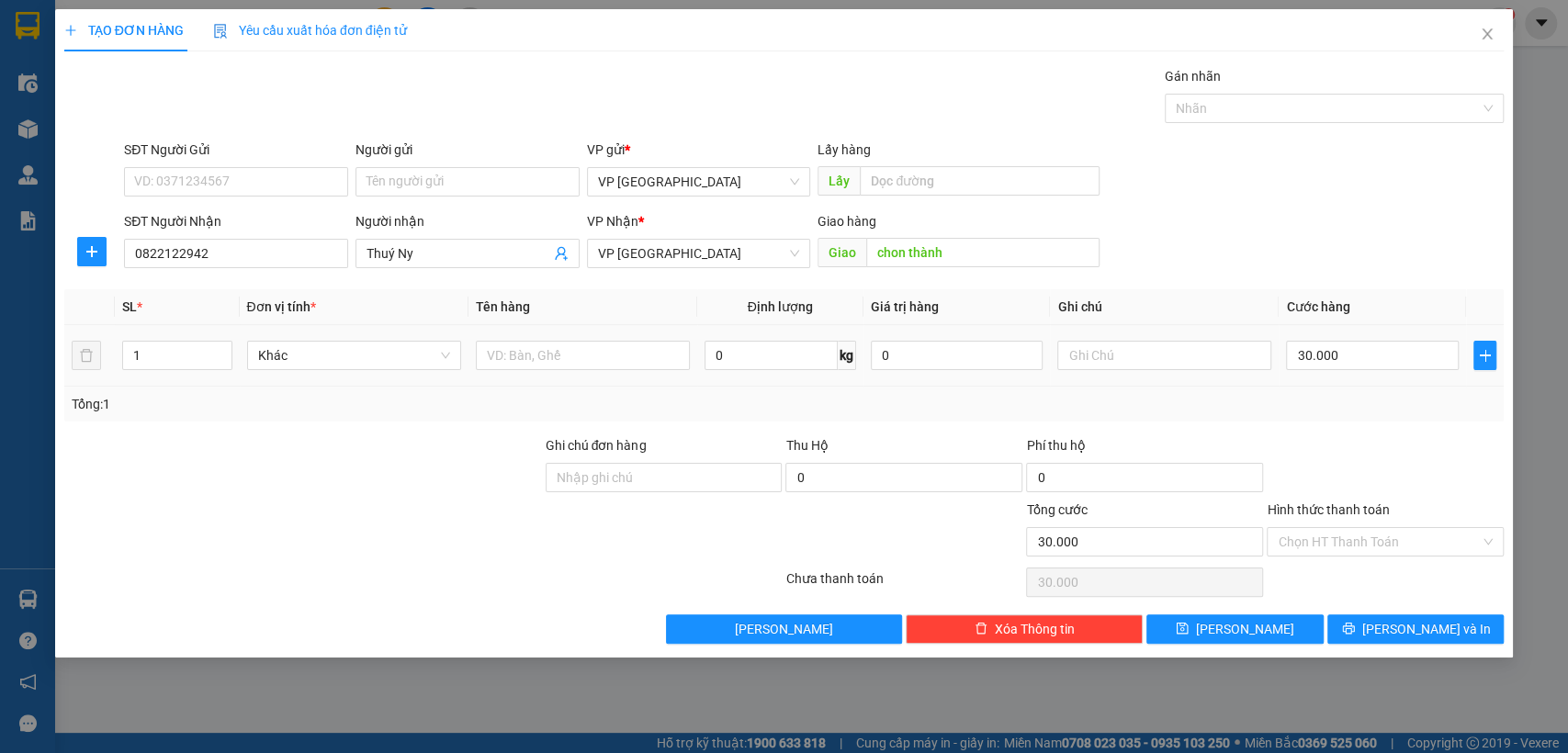
click at [1343, 335] on td "30.000" at bounding box center [1371, 355] width 187 height 62
click at [1407, 359] on input "30.000" at bounding box center [1372, 355] width 173 height 29
click at [1303, 618] on button "[PERSON_NAME]" at bounding box center [1235, 629] width 177 height 29
click at [1485, 28] on icon "close" at bounding box center [1486, 33] width 14 height 14
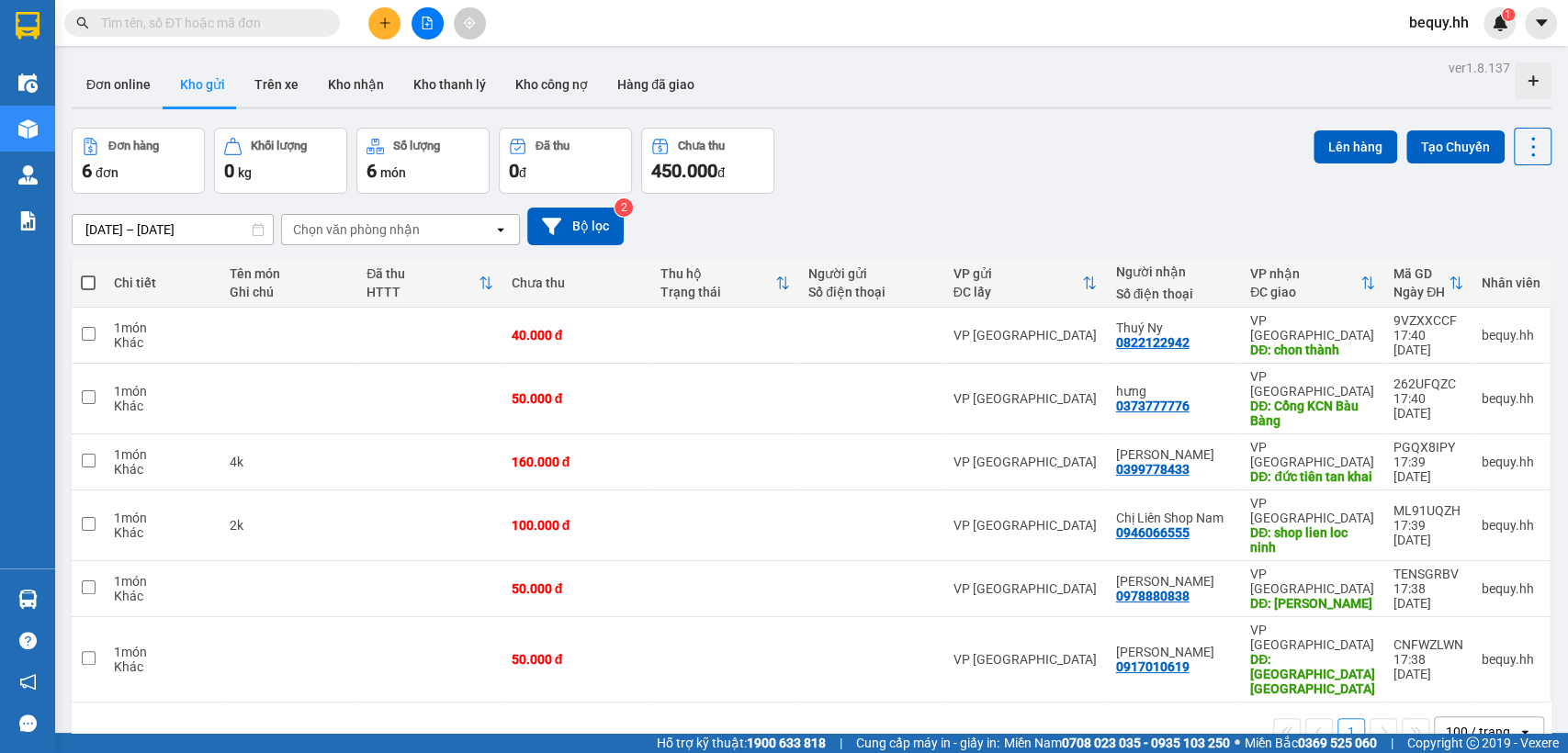
drag, startPoint x: 87, startPoint y: 282, endPoint x: 710, endPoint y: 189, distance: 629.9
click at [102, 282] on th at bounding box center [87, 283] width 33 height 48
click at [1332, 146] on button "Lên hàng" at bounding box center [1355, 146] width 84 height 33
click at [85, 280] on span at bounding box center [87, 282] width 14 height 14
click at [88, 273] on input "checkbox" at bounding box center [88, 273] width 0 height 0
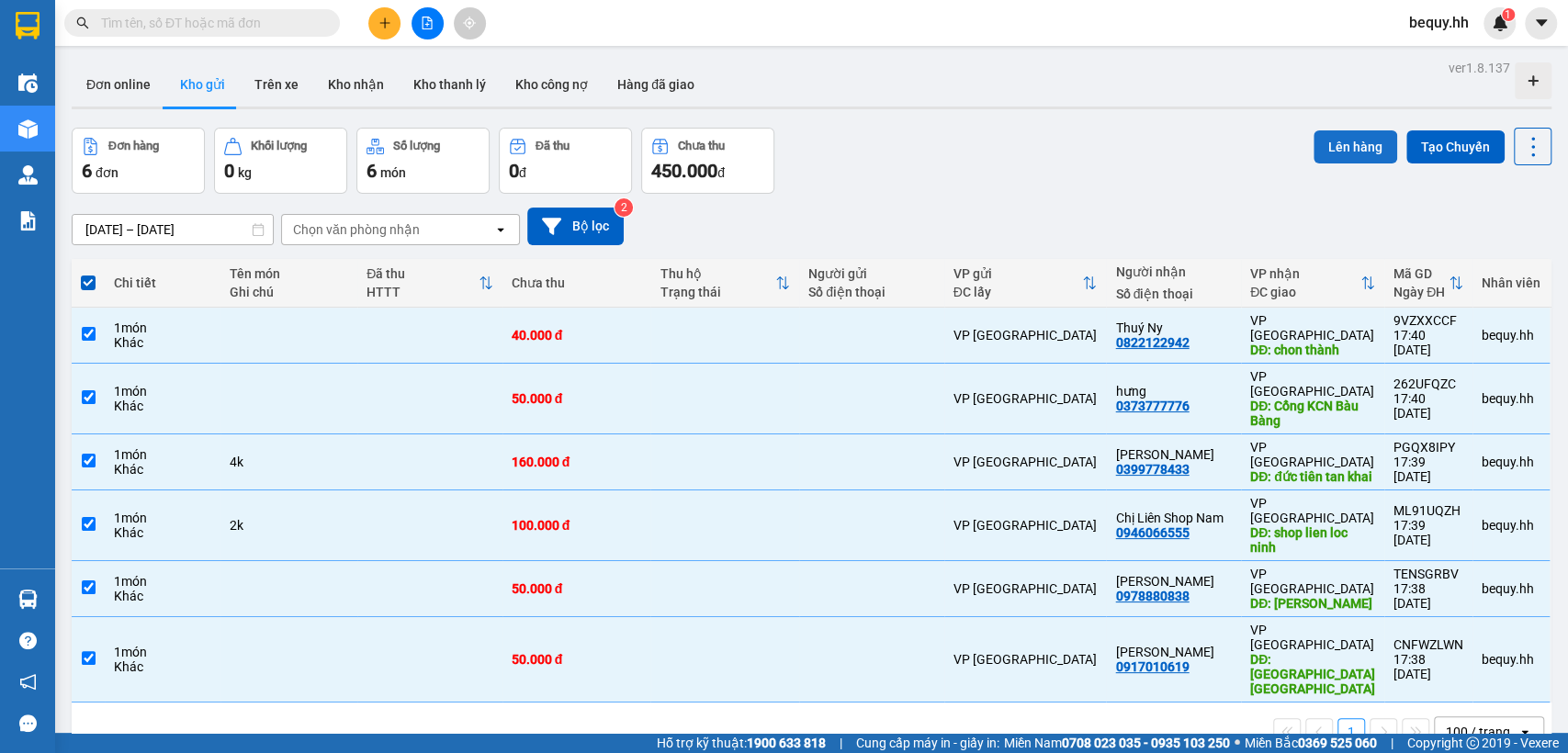
click at [1324, 141] on button "Lên hàng" at bounding box center [1355, 146] width 84 height 33
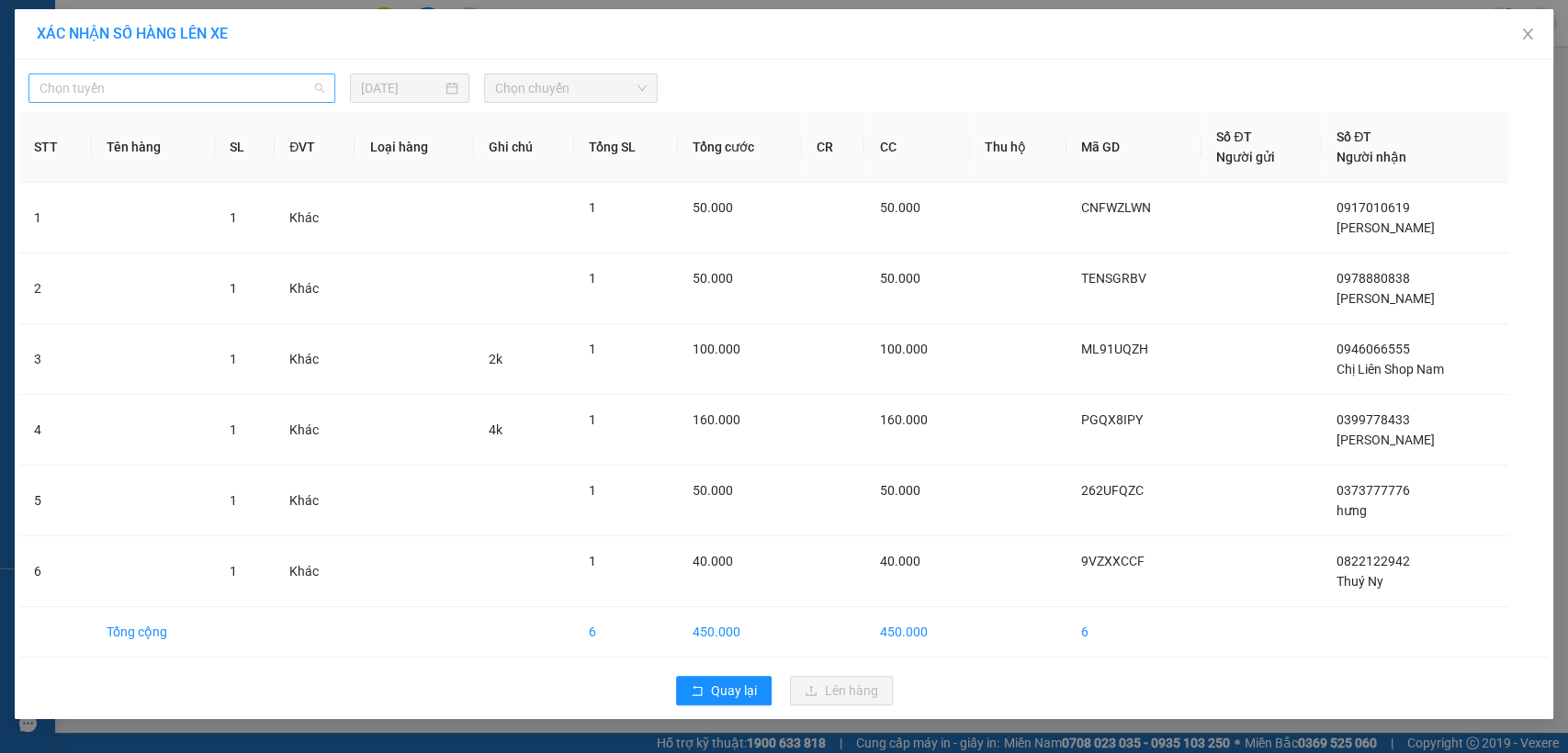
click at [183, 83] on span "Chọn tuyến" at bounding box center [182, 87] width 285 height 28
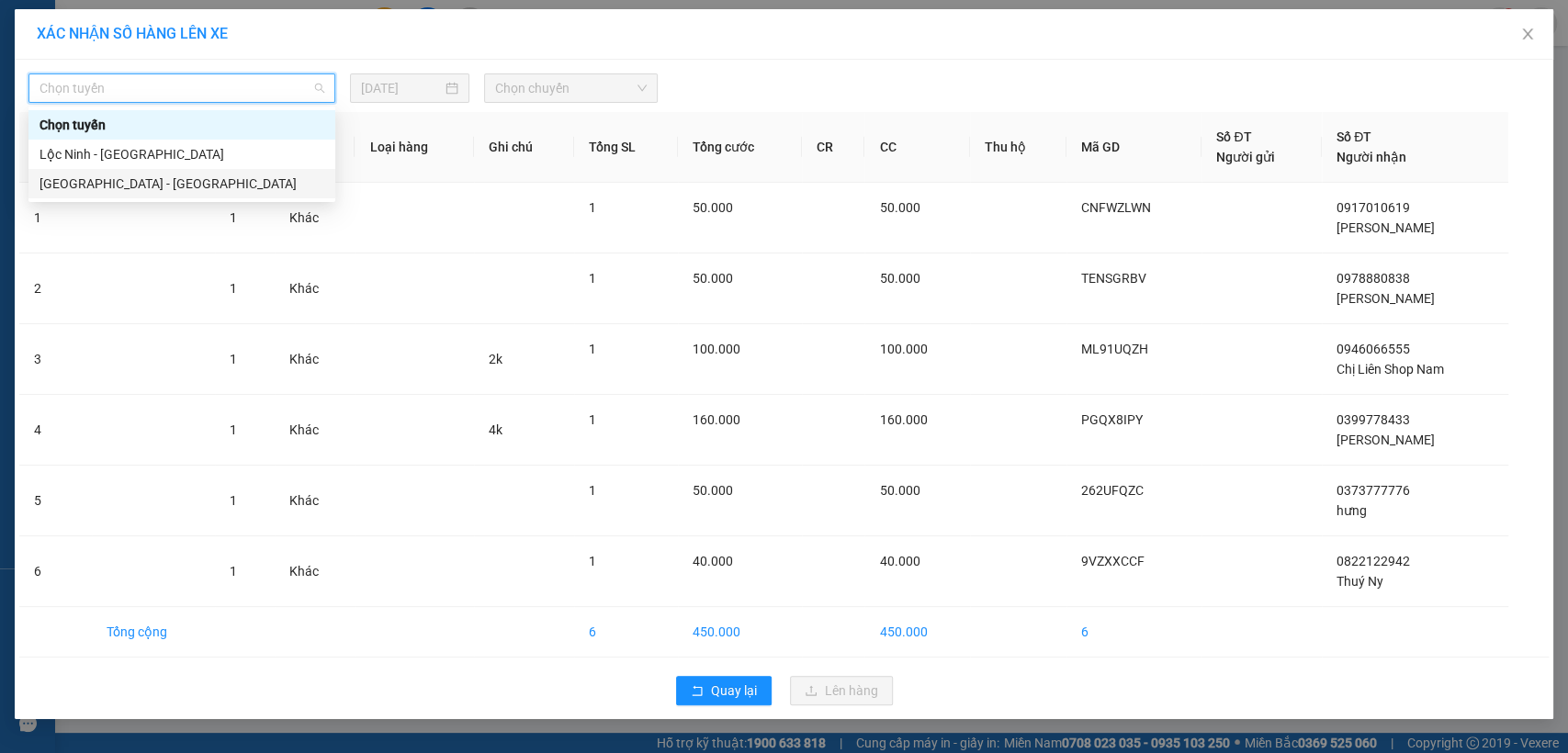
click at [169, 181] on div "[GEOGRAPHIC_DATA] - [GEOGRAPHIC_DATA]" at bounding box center [182, 183] width 285 height 20
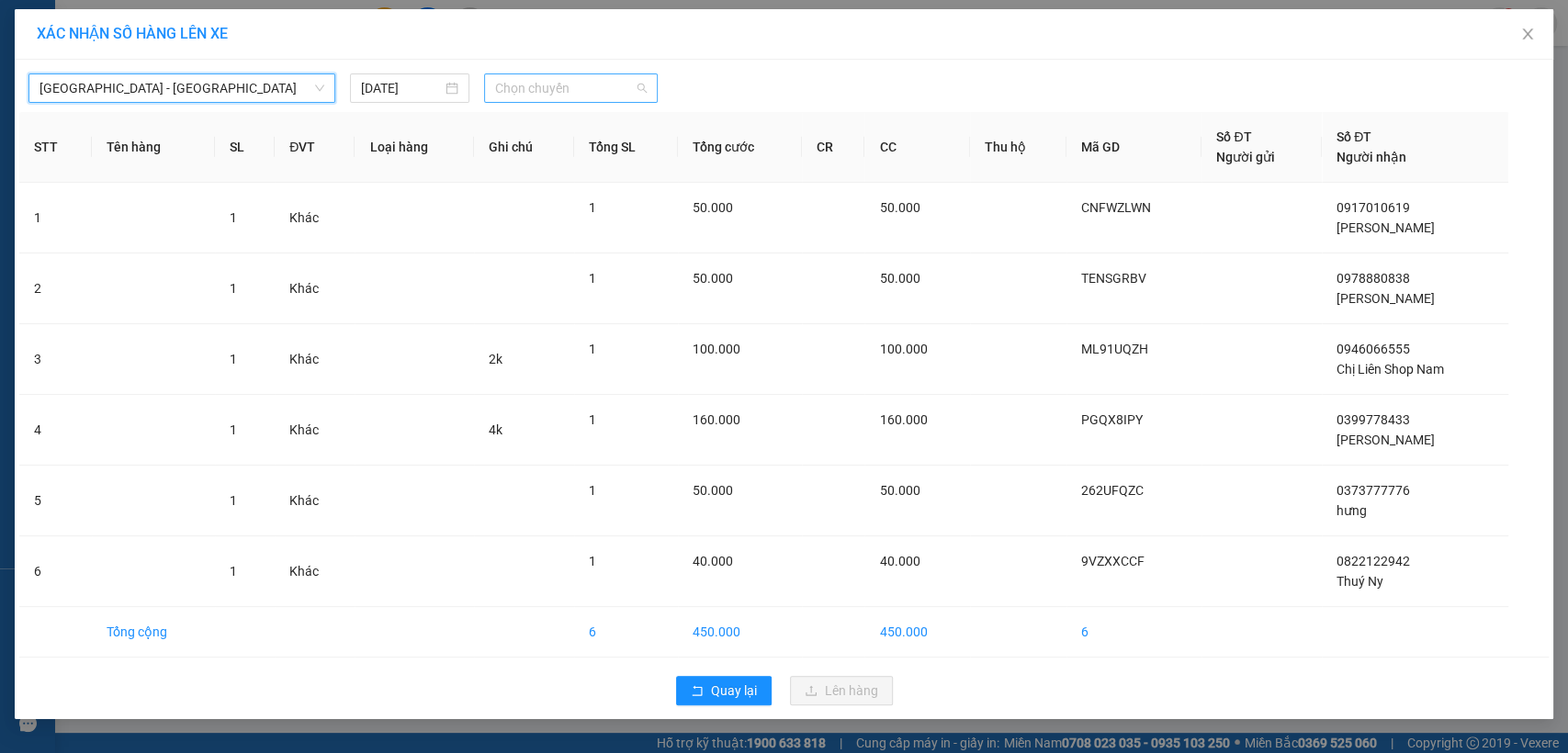
click at [590, 85] on span "Chọn chuyến" at bounding box center [570, 87] width 151 height 28
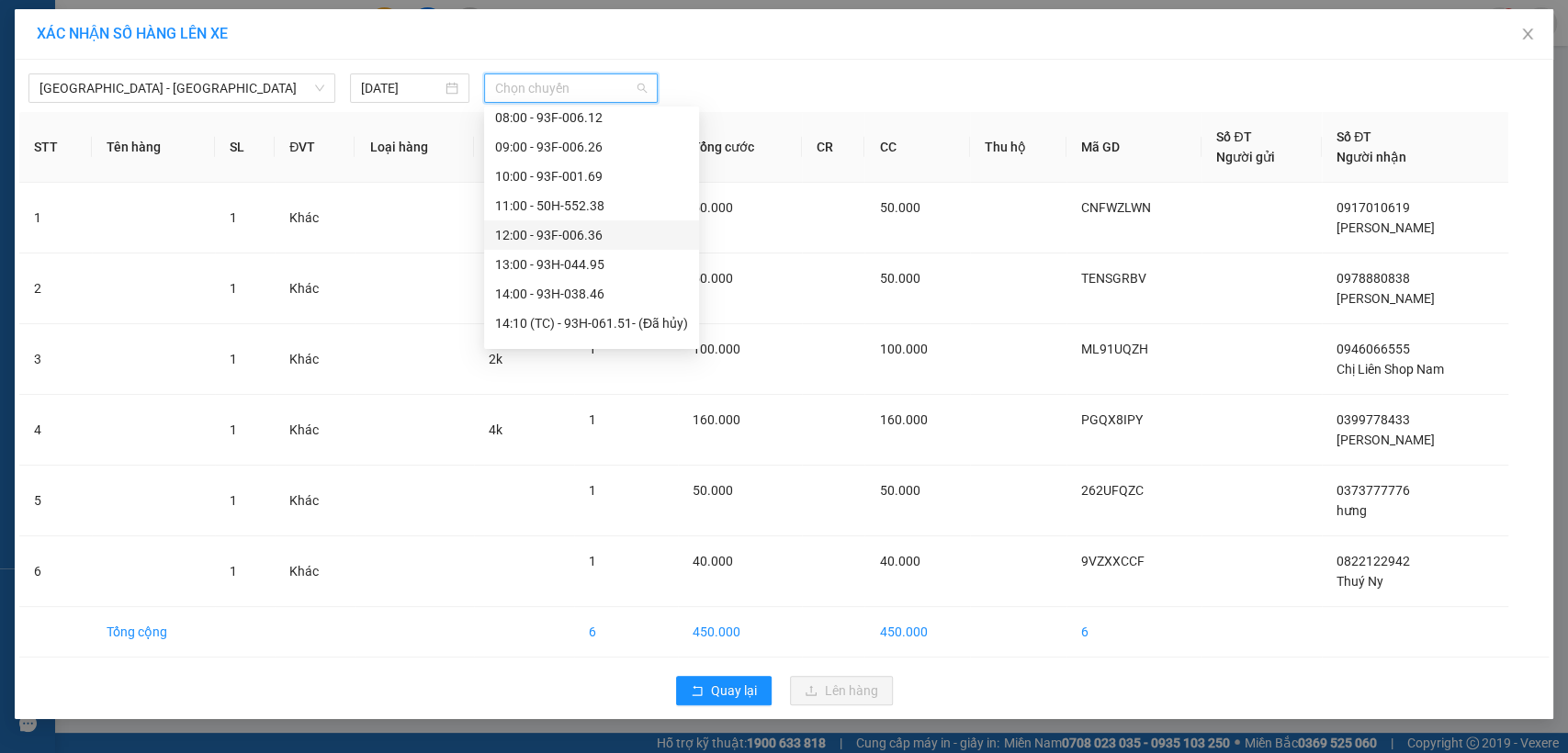
scroll to position [306, 0]
click at [573, 283] on div "17:30 (TC) - 93F-000.47" at bounding box center [591, 289] width 193 height 20
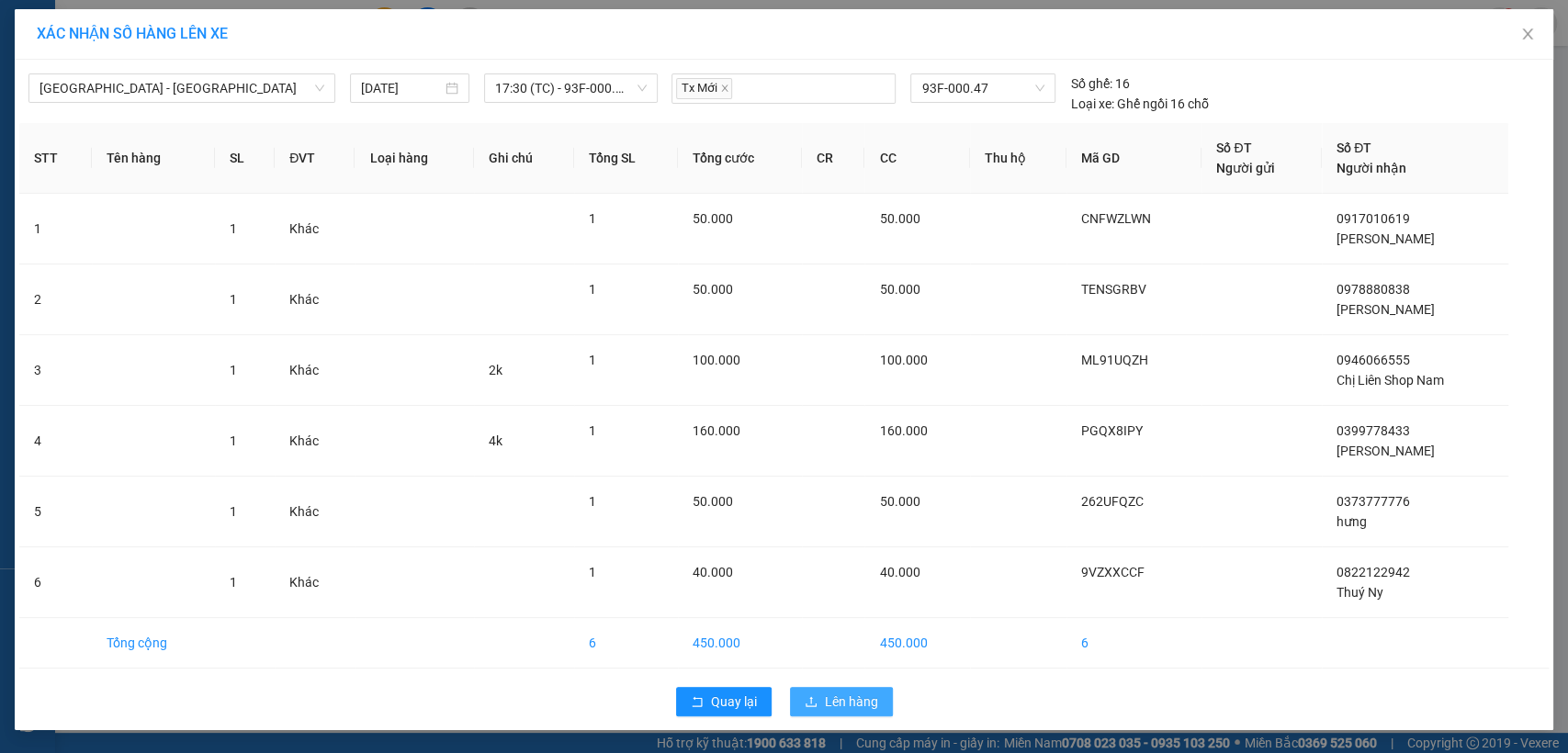
click at [798, 692] on button "Lên hàng" at bounding box center [841, 701] width 103 height 29
